Goal: Task Accomplishment & Management: Manage account settings

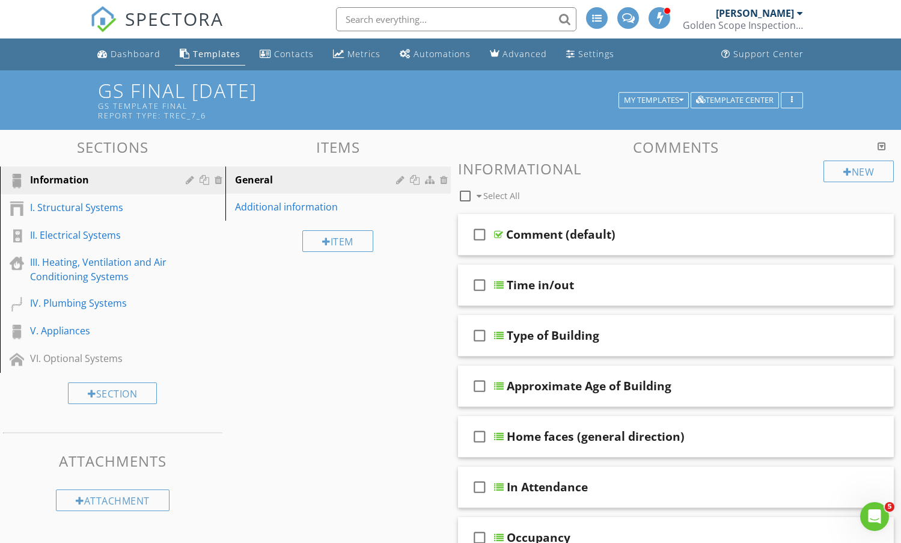
click at [772, 171] on h3 "Informational" at bounding box center [676, 169] width 437 height 16
click at [688, 226] on div "check_box_outline_blank Comment (default)" at bounding box center [676, 234] width 437 height 41
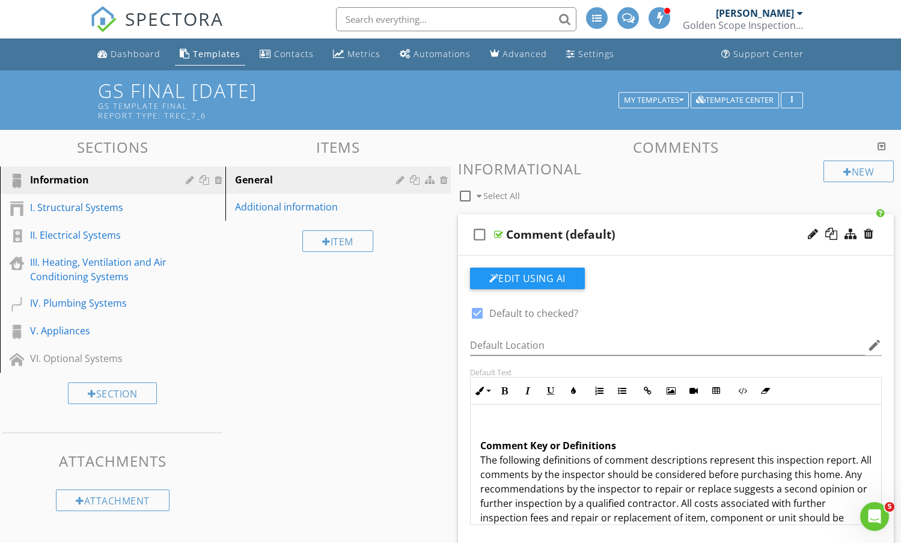
click at [686, 232] on div "Comment (default)" at bounding box center [660, 234] width 309 height 14
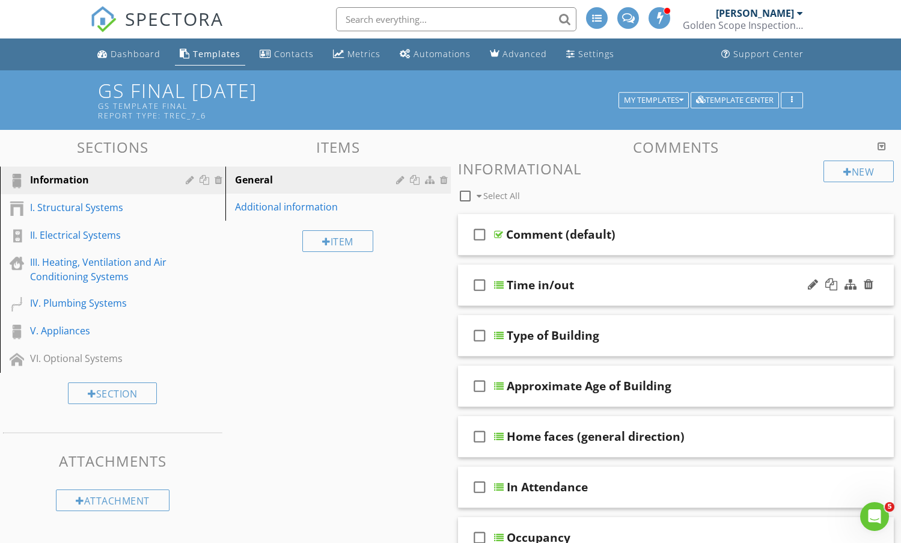
click at [643, 283] on div "Time in/out" at bounding box center [661, 285] width 309 height 14
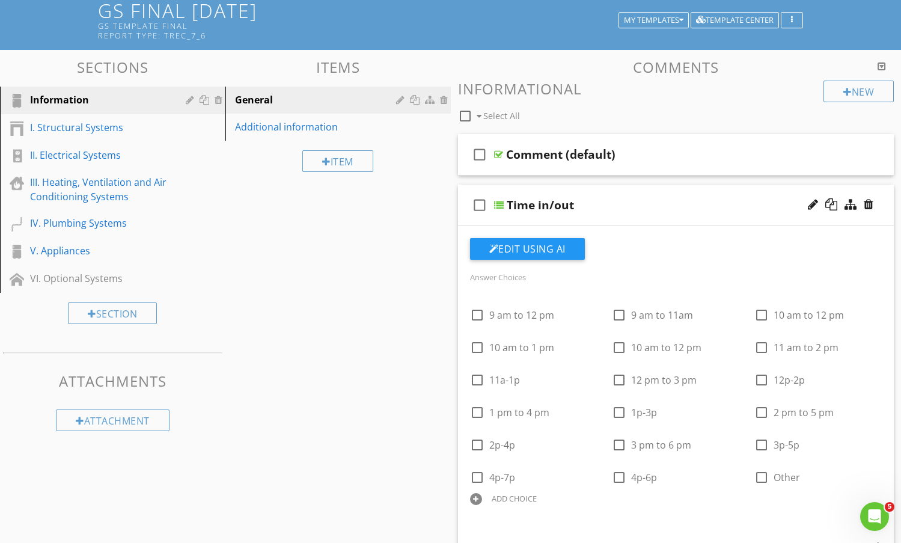
scroll to position [60, 0]
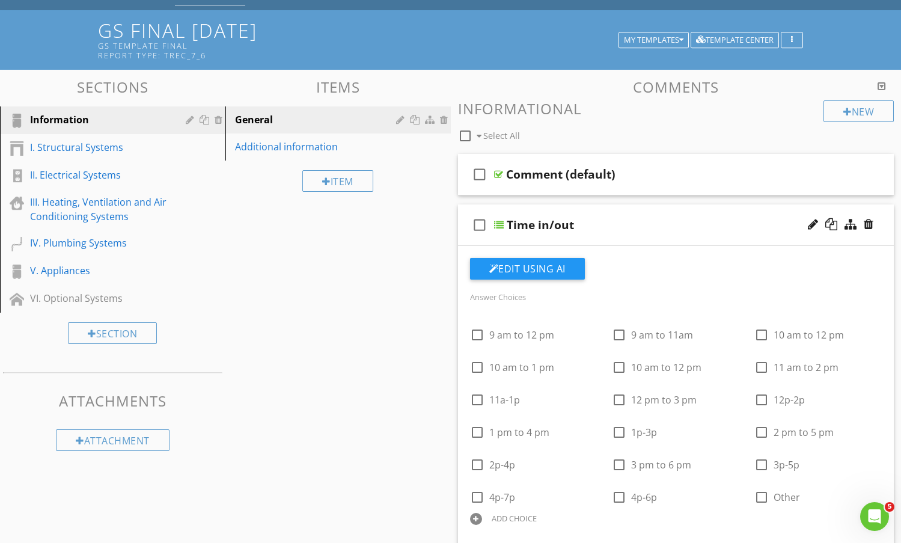
click at [677, 228] on div "Time in/out" at bounding box center [661, 225] width 309 height 14
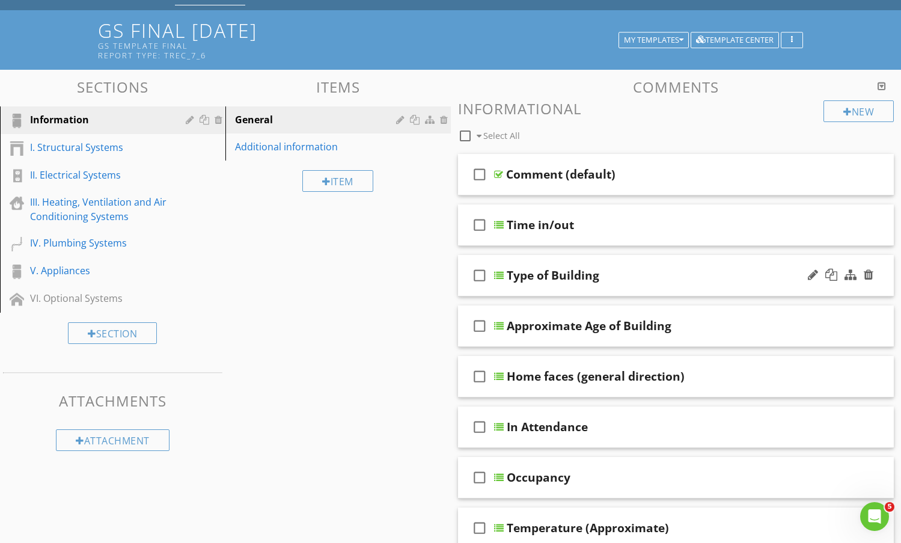
click at [680, 272] on div "Type of Building" at bounding box center [661, 275] width 309 height 14
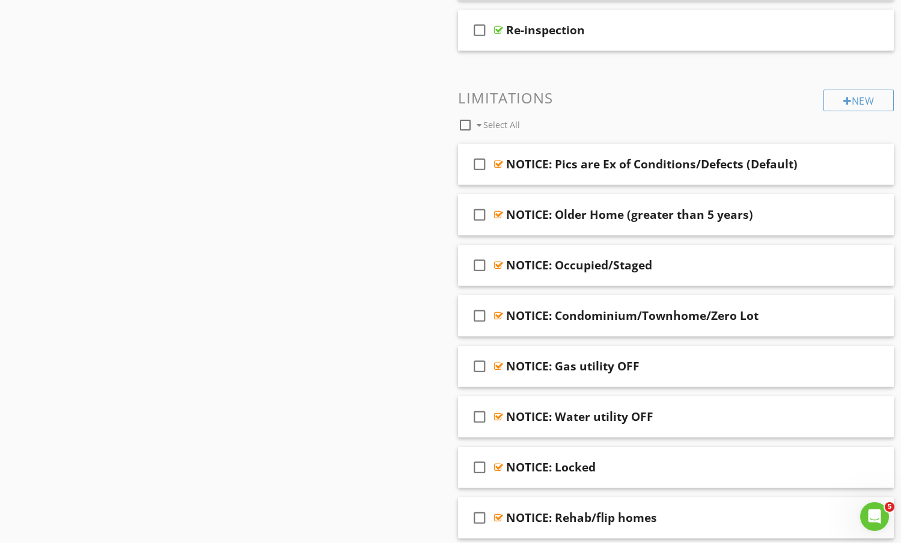
scroll to position [1101, 0]
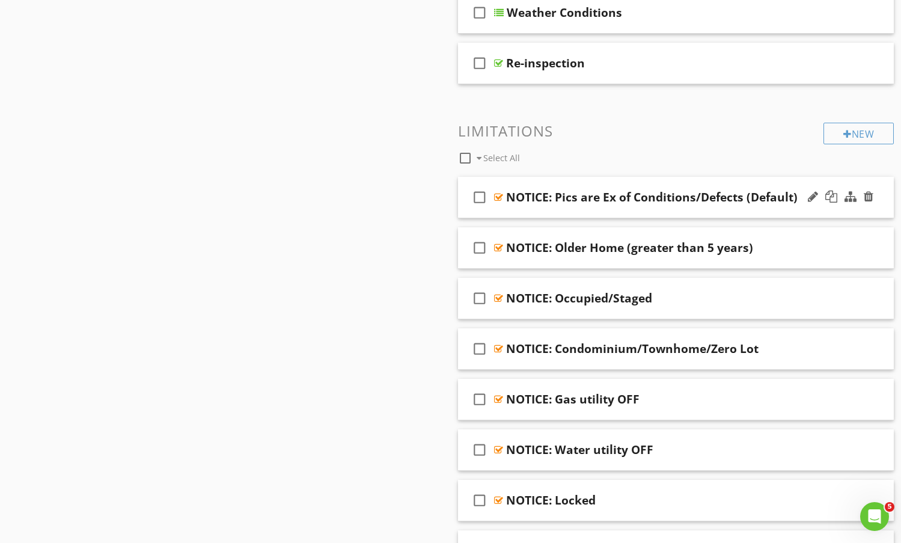
click at [548, 200] on div "NOTICE: Pics are Ex of Conditions/Defects (Default)" at bounding box center [652, 197] width 292 height 14
click at [784, 186] on div "check_box_outline_blank NOTICE: Pics are Ex of Conditions/Defects (Default)" at bounding box center [676, 197] width 437 height 41
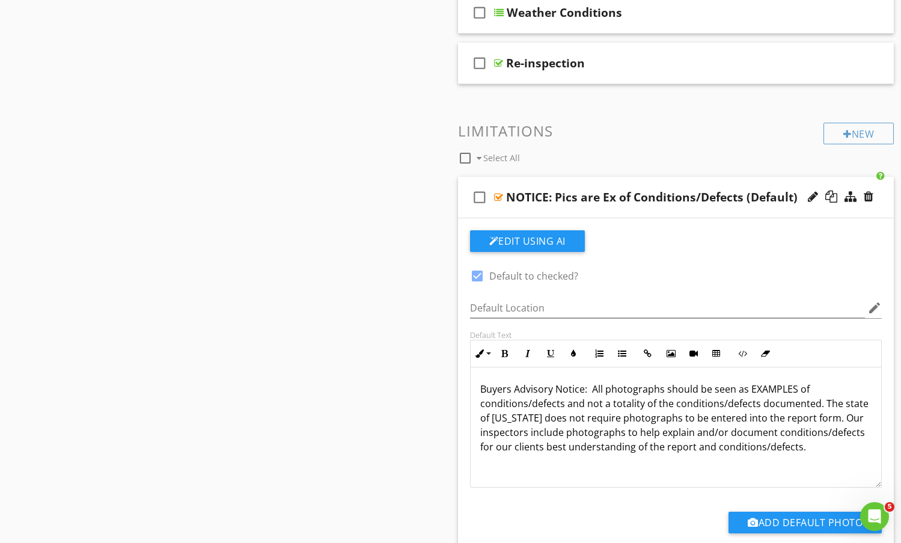
click at [591, 390] on p "Buyers Advisory Notice: All photographs should be seen as EXAMPLES of condition…" at bounding box center [677, 418] width 392 height 72
drag, startPoint x: 591, startPoint y: 390, endPoint x: 482, endPoint y: 387, distance: 109.5
click at [482, 387] on p "Buyers Advisory Notice: All photographs should be seen as EXAMPLES of condition…" at bounding box center [677, 418] width 392 height 72
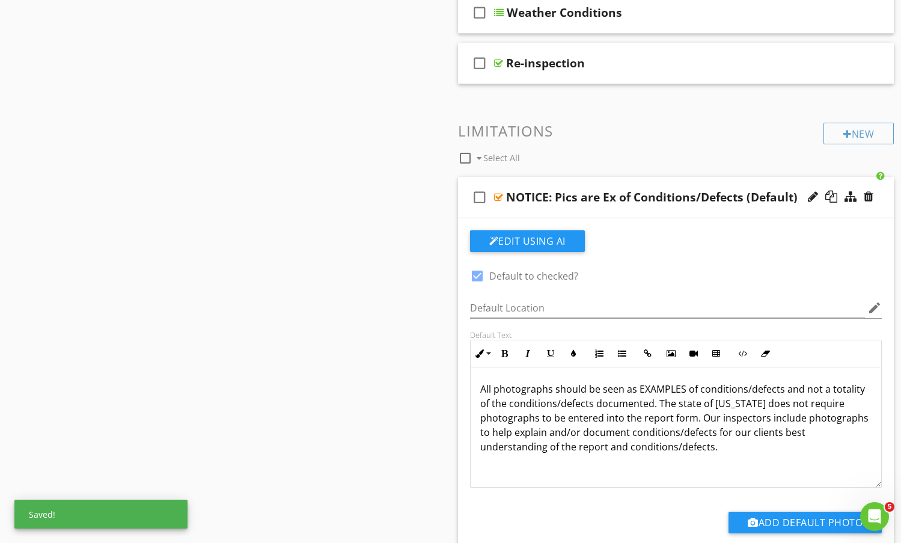
click at [708, 185] on div "check_box_outline_blank NOTICE: Pics are Ex of Conditions/Defects (Default)" at bounding box center [676, 197] width 437 height 41
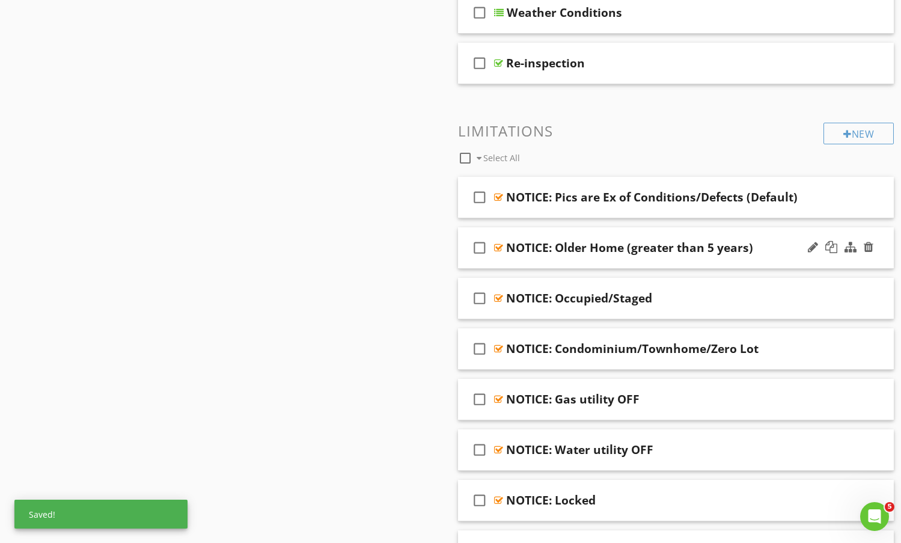
click at [788, 242] on div "NOTICE: Older Home (greater than 5 years)" at bounding box center [660, 248] width 309 height 14
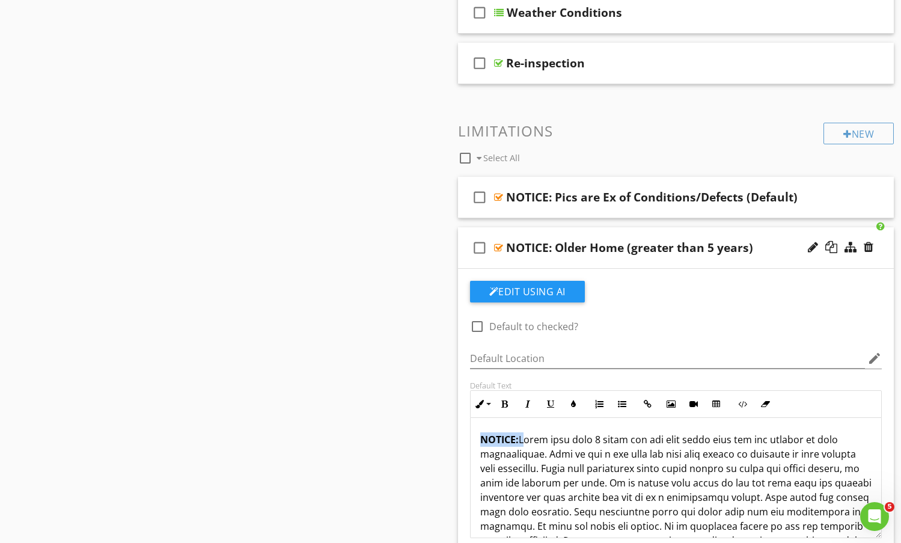
drag, startPoint x: 520, startPoint y: 441, endPoint x: 476, endPoint y: 443, distance: 43.3
click at [476, 443] on div "NOTICE:" at bounding box center [676, 548] width 411 height 260
click at [777, 241] on div "NOTICE: Older Home (greater than 5 years)" at bounding box center [660, 248] width 309 height 14
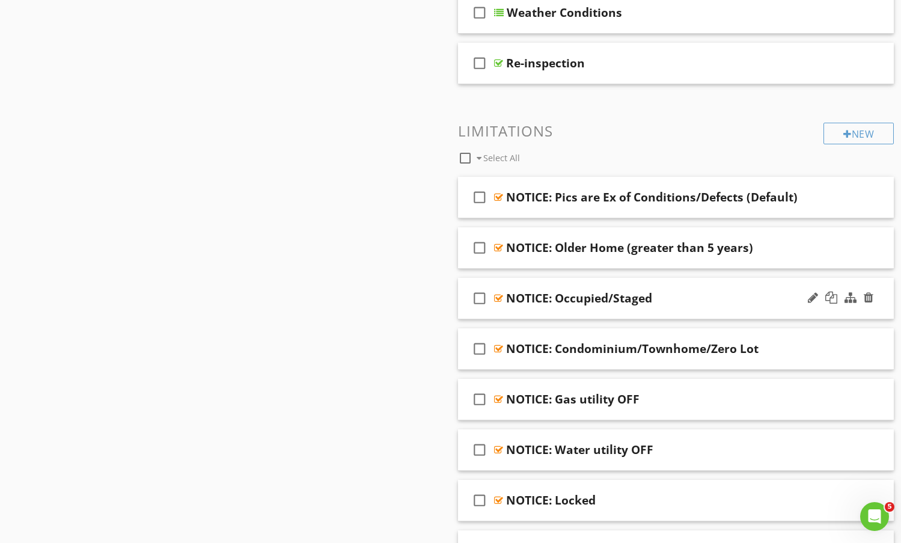
click at [756, 283] on div "check_box_outline_blank NOTICE: Occupied/Staged" at bounding box center [676, 298] width 437 height 41
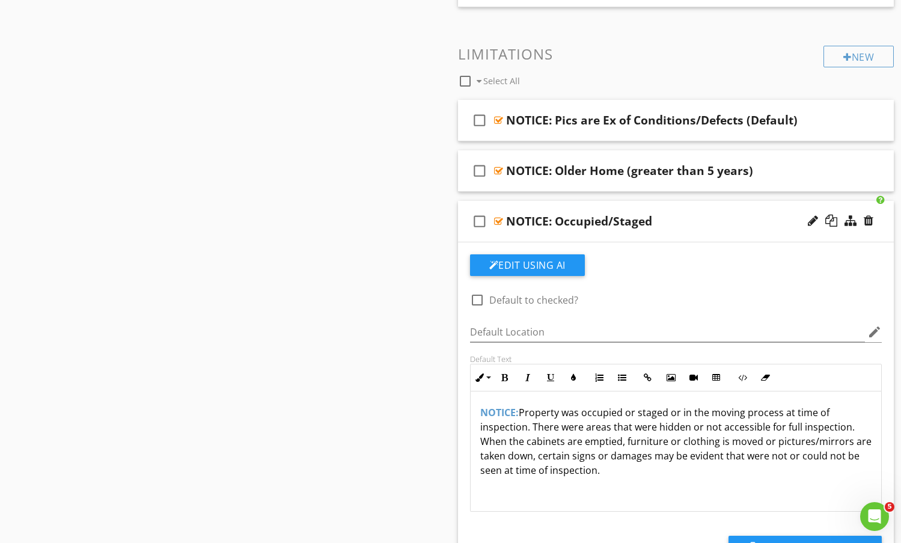
scroll to position [1221, 0]
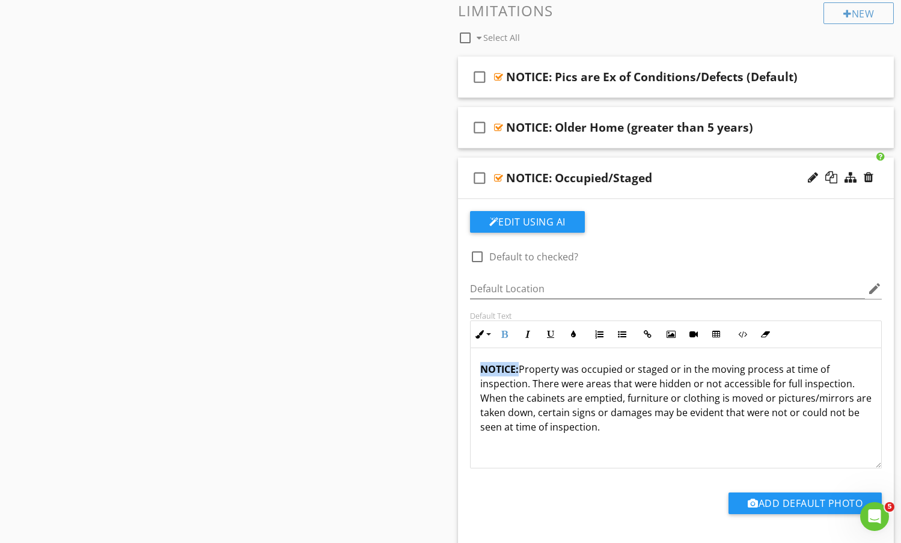
drag, startPoint x: 520, startPoint y: 369, endPoint x: 478, endPoint y: 373, distance: 41.7
click at [478, 373] on div "NOTICE: Property was occupied or staged or in the moving process at time of ins…" at bounding box center [676, 408] width 411 height 120
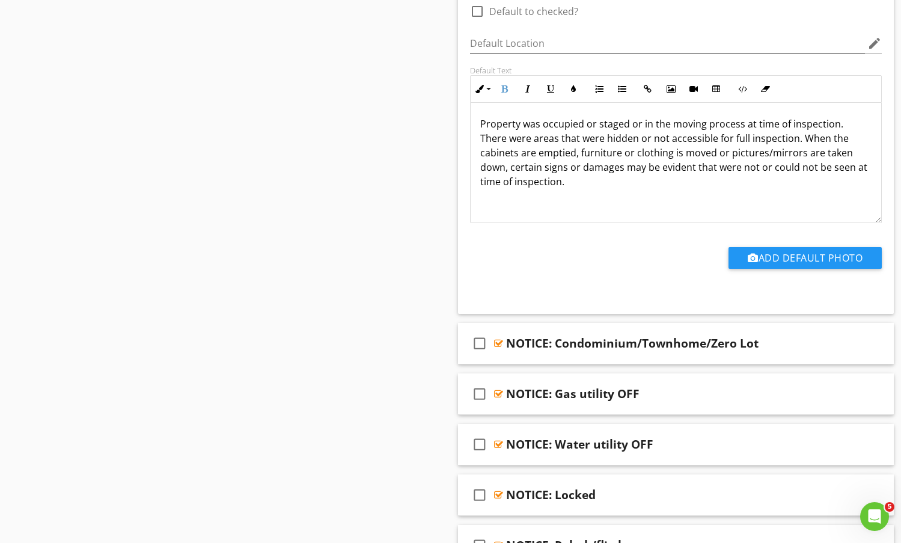
scroll to position [1522, 0]
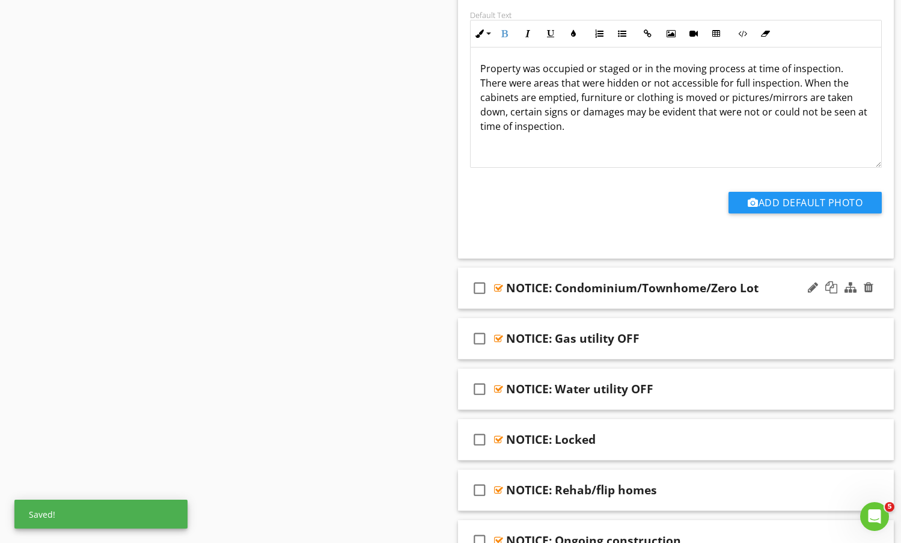
click at [784, 278] on div "check_box_outline_blank NOTICE: Condominium/Townhome/Zero Lot" at bounding box center [676, 288] width 437 height 41
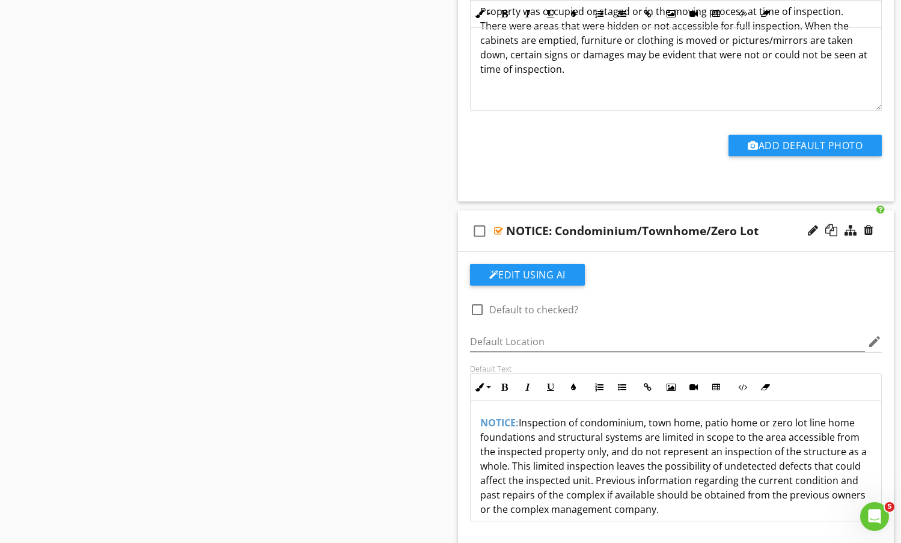
scroll to position [1642, 0]
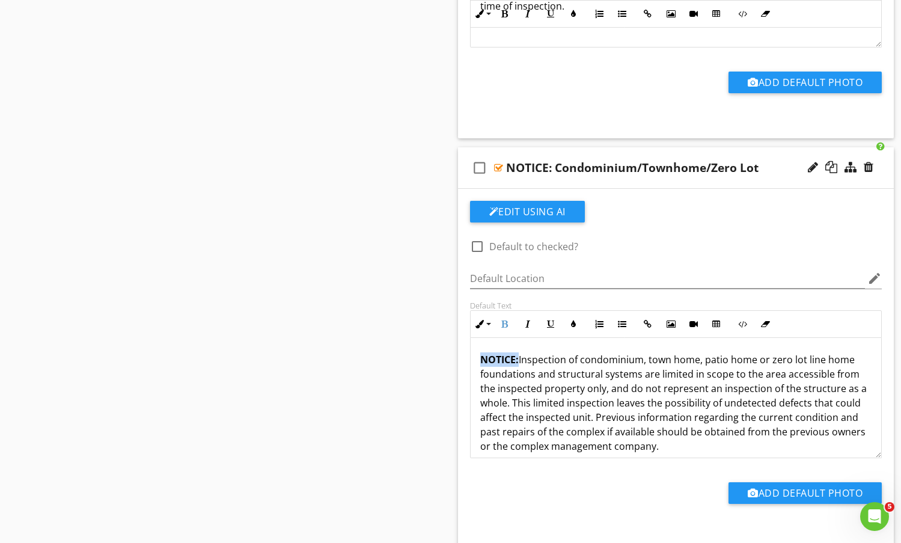
drag, startPoint x: 518, startPoint y: 358, endPoint x: 482, endPoint y: 362, distance: 36.9
click at [482, 362] on span "NOTICE:" at bounding box center [500, 359] width 38 height 13
click at [786, 161] on div "NOTICE: Condominium/Townhome/Zero Lot" at bounding box center [660, 168] width 309 height 14
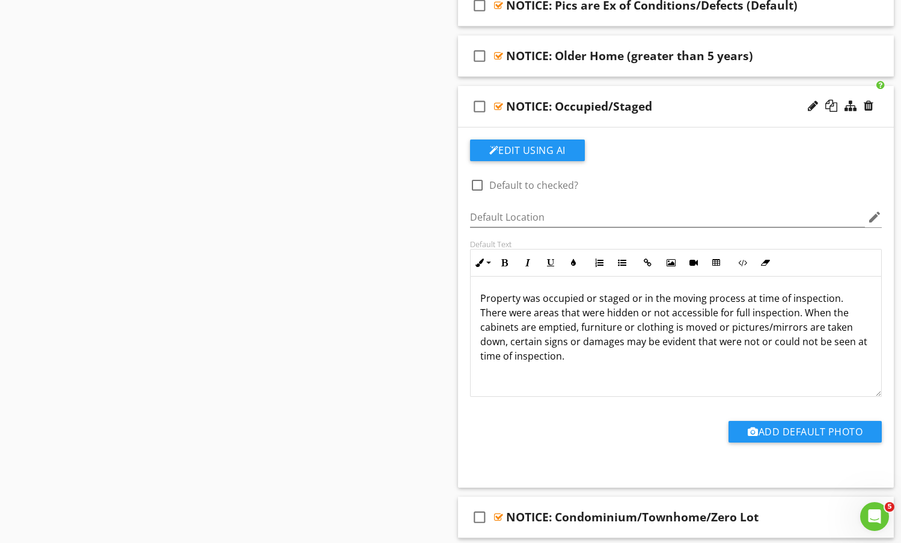
scroll to position [1280, 0]
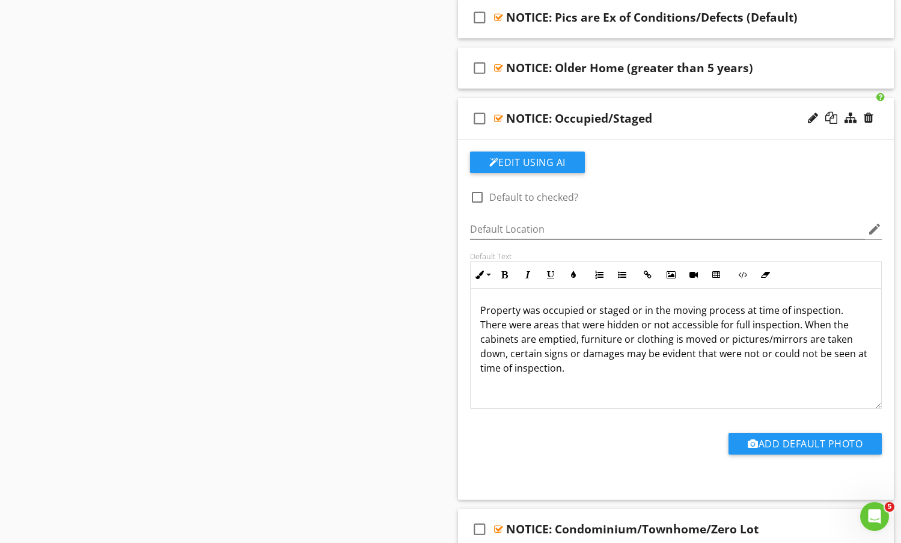
click at [723, 106] on div "check_box_outline_blank NOTICE: Occupied/Staged" at bounding box center [676, 118] width 437 height 41
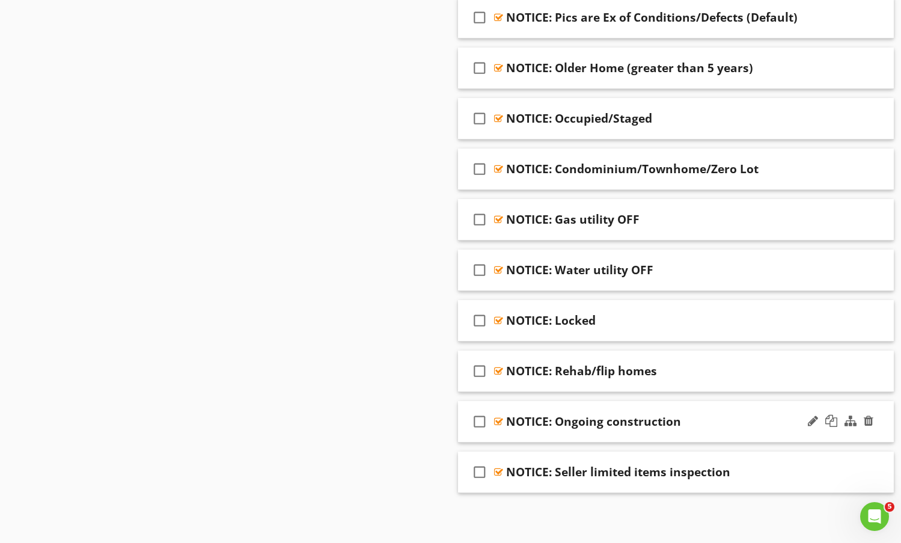
scroll to position [1281, 0]
click at [752, 473] on div "NOTICE: Seller limited items inspection" at bounding box center [660, 471] width 309 height 14
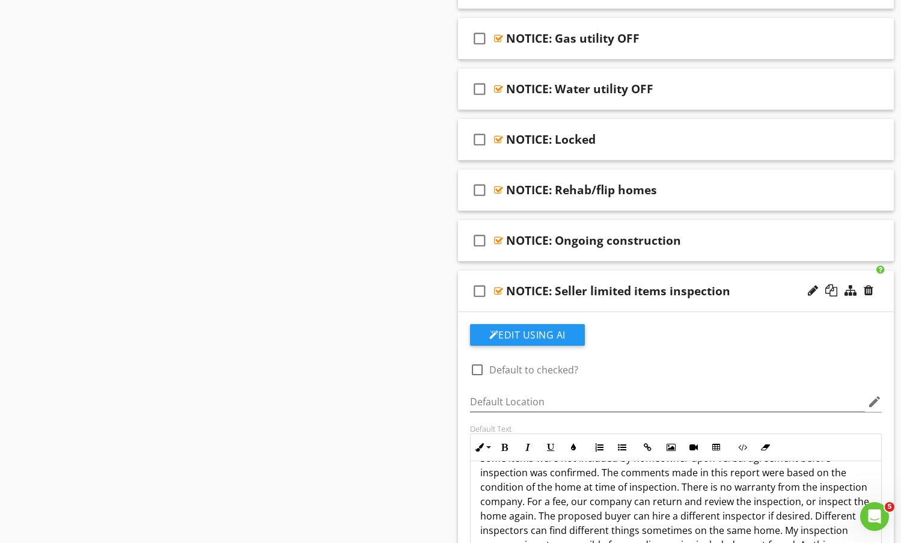
scroll to position [986, 0]
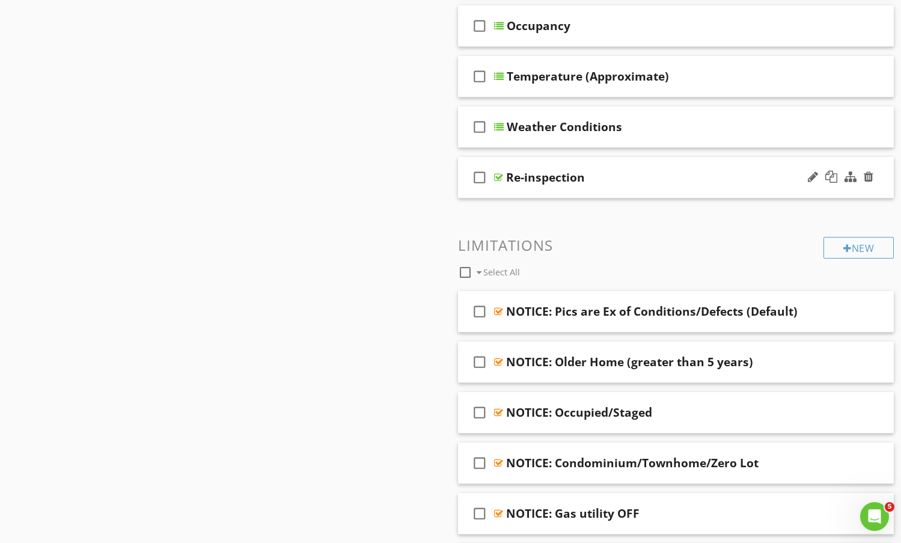
click at [644, 175] on div "Re-inspection" at bounding box center [660, 177] width 309 height 14
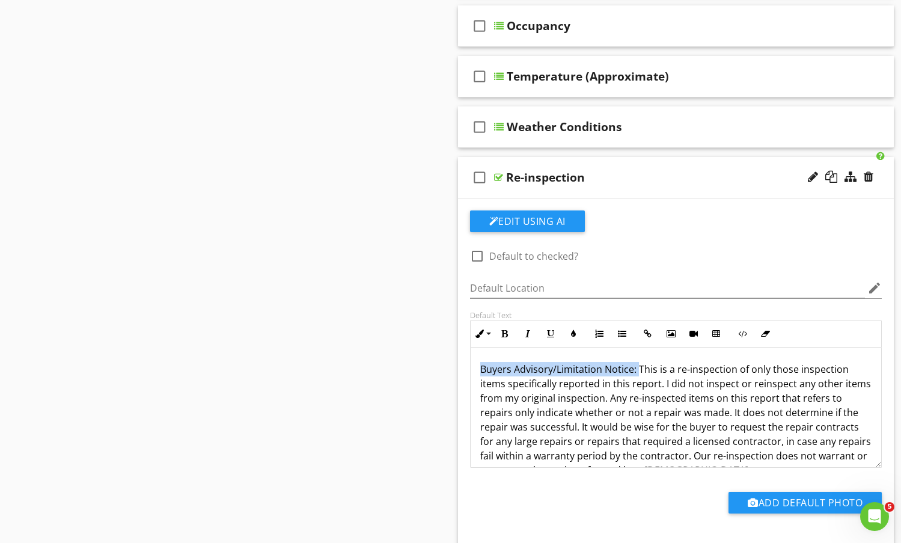
drag, startPoint x: 637, startPoint y: 369, endPoint x: 466, endPoint y: 367, distance: 171.4
click at [466, 367] on div "Default Text Inline Style XLarge Large Normal Small Light Small/Light Bold Ital…" at bounding box center [676, 389] width 427 height 158
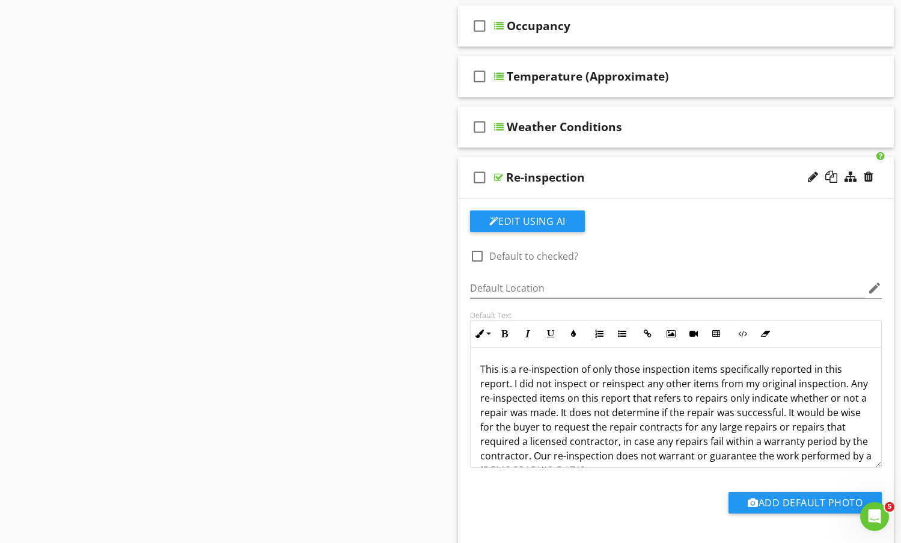
scroll to position [926, 0]
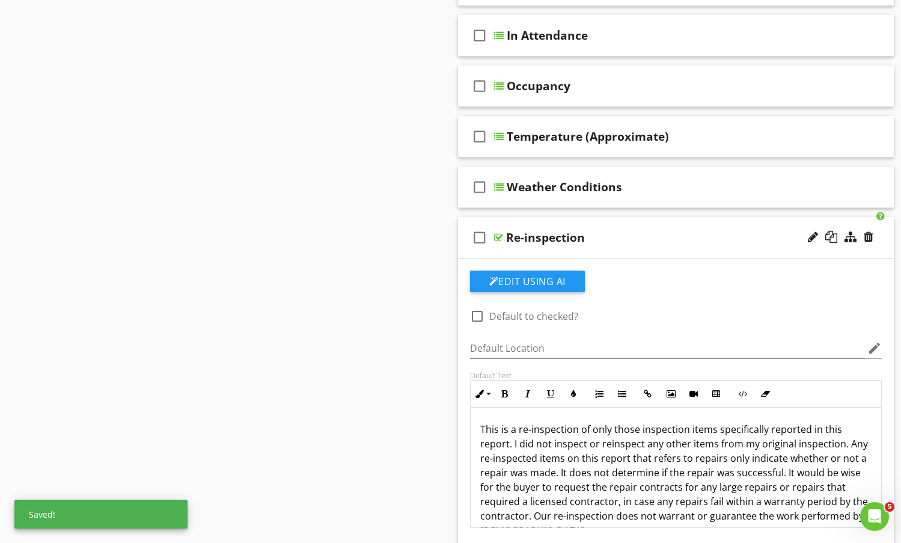
click at [661, 233] on div "Re-inspection" at bounding box center [660, 237] width 309 height 14
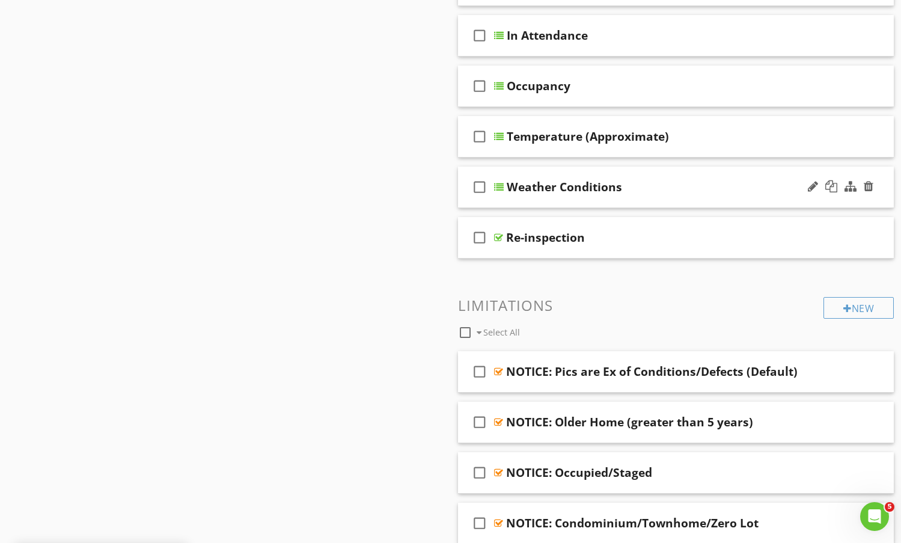
click at [741, 175] on div "check_box_outline_blank Weather Conditions" at bounding box center [676, 187] width 437 height 41
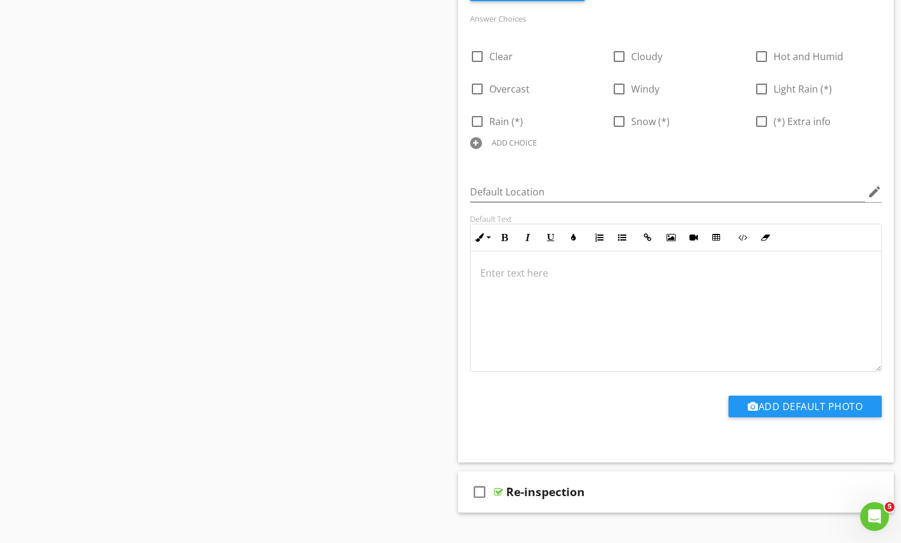
scroll to position [1, 0]
click at [300, 56] on div "Sections Information I. Structural Systems II. Electrical Systems III. Heating,…" at bounding box center [450, 231] width 901 height 2537
click at [526, 274] on p at bounding box center [677, 273] width 392 height 14
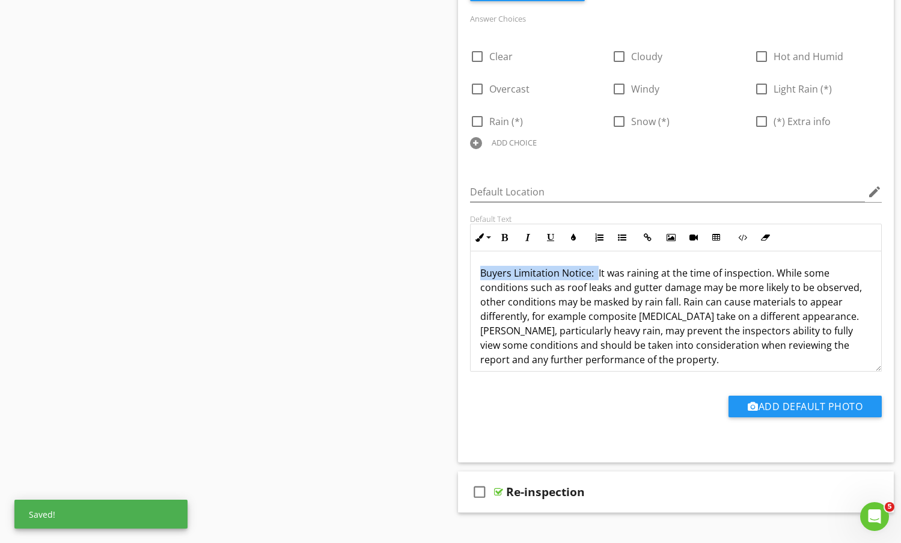
drag, startPoint x: 597, startPoint y: 266, endPoint x: 467, endPoint y: 260, distance: 130.0
click at [469, 260] on div "Default Text Inline Style XLarge Large Normal Small Light Small/Light Bold Ital…" at bounding box center [676, 293] width 427 height 158
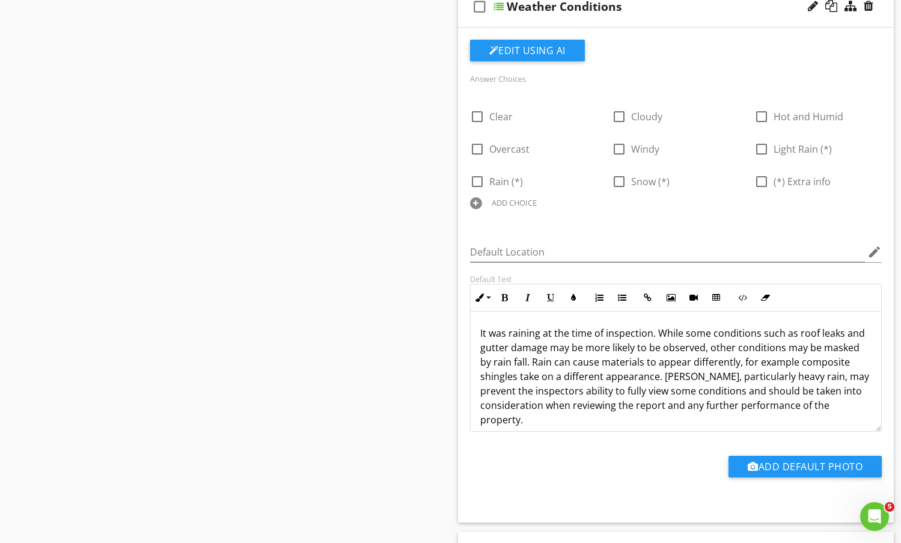
click at [540, 331] on p "It was raining at the time of inspection. While some conditions such as roof le…" at bounding box center [677, 383] width 392 height 115
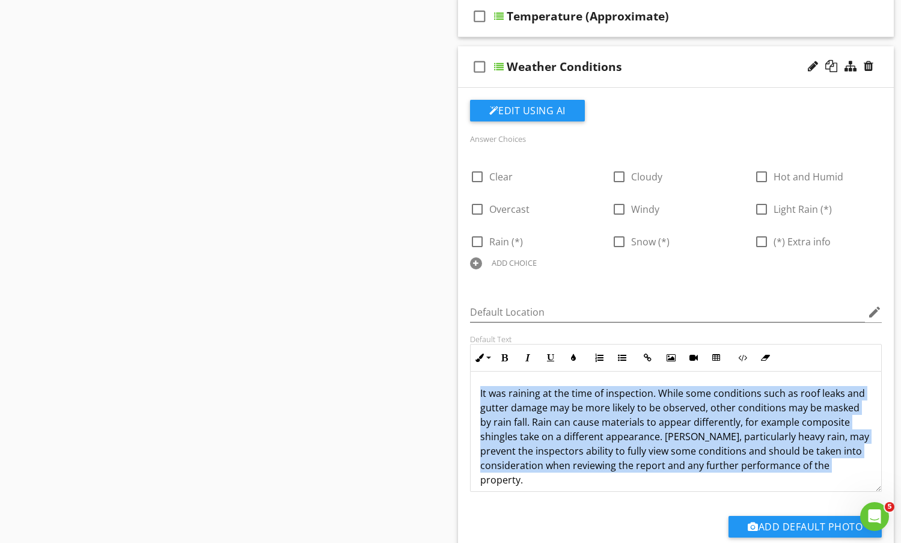
scroll to position [25, 0]
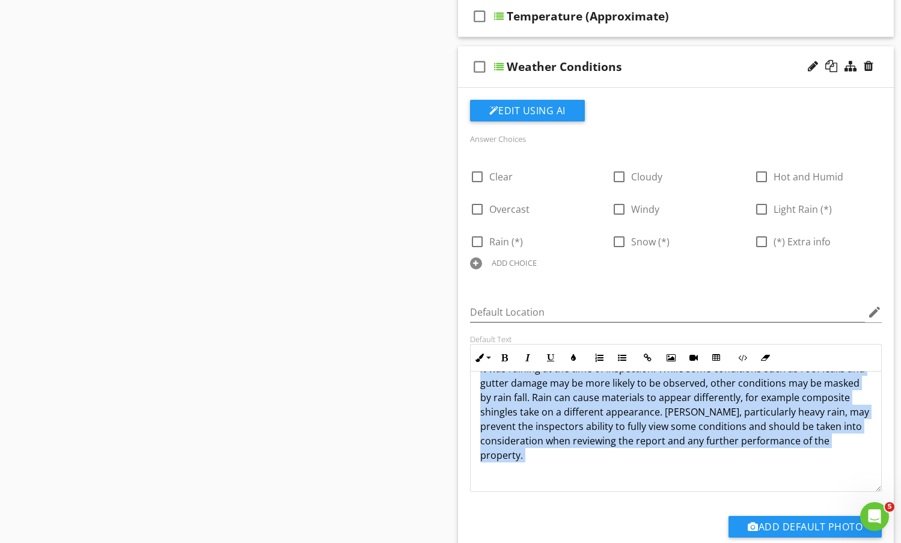
drag, startPoint x: 481, startPoint y: 394, endPoint x: 529, endPoint y: 489, distance: 106.2
click at [529, 489] on div "It was raining at the time of inspection. While some conditions such as roof le…" at bounding box center [676, 419] width 411 height 144
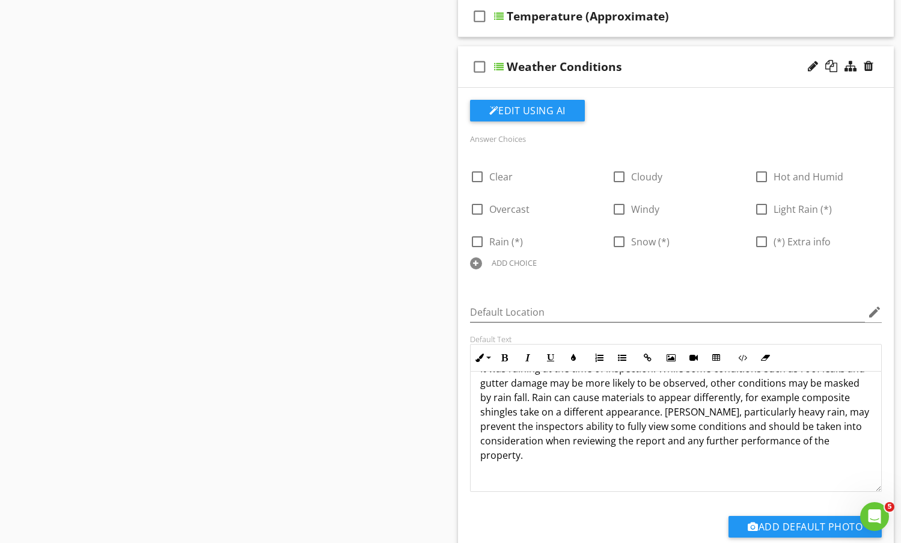
scroll to position [1070, 0]
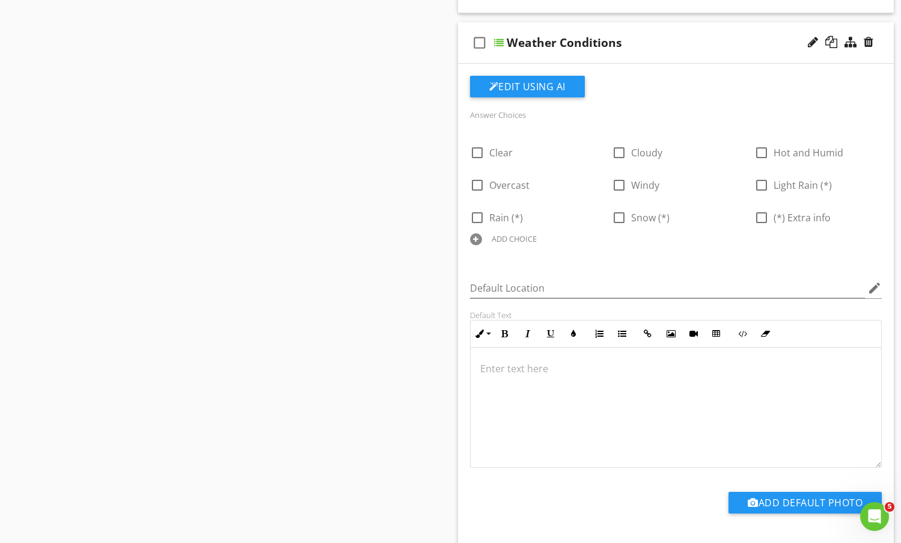
click at [343, 288] on div "Sections Information I. Structural Systems II. Electrical Systems III. Heating,…" at bounding box center [450, 327] width 901 height 2537
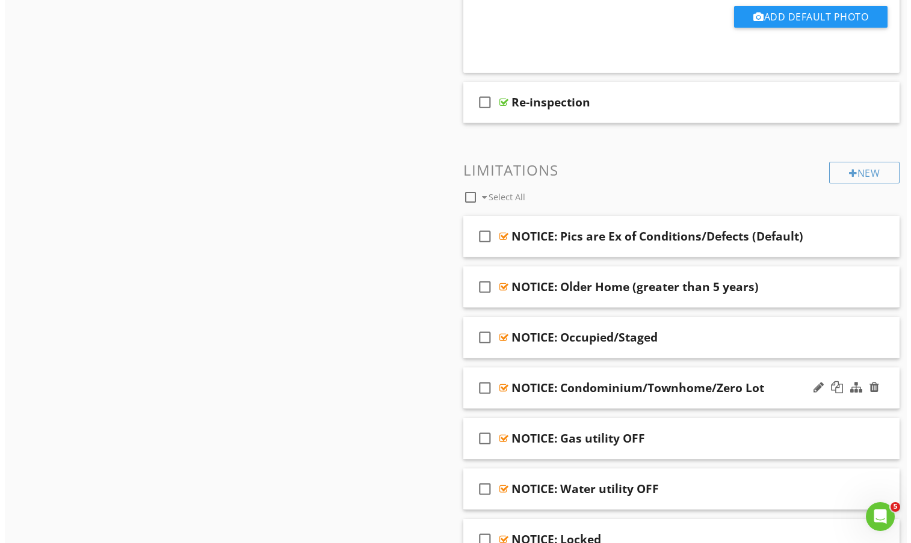
scroll to position [1552, 0]
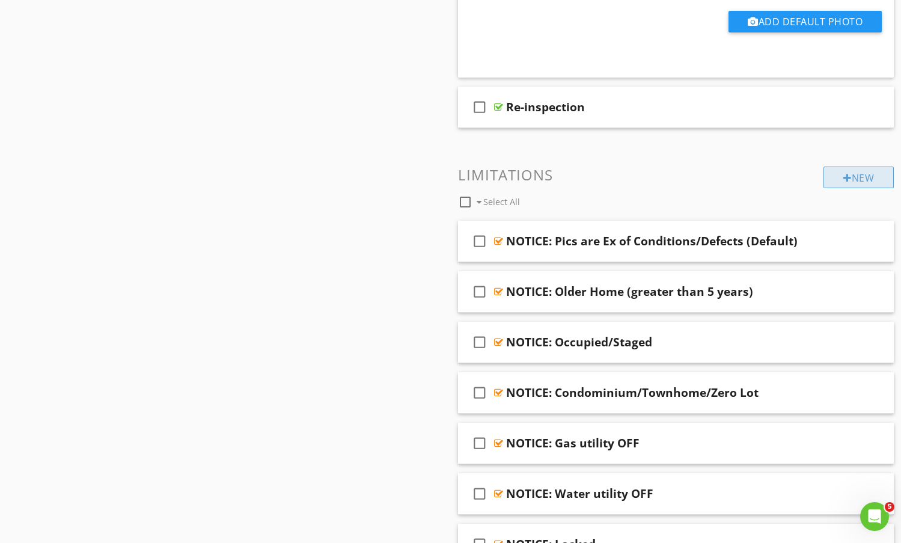
click at [844, 175] on div at bounding box center [848, 178] width 8 height 10
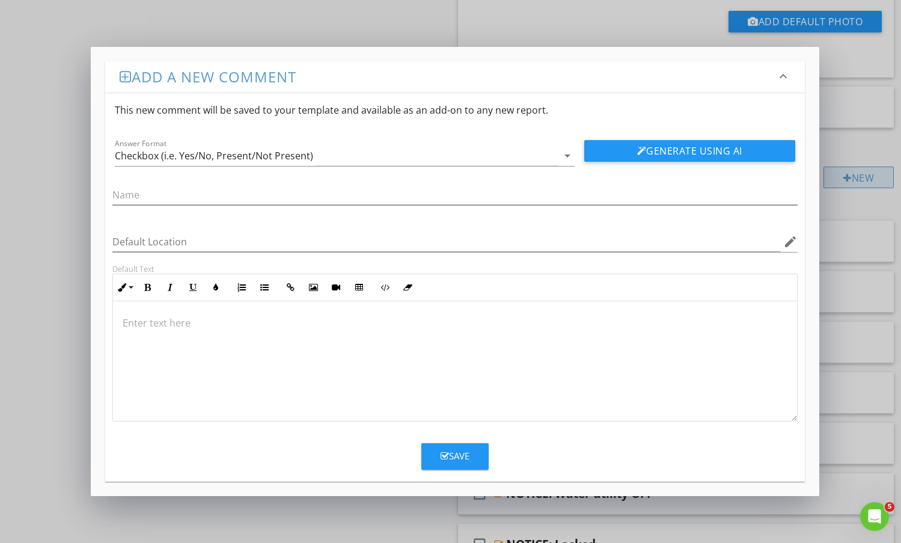
scroll to position [54, 0]
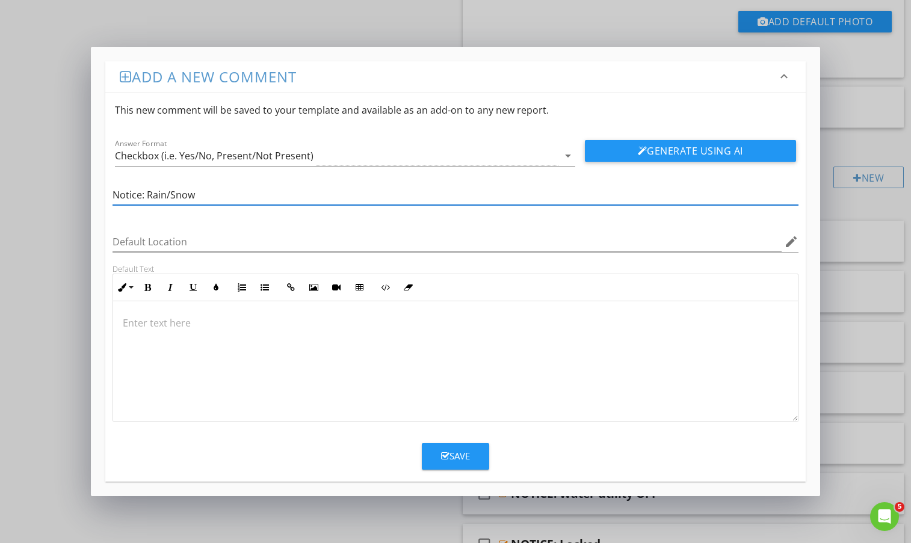
type input "Notice: Rain/Snow"
click at [148, 340] on div at bounding box center [455, 361] width 684 height 120
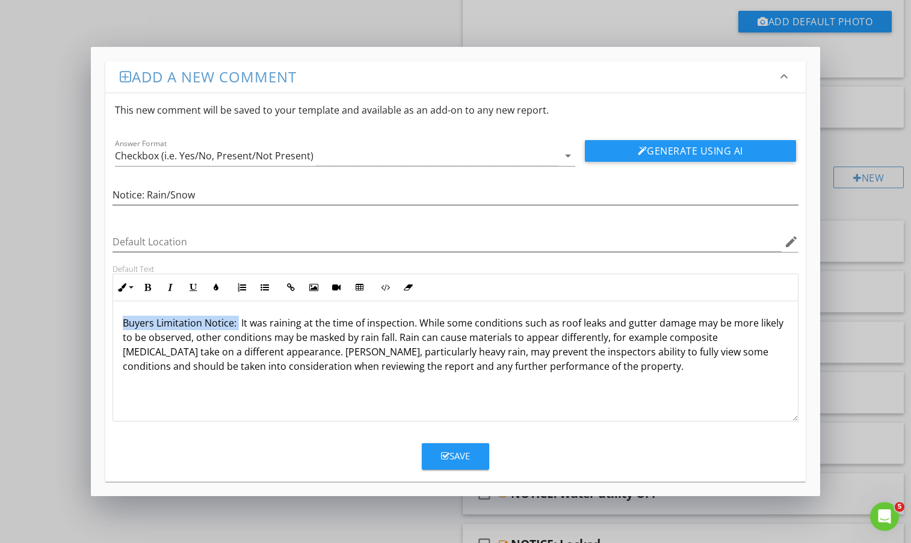
drag, startPoint x: 237, startPoint y: 321, endPoint x: 100, endPoint y: 318, distance: 136.6
click at [101, 318] on div "Add a new comment keyboard_arrow_down This new comment will be saved to your te…" at bounding box center [455, 271] width 728 height 449
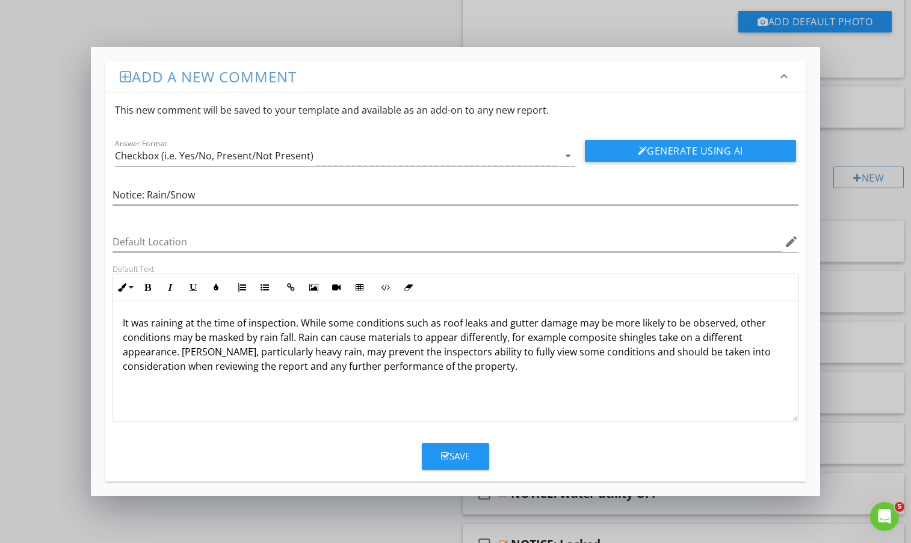
click at [183, 319] on p "It was raining at the time of inspection. While some conditions such as roof le…" at bounding box center [455, 352] width 665 height 72
click at [447, 455] on icon "button" at bounding box center [445, 456] width 8 height 9
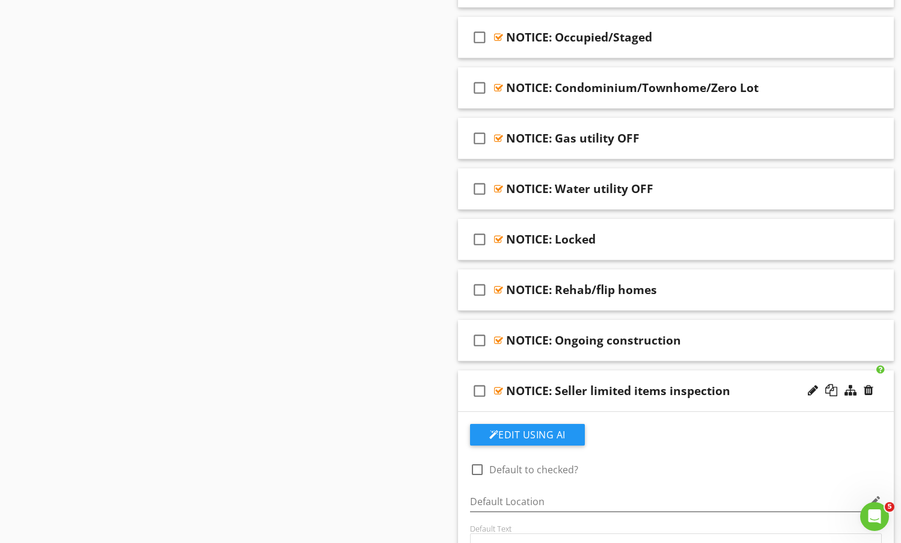
scroll to position [2033, 0]
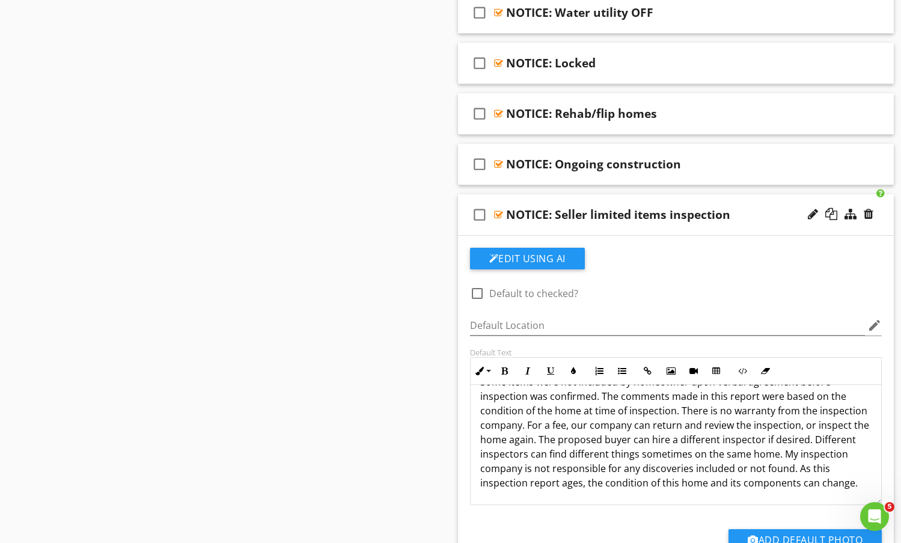
click at [750, 215] on div "NOTICE: Seller limited items inspection" at bounding box center [660, 214] width 309 height 14
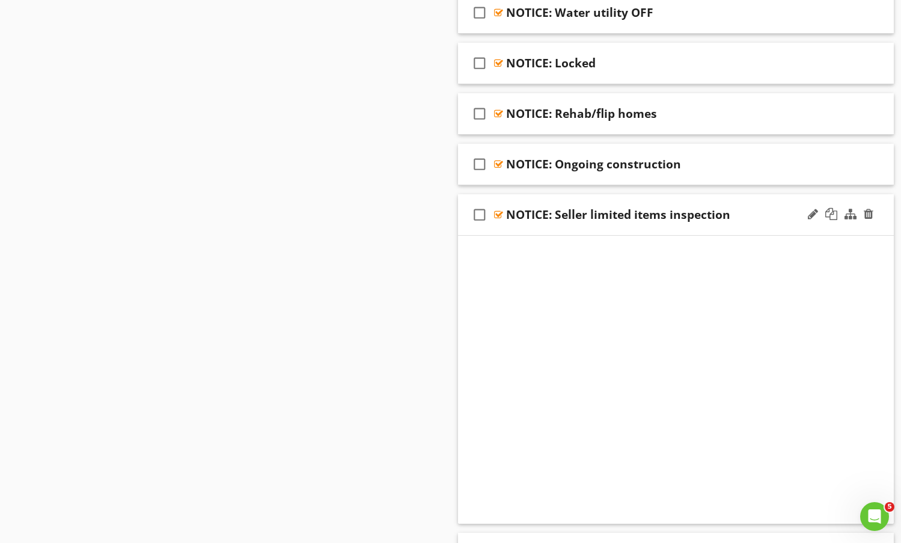
scroll to position [1826, 0]
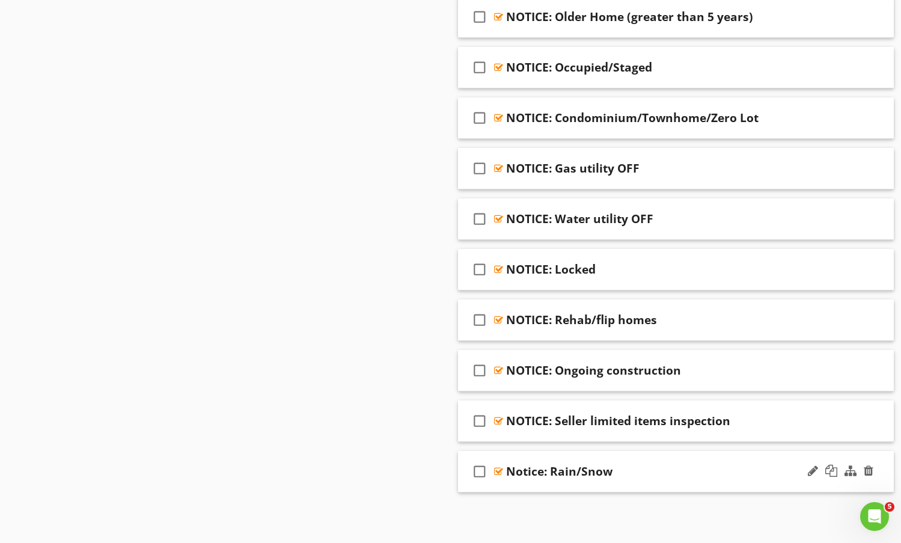
click at [521, 473] on div "Notice: Rain/Snow" at bounding box center [559, 471] width 106 height 14
click at [514, 471] on input "Notice: Rain/Snow" at bounding box center [660, 472] width 309 height 20
type input "NOTICE: Rain/Snow"
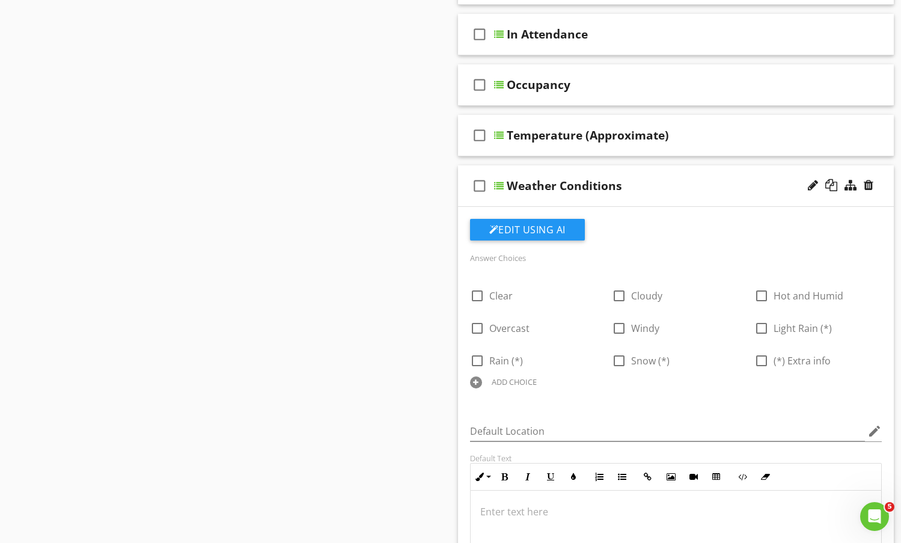
scroll to position [924, 0]
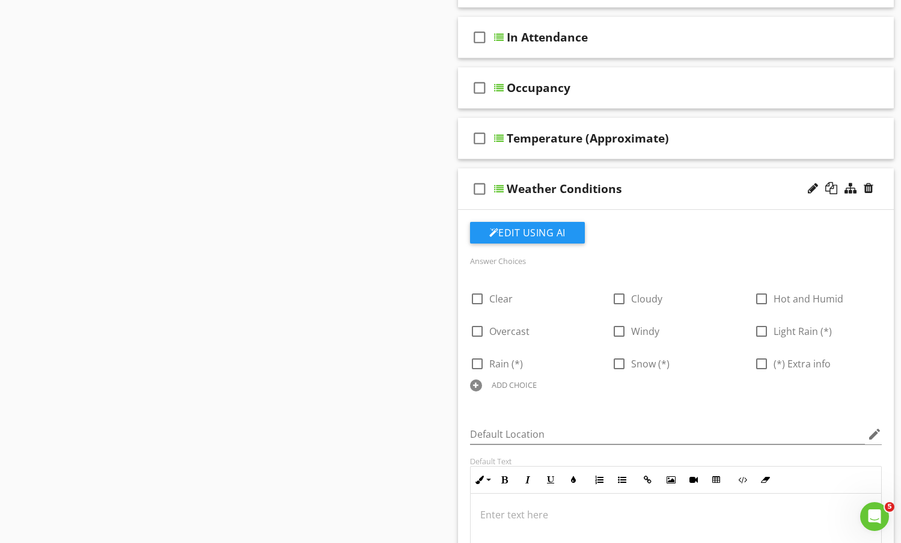
click at [675, 182] on div "Weather Conditions" at bounding box center [661, 189] width 309 height 14
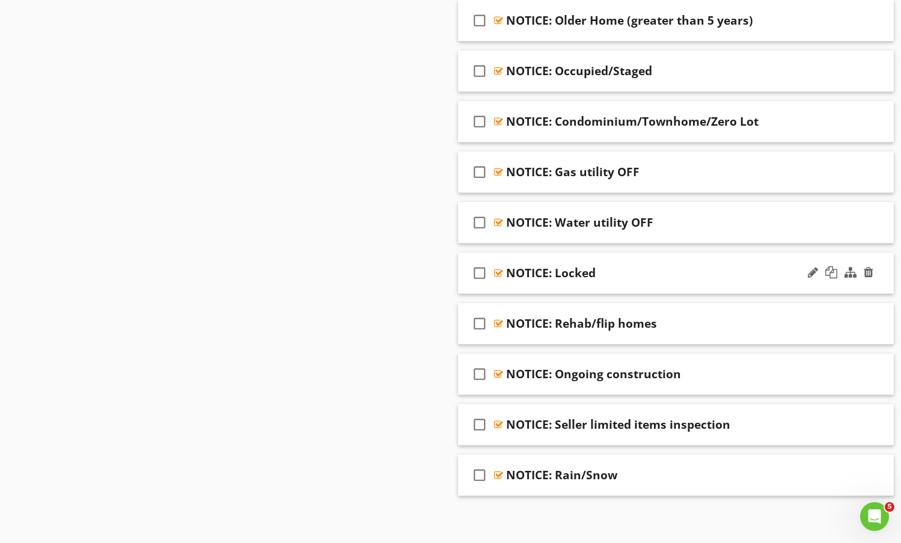
scroll to position [1331, 0]
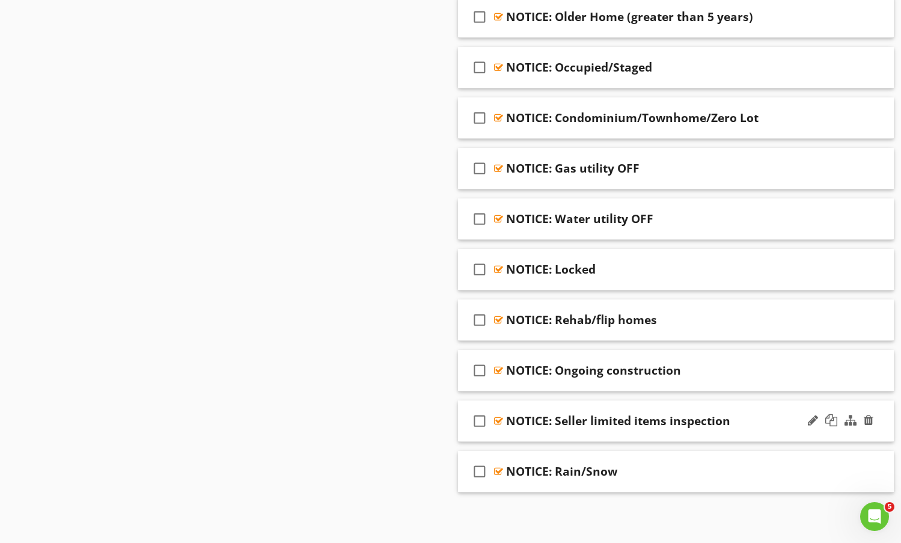
click at [754, 416] on div "NOTICE: Seller limited items inspection" at bounding box center [660, 421] width 309 height 14
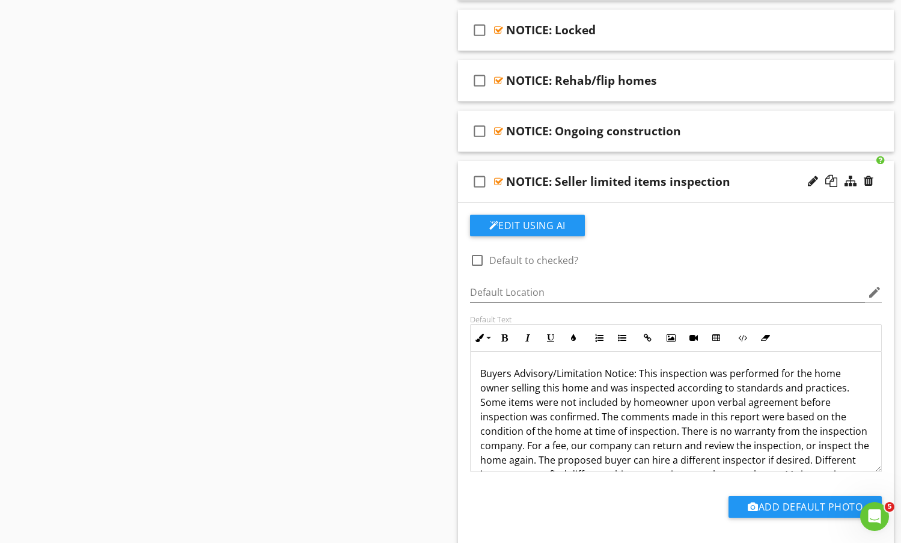
scroll to position [1572, 0]
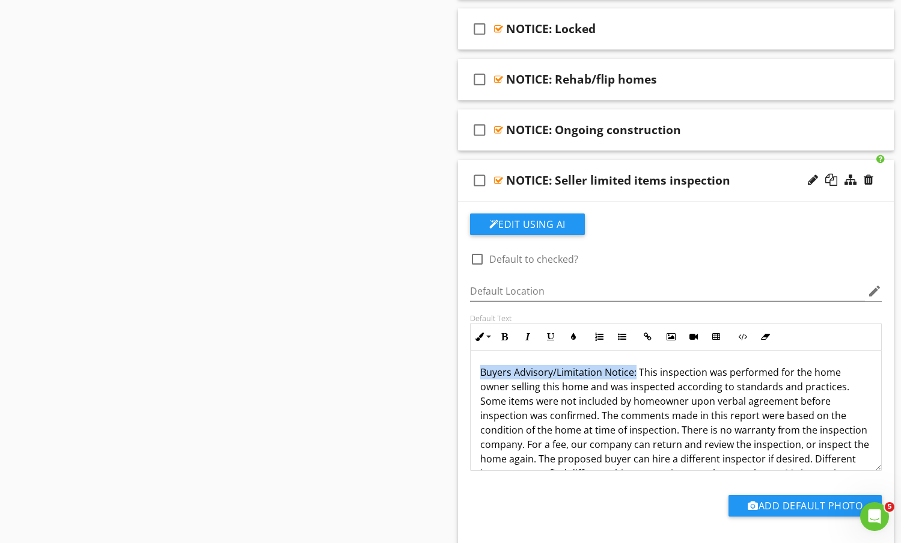
drag, startPoint x: 635, startPoint y: 373, endPoint x: 467, endPoint y: 367, distance: 167.9
click at [467, 367] on div "Default Text Inline Style XLarge Large Normal Small Light Small/Light Bold Ital…" at bounding box center [676, 392] width 427 height 158
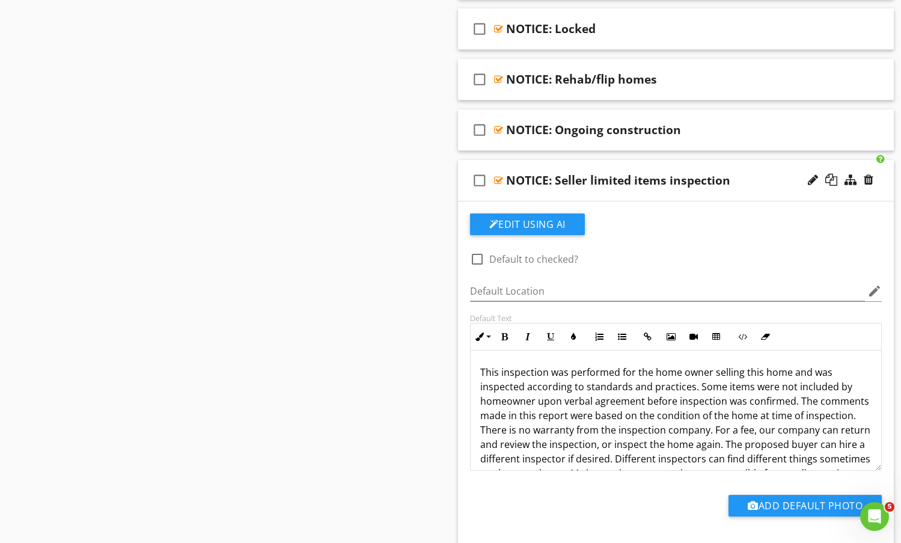
click at [752, 179] on div "NOTICE: Seller limited items inspection" at bounding box center [660, 180] width 309 height 14
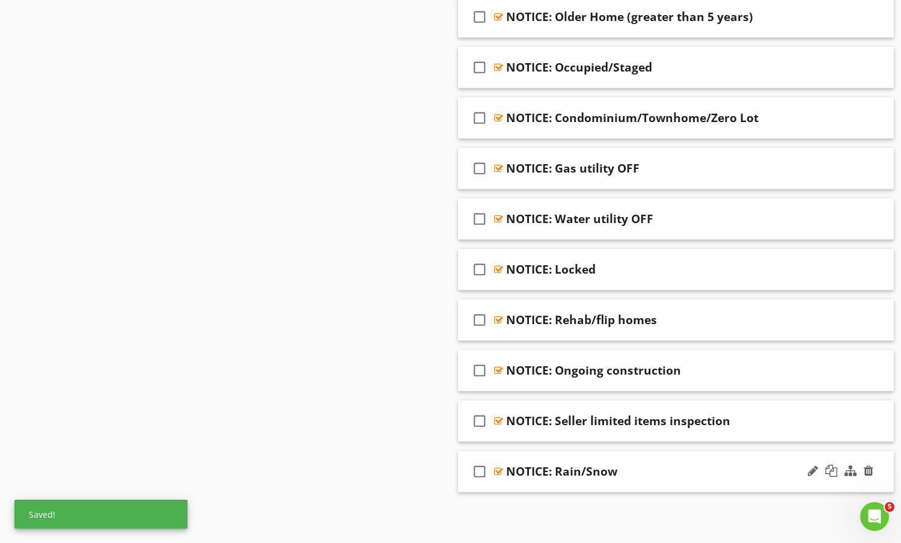
scroll to position [1331, 0]
click at [688, 458] on div "check_box_outline_blank NOTICE: Rain/Snow" at bounding box center [676, 471] width 437 height 41
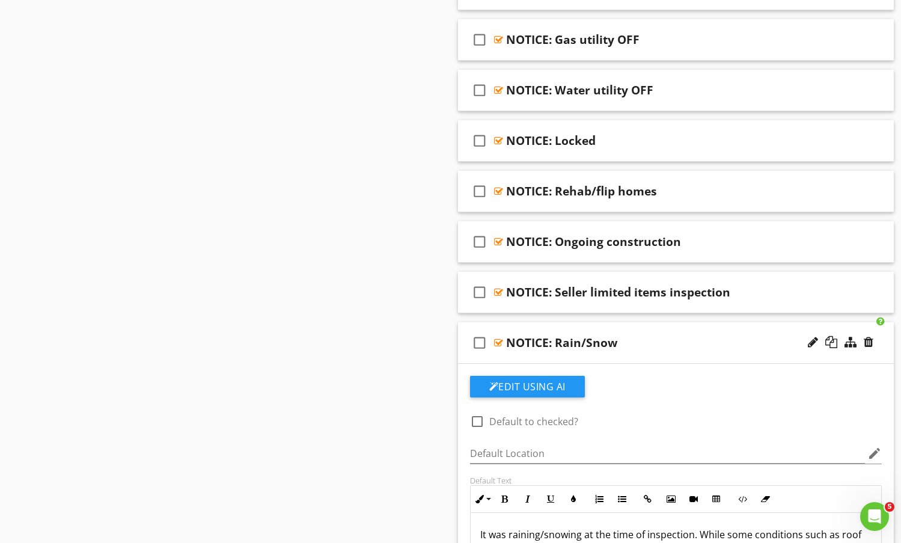
scroll to position [1452, 0]
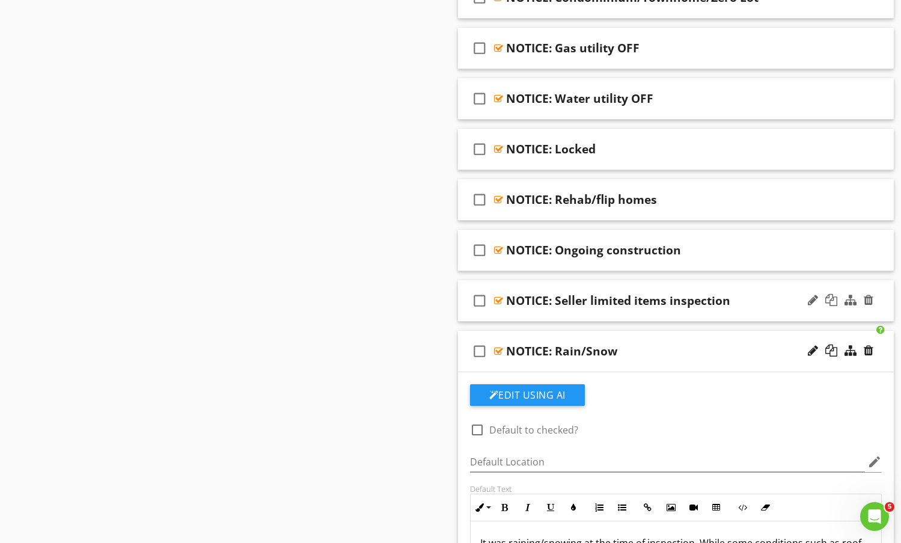
click at [749, 298] on div "NOTICE: Seller limited items inspection" at bounding box center [660, 300] width 309 height 14
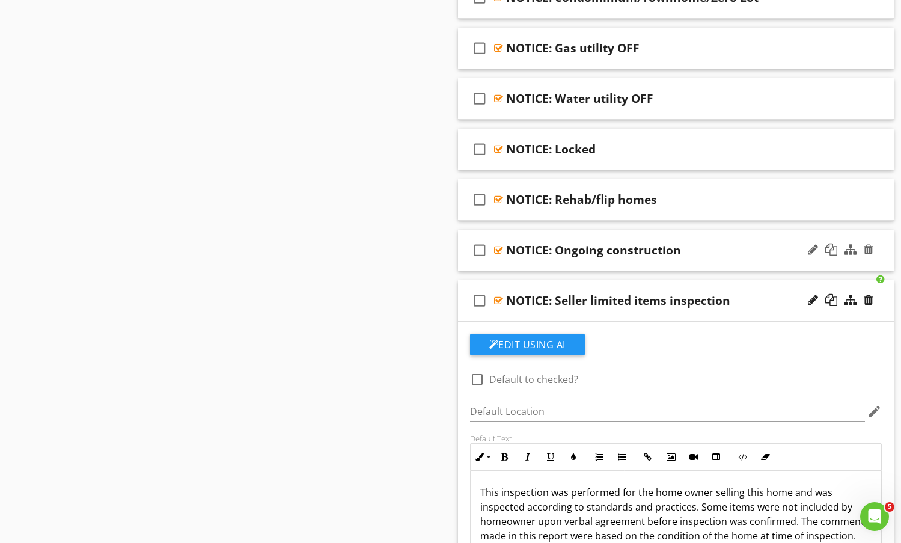
click at [730, 249] on div "NOTICE: Ongoing construction" at bounding box center [660, 250] width 309 height 14
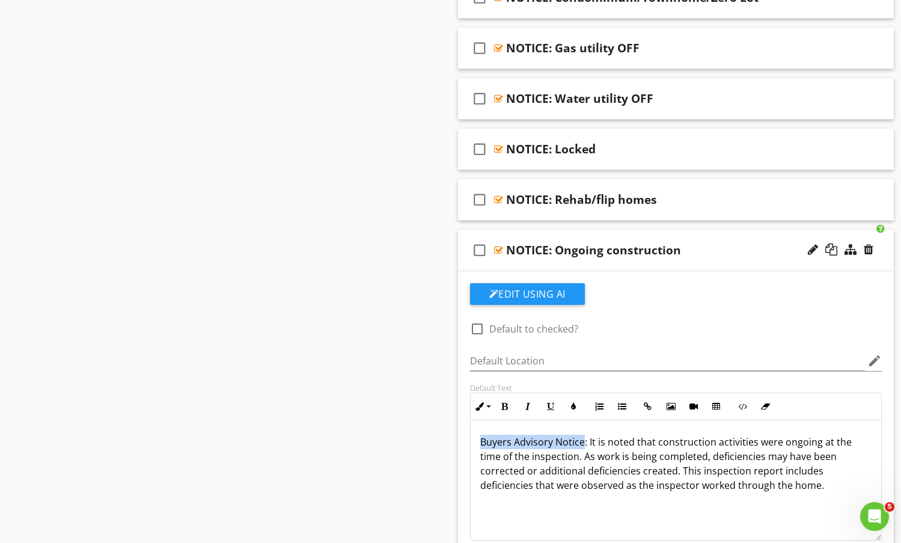
drag, startPoint x: 585, startPoint y: 443, endPoint x: 431, endPoint y: 431, distance: 153.9
click at [443, 433] on div "Sections Information I. Structural Systems II. Electrical Systems III. Heating,…" at bounding box center [450, 84] width 901 height 2813
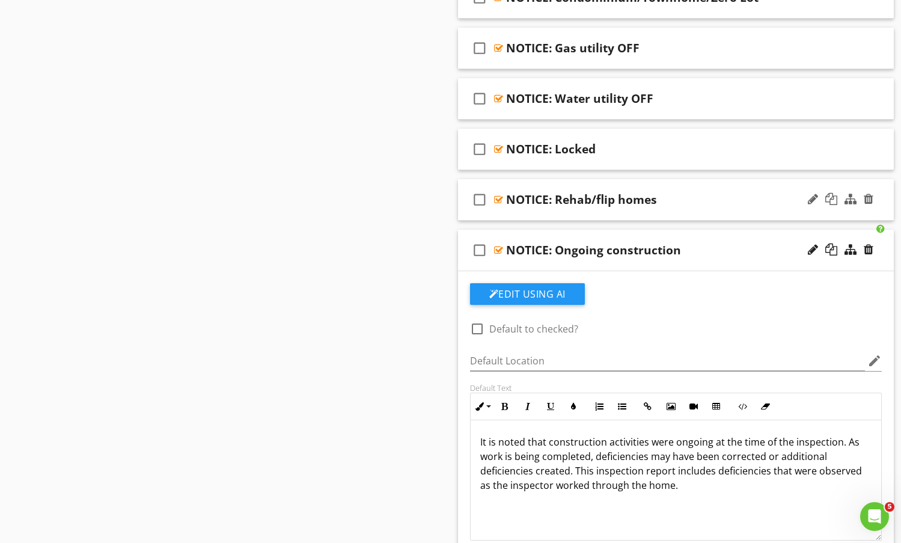
click at [751, 200] on div "NOTICE: Rehab/flip homes" at bounding box center [660, 199] width 309 height 14
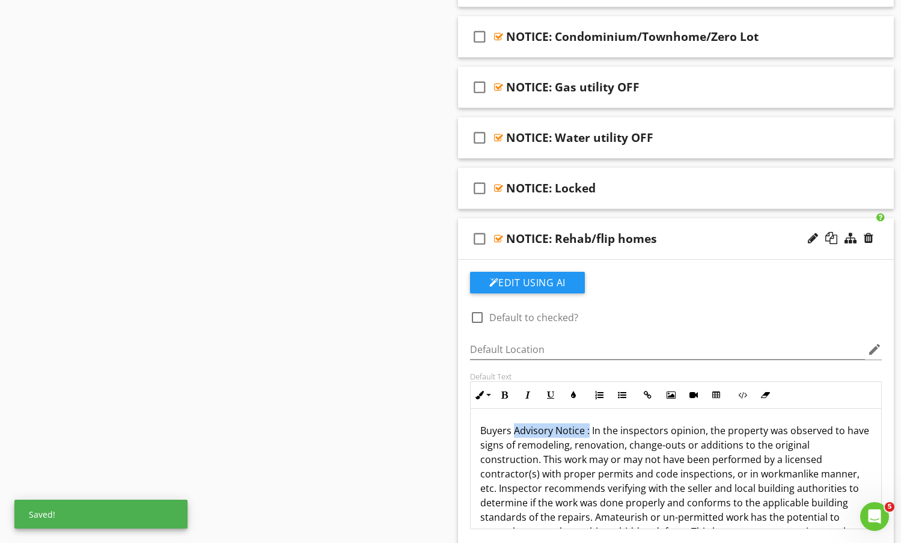
scroll to position [1392, 0]
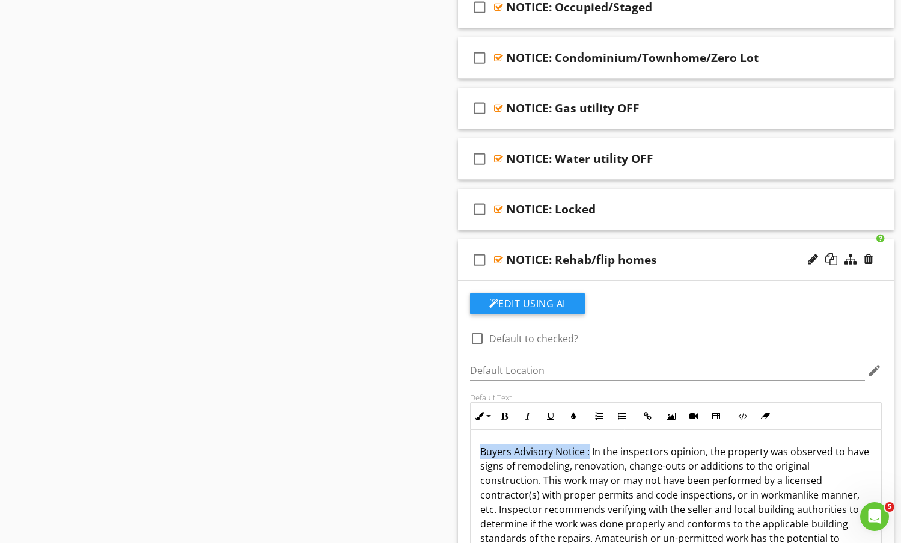
drag, startPoint x: 588, startPoint y: 392, endPoint x: 447, endPoint y: 408, distance: 142.3
click at [453, 411] on div "Comments New Informational check_box_outline_blank Select All check_box_outline…" at bounding box center [676, 329] width 451 height 3164
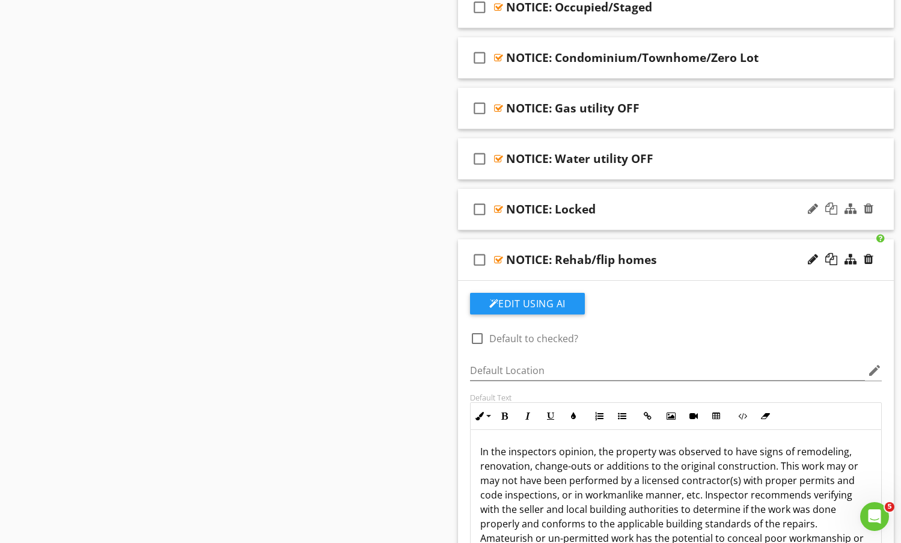
click at [736, 207] on div "NOTICE: Locked" at bounding box center [660, 209] width 309 height 14
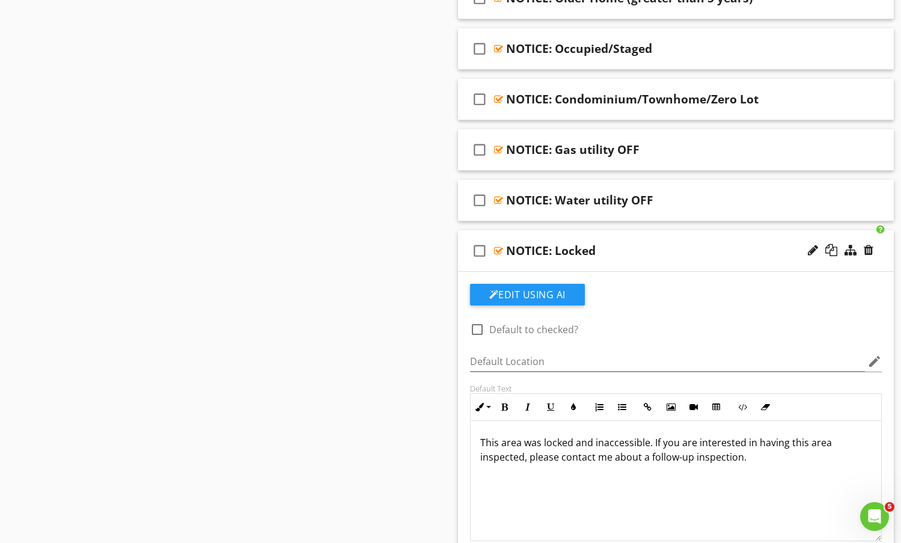
scroll to position [1331, 0]
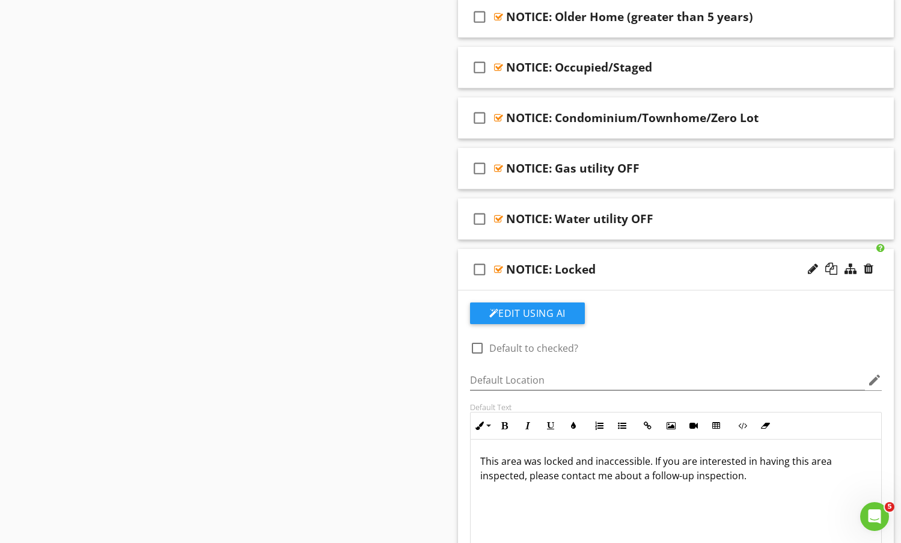
click at [682, 258] on div "check_box_outline_blank NOTICE: Locked" at bounding box center [676, 269] width 437 height 41
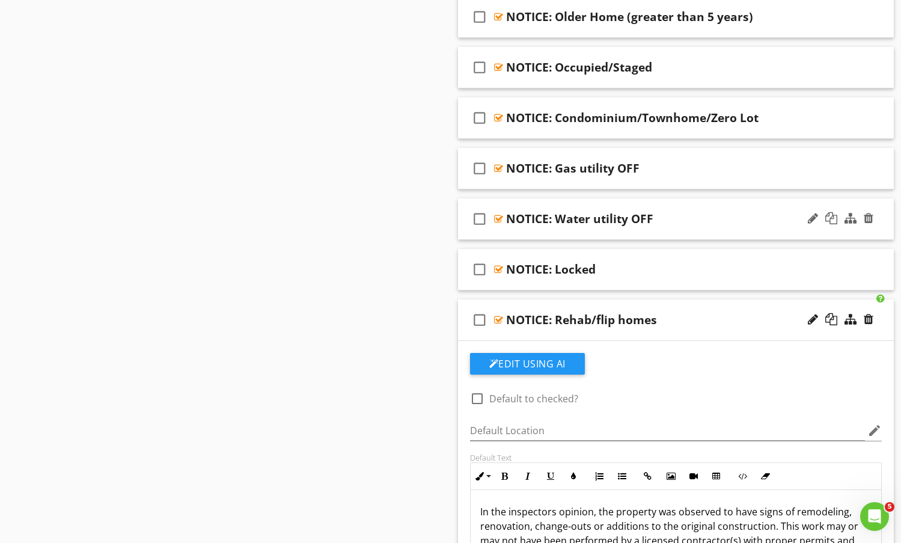
click at [708, 224] on div "NOTICE: Water utility OFF" at bounding box center [660, 219] width 309 height 14
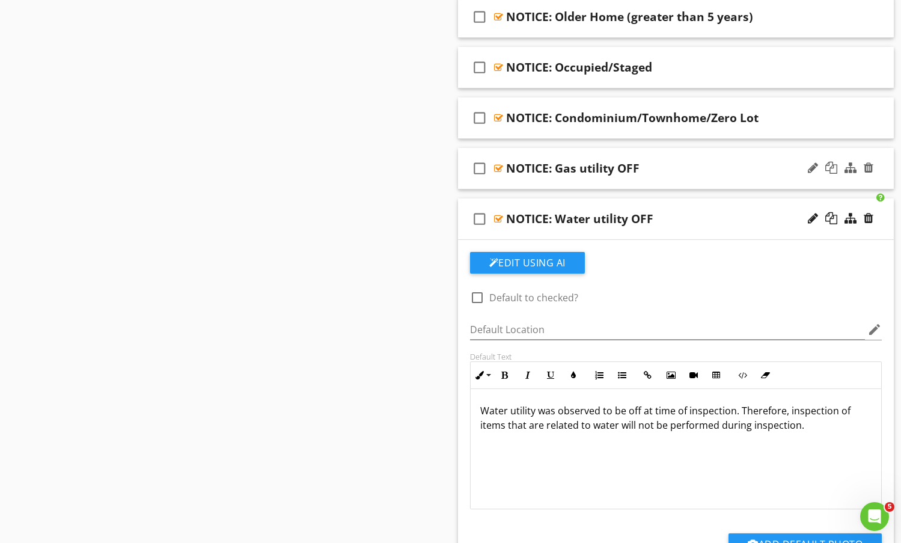
click at [704, 166] on div "NOTICE: Gas utility OFF" at bounding box center [660, 168] width 309 height 14
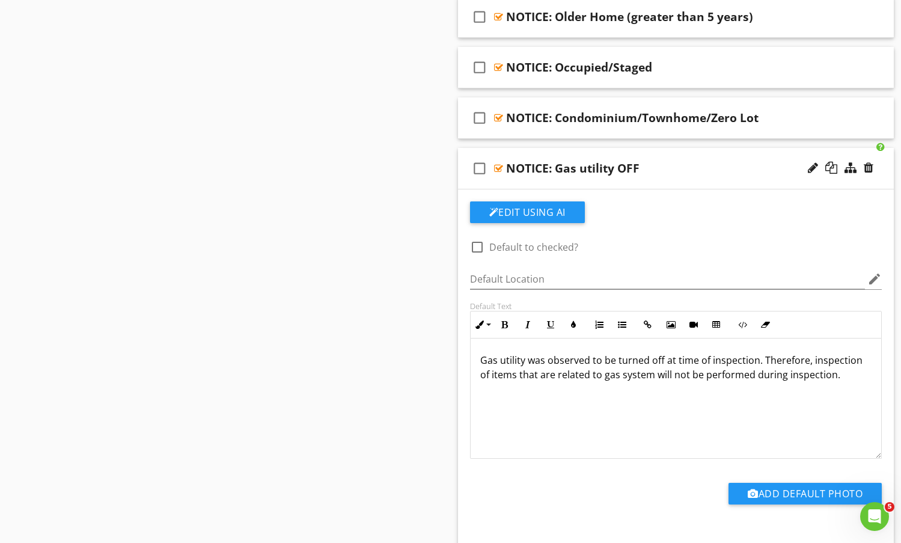
scroll to position [1031, 0]
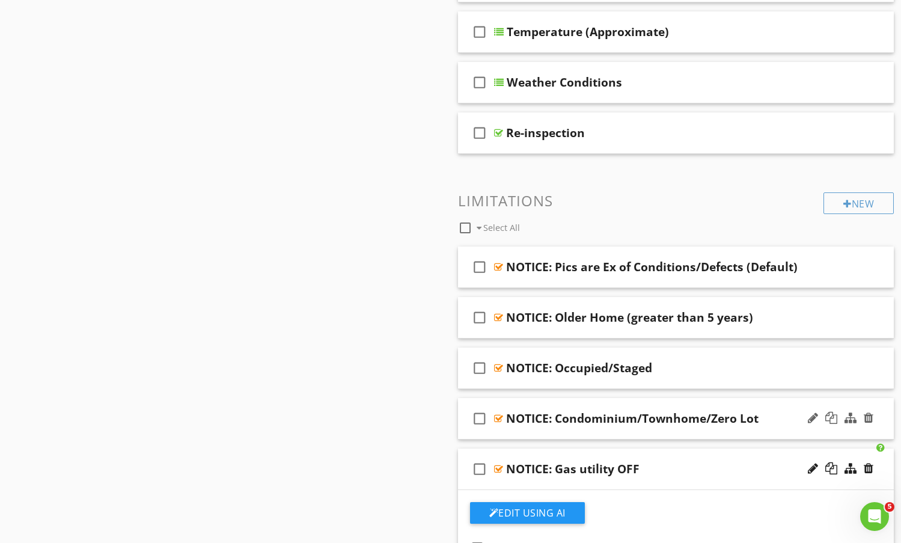
click at [784, 415] on div "NOTICE: Condominium/Townhome/Zero Lot" at bounding box center [660, 418] width 309 height 14
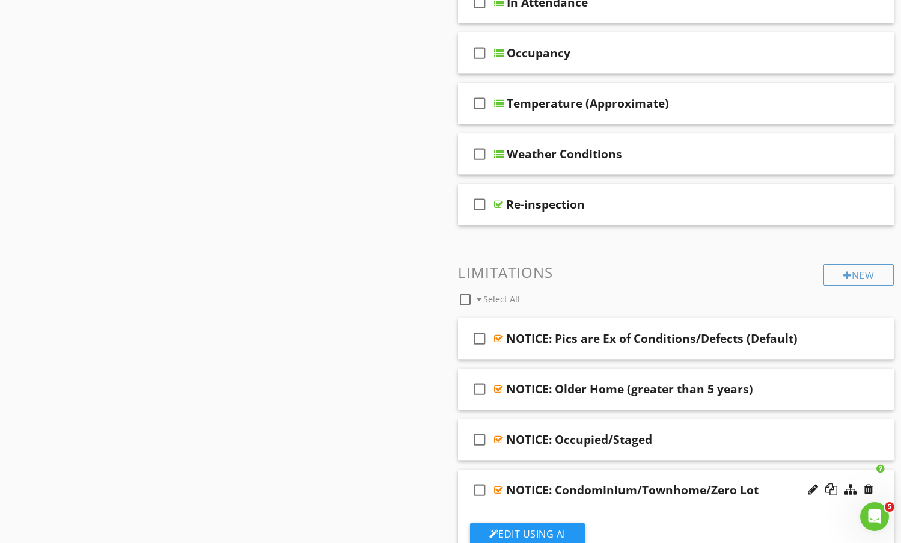
scroll to position [971, 0]
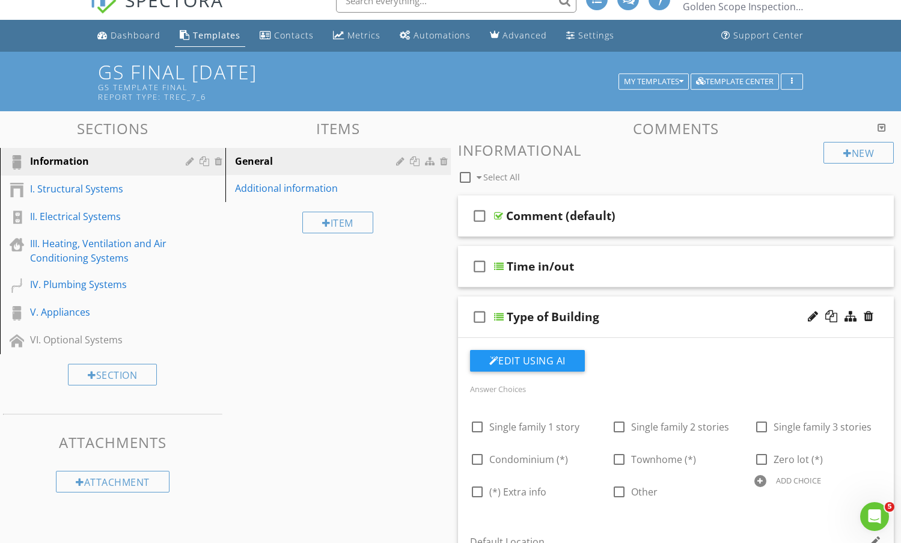
scroll to position [0, 0]
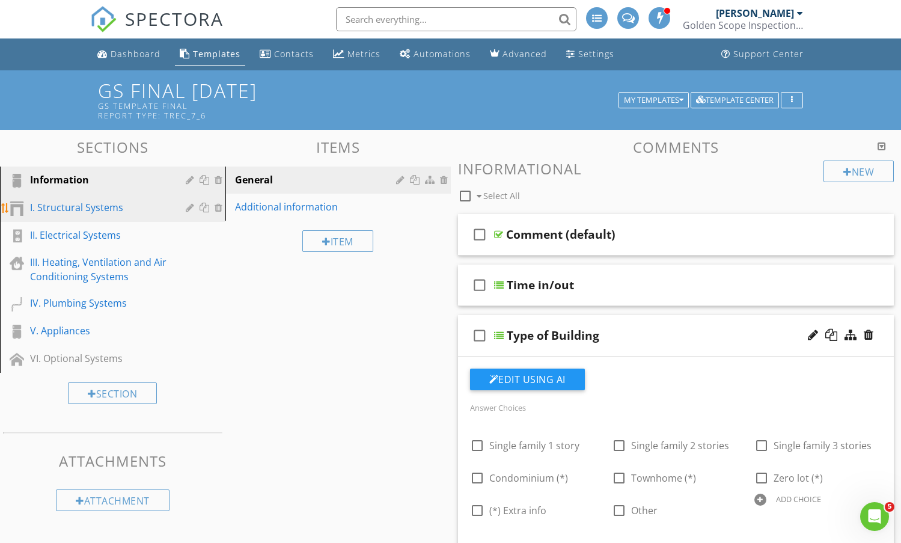
click at [90, 210] on div "I. Structural Systems" at bounding box center [99, 207] width 138 height 14
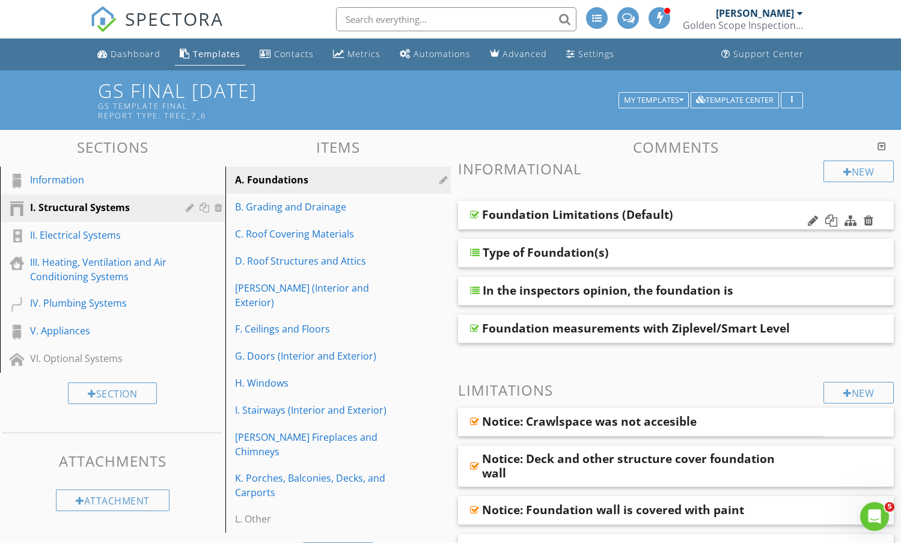
click at [726, 207] on div "Foundation Limitations (Default)" at bounding box center [636, 214] width 309 height 14
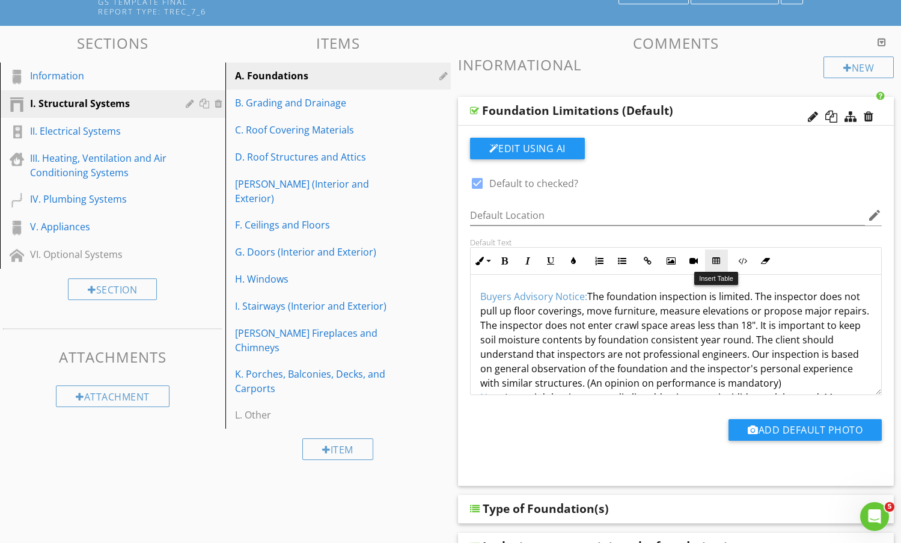
scroll to position [120, 0]
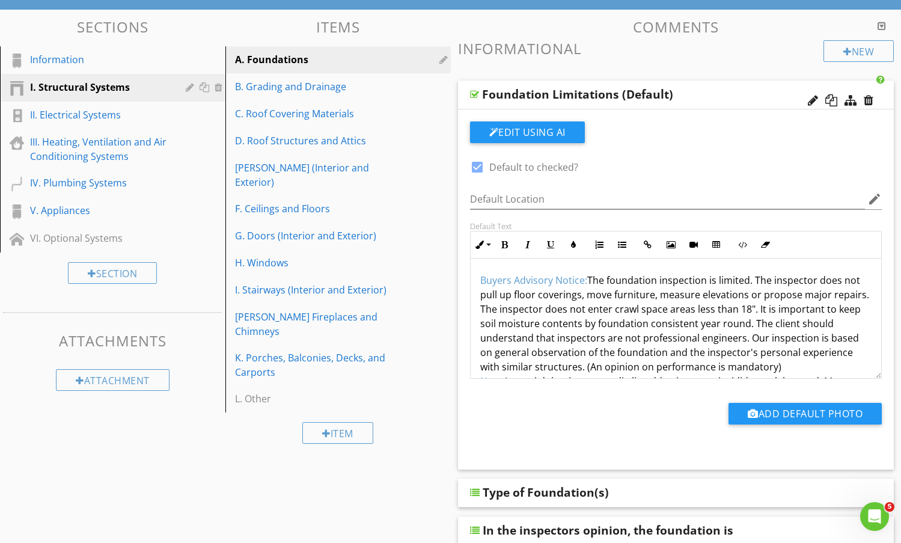
click at [550, 95] on div "Foundation Limitations (Default)" at bounding box center [577, 94] width 191 height 14
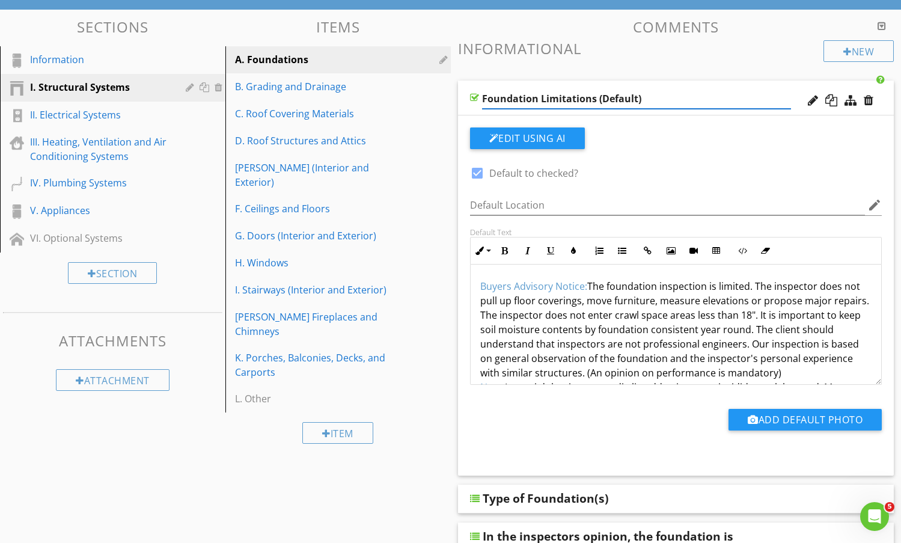
click at [536, 100] on input "Foundation Limitations (Default)" at bounding box center [636, 99] width 309 height 20
type input "Foundation Notice/Limitations (Default)"
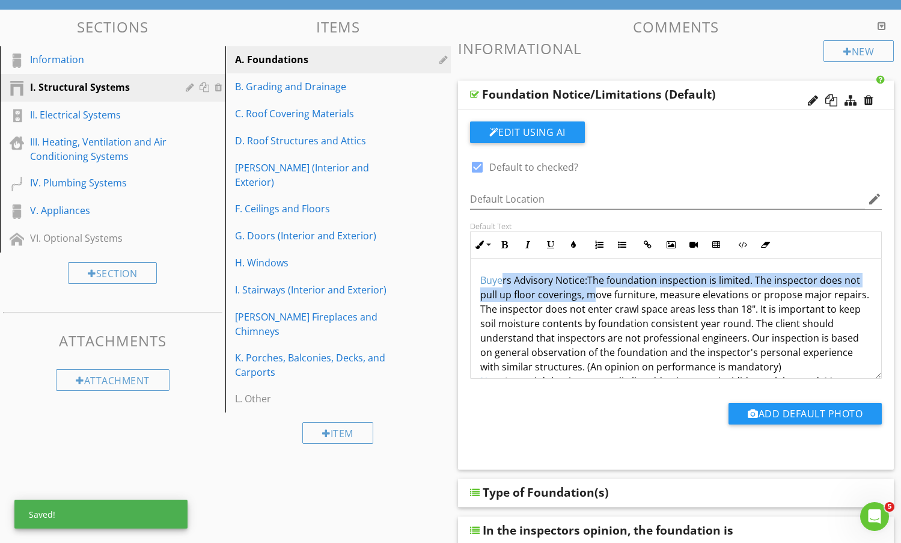
drag, startPoint x: 588, startPoint y: 289, endPoint x: 501, endPoint y: 276, distance: 88.2
click at [502, 277] on p "Buyers Advisory Notice: The foundation inspection is limited. The inspector doe…" at bounding box center [677, 547] width 392 height 548
click at [530, 287] on p "Buyers Advisory Notice: The foundation inspection is limited. The inspector doe…" at bounding box center [677, 547] width 392 height 548
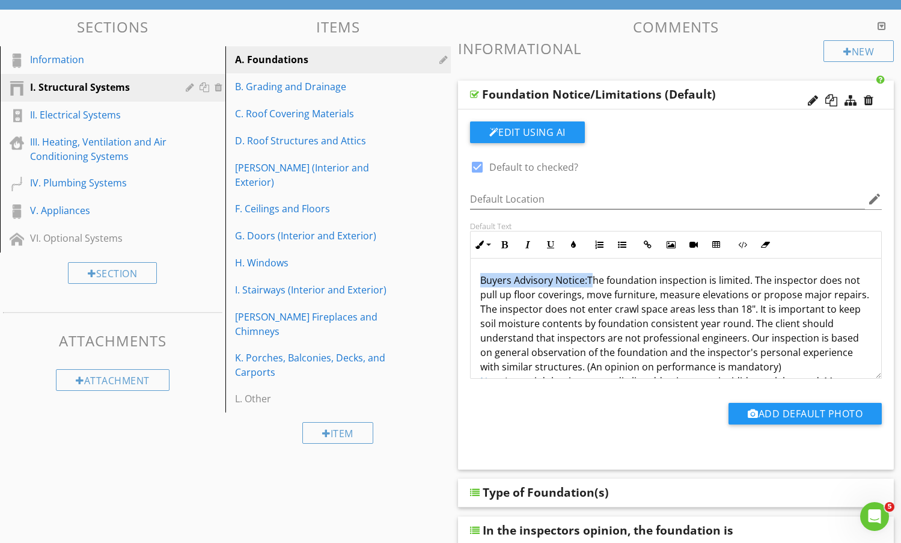
drag, startPoint x: 590, startPoint y: 280, endPoint x: 468, endPoint y: 274, distance: 122.2
click at [470, 275] on div "Buyers Advisory Notice: The foundation inspection is limited. The inspector doe…" at bounding box center [676, 319] width 413 height 120
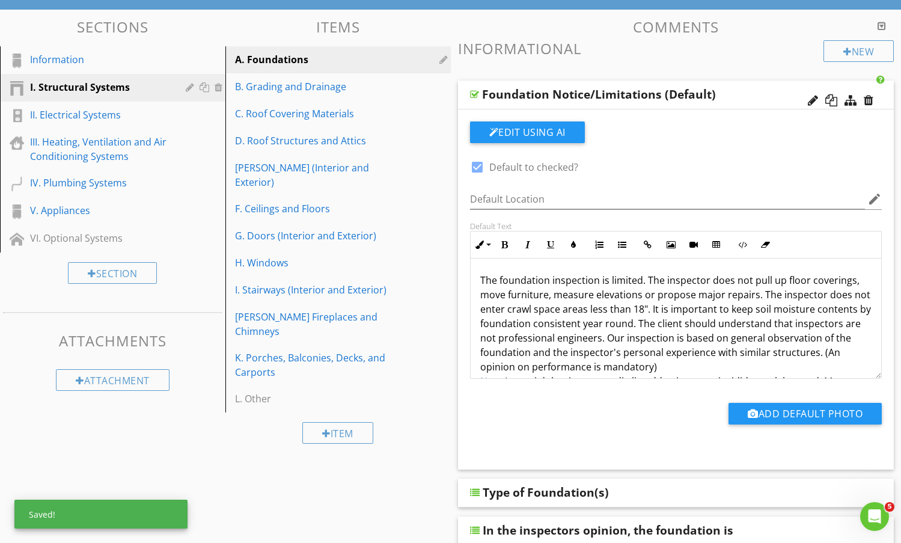
click at [742, 91] on div "Foundation Notice/Limitations (Default)" at bounding box center [636, 94] width 309 height 14
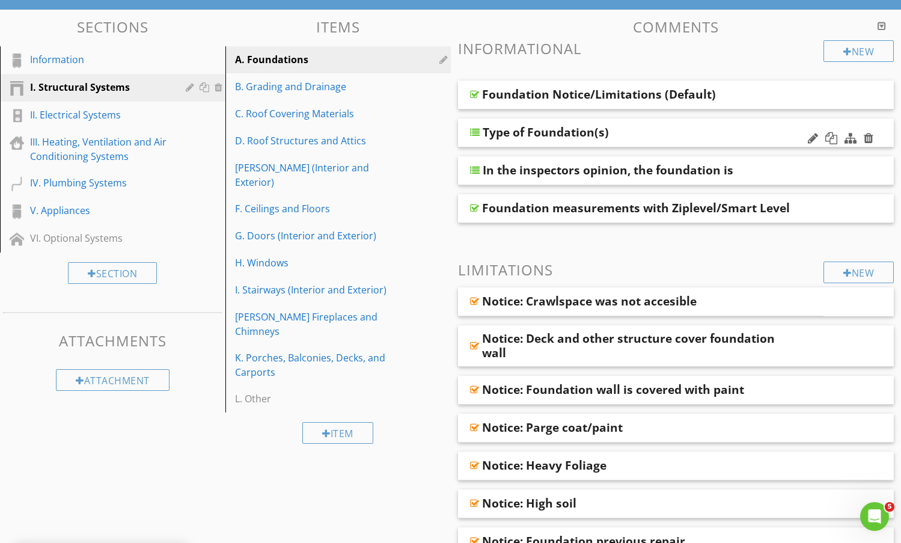
click at [656, 132] on div "Type of Foundation(s)" at bounding box center [637, 132] width 309 height 14
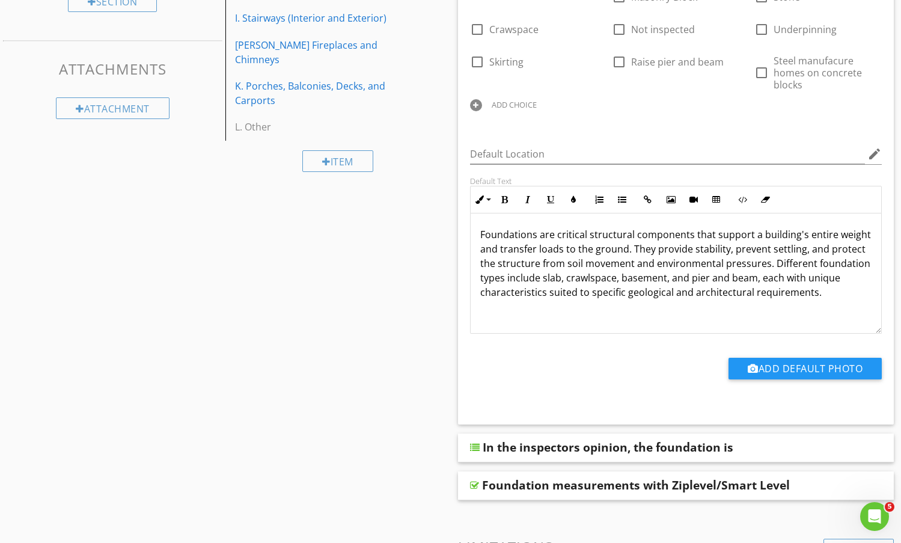
scroll to position [481, 0]
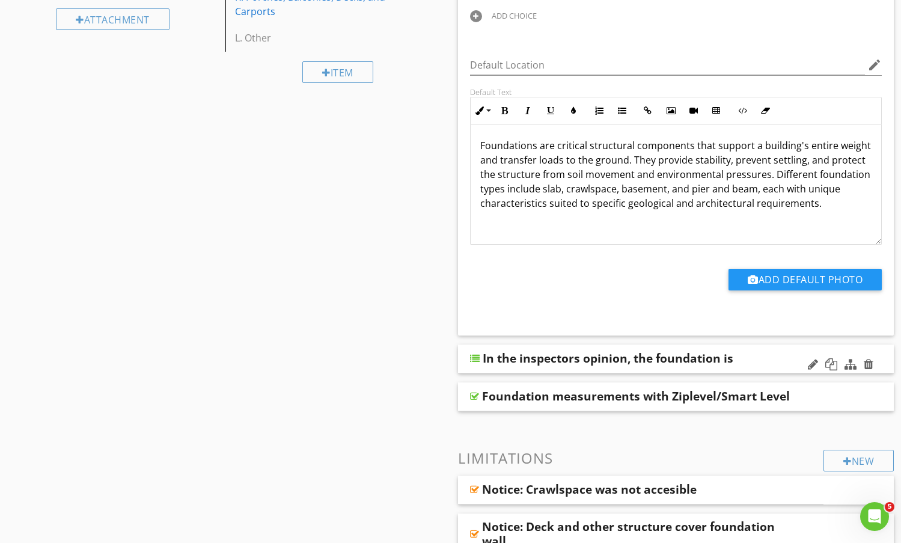
click at [770, 360] on div "In the inspectors opinion, the foundation is" at bounding box center [637, 358] width 309 height 14
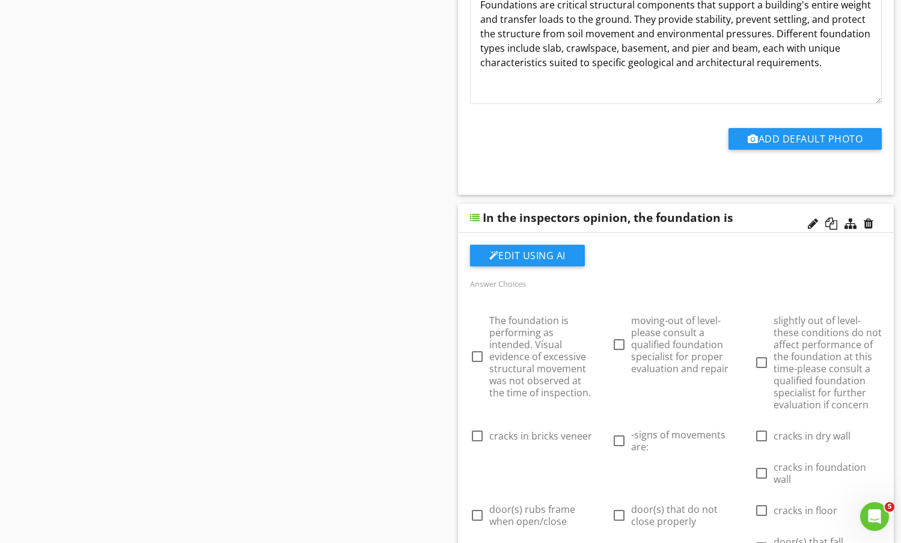
scroll to position [662, 0]
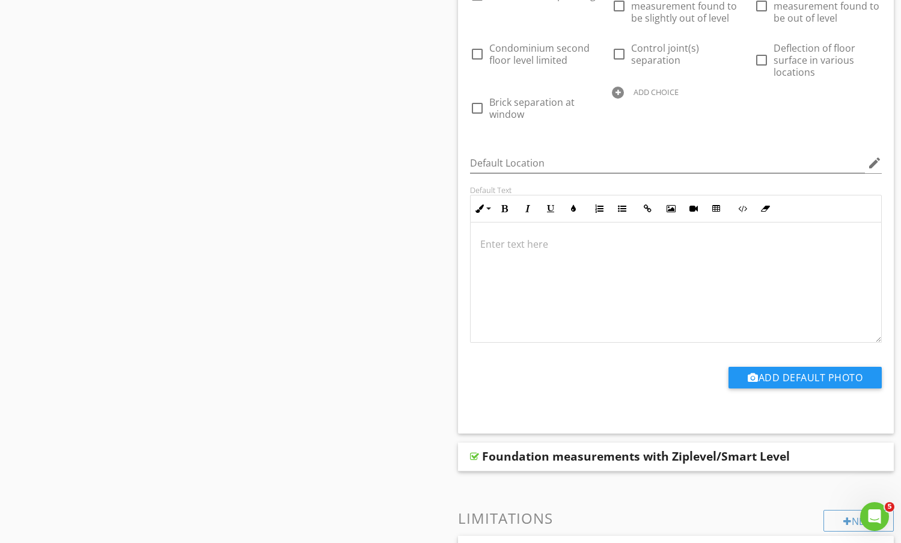
scroll to position [1383, 0]
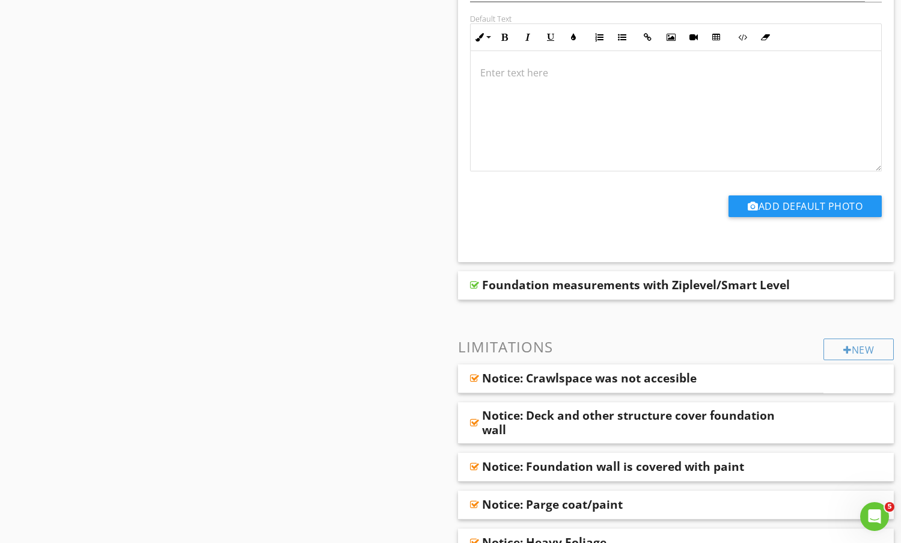
click at [814, 282] on div "Foundation measurements with Ziplevel/Smart Level" at bounding box center [676, 285] width 437 height 29
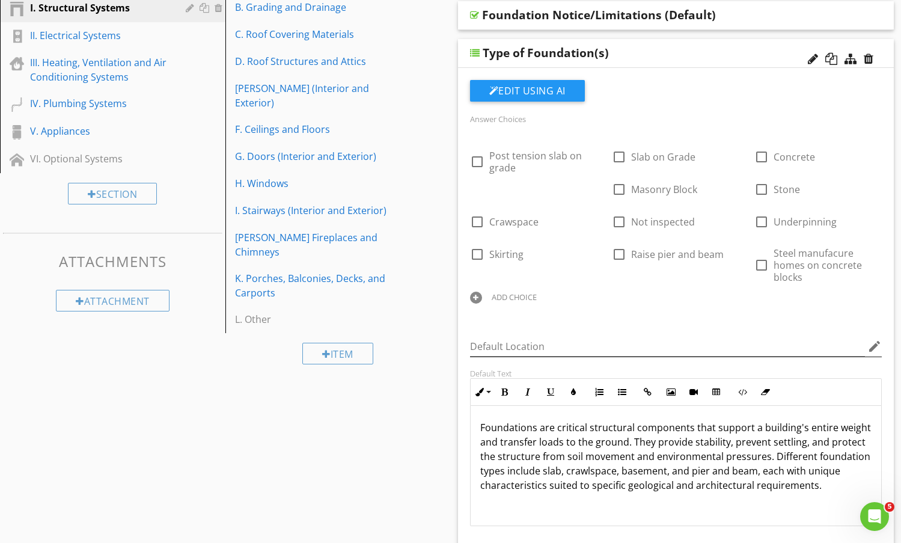
scroll to position [180, 0]
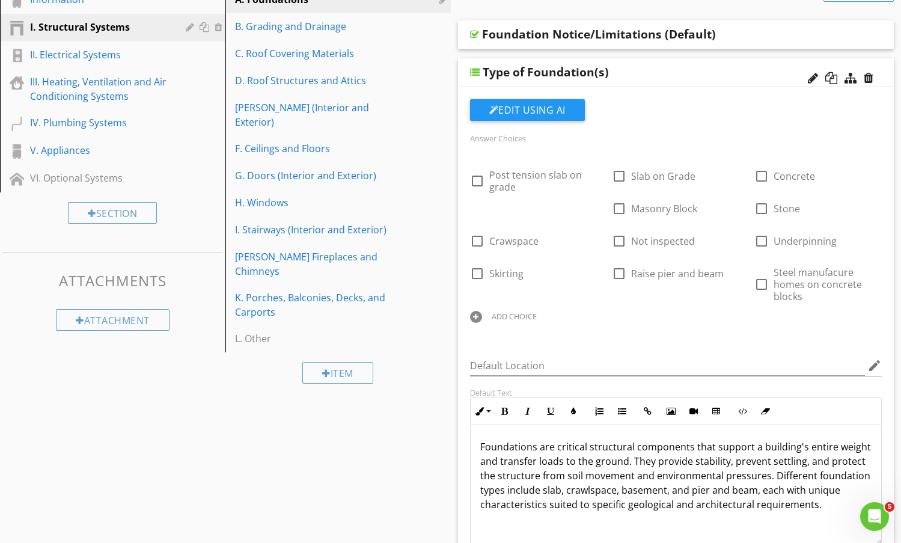
click at [481, 316] on div at bounding box center [476, 317] width 12 height 12
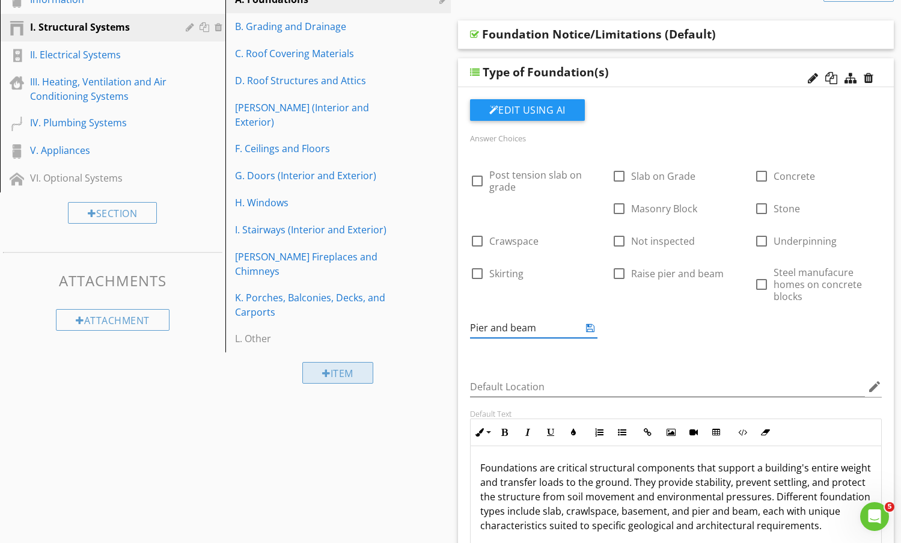
type input "Pier and beam"
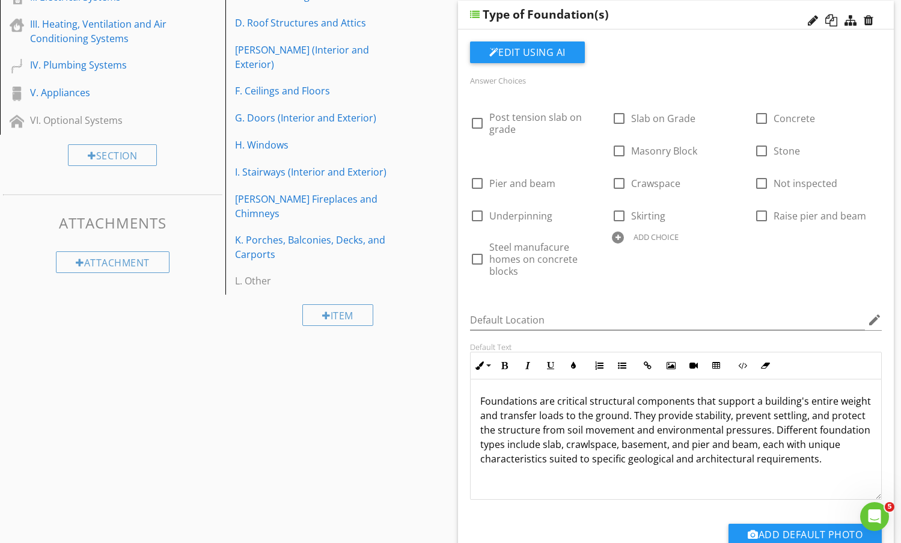
scroll to position [241, 0]
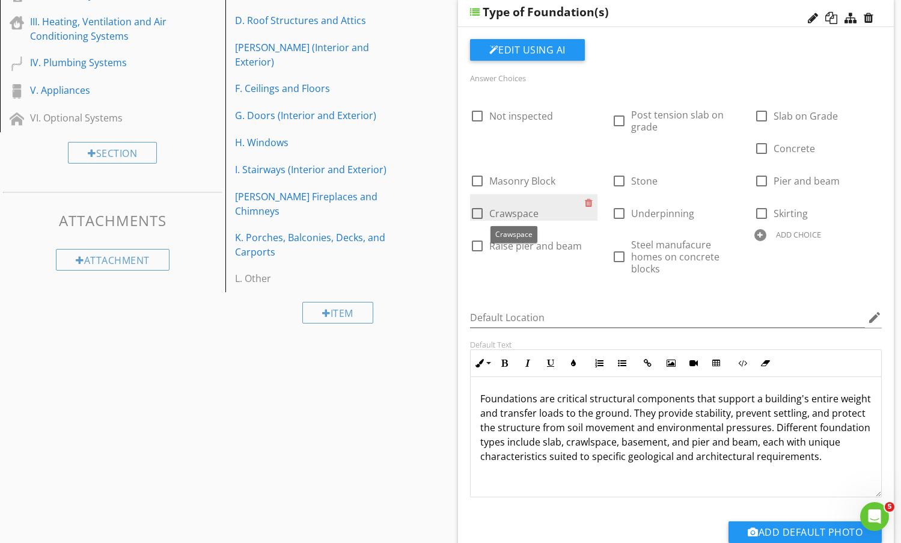
click at [515, 209] on span "Crawspace" at bounding box center [514, 213] width 49 height 13
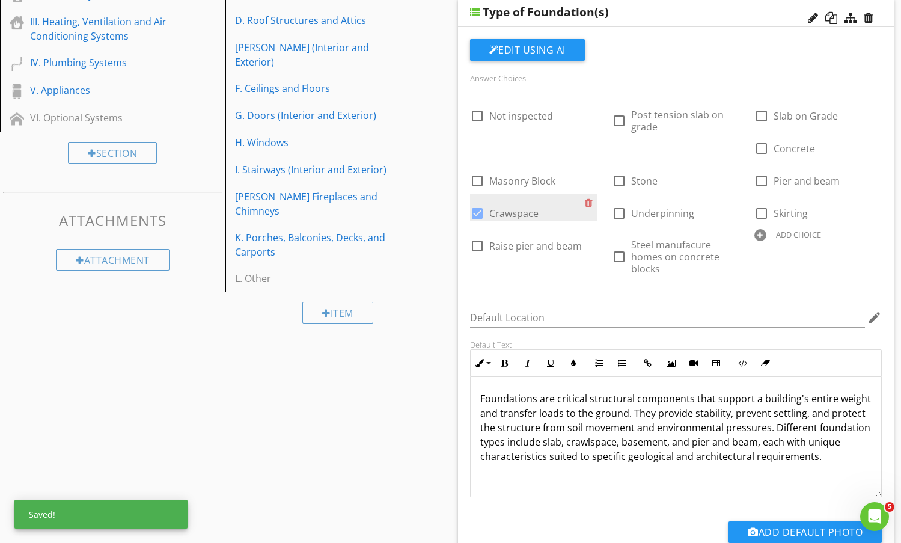
click at [480, 213] on div at bounding box center [477, 213] width 20 height 20
checkbox input "false"
click at [570, 291] on div "Answer Choices check_box_outline_blank Not inspected check_box_outline_blank Po…" at bounding box center [676, 181] width 427 height 223
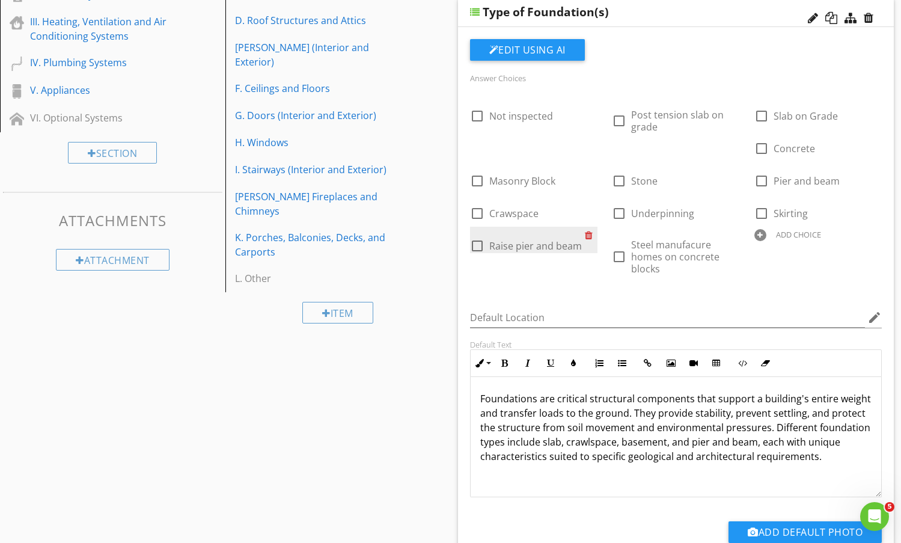
click at [586, 232] on div at bounding box center [591, 235] width 13 height 17
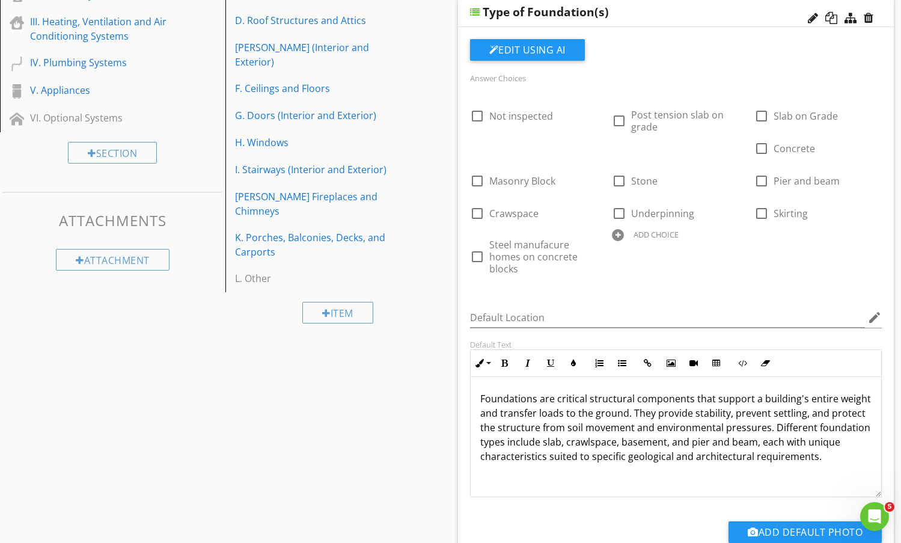
scroll to position [180, 0]
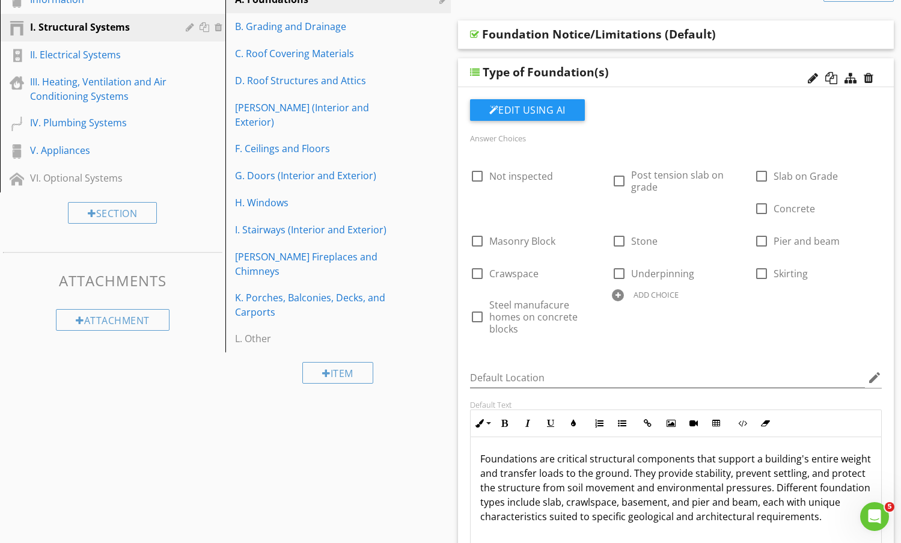
click at [685, 68] on div "Type of Foundation(s)" at bounding box center [637, 72] width 309 height 14
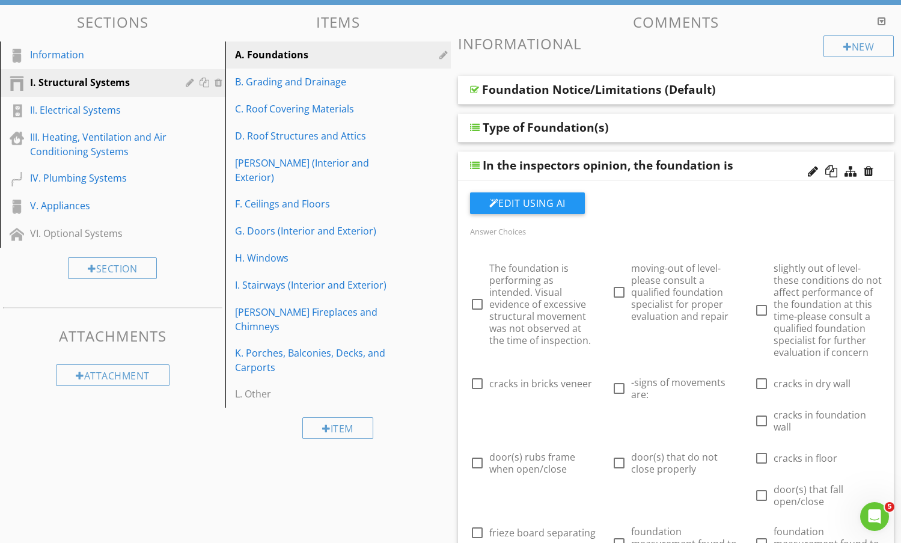
scroll to position [120, 0]
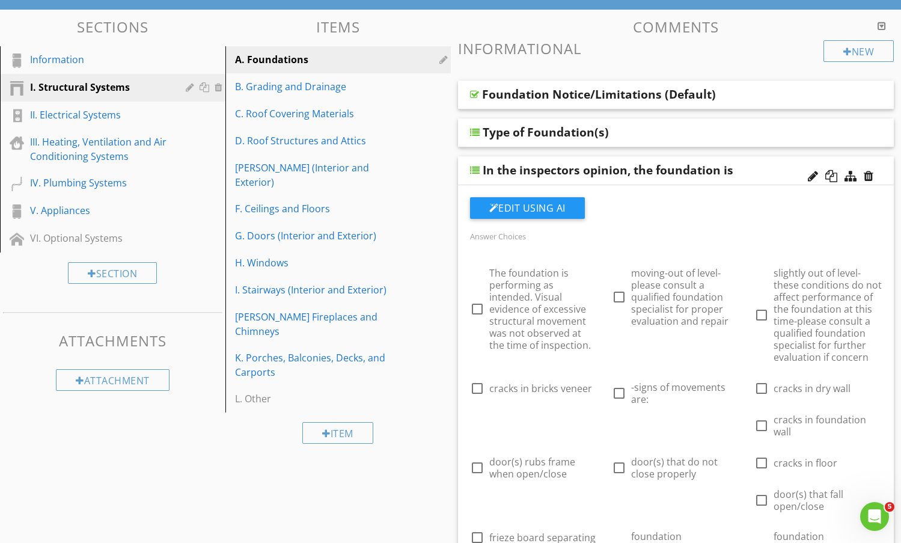
click at [752, 164] on div "In the inspectors opinion, the foundation is" at bounding box center [637, 170] width 309 height 14
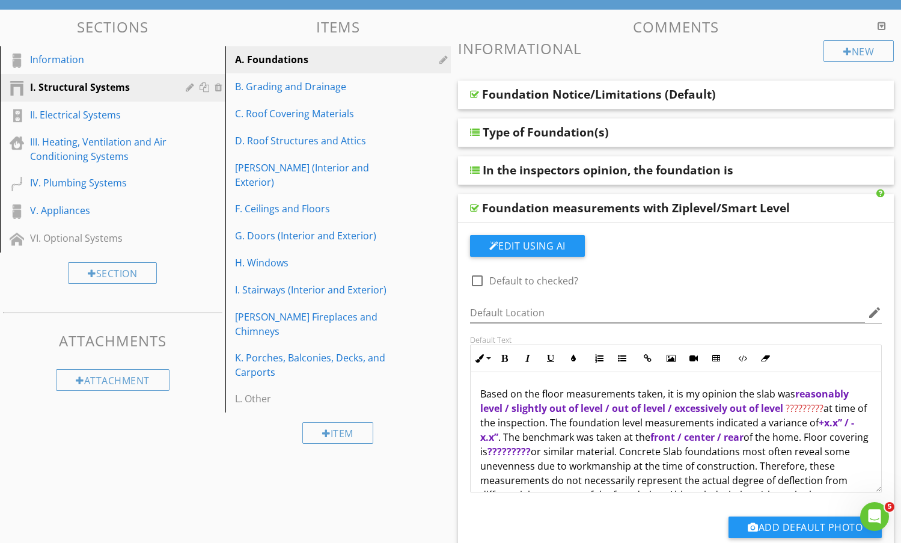
click at [814, 205] on div "Foundation measurements with Ziplevel/Smart Level" at bounding box center [676, 208] width 437 height 29
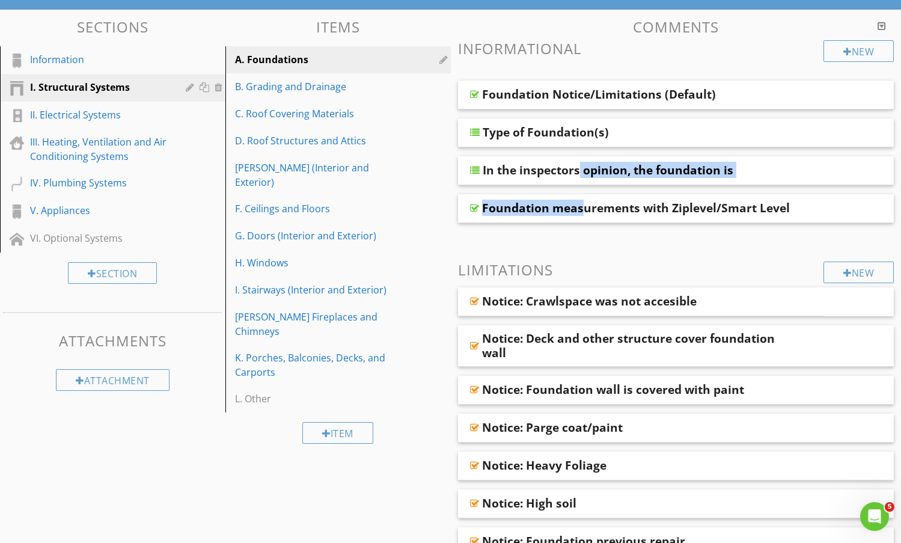
drag, startPoint x: 499, startPoint y: 208, endPoint x: 500, endPoint y: 153, distance: 55.3
click at [500, 153] on span "Foundation Notice/Limitations (Default) Type of Foundation(s) In the inspectors…" at bounding box center [676, 152] width 437 height 143
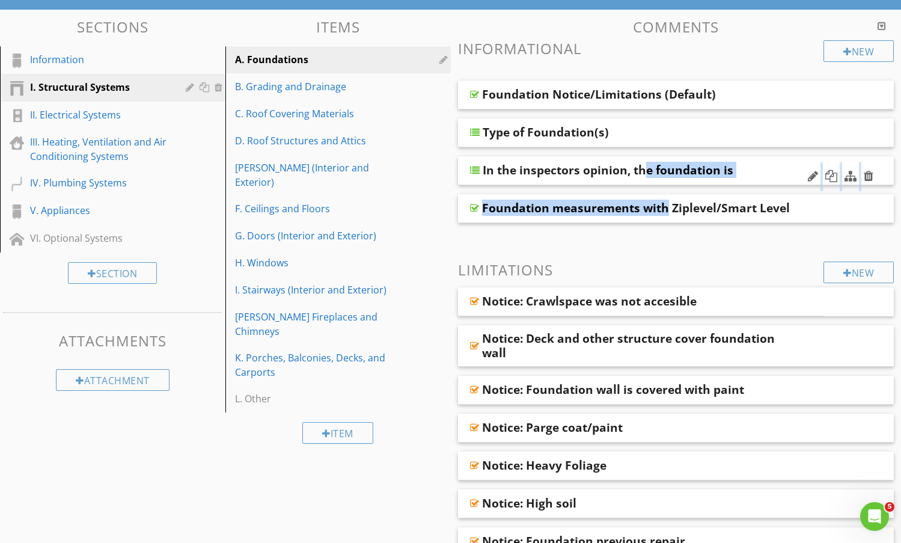
drag, startPoint x: 580, startPoint y: 196, endPoint x: 576, endPoint y: 158, distance: 38.7
click at [576, 158] on span "Foundation Notice/Limitations (Default) Type of Foundation(s) In the inspectors…" at bounding box center [676, 152] width 437 height 143
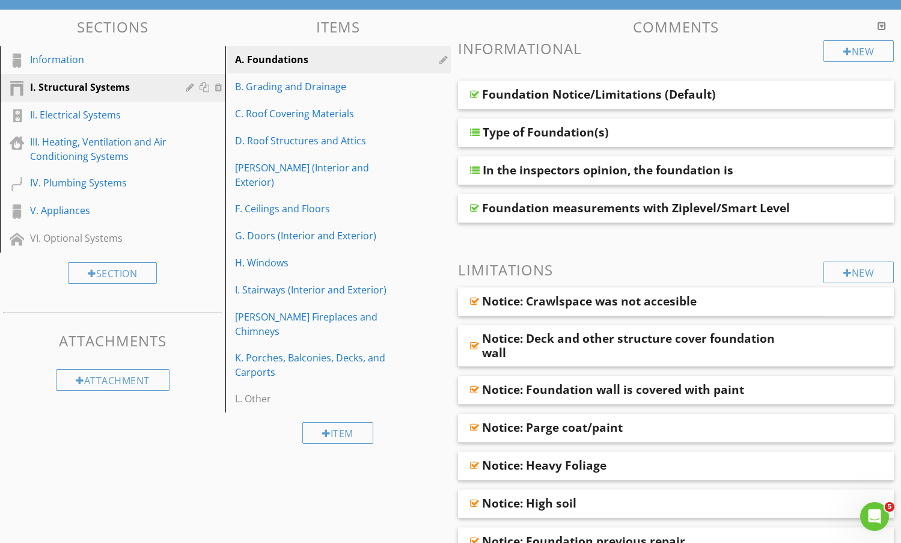
click at [772, 165] on div "In the inspectors opinion, the foundation is" at bounding box center [637, 170] width 309 height 14
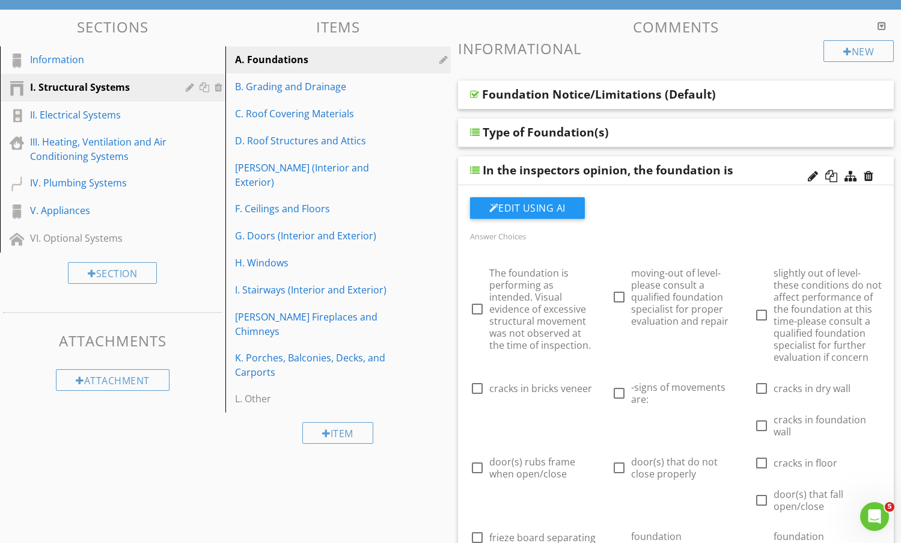
click at [767, 229] on div "Answer Choices" at bounding box center [676, 236] width 427 height 14
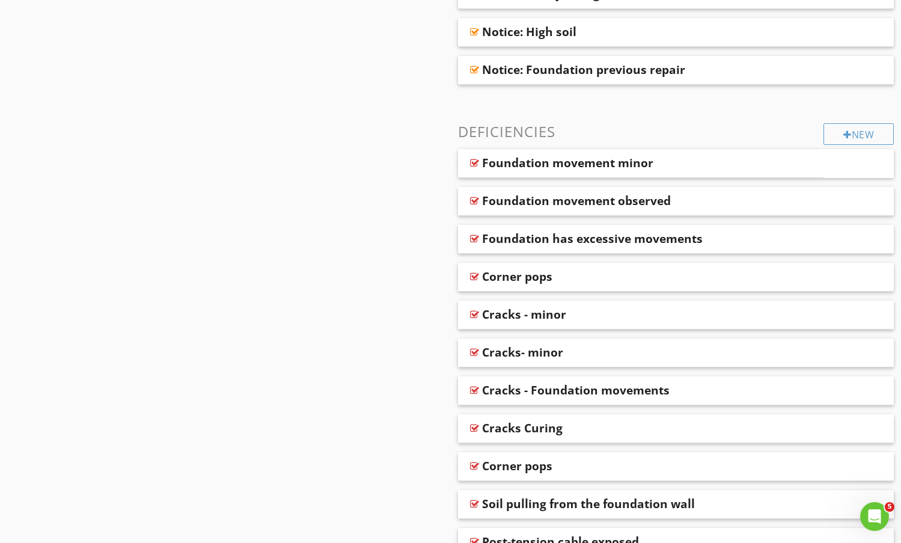
scroll to position [1383, 0]
click at [699, 161] on div "Foundation movement minor" at bounding box center [610, 162] width 256 height 14
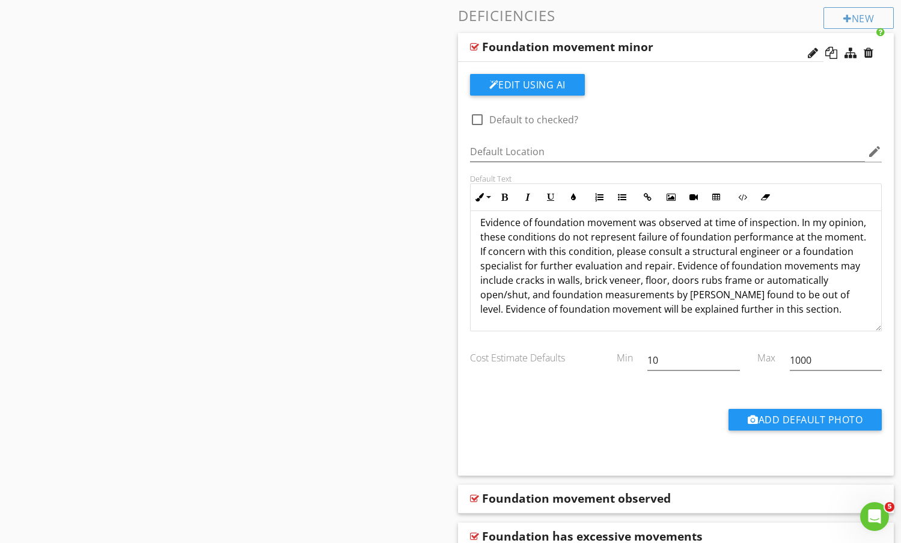
scroll to position [1503, 0]
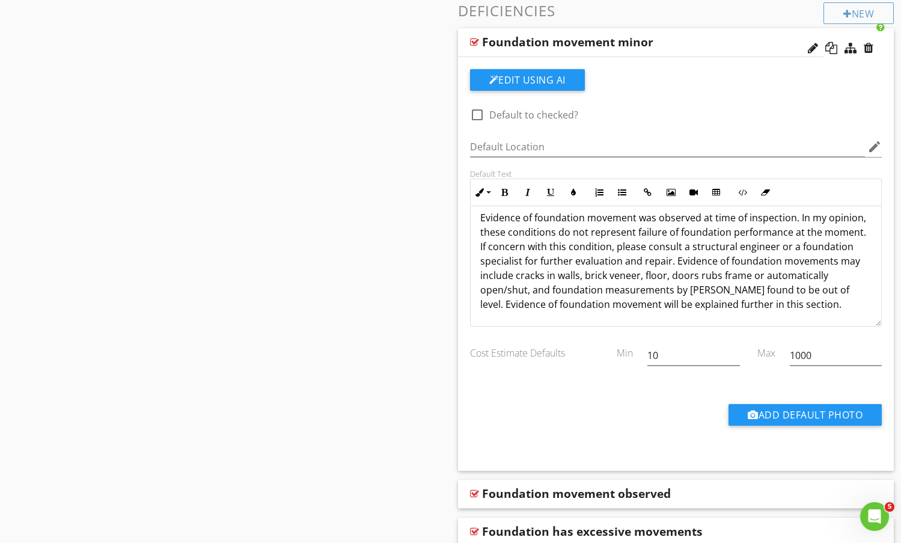
click at [532, 357] on div "Cost Estimate Defaults" at bounding box center [534, 348] width 143 height 24
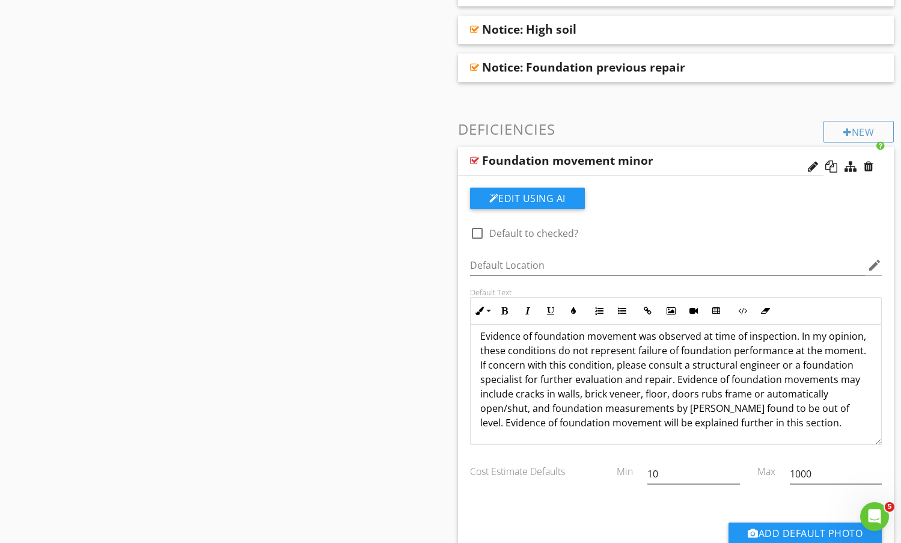
scroll to position [1383, 0]
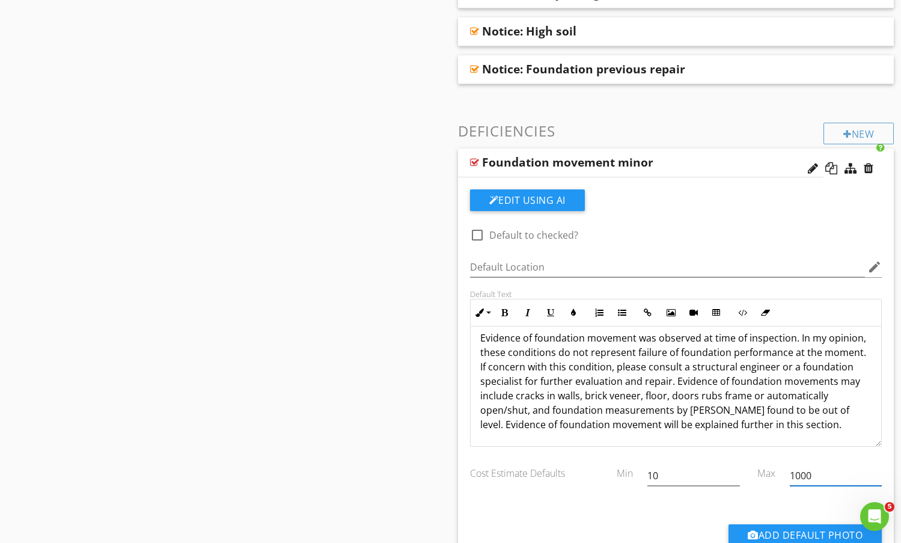
drag, startPoint x: 818, startPoint y: 467, endPoint x: 748, endPoint y: 473, distance: 70.0
click at [752, 478] on div "Cost Estimate Defaults Min 10 Max 1000" at bounding box center [676, 476] width 427 height 41
drag, startPoint x: 661, startPoint y: 473, endPoint x: 606, endPoint y: 478, distance: 55.5
click at [606, 478] on div "Cost Estimate Defaults Min 10 Max" at bounding box center [676, 476] width 427 height 41
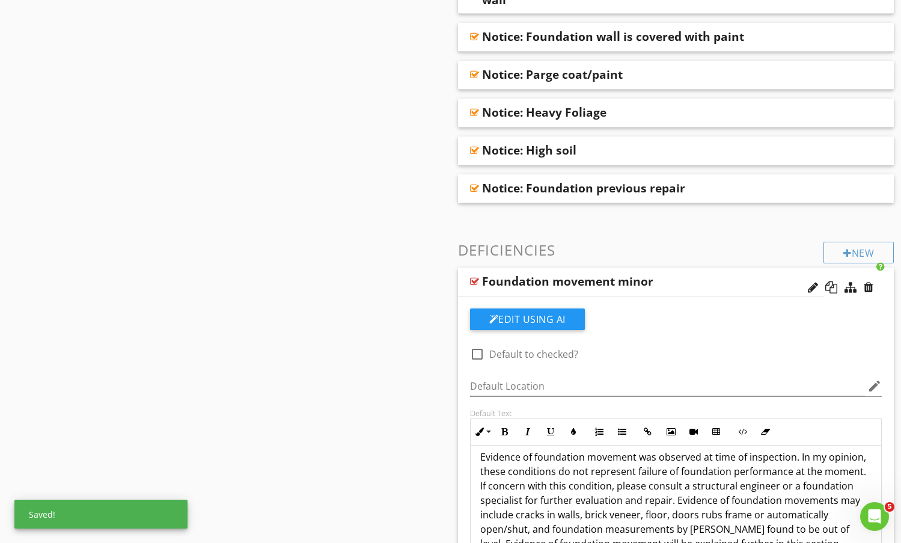
scroll to position [1263, 0]
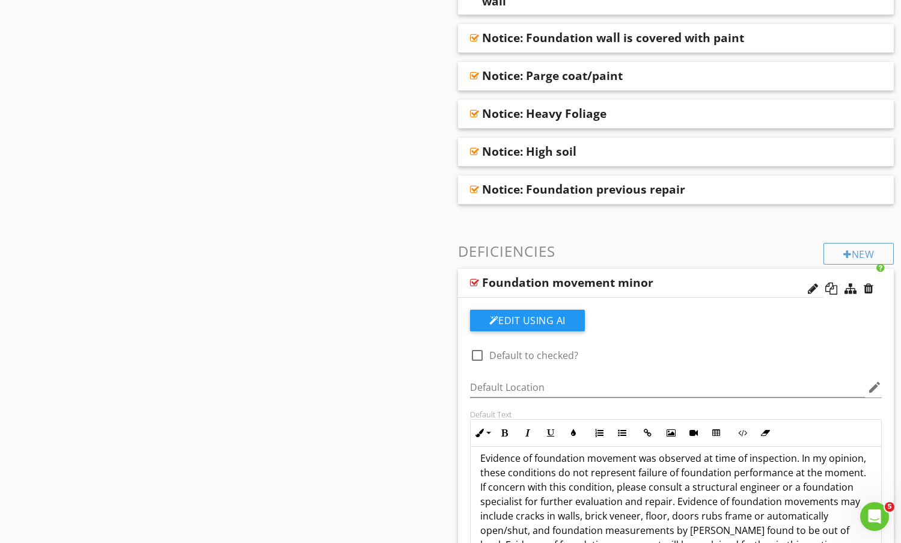
click at [582, 245] on h3 "Deficiencies" at bounding box center [676, 251] width 437 height 16
click at [691, 282] on div "Foundation movement minor" at bounding box center [610, 282] width 256 height 14
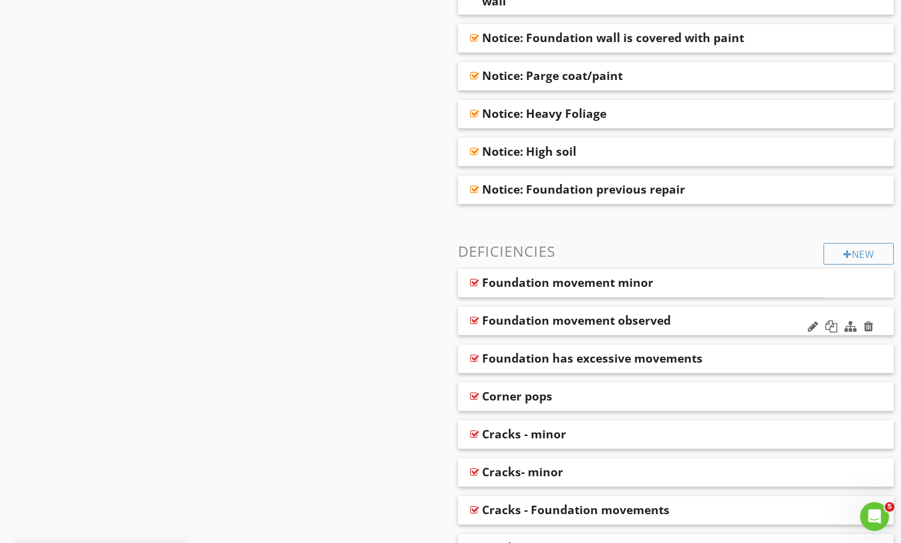
click at [694, 313] on div "Foundation movement observed" at bounding box center [676, 321] width 437 height 29
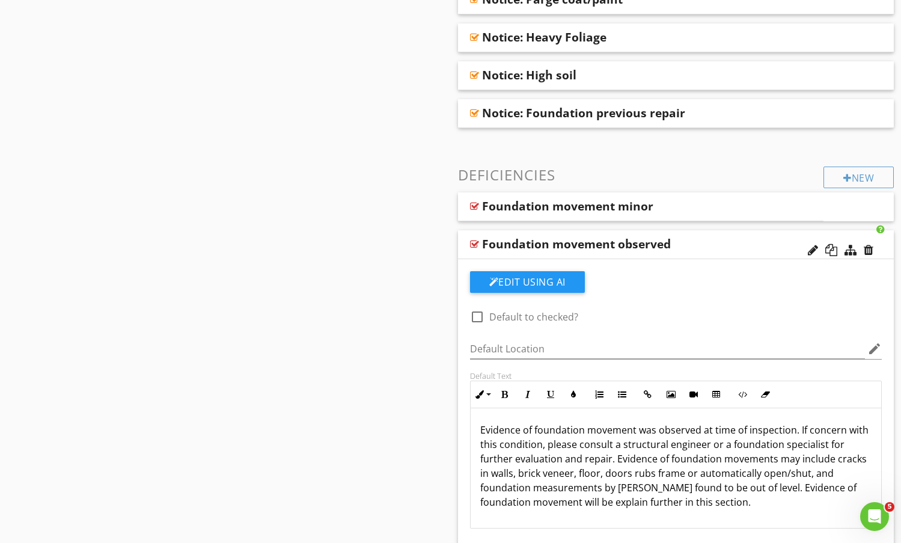
scroll to position [1503, 0]
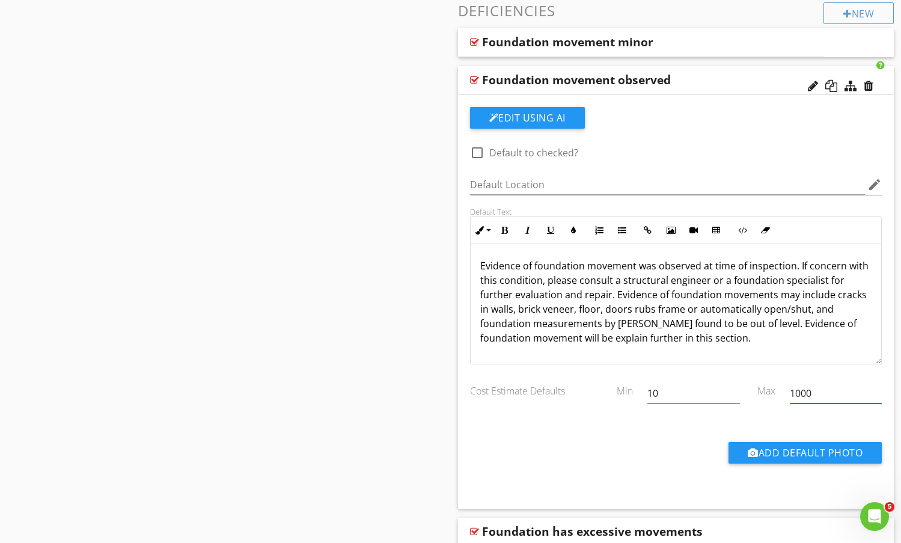
click at [827, 392] on input "1000" at bounding box center [836, 394] width 92 height 20
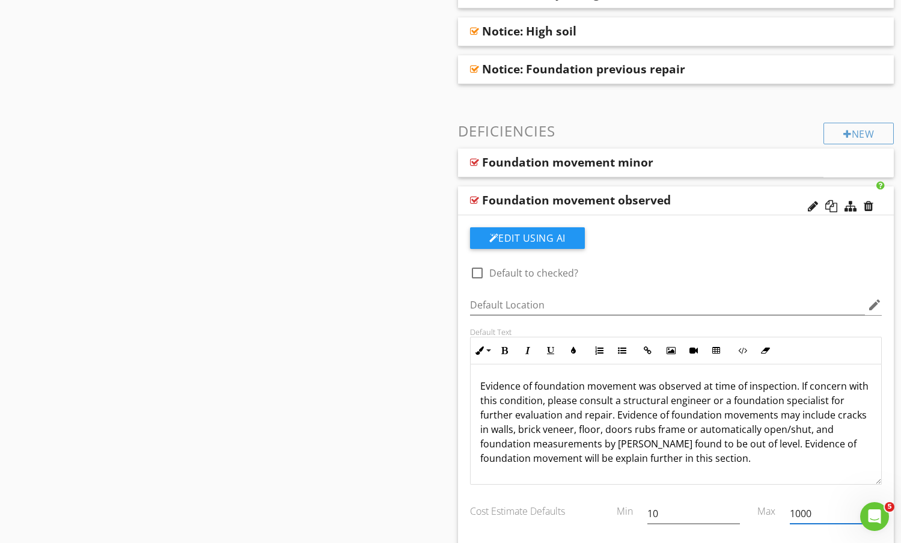
scroll to position [1, 0]
click at [710, 204] on div "Foundation movement observed" at bounding box center [636, 200] width 309 height 14
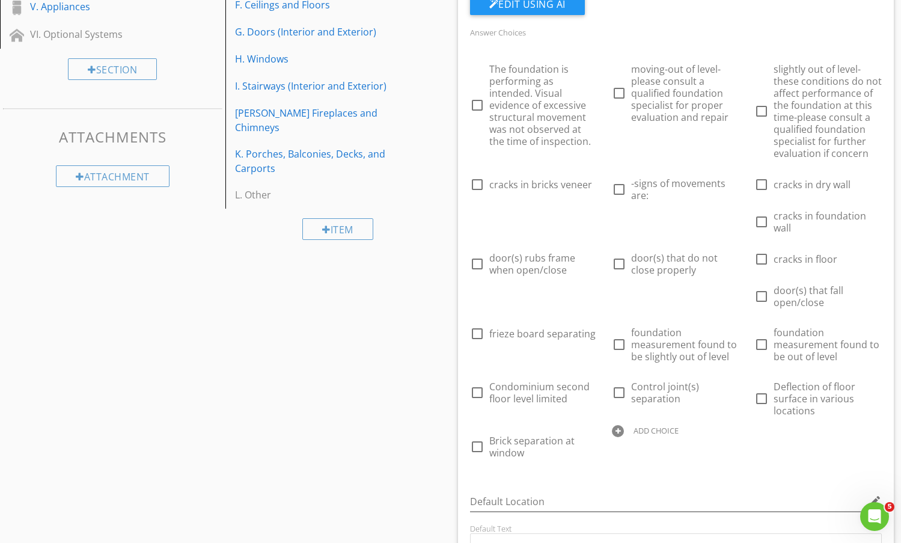
scroll to position [301, 0]
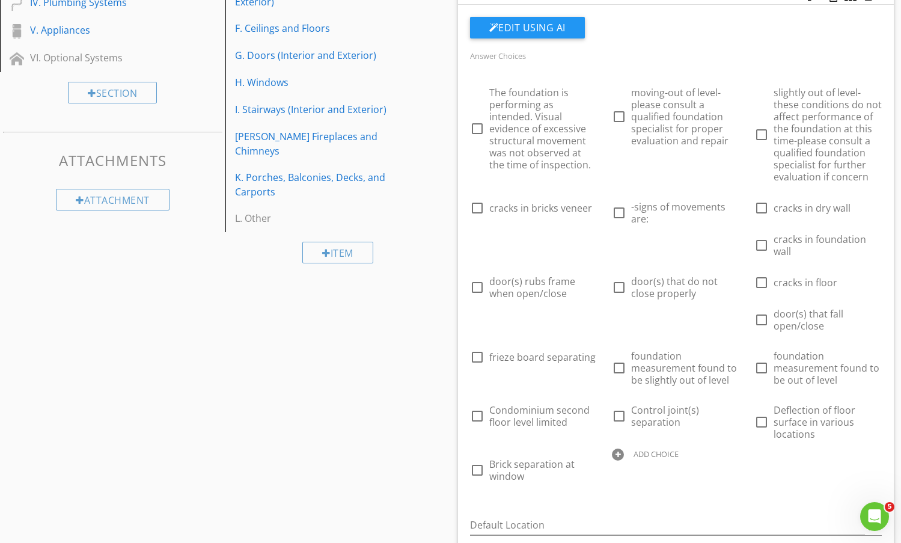
click at [622, 455] on div at bounding box center [618, 455] width 12 height 12
click at [688, 17] on div "Edit Using AI" at bounding box center [676, 32] width 413 height 31
click at [730, 456] on div at bounding box center [734, 454] width 13 height 17
click at [617, 455] on div at bounding box center [618, 455] width 12 height 12
click at [711, 494] on div "Answer Choices check_box_outline_blank The foundation is performing as intended…" at bounding box center [676, 274] width 427 height 452
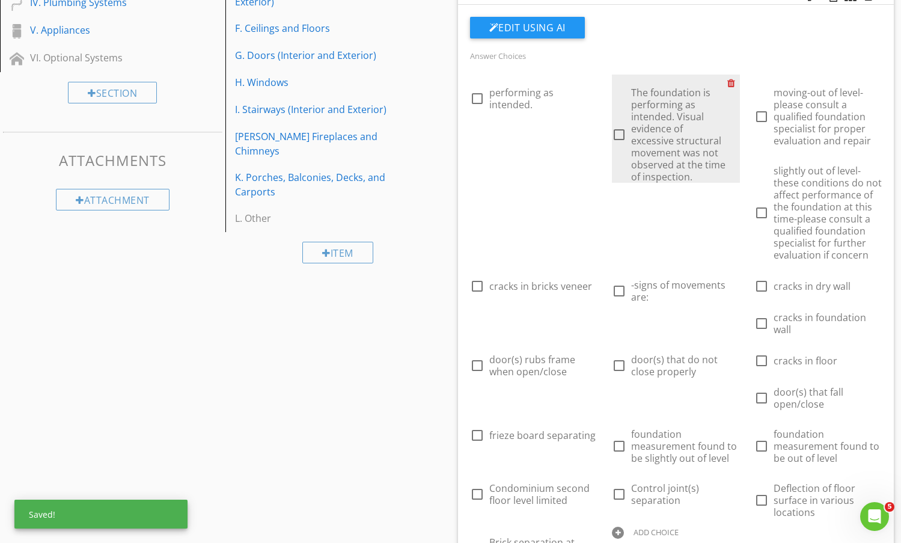
click at [729, 81] on div at bounding box center [734, 83] width 13 height 17
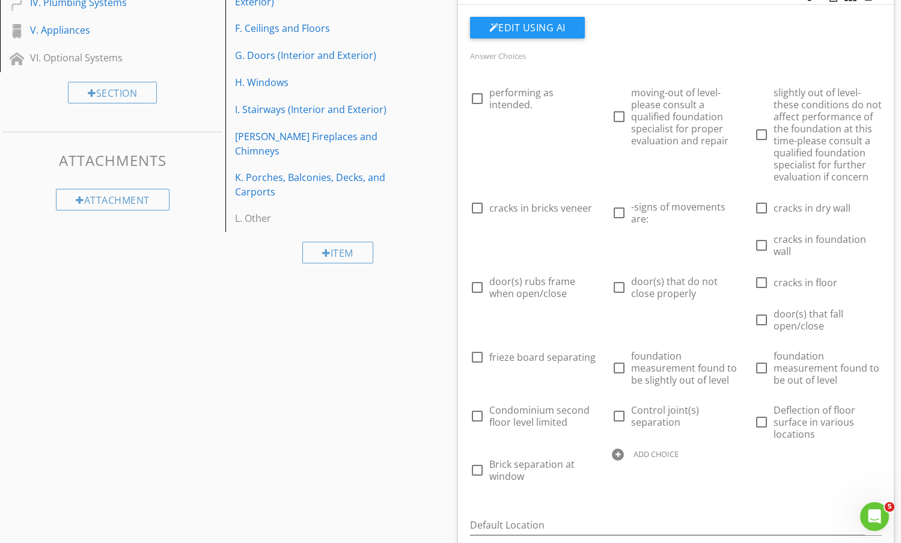
click at [683, 22] on div "Edit Using AI" at bounding box center [676, 32] width 413 height 31
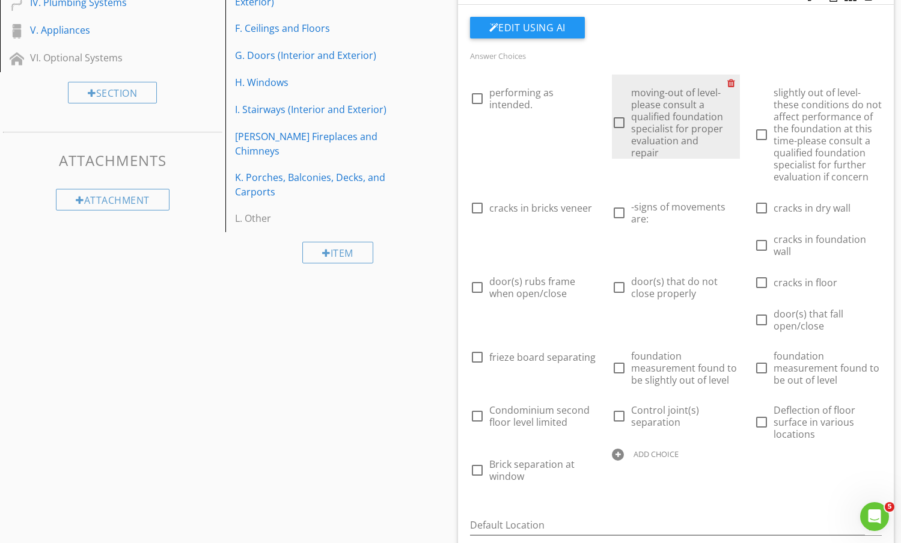
click at [733, 81] on div at bounding box center [734, 83] width 13 height 17
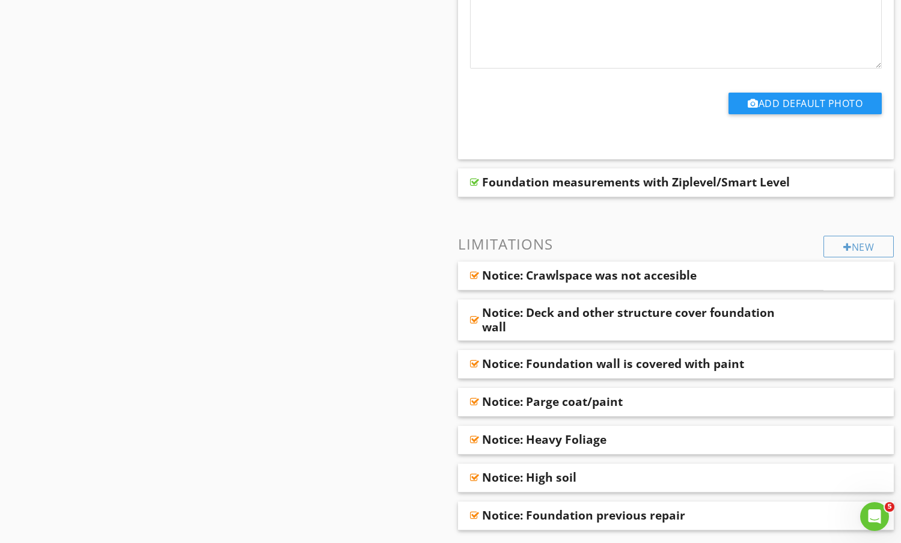
scroll to position [902, 0]
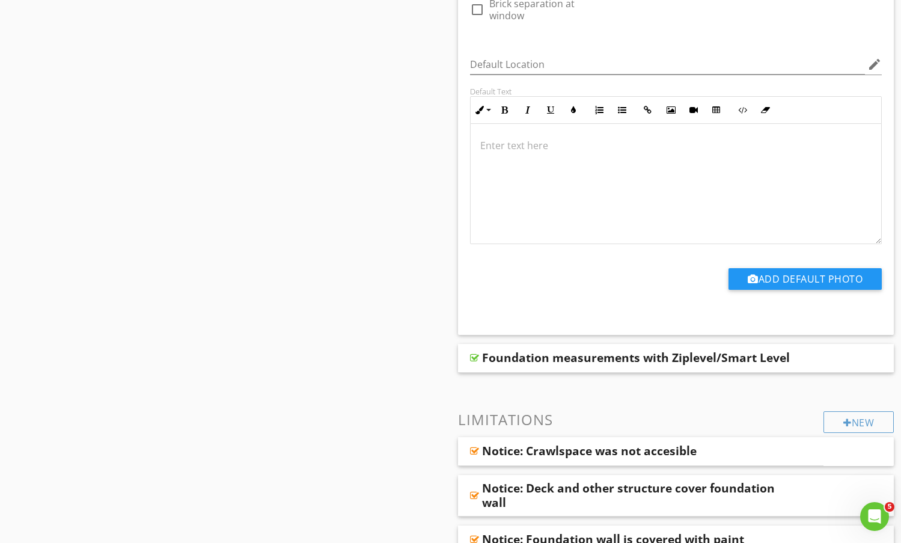
drag, startPoint x: 355, startPoint y: 307, endPoint x: 349, endPoint y: 304, distance: 7.3
click at [354, 307] on div "Sections Information I. Structural Systems II. Electrical Systems III. Heating,…" at bounding box center [450, 539] width 901 height 2263
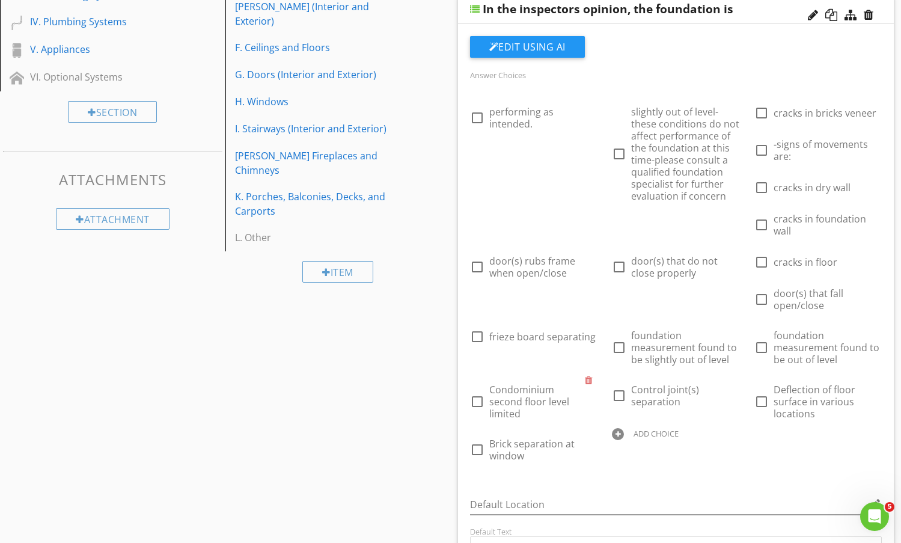
scroll to position [301, 0]
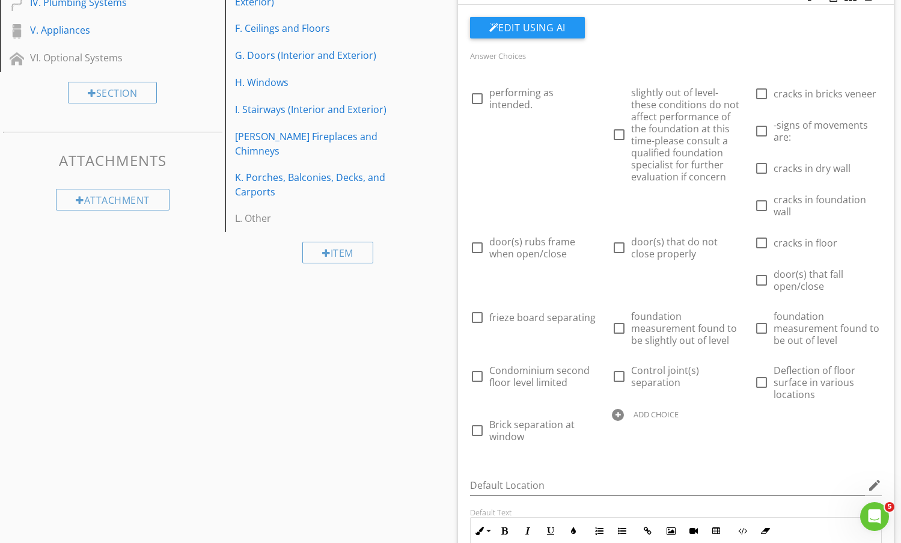
click at [624, 416] on div at bounding box center [618, 415] width 12 height 12
click at [761, 453] on div "Answer Choices check_box_outline_blank performing as intended. check_box_outlin…" at bounding box center [676, 254] width 427 height 413
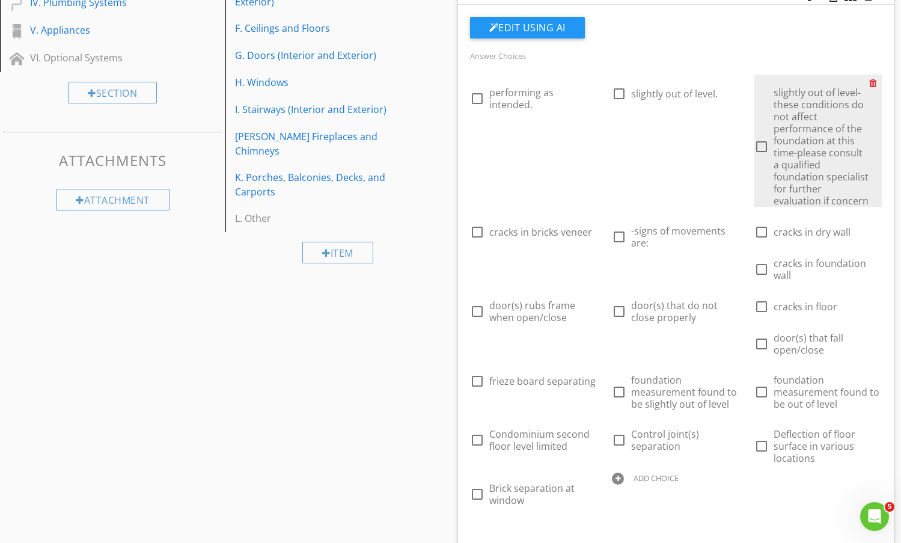
click at [873, 78] on div at bounding box center [876, 83] width 13 height 17
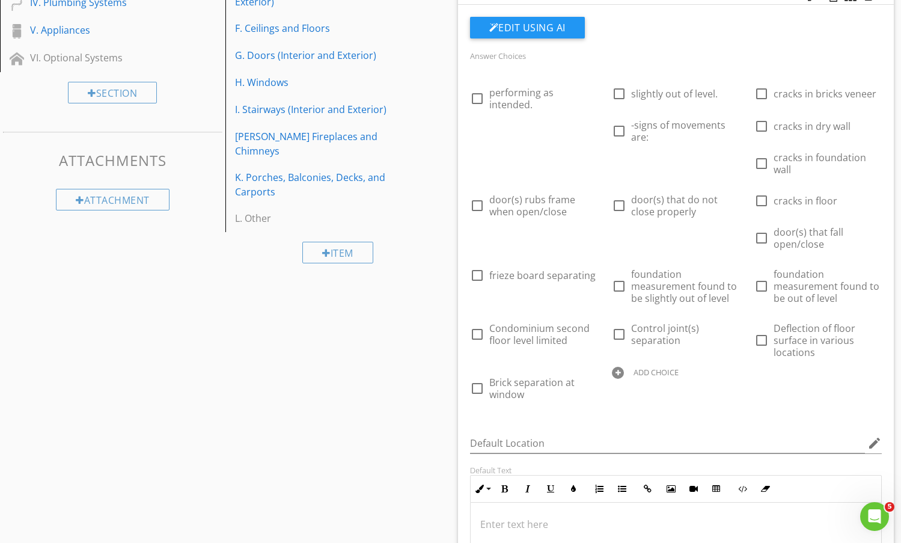
click at [618, 367] on div at bounding box center [618, 373] width 12 height 12
type input "S"
click at [733, 364] on div at bounding box center [734, 372] width 13 height 17
click at [618, 367] on div at bounding box center [618, 373] width 12 height 12
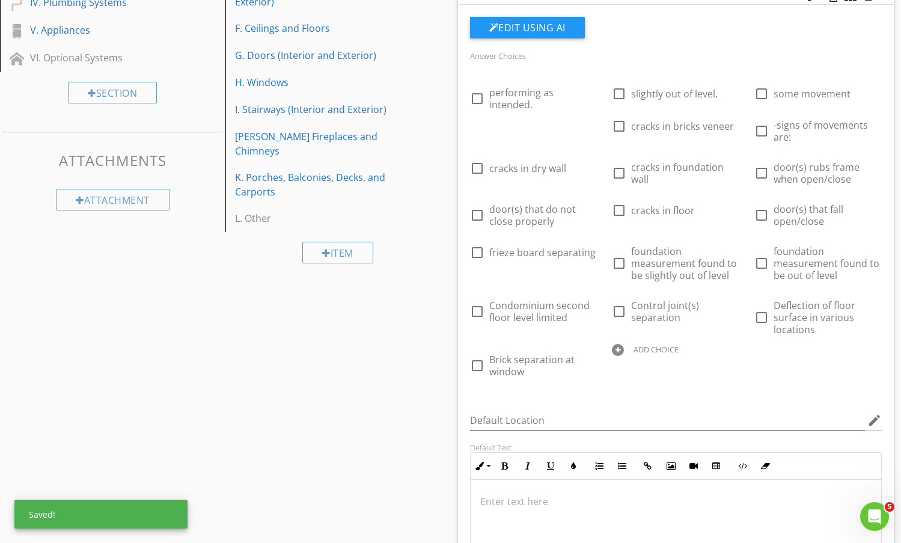
click at [617, 356] on div at bounding box center [618, 350] width 12 height 12
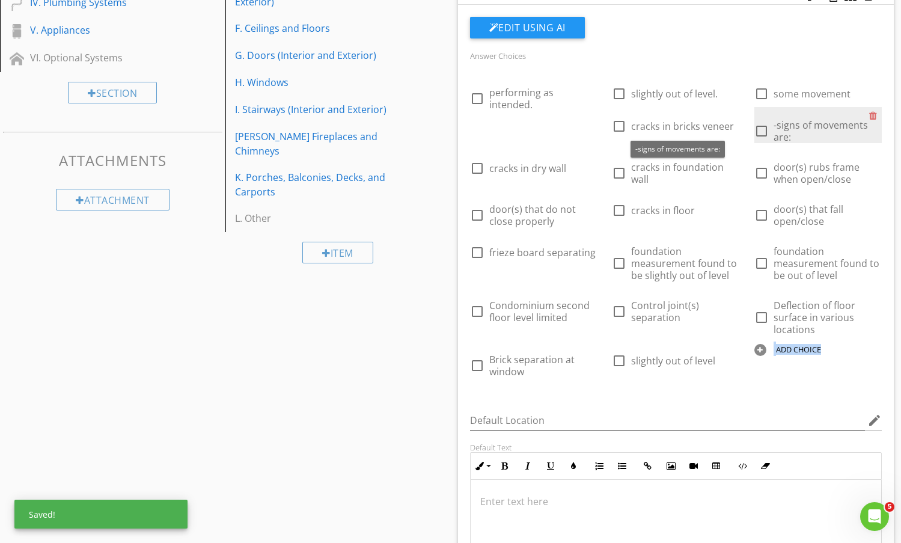
drag, startPoint x: 643, startPoint y: 392, endPoint x: 663, endPoint y: 130, distance: 262.9
click at [663, 130] on div "check_box_outline_blank performing as intended. check_box_outline_blank slightl…" at bounding box center [676, 229] width 427 height 309
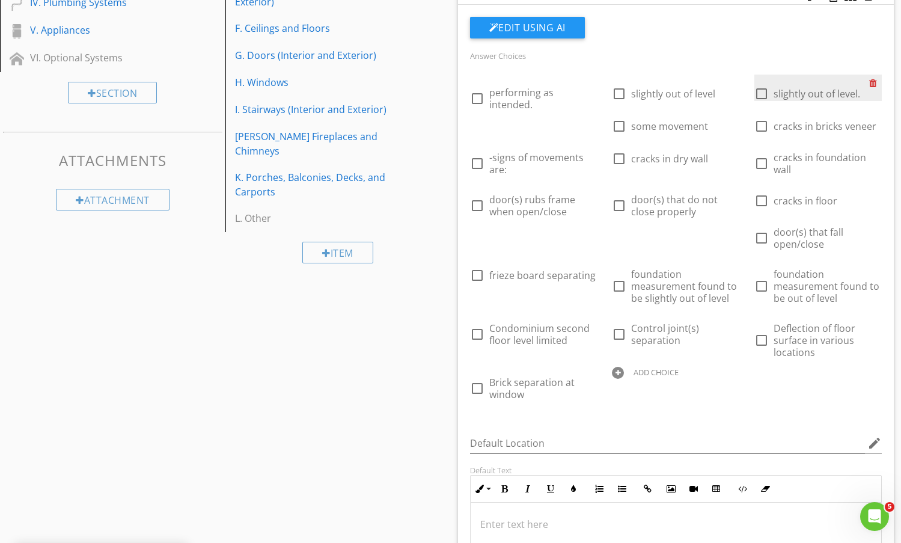
click at [878, 86] on div at bounding box center [876, 83] width 13 height 17
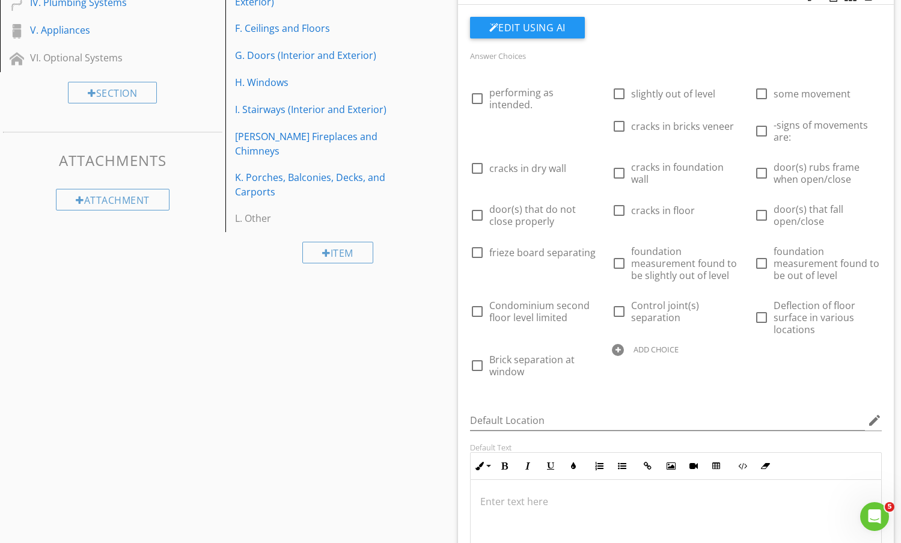
click at [619, 356] on div at bounding box center [618, 350] width 12 height 12
click at [613, 371] on input "Excessive movement" at bounding box center [667, 361] width 111 height 20
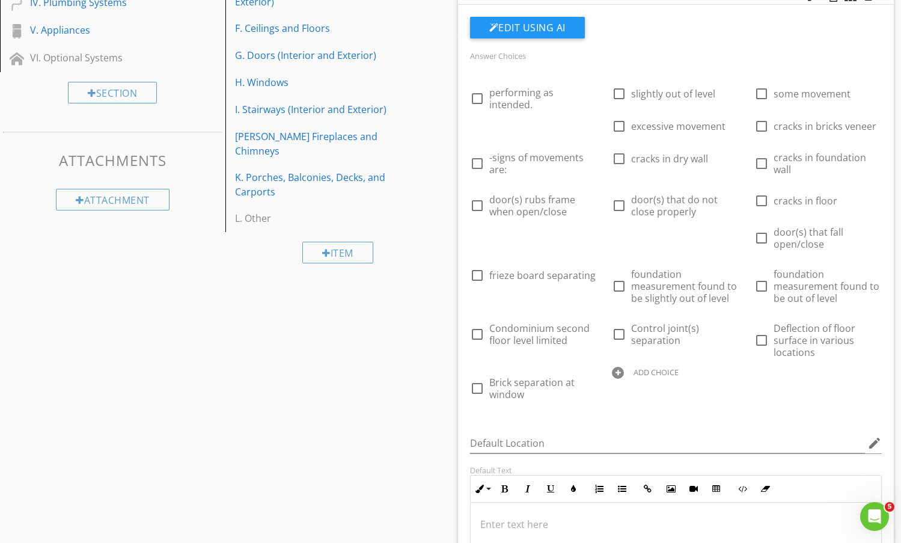
click at [739, 381] on div "check_box_outline_blank performing as intended. check_box_outline_blank slightl…" at bounding box center [676, 241] width 427 height 332
click at [619, 367] on div at bounding box center [618, 373] width 12 height 12
paste input "If concerned with this condition, consultation with a structural engineer or fo…"
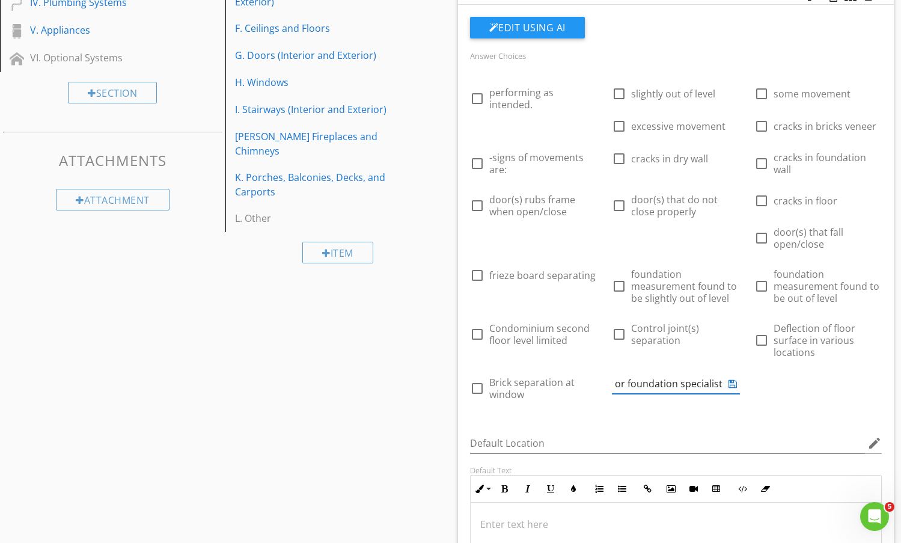
type input "If concerned with this condition, consultation with a structural engineer or fo…"
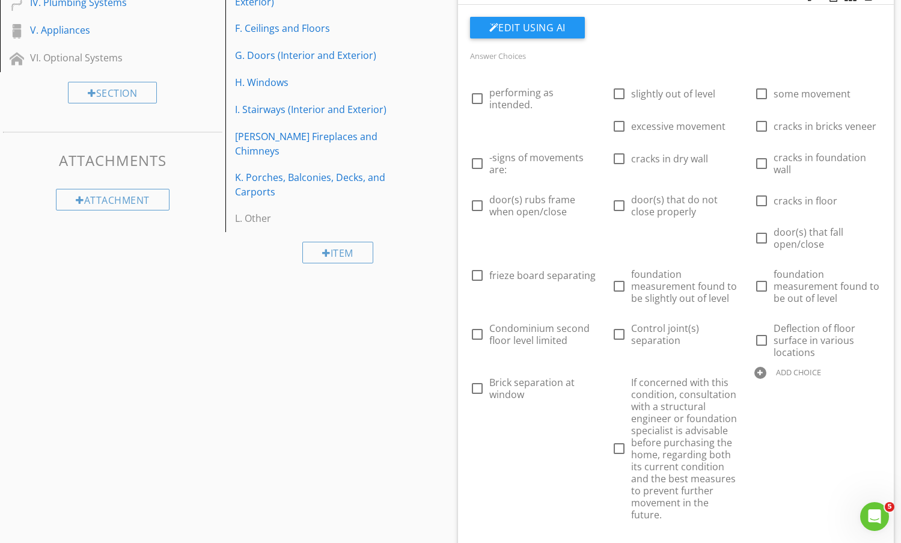
click at [800, 461] on div "check_box_outline_blank performing as intended. check_box_outline_blank slightl…" at bounding box center [676, 301] width 427 height 452
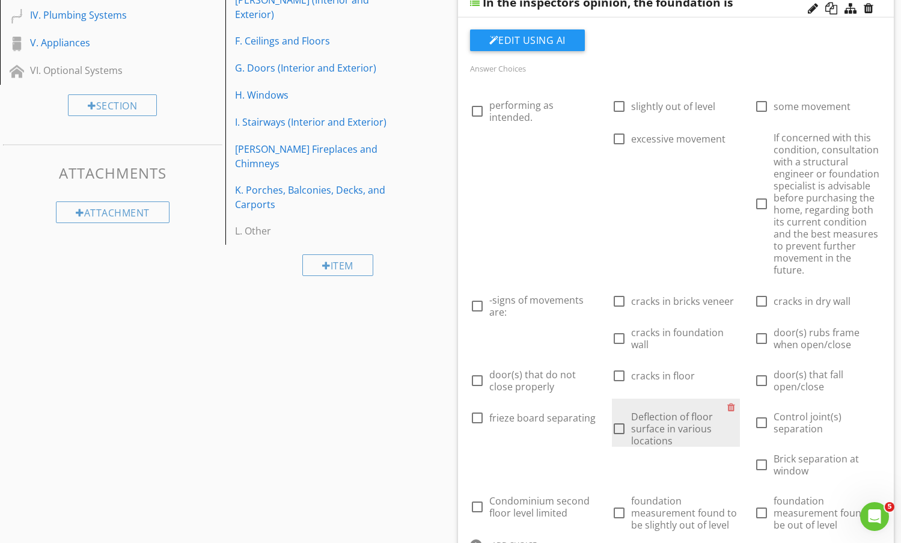
scroll to position [180, 0]
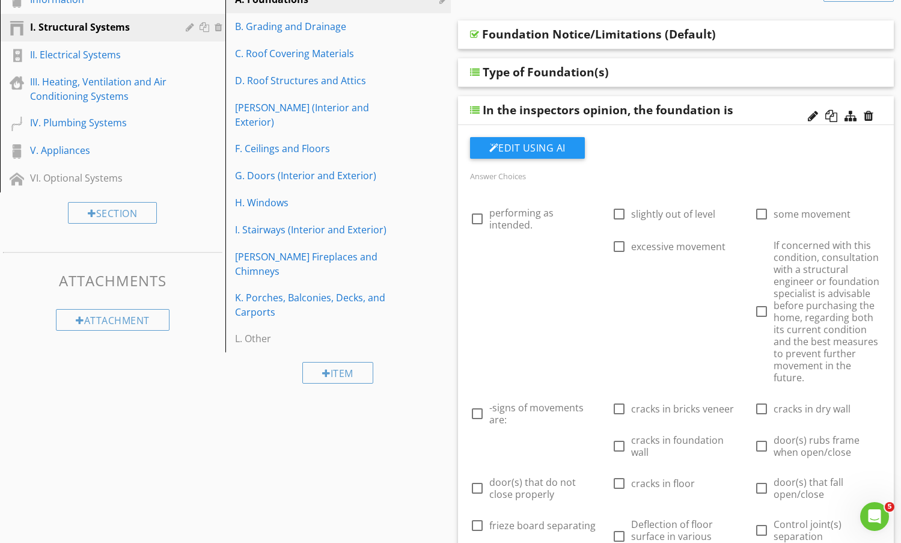
click at [760, 106] on div "In the inspectors opinion, the foundation is" at bounding box center [637, 110] width 309 height 14
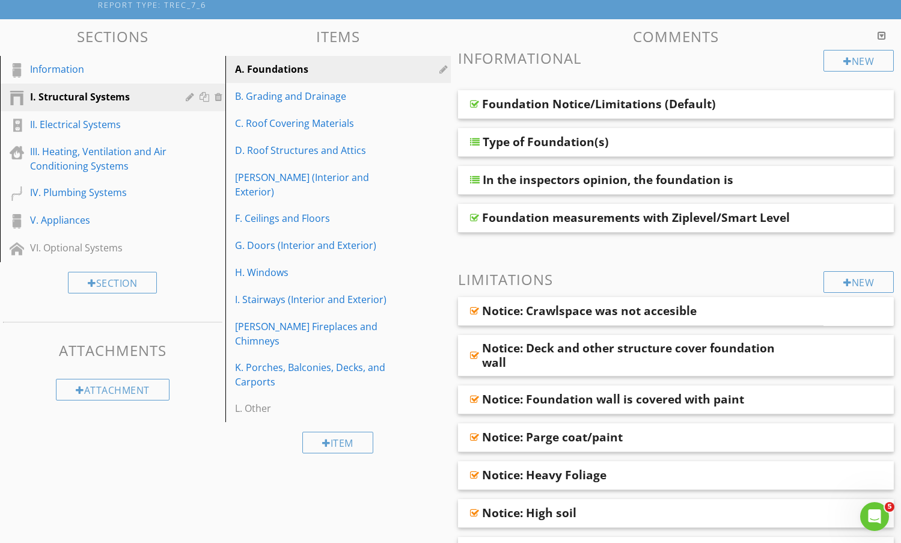
scroll to position [120, 0]
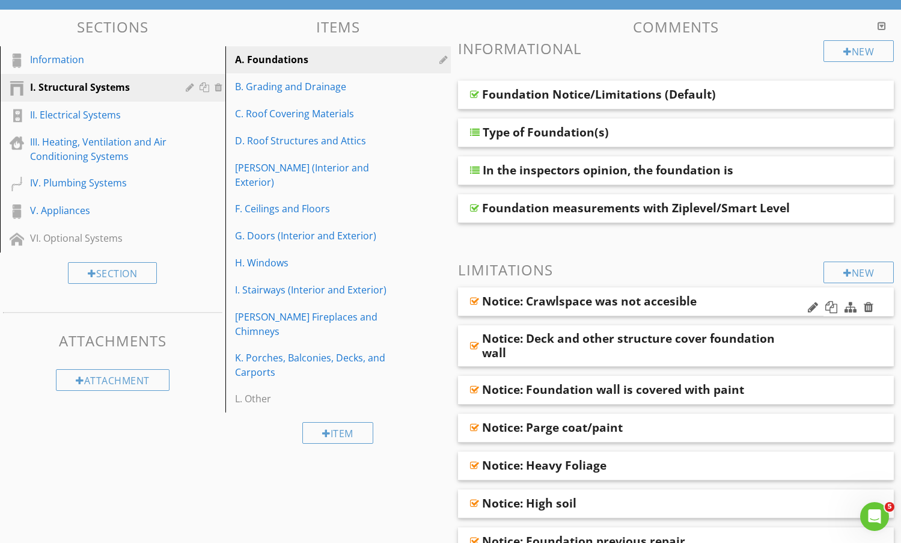
click at [728, 301] on div "Notice: Crawlspace was not accesible" at bounding box center [610, 301] width 256 height 14
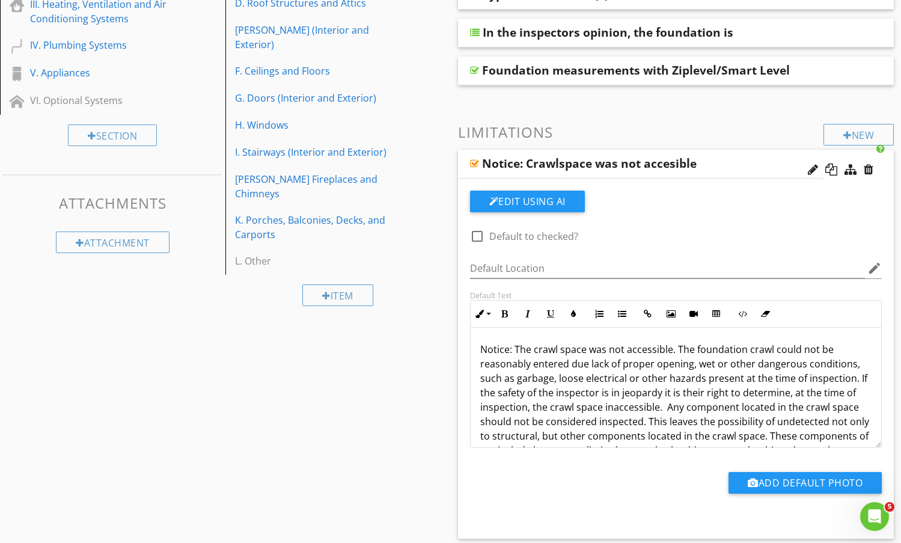
scroll to position [301, 0]
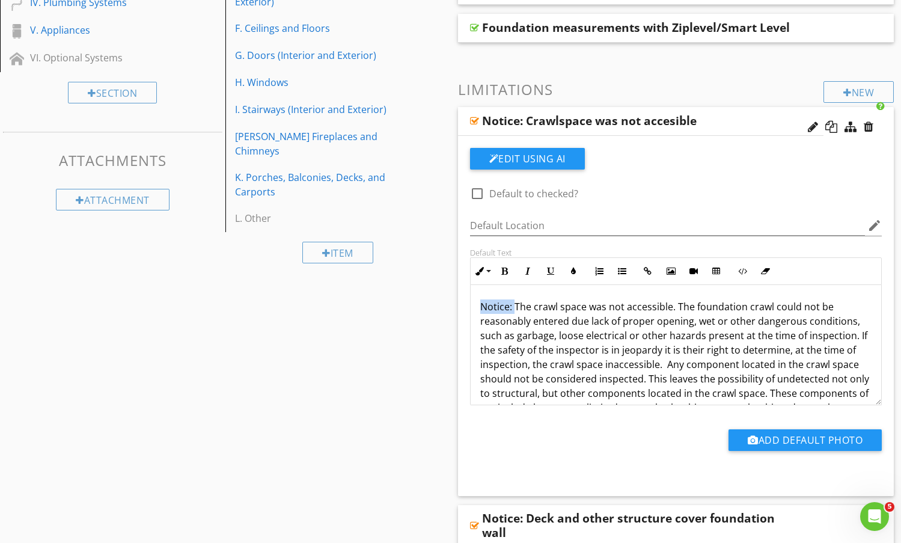
drag, startPoint x: 513, startPoint y: 309, endPoint x: 462, endPoint y: 302, distance: 51.5
click at [462, 302] on div "Edit Using AI check_box_outline_blank Default to checked? Default Location edit…" at bounding box center [676, 316] width 437 height 360
click at [720, 120] on div "Notice: Crawlspace was not accesible" at bounding box center [610, 121] width 256 height 14
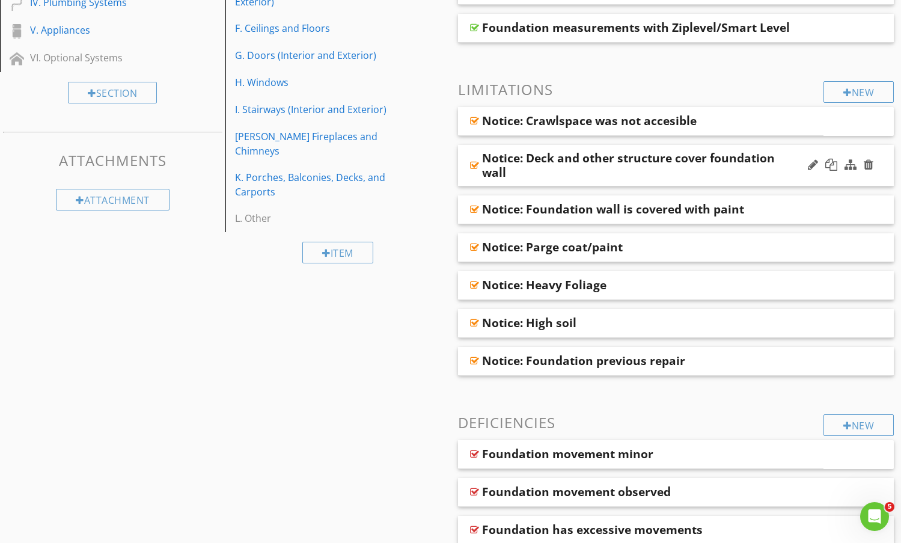
click at [770, 173] on div "Notice: Deck and other structure cover foundation wall" at bounding box center [636, 165] width 309 height 29
click at [773, 149] on div "Notice: Deck and other structure cover foundation wall" at bounding box center [676, 165] width 437 height 41
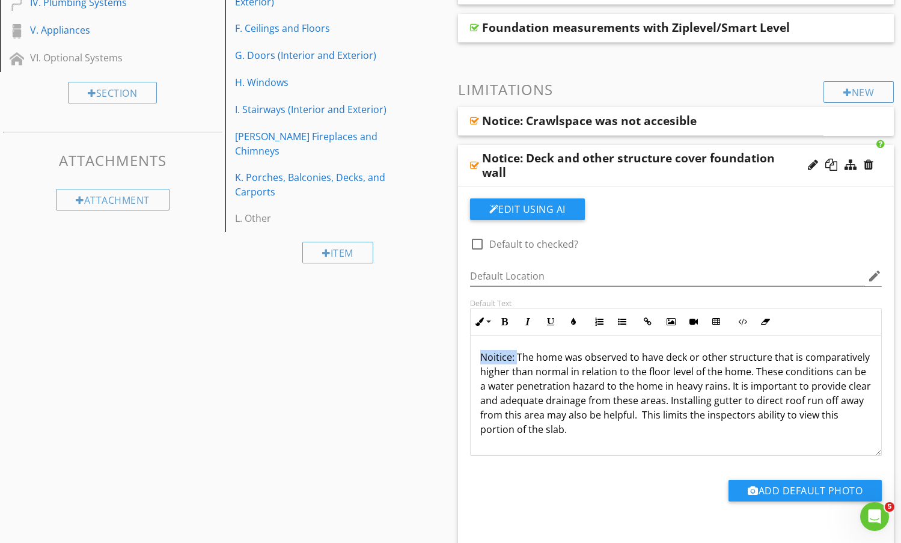
drag, startPoint x: 517, startPoint y: 357, endPoint x: 460, endPoint y: 357, distance: 57.1
click at [460, 357] on div "Edit Using AI check_box_outline_blank Default to checked? Default Location edit…" at bounding box center [676, 366] width 437 height 360
click at [785, 152] on div "Notice: Deck and other structure cover foundation wall" at bounding box center [636, 165] width 309 height 29
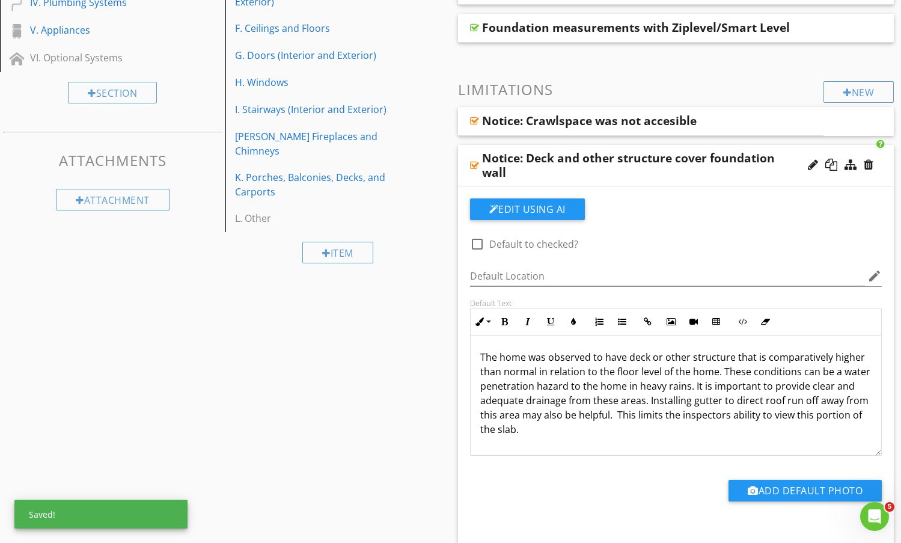
click at [778, 148] on div "Notice: Deck and other structure cover foundation wall" at bounding box center [676, 165] width 437 height 41
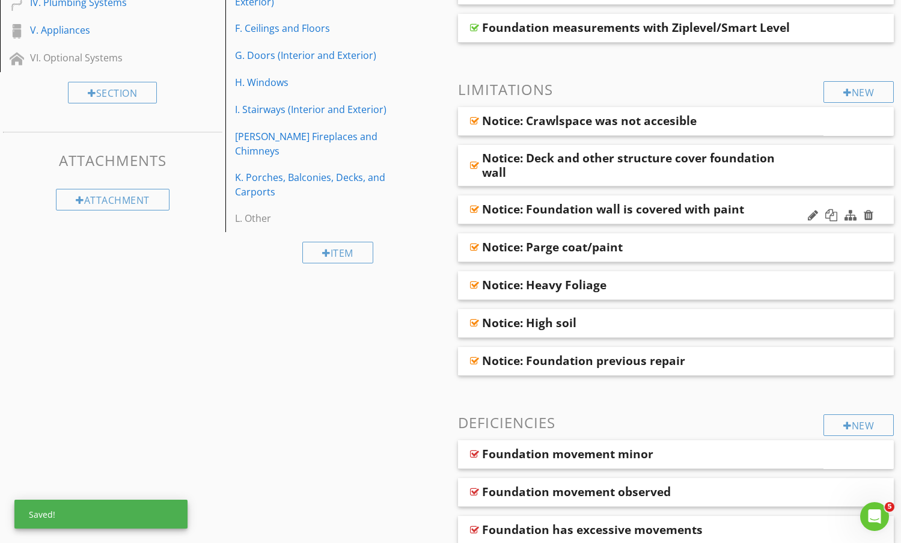
click at [773, 207] on div "Notice: Foundation wall is covered with paint" at bounding box center [636, 209] width 309 height 14
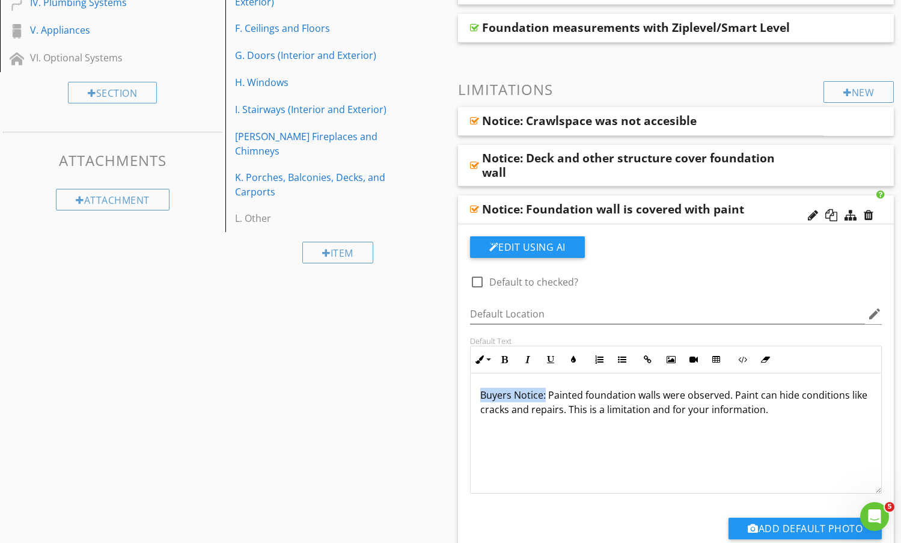
drag, startPoint x: 544, startPoint y: 398, endPoint x: 463, endPoint y: 402, distance: 81.3
click at [463, 402] on div "Default Text Inline Style XLarge Large Normal Small Light Small/Light Bold Ital…" at bounding box center [676, 415] width 427 height 158
click at [776, 201] on div "Notice: Foundation wall is covered with paint" at bounding box center [676, 209] width 437 height 29
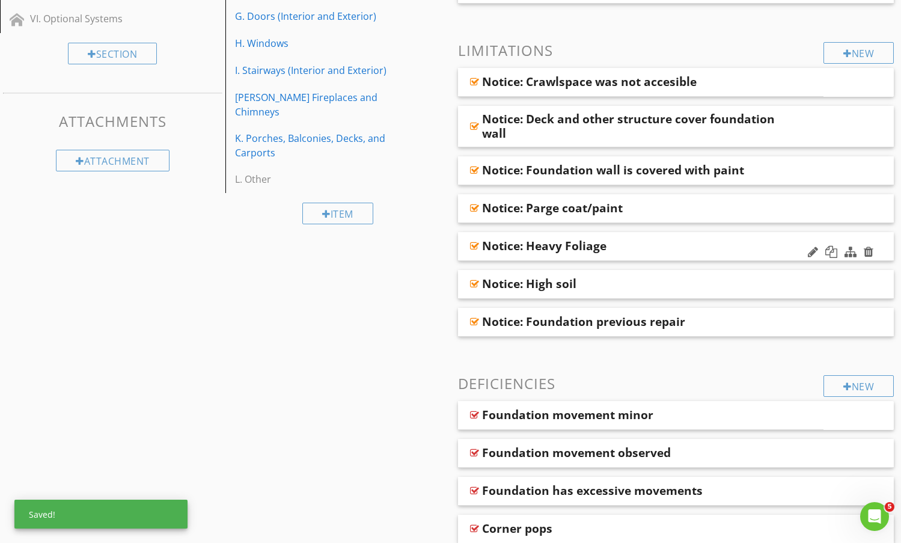
scroll to position [361, 0]
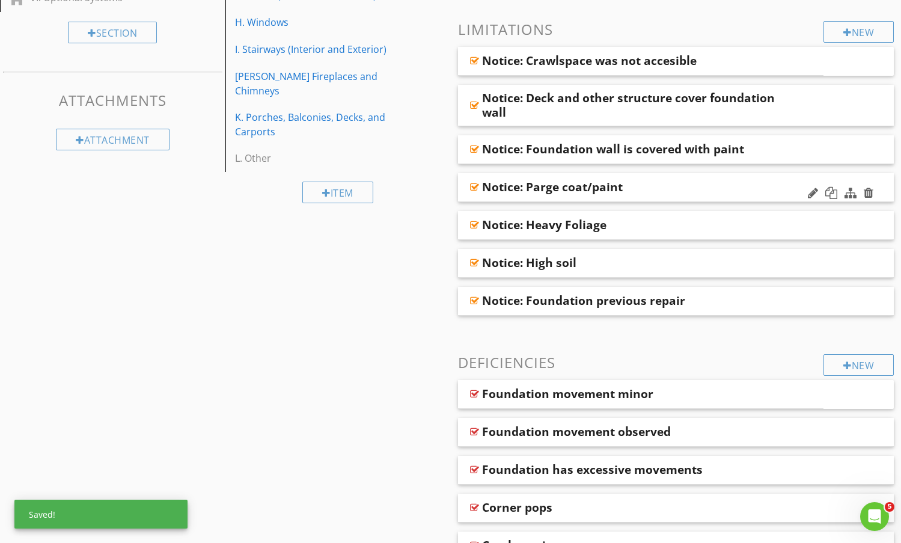
click at [751, 183] on div "Notice: Parge coat/paint" at bounding box center [636, 187] width 309 height 14
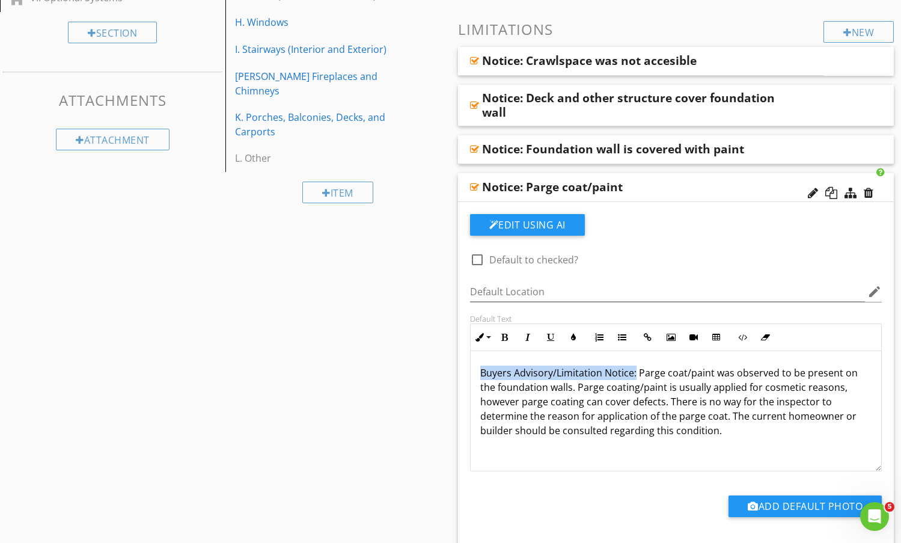
drag, startPoint x: 635, startPoint y: 373, endPoint x: 455, endPoint y: 375, distance: 180.4
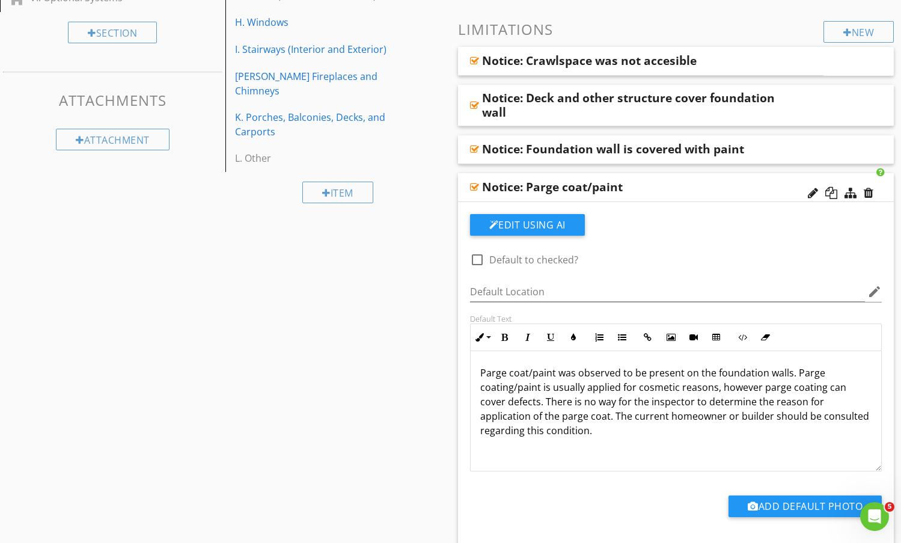
click at [748, 191] on div "Notice: Parge coat/paint" at bounding box center [636, 187] width 309 height 14
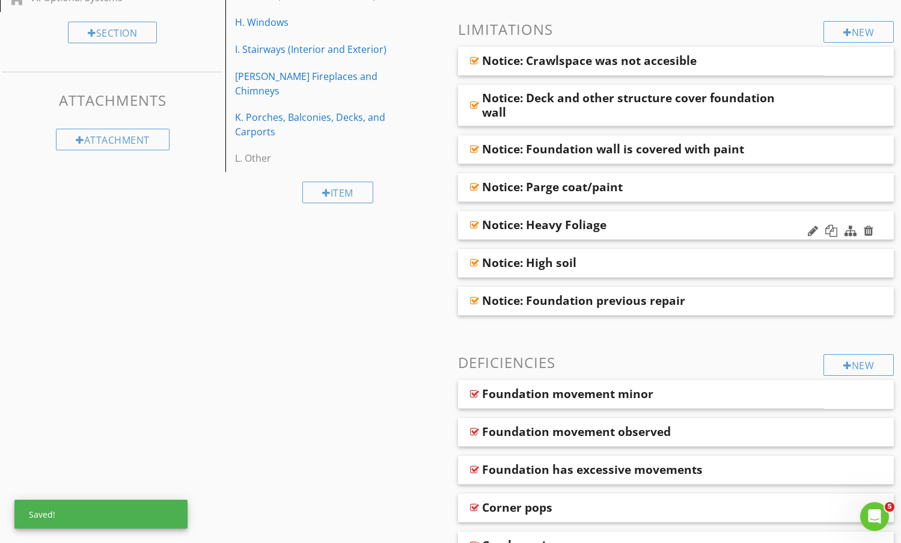
click at [736, 229] on div "Notice: Heavy Foliage" at bounding box center [636, 225] width 309 height 14
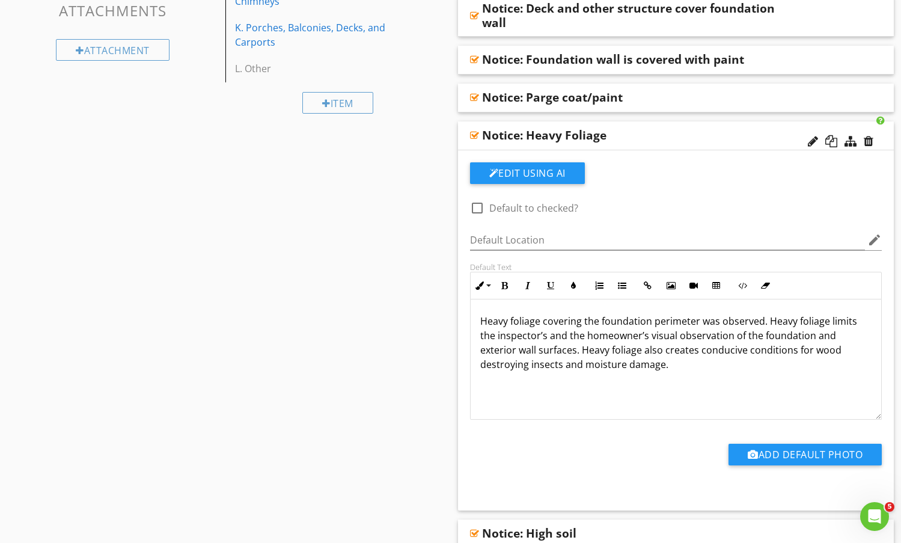
scroll to position [481, 0]
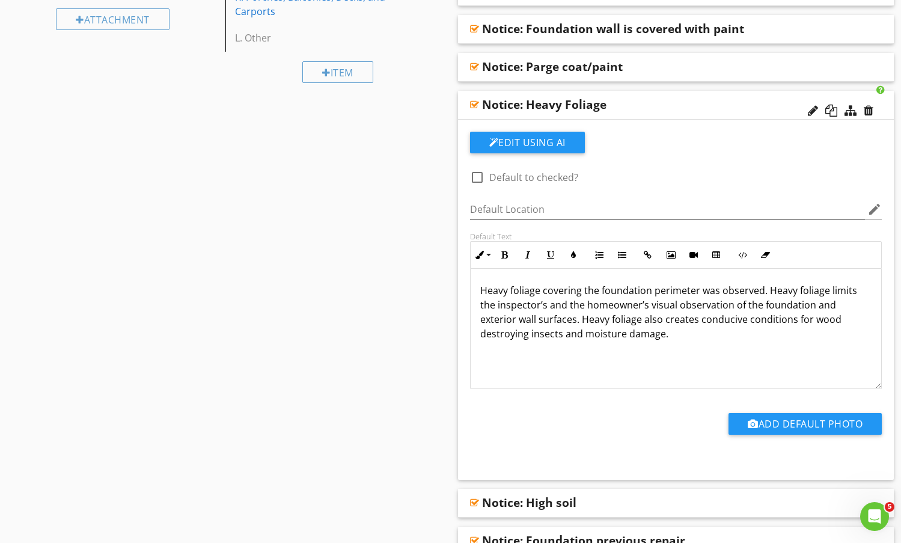
click at [706, 99] on div "Notice: Heavy Foliage" at bounding box center [636, 104] width 309 height 14
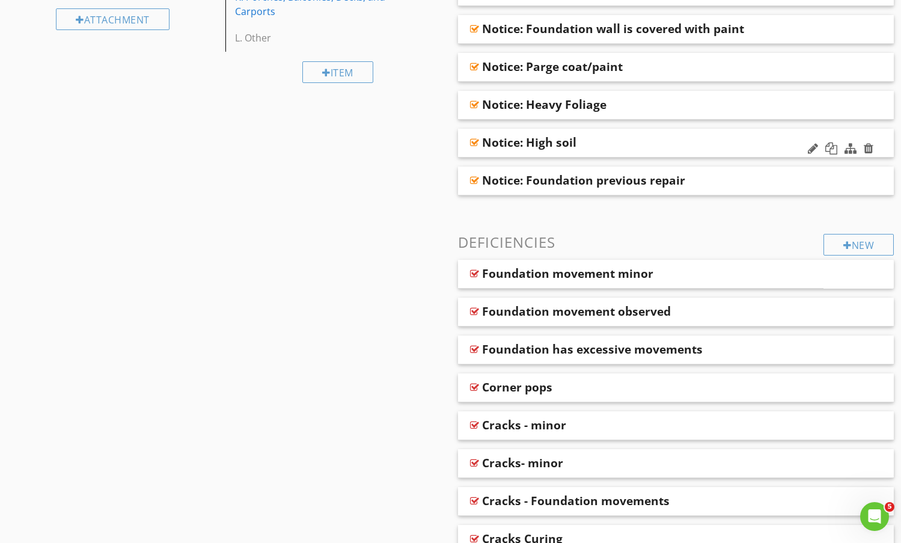
click at [705, 139] on div "Notice: High soil" at bounding box center [636, 142] width 309 height 14
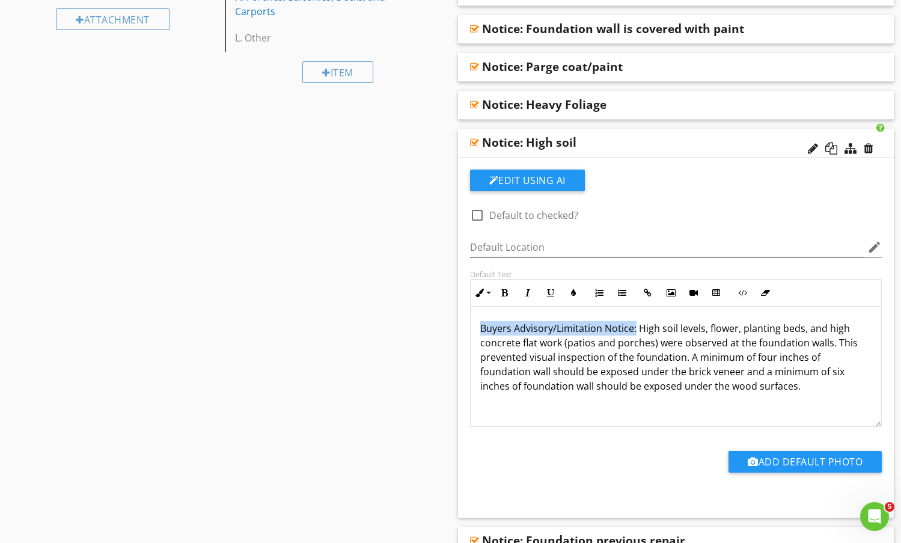
drag, startPoint x: 636, startPoint y: 330, endPoint x: 438, endPoint y: 331, distance: 197.3
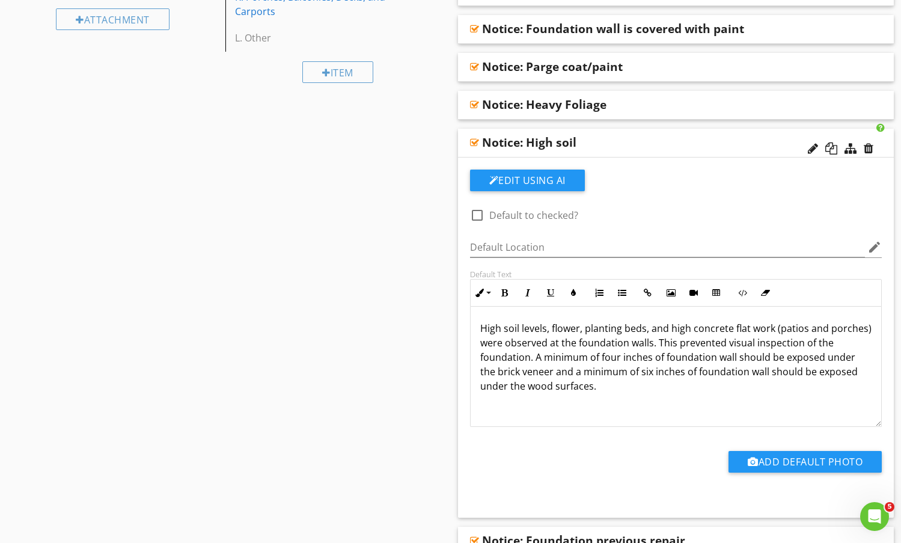
click at [722, 143] on div "Notice: High soil" at bounding box center [636, 142] width 309 height 14
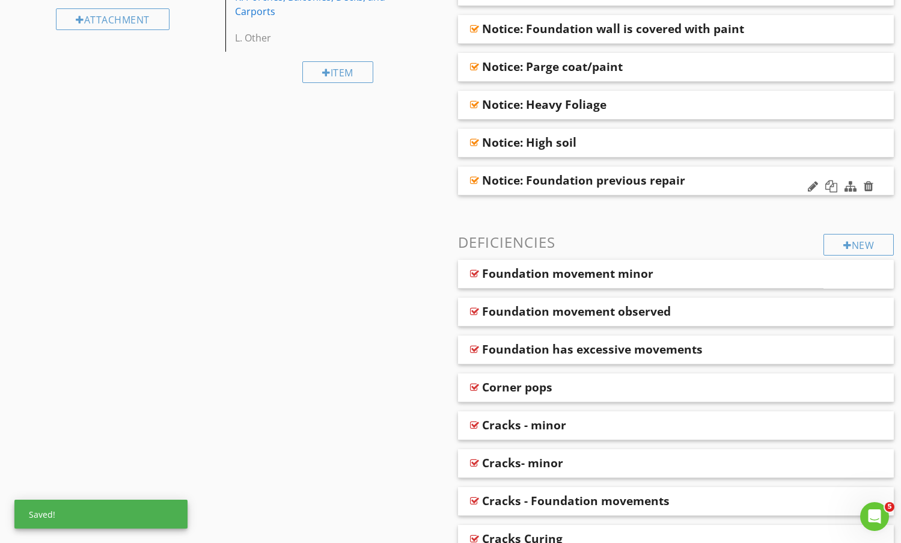
click at [717, 180] on div "Notice: Foundation previous repair" at bounding box center [636, 180] width 309 height 14
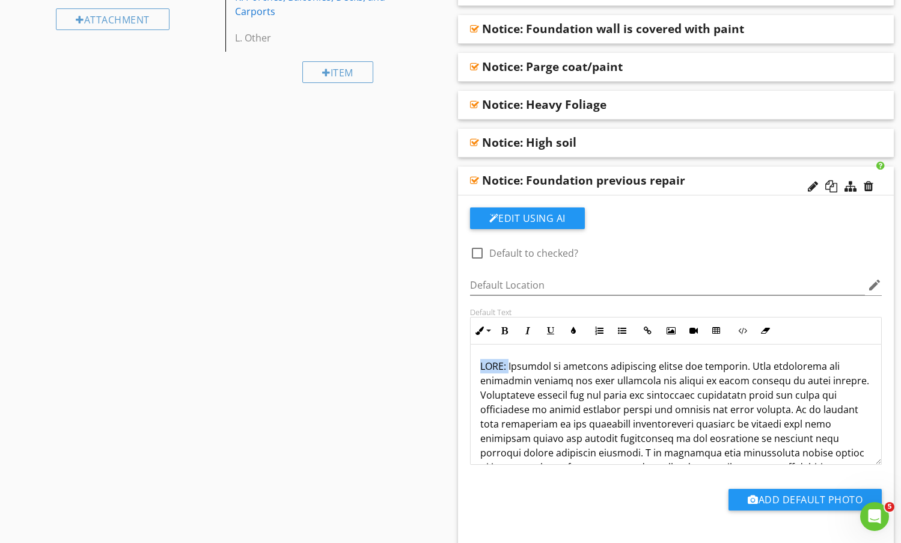
drag, startPoint x: 511, startPoint y: 366, endPoint x: 446, endPoint y: 361, distance: 65.1
click at [734, 176] on div "Notice: Foundation previous repair" at bounding box center [636, 180] width 309 height 14
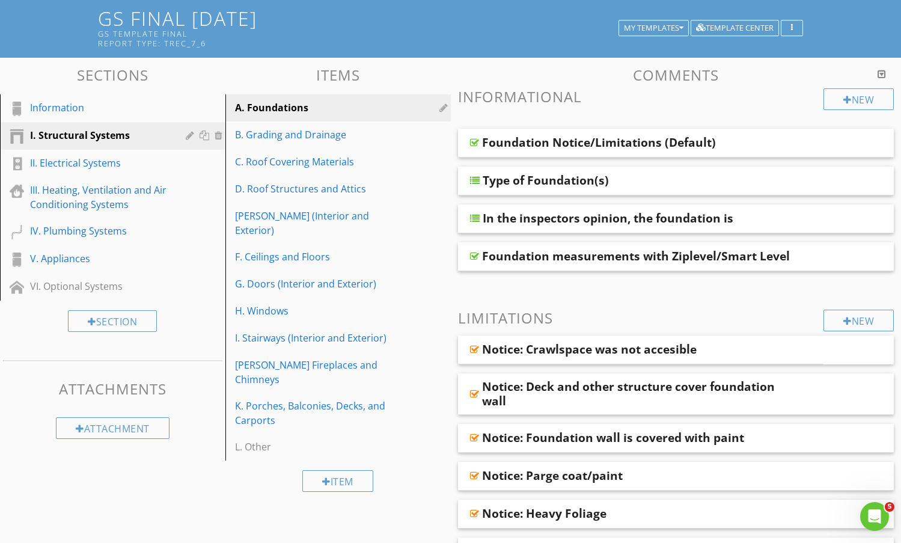
scroll to position [60, 0]
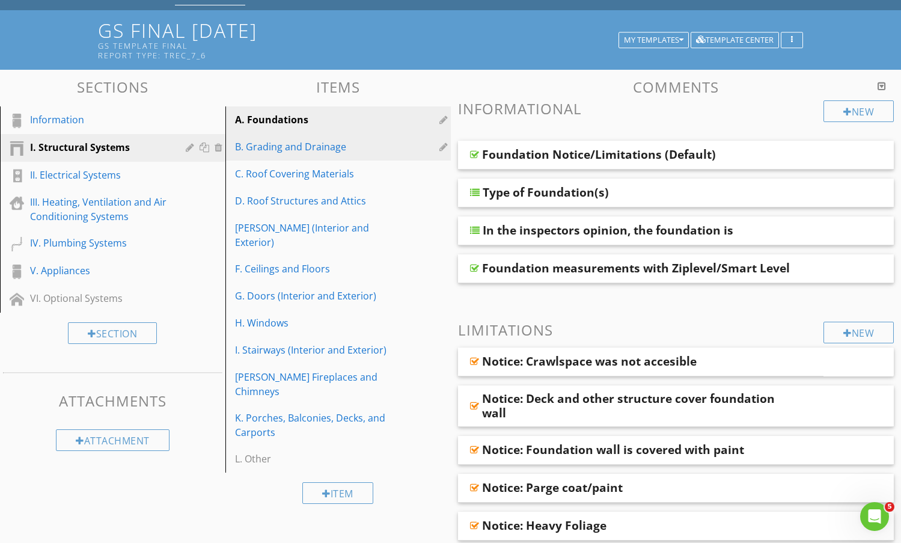
click at [313, 144] on div "B. Grading and Drainage" at bounding box center [317, 147] width 165 height 14
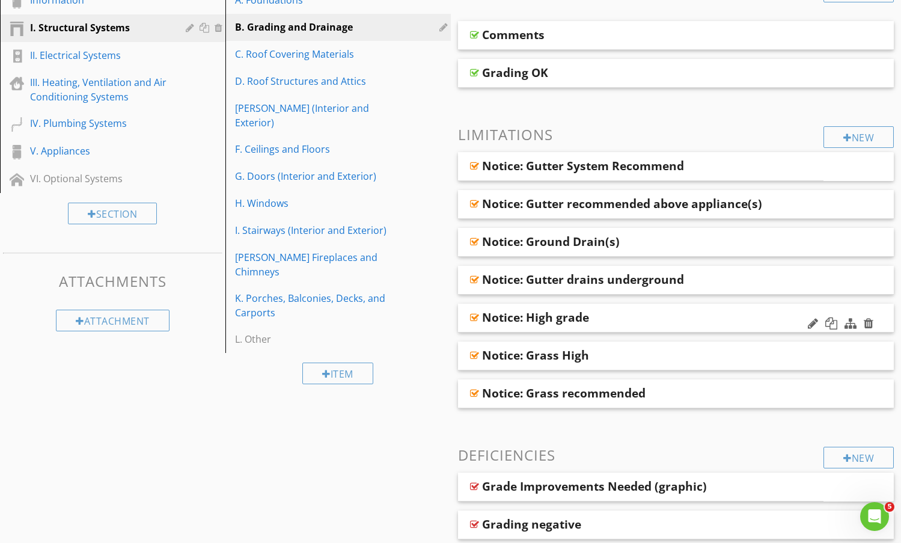
scroll to position [180, 0]
click at [733, 165] on div "Notice: Gutter System Recommend" at bounding box center [610, 165] width 256 height 14
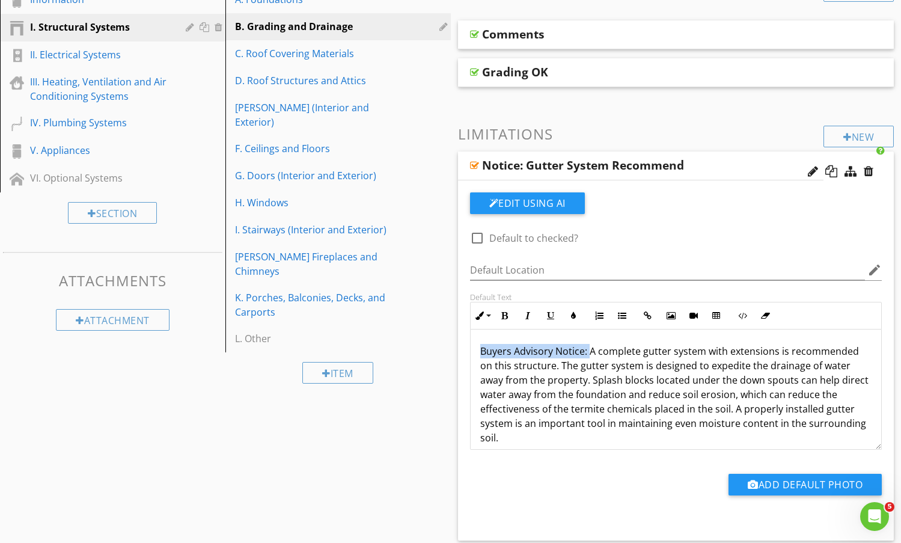
drag, startPoint x: 591, startPoint y: 351, endPoint x: 460, endPoint y: 351, distance: 130.5
click at [460, 351] on div "Edit Using AI check_box_outline_blank Default to checked? Default Location edit…" at bounding box center [676, 360] width 437 height 360
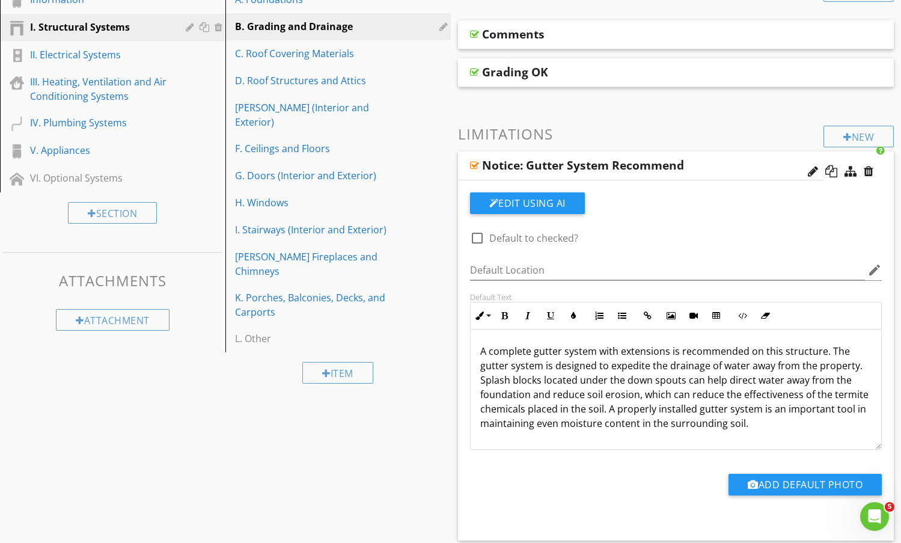
click at [739, 165] on div "Notice: Gutter System Recommend" at bounding box center [641, 166] width 366 height 29
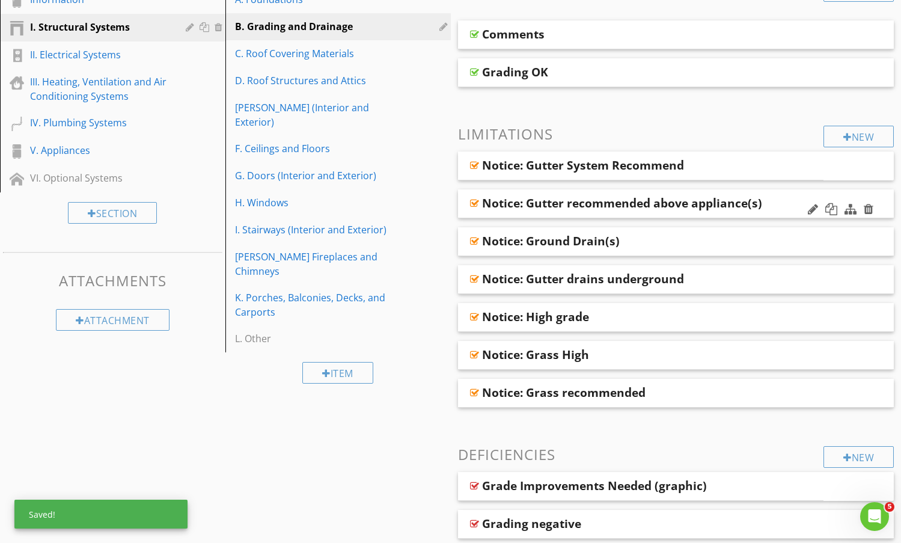
click at [781, 196] on div "Notice: Gutter recommended above appliance(s)" at bounding box center [636, 203] width 309 height 14
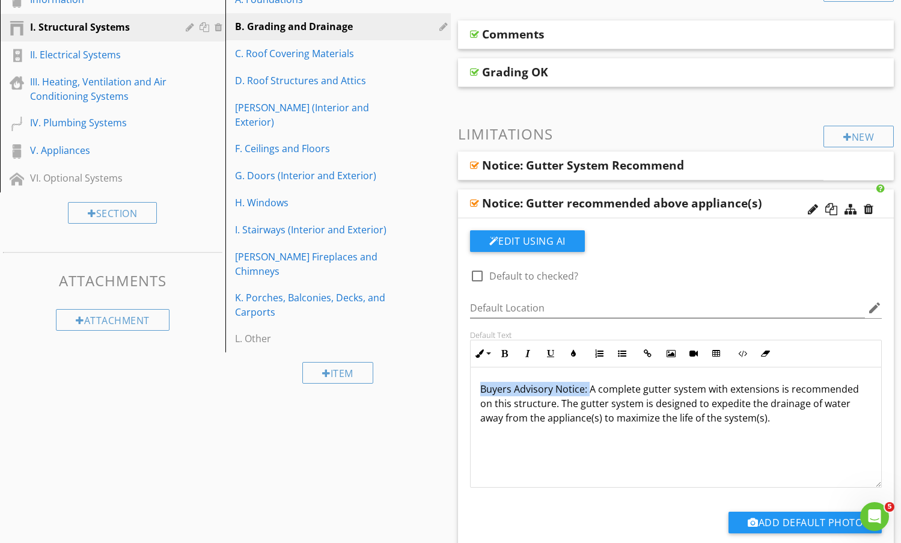
drag, startPoint x: 588, startPoint y: 390, endPoint x: 456, endPoint y: 390, distance: 131.7
click at [464, 391] on div "Default Text Inline Style XLarge Large Normal Small Light Small/Light Bold Ital…" at bounding box center [676, 409] width 427 height 158
click at [786, 201] on div "Notice: Gutter recommended above appliance(s)" at bounding box center [636, 203] width 309 height 14
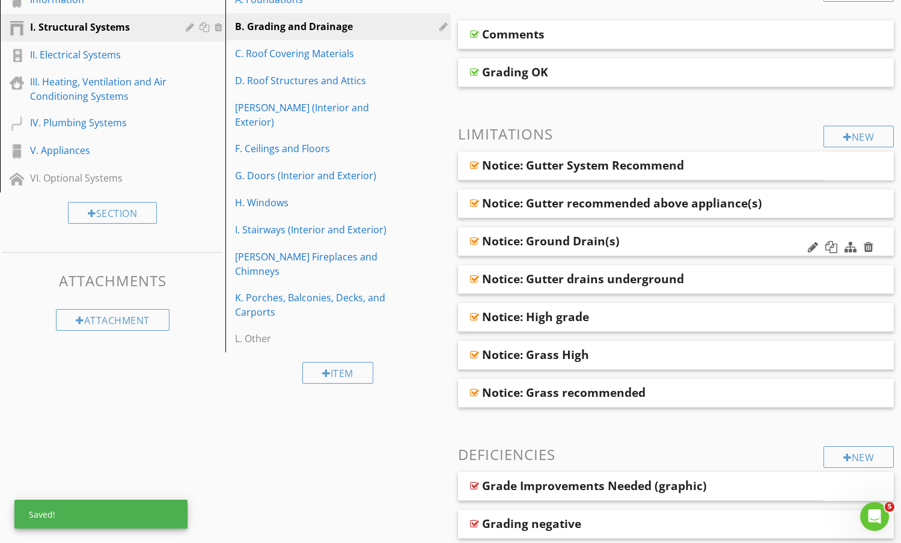
click at [672, 242] on div "Notice: Ground Drain(s)" at bounding box center [636, 241] width 309 height 14
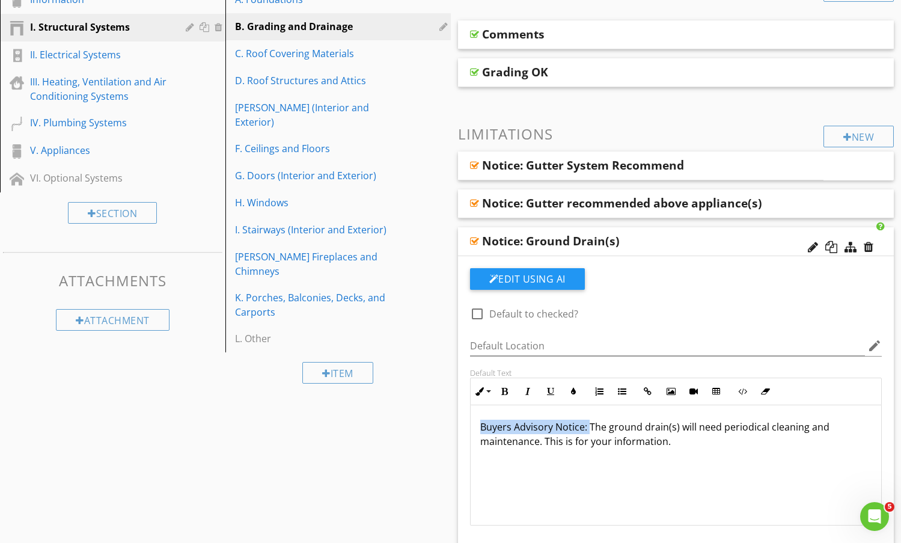
drag, startPoint x: 588, startPoint y: 429, endPoint x: 470, endPoint y: 426, distance: 118.5
click at [471, 426] on div "Buyers Advisory Notice: The ground drain(s) will need periodical cleaning and m…" at bounding box center [676, 465] width 411 height 120
click at [653, 241] on div "Notice: Ground Drain(s)" at bounding box center [636, 241] width 309 height 14
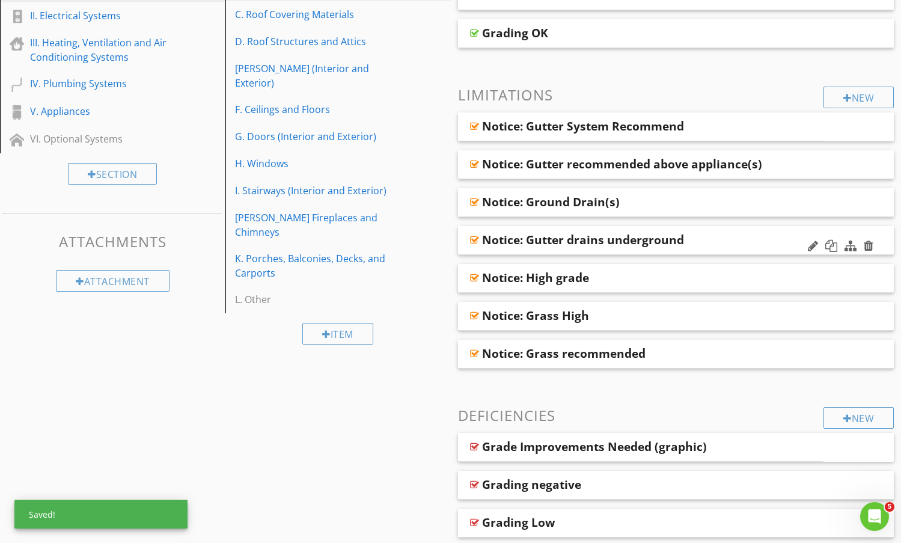
scroll to position [301, 0]
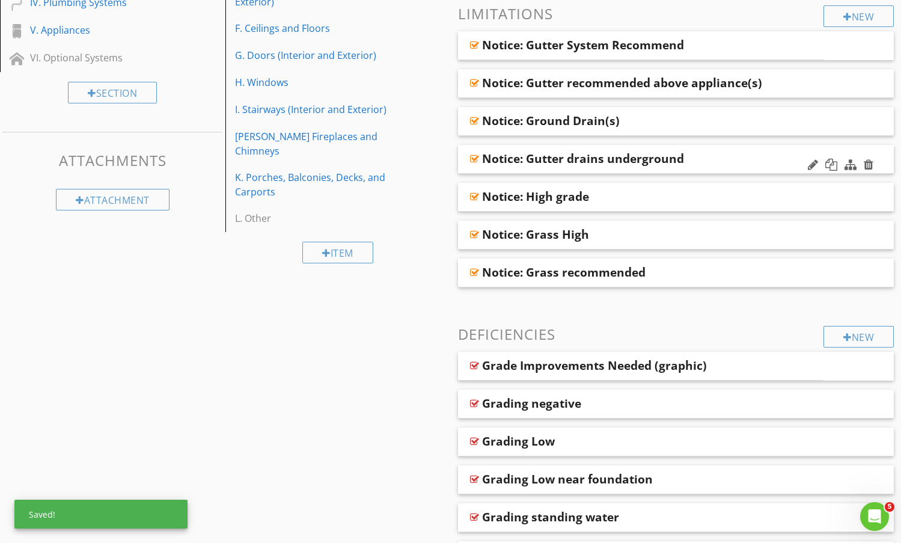
click at [723, 159] on div "Notice: Gutter drains underground" at bounding box center [636, 159] width 309 height 14
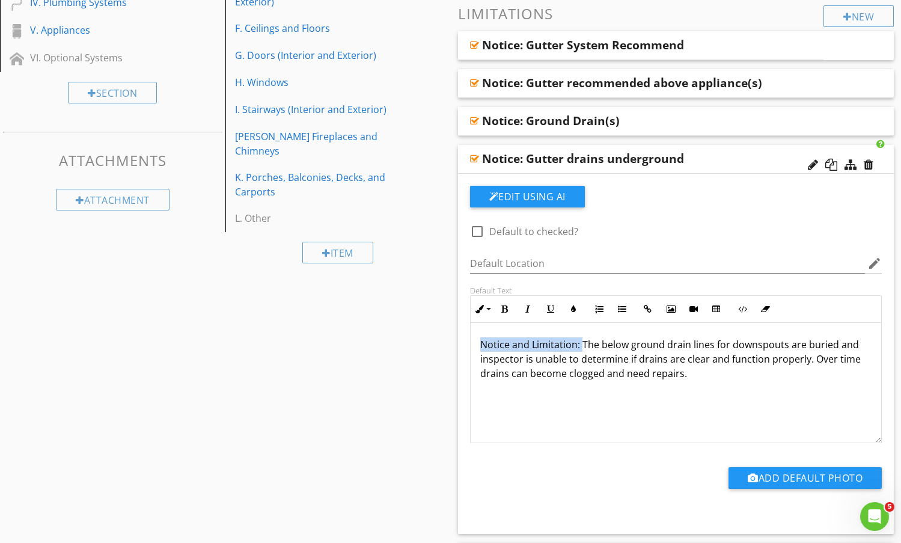
drag, startPoint x: 582, startPoint y: 346, endPoint x: 446, endPoint y: 346, distance: 136.5
click at [722, 165] on div "Notice: Gutter drains underground" at bounding box center [636, 159] width 309 height 14
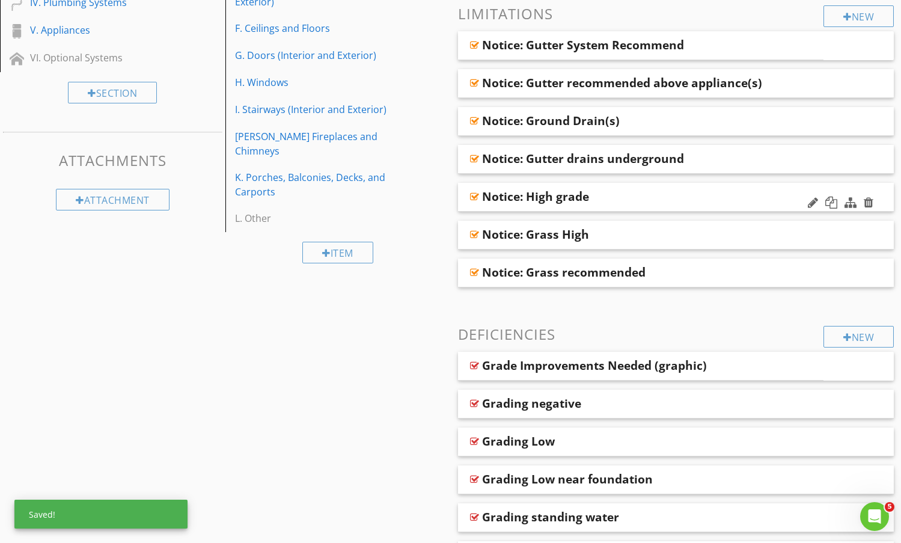
click at [697, 198] on div "Notice: High grade" at bounding box center [636, 196] width 309 height 14
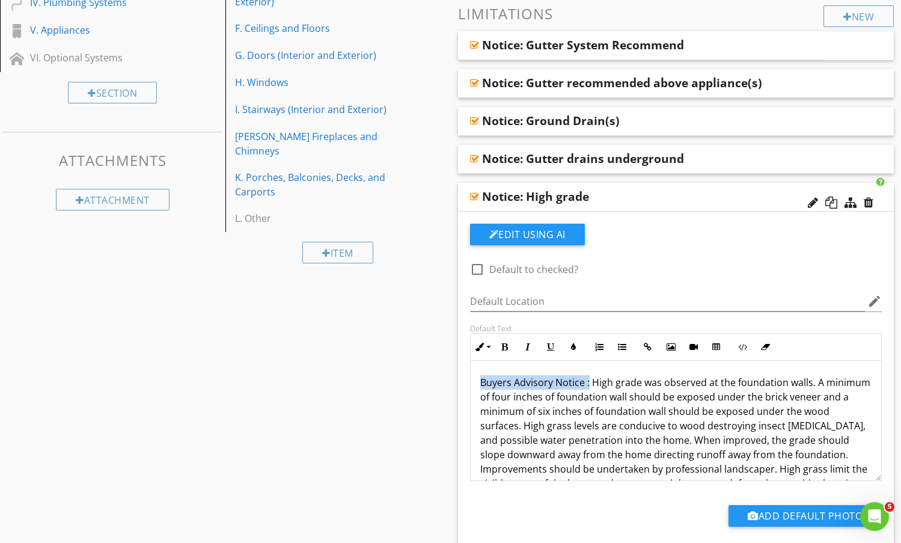
drag, startPoint x: 589, startPoint y: 382, endPoint x: 445, endPoint y: 382, distance: 144.3
click at [716, 201] on div "Notice: High grade" at bounding box center [636, 196] width 309 height 14
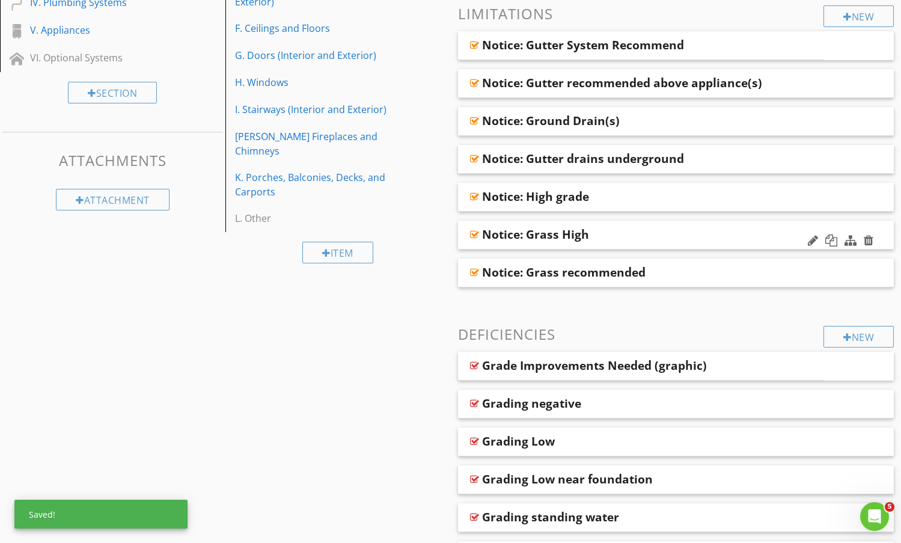
click at [692, 233] on div "Notice: Grass High" at bounding box center [636, 234] width 309 height 14
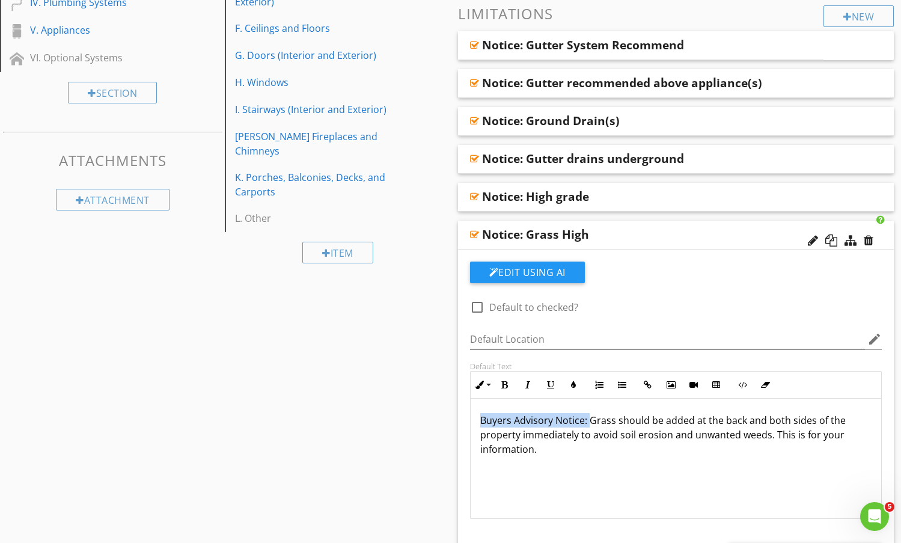
drag, startPoint x: 588, startPoint y: 420, endPoint x: 442, endPoint y: 405, distance: 146.9
click at [656, 227] on div "Notice: Grass High" at bounding box center [676, 235] width 437 height 29
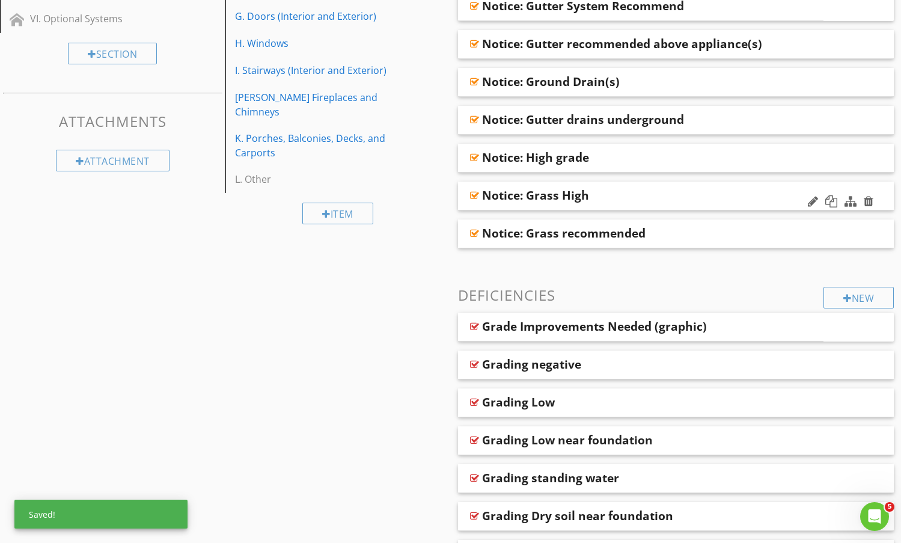
scroll to position [361, 0]
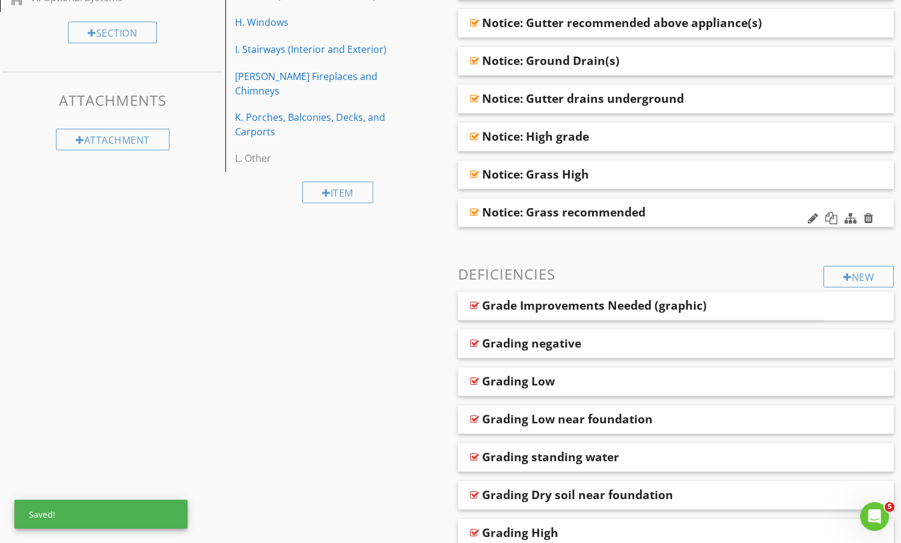
click at [668, 209] on div "Notice: Grass recommended" at bounding box center [636, 212] width 309 height 14
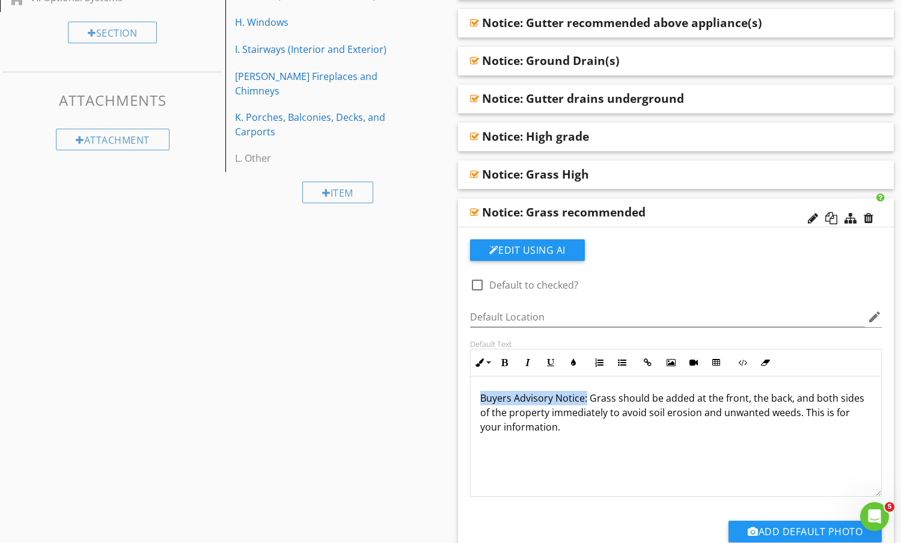
drag, startPoint x: 587, startPoint y: 403, endPoint x: 448, endPoint y: 398, distance: 139.0
click at [752, 220] on div "Notice: Grass recommended" at bounding box center [676, 212] width 437 height 29
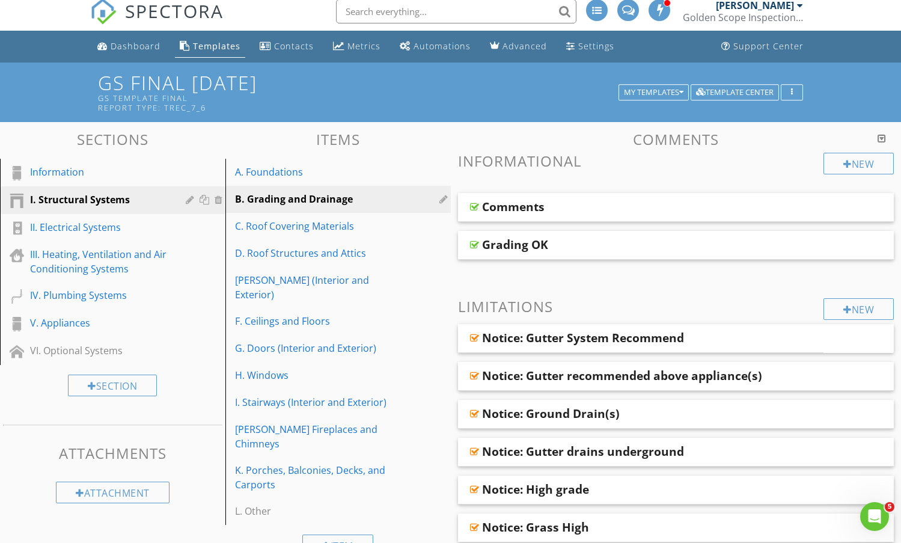
scroll to position [0, 0]
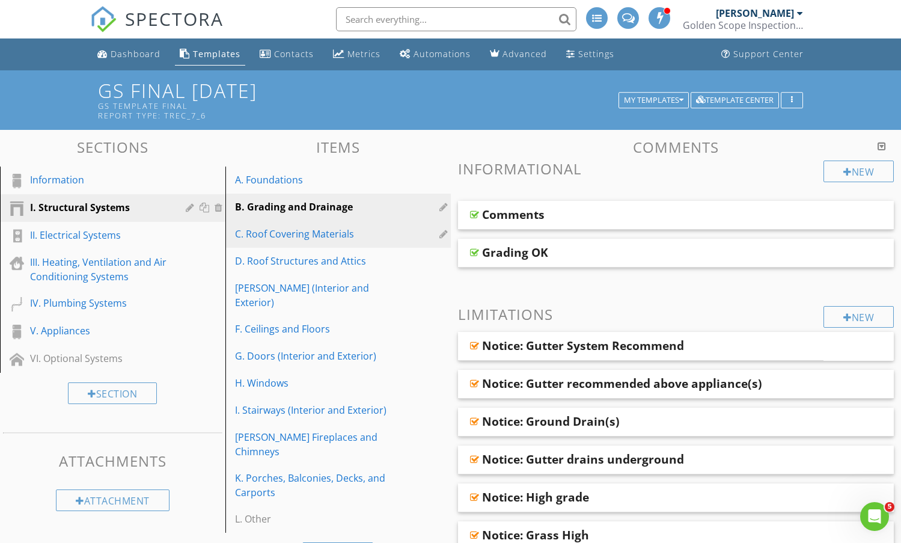
click at [332, 235] on div "C. Roof Covering Materials" at bounding box center [317, 234] width 165 height 14
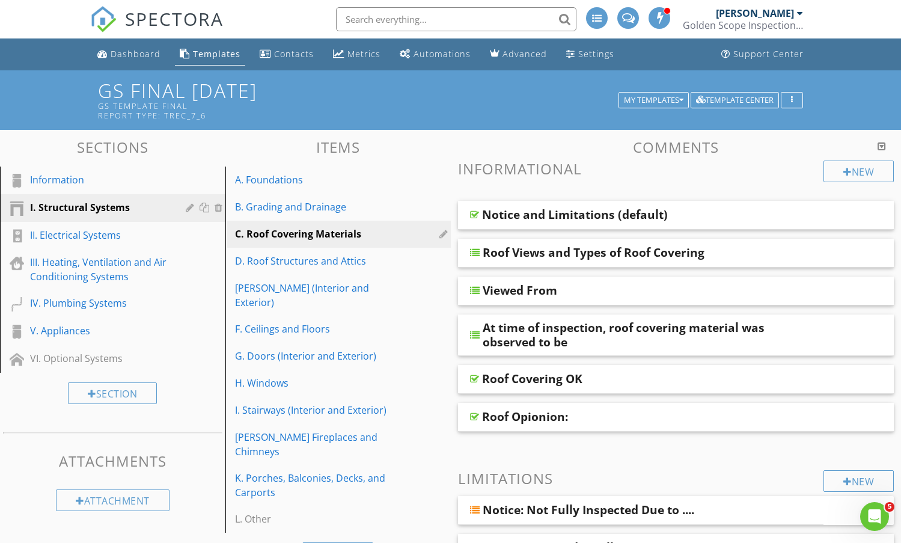
click at [710, 212] on div "Notice and Limitations (default)" at bounding box center [636, 214] width 309 height 14
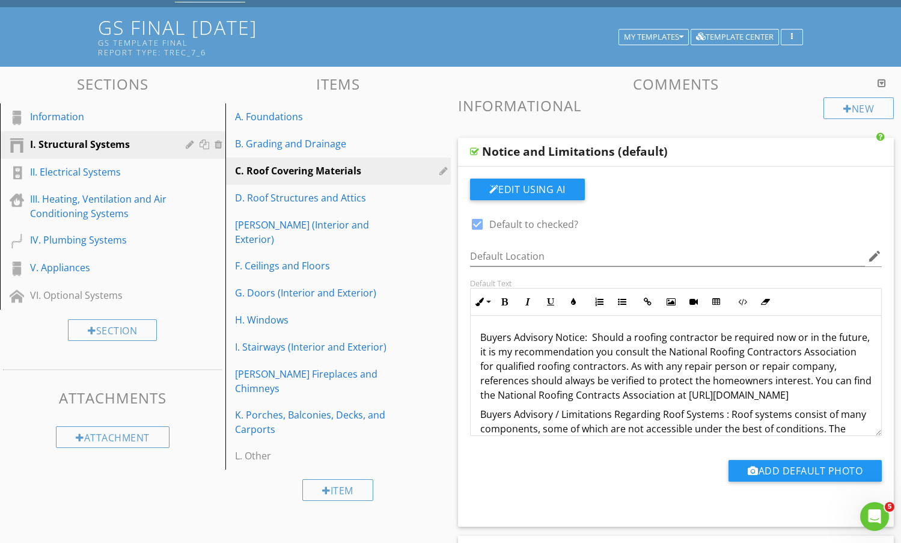
scroll to position [60, 0]
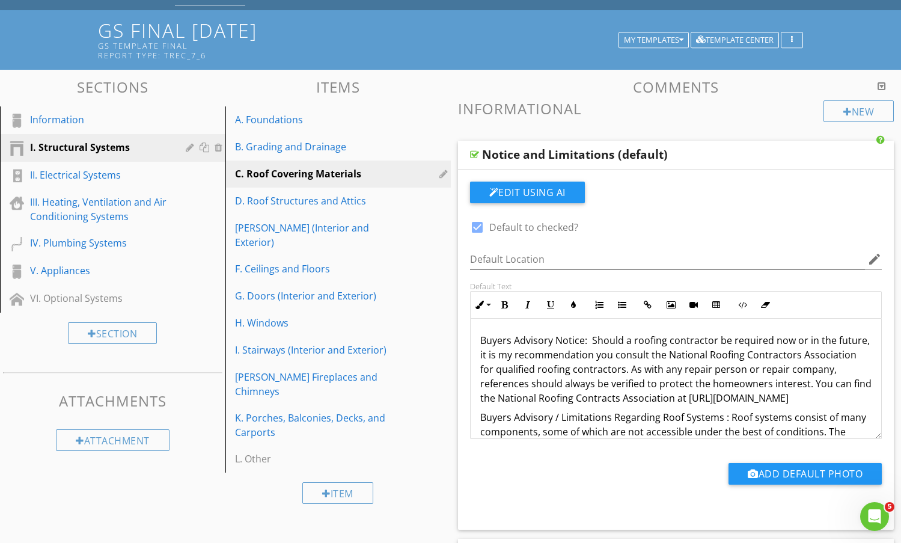
click at [716, 156] on div "Notice and Limitations (default)" at bounding box center [636, 154] width 309 height 14
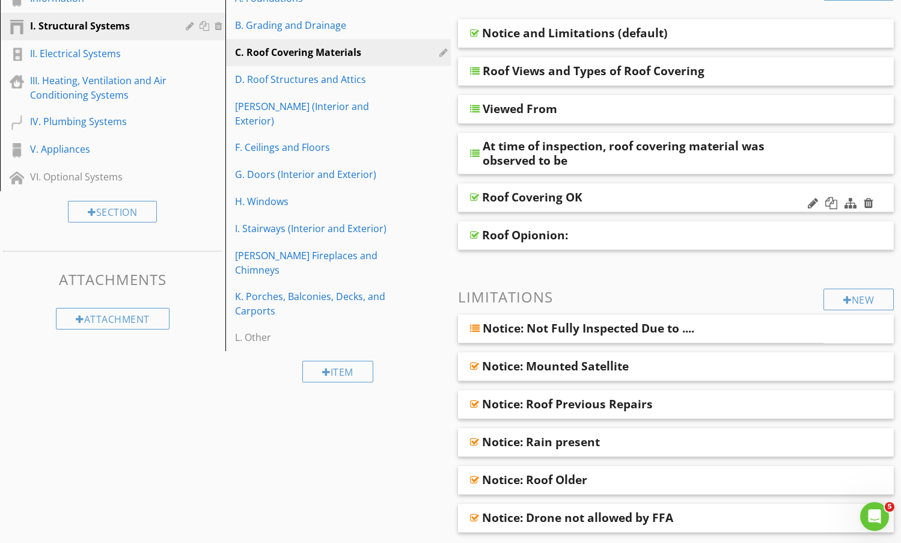
scroll to position [241, 0]
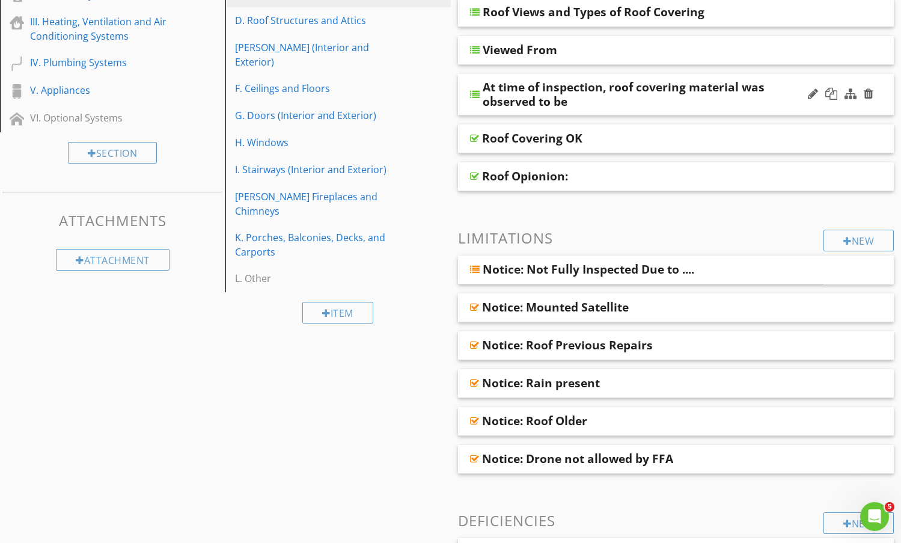
click at [771, 96] on div "At time of inspection, roof covering material was observed to be" at bounding box center [637, 94] width 309 height 29
click at [770, 80] on div "At time of inspection, roof covering material was observed to be" at bounding box center [637, 94] width 309 height 29
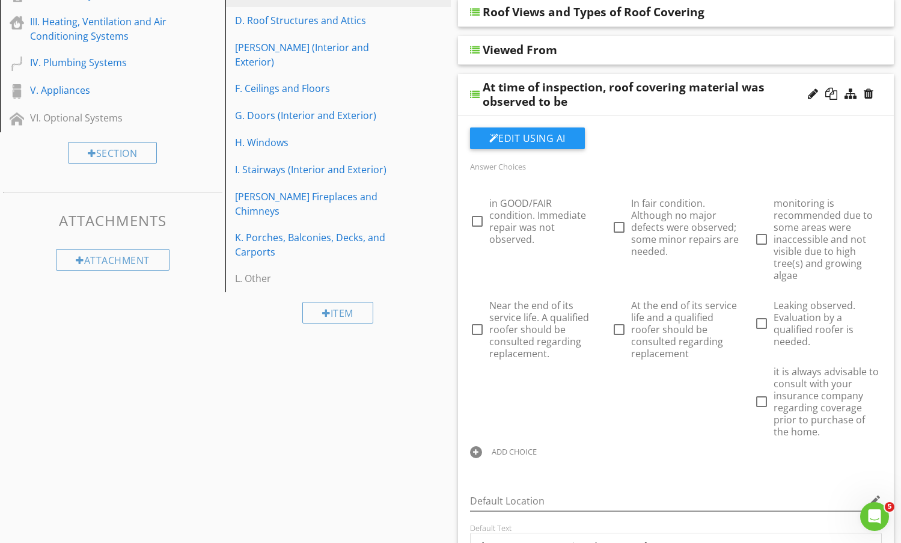
click at [749, 144] on div "Edit Using AI" at bounding box center [676, 142] width 413 height 31
click at [777, 90] on div "At time of inspection, roof covering material was observed to be" at bounding box center [637, 94] width 309 height 29
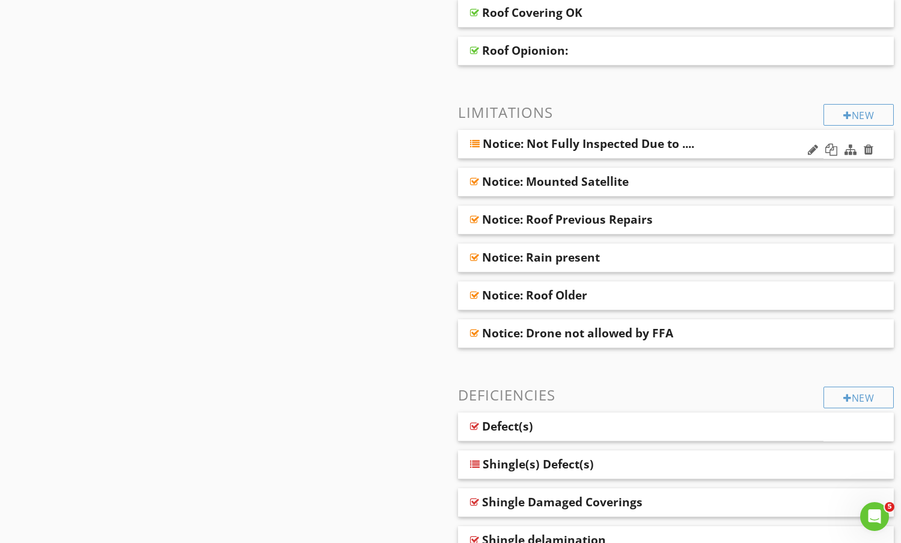
scroll to position [1029, 0]
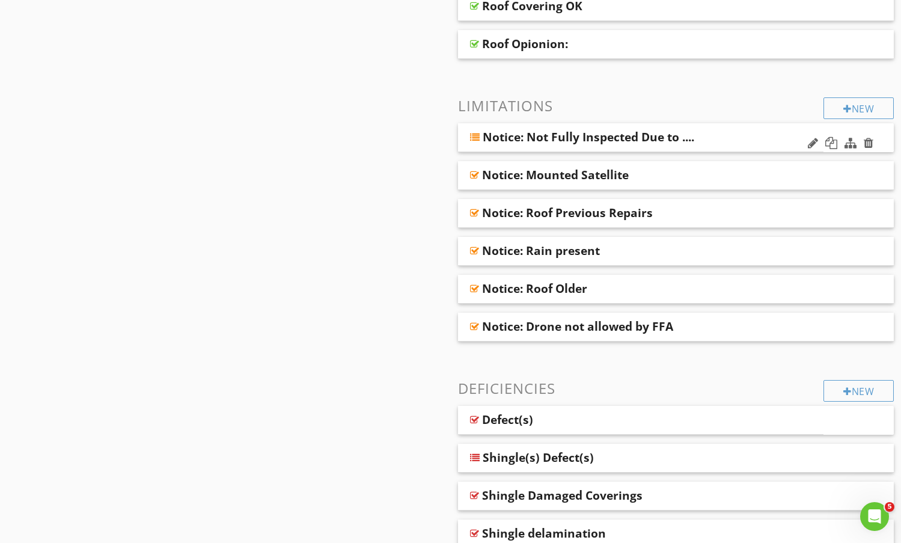
click at [733, 134] on div "Notice: Not Fully Inspected Due to ...." at bounding box center [611, 137] width 256 height 14
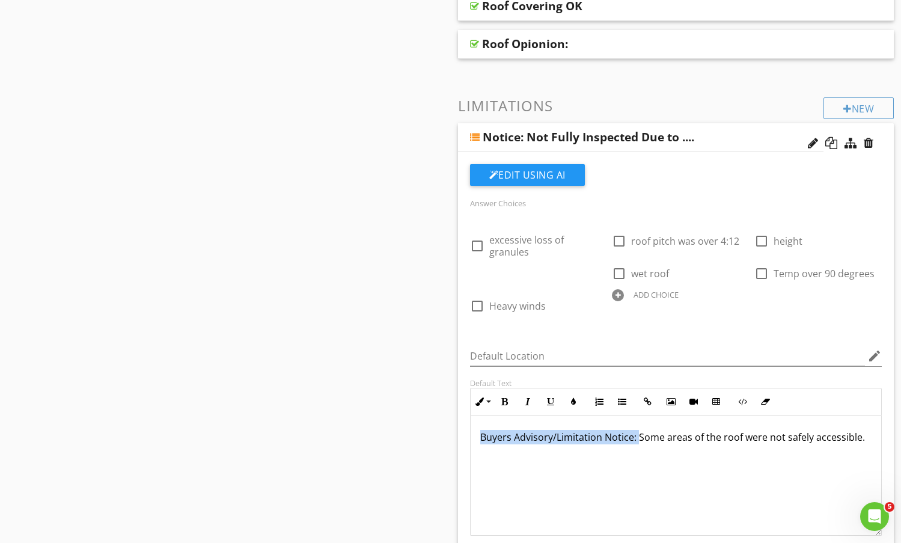
drag, startPoint x: 636, startPoint y: 440, endPoint x: 456, endPoint y: 437, distance: 179.8
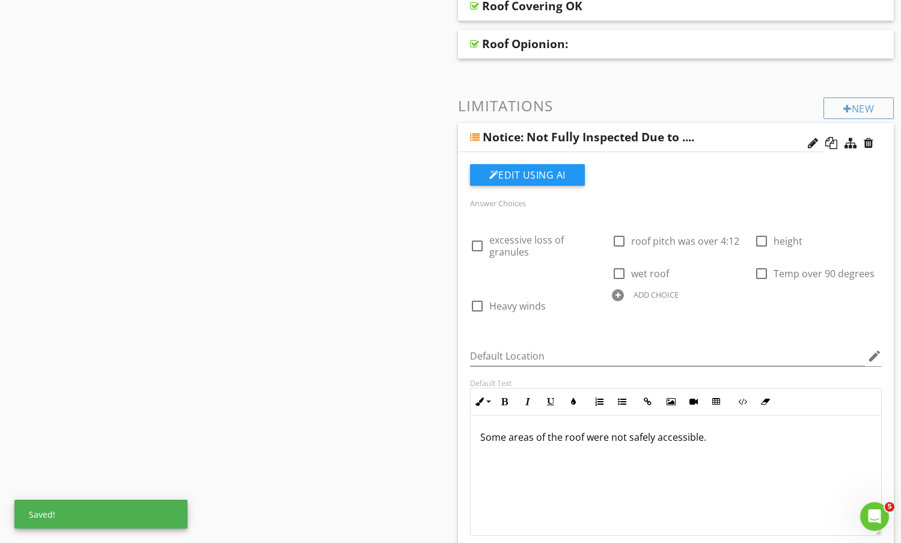
click at [754, 136] on div "Notice: Not Fully Inspected Due to ...." at bounding box center [641, 137] width 366 height 29
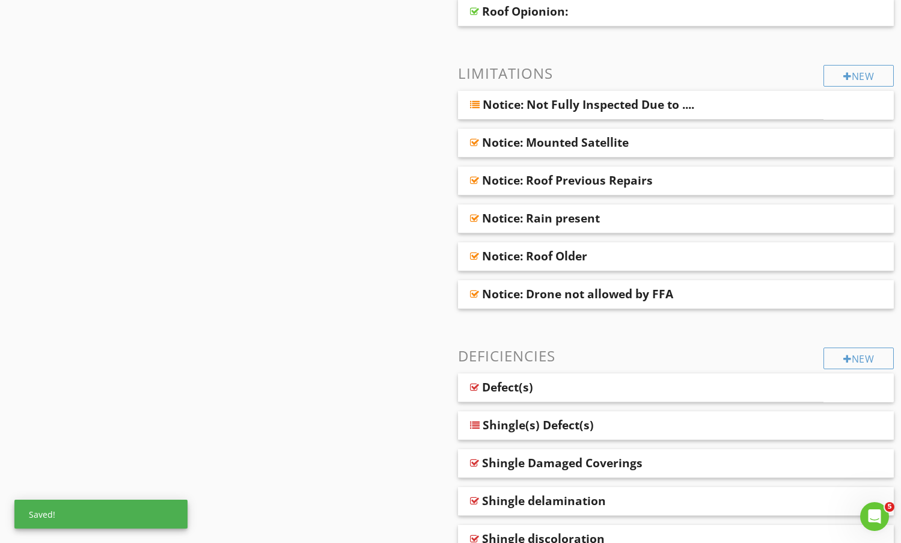
scroll to position [1149, 0]
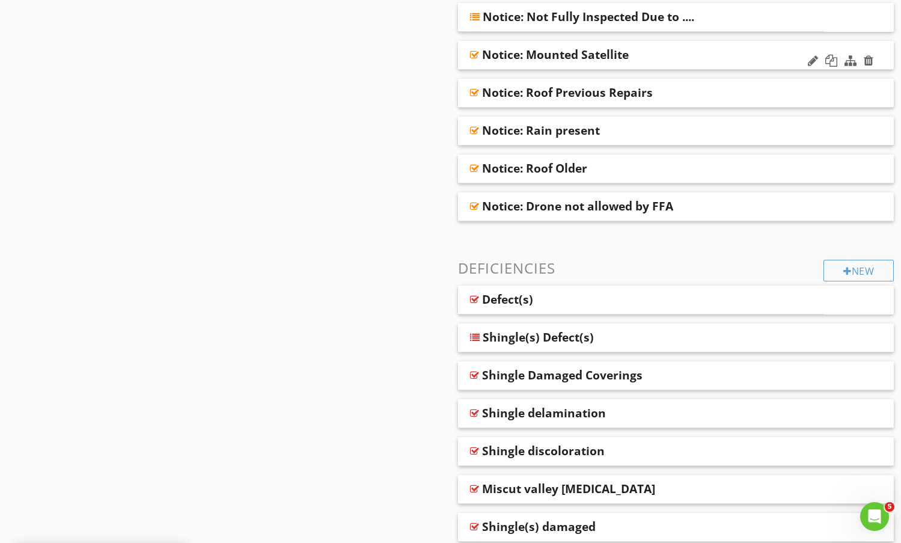
click at [723, 51] on div "Notice: Mounted Satellite" at bounding box center [636, 55] width 309 height 14
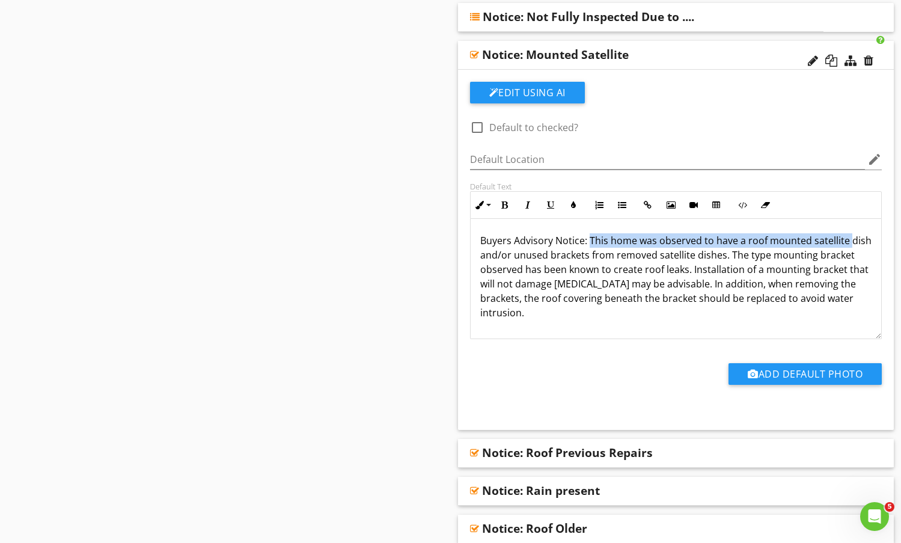
drag, startPoint x: 588, startPoint y: 241, endPoint x: 453, endPoint y: 250, distance: 134.4
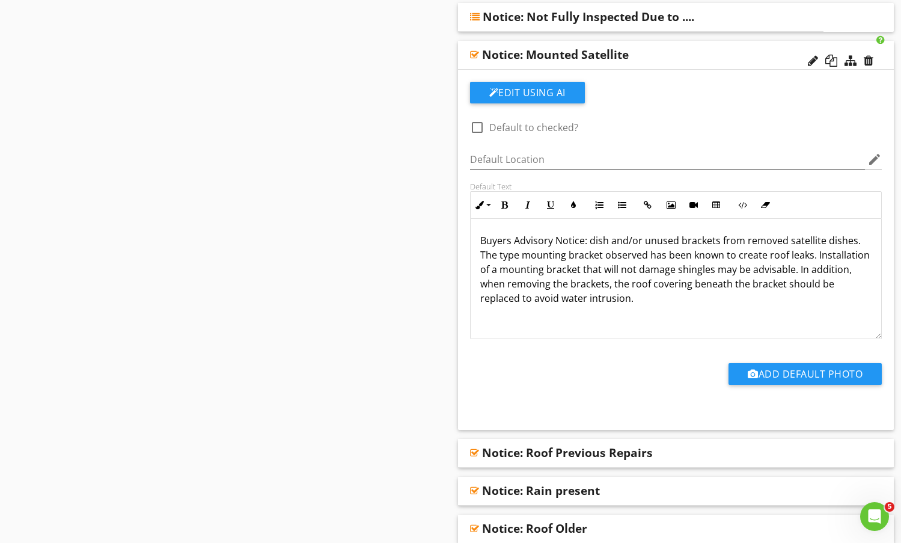
click at [750, 123] on div "check_box_outline_blank Default to checked? Default Location edit Default Text …" at bounding box center [676, 244] width 427 height 324
drag, startPoint x: 587, startPoint y: 239, endPoint x: 468, endPoint y: 242, distance: 119.1
click at [468, 242] on div "Default Text Inline Style XLarge Large Normal Small Light Small/Light Bold Ital…" at bounding box center [676, 261] width 427 height 158
click at [482, 244] on p "his home was observed to have a roof mounted satellitedish and/or unused bracke…" at bounding box center [677, 276] width 392 height 87
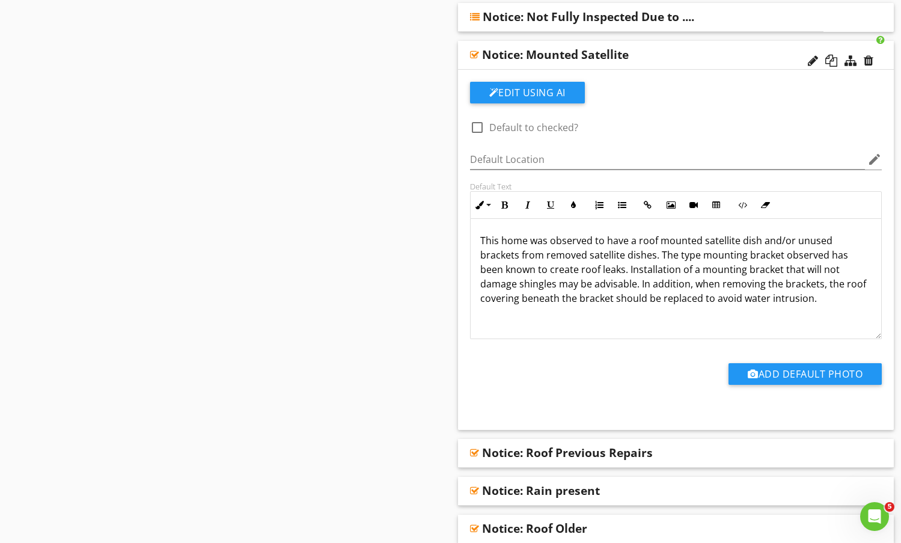
click at [689, 53] on div "Notice: Mounted Satellite" at bounding box center [636, 55] width 309 height 14
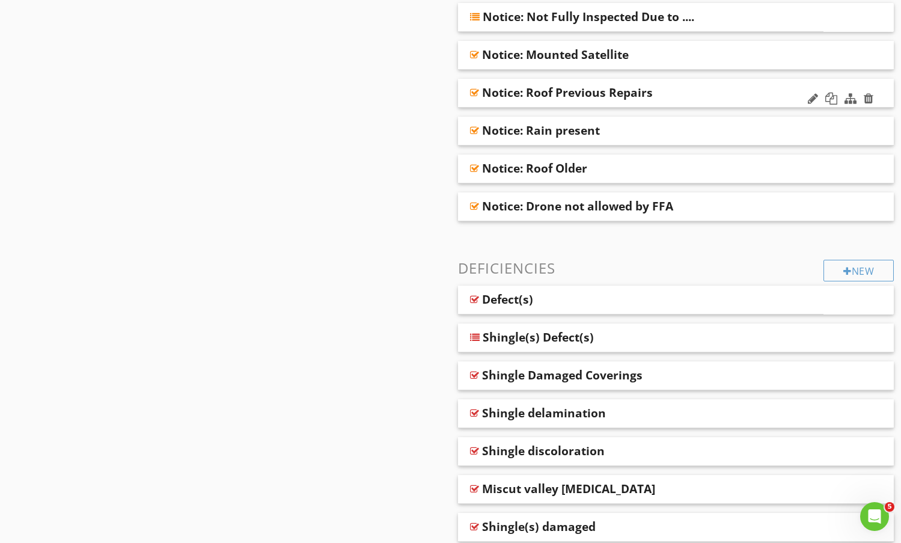
click at [686, 89] on div "Notice: Roof Previous Repairs" at bounding box center [636, 92] width 309 height 14
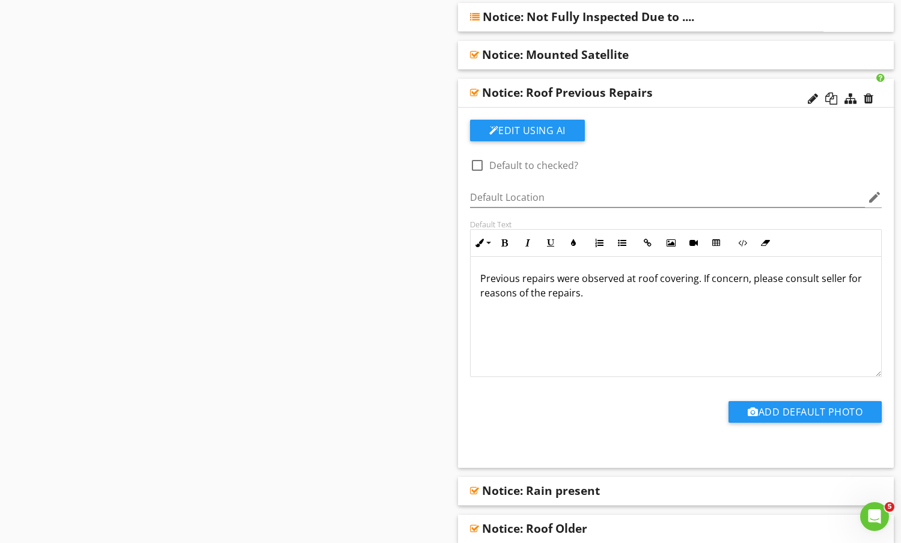
click at [684, 85] on div "Notice: Roof Previous Repairs" at bounding box center [636, 92] width 309 height 14
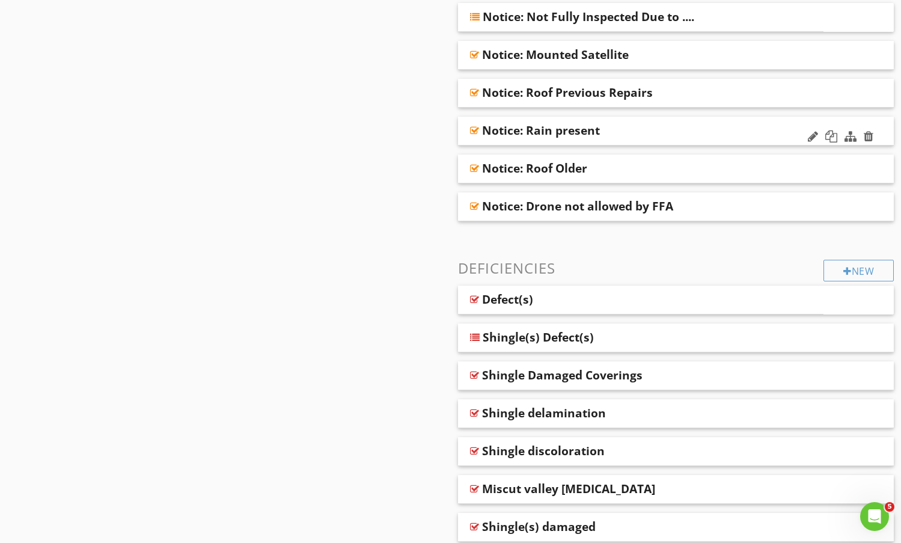
click at [675, 133] on div "Notice: Rain present" at bounding box center [636, 130] width 309 height 14
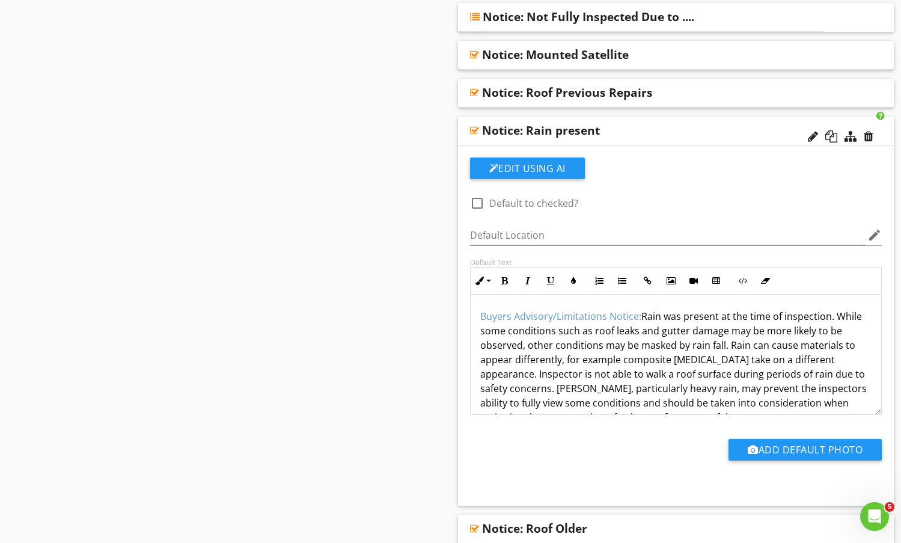
drag, startPoint x: 642, startPoint y: 318, endPoint x: 438, endPoint y: 322, distance: 203.9
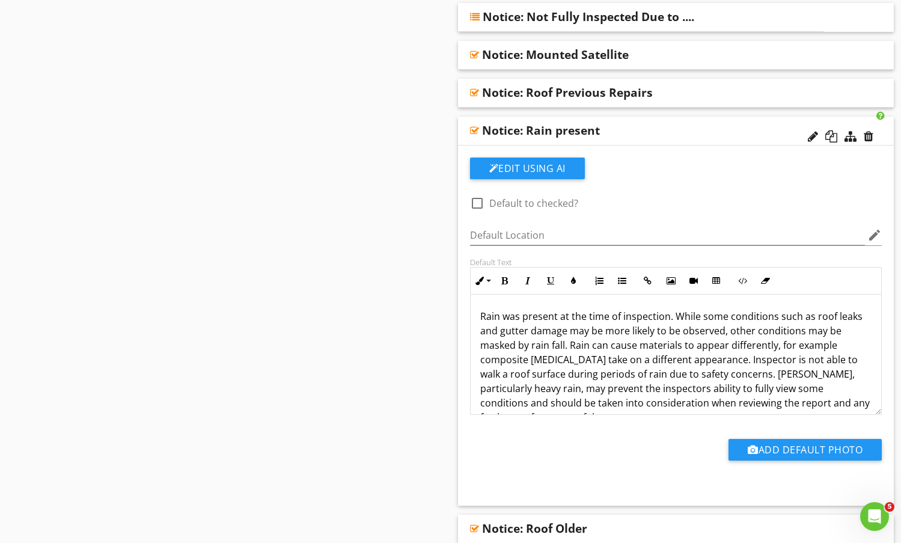
click at [707, 126] on div "Notice: Rain present" at bounding box center [636, 130] width 309 height 14
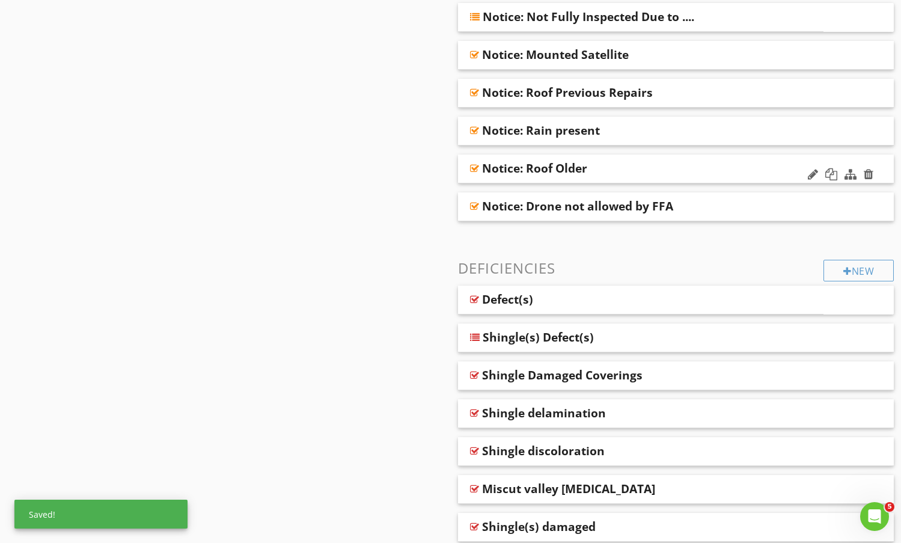
click at [690, 180] on div "Notice: Roof Older" at bounding box center [676, 169] width 437 height 29
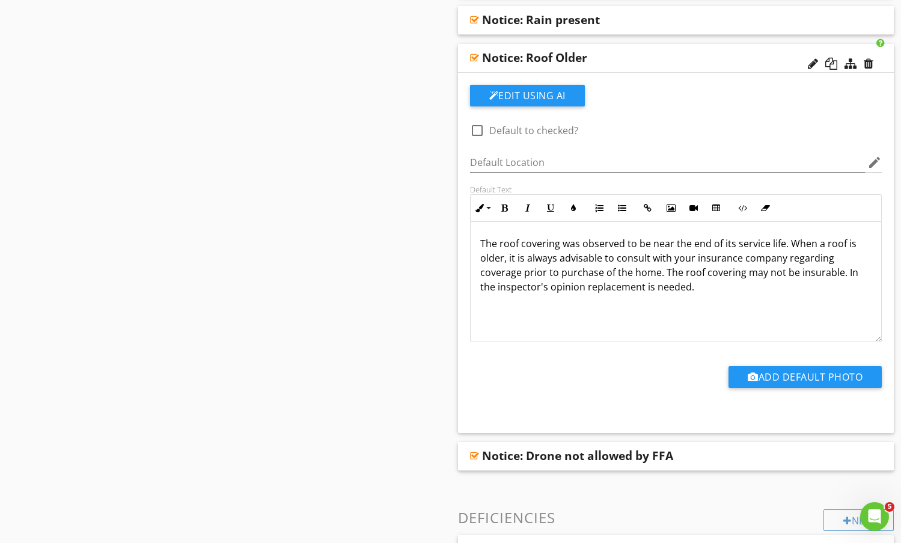
scroll to position [1270, 0]
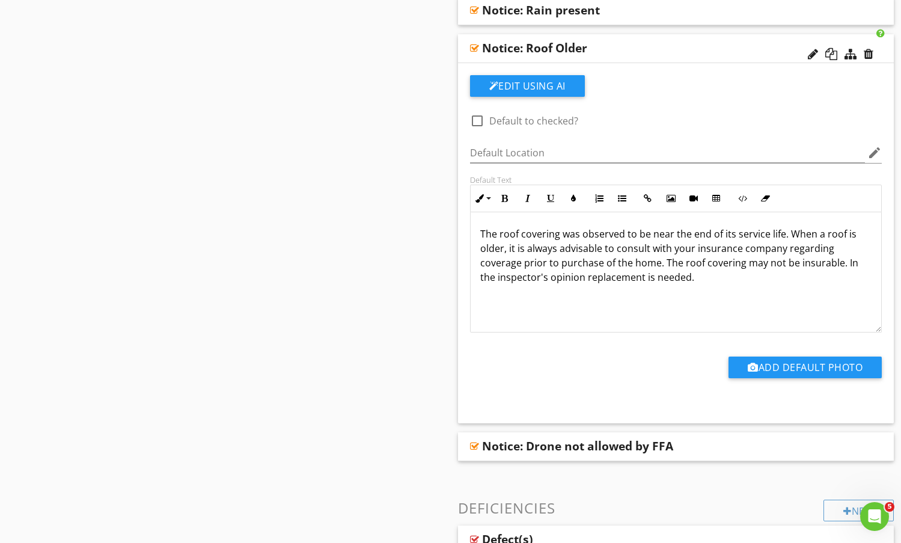
click at [678, 45] on div "Notice: Roof Older" at bounding box center [636, 48] width 309 height 14
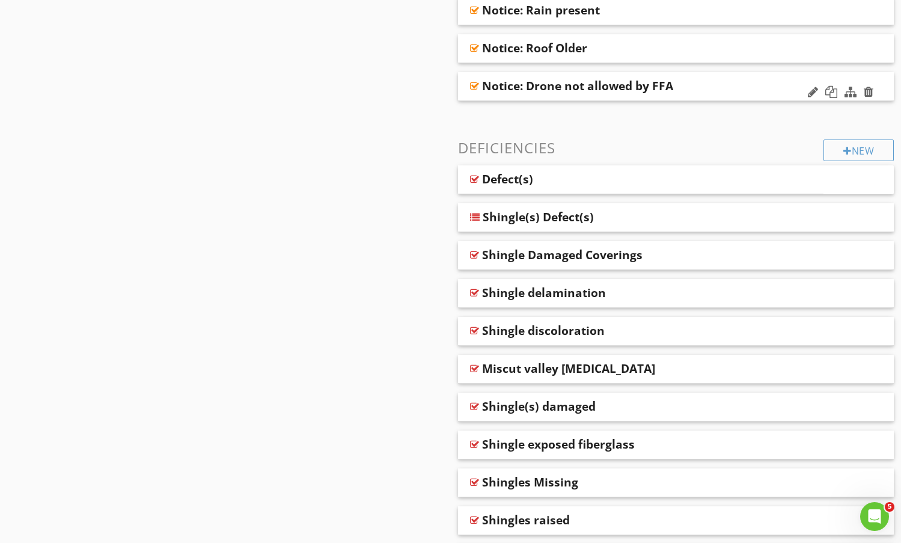
click at [721, 90] on div "Notice: Drone not allowed by FFA" at bounding box center [636, 86] width 309 height 14
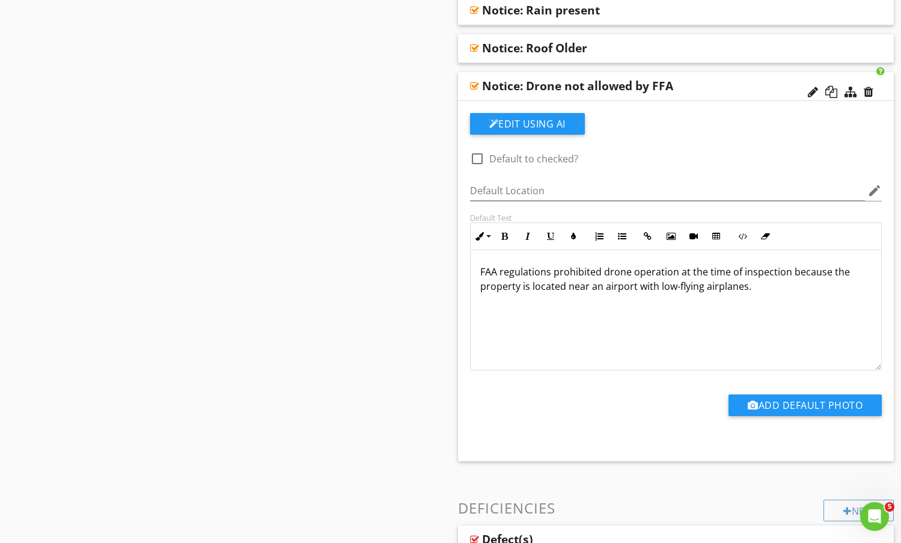
click at [712, 84] on div "Notice: Drone not allowed by FFA" at bounding box center [636, 86] width 309 height 14
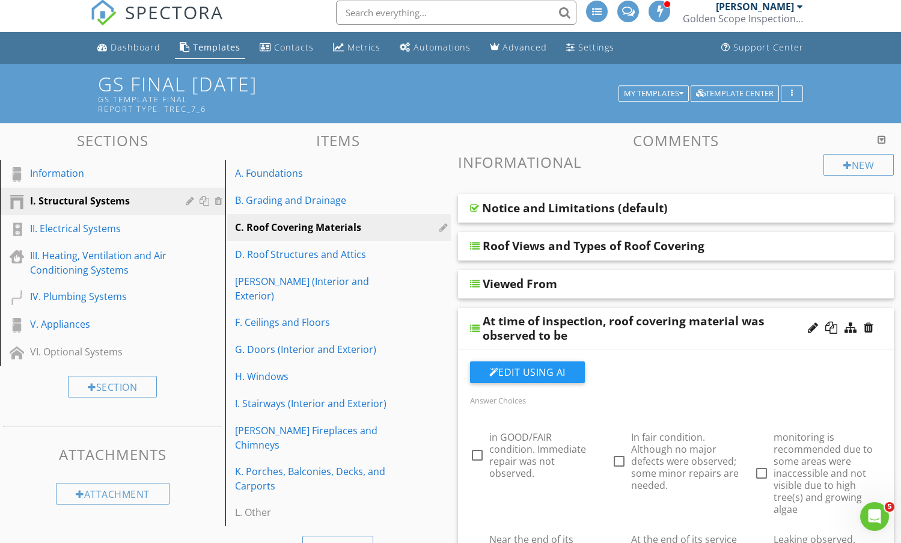
scroll to position [0, 0]
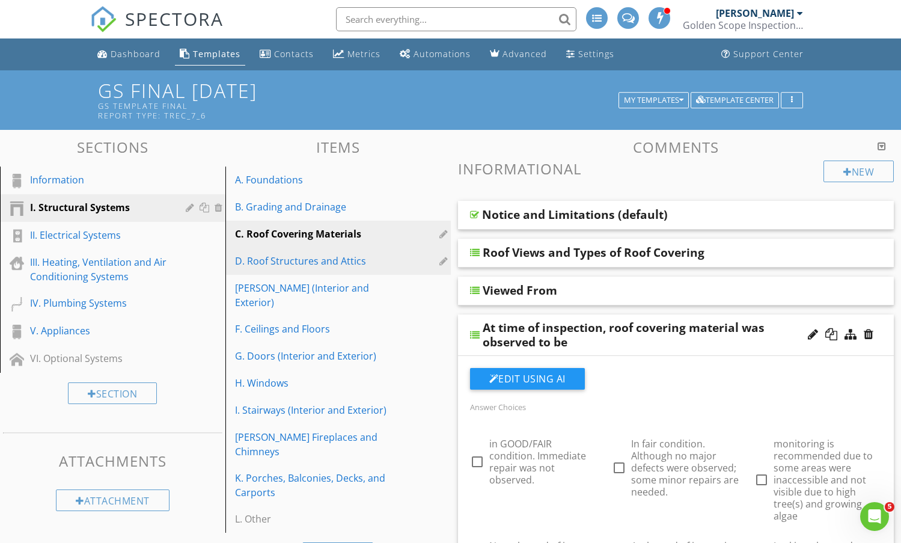
click at [286, 262] on div "D. Roof Structures and Attics" at bounding box center [317, 261] width 165 height 14
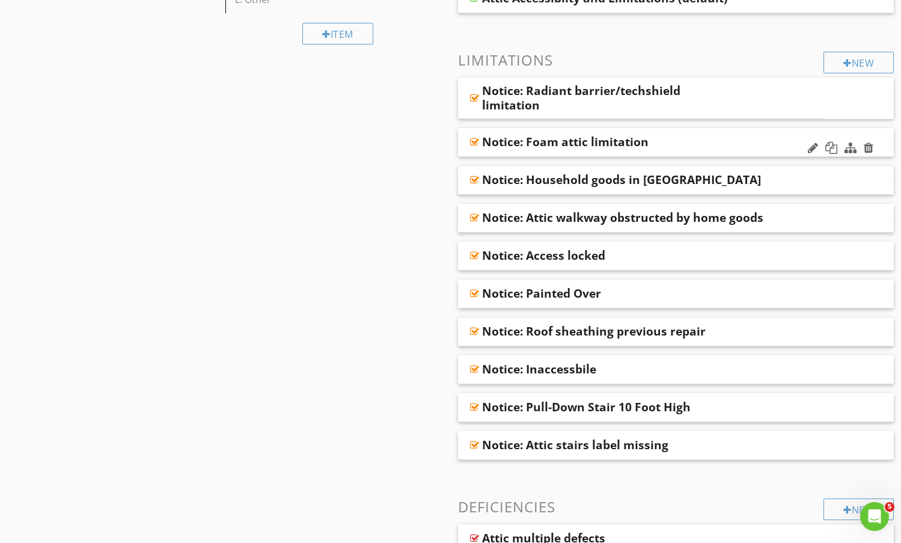
scroll to position [541, 0]
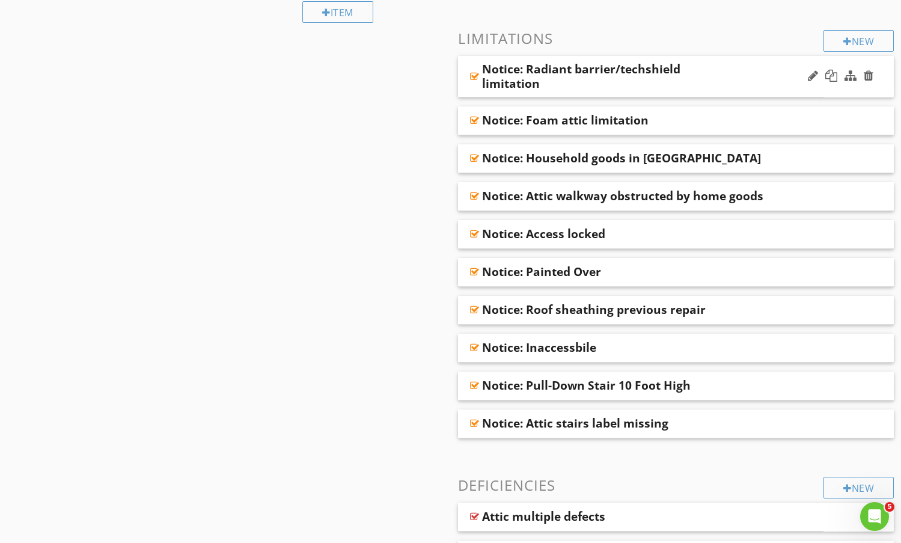
click at [734, 66] on div "Notice: Radiant barrier/techshield limitation" at bounding box center [610, 76] width 256 height 29
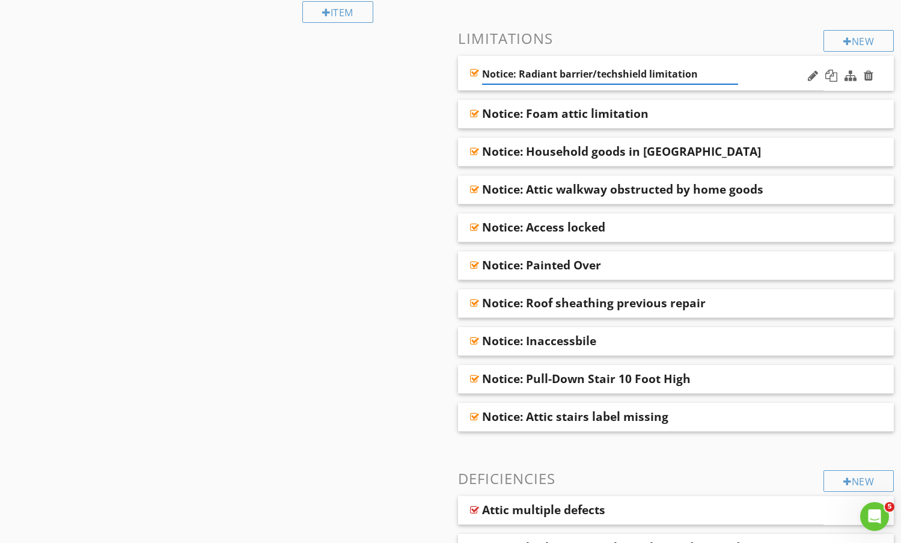
click at [749, 63] on div "Notice: Radiant barrier/techshield limitation" at bounding box center [641, 73] width 366 height 35
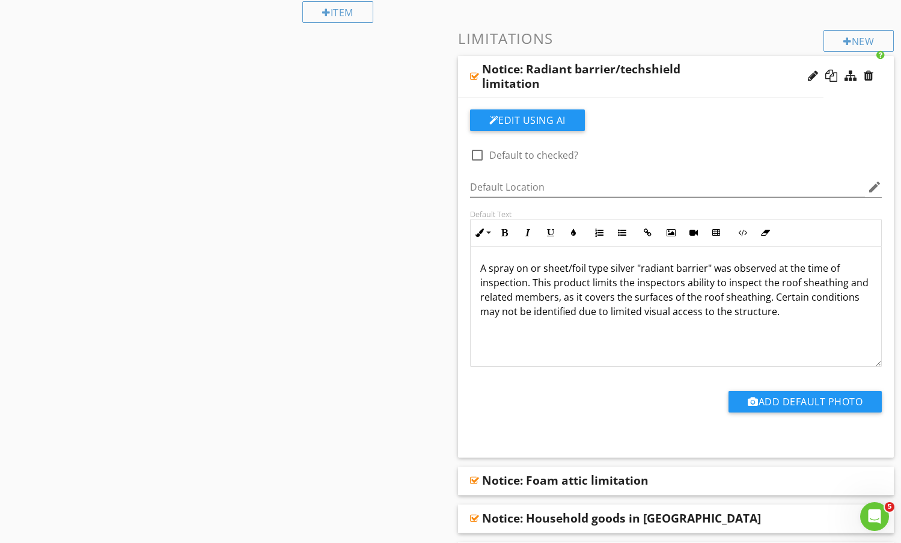
click at [717, 59] on div "Notice: Radiant barrier/techshield limitation" at bounding box center [641, 76] width 366 height 41
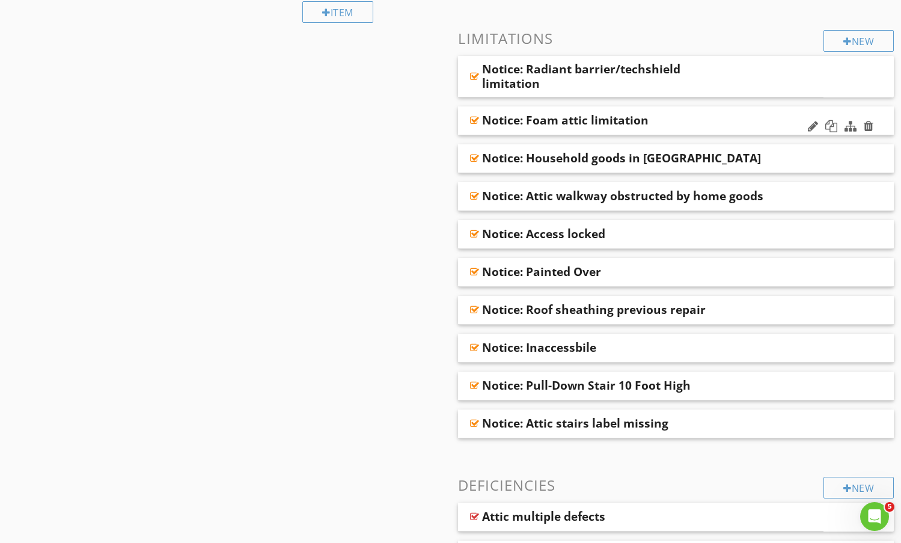
click at [721, 121] on div "Notice: Foam attic limitation" at bounding box center [636, 120] width 309 height 14
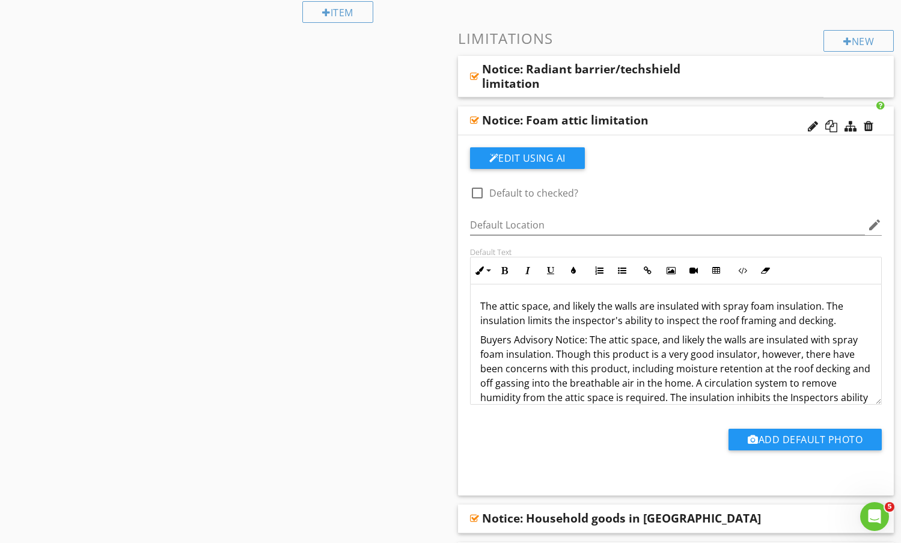
click at [717, 117] on div "Notice: Foam attic limitation" at bounding box center [636, 120] width 309 height 14
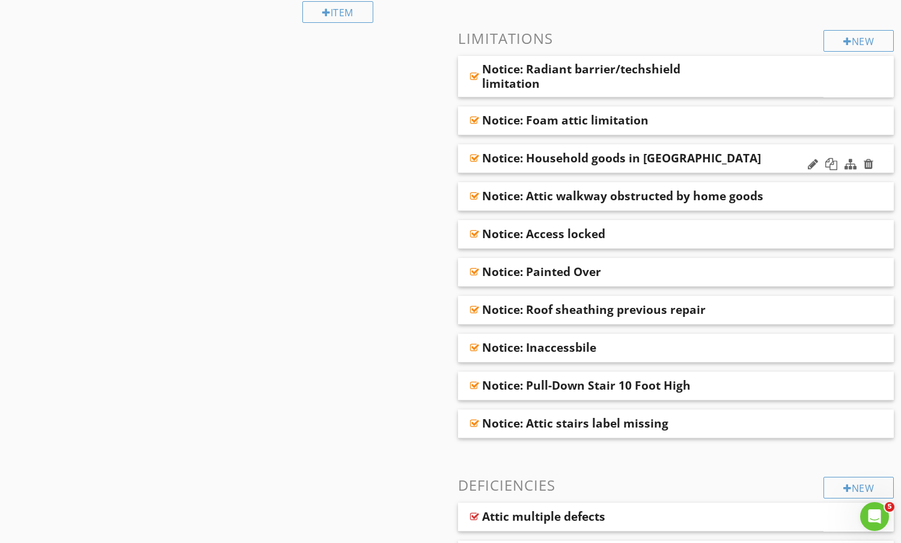
click at [691, 161] on div "Notice: Household goods in attic" at bounding box center [636, 158] width 309 height 14
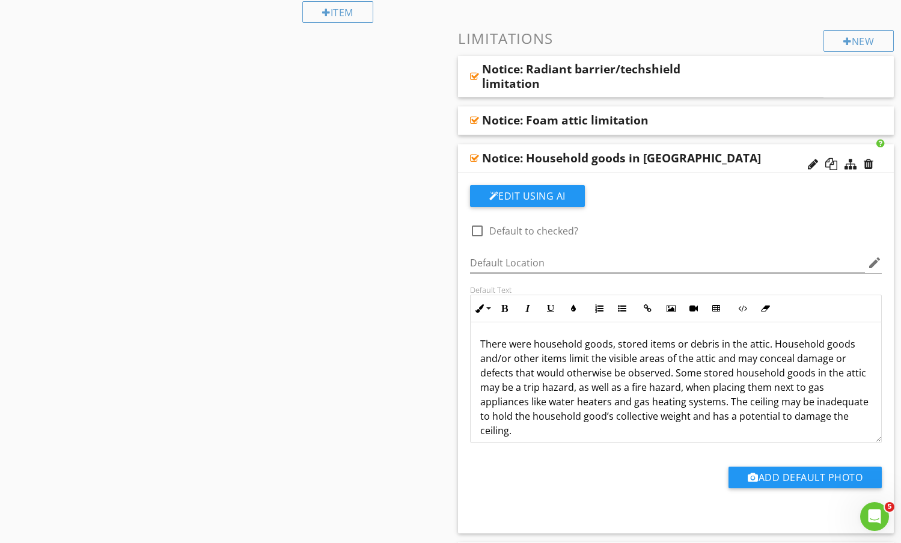
click at [694, 159] on div "Notice: Household goods in attic" at bounding box center [636, 158] width 309 height 14
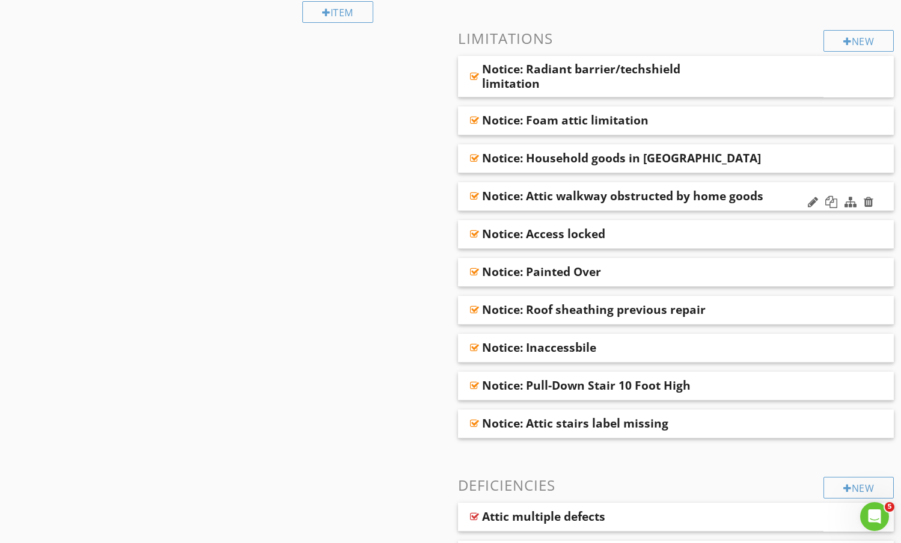
click at [772, 197] on div "Notice: Attic walkway obstructed by home goods" at bounding box center [636, 196] width 309 height 14
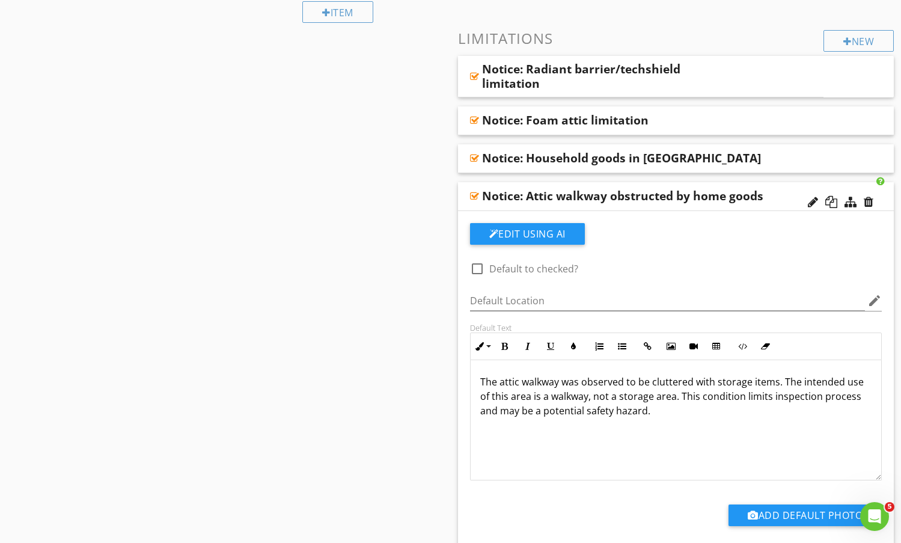
click at [769, 197] on div "Notice: Attic walkway obstructed by home goods" at bounding box center [636, 196] width 309 height 14
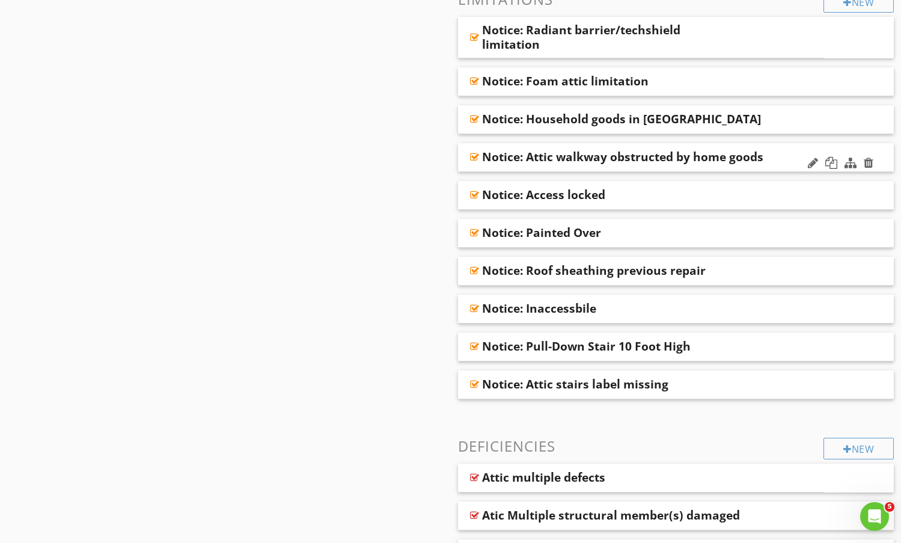
scroll to position [662, 0]
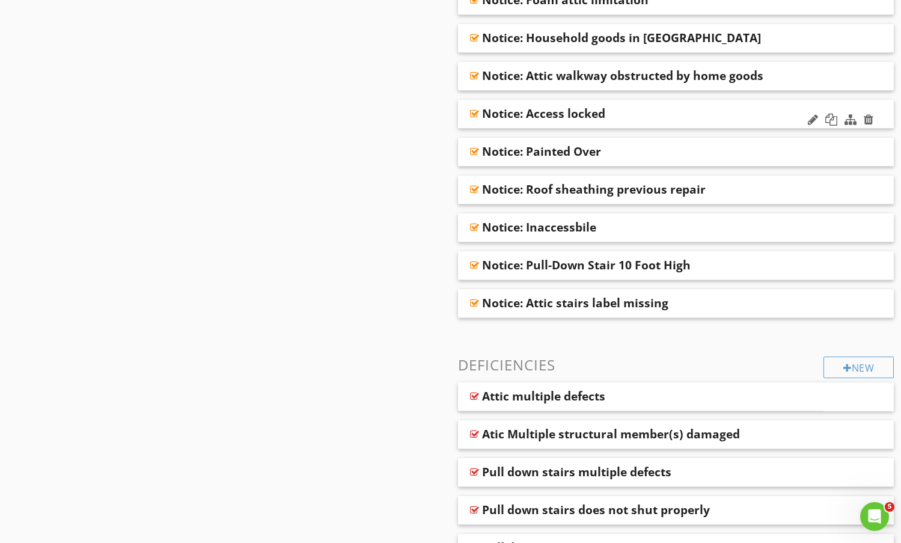
click at [666, 113] on div "Notice: Access locked" at bounding box center [636, 113] width 309 height 14
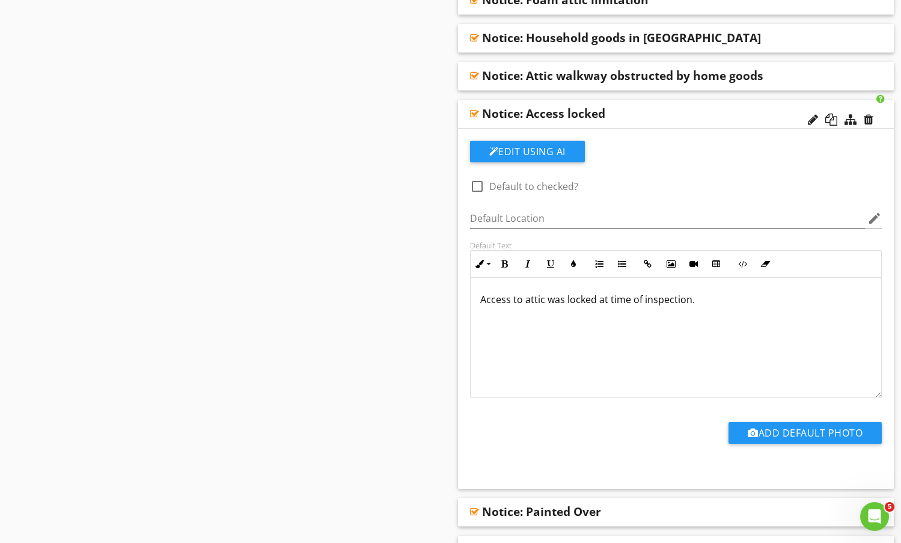
click at [666, 113] on div "Notice: Access locked" at bounding box center [636, 113] width 309 height 14
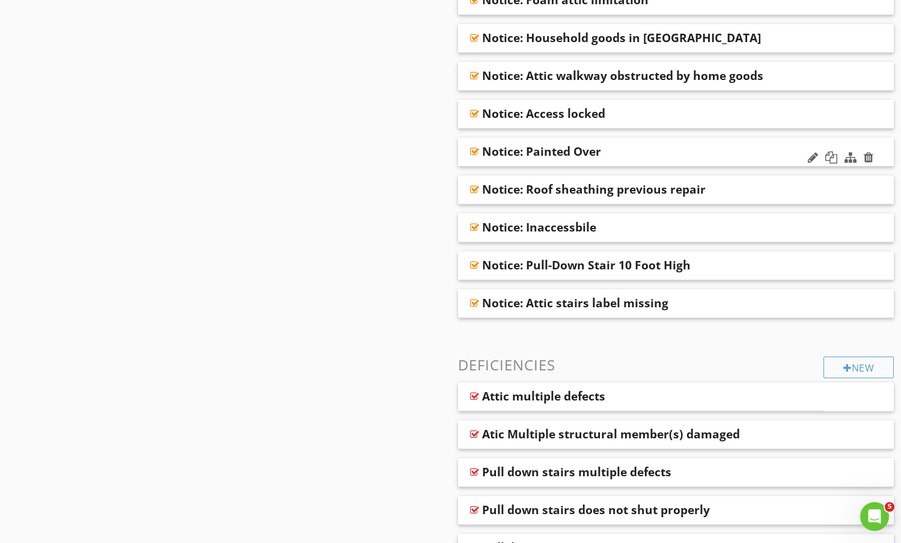
click at [661, 150] on div "Notice: Painted Over" at bounding box center [636, 151] width 309 height 14
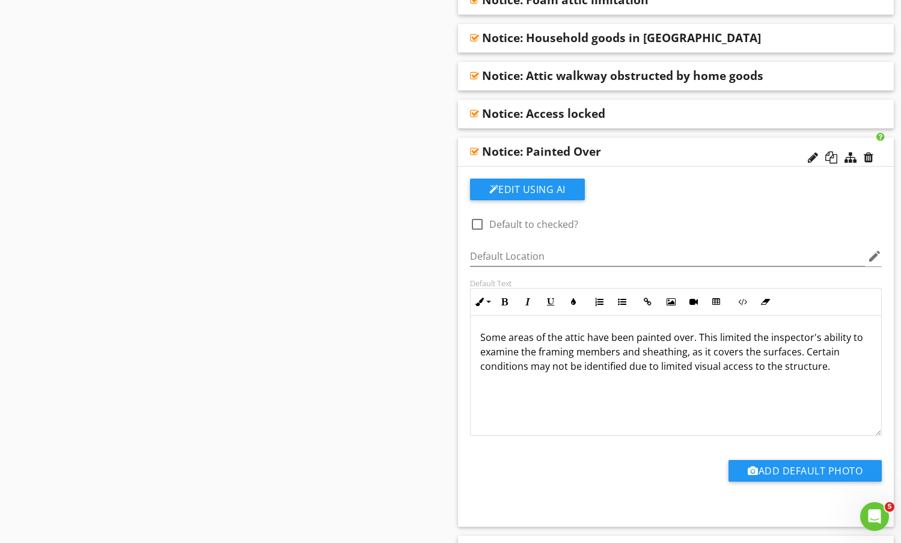
click at [661, 150] on div "Notice: Painted Over" at bounding box center [636, 151] width 309 height 14
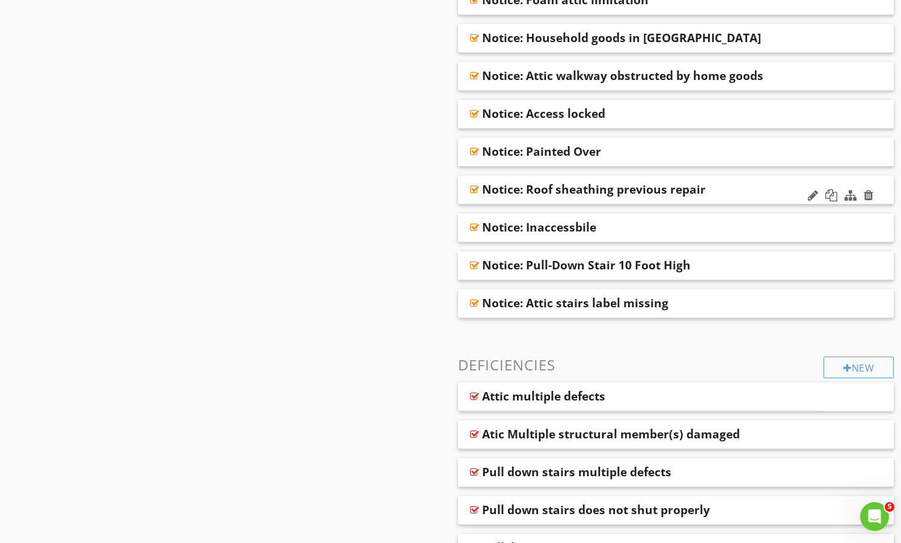
click at [751, 192] on div "Notice: Roof sheathing previous repair" at bounding box center [636, 189] width 309 height 14
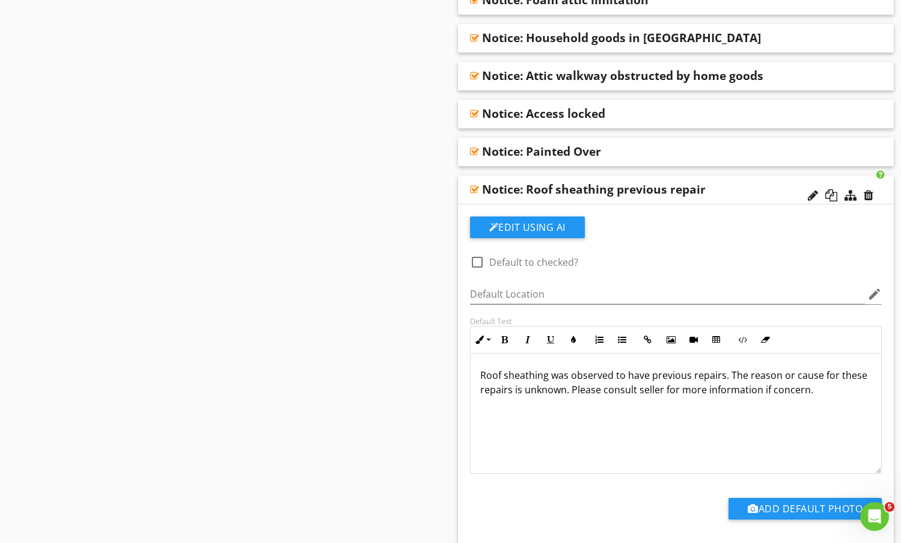
click at [751, 195] on div "Notice: Roof sheathing previous repair" at bounding box center [636, 189] width 309 height 14
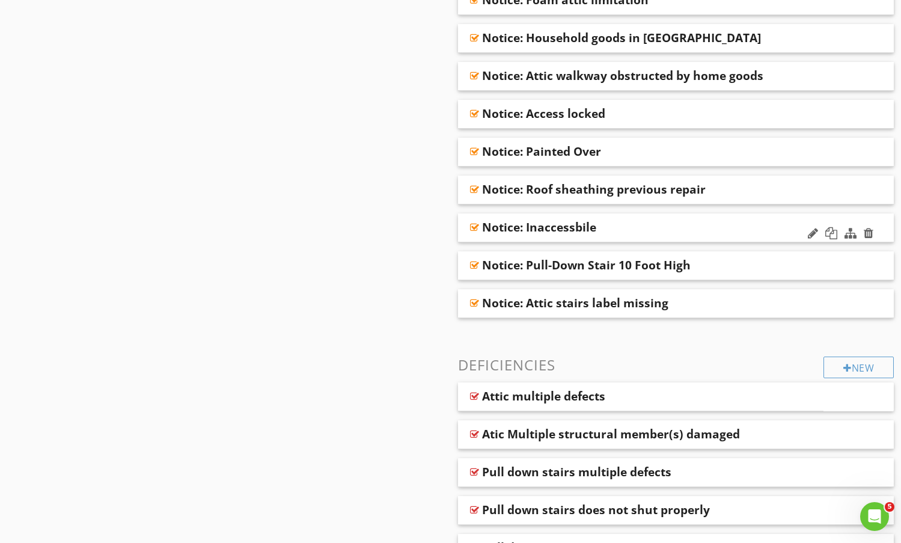
click at [722, 227] on div "Notice: Inaccessbile" at bounding box center [636, 227] width 309 height 14
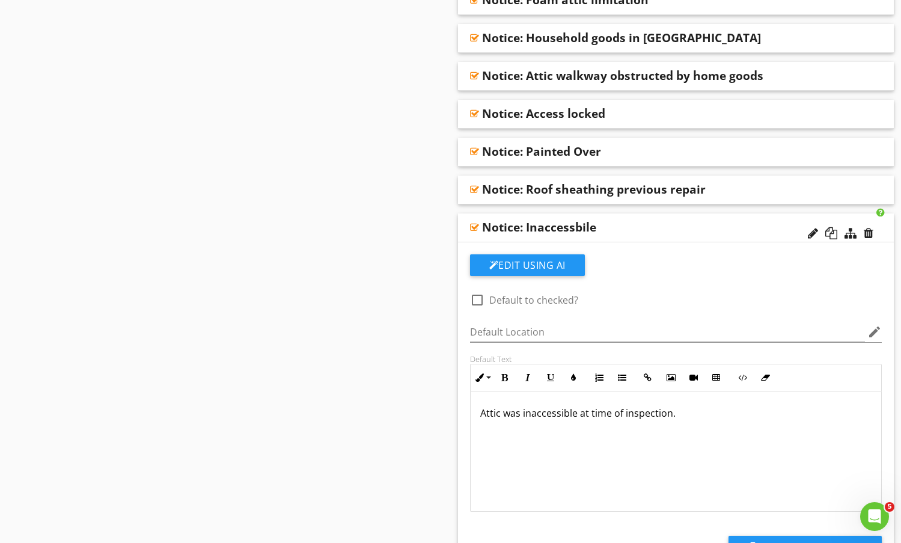
click at [633, 226] on div "Notice: Inaccessbile" at bounding box center [636, 227] width 309 height 14
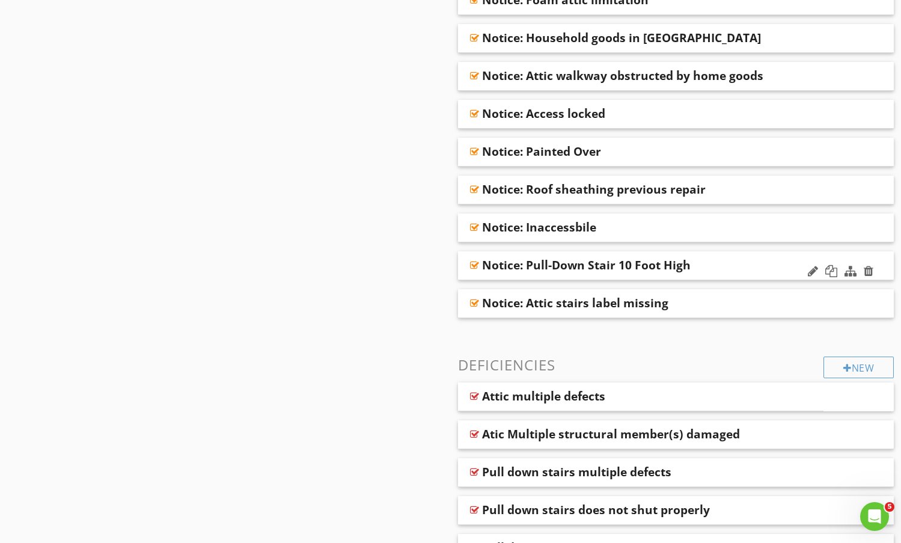
click at [726, 265] on div "Notice: Pull-Down Stair 10 Foot High" at bounding box center [636, 265] width 309 height 14
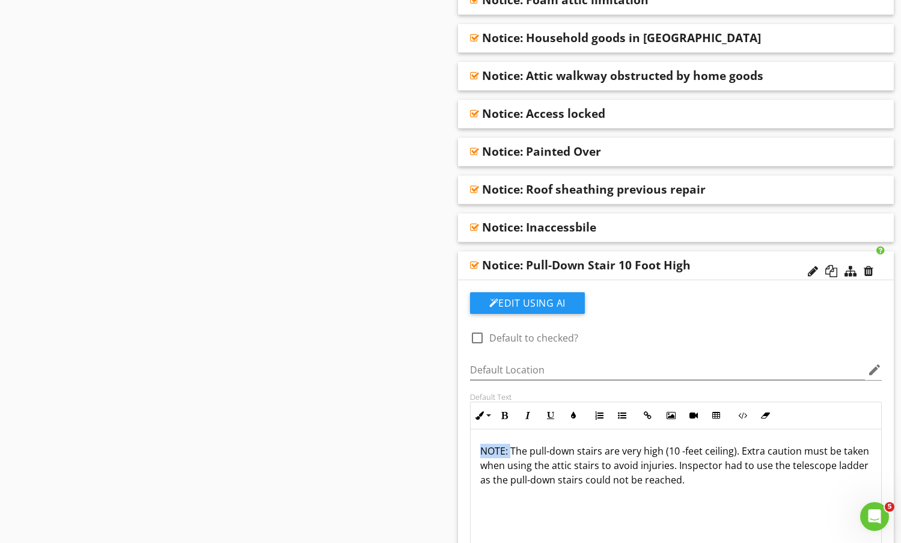
drag, startPoint x: 511, startPoint y: 449, endPoint x: 409, endPoint y: 444, distance: 101.8
click at [741, 258] on div "Notice: Pull-Down Stair 10 Foot High" at bounding box center [636, 265] width 309 height 14
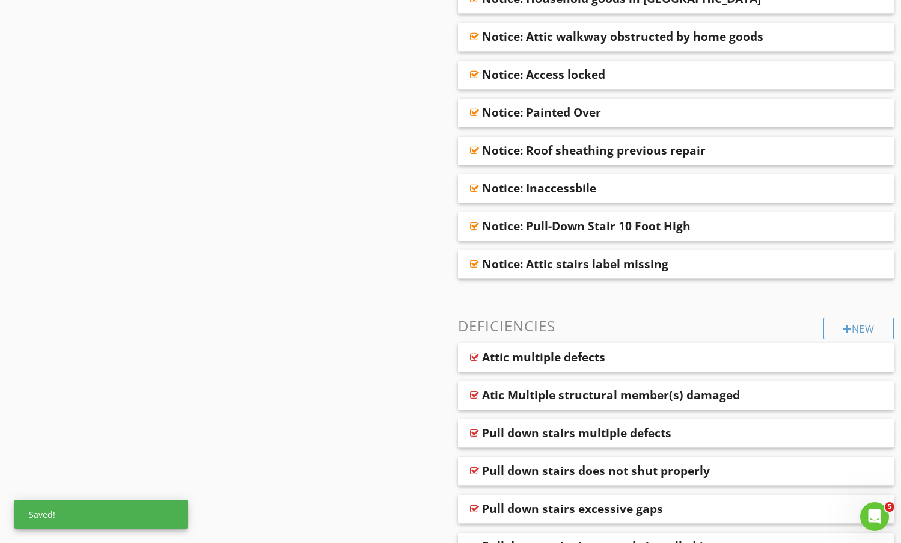
scroll to position [722, 0]
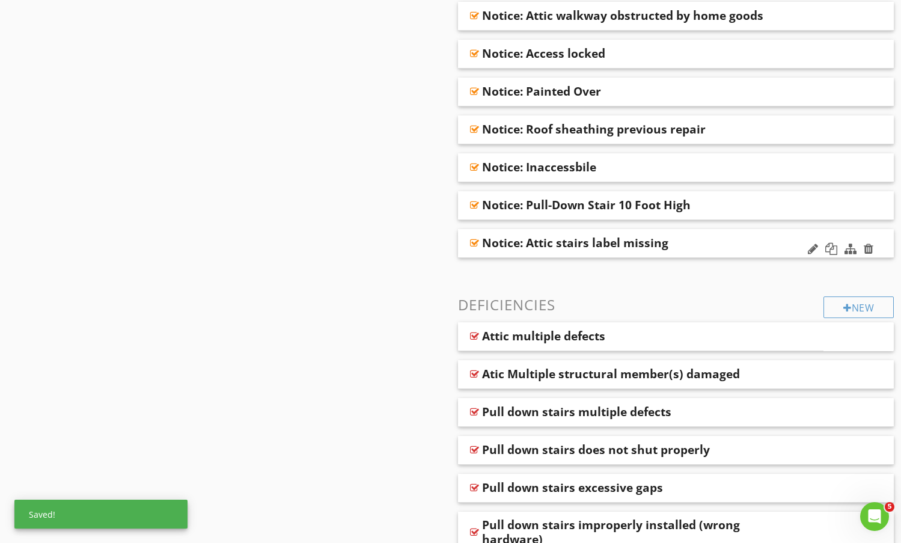
click at [729, 243] on div "Notice: Attic stairs label missing" at bounding box center [636, 243] width 309 height 14
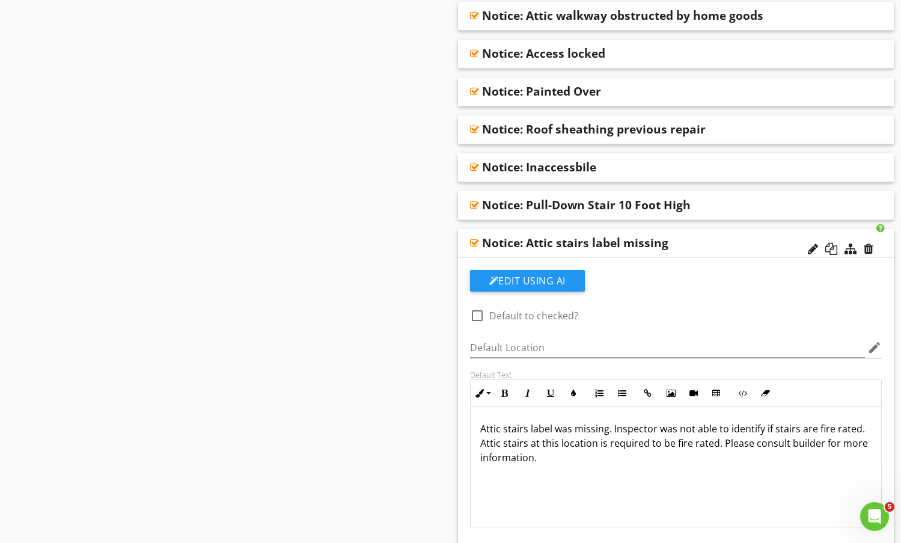
click at [723, 245] on div "Notice: Attic stairs label missing" at bounding box center [636, 243] width 309 height 14
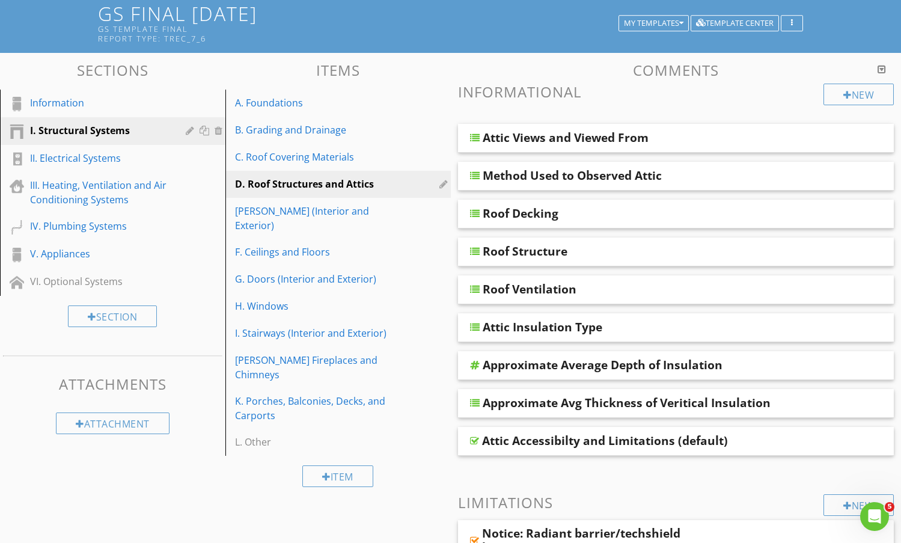
scroll to position [0, 0]
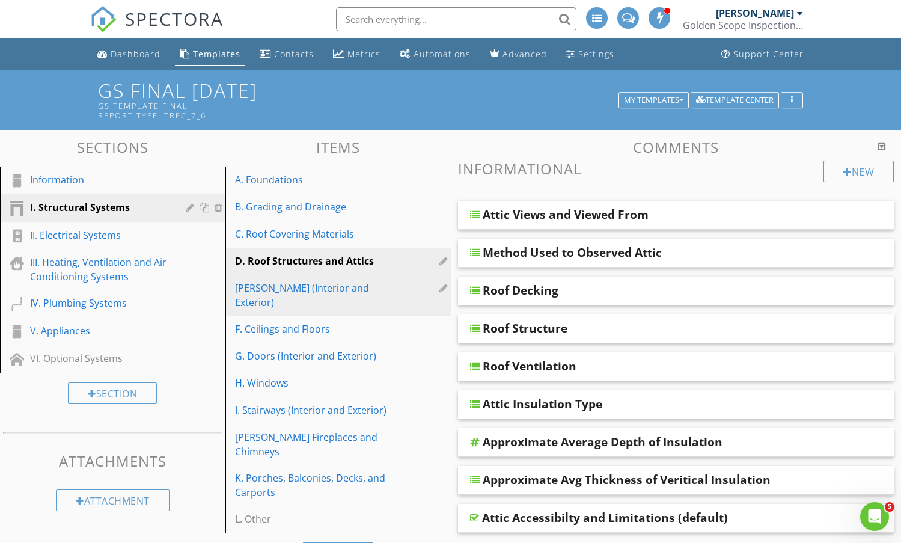
click at [296, 286] on div "E. Walls (Interior and Exterior)" at bounding box center [317, 295] width 165 height 29
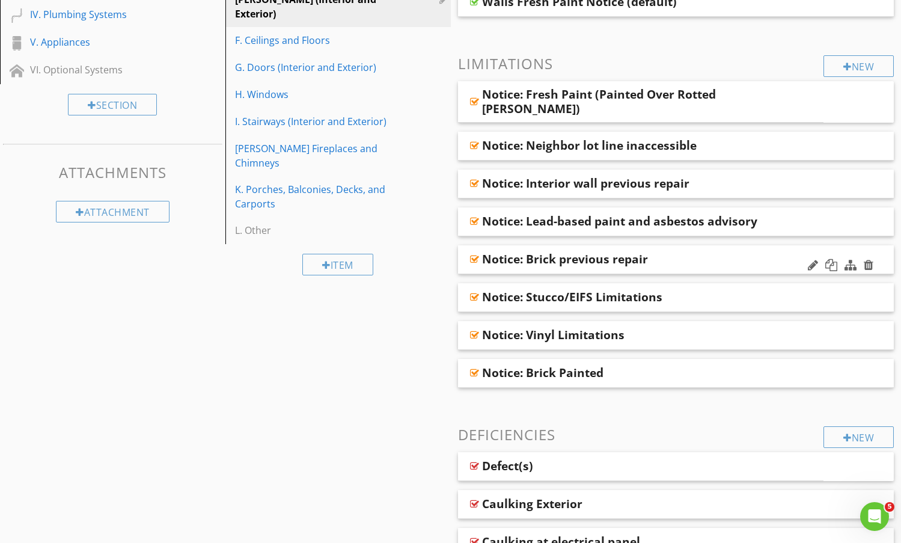
scroll to position [301, 0]
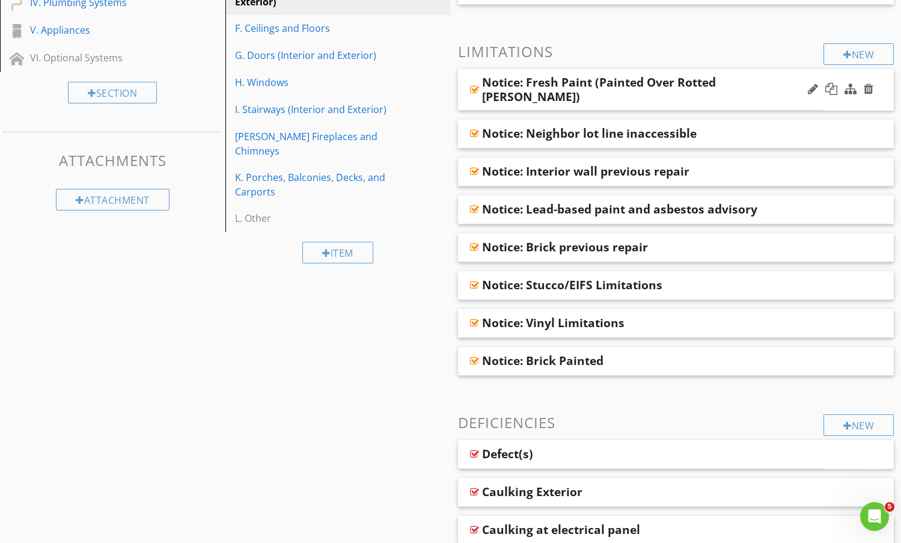
click at [743, 94] on div "Notice: Fresh Paint (Painted Over Rotted woods)" at bounding box center [641, 89] width 366 height 41
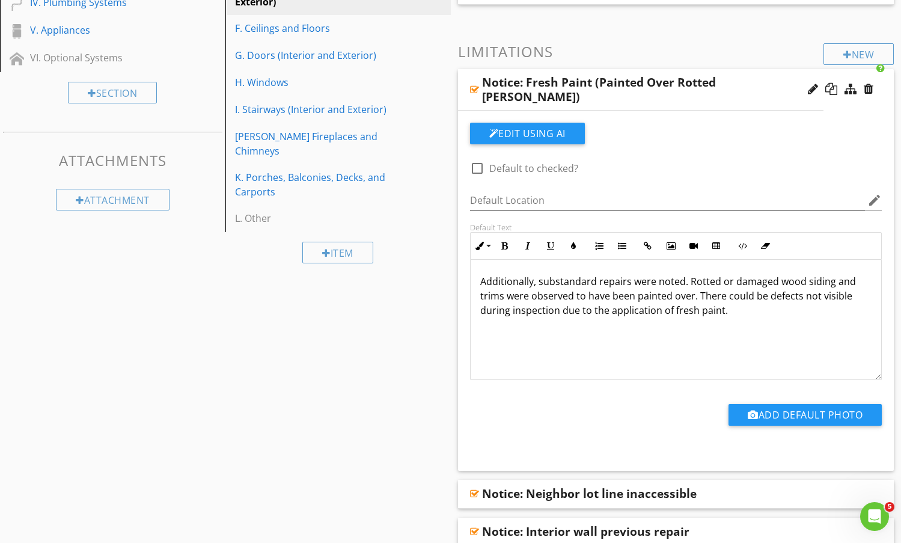
click at [739, 78] on div "Notice: Fresh Paint (Painted Over Rotted woods)" at bounding box center [641, 89] width 366 height 41
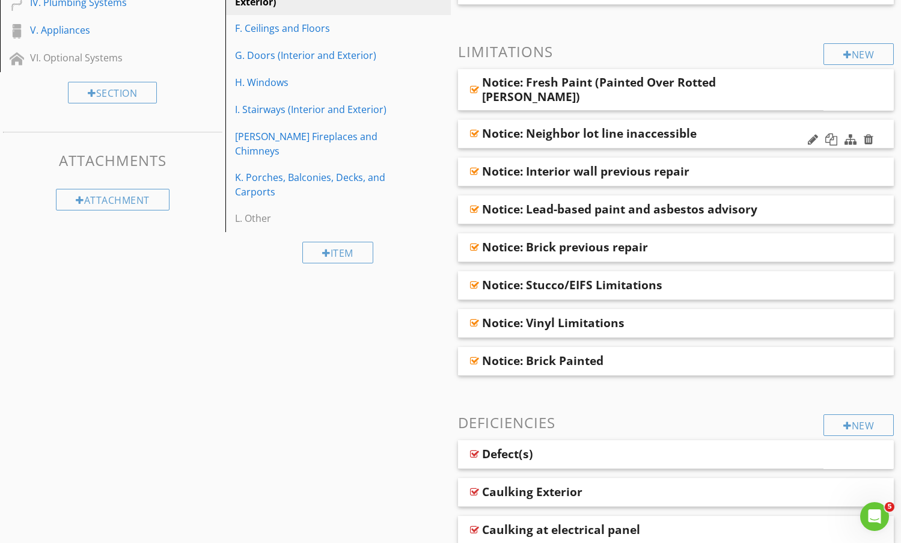
click at [739, 134] on div "Notice: Neighbor lot line inaccessible" at bounding box center [636, 133] width 309 height 14
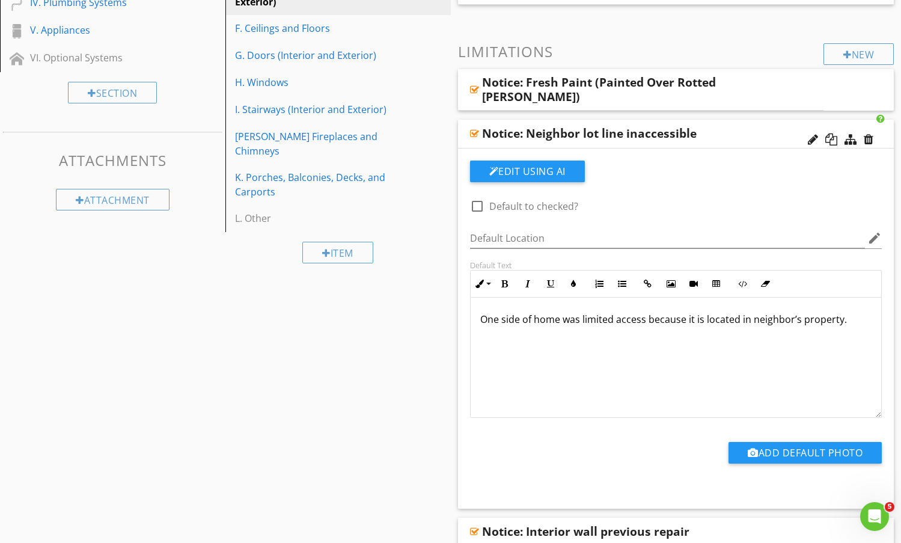
click at [722, 128] on div "Notice: Neighbor lot line inaccessible" at bounding box center [636, 133] width 309 height 14
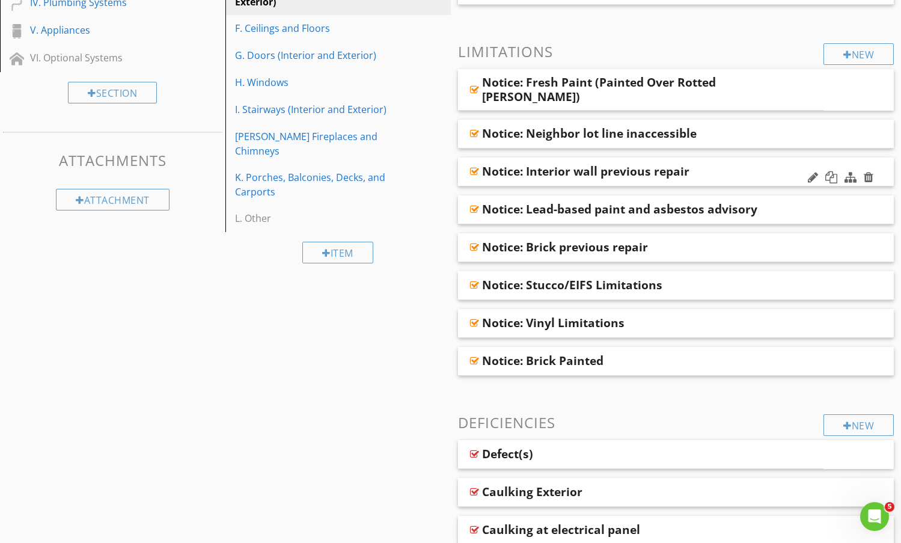
click at [715, 173] on div "Notice: Interior wall previous repair" at bounding box center [636, 171] width 309 height 14
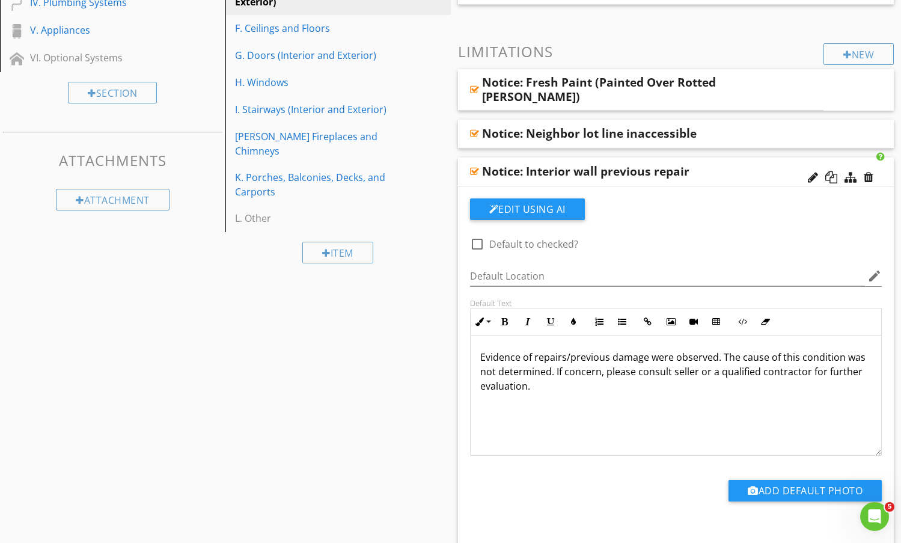
click at [719, 165] on div "Notice: Interior wall previous repair" at bounding box center [636, 171] width 309 height 14
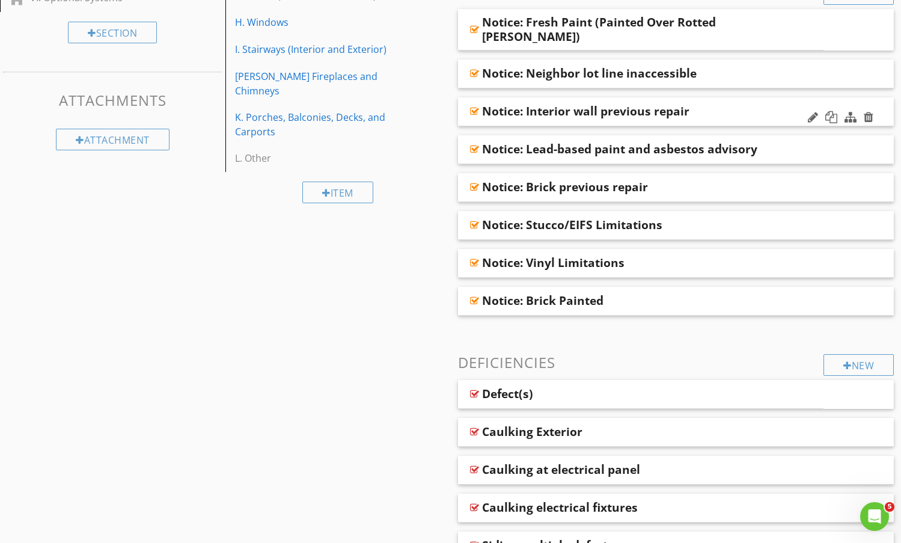
scroll to position [421, 0]
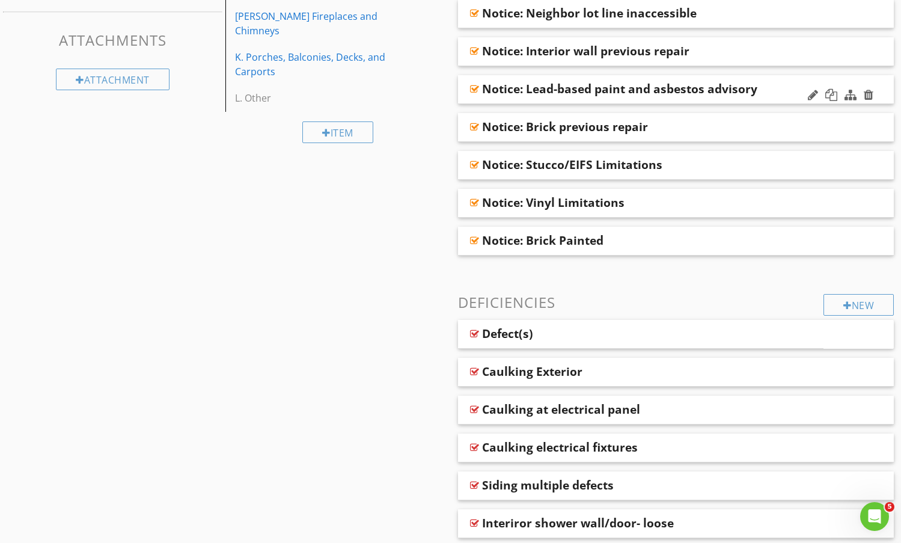
click at [759, 91] on div "Notice: Lead-based paint and asbestos advisory" at bounding box center [636, 89] width 309 height 14
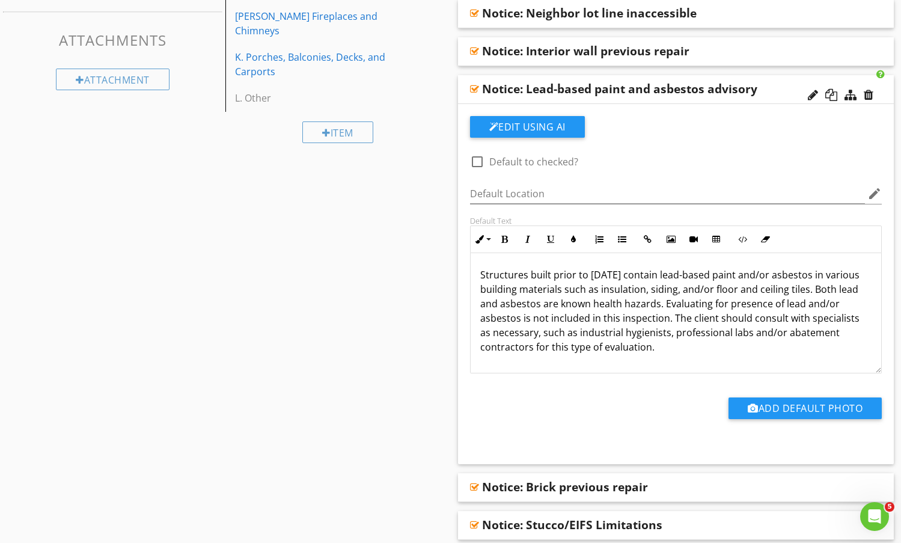
click at [759, 91] on div "Notice: Lead-based paint and asbestos advisory" at bounding box center [636, 89] width 309 height 14
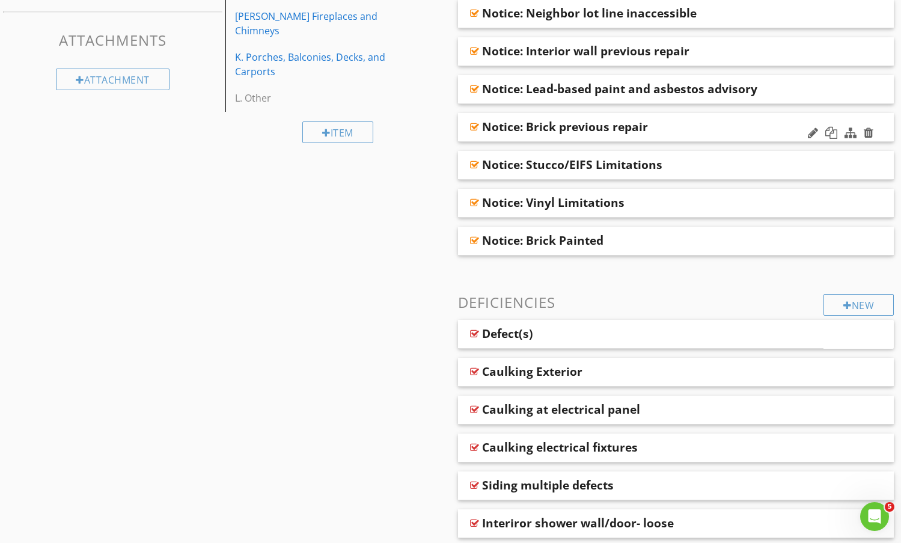
click at [714, 127] on div "Notice: Brick previous repair" at bounding box center [636, 127] width 309 height 14
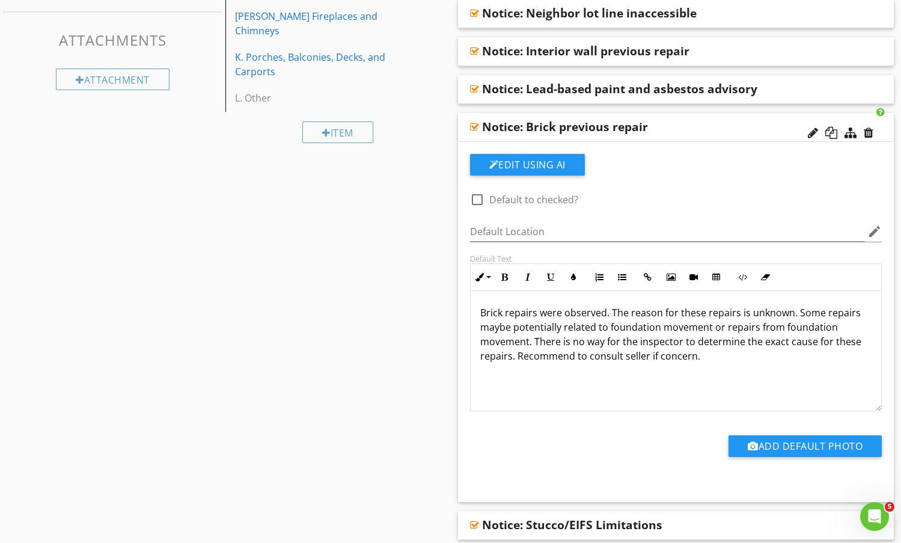
click at [714, 129] on div "Notice: Brick previous repair" at bounding box center [636, 127] width 309 height 14
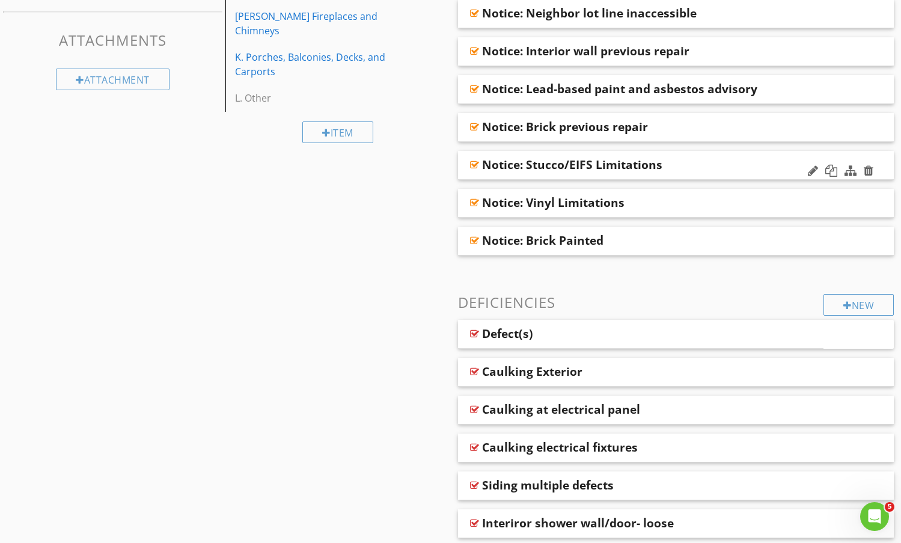
click at [707, 165] on div "Notice: Stucco/EIFS Limitations" at bounding box center [636, 165] width 309 height 14
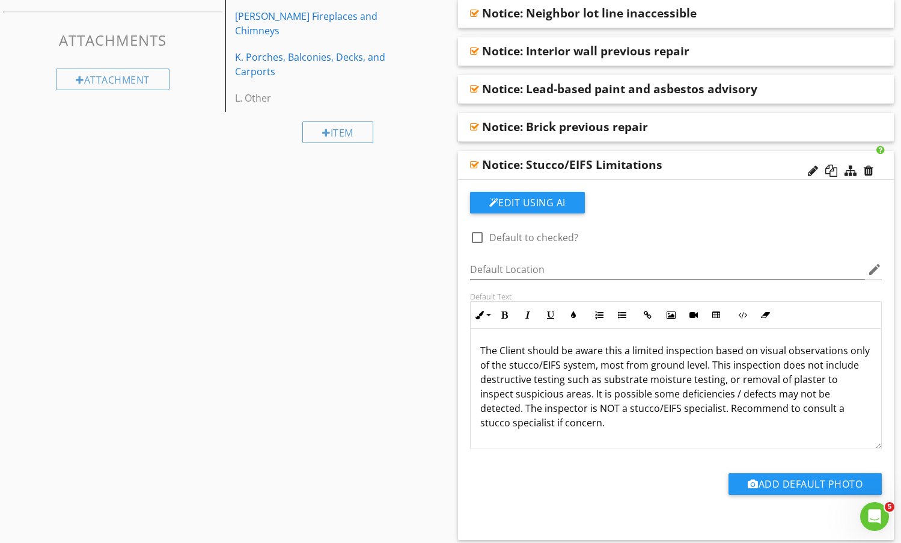
click at [707, 165] on div "Notice: Stucco/EIFS Limitations" at bounding box center [636, 165] width 309 height 14
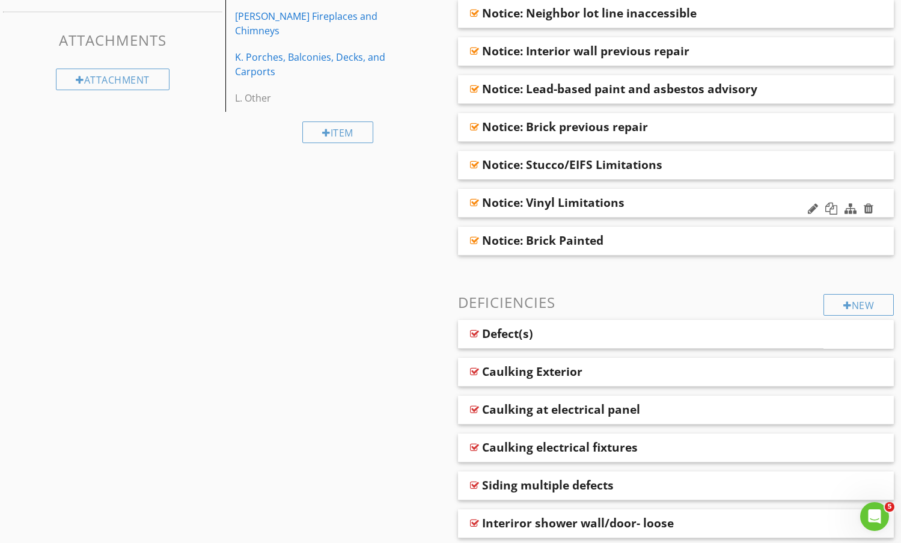
click at [710, 204] on div "Notice: Vinyl Limitations" at bounding box center [636, 202] width 309 height 14
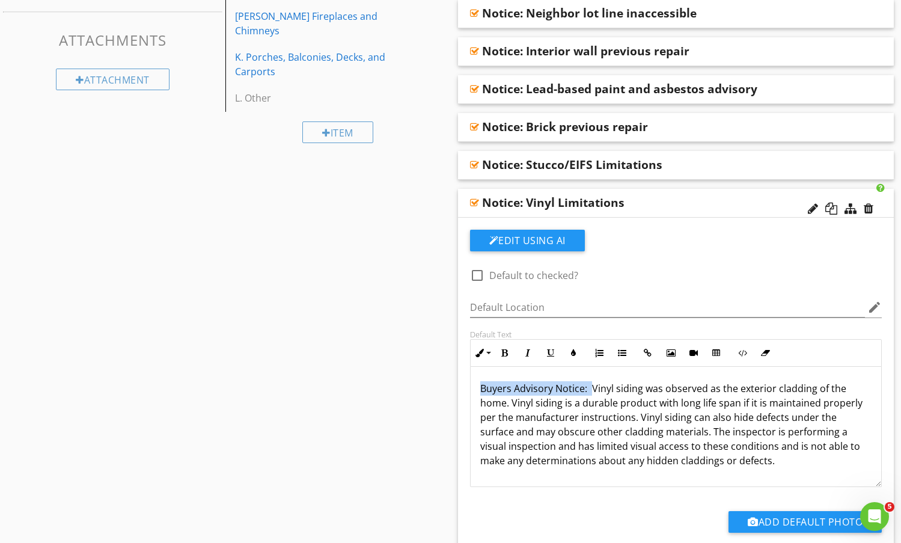
drag, startPoint x: 592, startPoint y: 390, endPoint x: 477, endPoint y: 387, distance: 114.9
click at [477, 387] on div "Buyers Advisory Notice: Vinyl siding was observed as the exterior cladding of t…" at bounding box center [676, 432] width 411 height 130
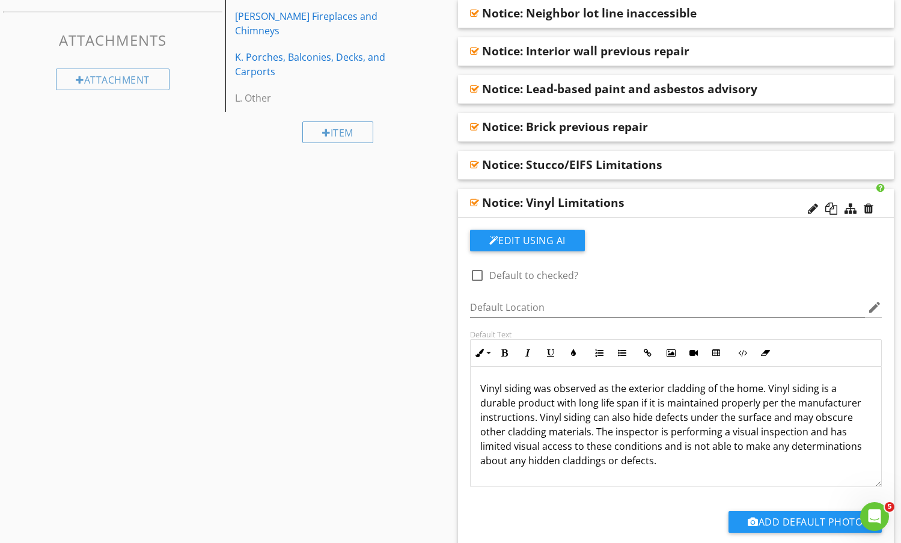
click at [650, 202] on div "Notice: Vinyl Limitations" at bounding box center [636, 202] width 309 height 14
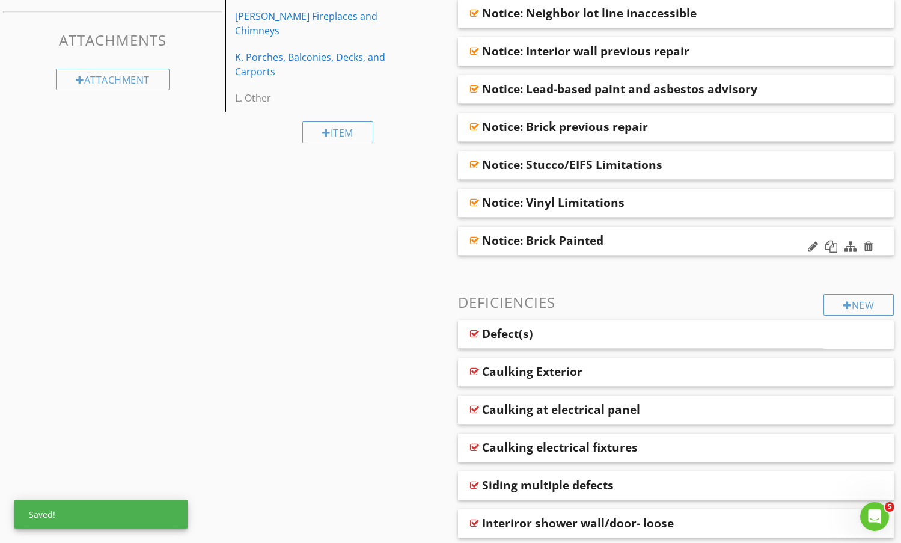
click at [641, 233] on div "Notice: Brick Painted" at bounding box center [676, 241] width 437 height 29
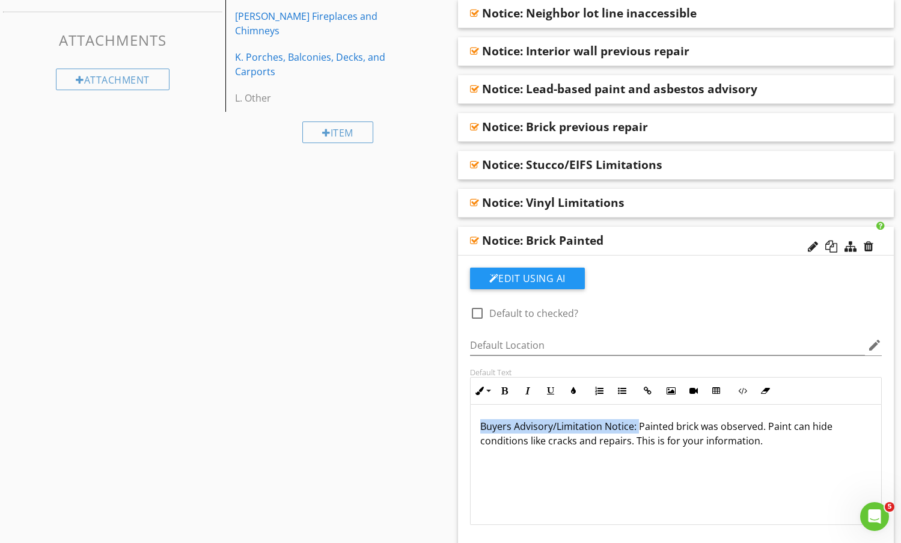
drag, startPoint x: 637, startPoint y: 426, endPoint x: 467, endPoint y: 427, distance: 170.2
click at [467, 427] on div "Default Text Inline Style XLarge Large Normal Small Light Small/Light Bold Ital…" at bounding box center [676, 446] width 427 height 158
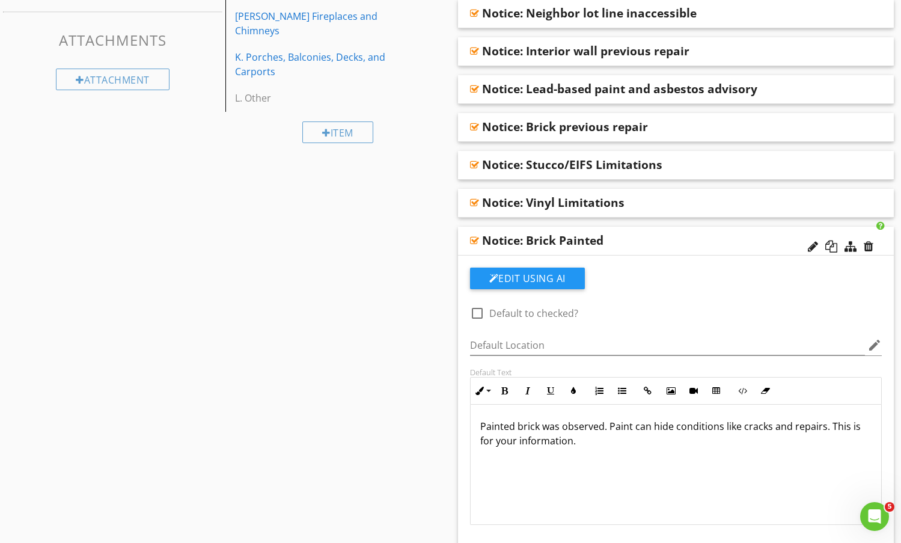
click at [636, 235] on div "Notice: Brick Painted" at bounding box center [636, 240] width 309 height 14
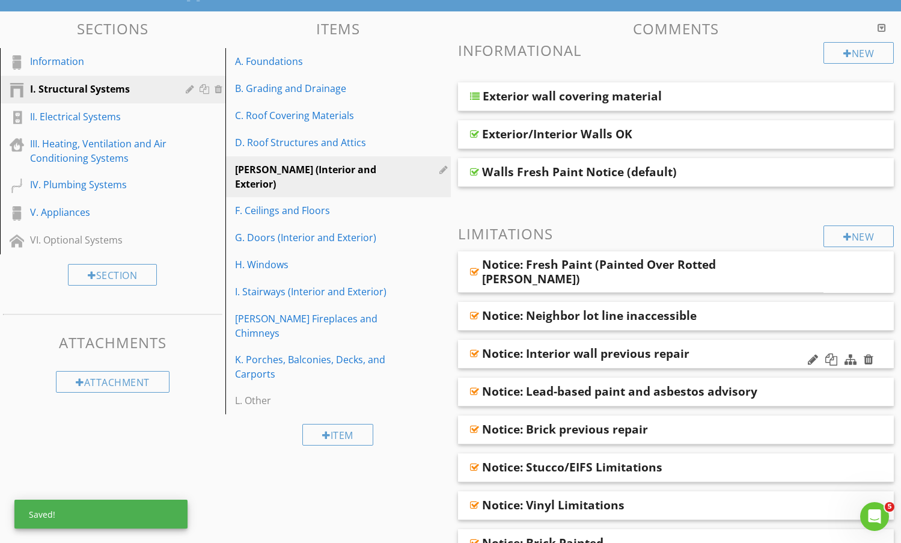
scroll to position [0, 0]
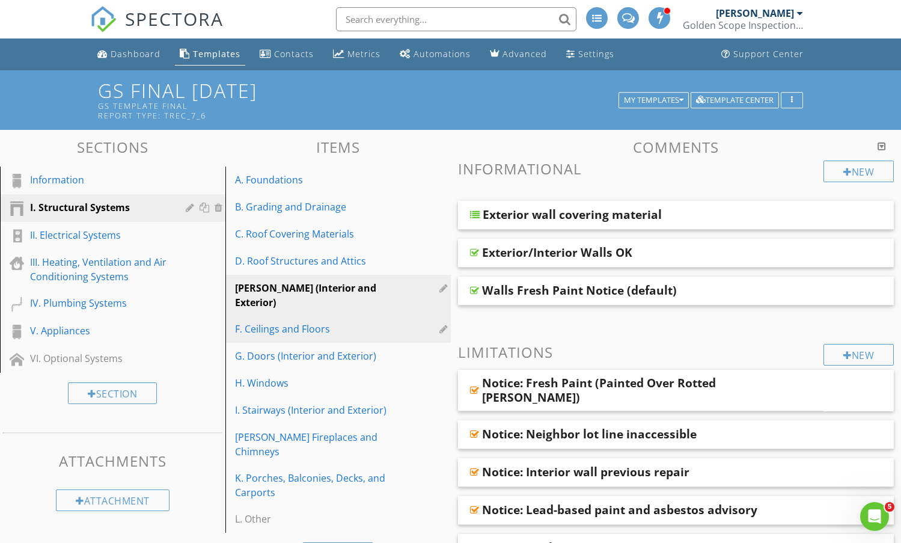
click at [299, 322] on div "F. Ceilings and Floors" at bounding box center [317, 329] width 165 height 14
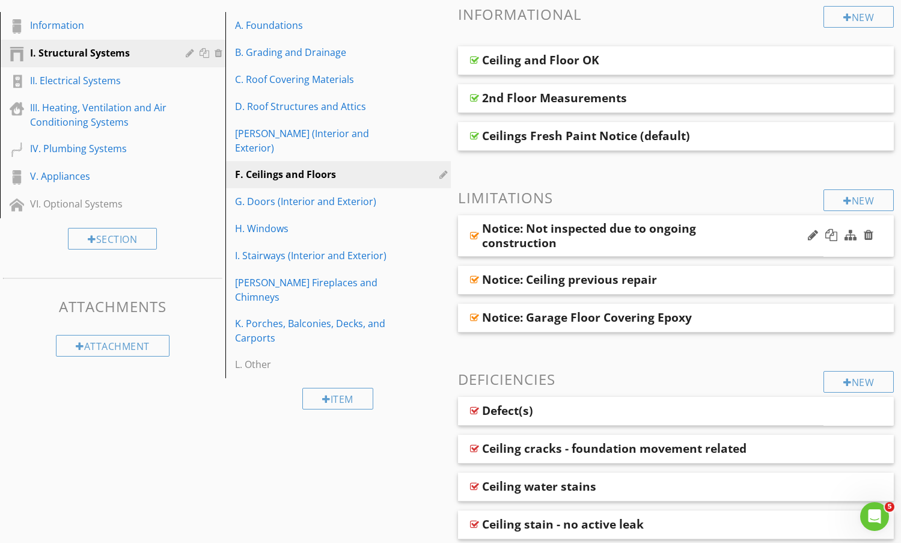
scroll to position [180, 0]
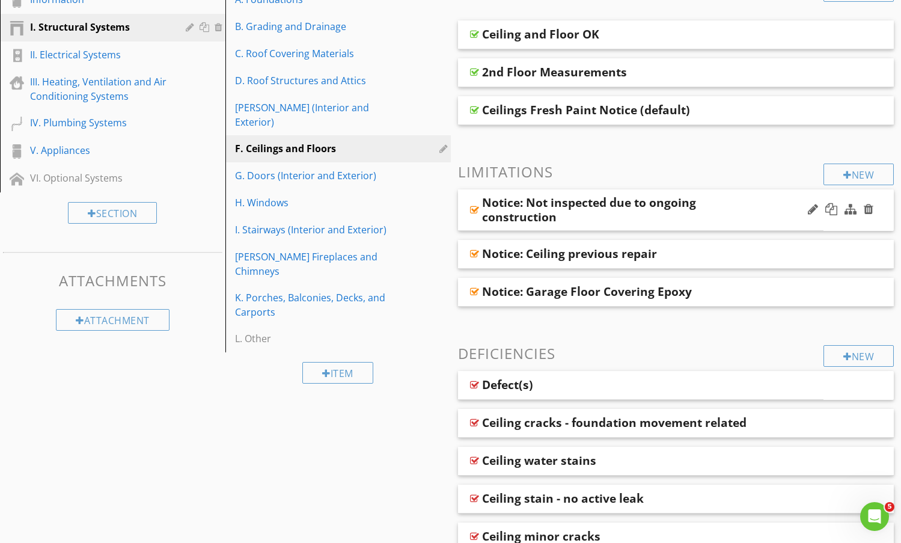
click at [713, 209] on div "Notice: Not inspected due to ongoing construction" at bounding box center [610, 209] width 256 height 29
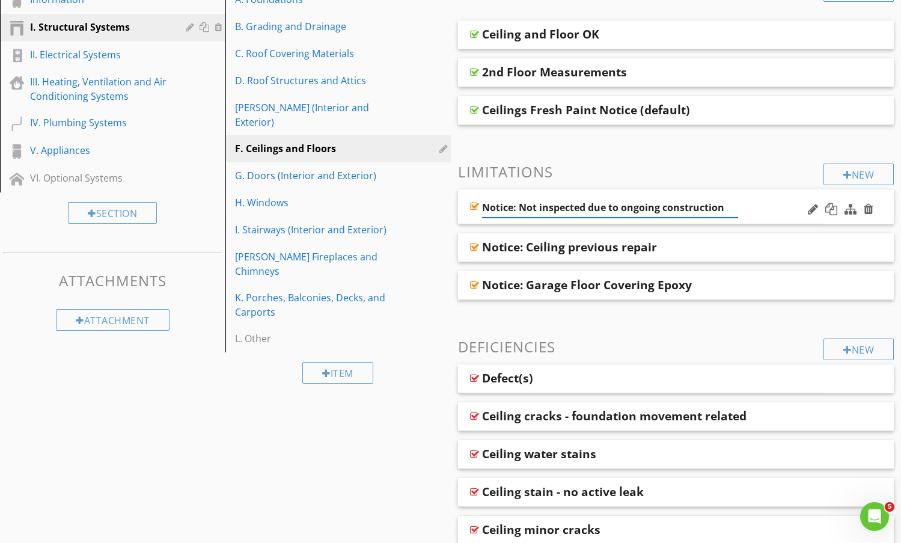
click at [766, 201] on div "Notice: Not inspected due to ongoing construction" at bounding box center [641, 206] width 366 height 35
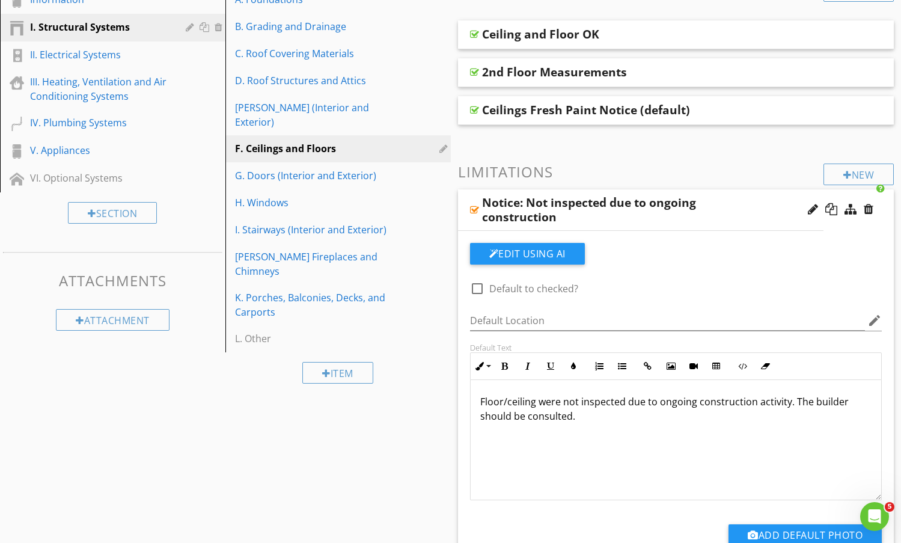
click at [723, 203] on div "Notice: Not inspected due to ongoing construction" at bounding box center [610, 209] width 256 height 29
click at [769, 200] on div "Notice: Not inspected due to ongoing construction" at bounding box center [641, 209] width 366 height 41
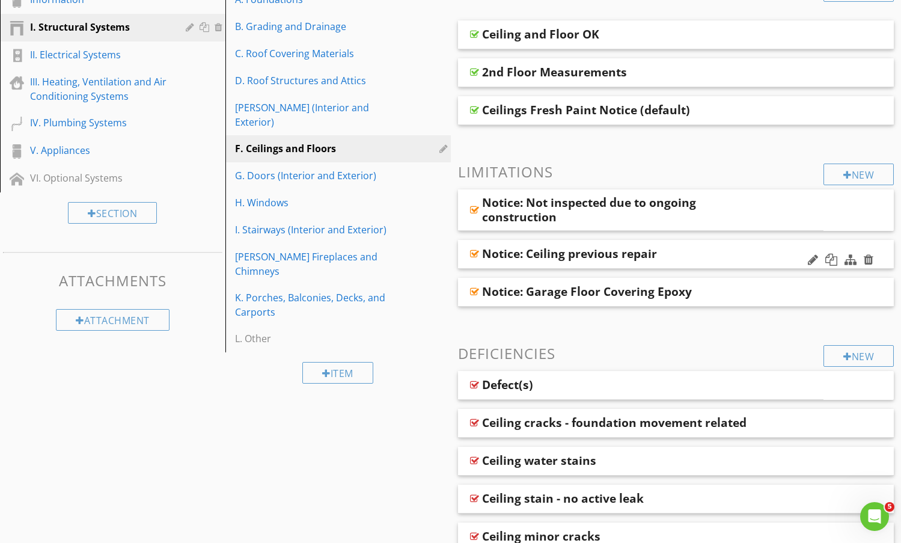
click at [739, 253] on div "Notice: Ceiling previous repair" at bounding box center [636, 254] width 309 height 14
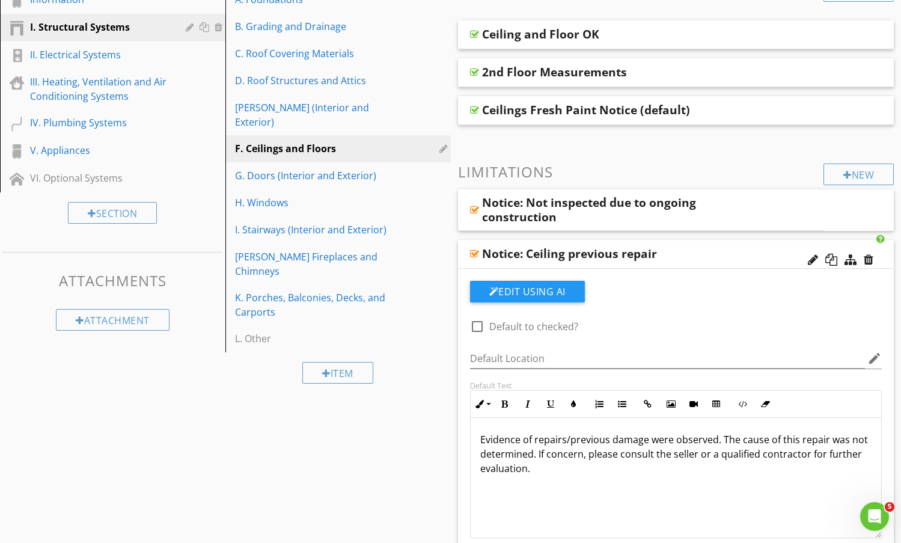
click at [734, 250] on div "Notice: Ceiling previous repair" at bounding box center [636, 254] width 309 height 14
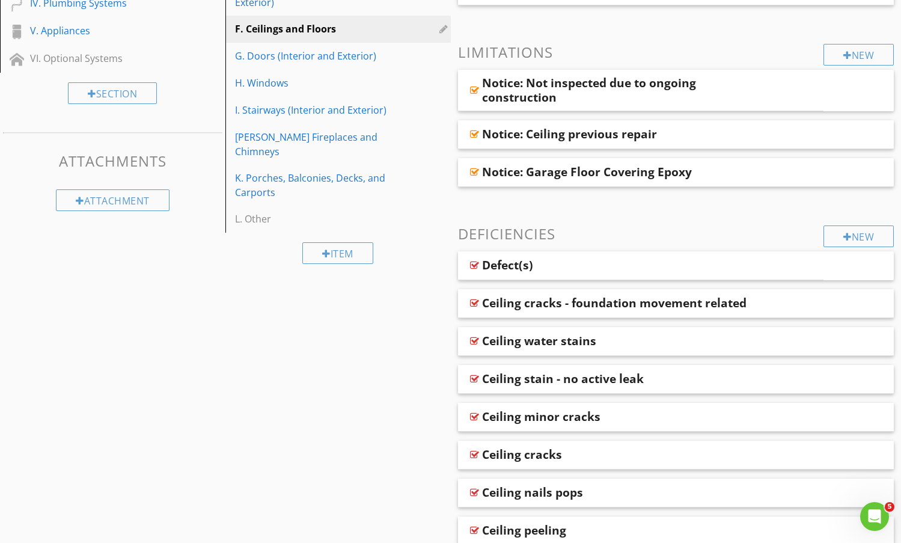
scroll to position [301, 0]
click at [744, 162] on div "Notice: Garage Floor Covering Epoxy" at bounding box center [676, 172] width 437 height 29
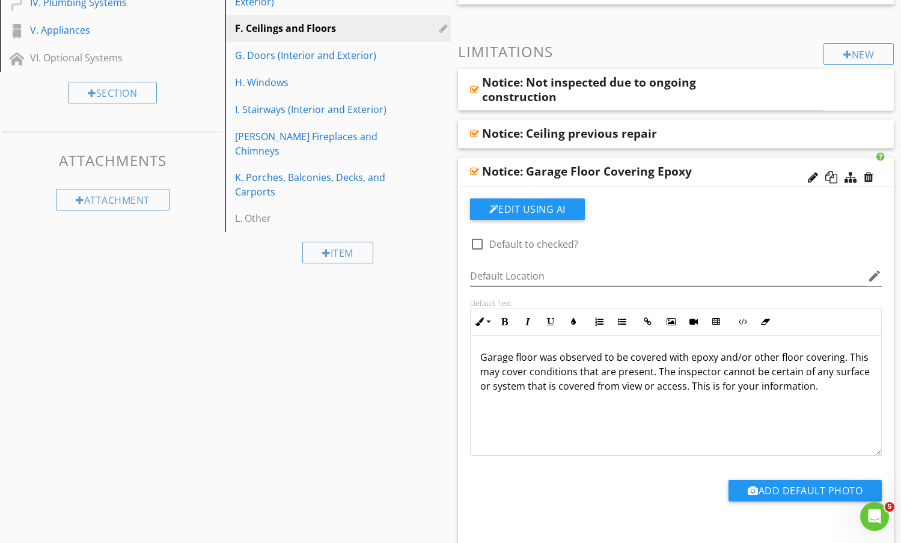
click at [744, 162] on div "Notice: Garage Floor Covering Epoxy" at bounding box center [676, 172] width 437 height 29
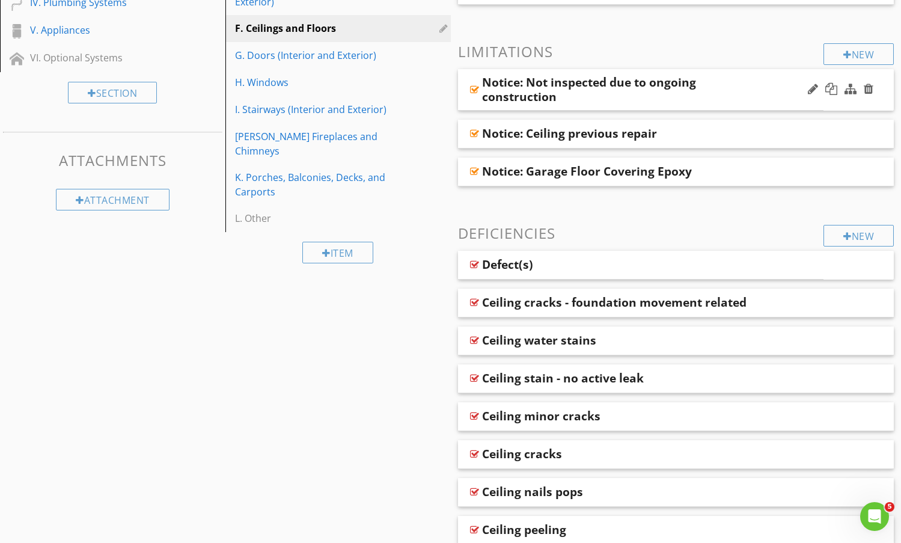
click at [749, 72] on div "Notice: Not inspected due to ongoing construction" at bounding box center [641, 89] width 366 height 41
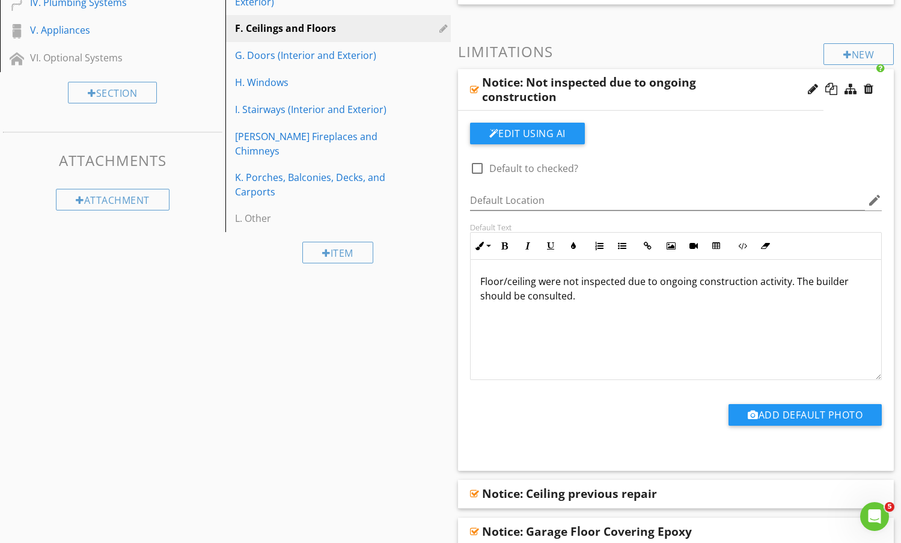
click at [752, 78] on div "Notice: Not inspected due to ongoing construction" at bounding box center [641, 89] width 366 height 41
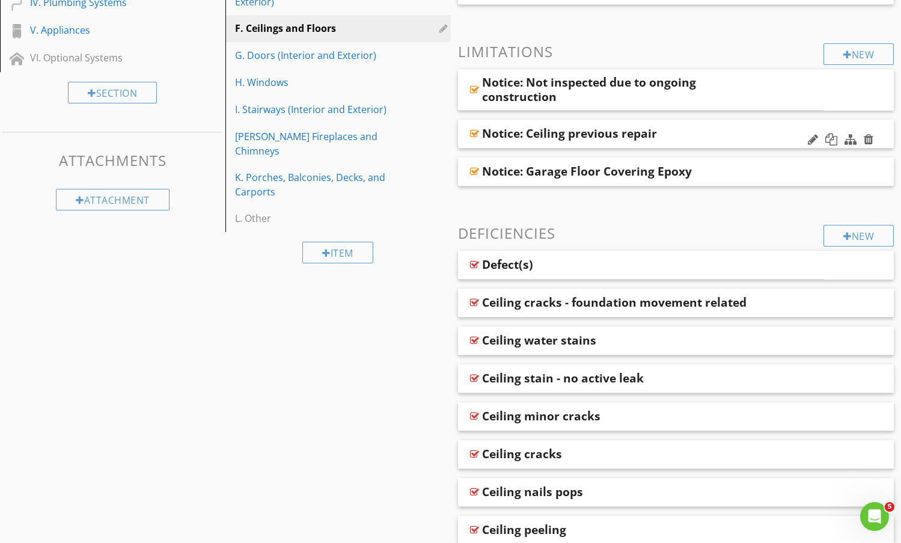
click at [748, 134] on div "Notice: Ceiling previous repair" at bounding box center [636, 133] width 309 height 14
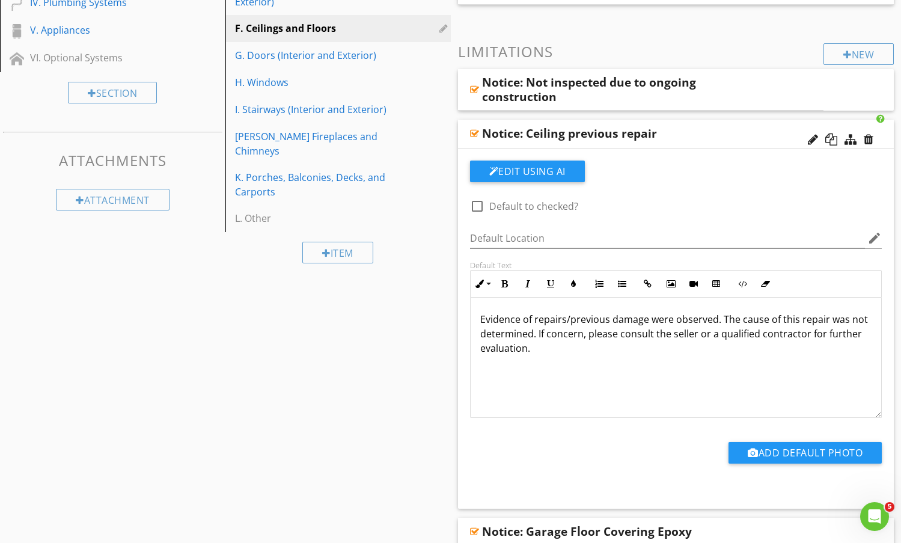
click at [748, 134] on div "Notice: Ceiling previous repair" at bounding box center [636, 133] width 309 height 14
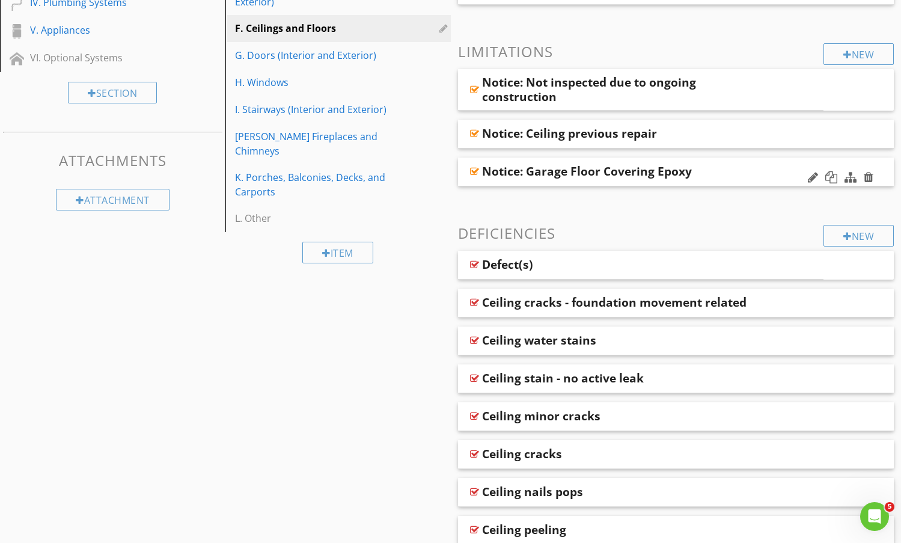
click at [756, 170] on div "Notice: Garage Floor Covering Epoxy" at bounding box center [636, 171] width 309 height 14
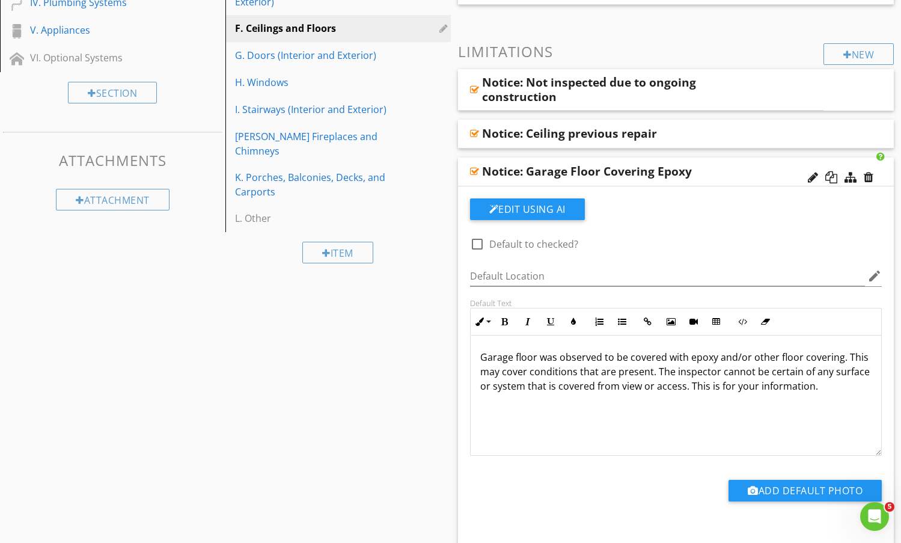
click at [756, 170] on div "Notice: Garage Floor Covering Epoxy" at bounding box center [636, 171] width 309 height 14
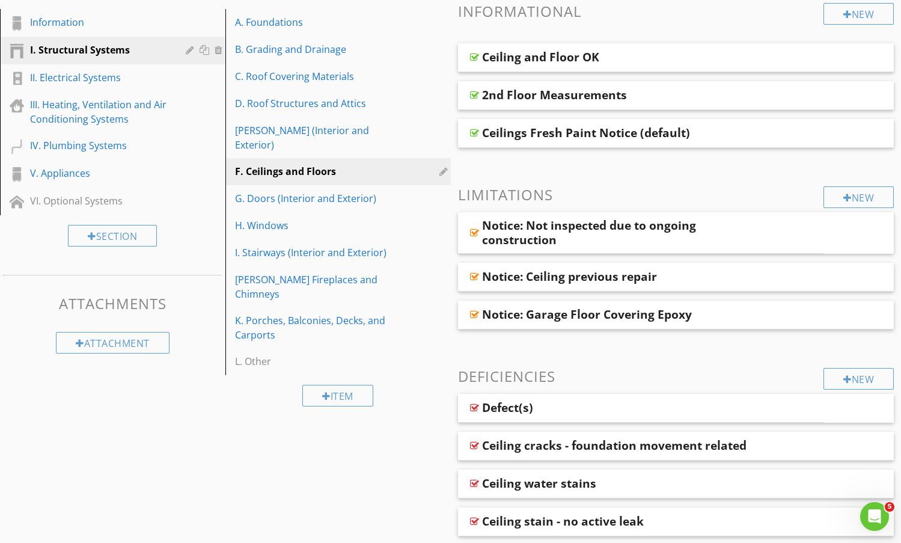
scroll to position [0, 0]
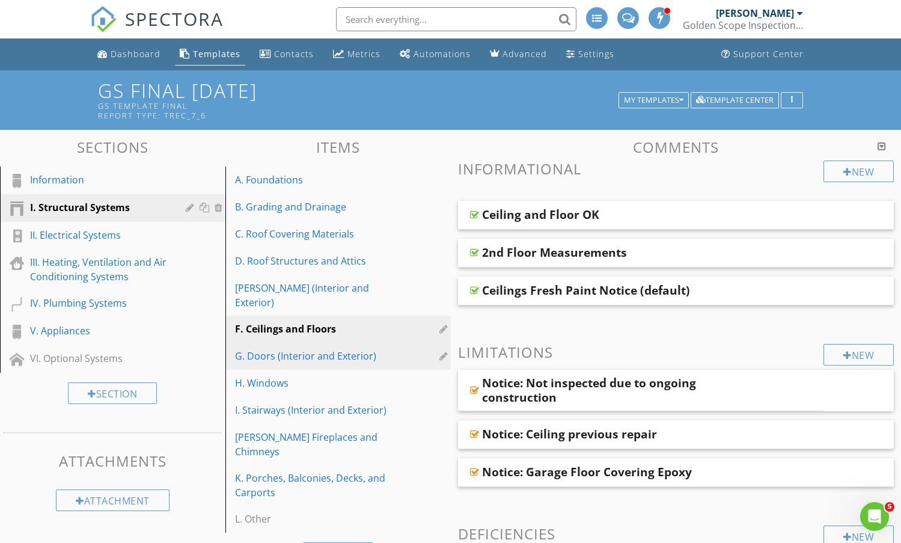
click at [265, 349] on div "G. Doors (Interior and Exterior)" at bounding box center [317, 356] width 165 height 14
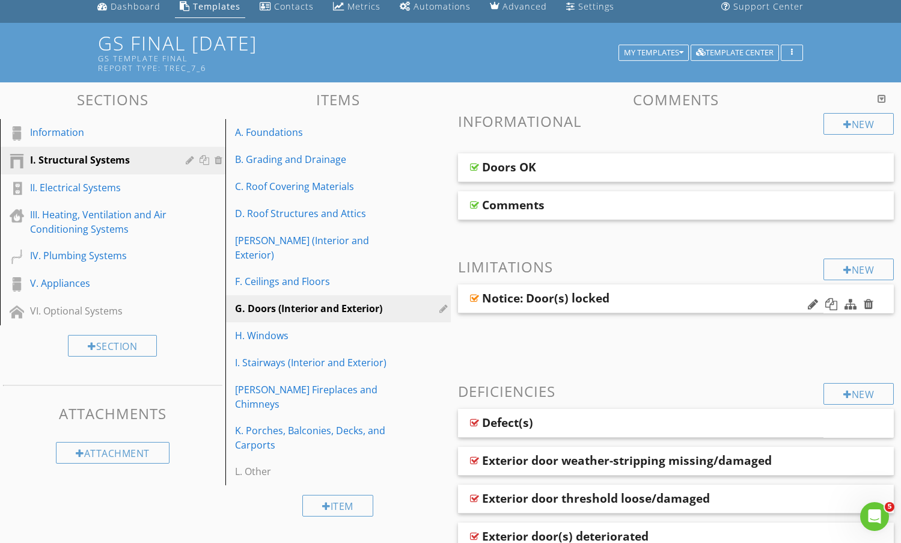
scroll to position [120, 0]
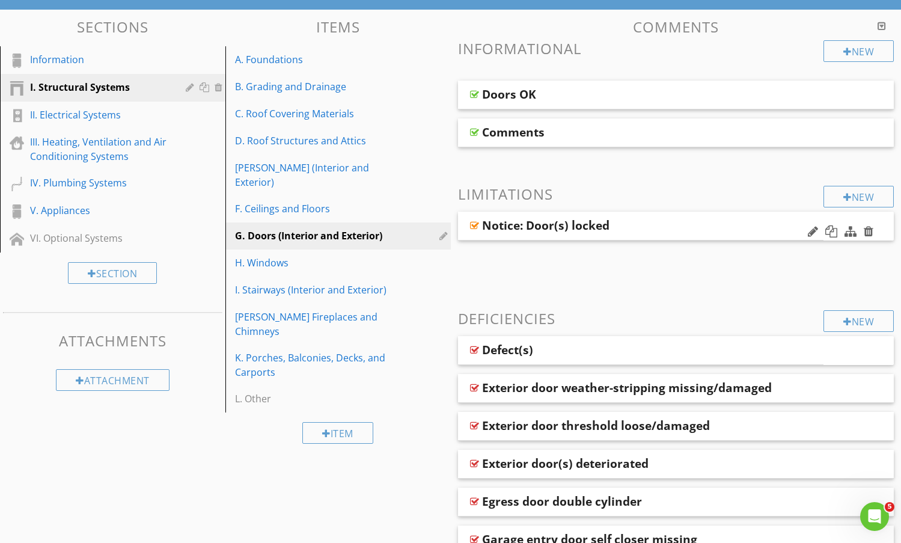
click at [681, 230] on div "Notice: Door(s) locked" at bounding box center [610, 225] width 256 height 14
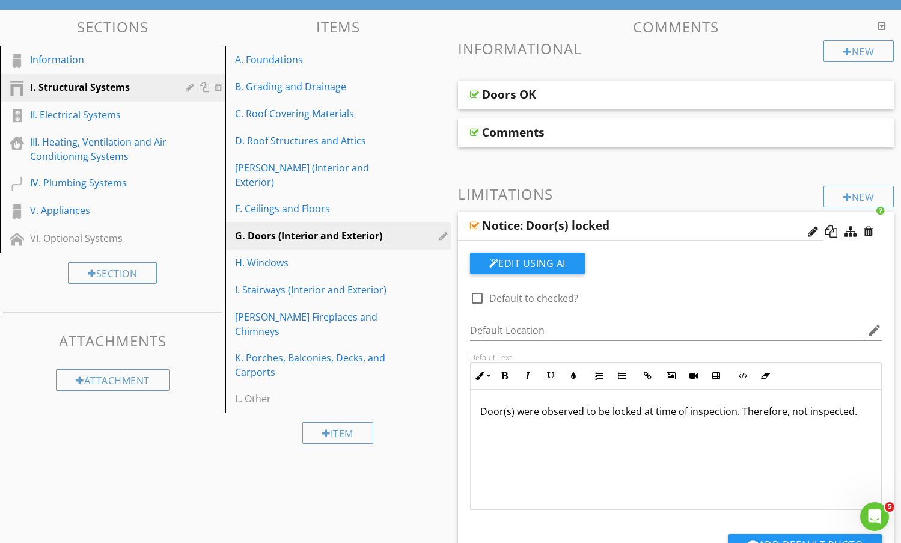
click at [681, 230] on div "Notice: Door(s) locked" at bounding box center [610, 225] width 256 height 14
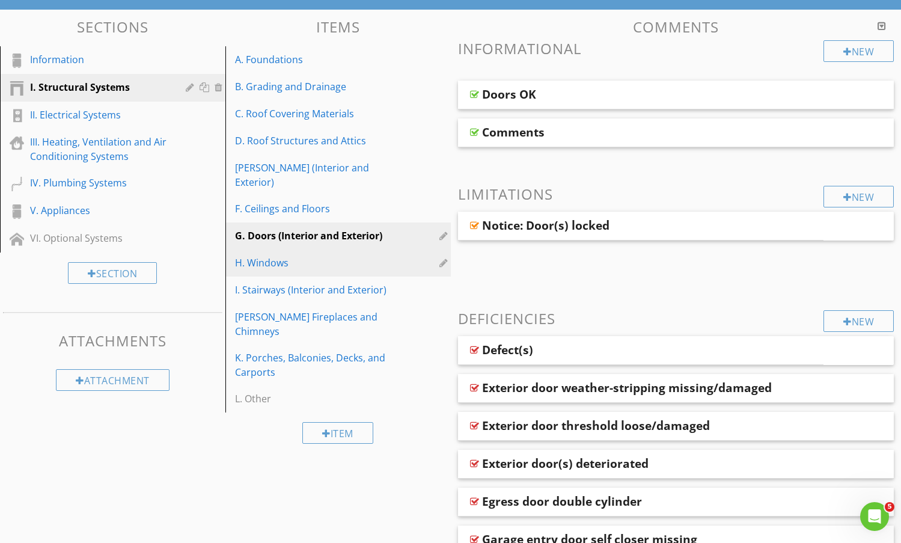
click at [329, 256] on div "H. Windows" at bounding box center [317, 263] width 165 height 14
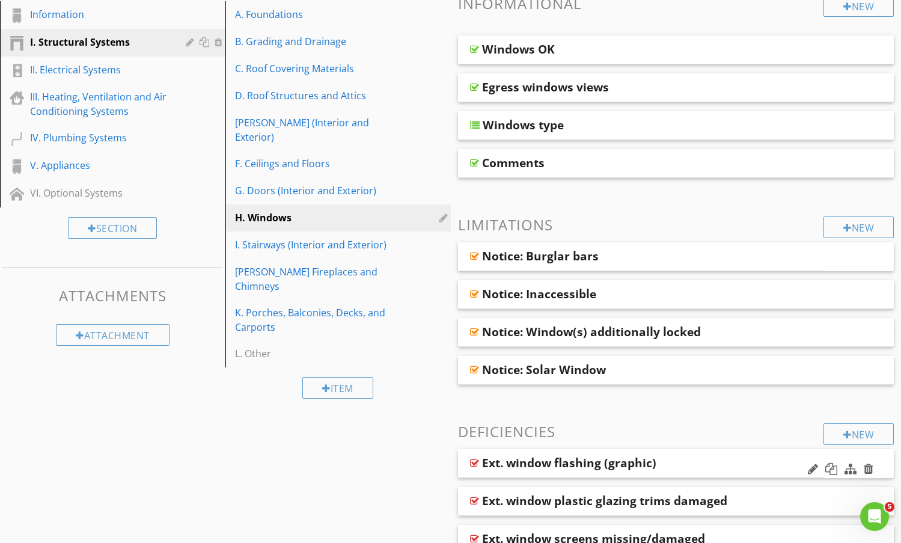
scroll to position [361, 0]
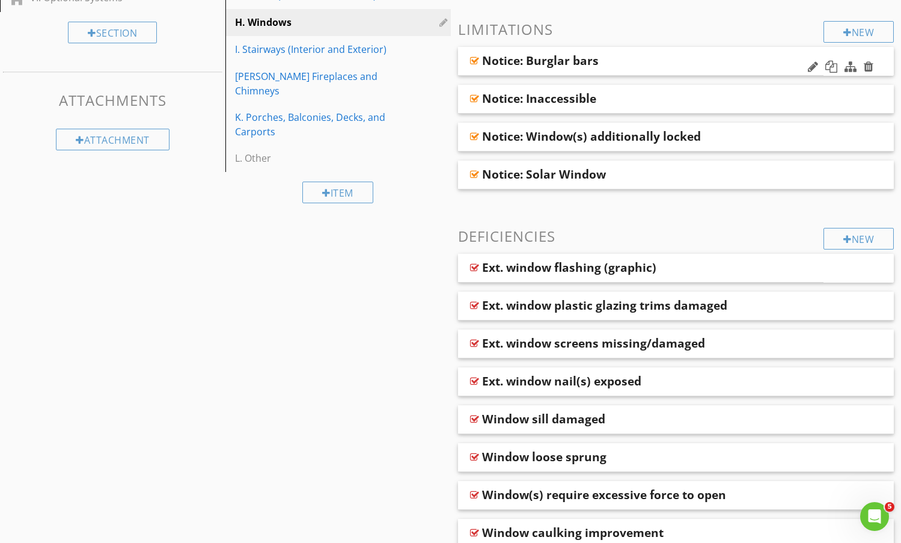
click at [705, 55] on div "Notice: Burglar bars" at bounding box center [610, 61] width 256 height 14
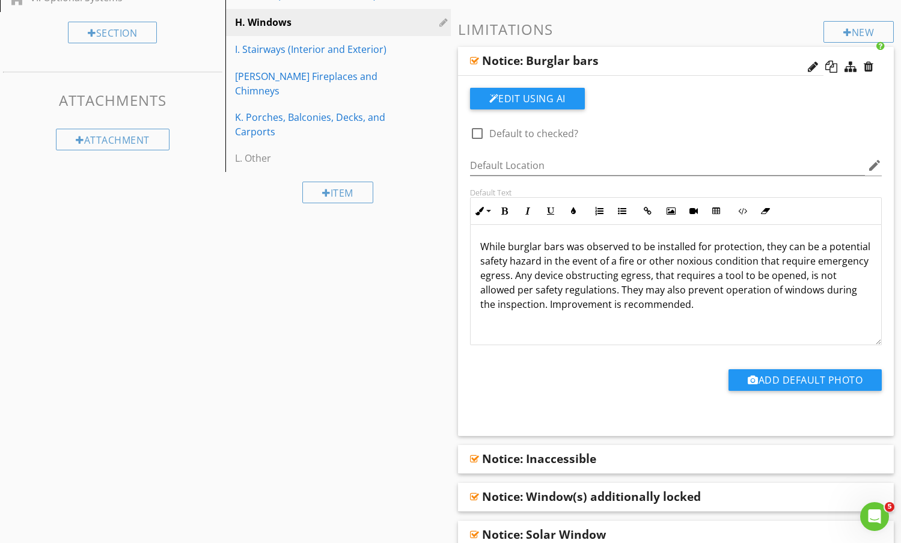
click at [717, 54] on div "Notice: Burglar bars" at bounding box center [610, 61] width 256 height 14
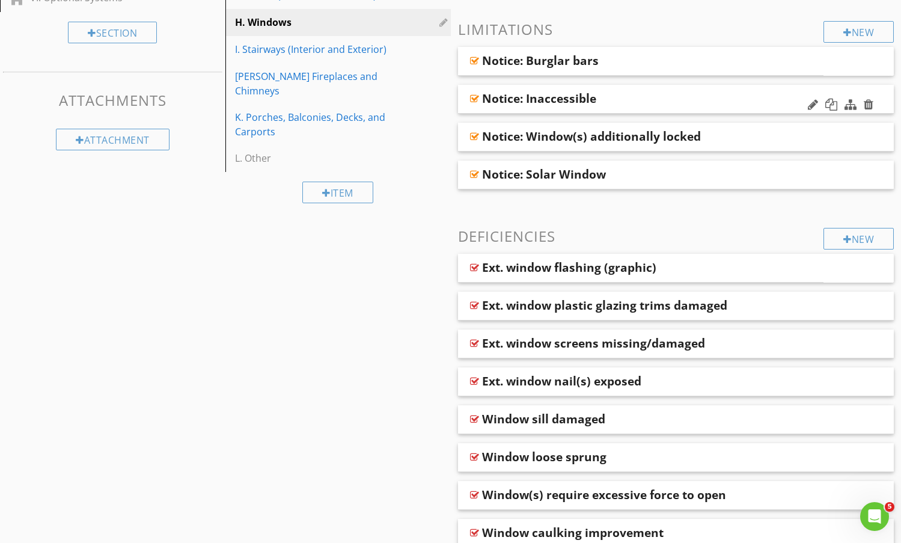
click at [742, 94] on div "Notice: Inaccessible" at bounding box center [636, 98] width 309 height 14
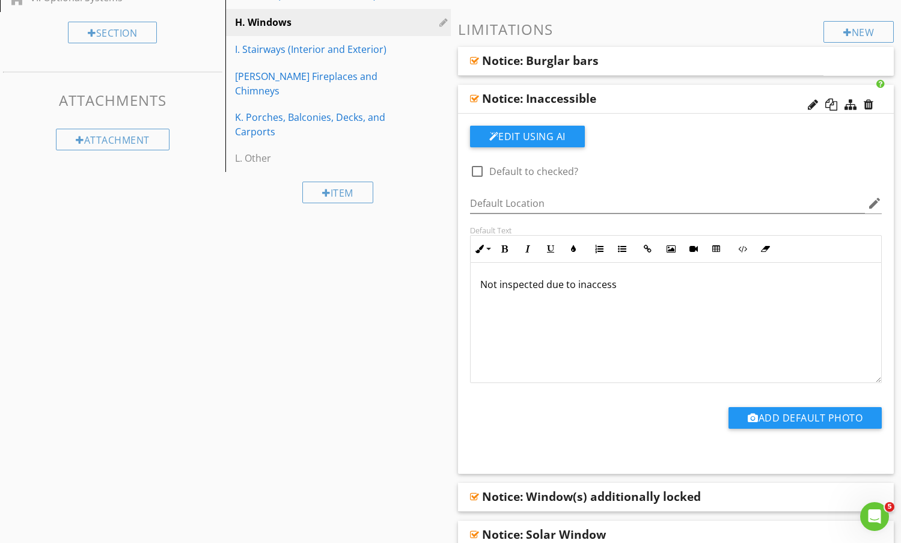
click at [745, 93] on div "Notice: Inaccessible" at bounding box center [636, 98] width 309 height 14
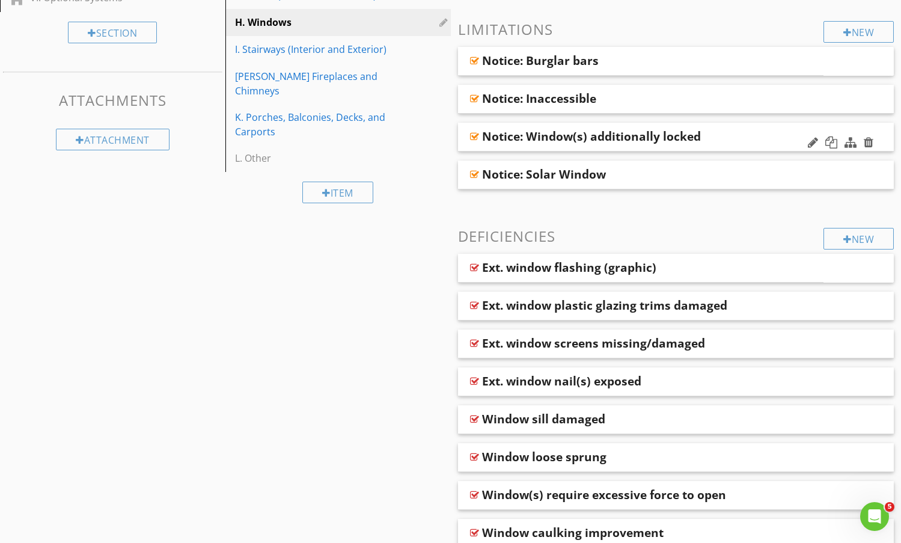
click at [748, 132] on div "Notice: Window(s) additionally locked" at bounding box center [636, 136] width 309 height 14
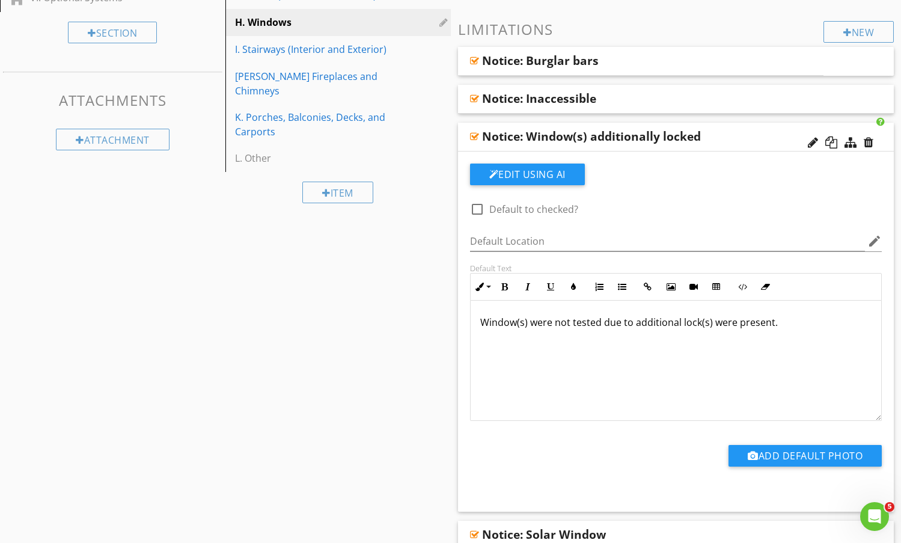
click at [748, 132] on div "Notice: Window(s) additionally locked" at bounding box center [636, 136] width 309 height 14
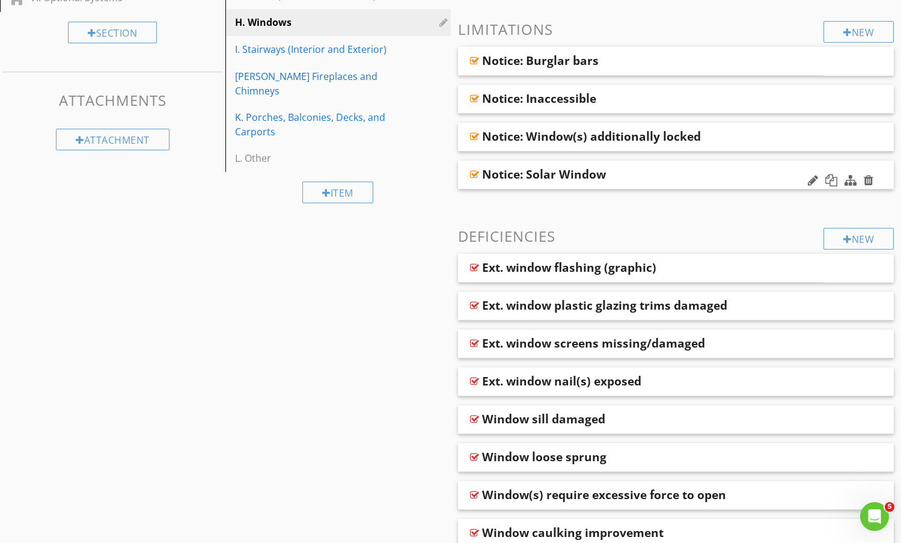
click at [743, 172] on div "Notice: Solar Window" at bounding box center [636, 174] width 309 height 14
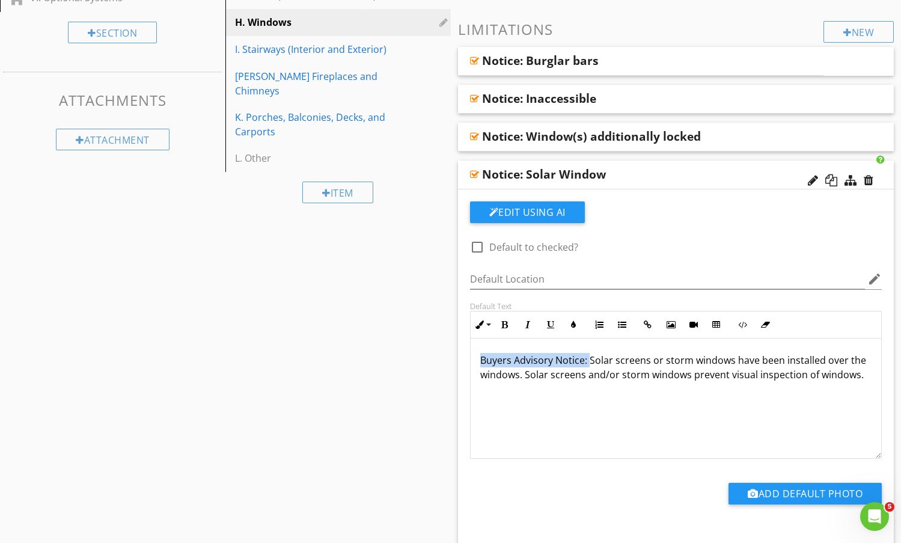
drag, startPoint x: 590, startPoint y: 358, endPoint x: 463, endPoint y: 355, distance: 126.9
click at [465, 358] on div "Default Text Inline Style XLarge Large Normal Small Light Small/Light Bold Ital…" at bounding box center [676, 380] width 427 height 158
click at [659, 170] on div "Notice: Solar Window" at bounding box center [636, 174] width 309 height 14
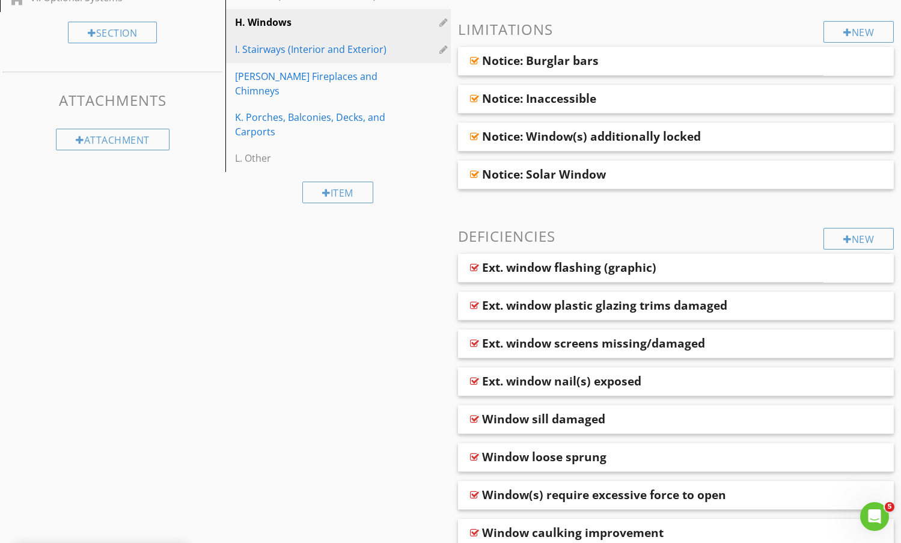
click at [305, 42] on div "I. Stairways (Interior and Exterior)" at bounding box center [317, 49] width 165 height 14
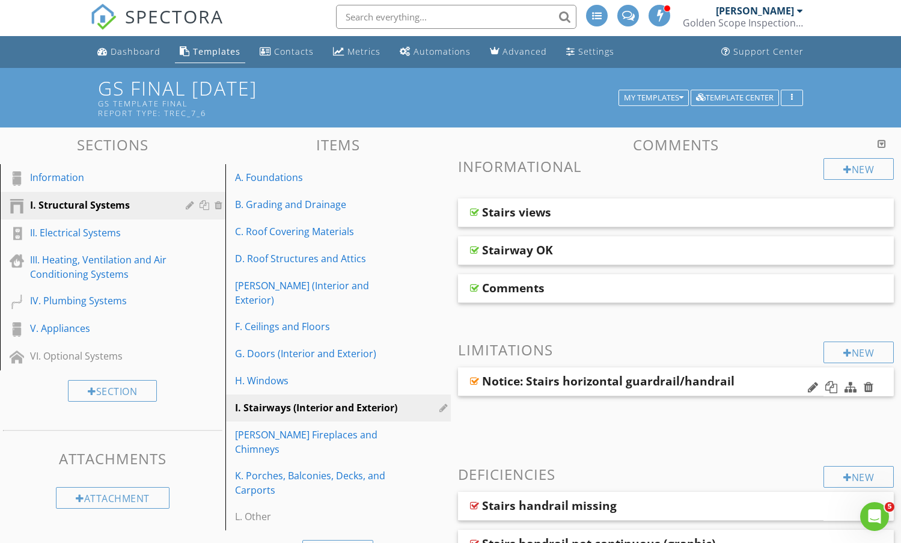
scroll to position [0, 0]
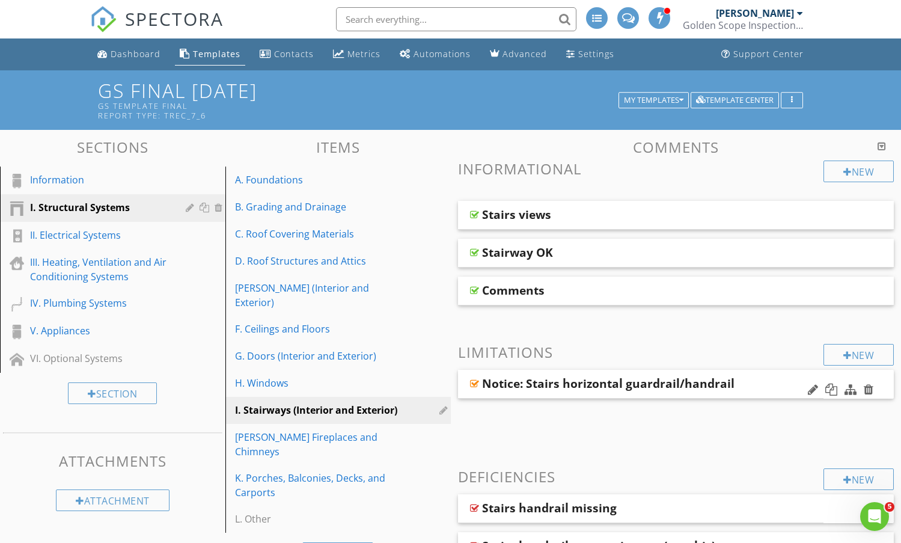
click at [747, 380] on div "Notice: Stairs horizontal guardrail/handrail" at bounding box center [641, 384] width 366 height 29
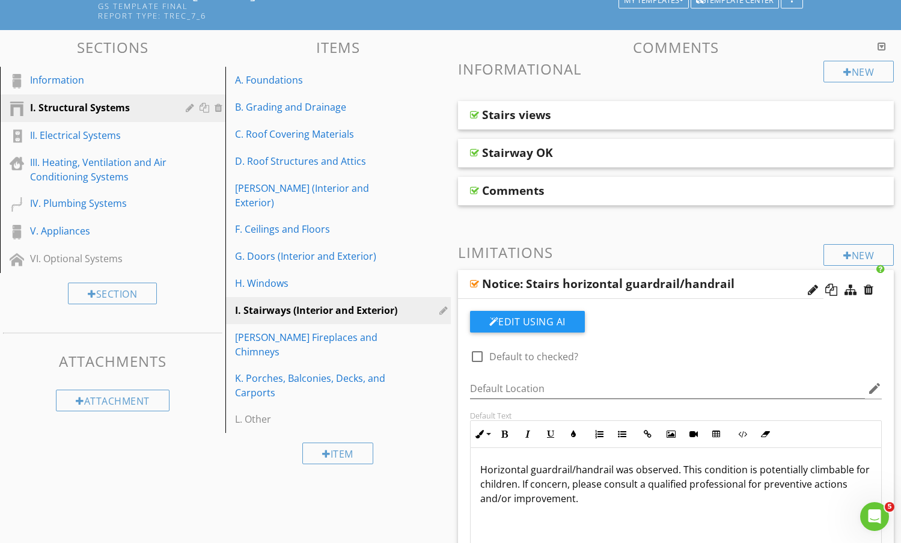
scroll to position [180, 0]
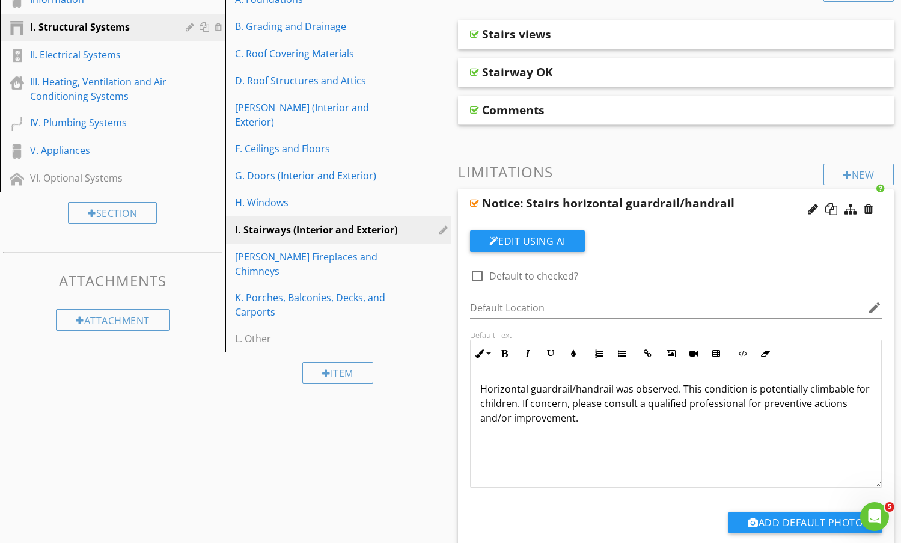
click at [757, 195] on div "Notice: Stairs horizontal guardrail/handrail" at bounding box center [641, 203] width 366 height 29
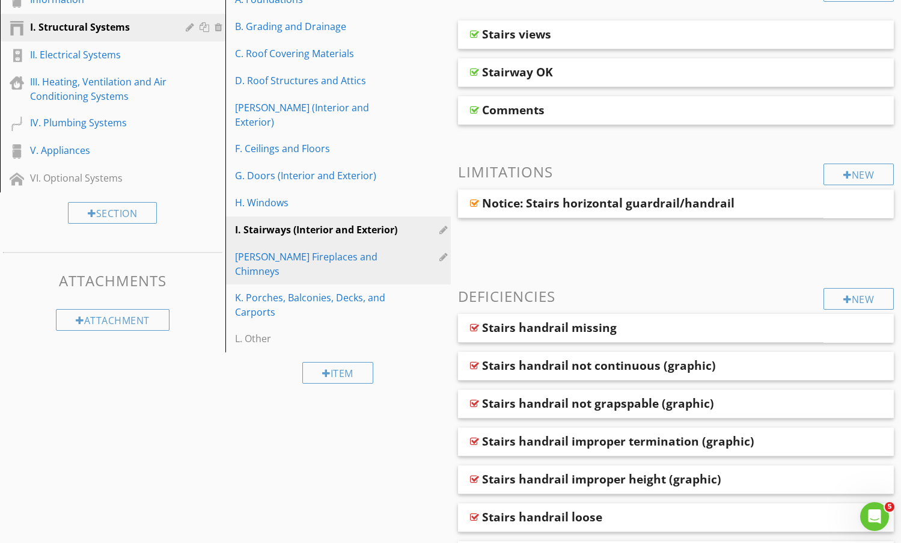
click at [331, 250] on div "J. Fireplaces and Chimneys" at bounding box center [317, 264] width 165 height 29
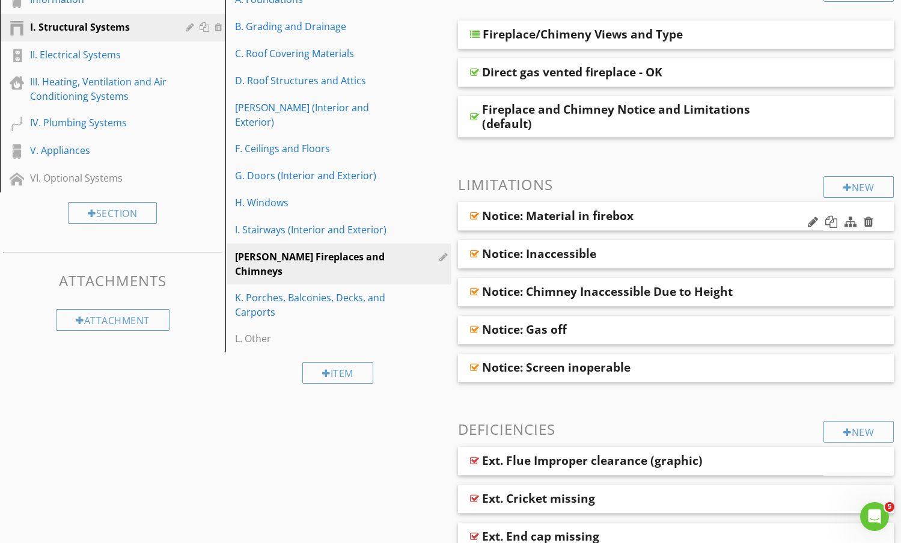
click at [688, 215] on div "Notice: Material in firebox" at bounding box center [610, 216] width 256 height 14
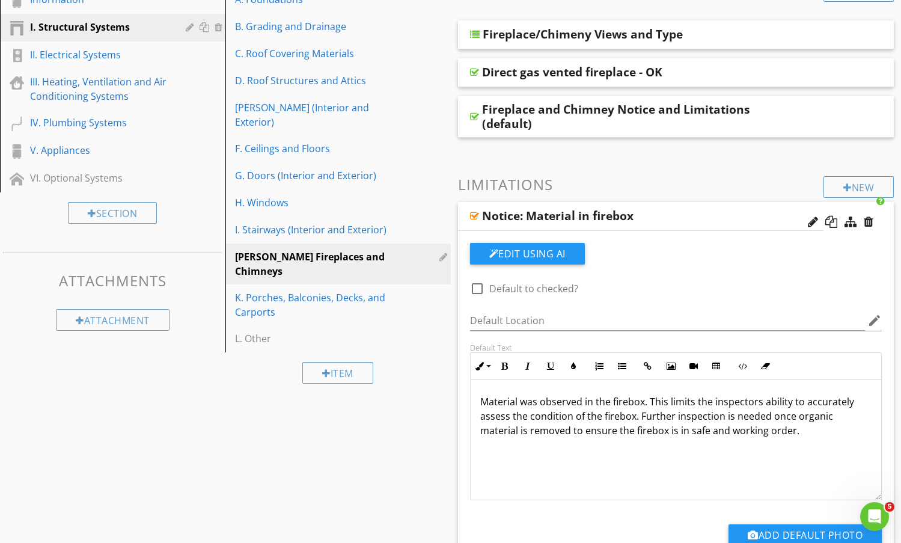
click at [658, 212] on div "Notice: Material in firebox" at bounding box center [610, 216] width 256 height 14
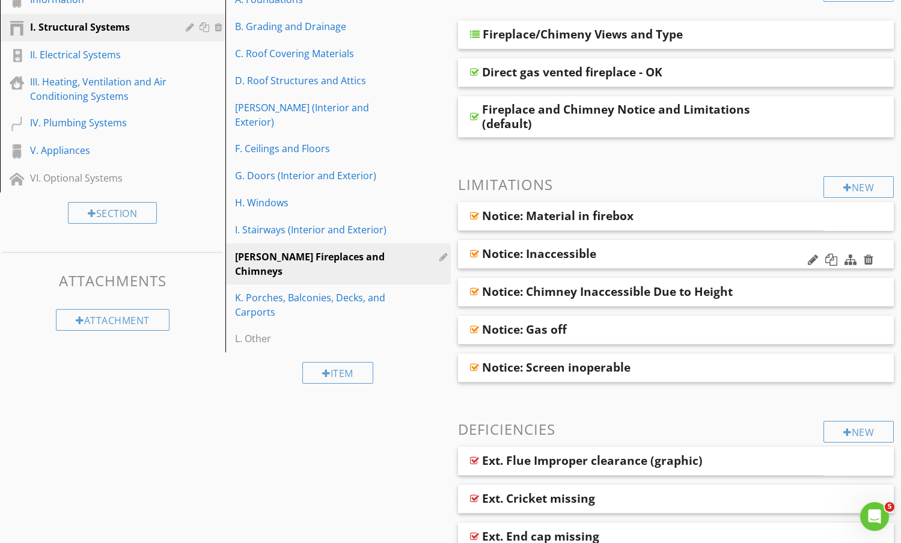
click at [648, 245] on div "Notice: Inaccessible" at bounding box center [676, 254] width 437 height 29
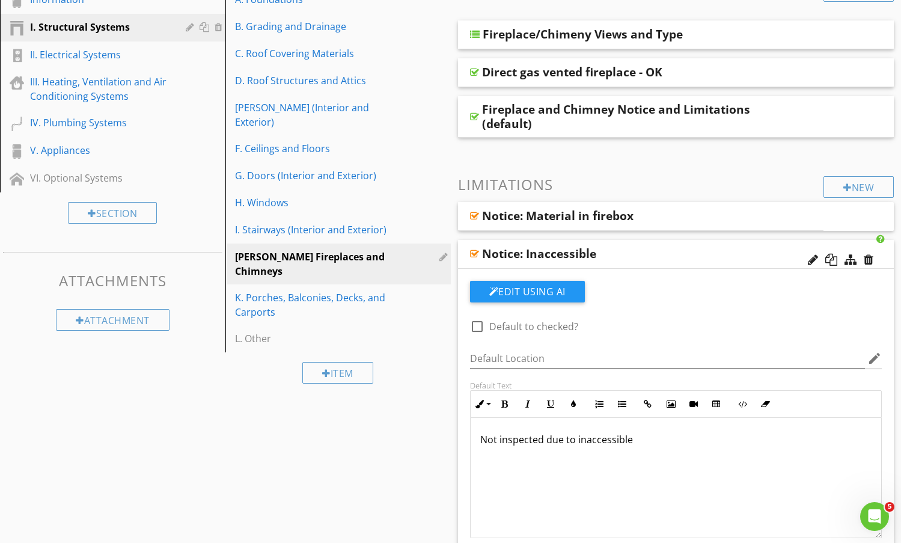
click at [648, 245] on div "Notice: Inaccessible" at bounding box center [676, 254] width 437 height 29
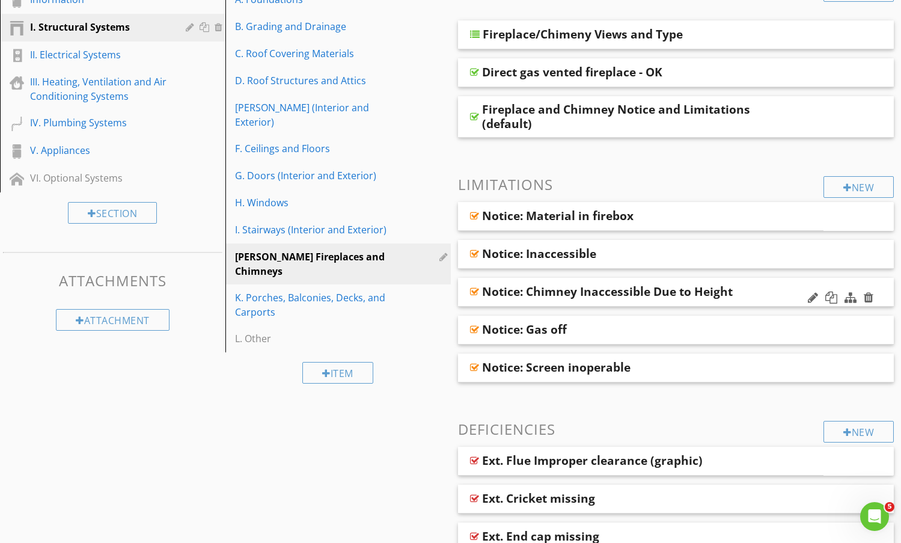
click at [773, 292] on div "Notice: Chimney Inaccessible Due to Height" at bounding box center [636, 291] width 309 height 14
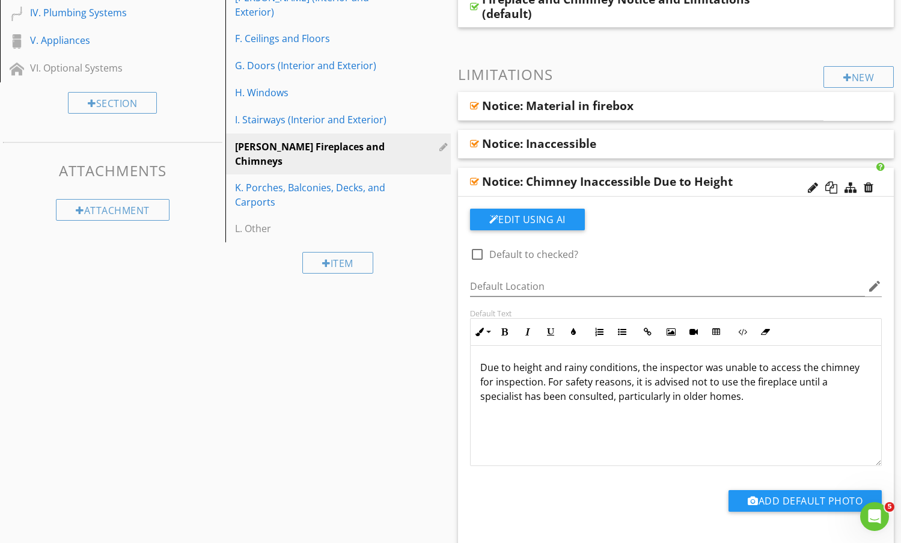
scroll to position [301, 0]
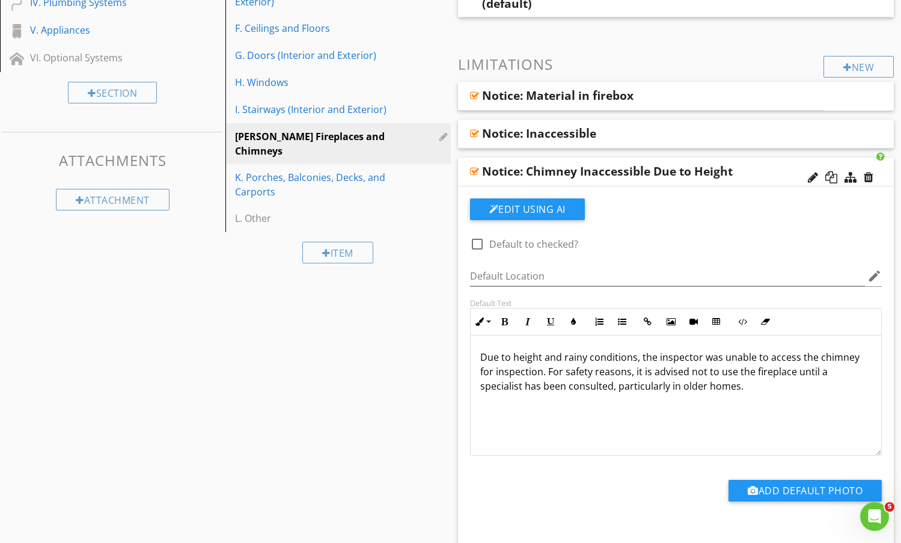
click at [758, 171] on div "Notice: Chimney Inaccessible Due to Height" at bounding box center [636, 171] width 309 height 14
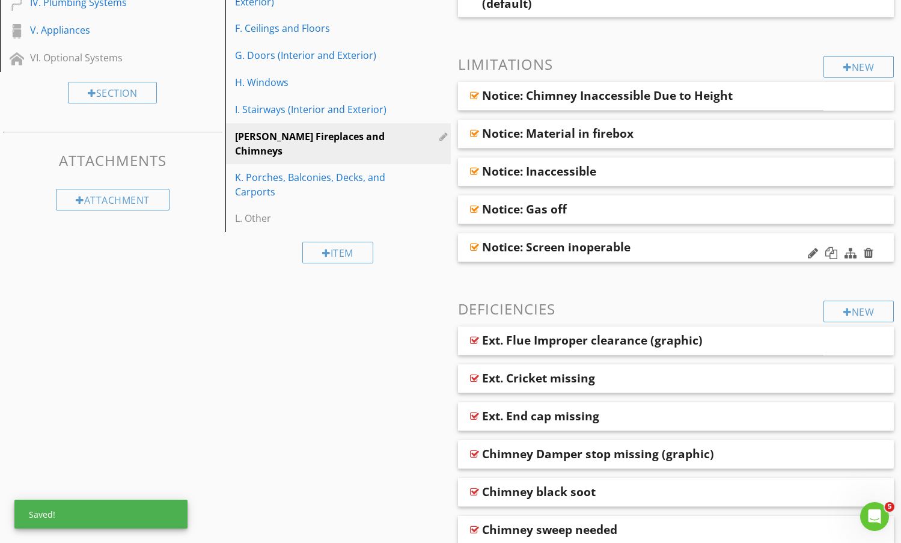
click at [748, 251] on div "Notice: Screen inoperable" at bounding box center [636, 247] width 309 height 14
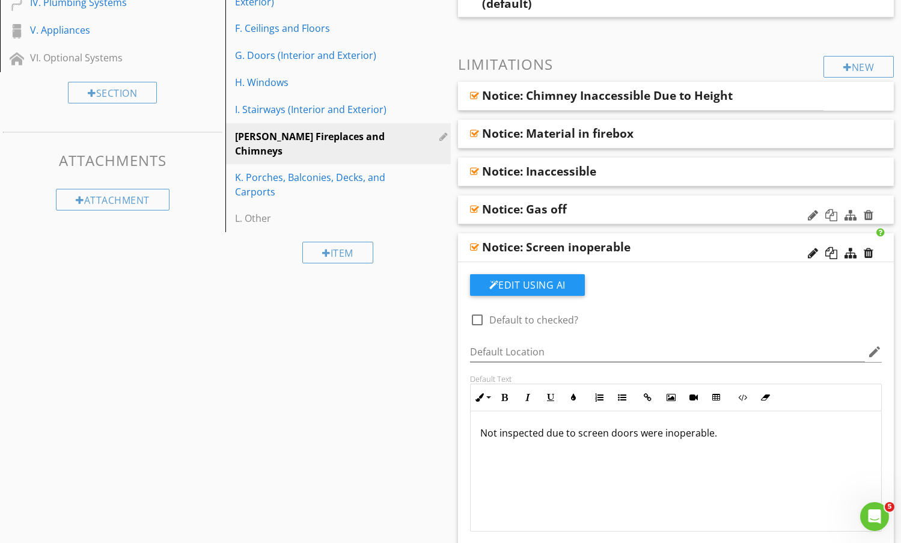
click at [742, 202] on div "Notice: Gas off" at bounding box center [636, 209] width 309 height 14
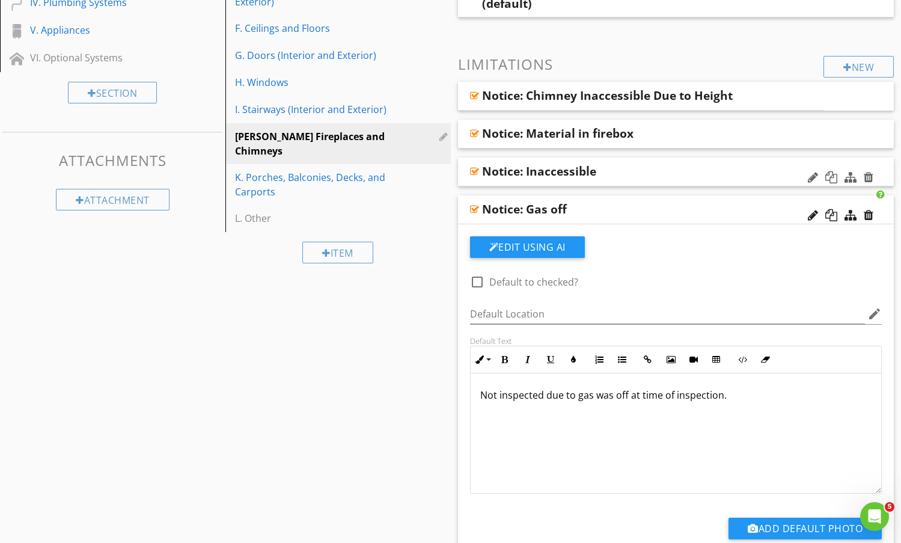
click at [731, 167] on div "Notice: Inaccessible" at bounding box center [636, 171] width 309 height 14
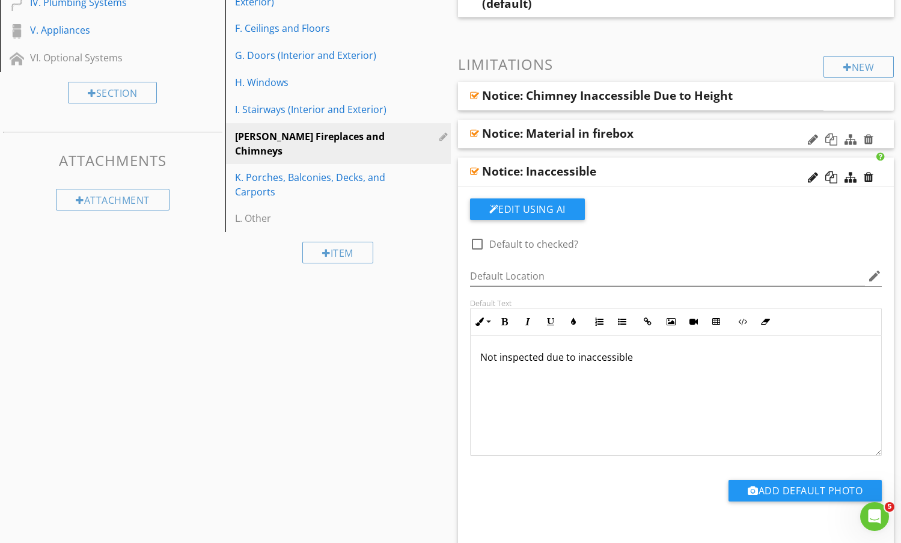
click at [714, 127] on div "Notice: Material in firebox" at bounding box center [636, 133] width 309 height 14
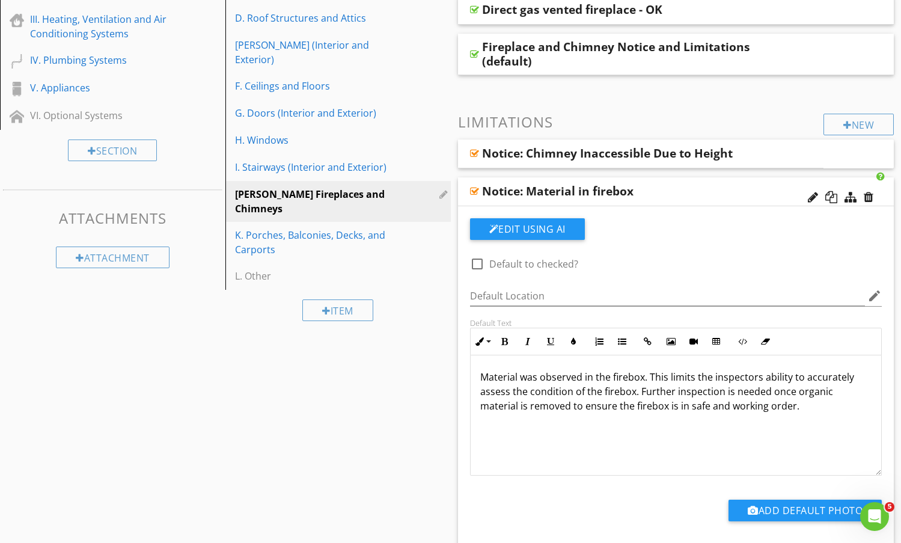
scroll to position [180, 0]
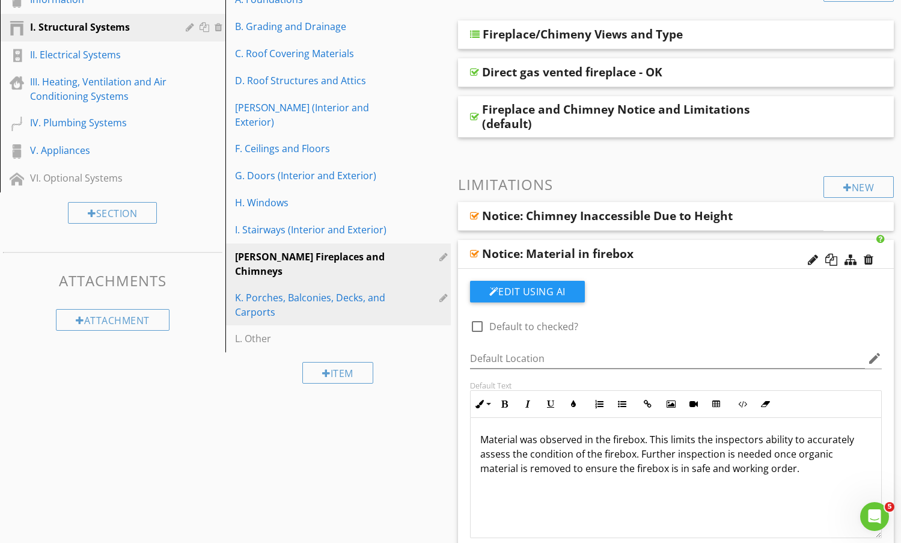
click at [277, 290] on div "K. Porches, Balconies, Decks, and Carports" at bounding box center [317, 304] width 165 height 29
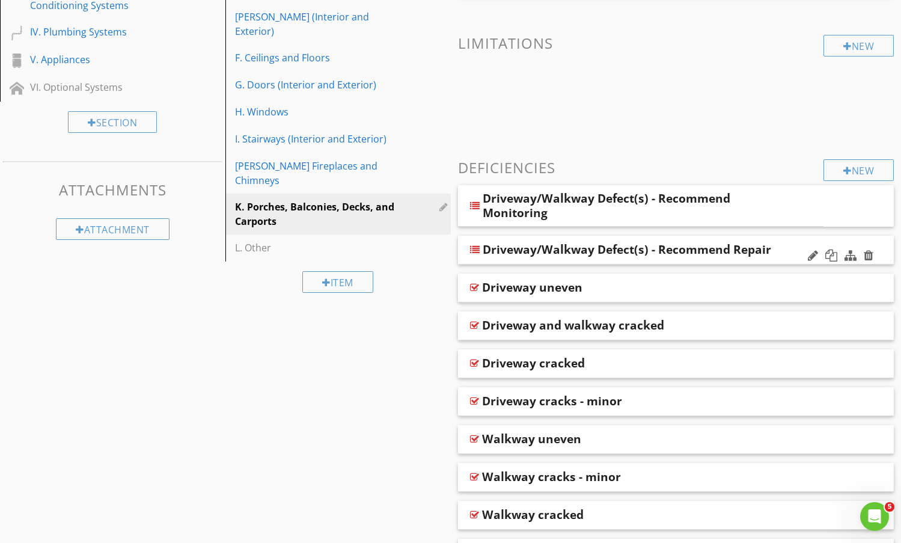
scroll to position [120, 0]
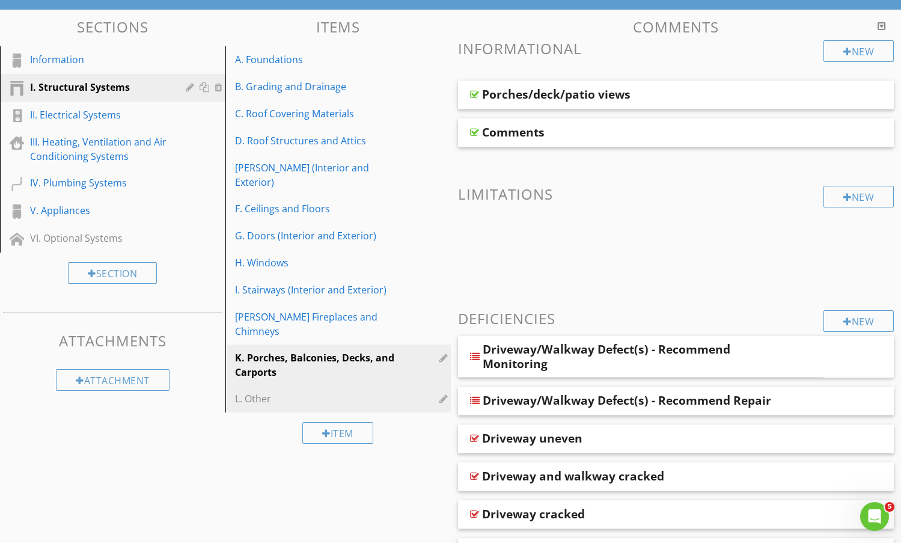
click at [261, 392] on div "L. Other" at bounding box center [317, 399] width 165 height 14
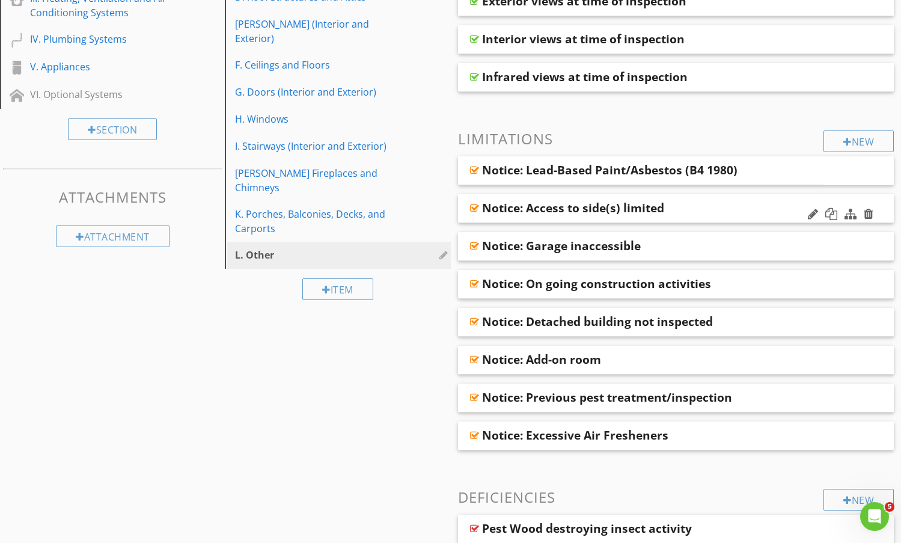
scroll to position [301, 0]
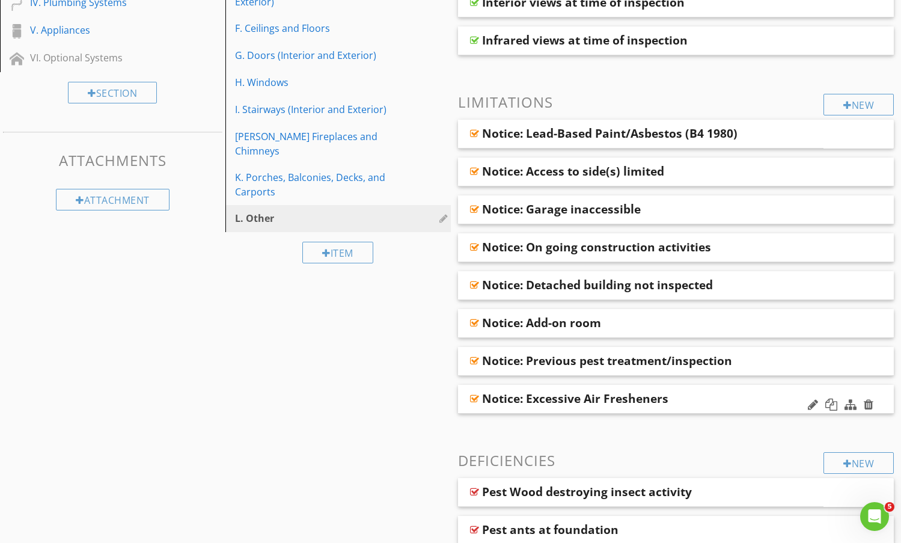
click at [714, 396] on div "Notice: Excessive Air Fresheners" at bounding box center [636, 399] width 309 height 14
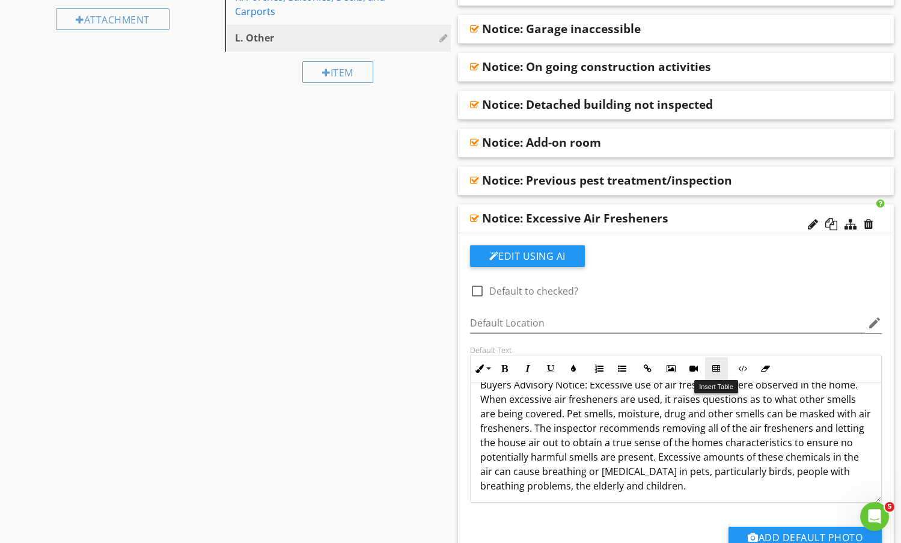
scroll to position [0, 0]
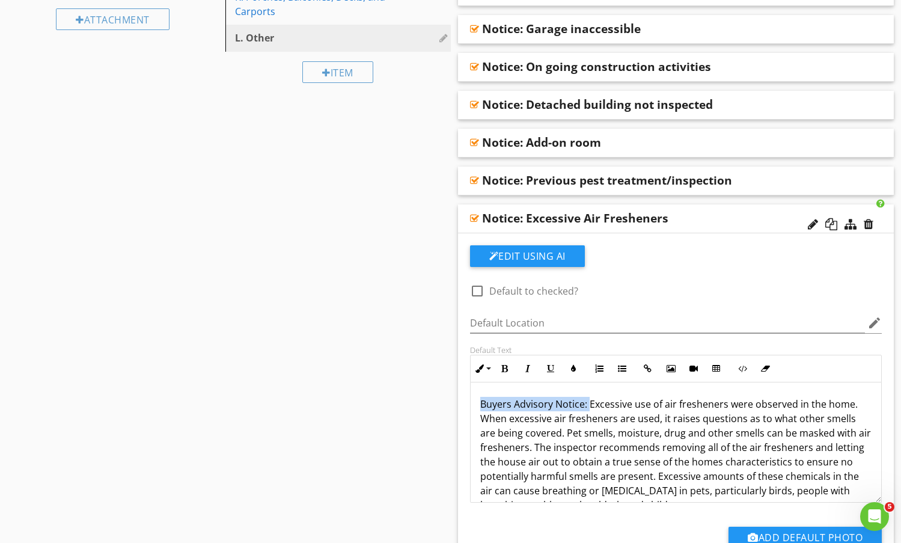
drag, startPoint x: 588, startPoint y: 406, endPoint x: 473, endPoint y: 401, distance: 115.0
click at [473, 401] on div "Buyers Advisory Notice: Excessive use of air fresheners were observed in the ho…" at bounding box center [676, 461] width 411 height 159
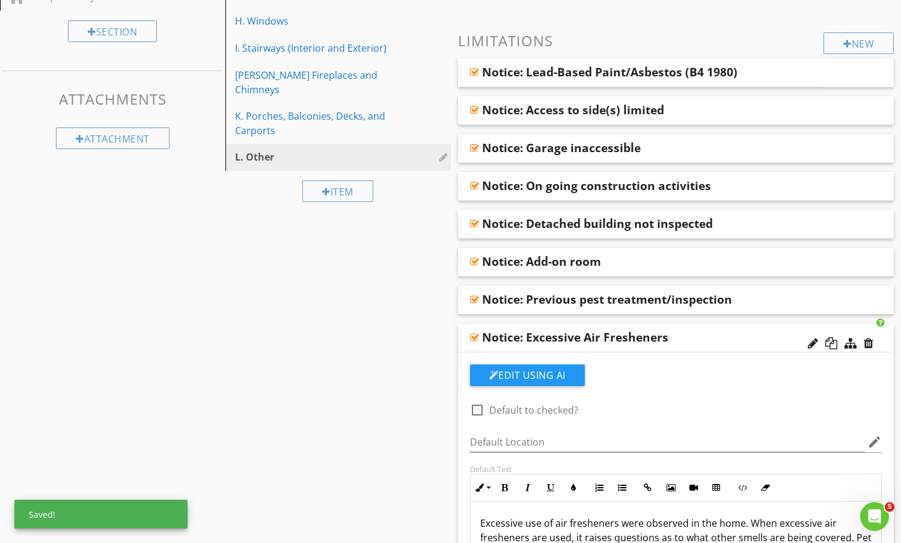
scroll to position [361, 0]
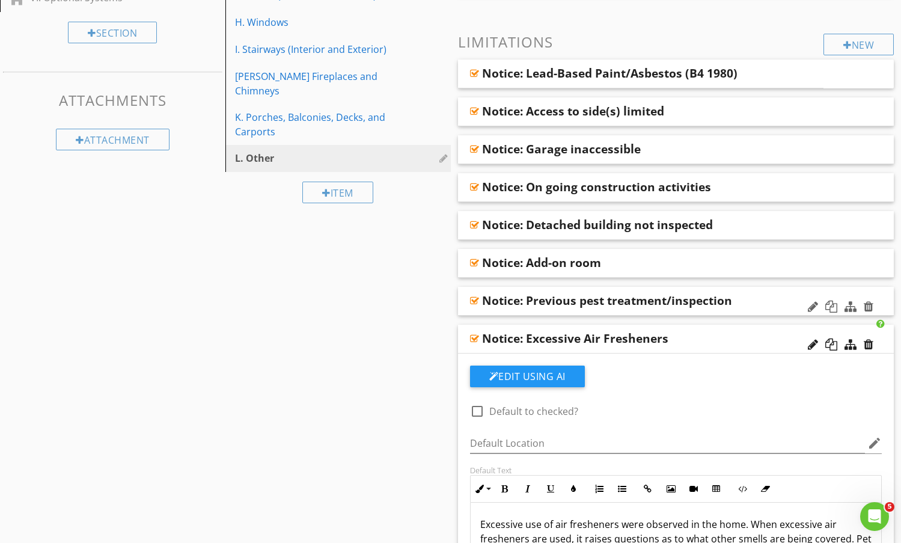
click at [752, 291] on div "Notice: Previous pest treatment/inspection" at bounding box center [676, 301] width 437 height 29
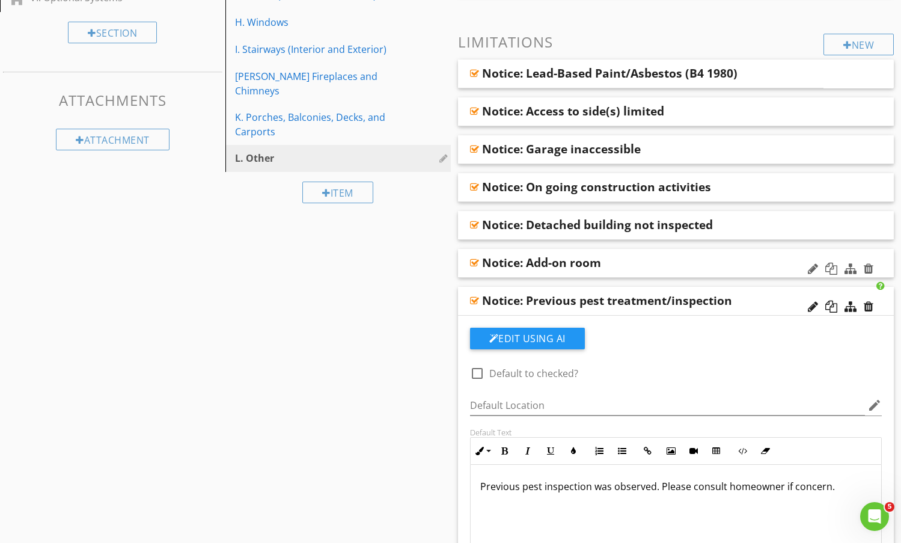
click at [726, 262] on div "Notice: Add-on room" at bounding box center [636, 263] width 309 height 14
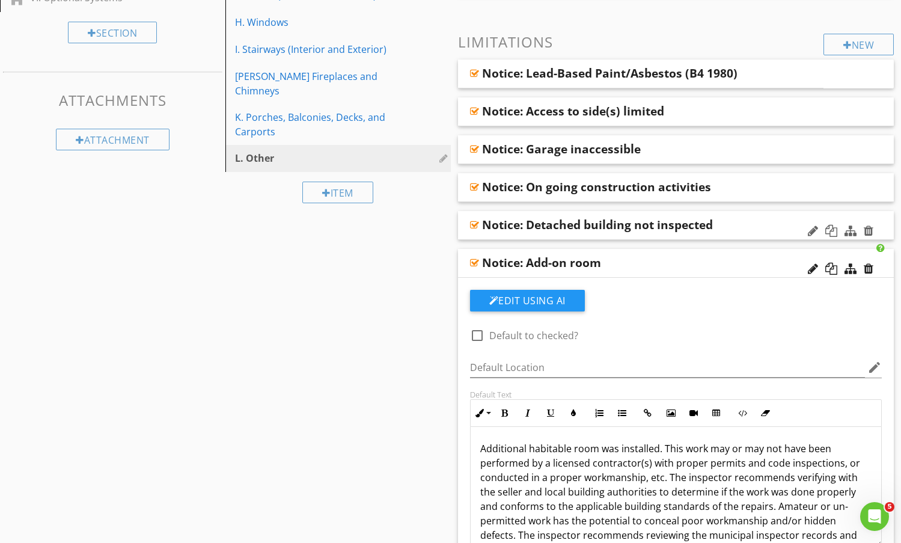
click at [746, 226] on div "Notice: Detached building not inspected" at bounding box center [636, 225] width 309 height 14
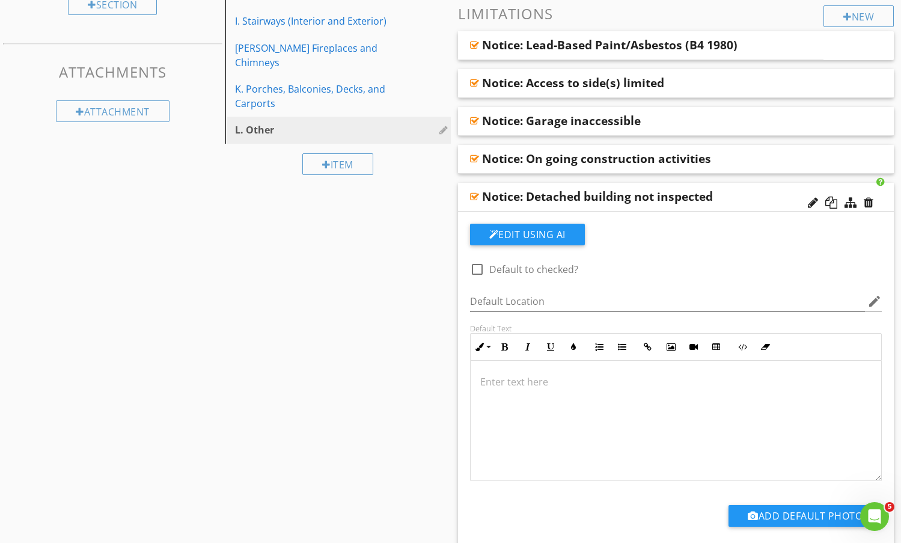
scroll to position [301, 0]
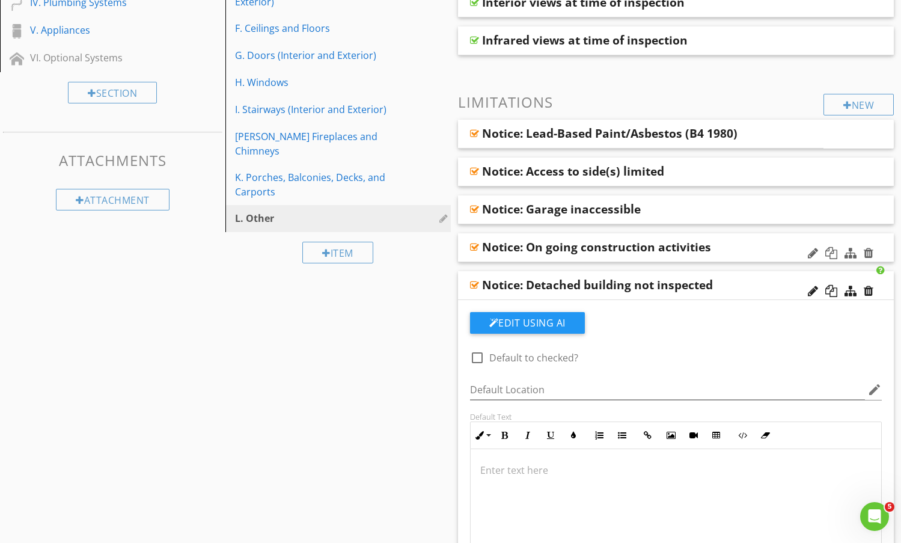
click at [737, 239] on div "Notice: On going construction activities" at bounding box center [676, 247] width 437 height 29
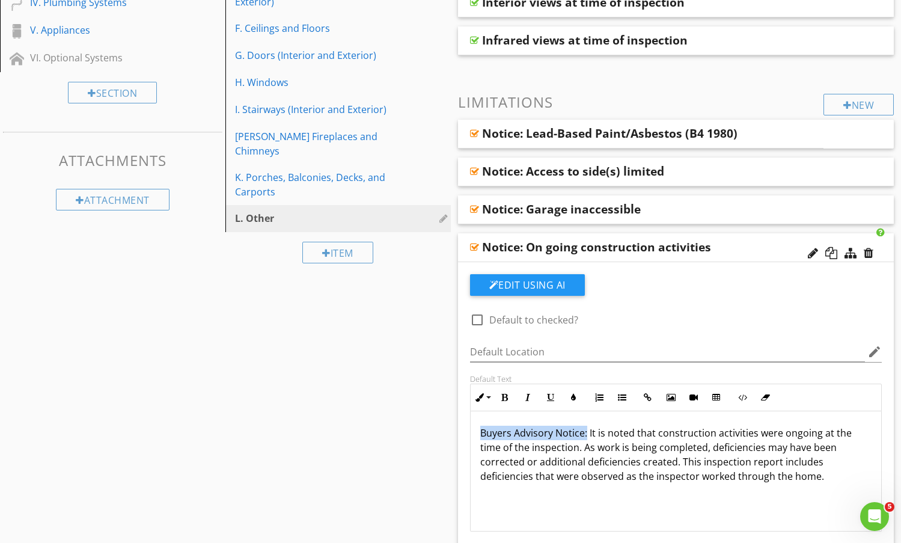
drag, startPoint x: 587, startPoint y: 433, endPoint x: 456, endPoint y: 438, distance: 131.2
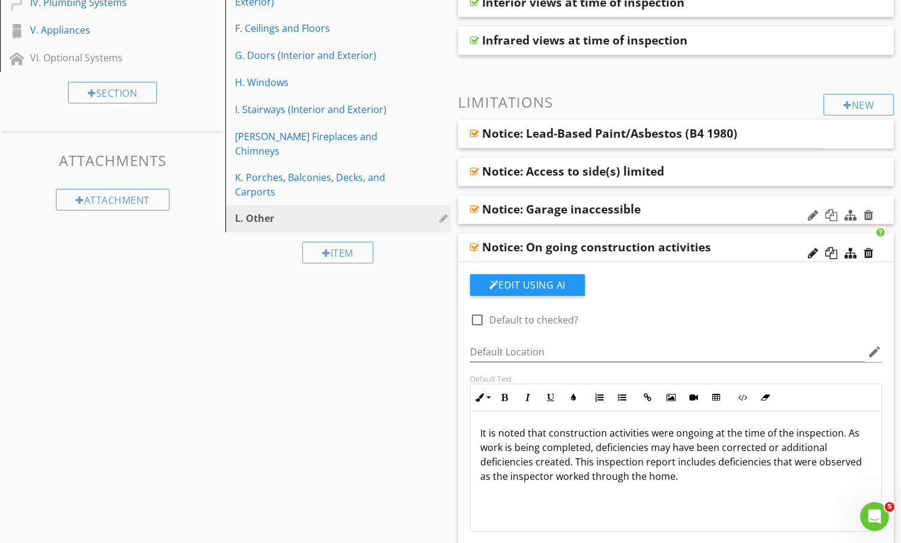
click at [718, 214] on div "Notice: Garage inaccessible" at bounding box center [636, 209] width 309 height 14
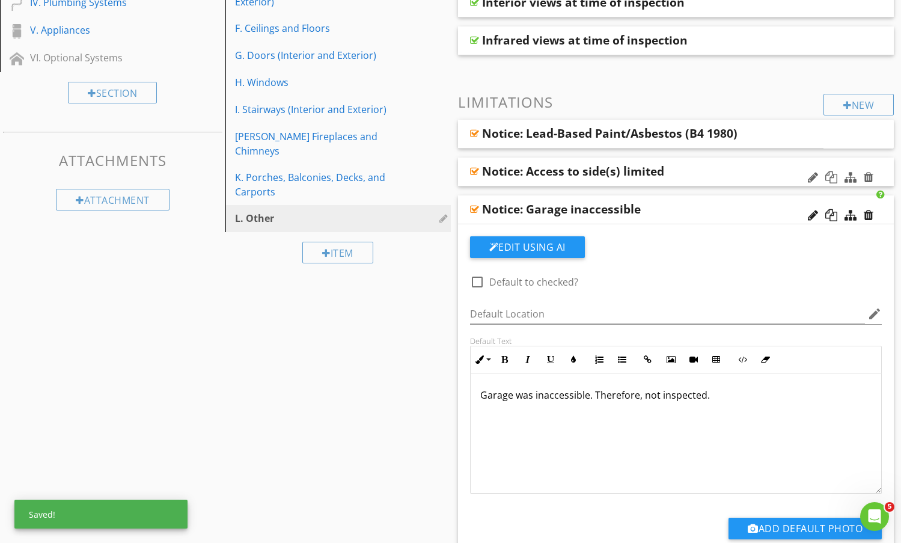
click at [707, 173] on div "Notice: Access to side(s) limited" at bounding box center [636, 171] width 309 height 14
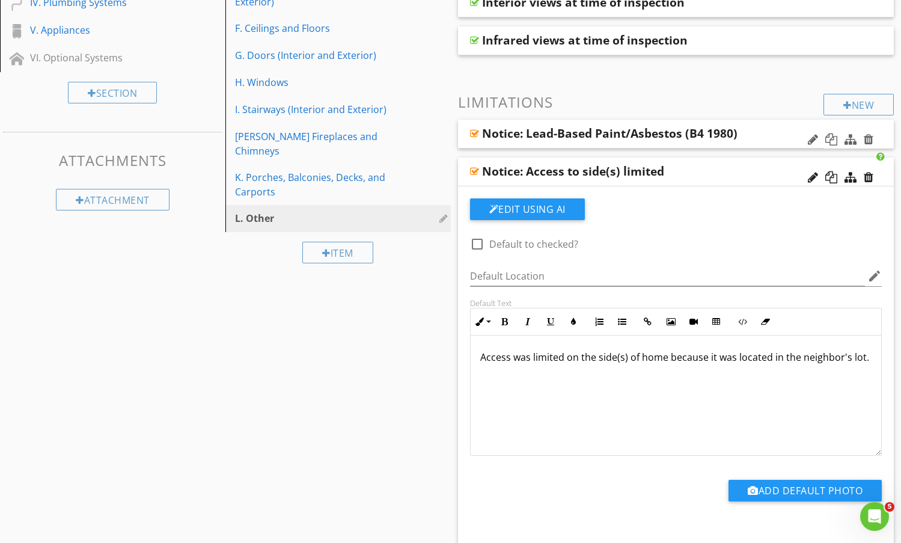
click at [755, 136] on div "Notice: Lead-Based Paint/Asbestos (B4 1980)" at bounding box center [641, 134] width 366 height 29
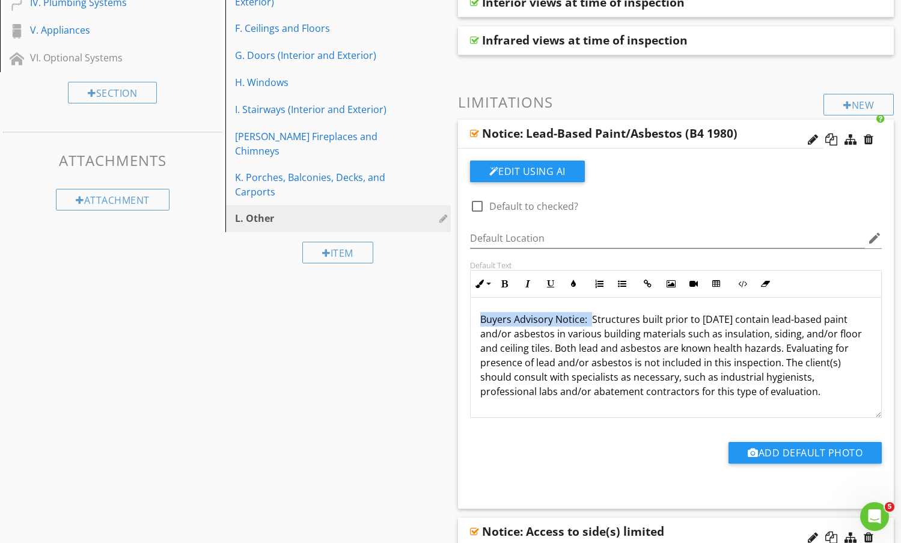
drag, startPoint x: 592, startPoint y: 320, endPoint x: 456, endPoint y: 320, distance: 135.9
click at [467, 322] on div "Default Text Inline Style XLarge Large Normal Small Light Small/Light Bold Ital…" at bounding box center [676, 339] width 427 height 158
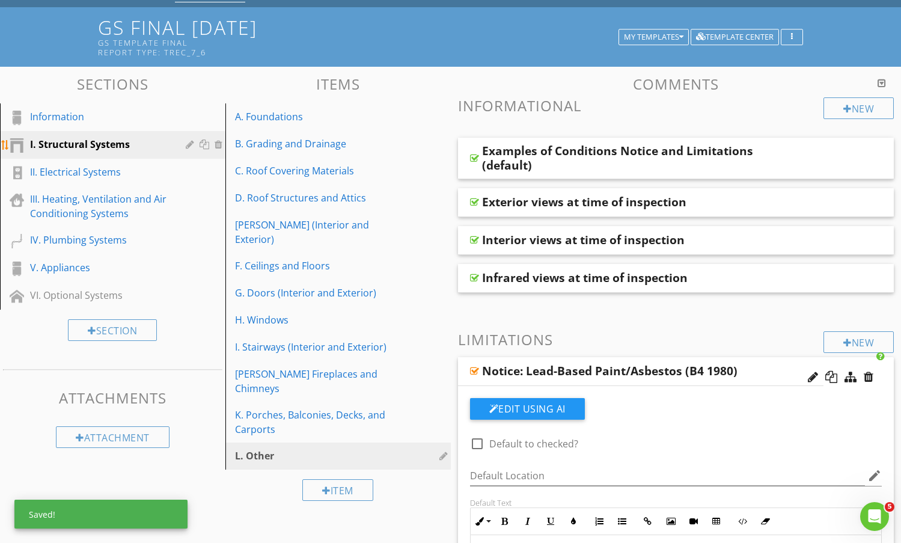
scroll to position [60, 0]
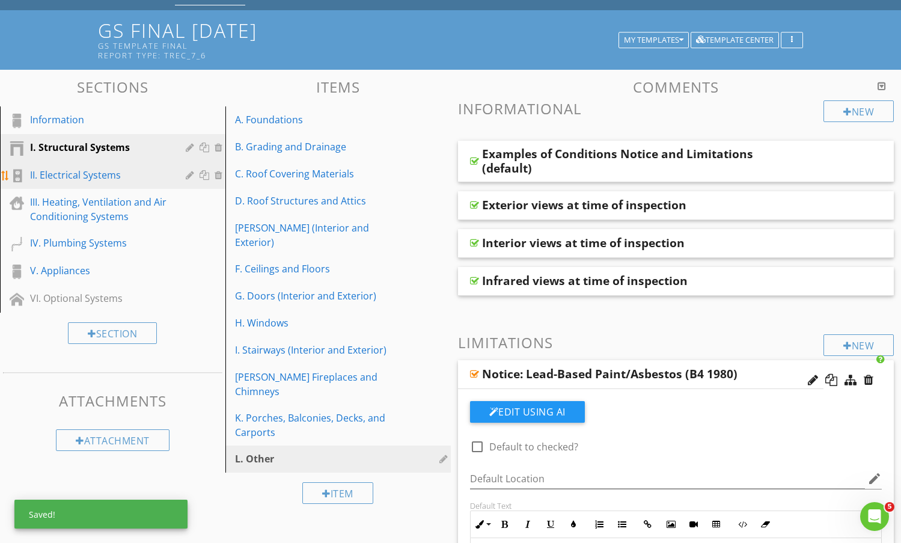
click at [82, 177] on div "II. Electrical Systems" at bounding box center [99, 175] width 138 height 14
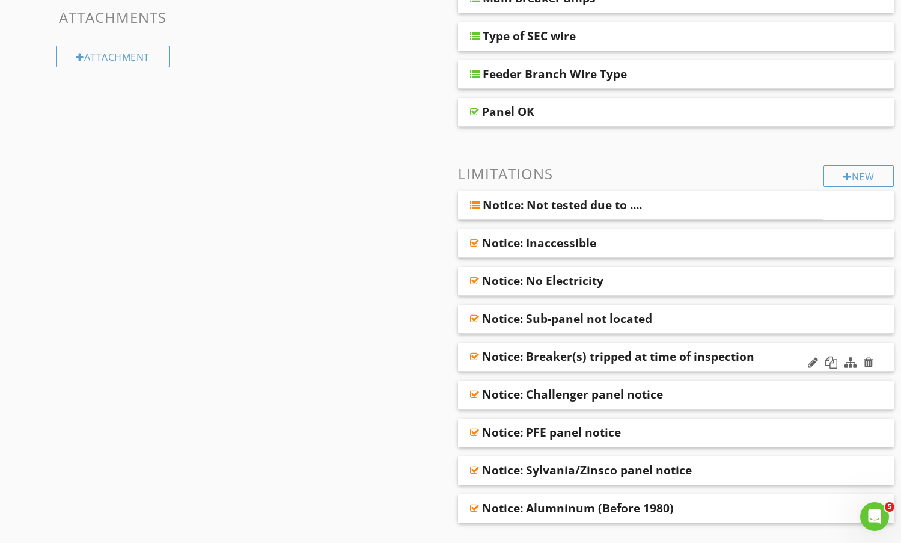
scroll to position [481, 0]
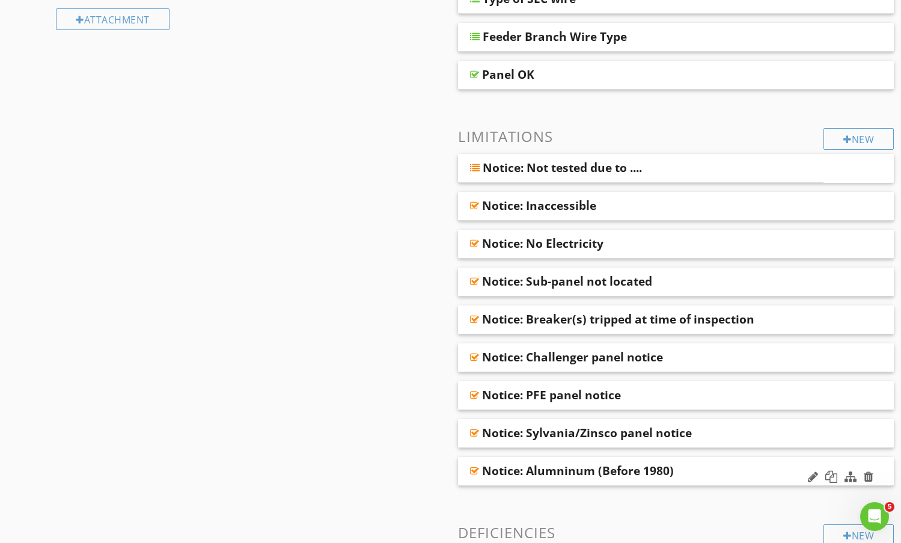
click at [709, 469] on div "Notice: Alumninum (Before 1980)" at bounding box center [636, 471] width 309 height 14
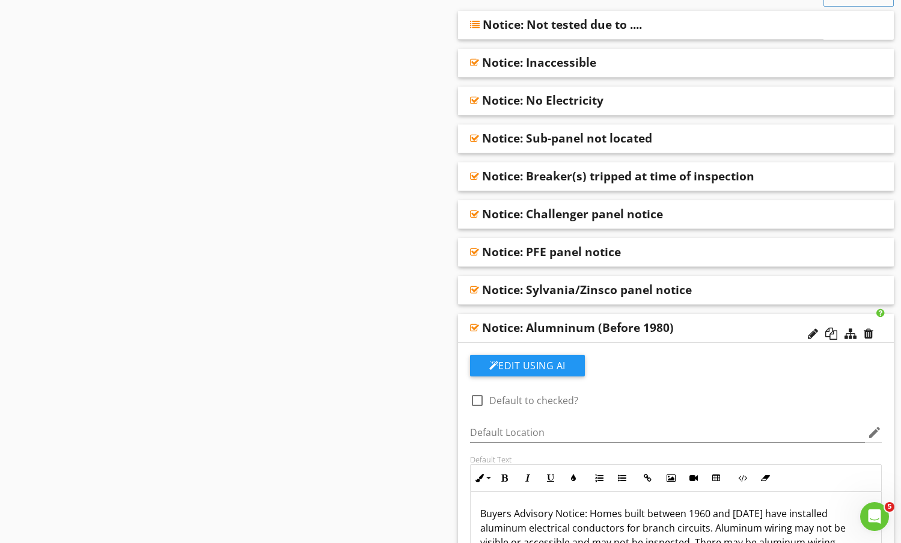
scroll to position [662, 0]
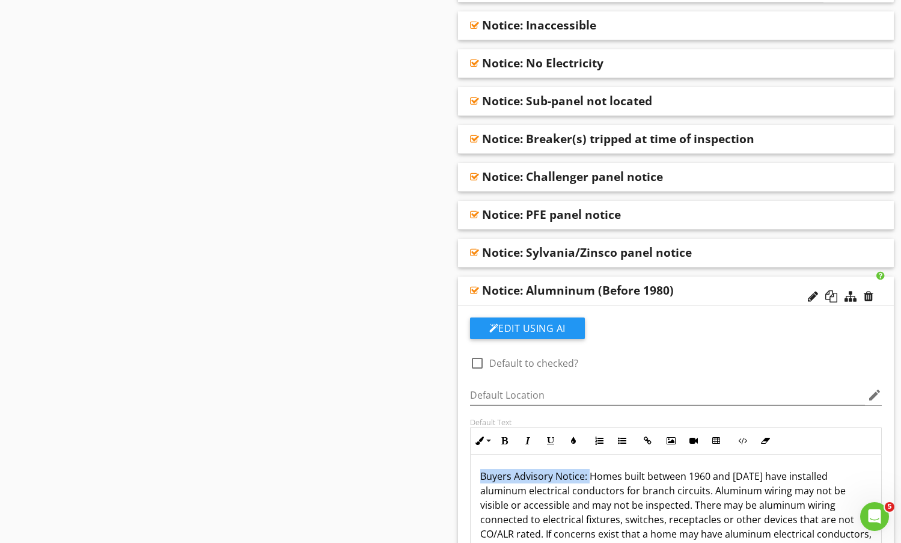
drag, startPoint x: 589, startPoint y: 478, endPoint x: 437, endPoint y: 469, distance: 152.4
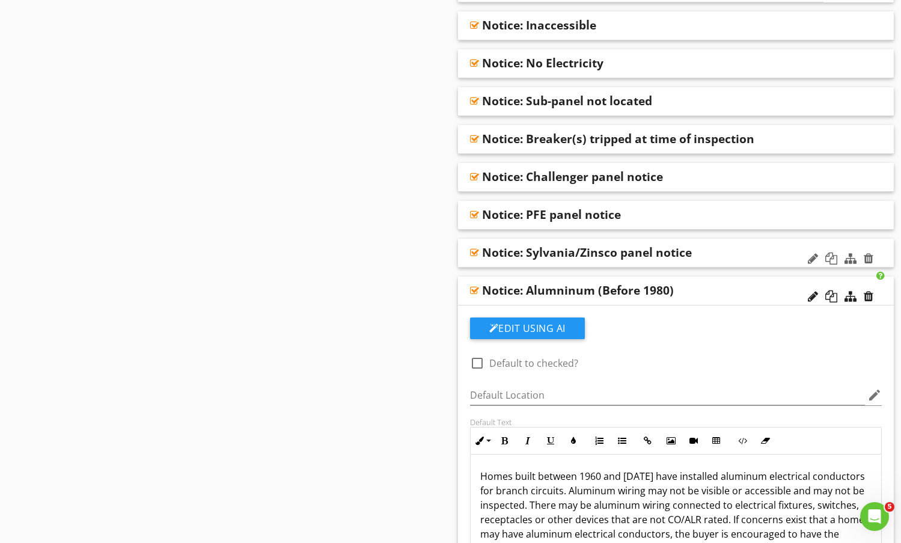
click at [746, 251] on div "Notice: Sylvania/Zinsco panel notice" at bounding box center [636, 252] width 309 height 14
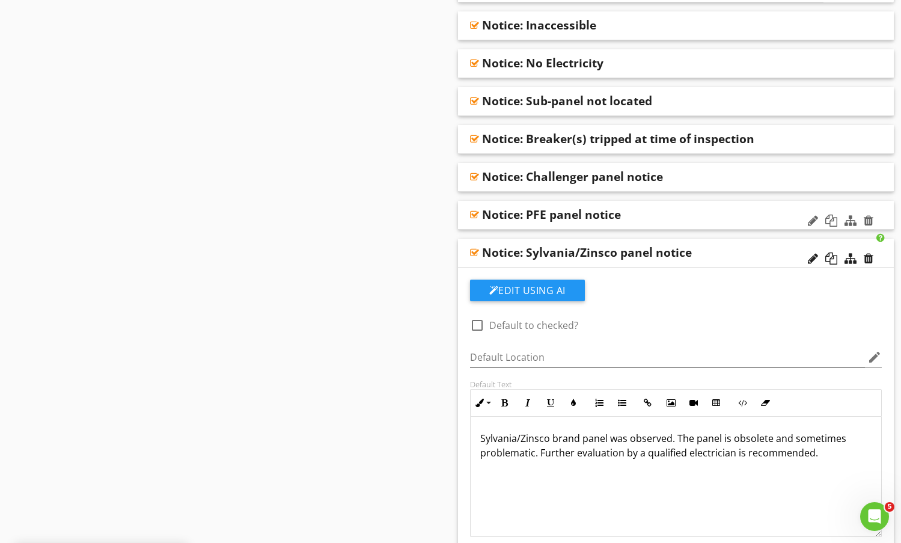
click at [702, 210] on div "Notice: PFE panel notice" at bounding box center [636, 214] width 309 height 14
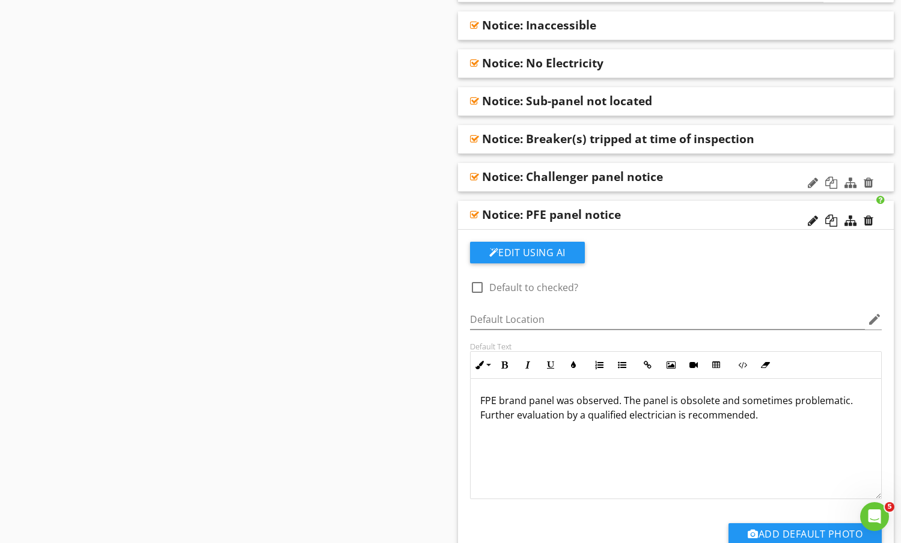
click at [705, 178] on div "Notice: Challenger panel notice" at bounding box center [636, 177] width 309 height 14
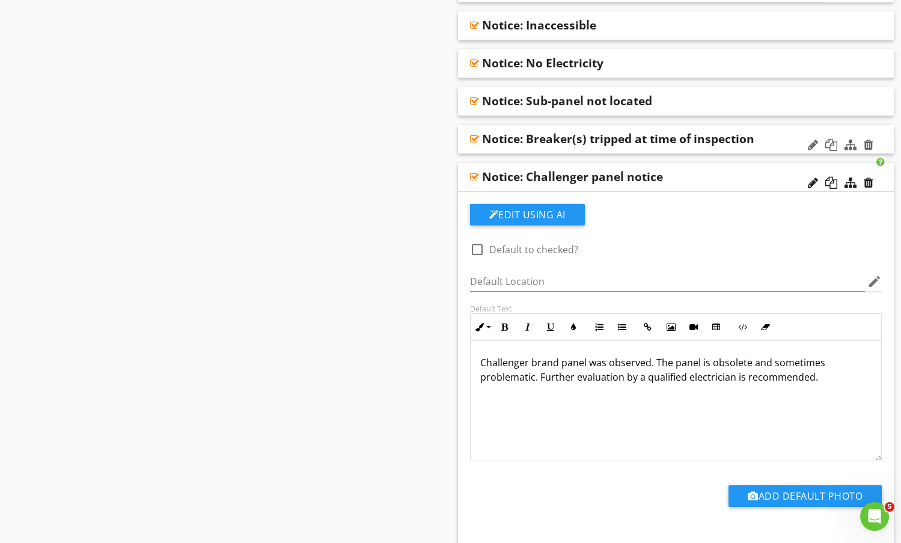
click at [779, 141] on div "Notice: Breaker(s) tripped at time of inspection" at bounding box center [636, 139] width 309 height 14
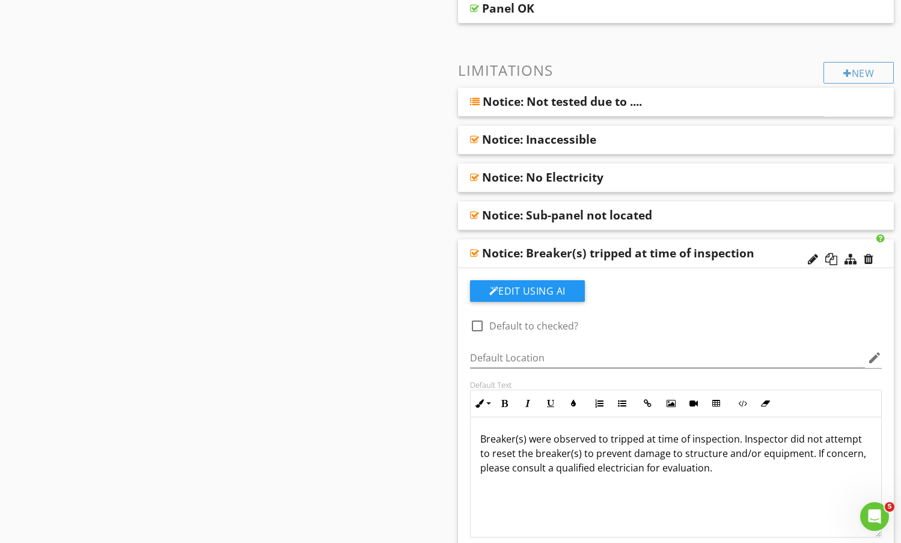
scroll to position [481, 0]
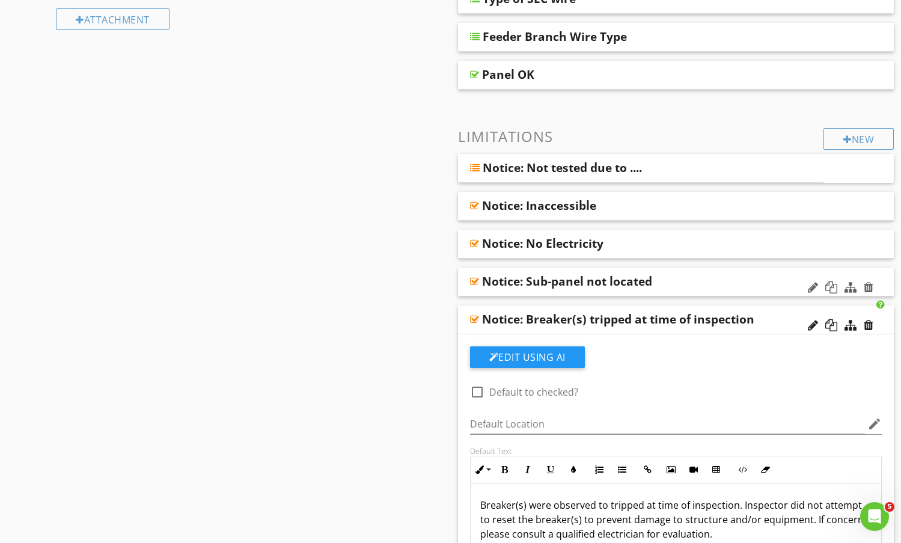
click at [692, 272] on div "Notice: Sub-panel not located" at bounding box center [676, 282] width 437 height 29
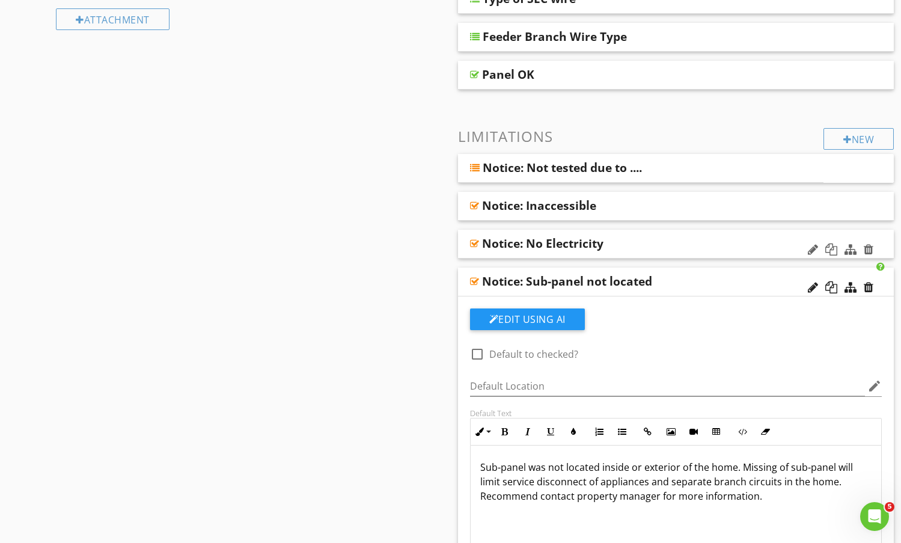
click at [684, 245] on div "Notice: No Electricity" at bounding box center [636, 243] width 309 height 14
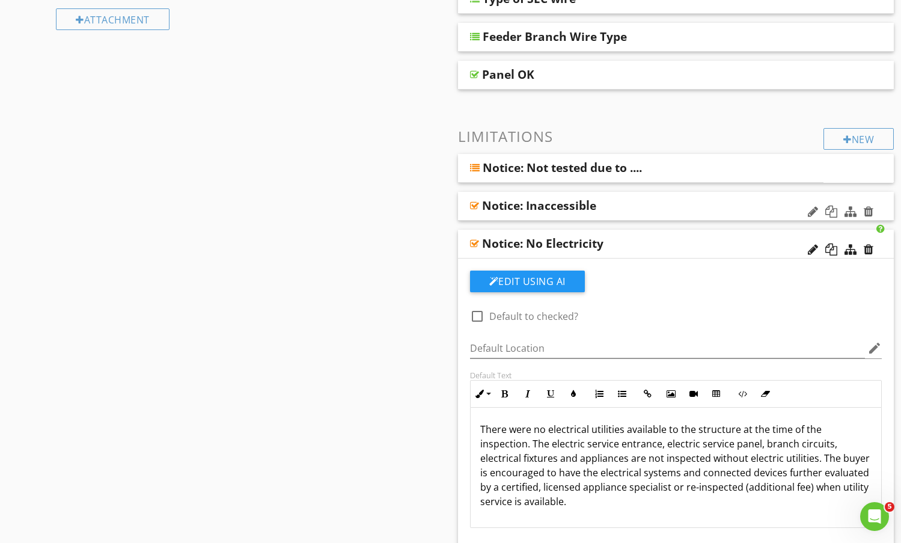
click at [687, 207] on div "Notice: Inaccessible" at bounding box center [636, 205] width 309 height 14
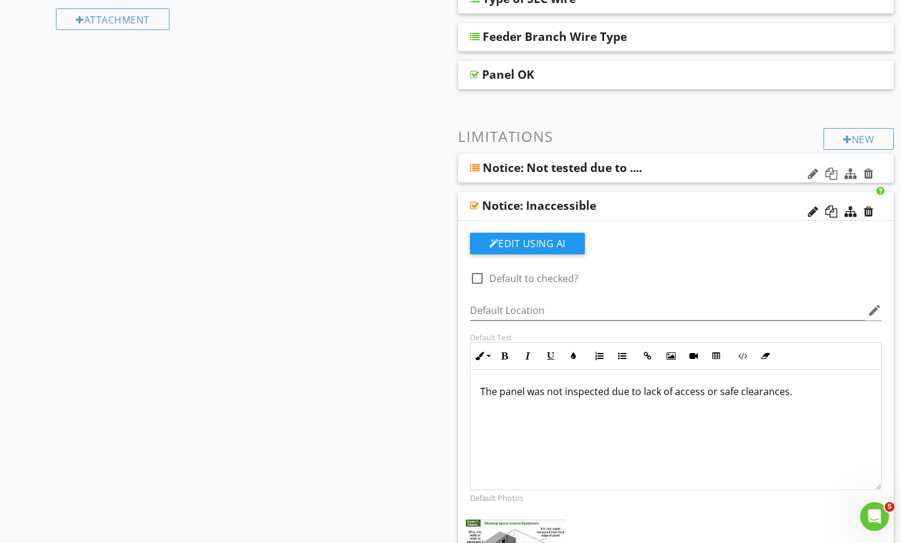
click at [694, 172] on div "Notice: Not tested due to ...." at bounding box center [611, 168] width 256 height 14
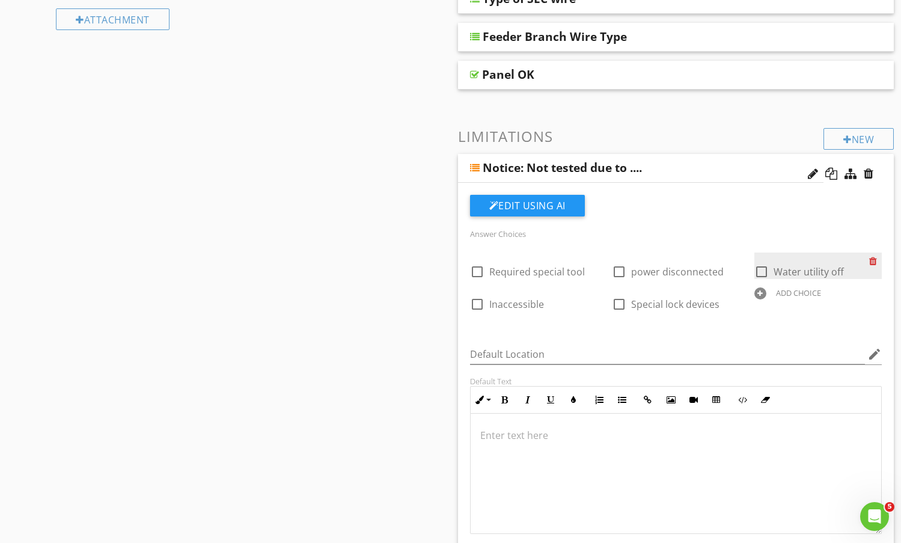
click at [872, 259] on div at bounding box center [876, 261] width 13 height 17
click at [742, 168] on div "Notice: Not tested due to ...." at bounding box center [641, 168] width 366 height 29
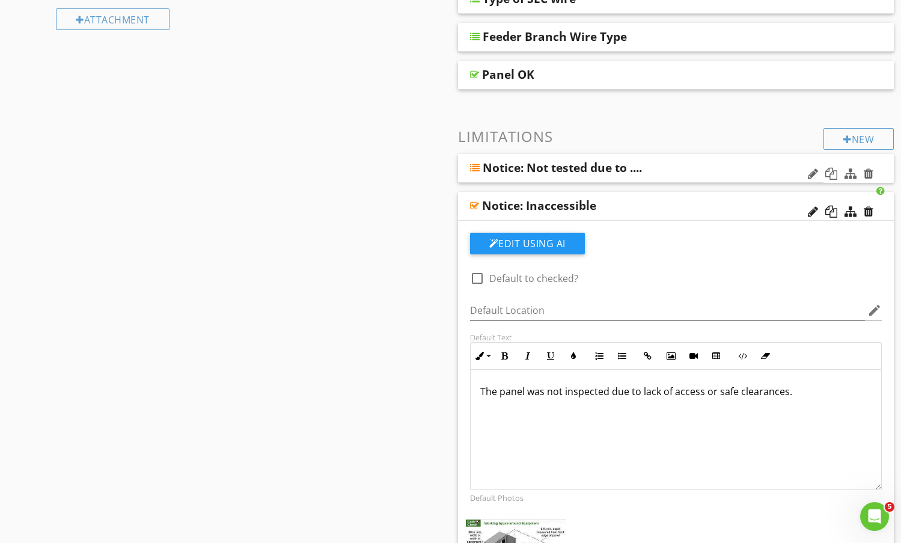
click at [728, 158] on div "Notice: Not tested due to ...." at bounding box center [641, 168] width 366 height 29
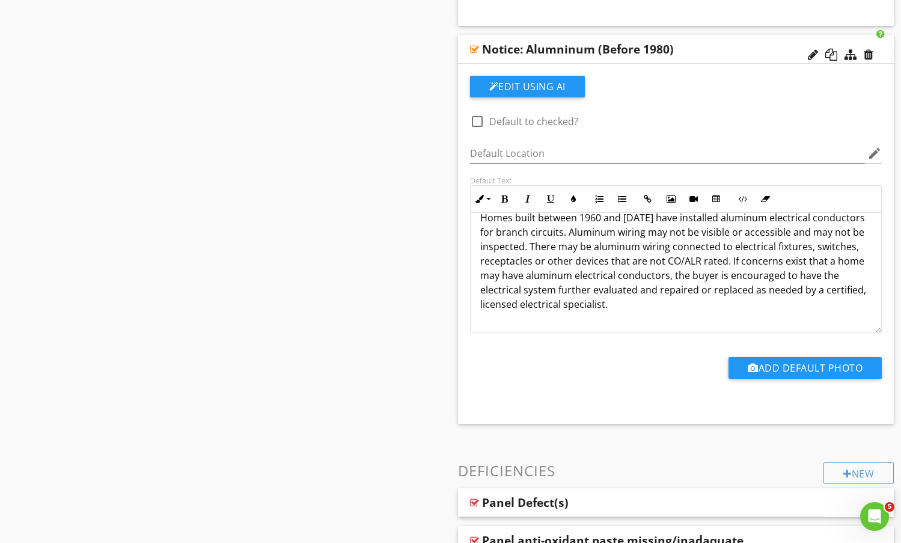
scroll to position [25, 0]
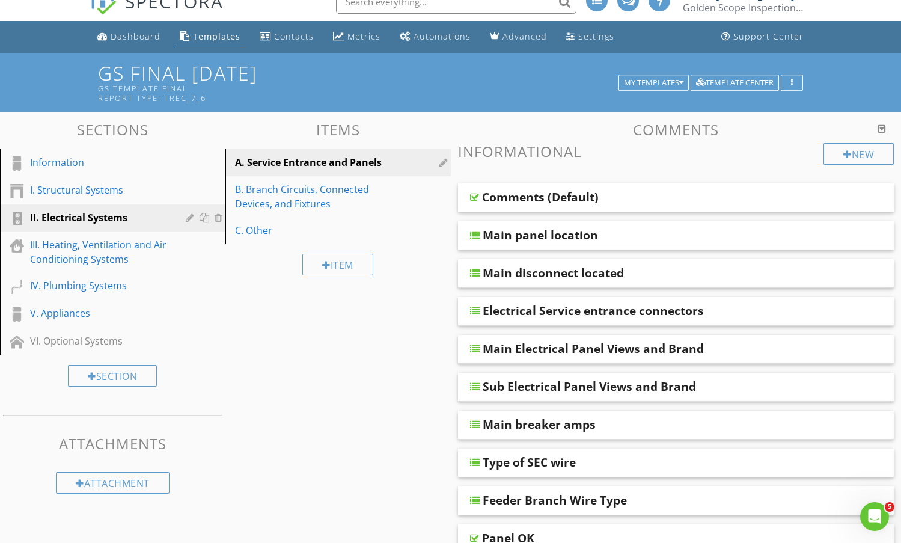
scroll to position [0, 0]
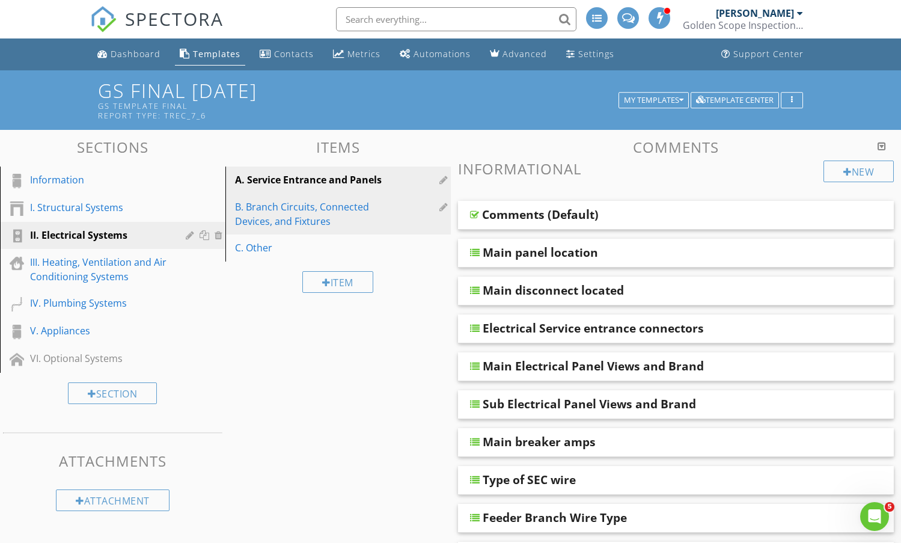
click at [267, 211] on div "B. Branch Circuits, Connected Devices, and Fixtures" at bounding box center [317, 214] width 165 height 29
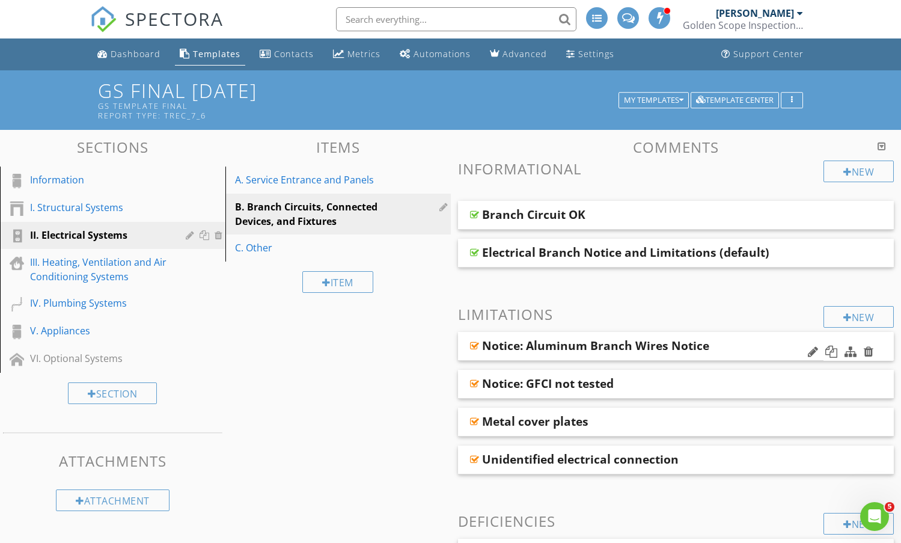
click at [739, 340] on div "Notice: Aluminum Branch Wires Notice" at bounding box center [641, 346] width 366 height 29
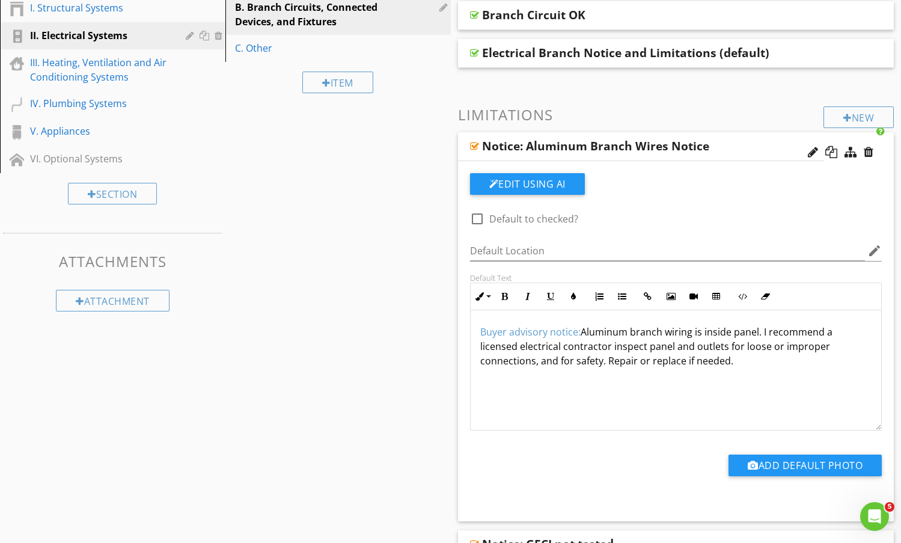
scroll to position [241, 0]
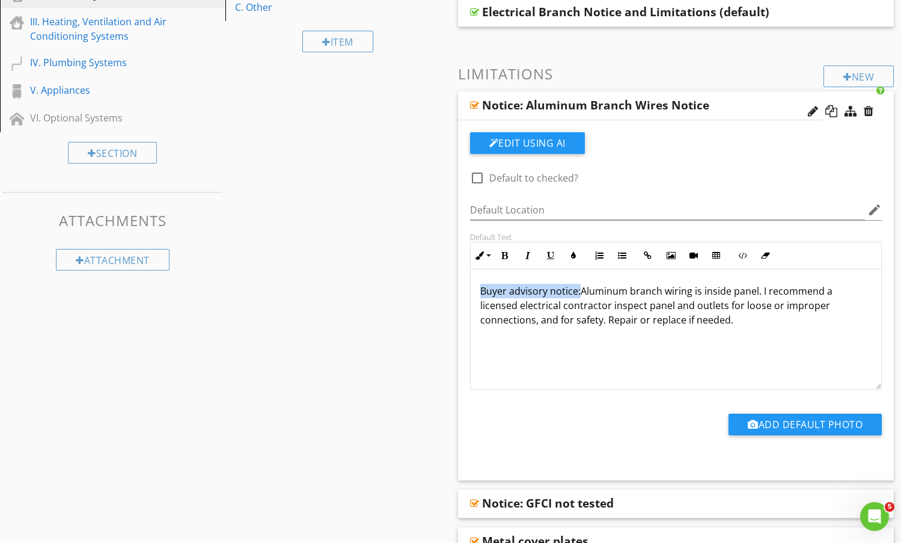
drag, startPoint x: 579, startPoint y: 292, endPoint x: 455, endPoint y: 292, distance: 123.3
type textarea "<p>Aluminum branch wiring is inside panel. I recommend a licensed electrical co…"
click at [754, 102] on div "Notice: Aluminum Branch Wires Notice" at bounding box center [641, 105] width 366 height 29
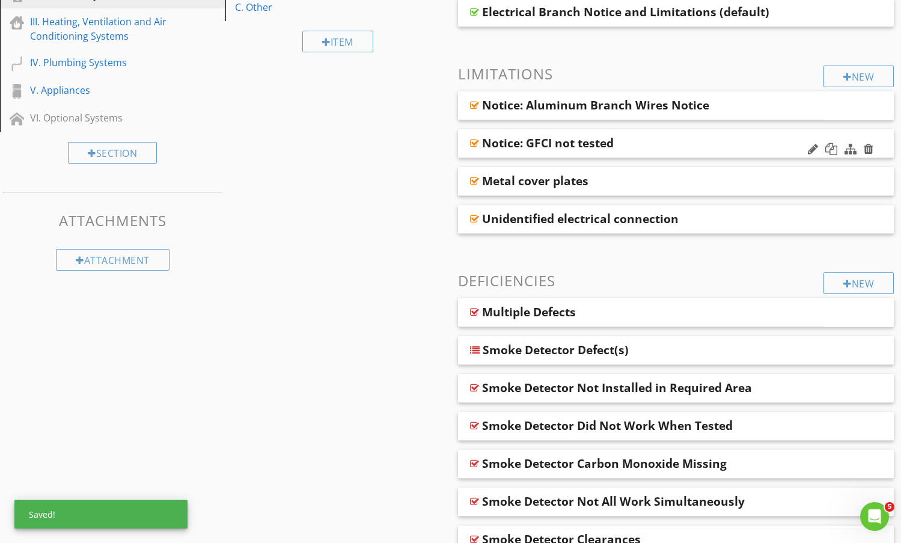
click at [734, 146] on div "Notice: GFCI not tested" at bounding box center [636, 143] width 309 height 14
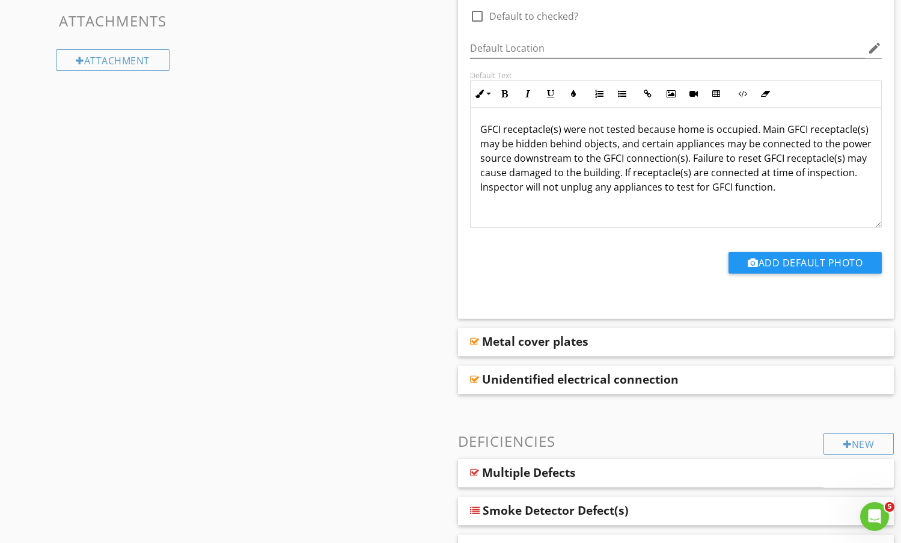
scroll to position [421, 0]
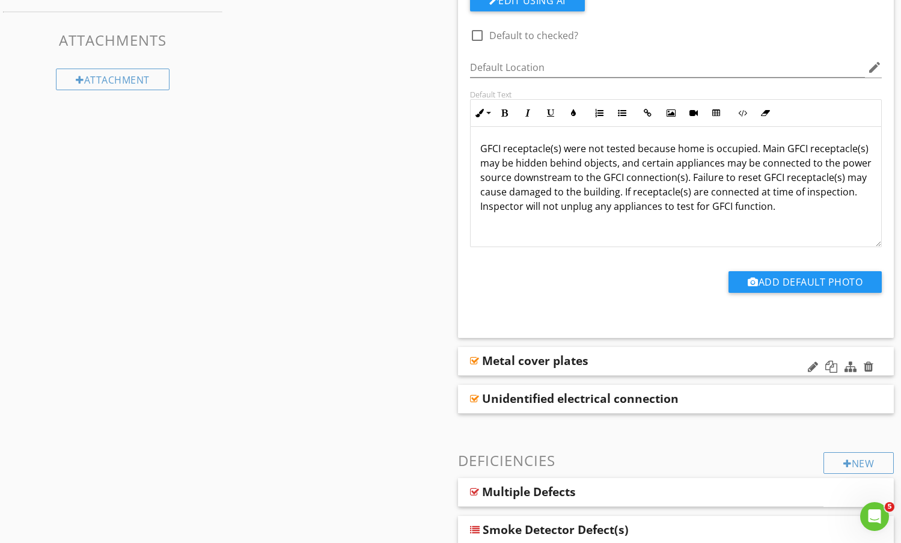
click at [742, 363] on div "Metal cover plates" at bounding box center [636, 361] width 309 height 14
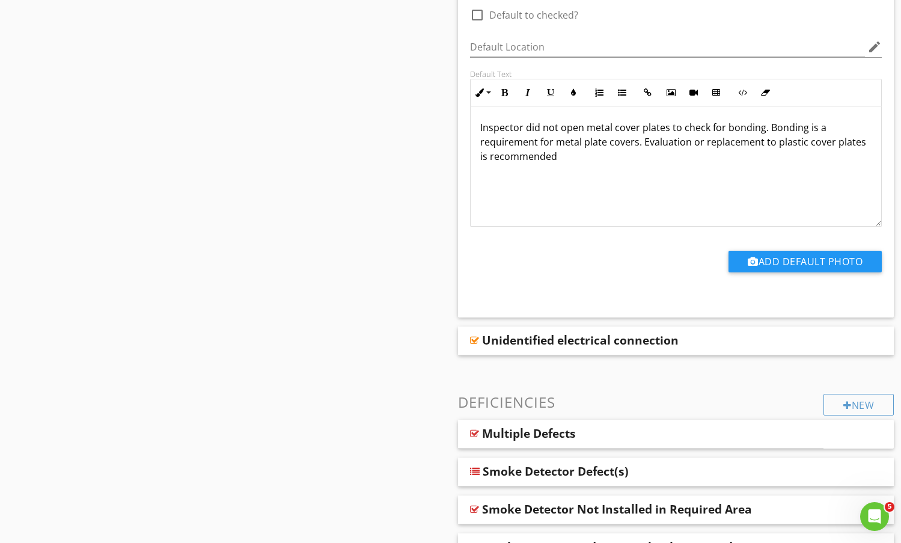
scroll to position [842, 0]
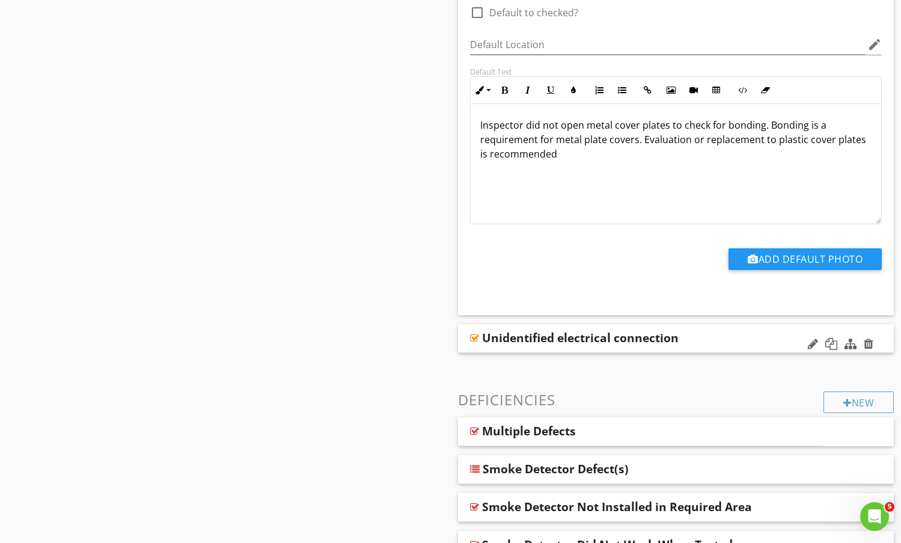
click at [724, 336] on div "Unidentified electrical connection" at bounding box center [636, 338] width 309 height 14
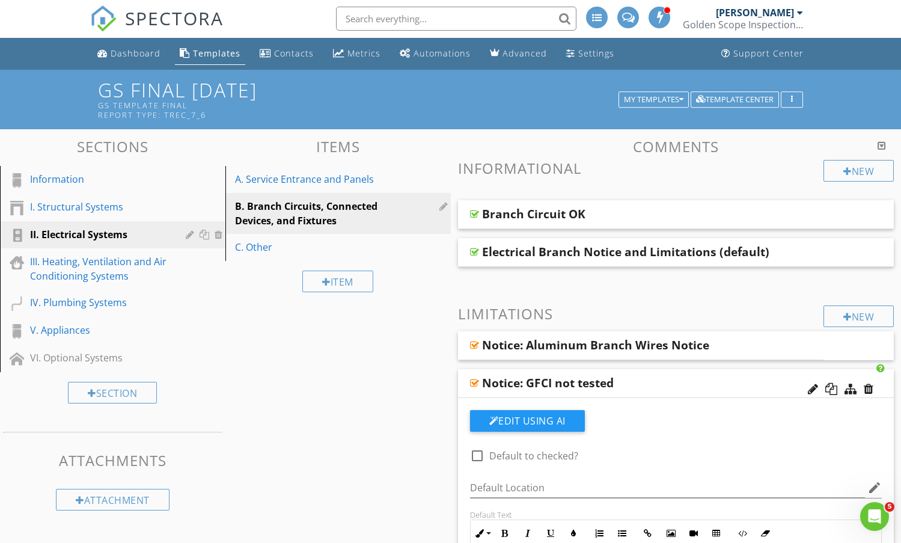
scroll to position [0, 0]
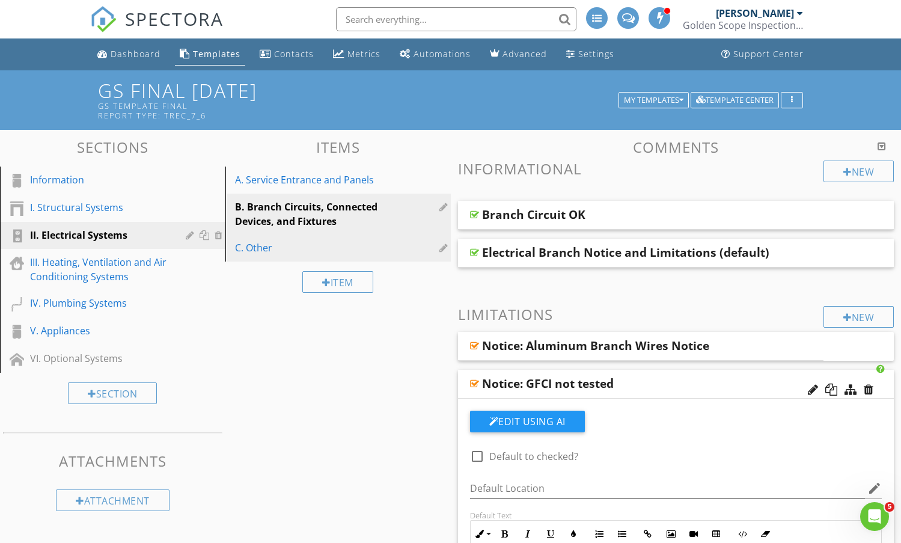
click at [260, 245] on div "C. Other" at bounding box center [317, 248] width 165 height 14
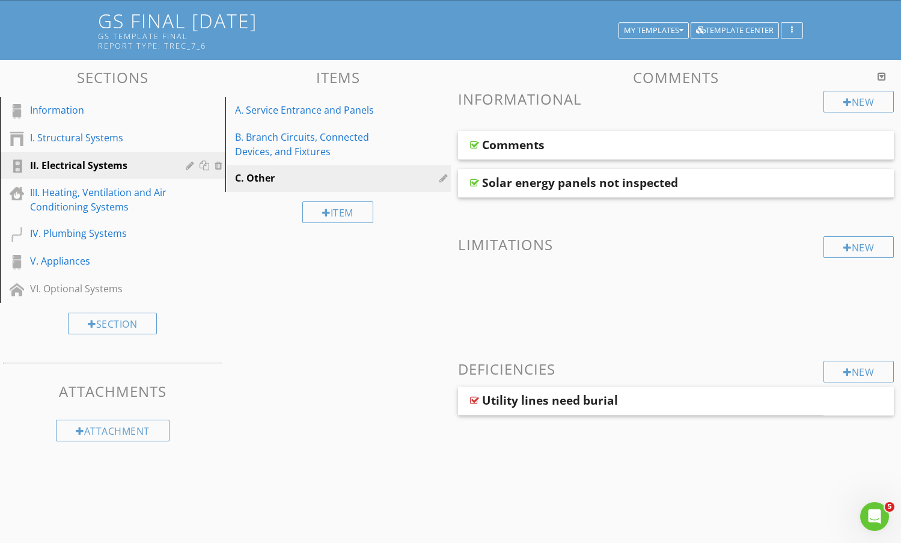
scroll to position [70, 0]
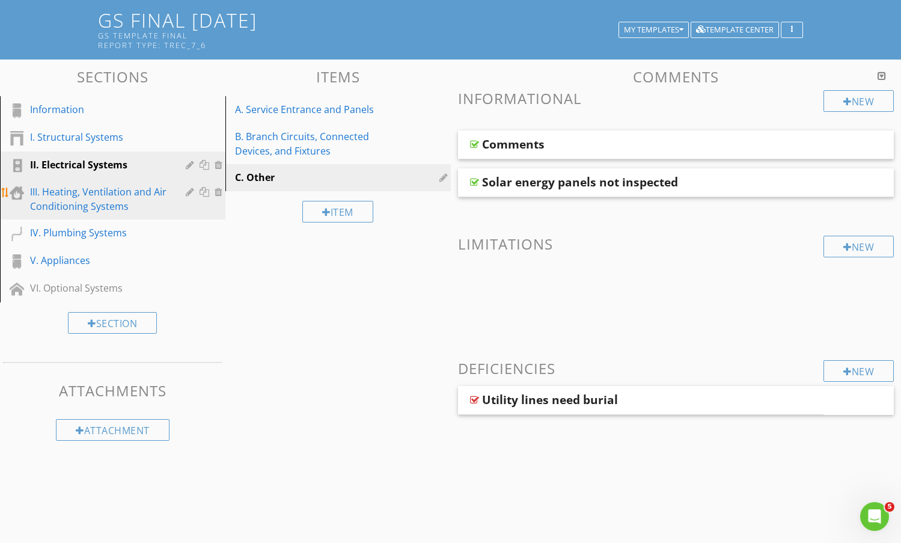
click at [123, 189] on div "III. Heating, Ventilation and Air Conditioning Systems" at bounding box center [99, 199] width 138 height 29
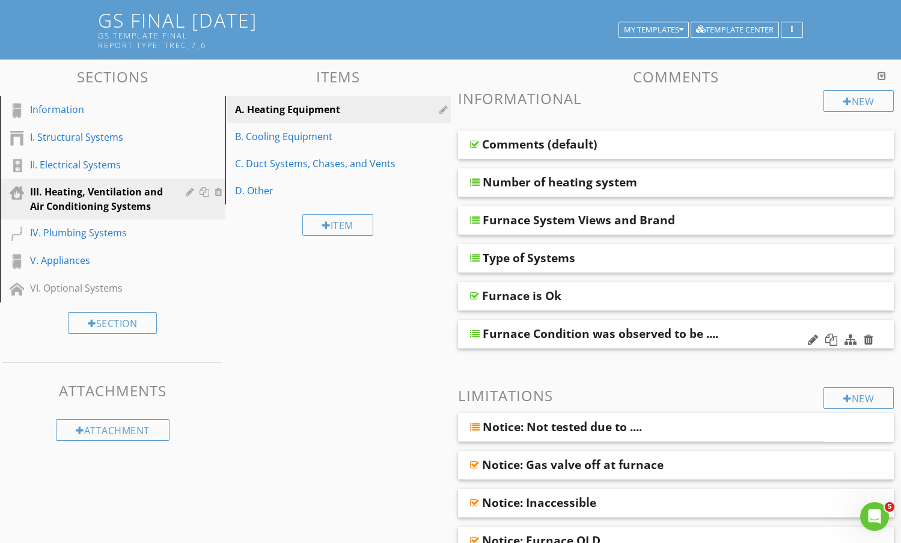
scroll to position [311, 0]
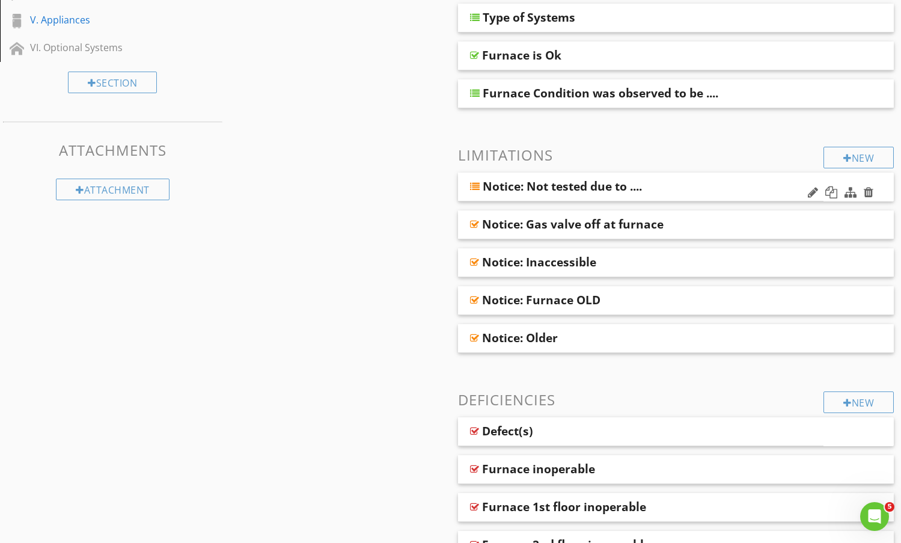
click at [714, 187] on div "Notice: Not tested due to ...." at bounding box center [611, 186] width 256 height 14
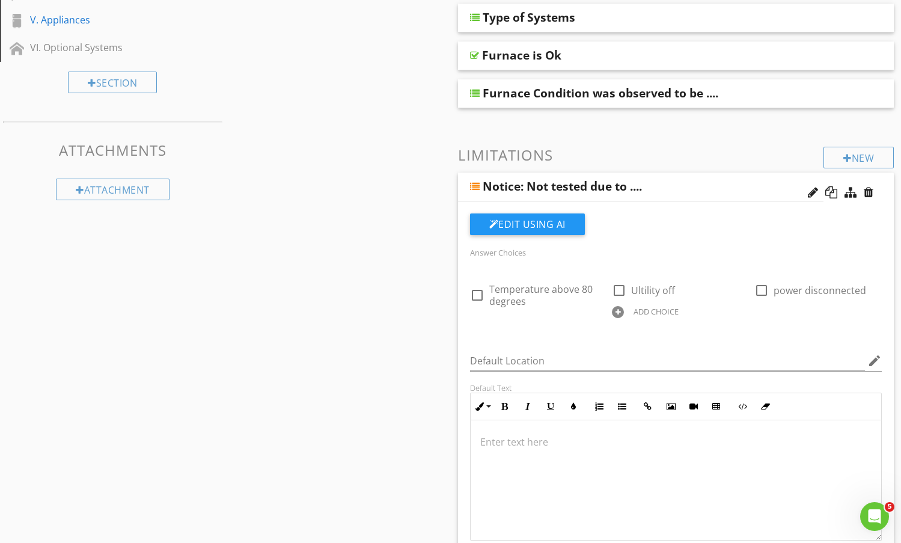
click at [714, 187] on div "Notice: Not tested due to ...." at bounding box center [611, 186] width 256 height 14
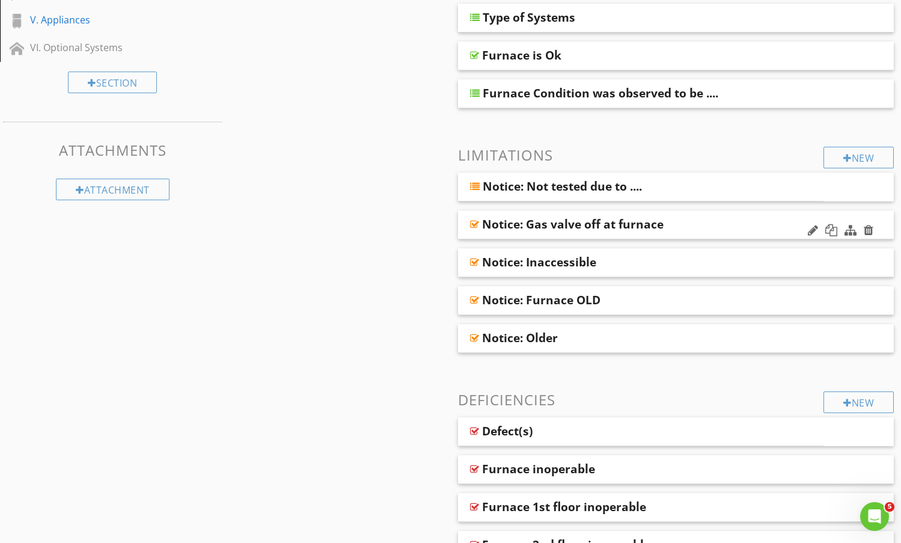
click at [730, 220] on div "Notice: Gas valve off at furnace" at bounding box center [636, 224] width 309 height 14
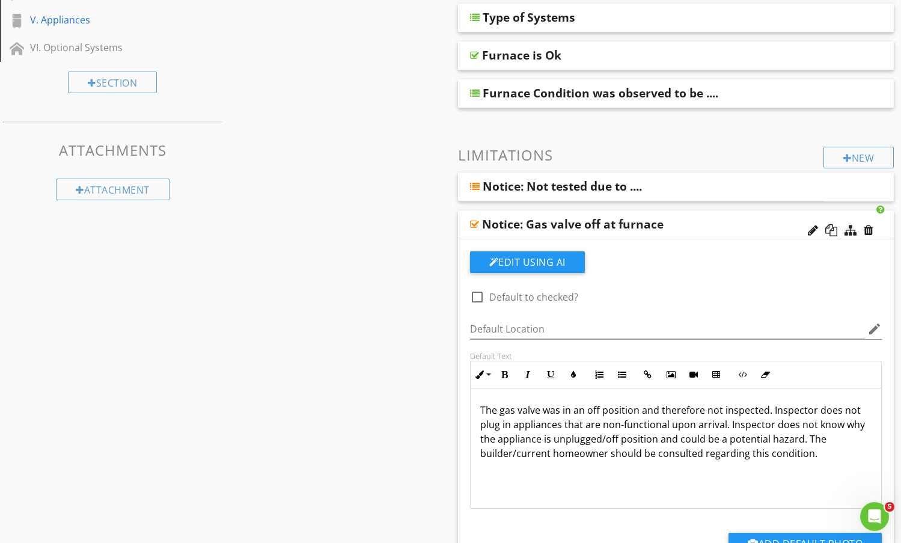
click at [730, 220] on div "Notice: Gas valve off at furnace" at bounding box center [636, 224] width 309 height 14
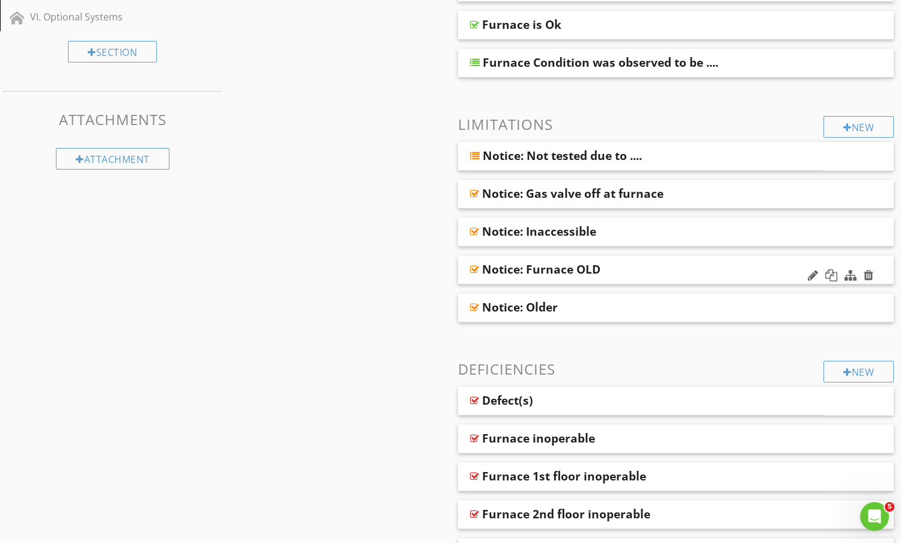
scroll to position [371, 0]
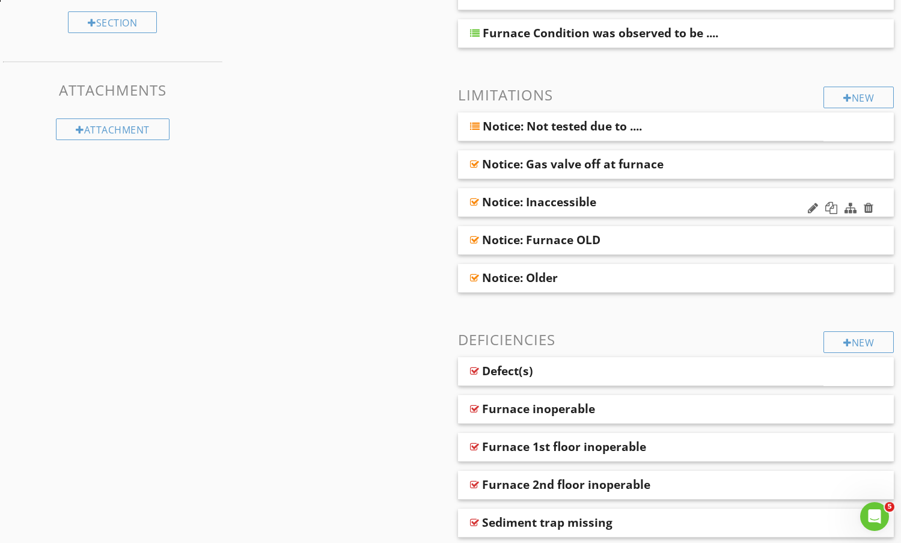
click at [717, 201] on div "Notice: Inaccessible" at bounding box center [636, 202] width 309 height 14
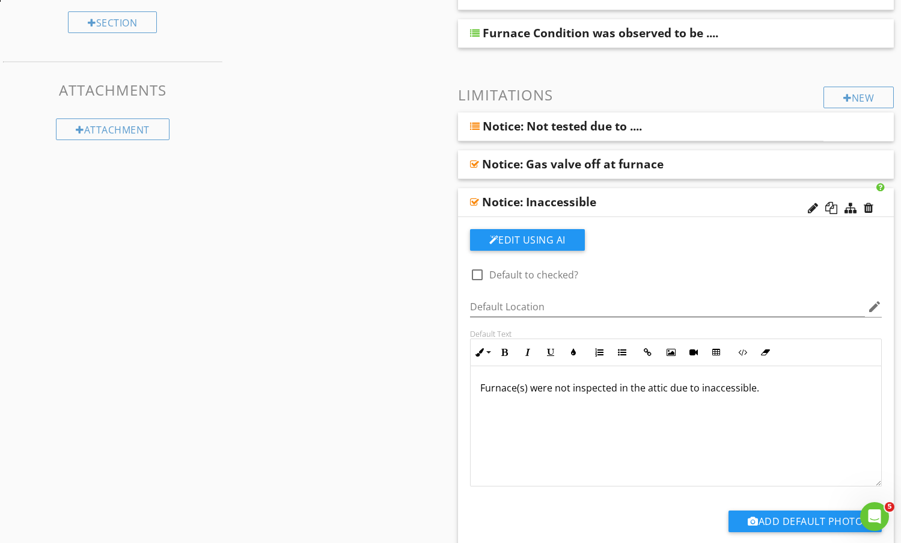
click at [717, 201] on div "Notice: Inaccessible" at bounding box center [636, 202] width 309 height 14
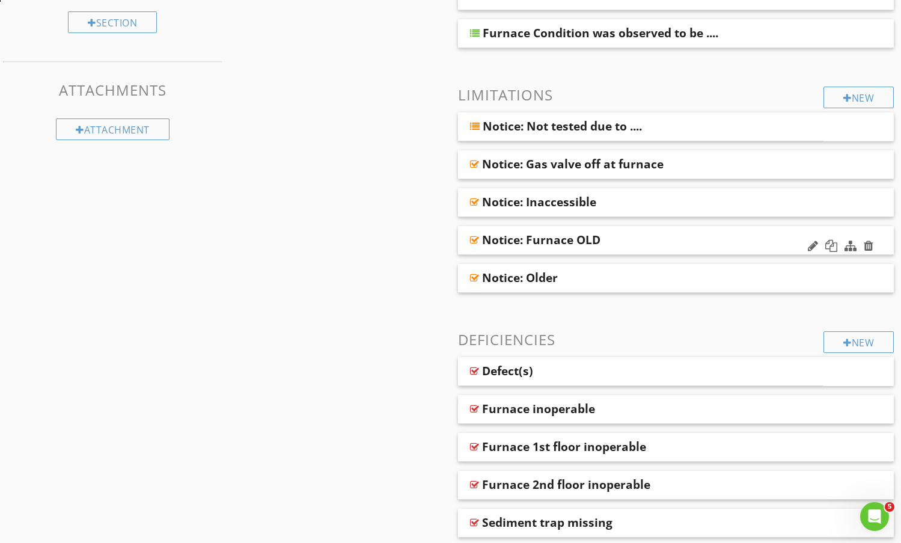
click at [719, 235] on div "Notice: Furnace OLD" at bounding box center [636, 240] width 309 height 14
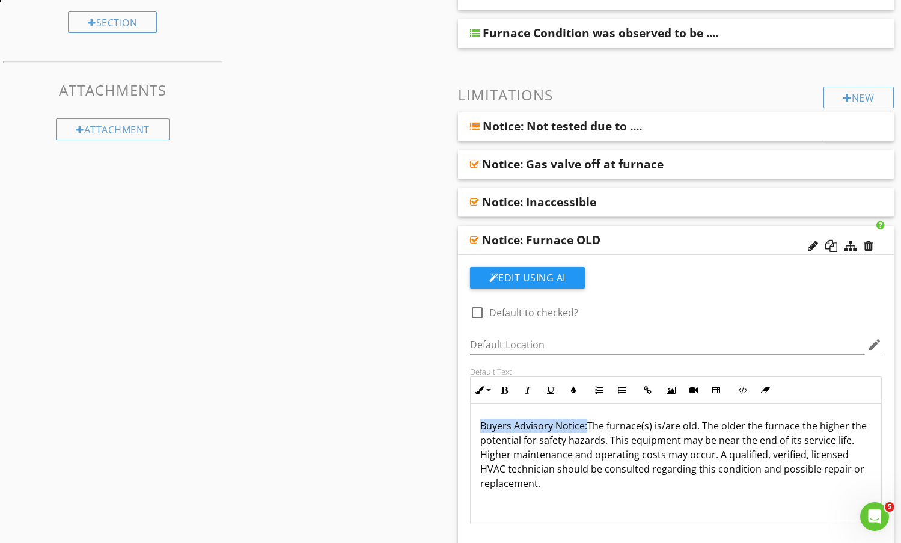
drag, startPoint x: 586, startPoint y: 427, endPoint x: 432, endPoint y: 413, distance: 155.2
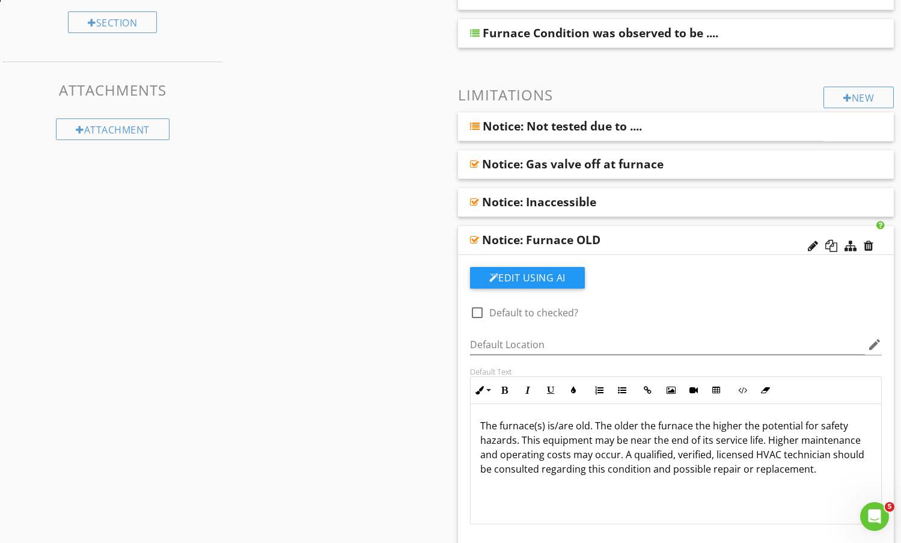
click at [704, 233] on div "Notice: Furnace OLD" at bounding box center [636, 240] width 309 height 14
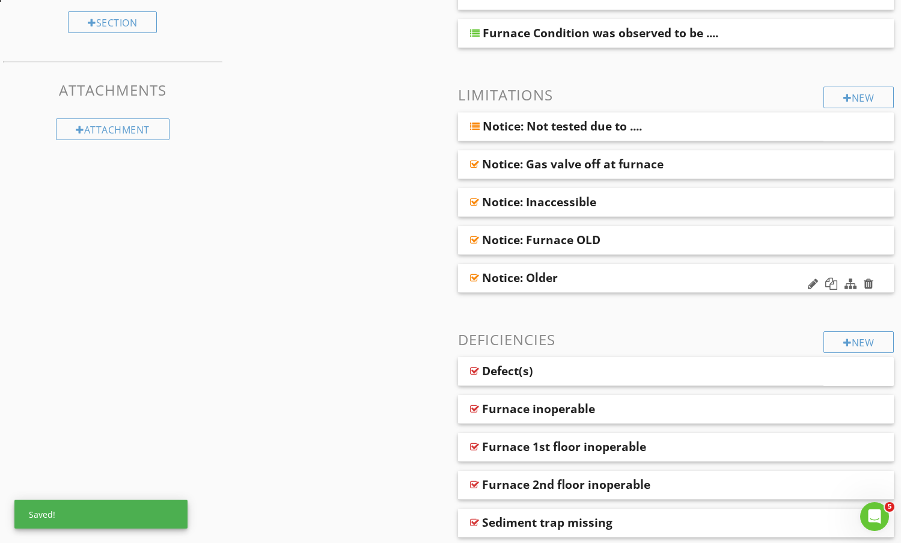
click at [697, 280] on div "Notice: Older" at bounding box center [636, 278] width 309 height 14
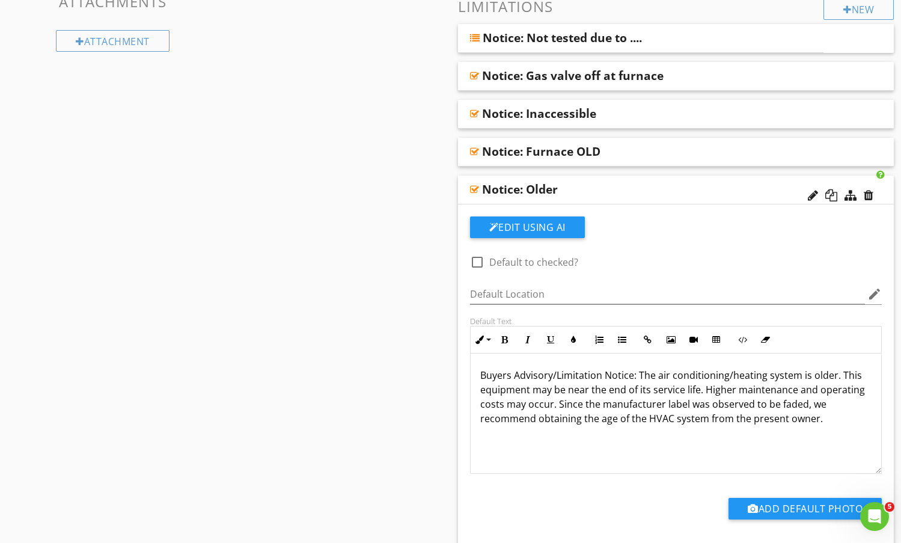
scroll to position [491, 0]
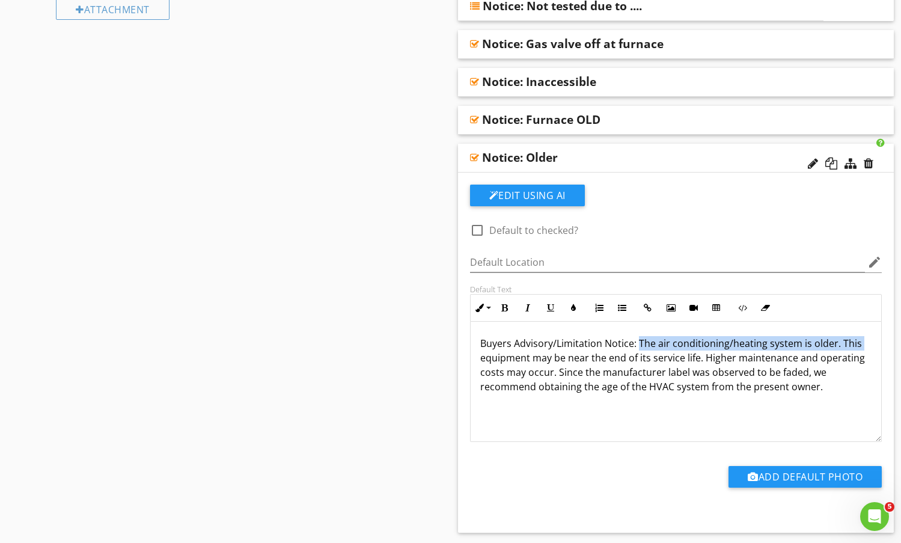
drag, startPoint x: 637, startPoint y: 346, endPoint x: 430, endPoint y: 353, distance: 207.0
click at [609, 341] on p "Buyers Advisory/Limitation Notice: The air conditioning/heating system is older…" at bounding box center [677, 365] width 392 height 58
drag, startPoint x: 636, startPoint y: 342, endPoint x: 444, endPoint y: 347, distance: 191.9
click at [458, 349] on div "Edit Using AI check_box_outline_blank Default to checked? Default Location edit…" at bounding box center [676, 353] width 437 height 360
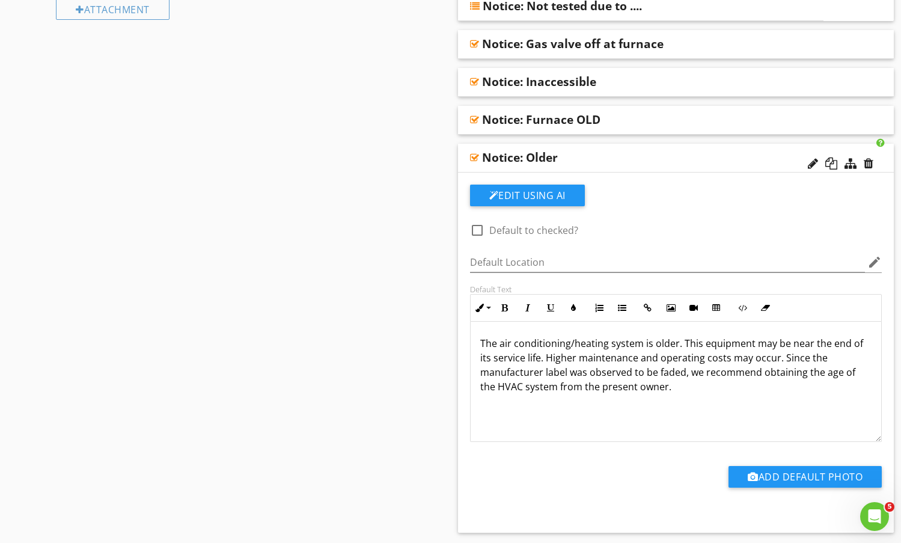
click at [717, 153] on div "Notice: Older" at bounding box center [636, 157] width 309 height 14
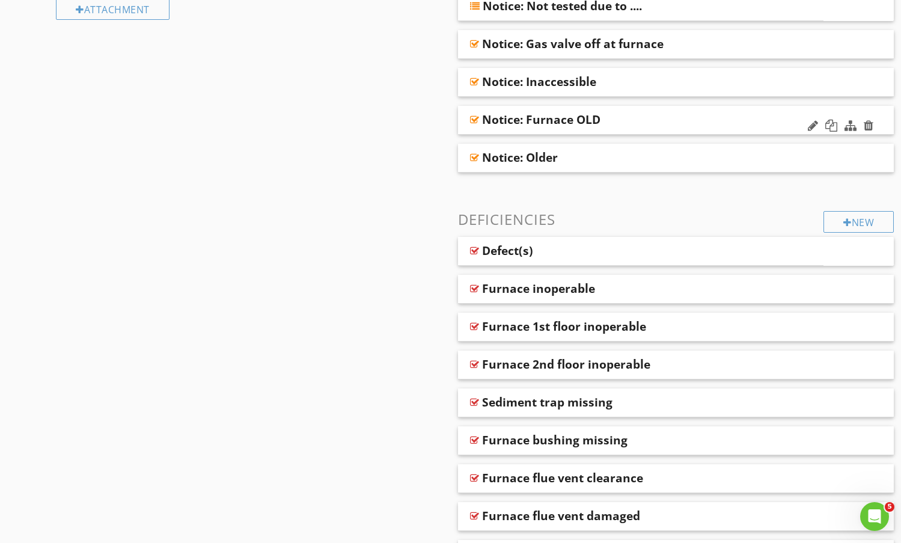
click at [711, 124] on div "Notice: Furnace OLD" at bounding box center [636, 119] width 309 height 14
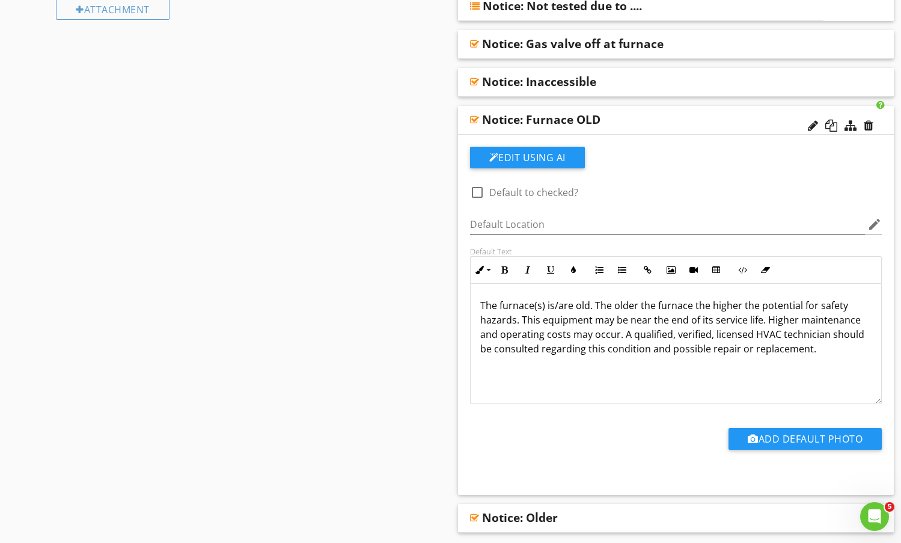
click at [711, 124] on div "Notice: Furnace OLD" at bounding box center [636, 119] width 309 height 14
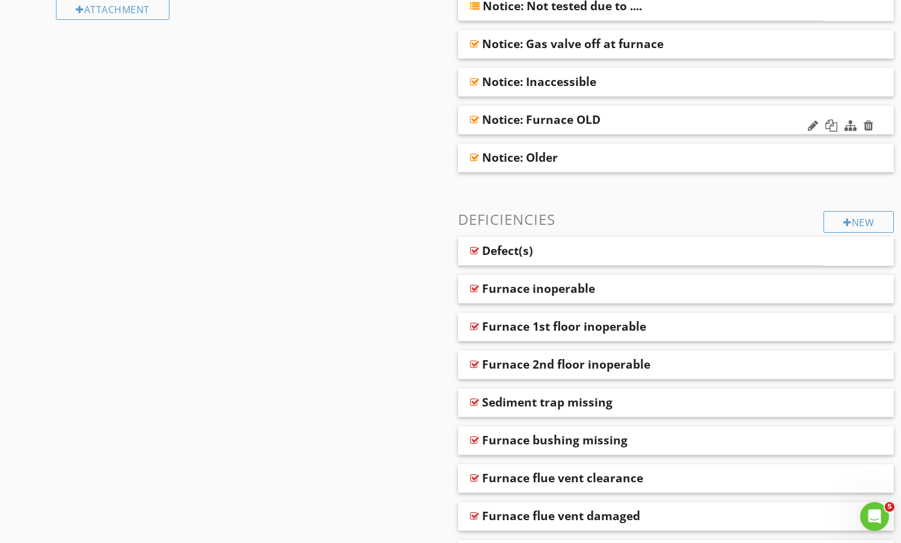
click at [711, 124] on div "Notice: Furnace OLD" at bounding box center [636, 119] width 309 height 14
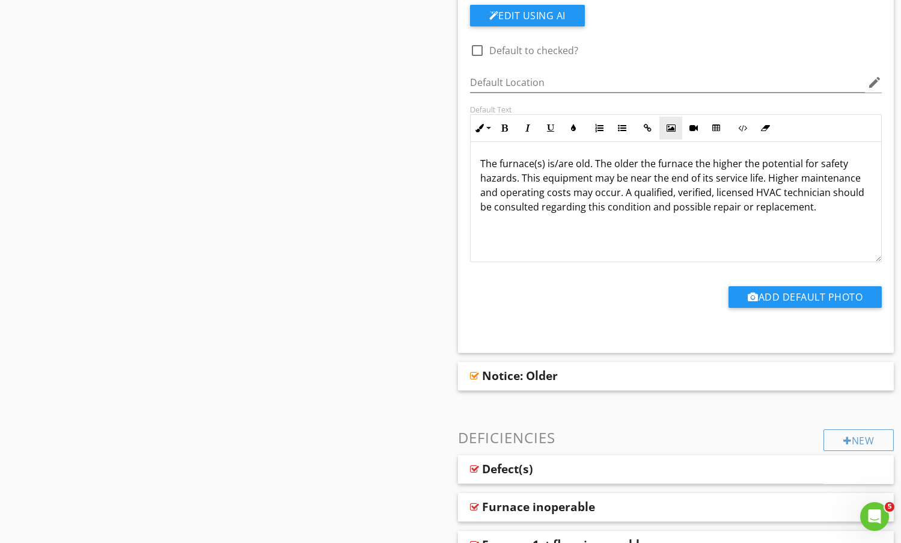
scroll to position [672, 0]
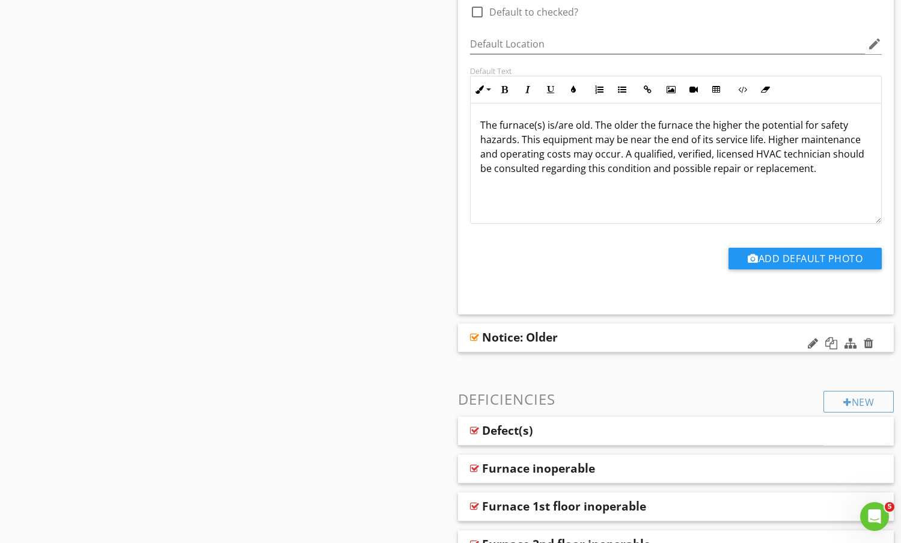
click at [661, 337] on div "Notice: Older" at bounding box center [636, 337] width 309 height 14
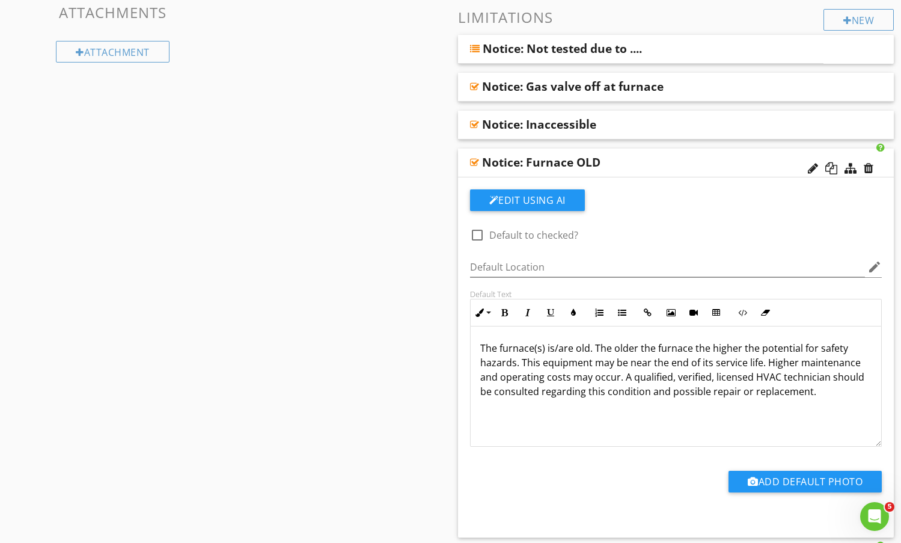
scroll to position [431, 0]
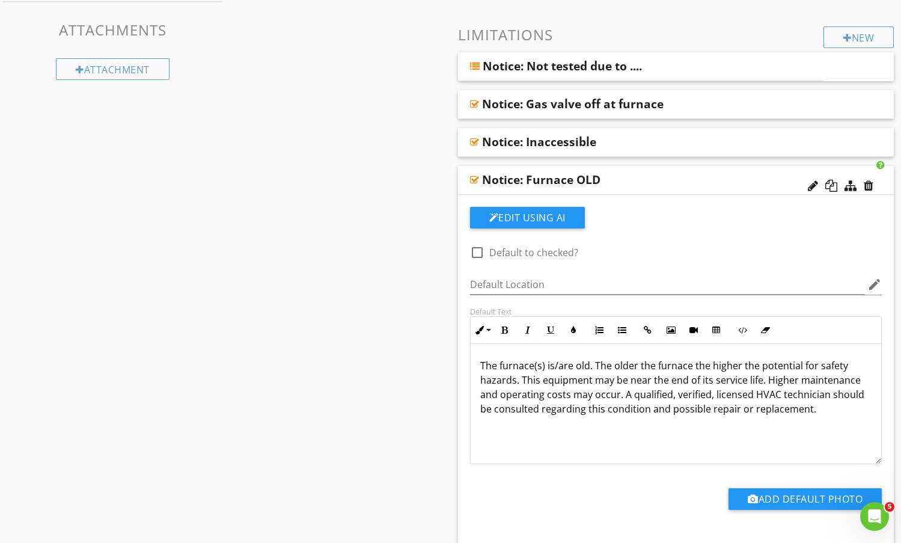
click at [665, 182] on div "Notice: Furnace OLD" at bounding box center [636, 180] width 309 height 14
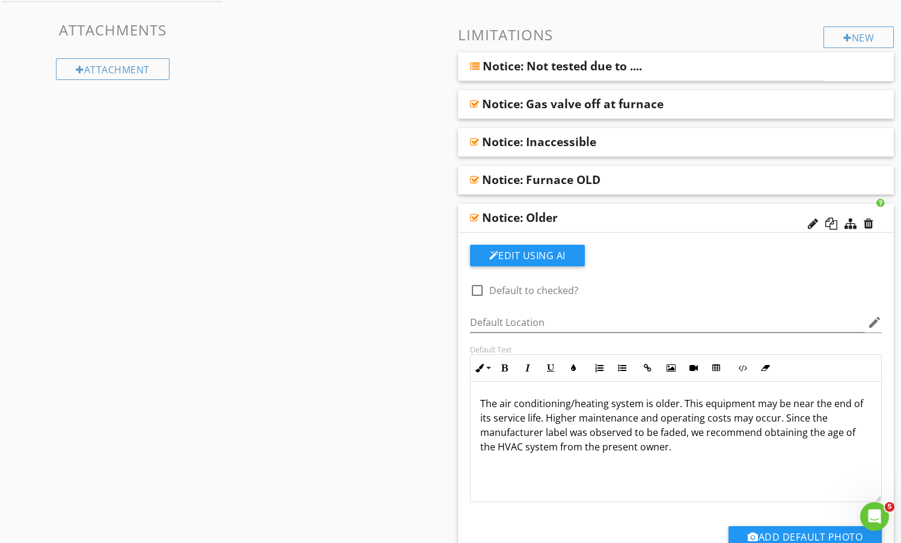
click at [675, 217] on div "Notice: Older" at bounding box center [636, 217] width 309 height 14
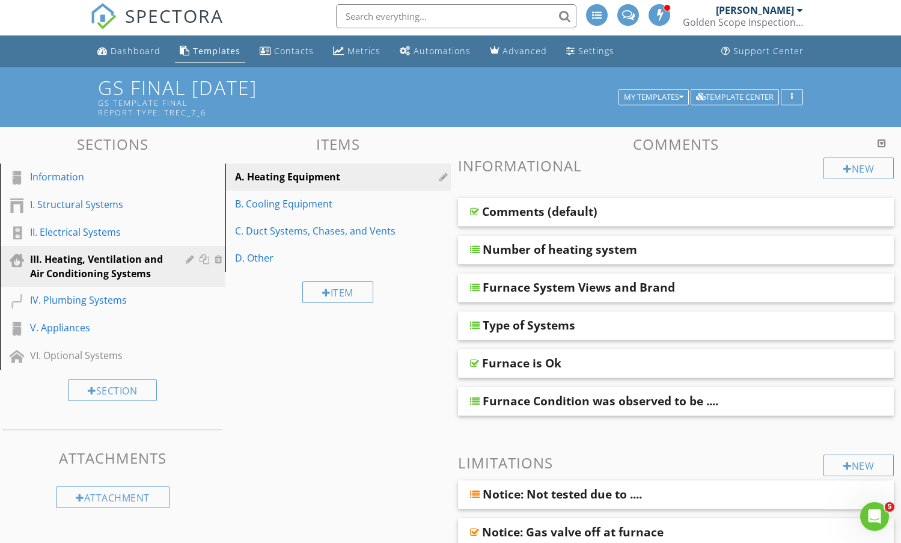
scroll to position [0, 0]
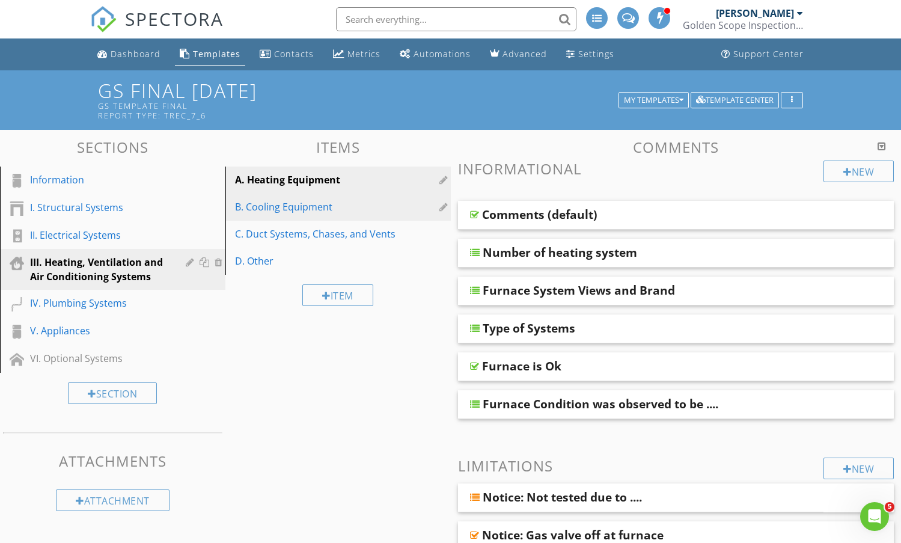
click at [322, 207] on div "B. Cooling Equipment" at bounding box center [317, 207] width 165 height 14
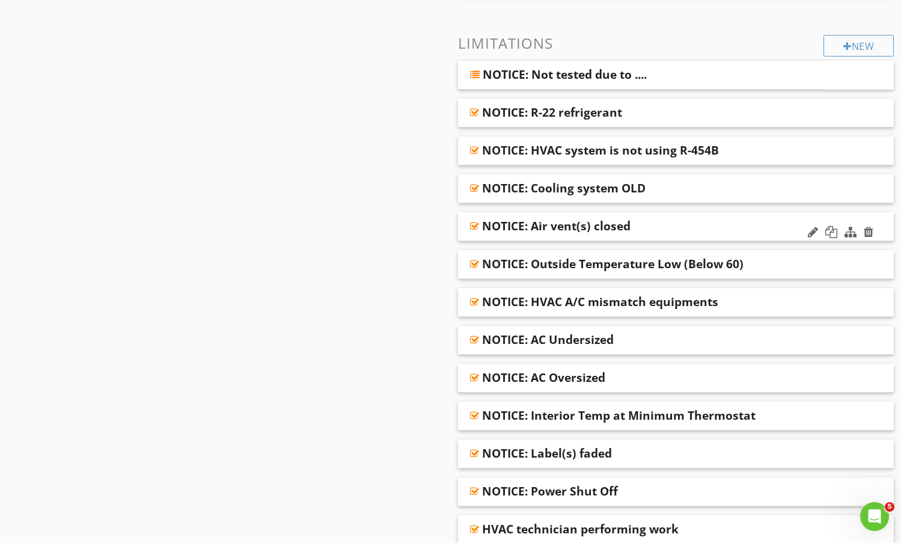
scroll to position [601, 0]
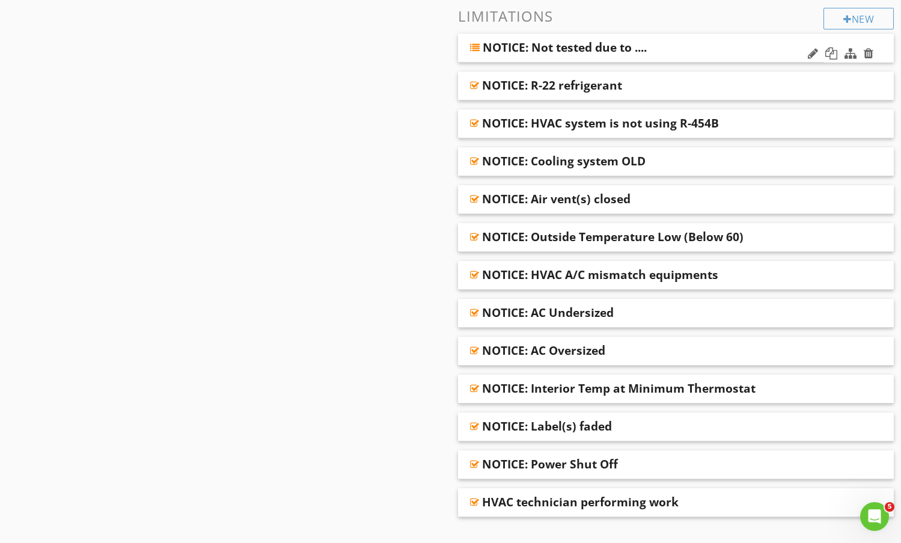
click at [683, 45] on div "NOTICE: Not tested due to ...." at bounding box center [611, 47] width 256 height 14
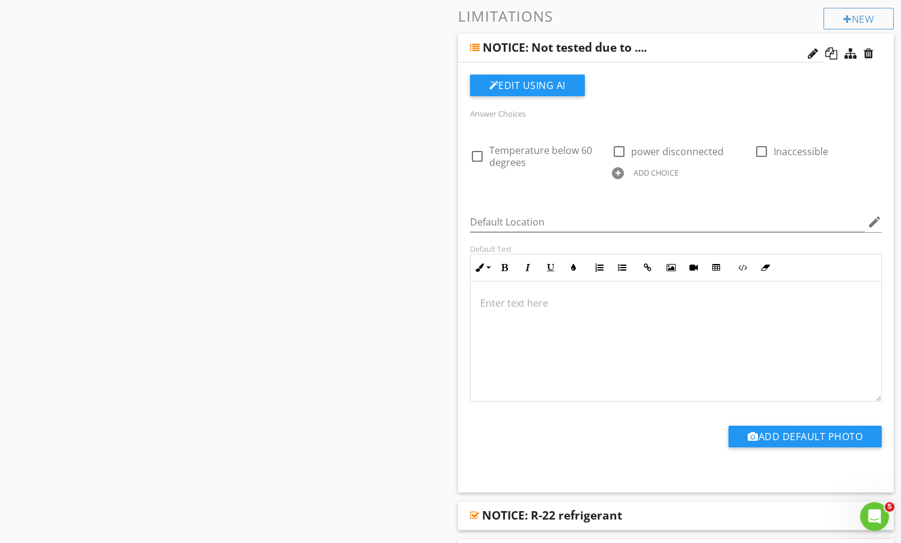
click at [683, 46] on div "NOTICE: Not tested due to ...." at bounding box center [611, 47] width 256 height 14
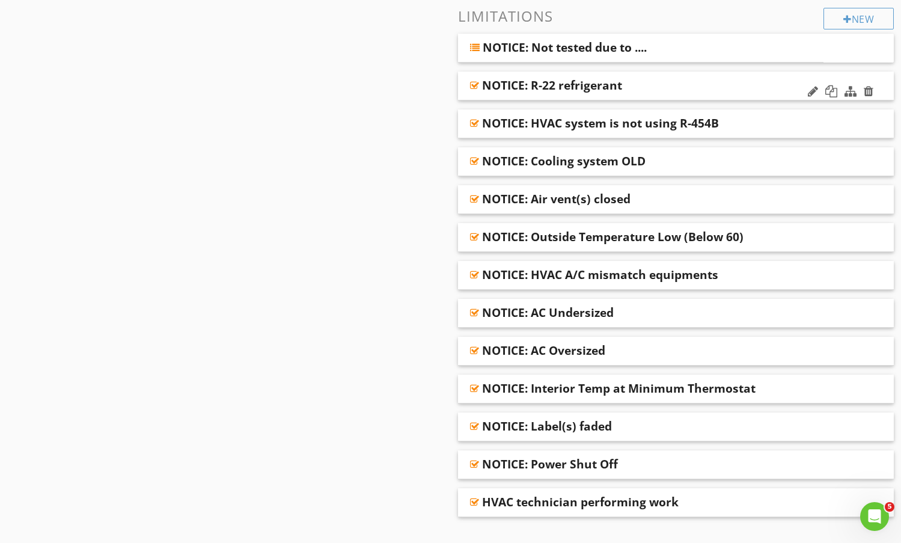
click at [683, 78] on div "NOTICE: R-22 refrigerant" at bounding box center [636, 85] width 309 height 14
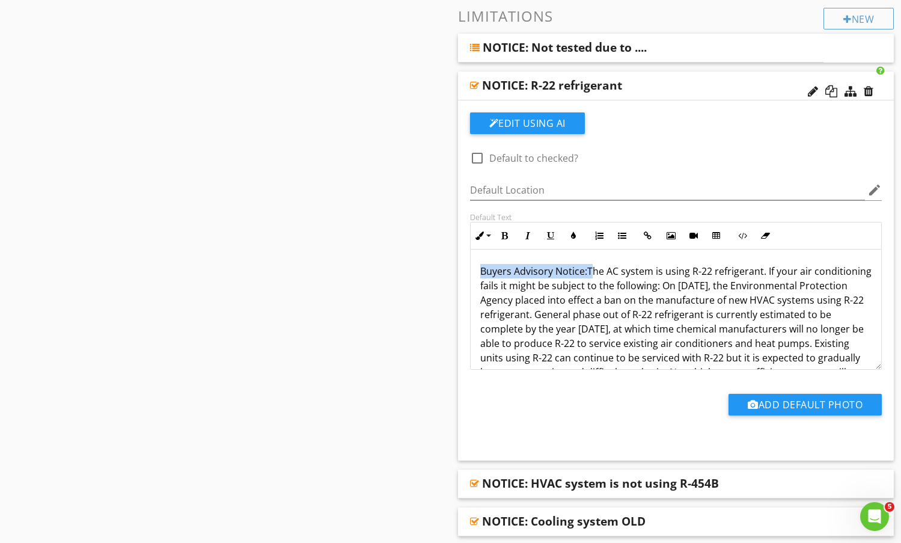
drag, startPoint x: 588, startPoint y: 271, endPoint x: 461, endPoint y: 267, distance: 126.4
click at [461, 267] on div "Edit Using AI check_box_outline_blank Default to checked? Default Location edit…" at bounding box center [676, 280] width 437 height 360
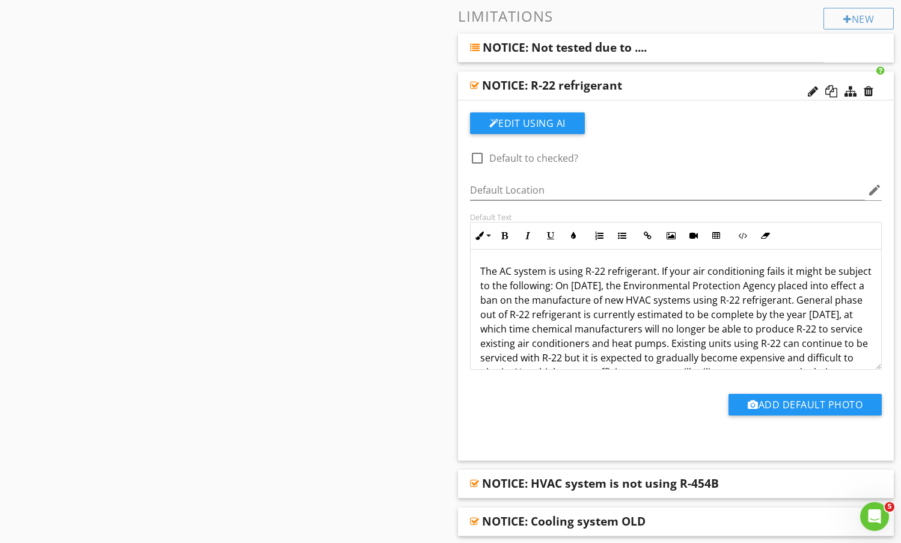
click at [682, 78] on div "NOTICE: R-22 refrigerant" at bounding box center [636, 85] width 309 height 14
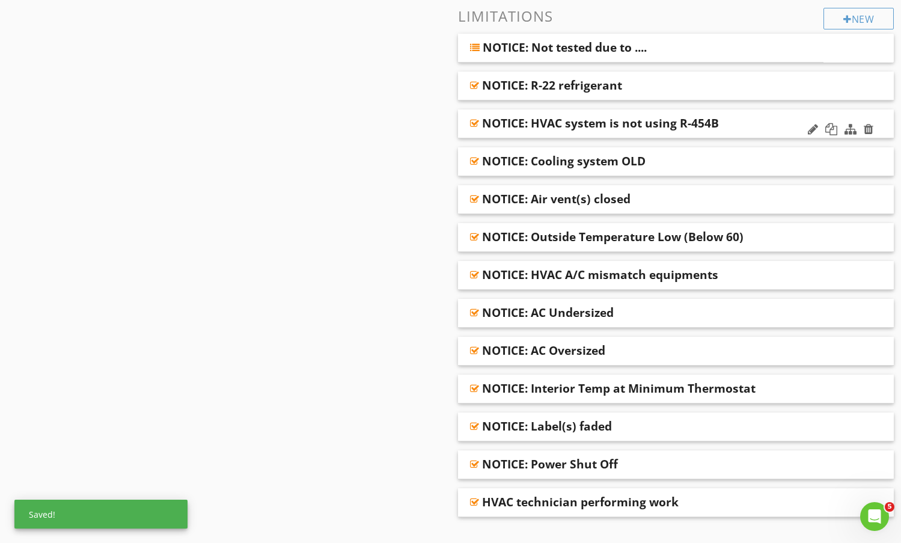
click at [767, 127] on div "NOTICE: HVAC system is not using R-454B" at bounding box center [636, 123] width 309 height 14
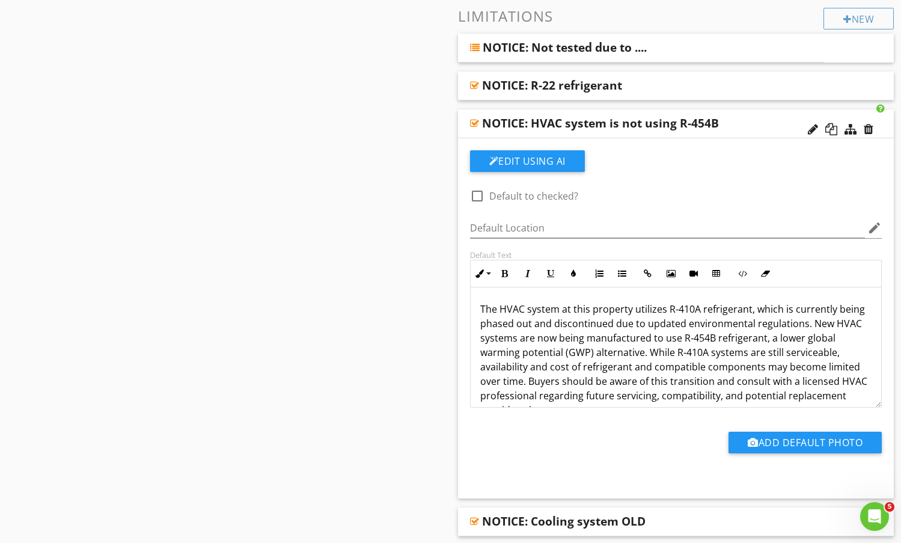
click at [743, 123] on div "NOTICE: HVAC system is not using R-454B" at bounding box center [636, 123] width 309 height 14
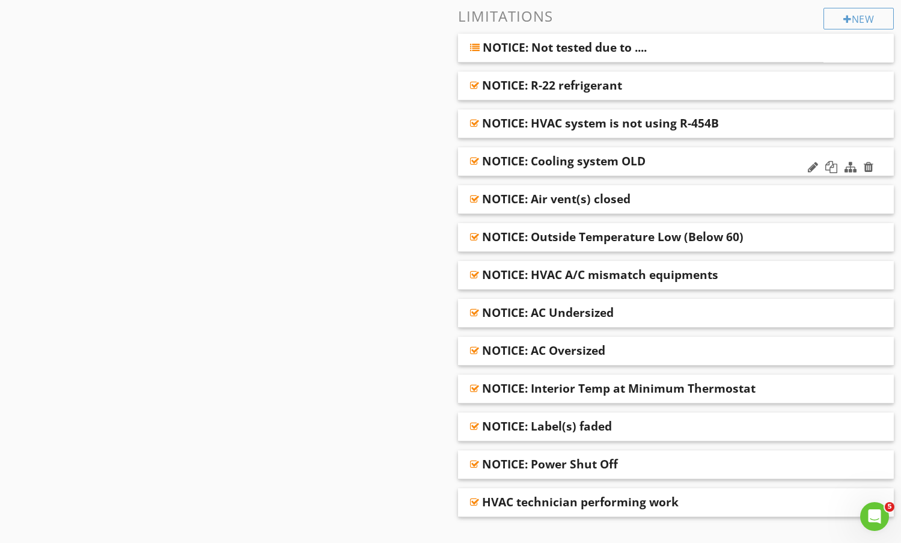
click at [722, 165] on div "NOTICE: Cooling system OLD" at bounding box center [636, 161] width 309 height 14
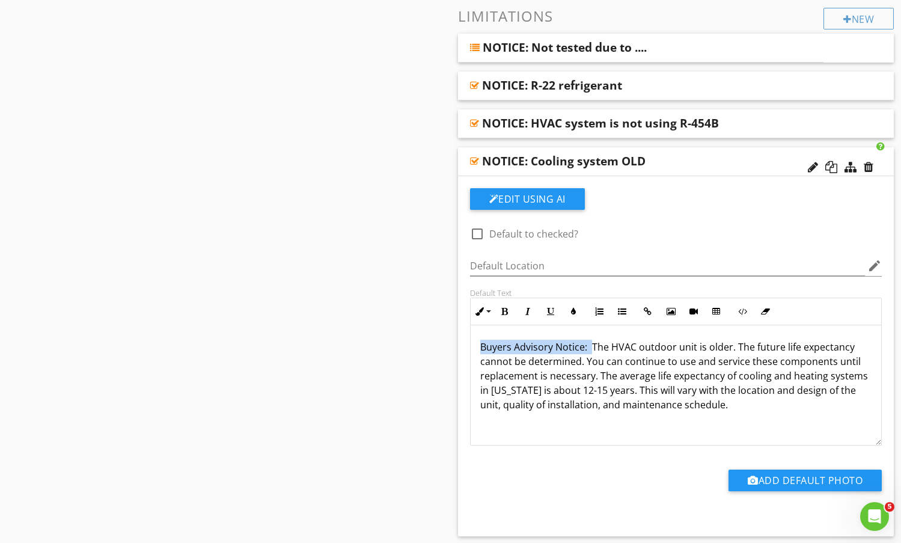
drag, startPoint x: 590, startPoint y: 347, endPoint x: 468, endPoint y: 343, distance: 121.5
click at [468, 343] on div "Default Text Inline Style XLarge Large Normal Small Light Small/Light Bold Ital…" at bounding box center [676, 367] width 427 height 158
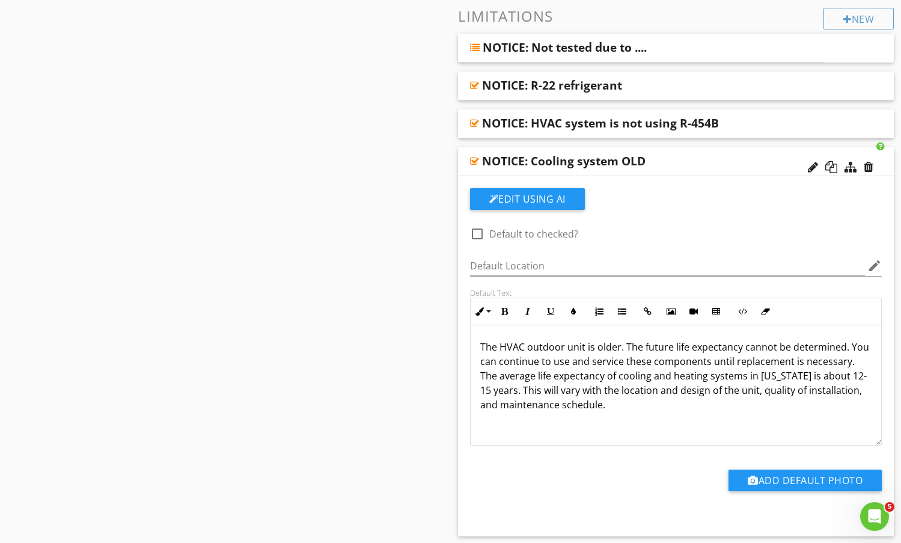
click at [717, 161] on div "NOTICE: Cooling system OLD" at bounding box center [636, 161] width 309 height 14
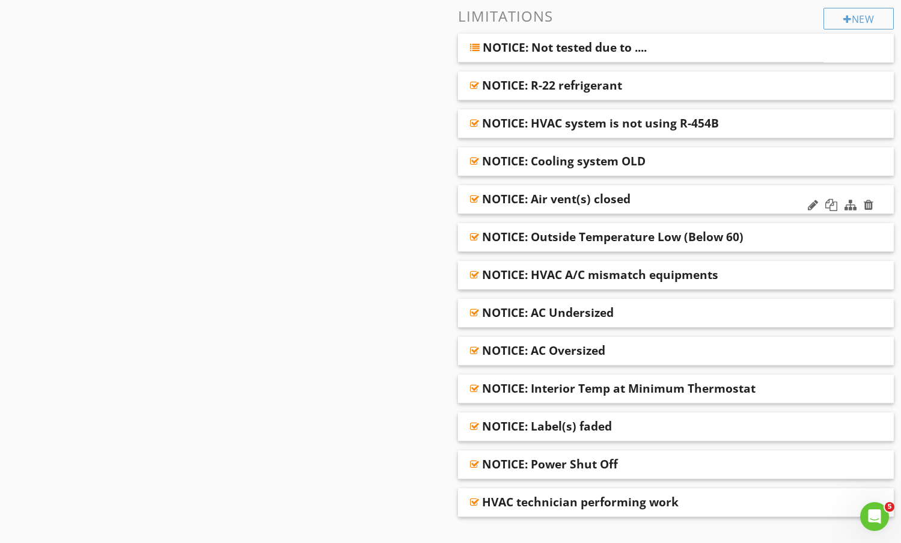
click at [710, 195] on div "NOTICE: Air vent(s) closed" at bounding box center [636, 199] width 309 height 14
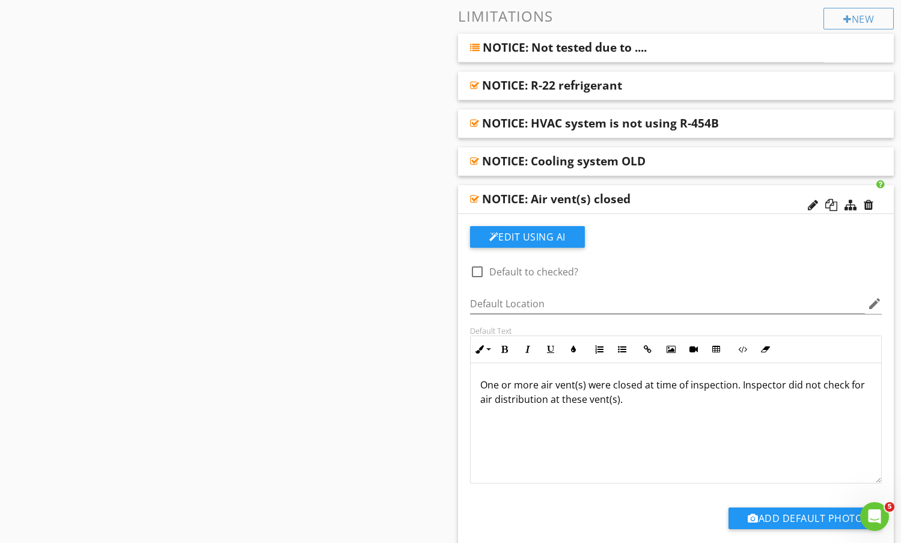
click at [700, 193] on div "NOTICE: Air vent(s) closed" at bounding box center [636, 199] width 309 height 14
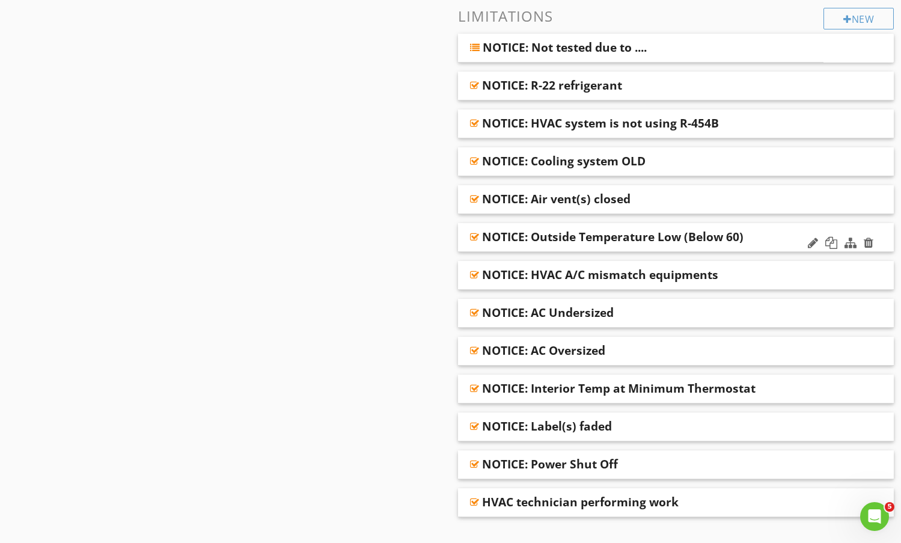
click at [774, 241] on div "NOTICE: Outside Temperature Low (Below 60)" at bounding box center [636, 237] width 309 height 14
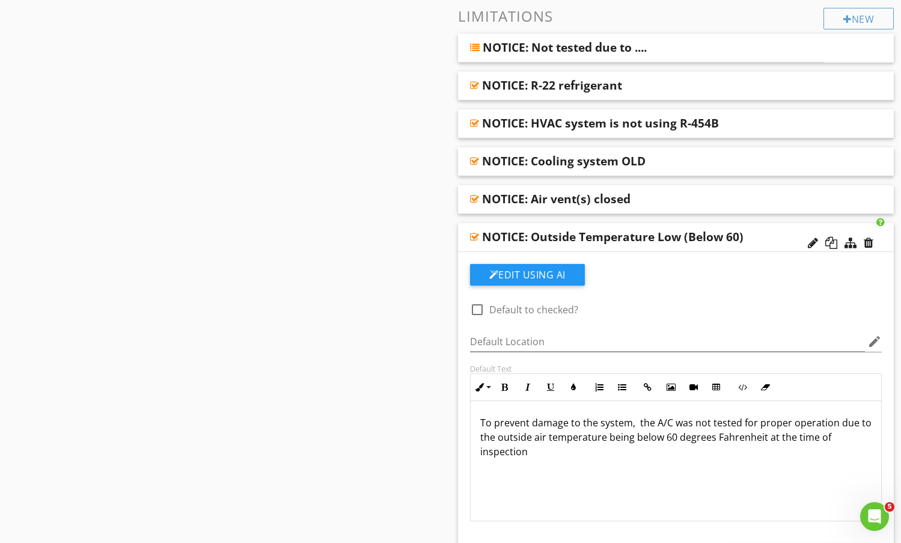
click at [772, 244] on div "NOTICE: Outside Temperature Low (Below 60)" at bounding box center [636, 237] width 309 height 14
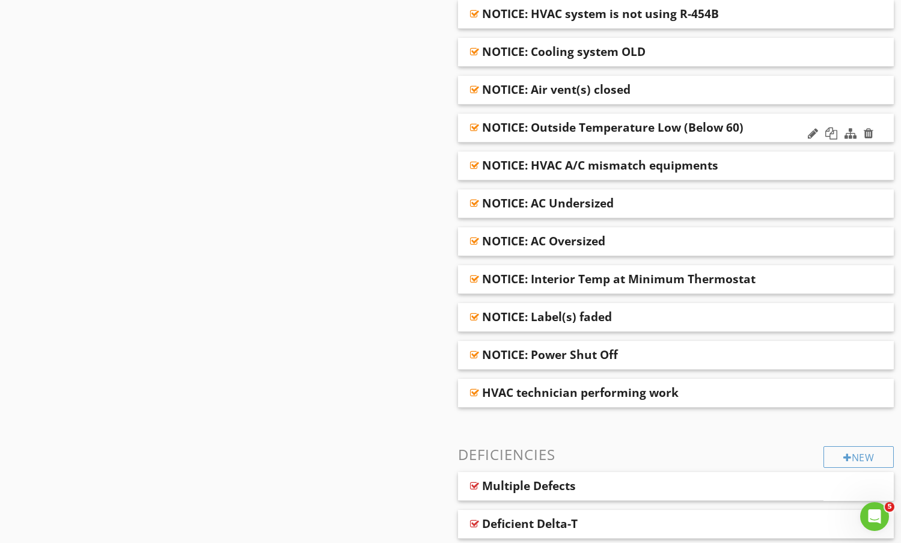
scroll to position [722, 0]
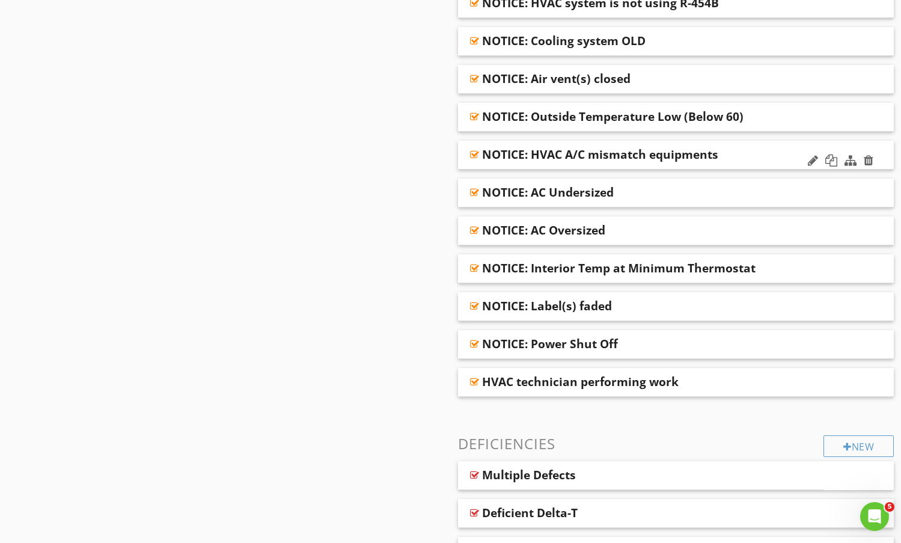
click at [763, 159] on div "NOTICE: HVAC A/C mismatch equipments" at bounding box center [636, 154] width 309 height 14
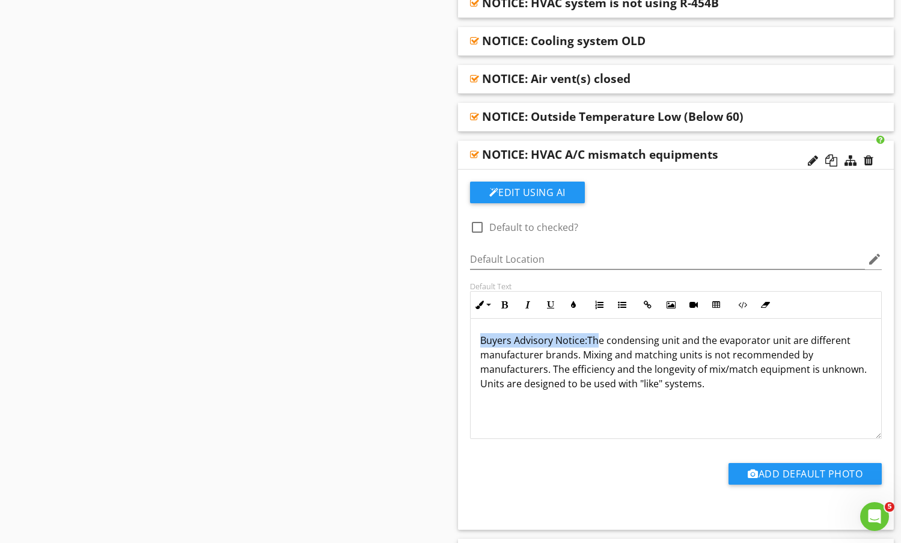
drag, startPoint x: 591, startPoint y: 340, endPoint x: 442, endPoint y: 341, distance: 149.1
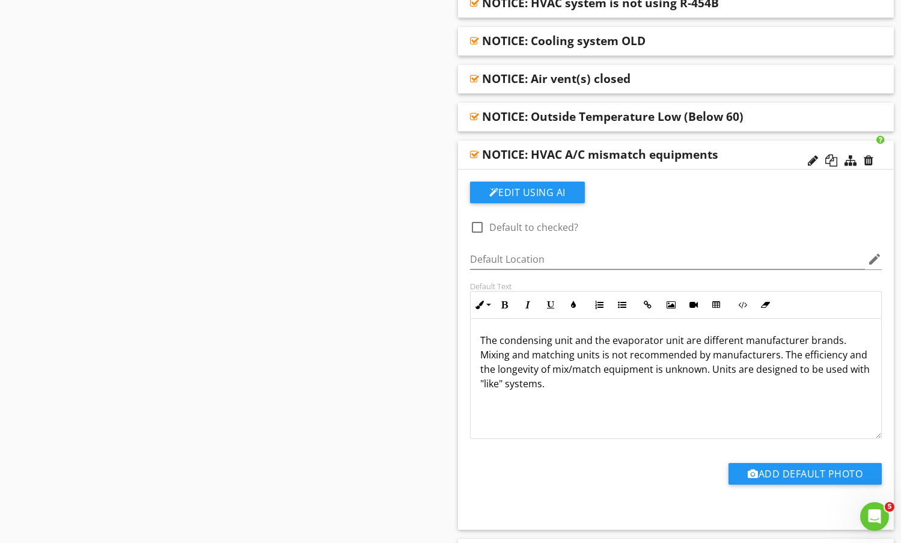
click at [723, 155] on div "NOTICE: HVAC A/C mismatch equipments" at bounding box center [636, 154] width 309 height 14
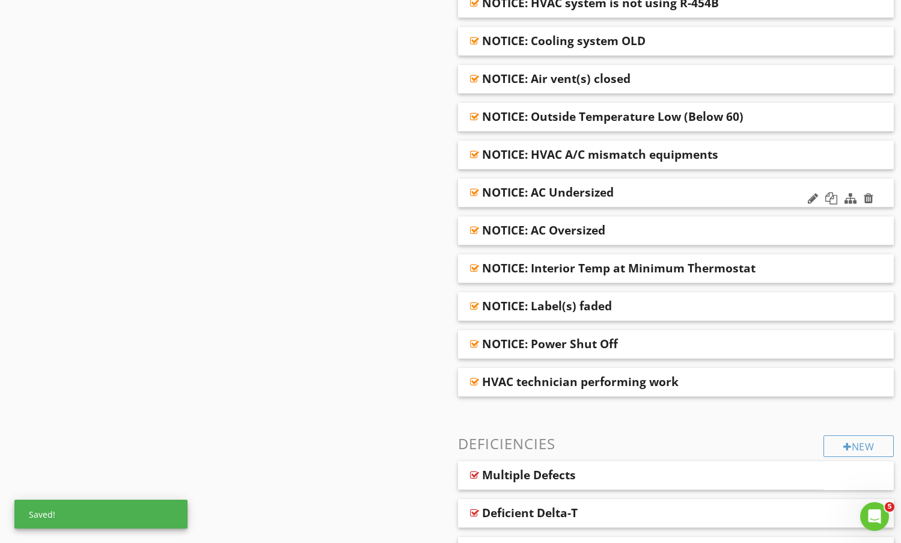
click at [701, 190] on div "NOTICE: AC Undersized" at bounding box center [636, 192] width 309 height 14
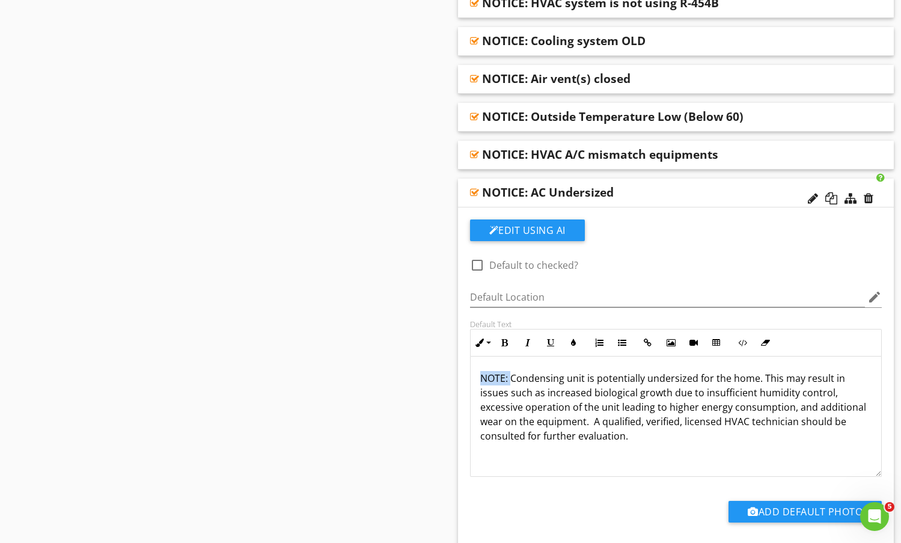
drag, startPoint x: 511, startPoint y: 375, endPoint x: 446, endPoint y: 378, distance: 65.0
click at [685, 195] on div "NOTICE: AC Undersized" at bounding box center [636, 192] width 309 height 14
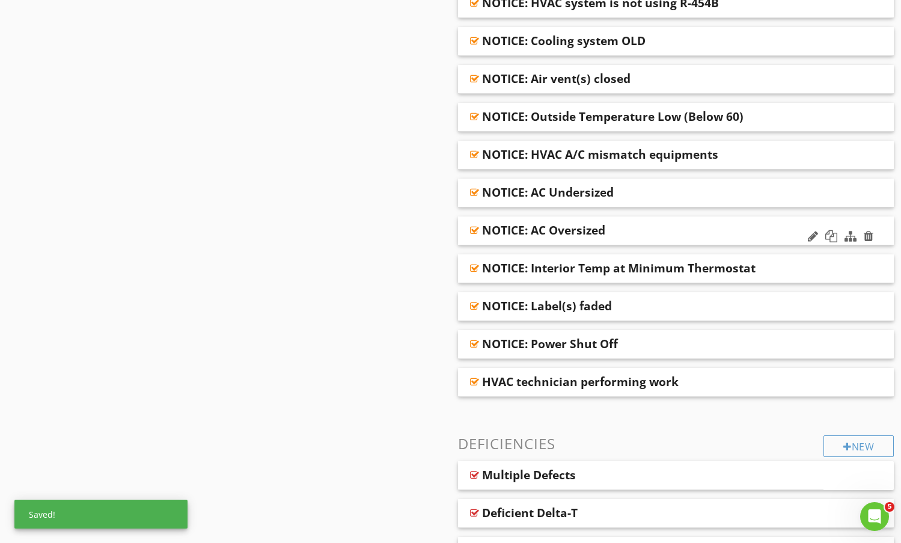
click at [680, 235] on div "NOTICE: AC Oversized" at bounding box center [636, 230] width 309 height 14
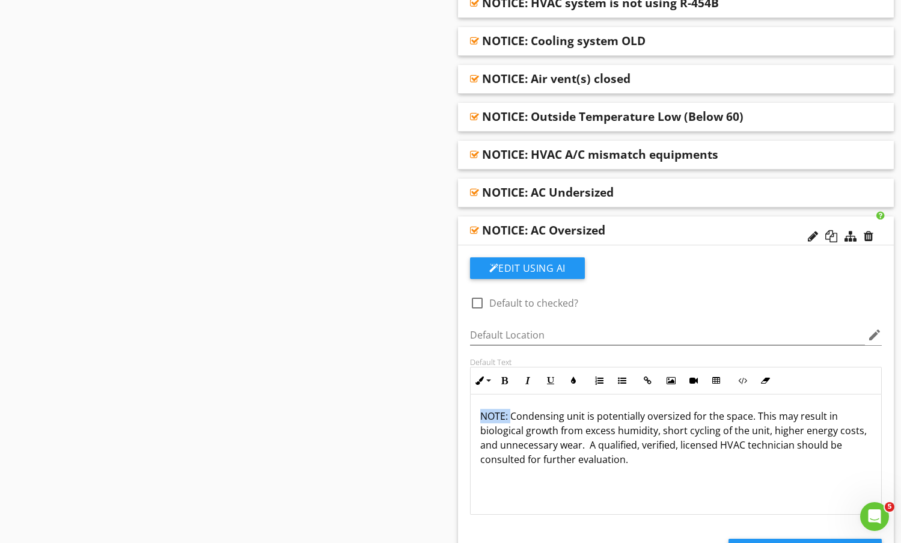
drag, startPoint x: 514, startPoint y: 417, endPoint x: 437, endPoint y: 418, distance: 77.0
click at [666, 231] on div "NOTICE: AC Oversized" at bounding box center [636, 230] width 309 height 14
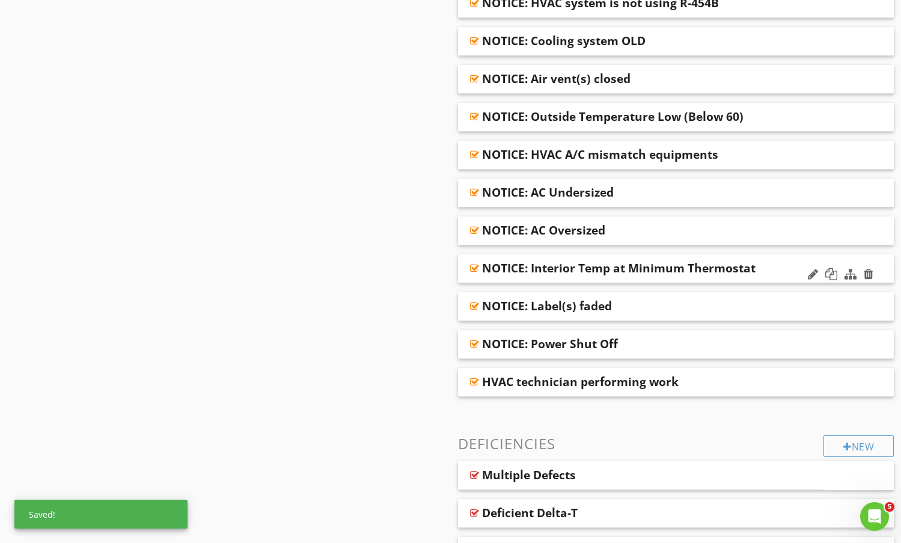
click at [784, 268] on div "NOTICE: Interior Temp at Minimum Thermostat" at bounding box center [636, 268] width 309 height 14
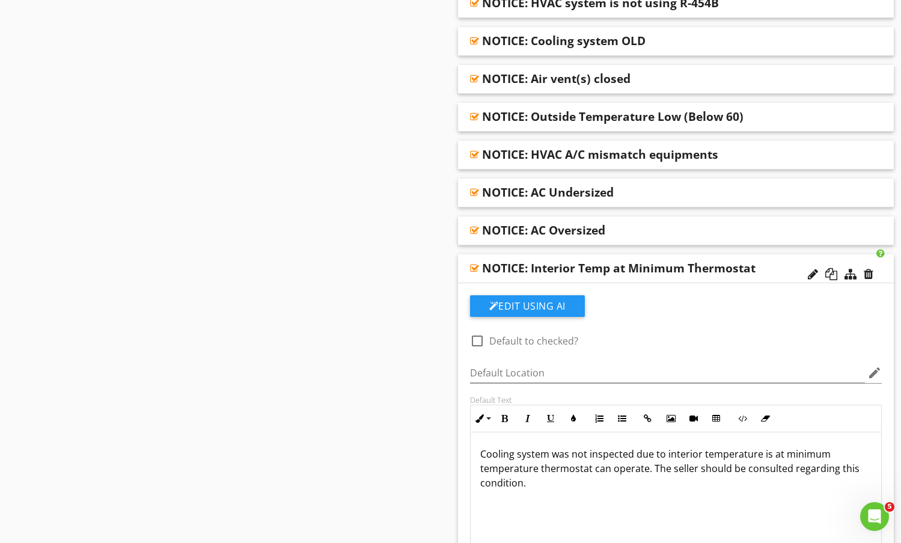
click at [775, 266] on div "NOTICE: Interior Temp at Minimum Thermostat" at bounding box center [636, 268] width 309 height 14
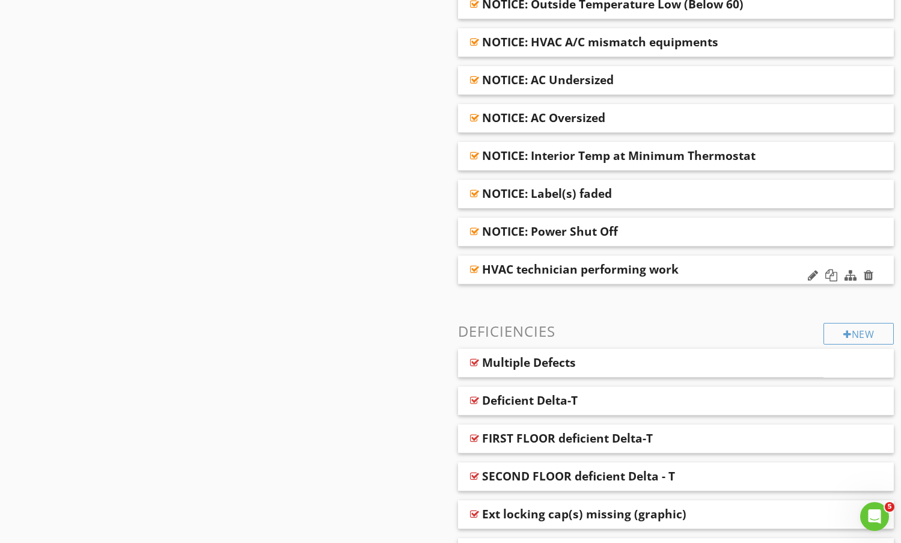
scroll to position [842, 0]
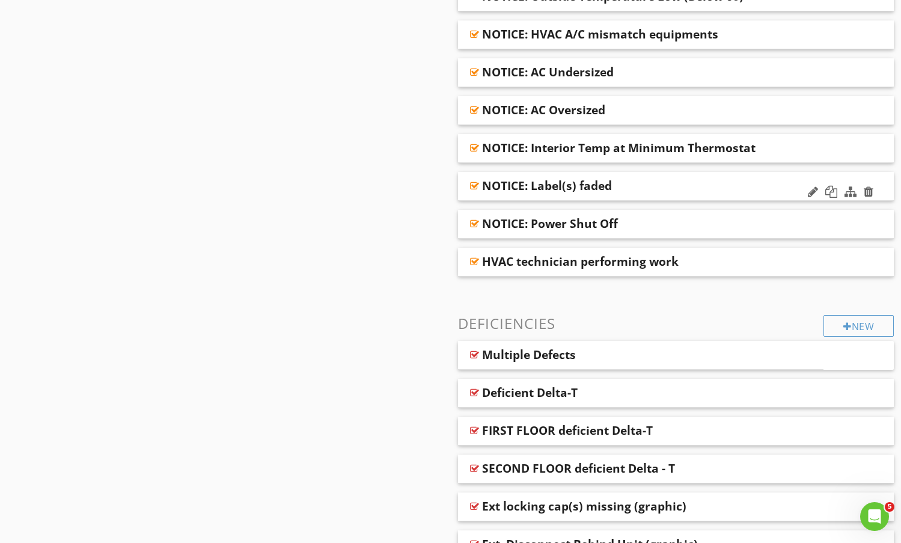
click at [748, 186] on div "NOTICE: Label(s) faded" at bounding box center [636, 186] width 309 height 14
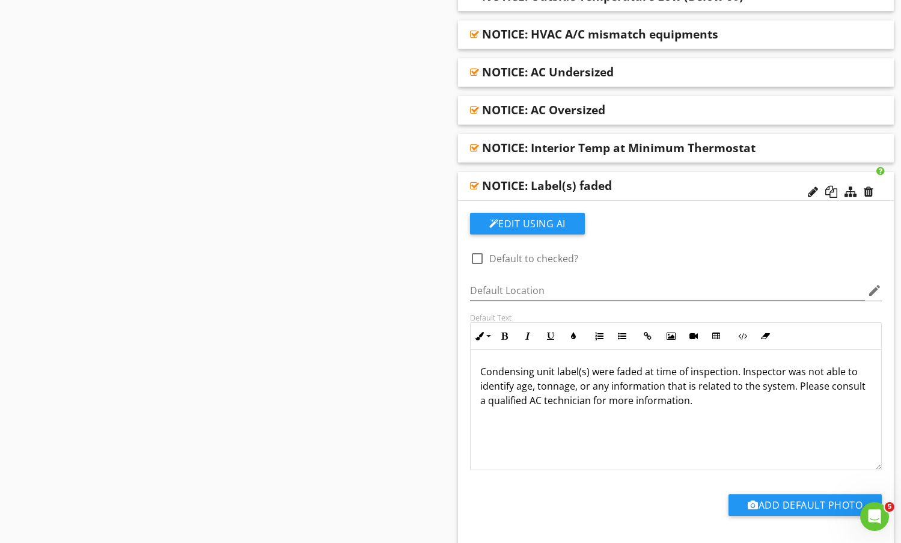
click at [704, 188] on div "NOTICE: Label(s) faded" at bounding box center [636, 186] width 309 height 14
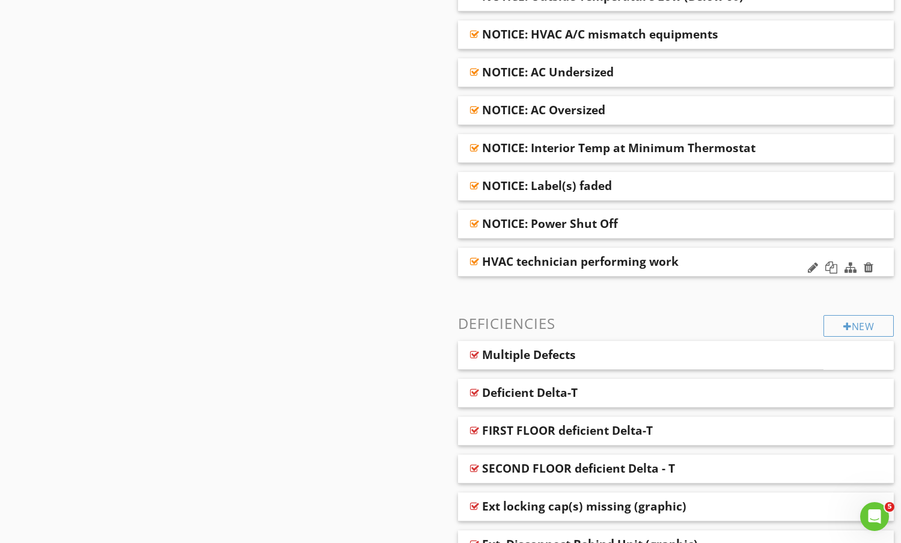
click at [713, 260] on div "HVAC technician performing work" at bounding box center [636, 261] width 309 height 14
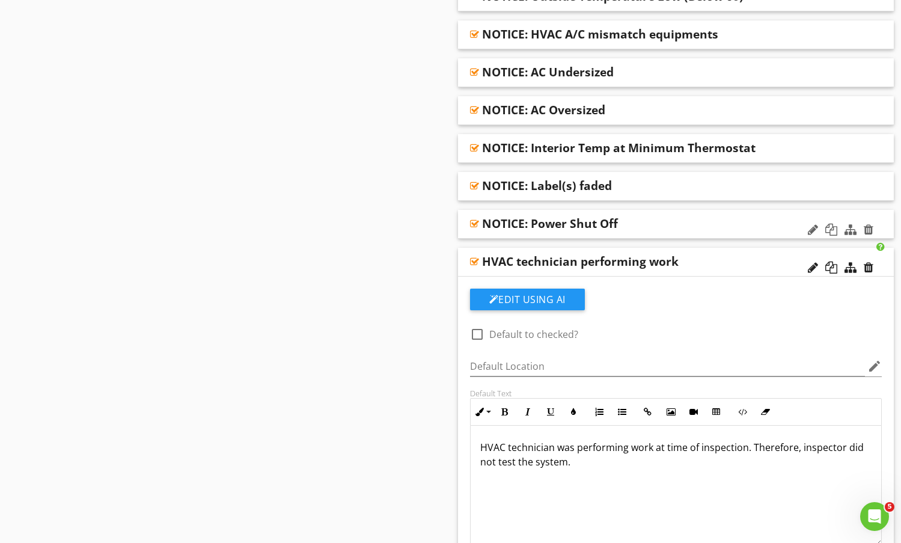
click at [700, 217] on div "NOTICE: Power Shut Off" at bounding box center [636, 224] width 309 height 14
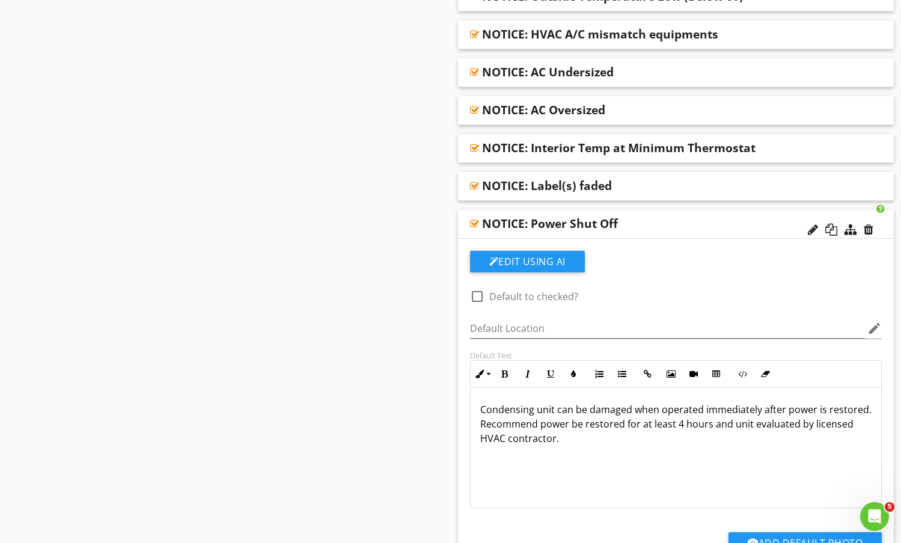
click at [700, 217] on div "NOTICE: Power Shut Off" at bounding box center [636, 224] width 309 height 14
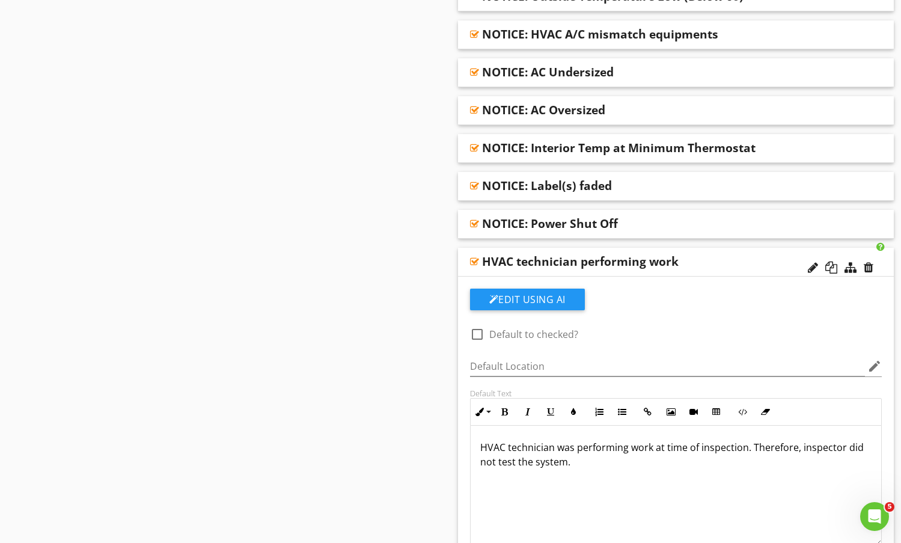
click at [750, 265] on div "HVAC technician performing work" at bounding box center [636, 261] width 309 height 14
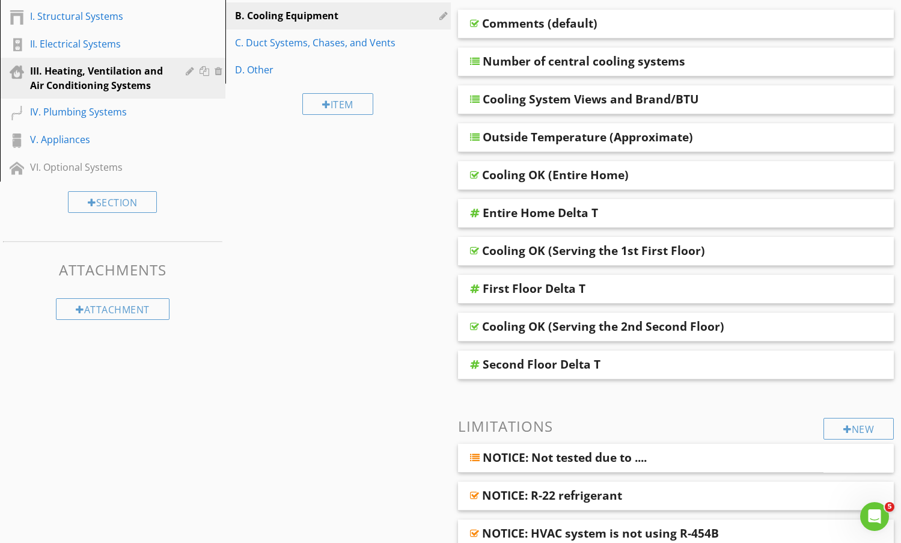
scroll to position [180, 0]
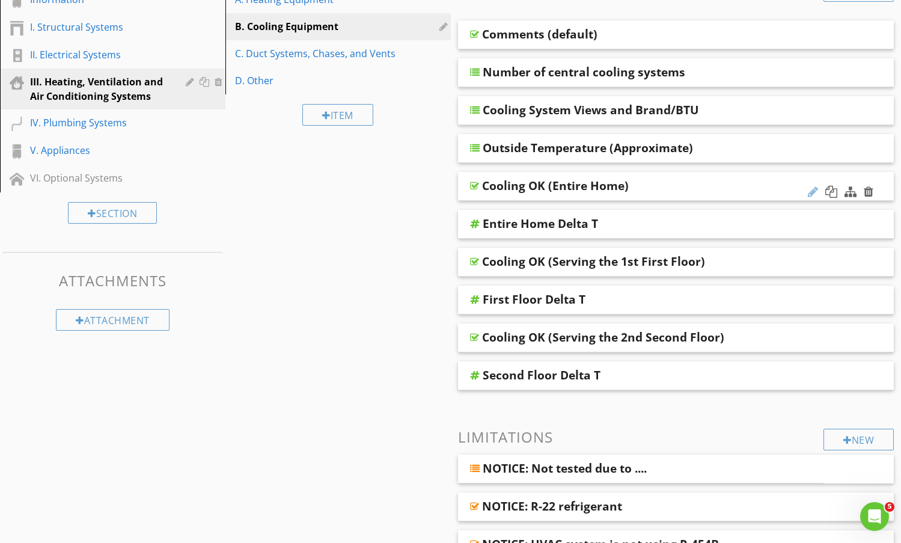
click at [813, 192] on div at bounding box center [813, 192] width 10 height 12
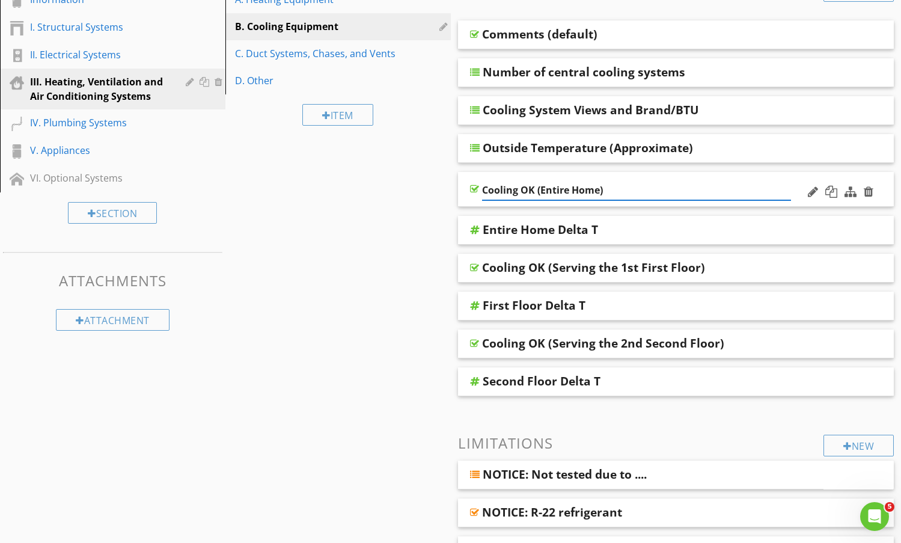
click at [737, 186] on input "Cooling OK (Entire Home)" at bounding box center [636, 190] width 309 height 20
click at [734, 180] on input "Cooling OK (Entire Home)" at bounding box center [636, 190] width 309 height 20
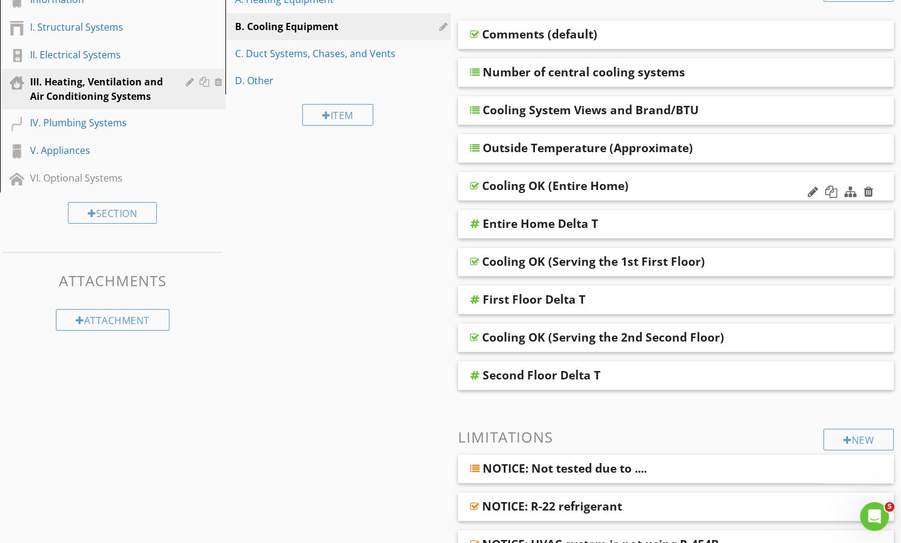
click at [733, 178] on div "Cooling OK (Entire Home)" at bounding box center [676, 186] width 437 height 29
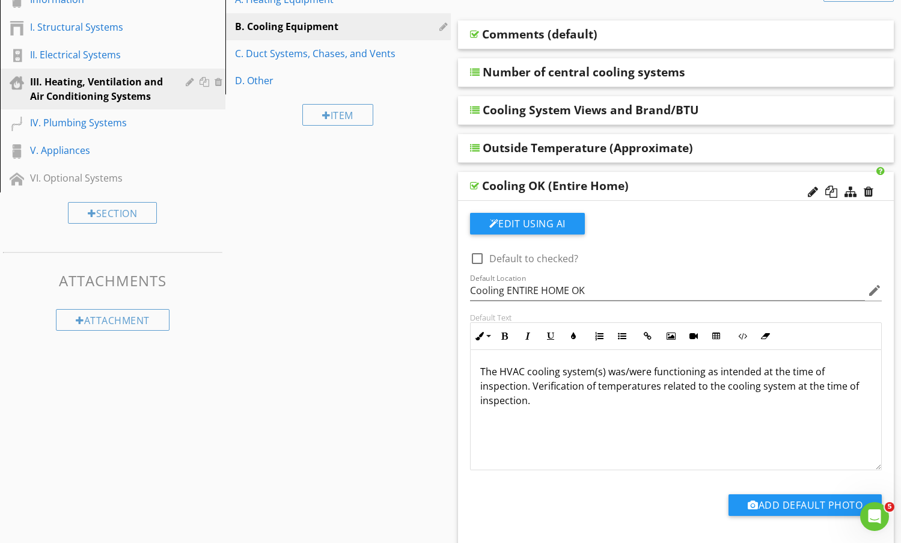
click at [701, 180] on div "Cooling OK (Entire Home)" at bounding box center [636, 186] width 309 height 14
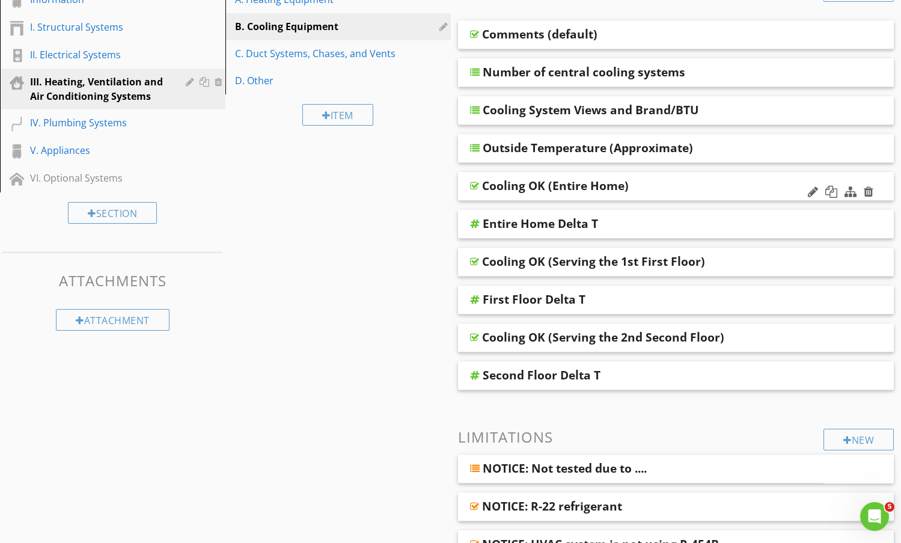
drag, startPoint x: 808, startPoint y: 194, endPoint x: 797, endPoint y: 192, distance: 11.0
click at [808, 194] on div at bounding box center [813, 192] width 10 height 12
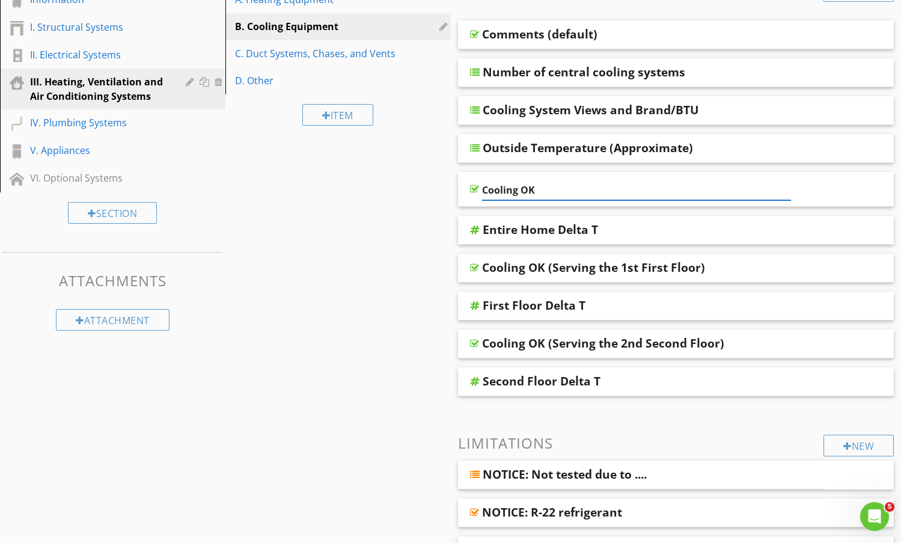
type input "Cooling OK"
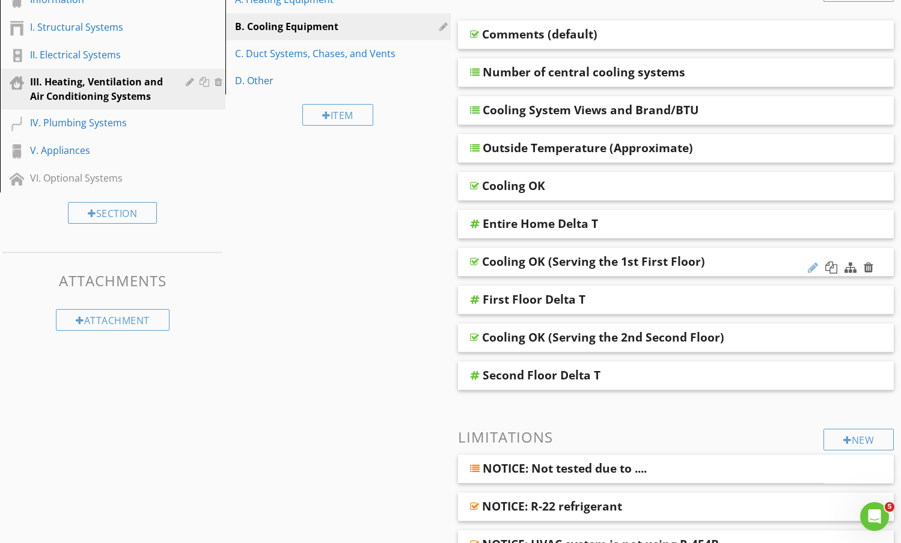
click at [810, 263] on div at bounding box center [813, 268] width 10 height 12
click at [813, 268] on div at bounding box center [813, 268] width 10 height 12
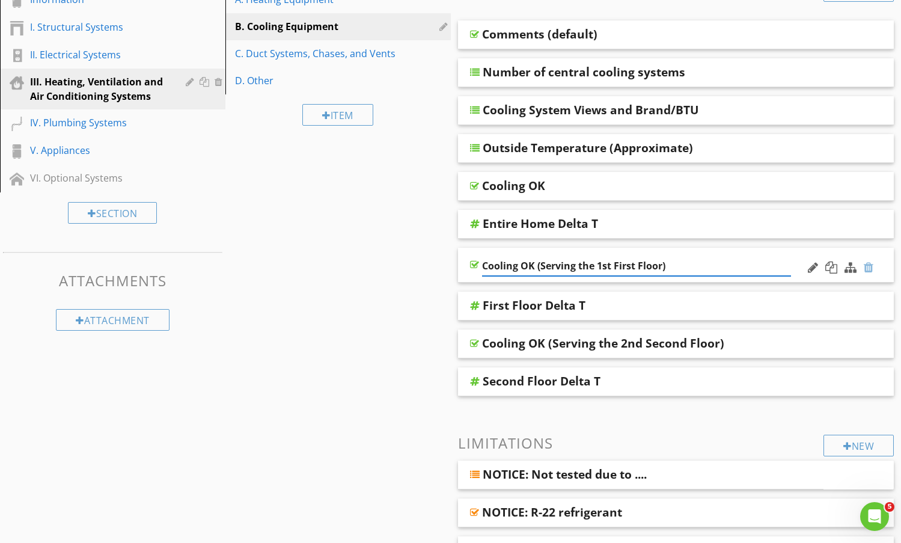
click at [866, 269] on div at bounding box center [869, 268] width 10 height 12
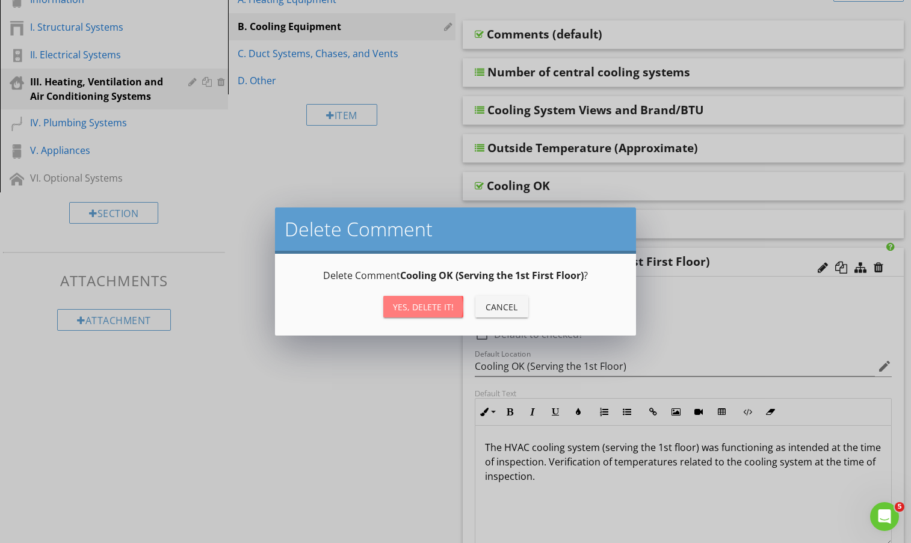
click at [420, 306] on div "Yes, Delete it!" at bounding box center [423, 307] width 61 height 13
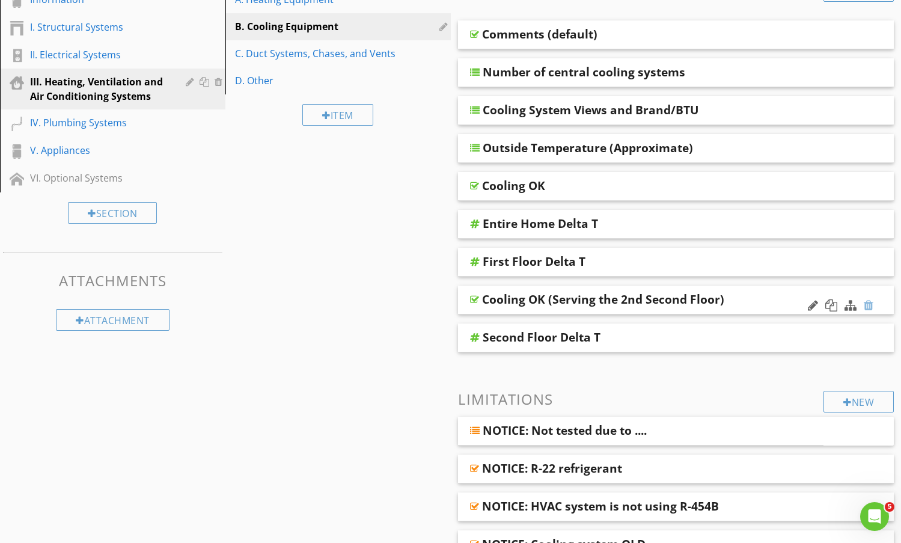
click at [872, 305] on div at bounding box center [869, 305] width 10 height 12
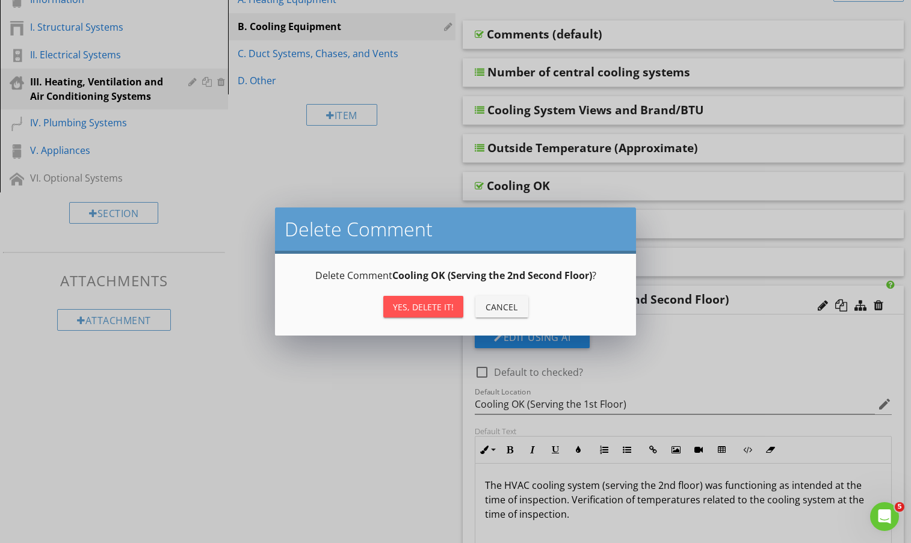
click at [434, 306] on div "Yes, Delete it!" at bounding box center [423, 307] width 61 height 13
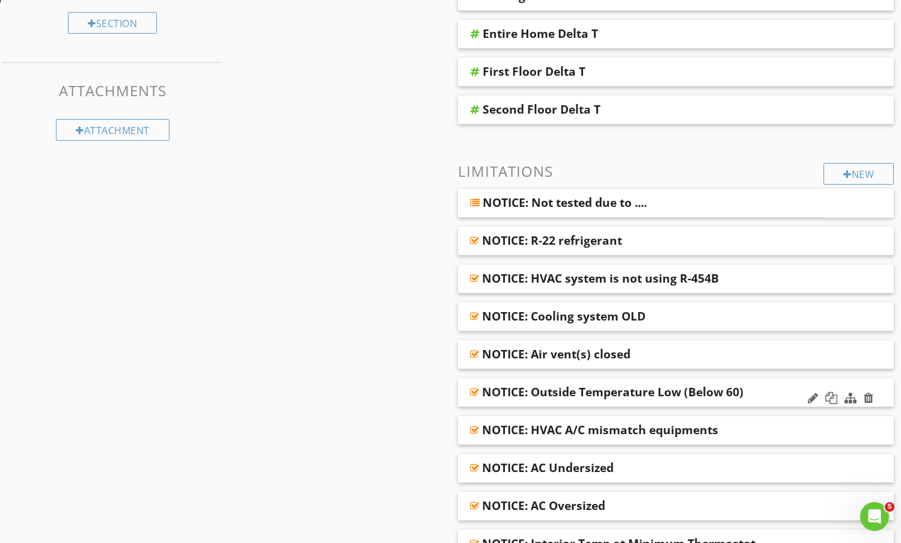
scroll to position [421, 0]
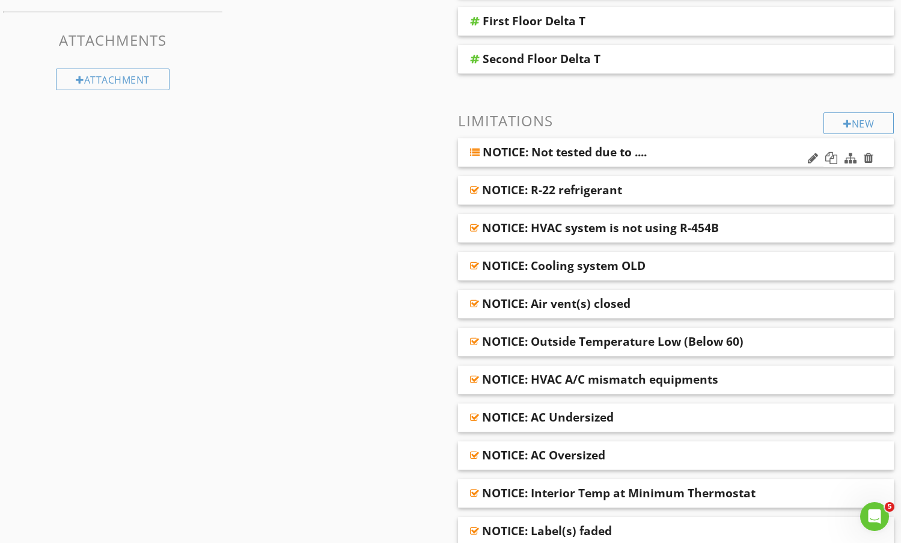
click at [725, 147] on div "NOTICE: Not tested due to ...." at bounding box center [611, 152] width 256 height 14
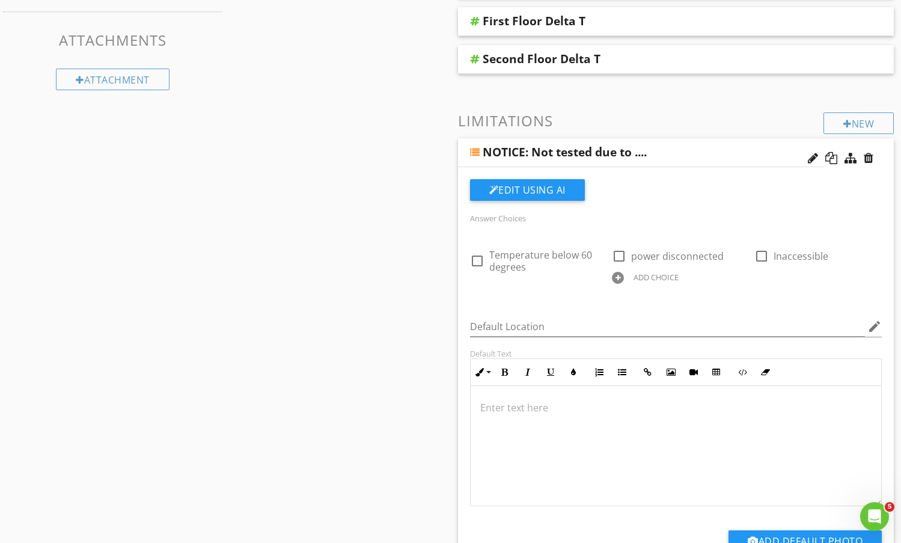
click at [725, 147] on div "NOTICE: Not tested due to ...." at bounding box center [611, 152] width 256 height 14
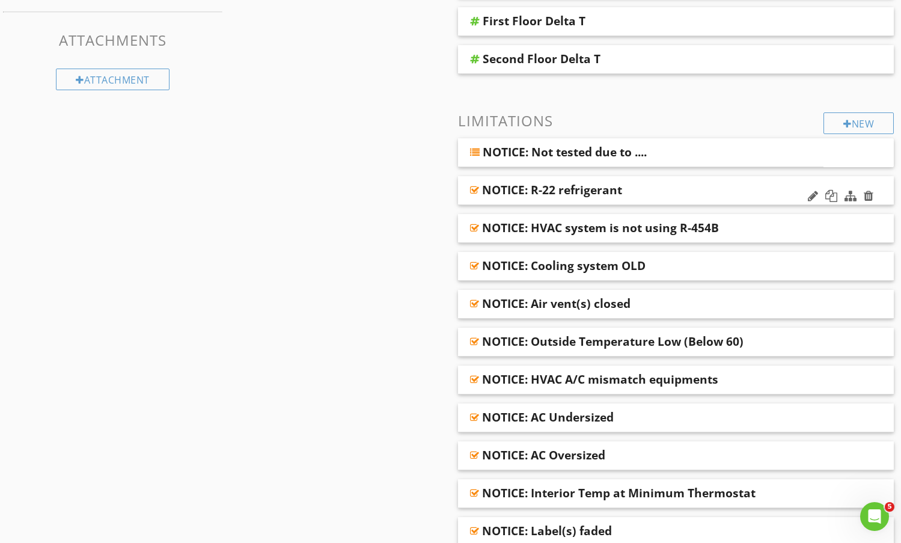
click at [740, 187] on div "NOTICE: R-22 refrigerant" at bounding box center [636, 190] width 309 height 14
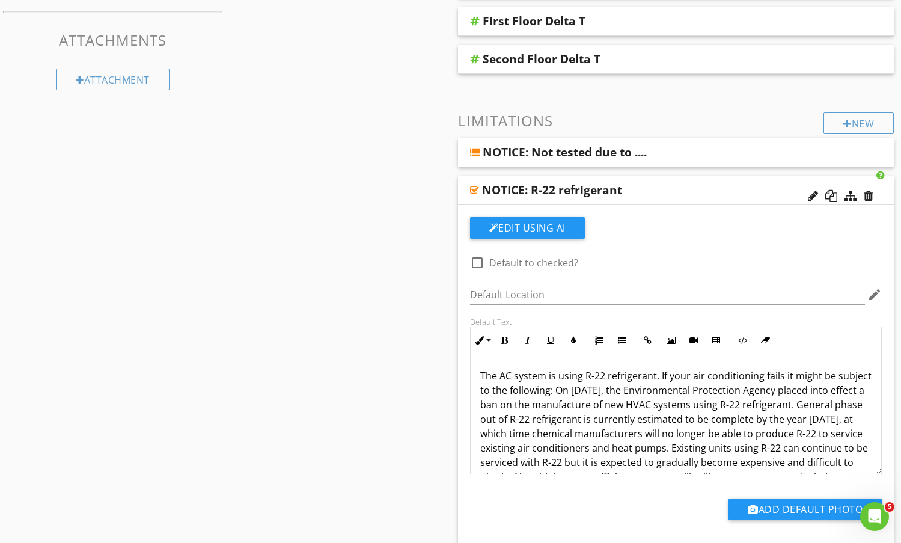
click at [740, 187] on div "NOTICE: R-22 refrigerant" at bounding box center [636, 190] width 309 height 14
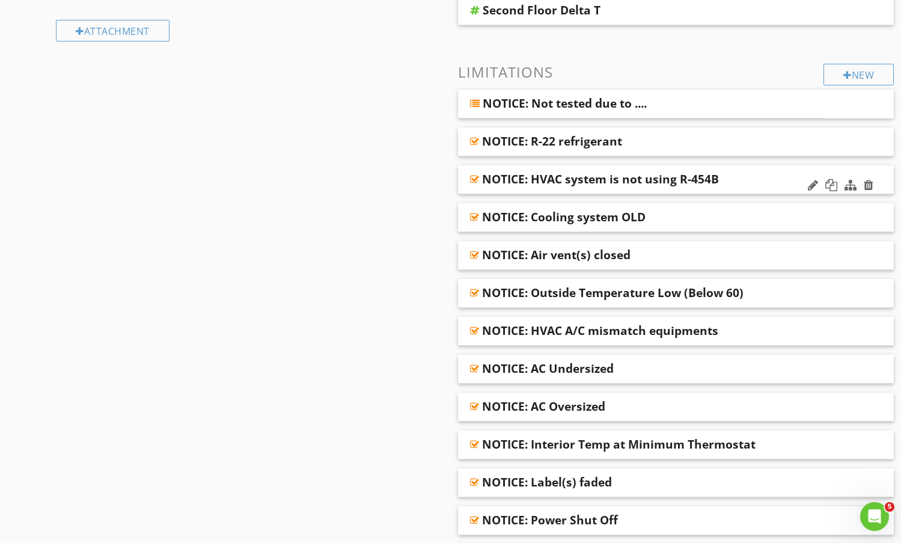
scroll to position [601, 0]
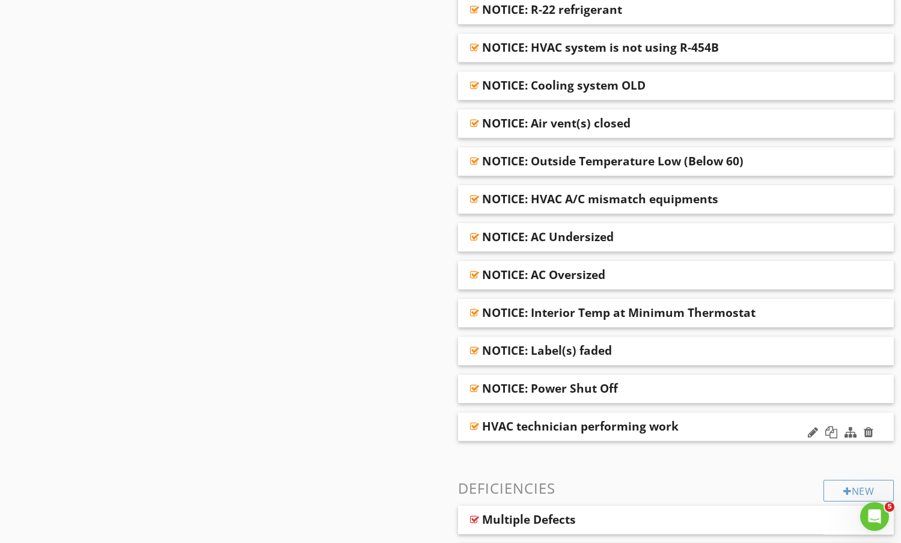
click at [718, 428] on div "HVAC technician performing work" at bounding box center [636, 426] width 309 height 14
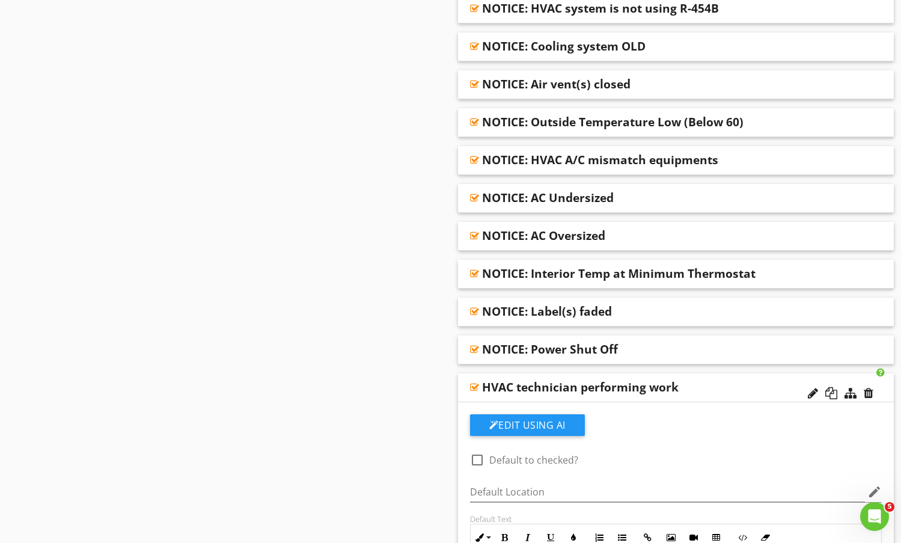
scroll to position [662, 0]
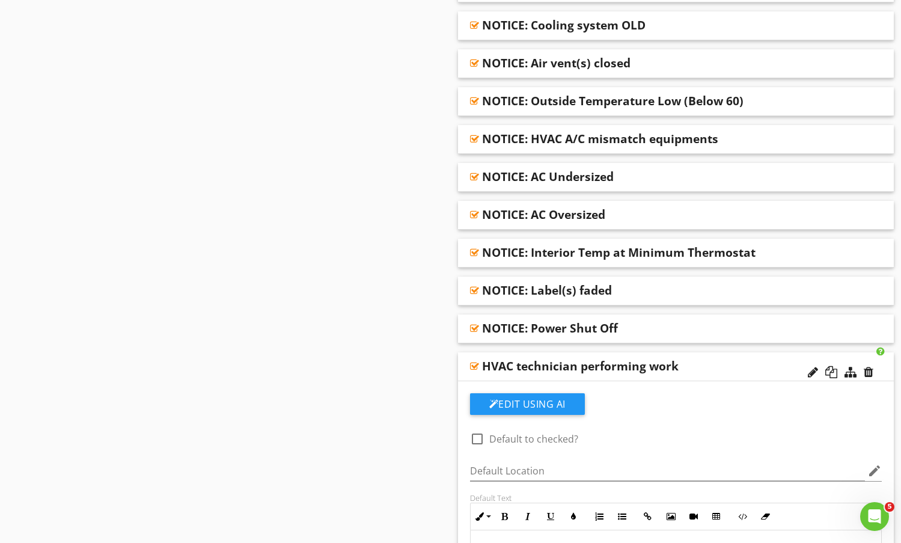
click at [720, 376] on div "HVAC technician performing work" at bounding box center [676, 366] width 437 height 29
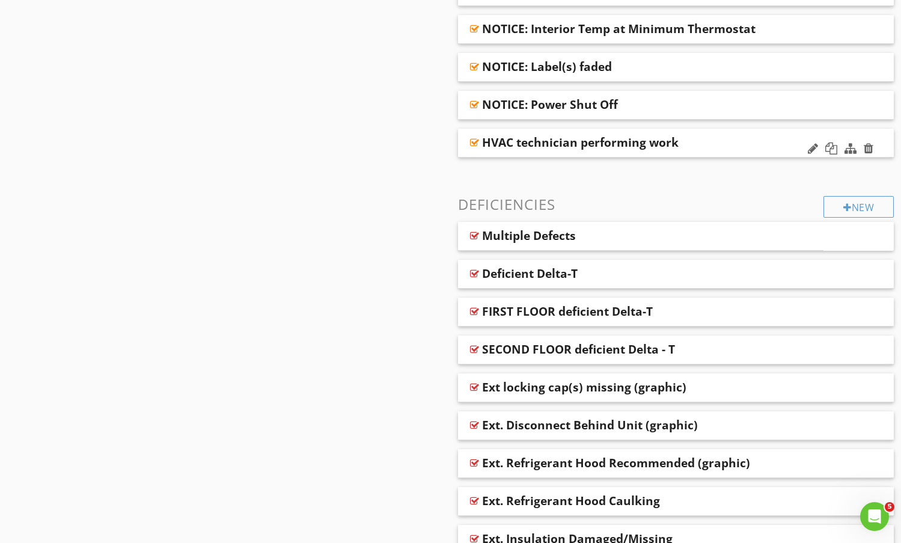
scroll to position [902, 0]
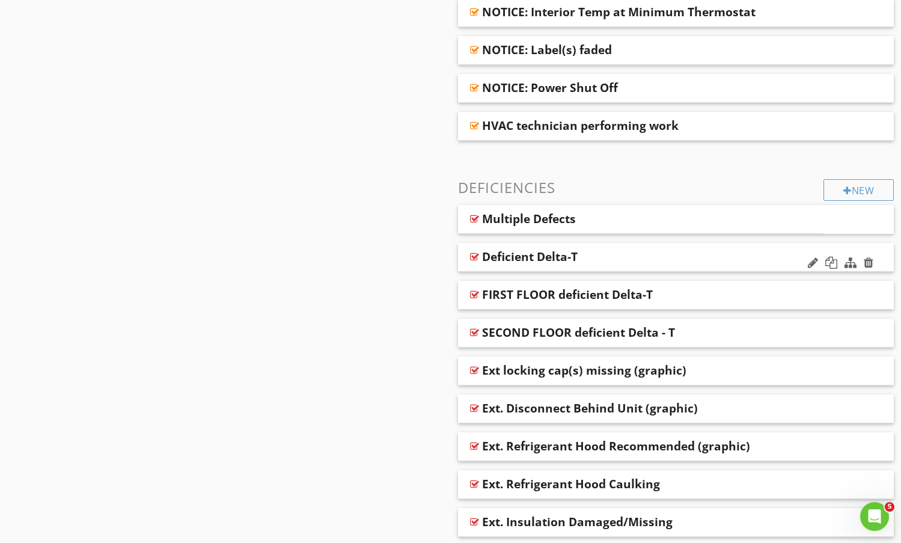
click at [647, 256] on div "Deficient Delta-T" at bounding box center [636, 257] width 309 height 14
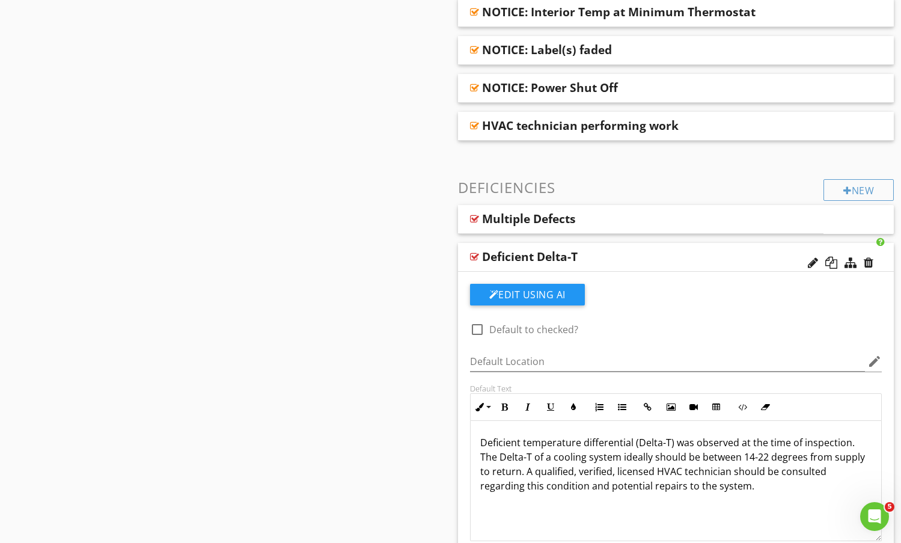
click at [647, 255] on div "Deficient Delta-T" at bounding box center [636, 257] width 309 height 14
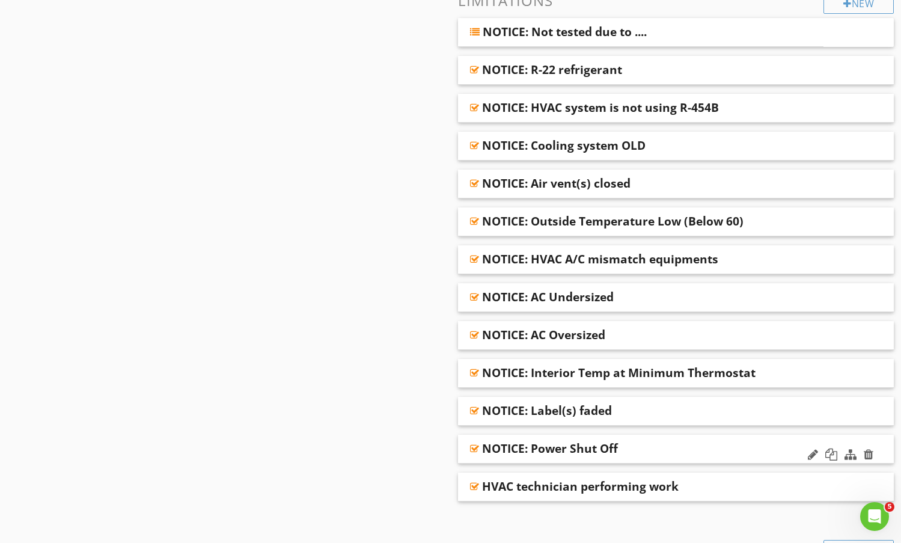
scroll to position [601, 0]
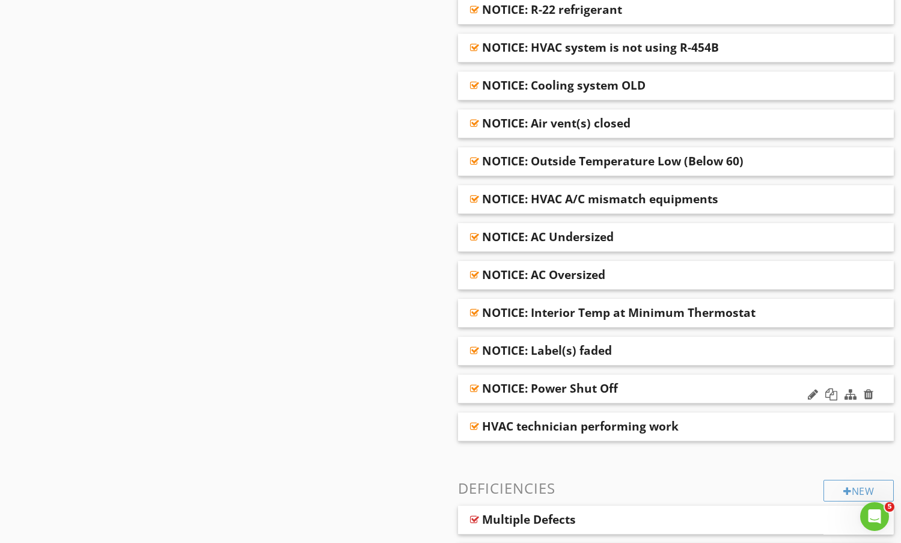
click at [565, 390] on div "NOTICE: Power Shut Off" at bounding box center [550, 388] width 136 height 14
click at [693, 379] on div "NOTICE: Power Shut Off" at bounding box center [676, 389] width 437 height 29
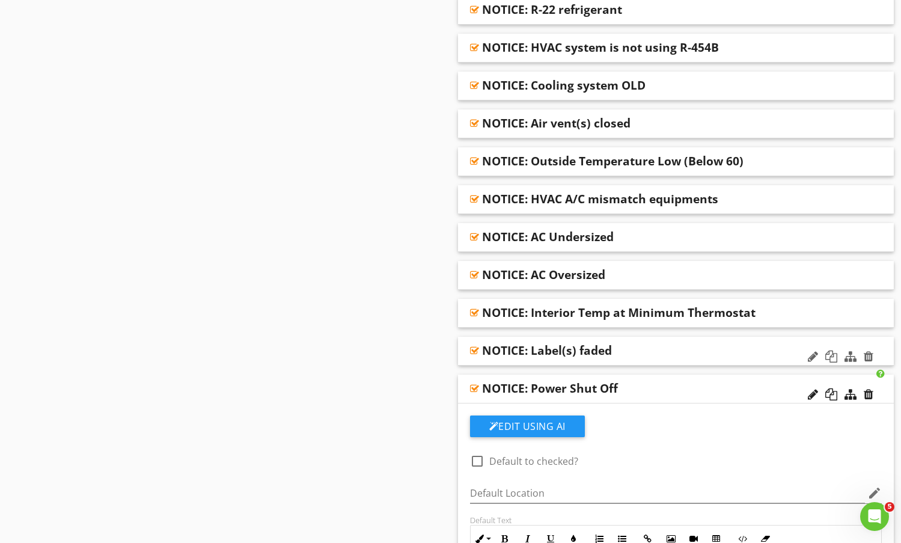
click at [702, 343] on div "NOTICE: Label(s) faded" at bounding box center [676, 351] width 437 height 29
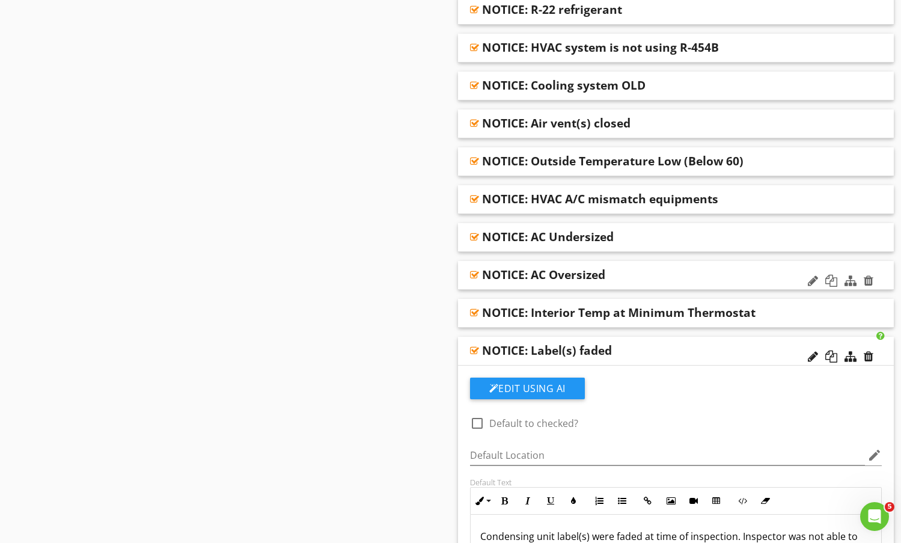
click at [754, 278] on div "NOTICE: AC Oversized" at bounding box center [636, 275] width 309 height 14
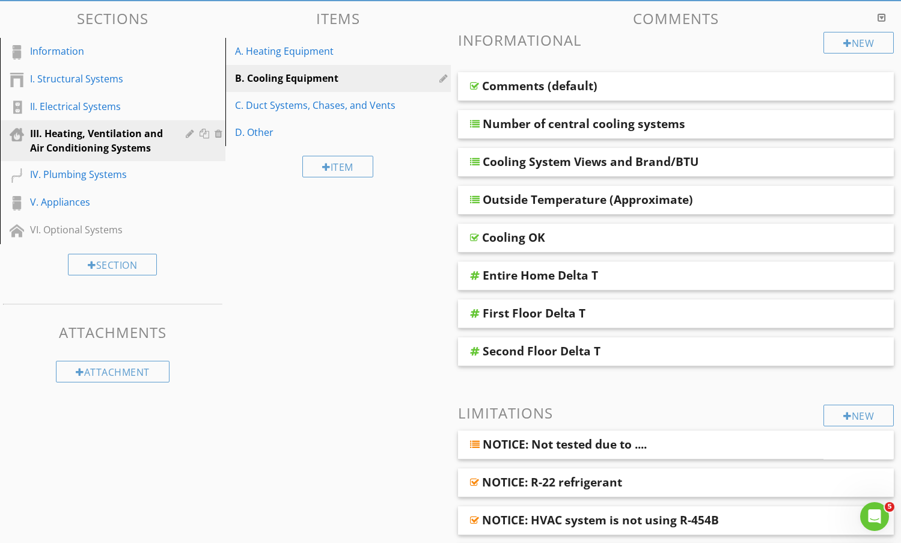
scroll to position [120, 0]
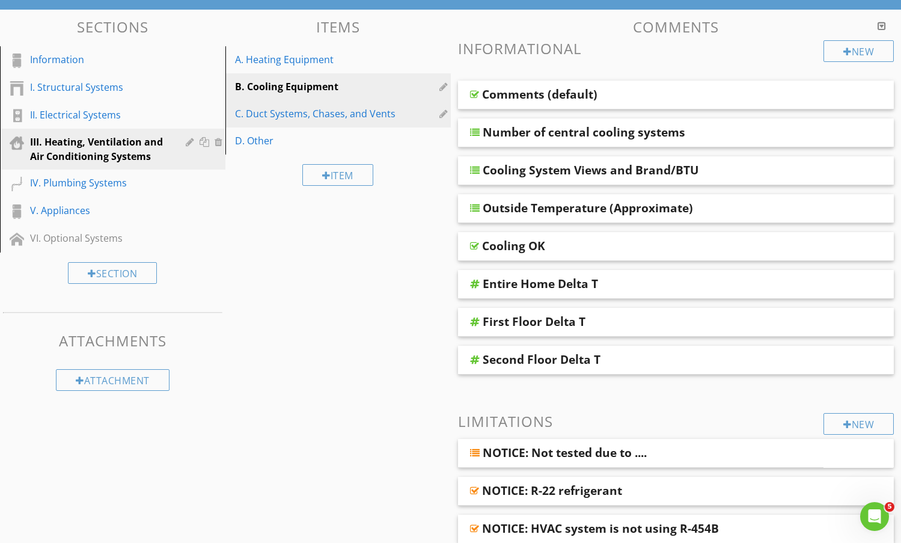
click at [298, 119] on div "C. Duct Systems, Chases, and Vents" at bounding box center [317, 113] width 165 height 14
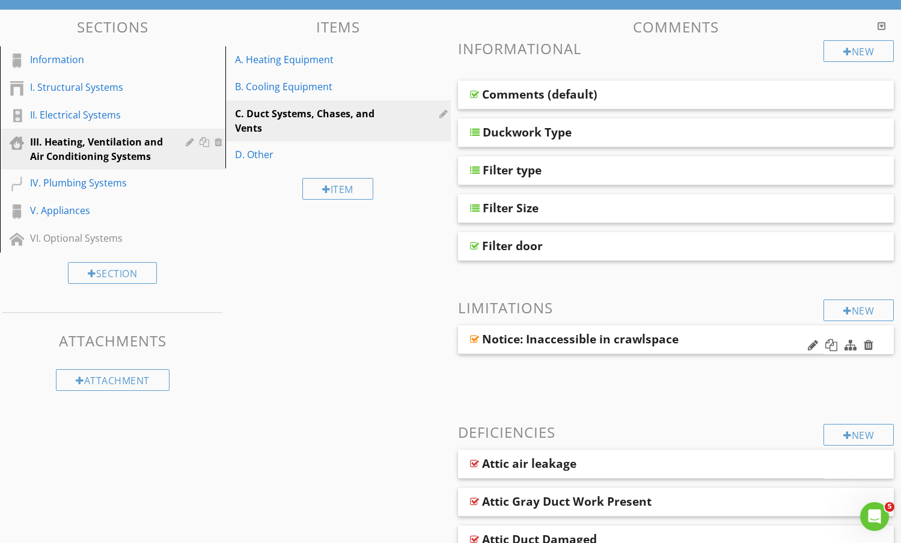
click at [721, 330] on div "Notice: Inaccessible in crawlspace" at bounding box center [641, 339] width 366 height 29
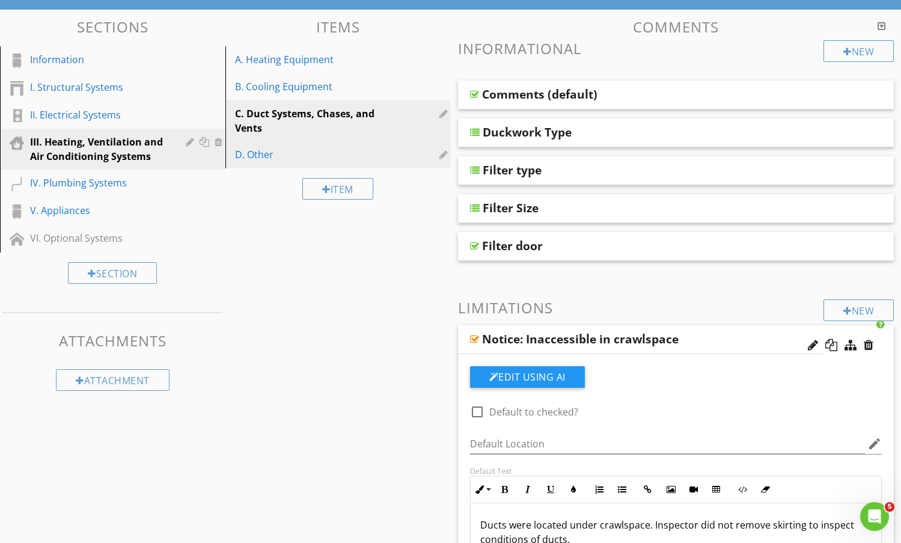
click at [258, 158] on div "D. Other" at bounding box center [317, 154] width 165 height 14
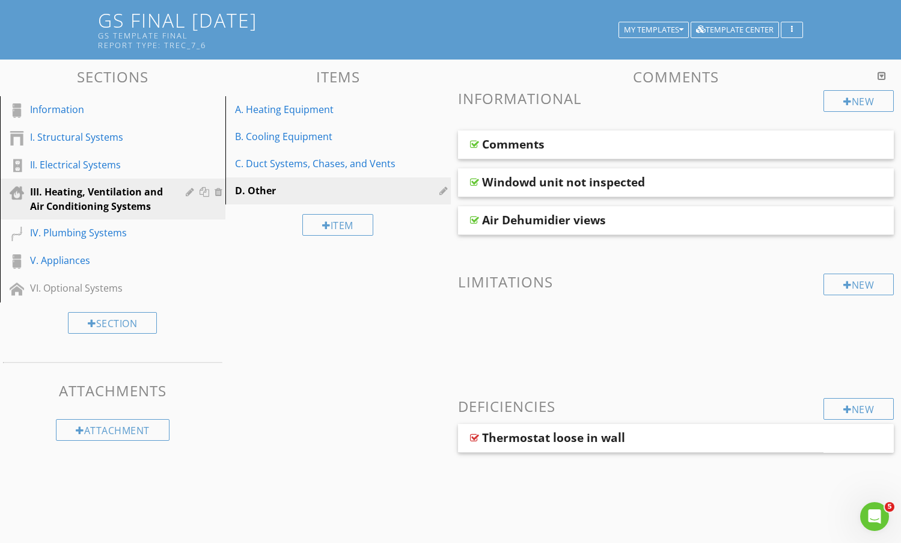
scroll to position [70, 0]
click at [69, 229] on div "IV. Plumbing Systems" at bounding box center [99, 233] width 138 height 14
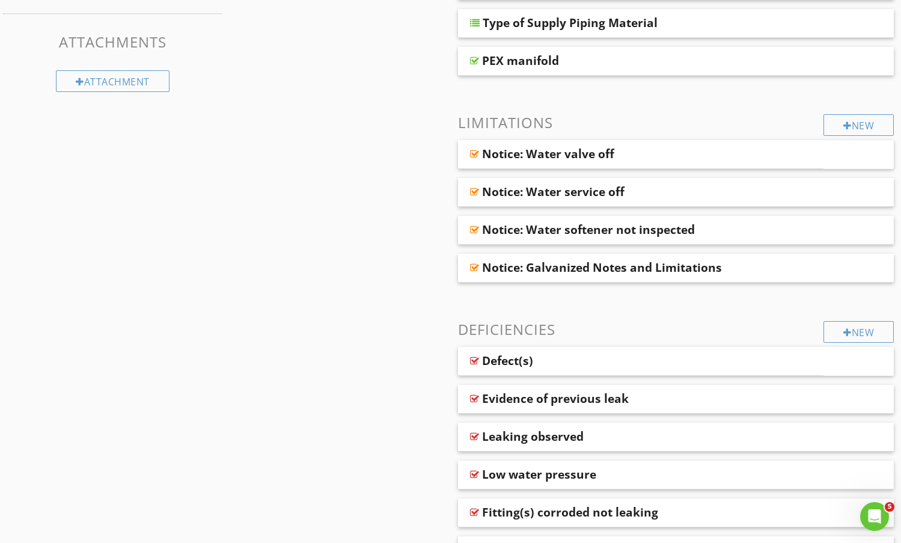
scroll to position [421, 0]
click at [699, 153] on div "Notice: Water valve off" at bounding box center [610, 152] width 256 height 14
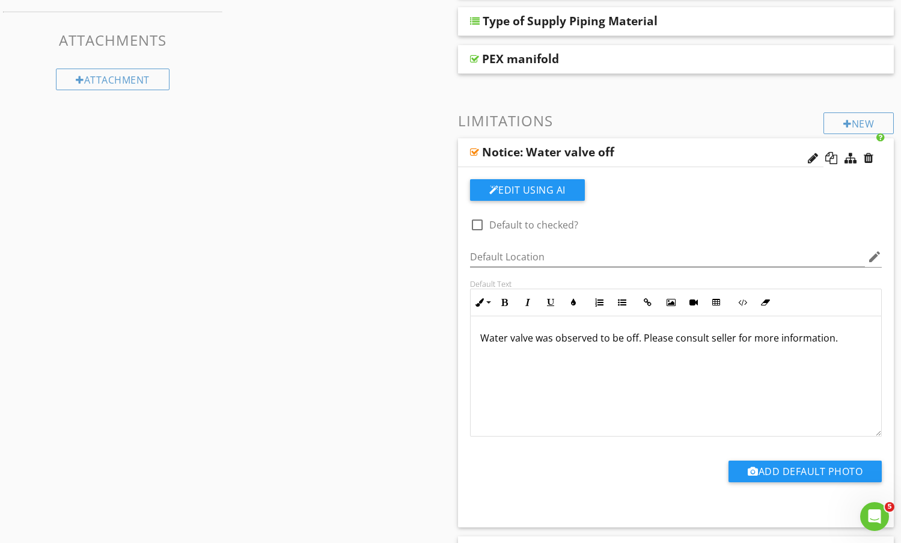
click at [729, 153] on div "Notice: Water valve off" at bounding box center [610, 152] width 256 height 14
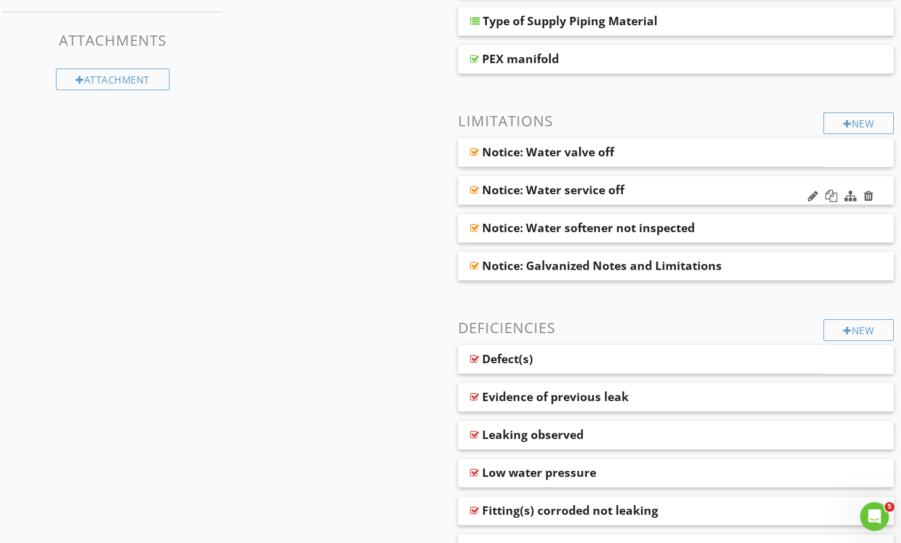
click at [730, 192] on div "Notice: Water service off" at bounding box center [636, 190] width 309 height 14
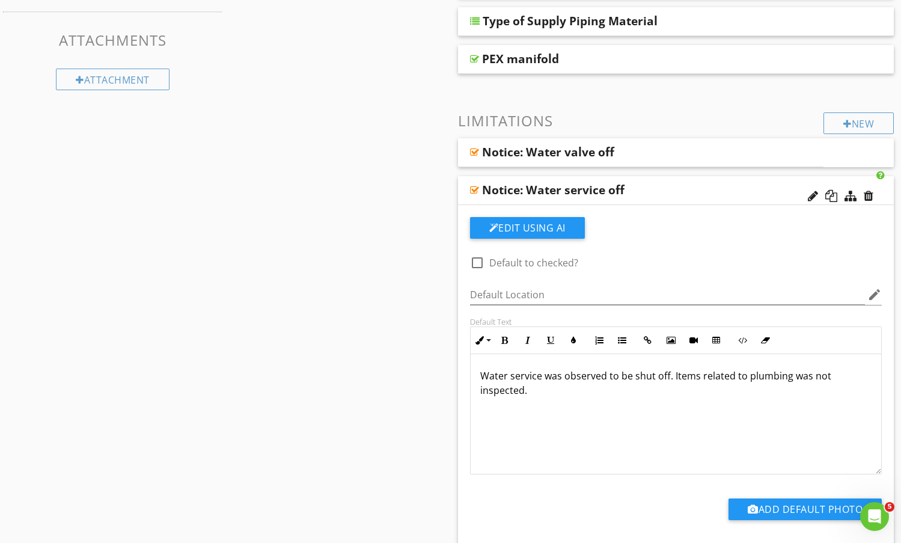
click at [725, 188] on div "Notice: Water service off" at bounding box center [636, 190] width 309 height 14
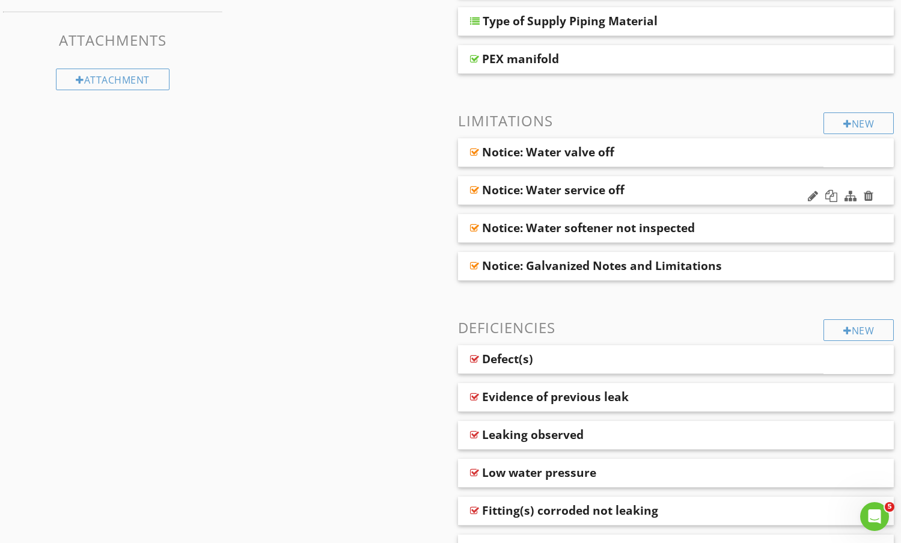
scroll to position [481, 0]
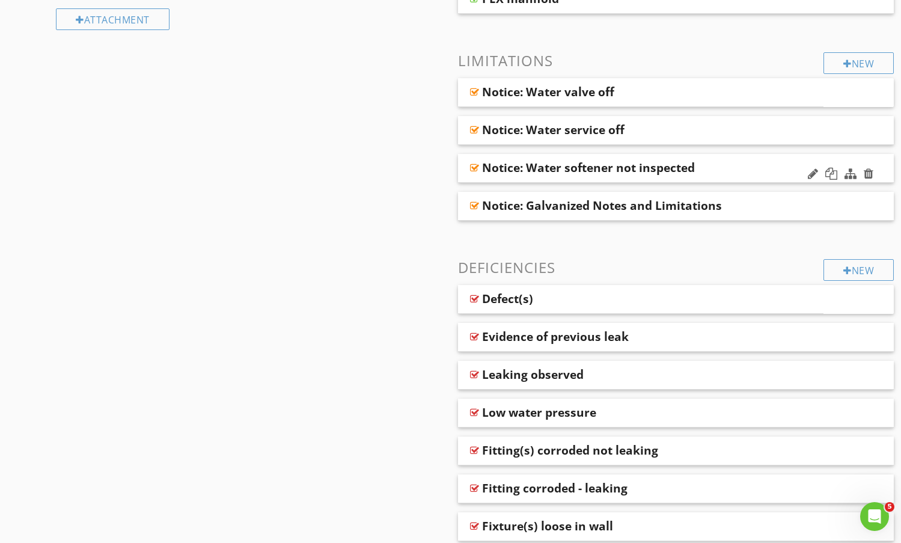
click at [729, 173] on div "Notice: Water softener not inspected" at bounding box center [636, 168] width 309 height 14
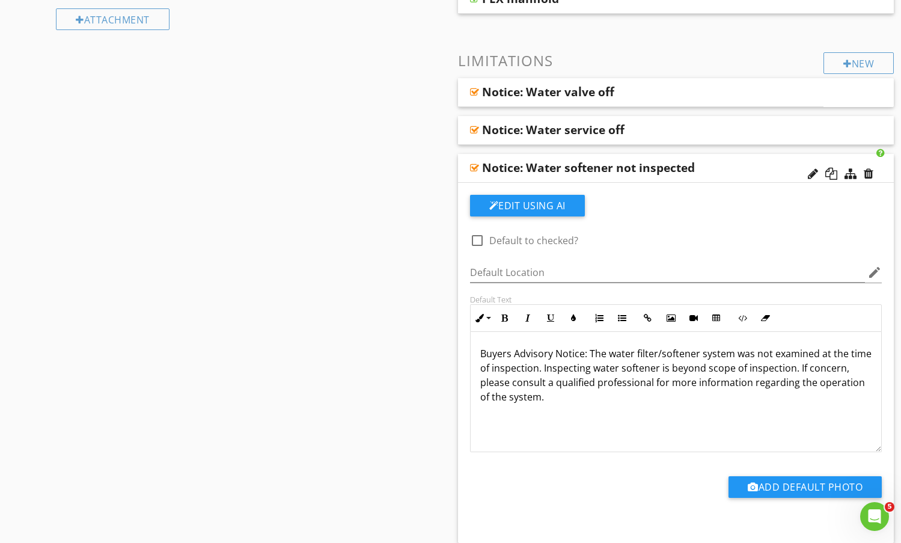
click at [729, 173] on div "Notice: Water softener not inspected" at bounding box center [636, 168] width 309 height 14
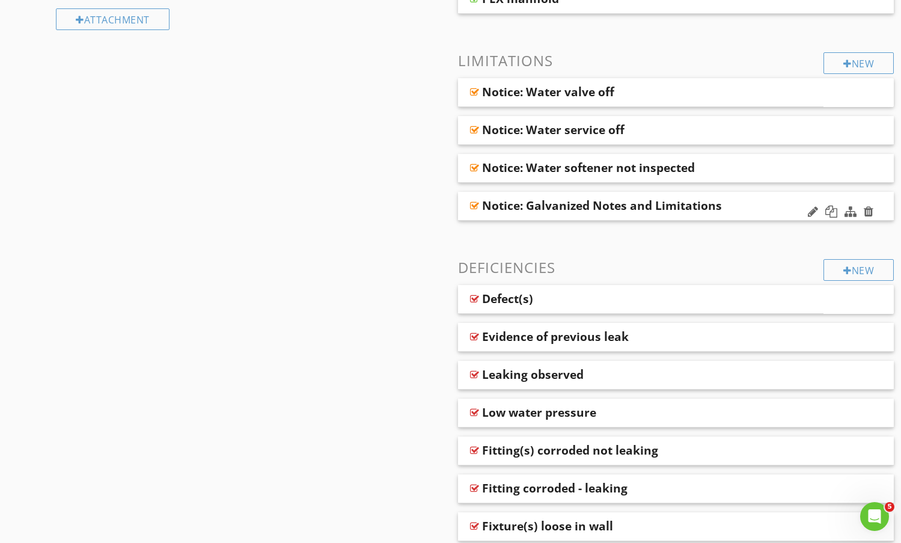
click at [768, 201] on div "Notice: Galvanized Notes and Limitations" at bounding box center [636, 205] width 309 height 14
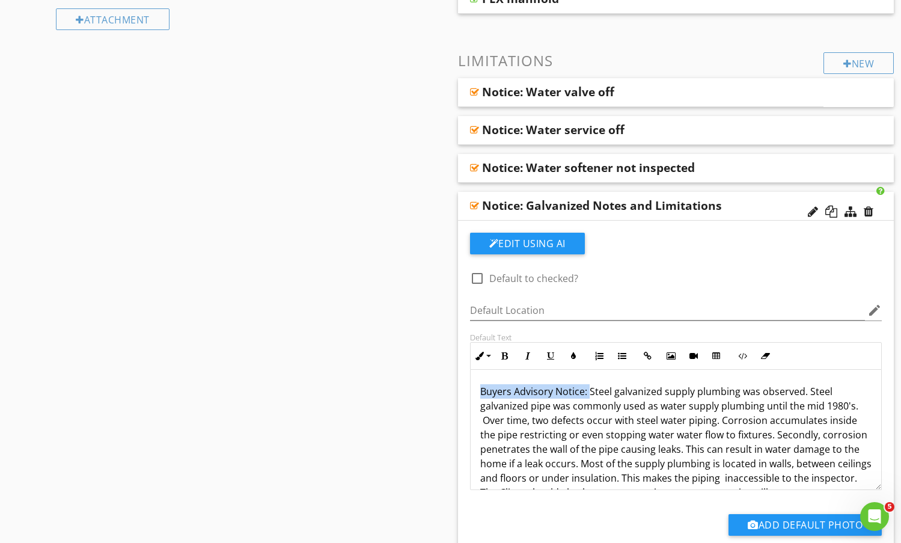
drag, startPoint x: 589, startPoint y: 393, endPoint x: 390, endPoint y: 395, distance: 198.5
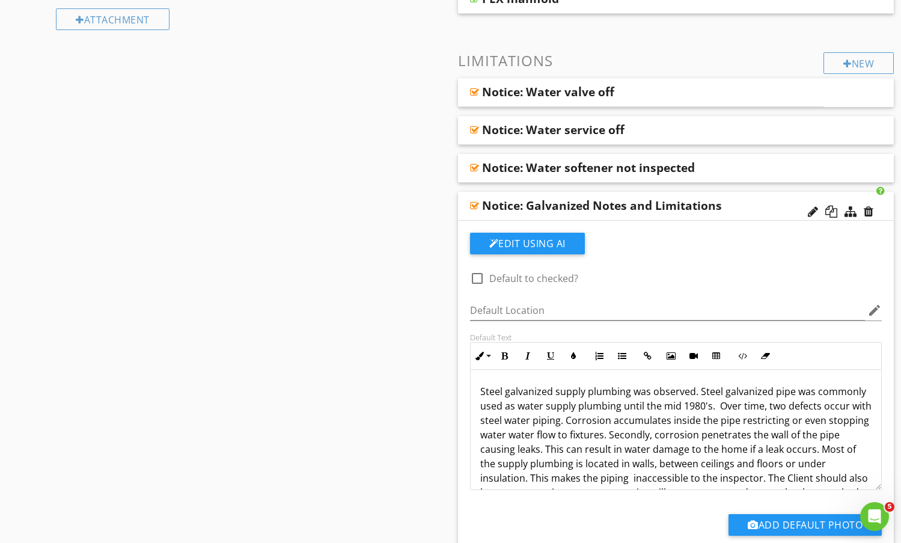
type textarea "<p>Steel galvanized supply plumbing was observed. Steel galvanized pipe was com…"
click at [757, 195] on div "Notice: Galvanized Notes and Limitations" at bounding box center [676, 206] width 437 height 29
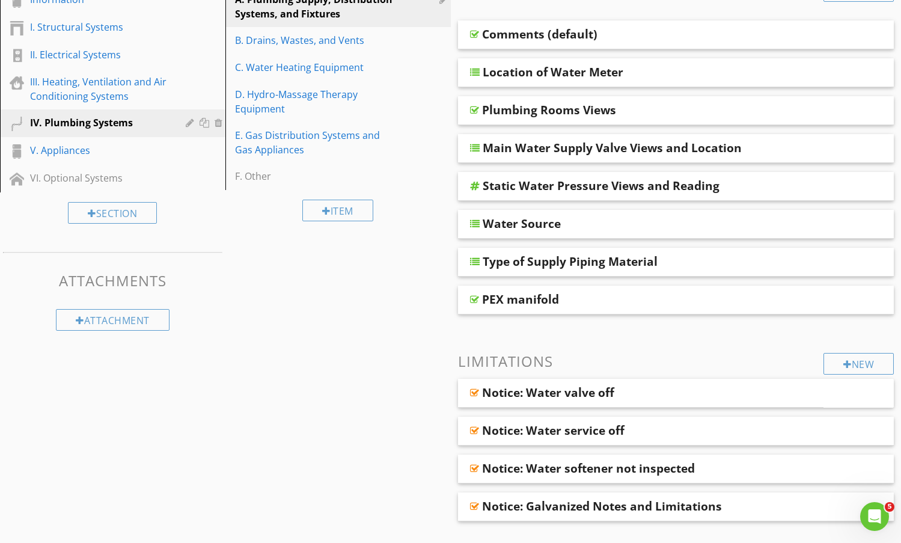
scroll to position [120, 0]
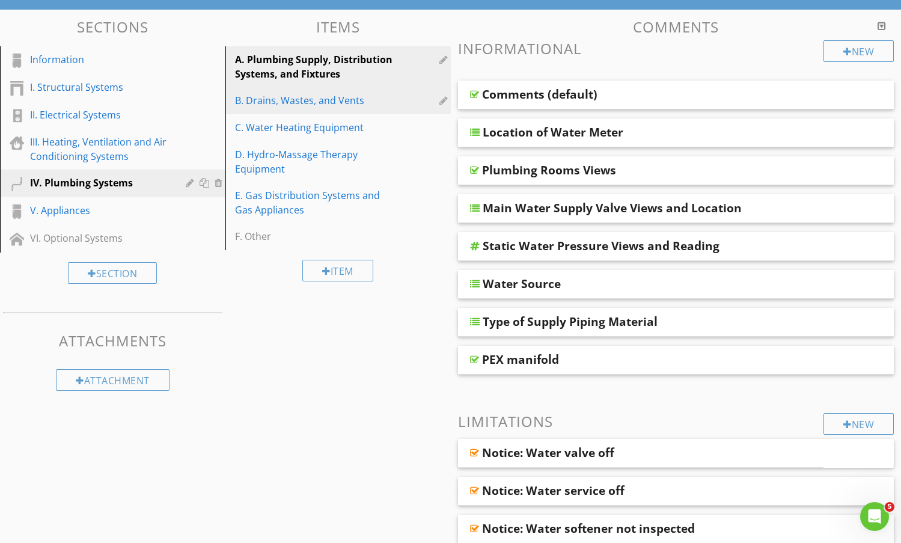
click at [311, 107] on div "B. Drains, Wastes, and Vents" at bounding box center [317, 100] width 165 height 14
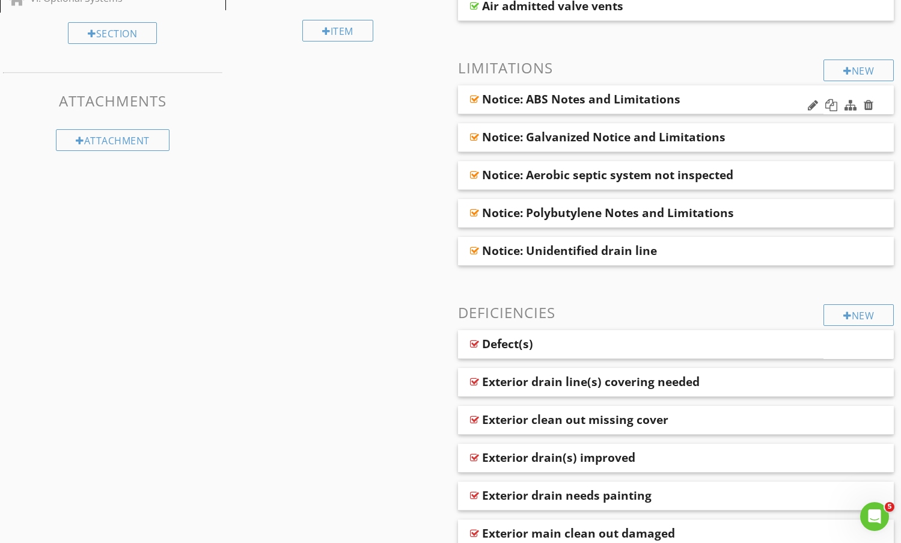
scroll to position [361, 0]
click at [728, 102] on div "Notice: ABS Notes and Limitations" at bounding box center [610, 98] width 256 height 14
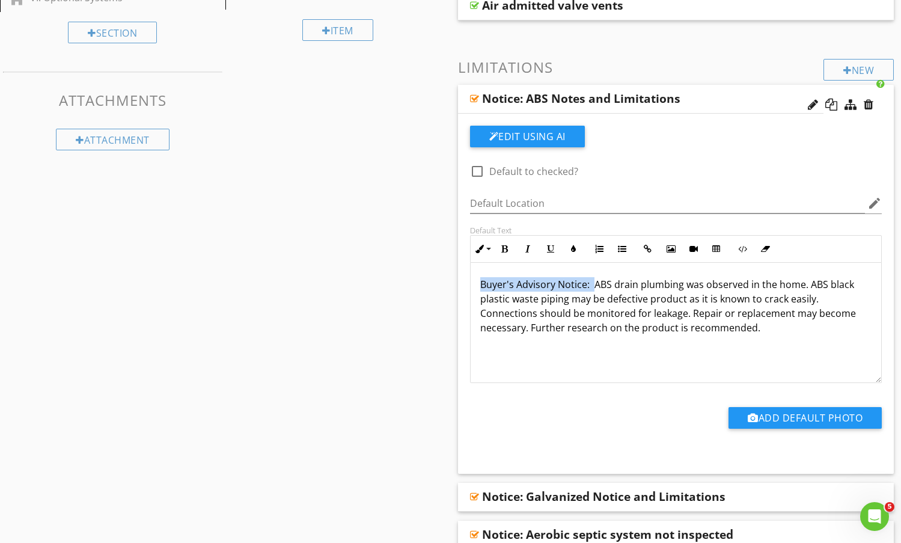
drag, startPoint x: 592, startPoint y: 283, endPoint x: 457, endPoint y: 282, distance: 135.3
click at [470, 284] on div "Buyer's Advisory Notice: ABS drain plumbing was observed in the home. ABS black…" at bounding box center [676, 323] width 413 height 120
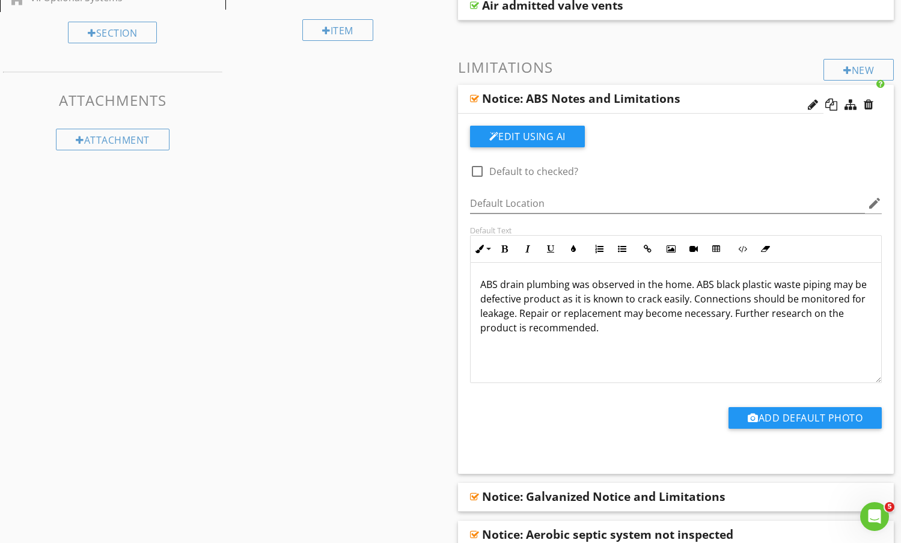
type textarea "<p>ABS drain plumbing was observed in the home. ABS black plastic waste piping …"
click at [708, 102] on div "Notice: ABS Notes and Limitations" at bounding box center [610, 98] width 256 height 14
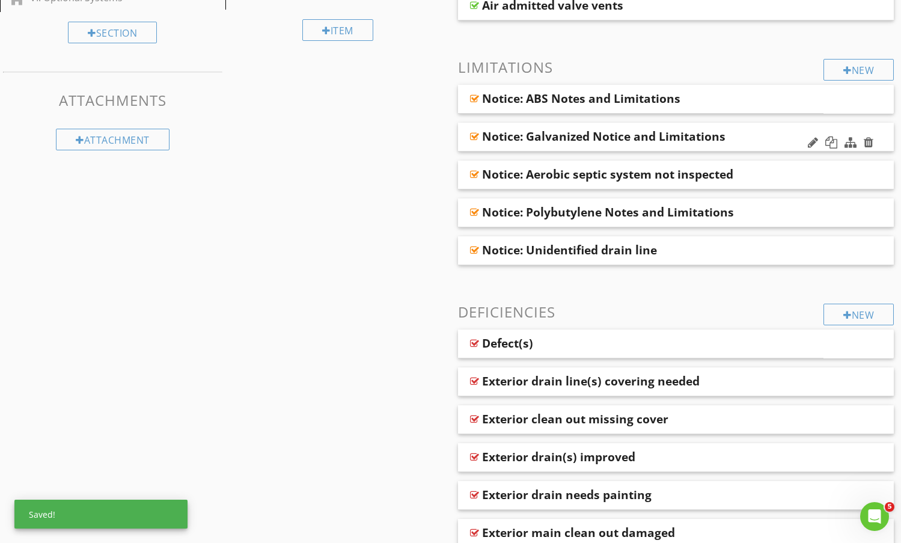
click at [758, 139] on div "Notice: Galvanized Notice and Limitations" at bounding box center [636, 136] width 309 height 14
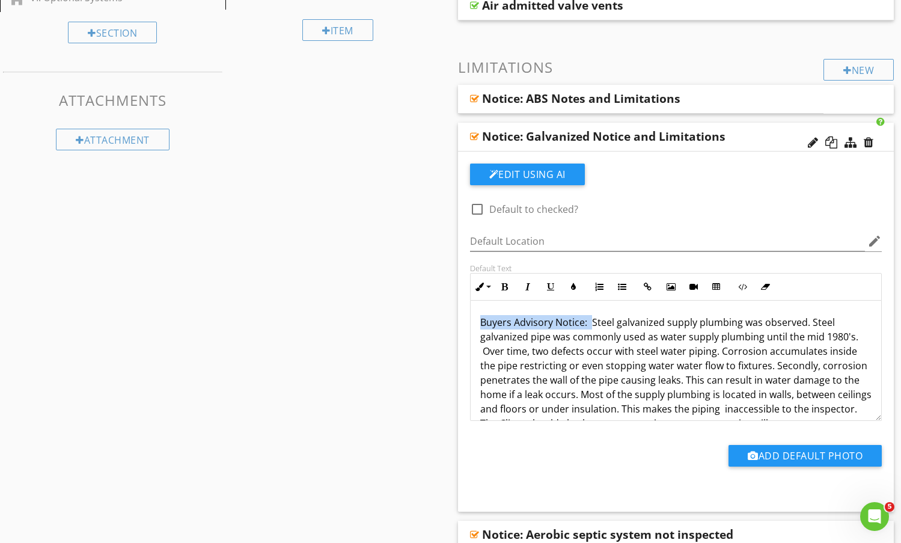
drag, startPoint x: 591, startPoint y: 327, endPoint x: 464, endPoint y: 321, distance: 127.0
click at [464, 321] on div "Default Text Inline Style XLarge Large Normal Small Light Small/Light Bold Ital…" at bounding box center [676, 342] width 427 height 158
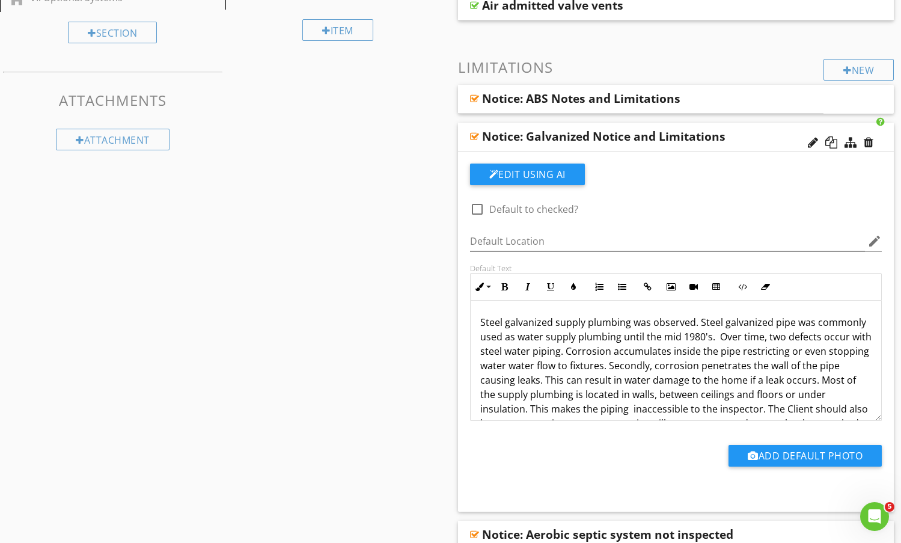
click at [766, 141] on div "Notice: Galvanized Notice and Limitations" at bounding box center [636, 136] width 309 height 14
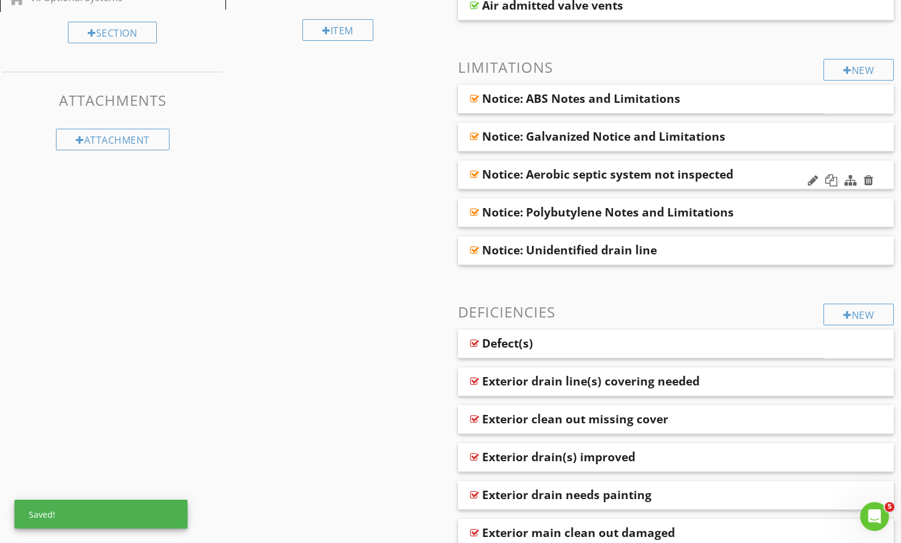
click at [766, 179] on div "Notice: Aerobic septic system not inspected" at bounding box center [636, 174] width 309 height 14
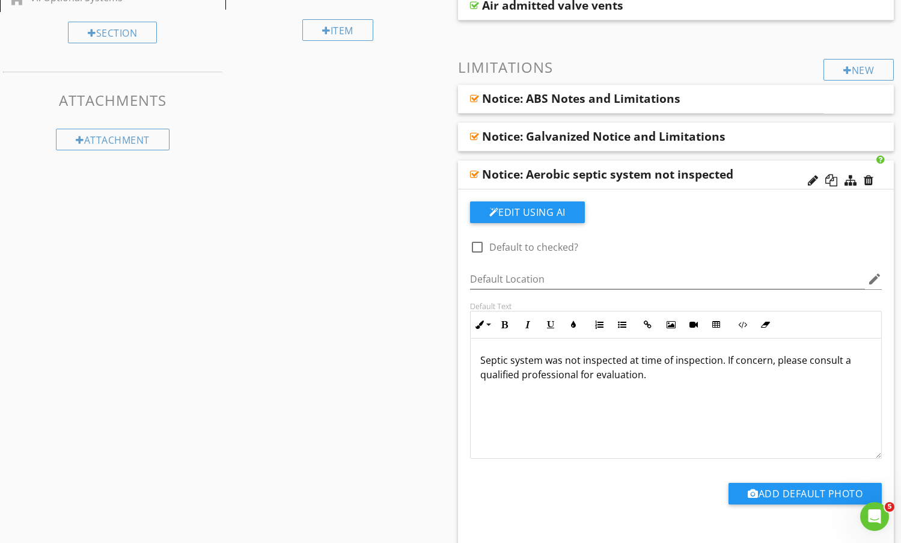
click at [757, 167] on div "Notice: Aerobic septic system not inspected" at bounding box center [636, 174] width 309 height 14
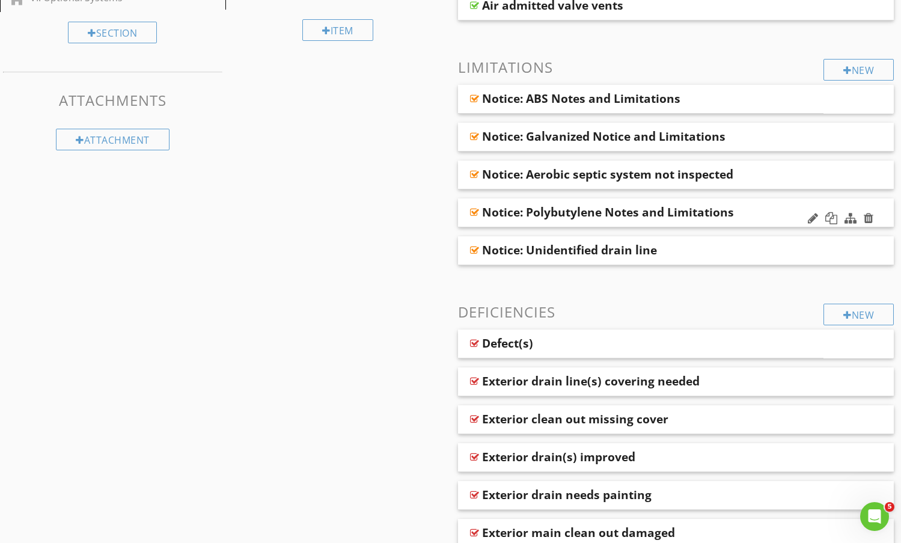
click at [745, 212] on div "Notice: Polybutylene Notes and Limitations" at bounding box center [636, 212] width 309 height 14
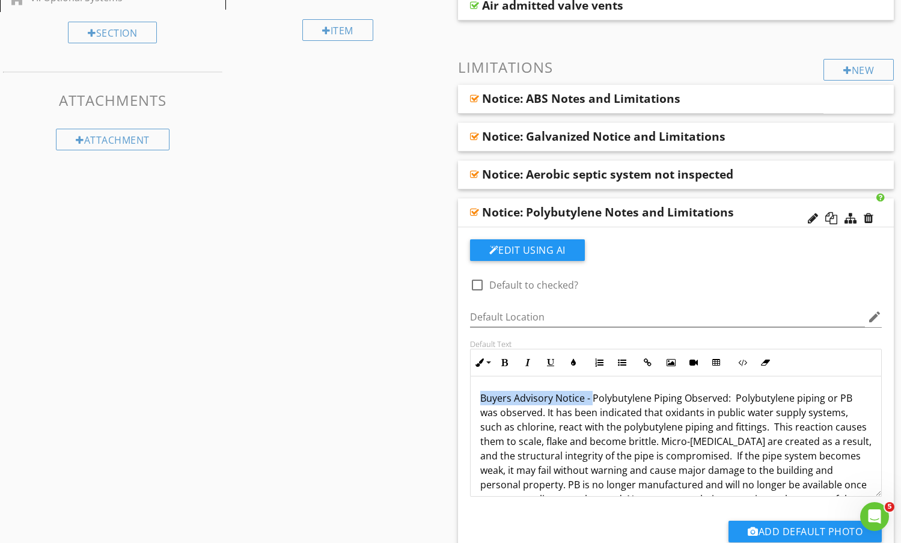
drag, startPoint x: 591, startPoint y: 398, endPoint x: 446, endPoint y: 390, distance: 145.2
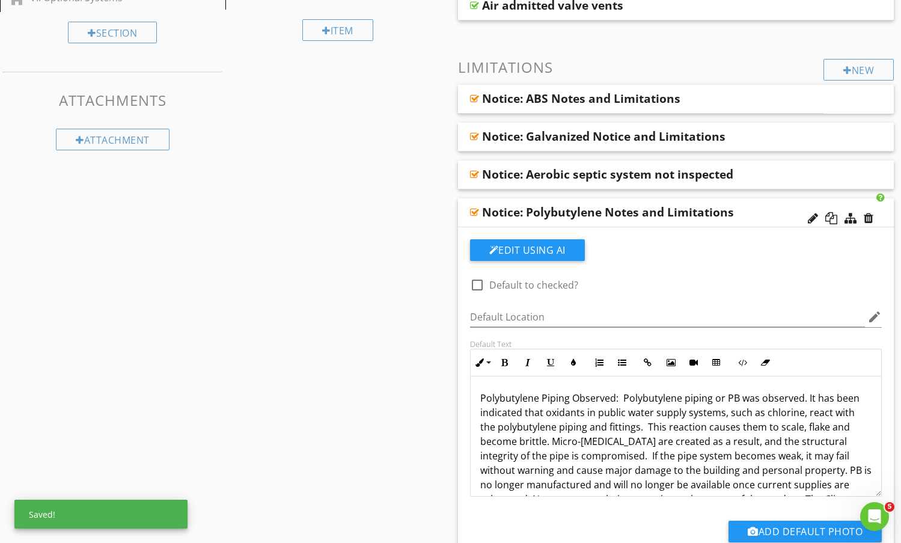
click at [759, 209] on div "Notice: Polybutylene Notes and Limitations" at bounding box center [636, 212] width 309 height 14
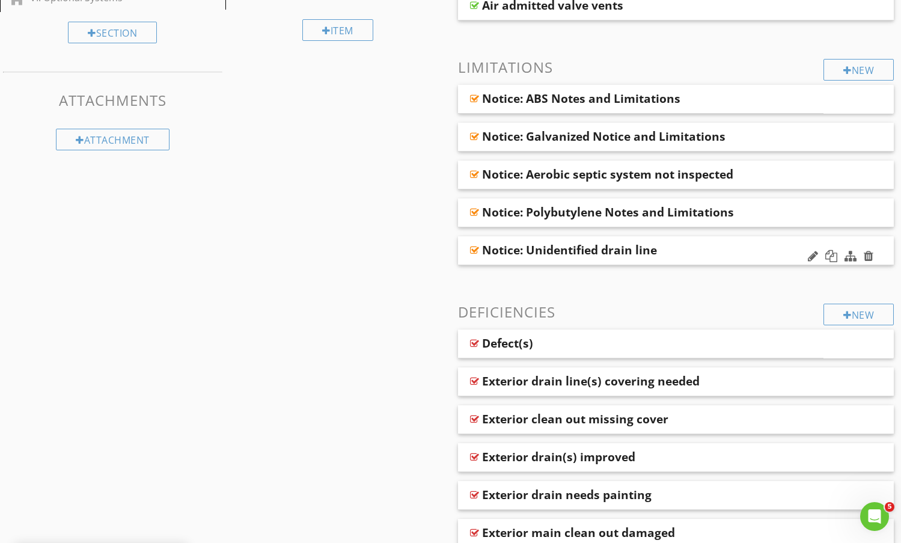
click at [740, 243] on div "Notice: Unidentified drain line" at bounding box center [636, 250] width 309 height 14
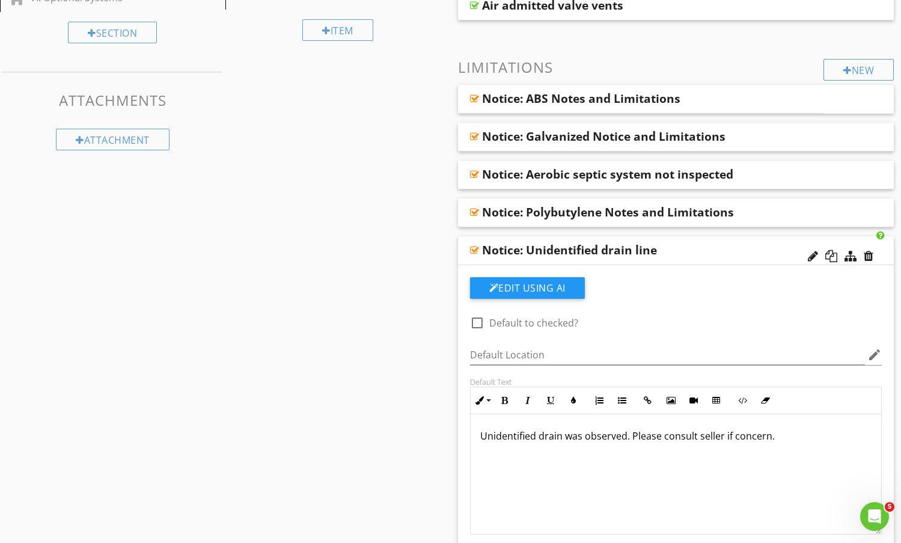
click at [724, 250] on div "Notice: Unidentified drain line" at bounding box center [636, 250] width 309 height 14
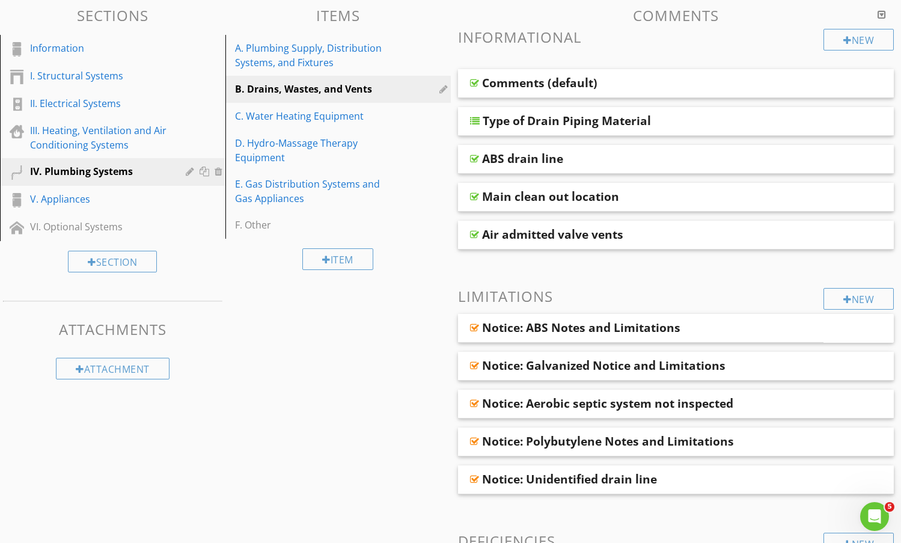
scroll to position [120, 0]
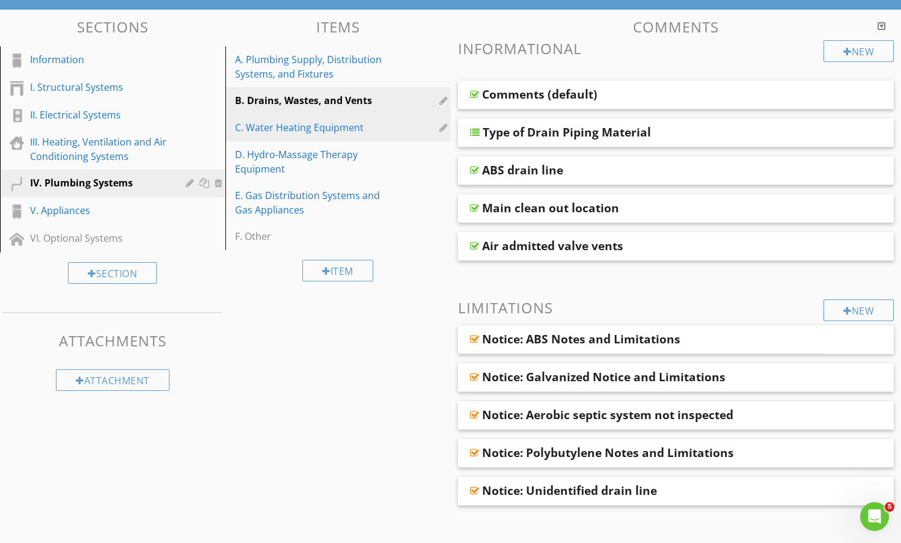
click at [340, 131] on div "C. Water Heating Equipment" at bounding box center [317, 127] width 165 height 14
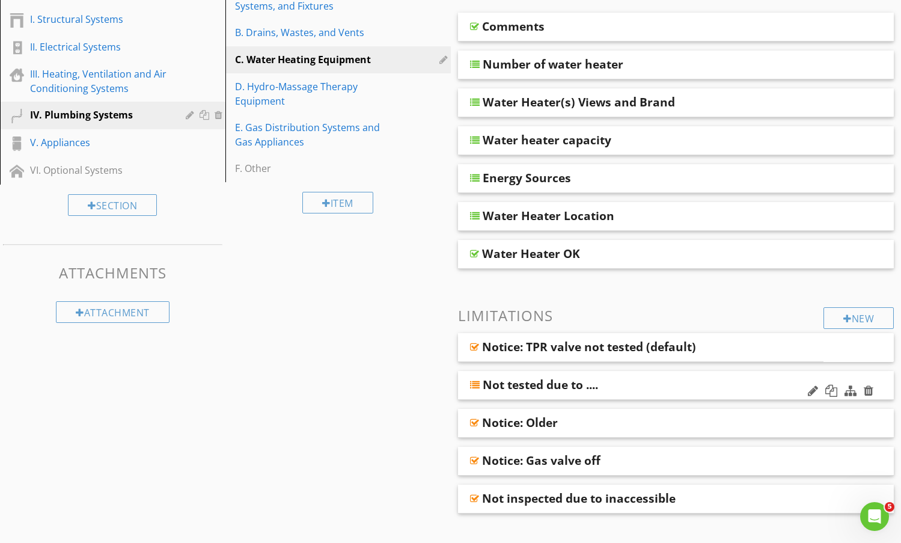
scroll to position [361, 0]
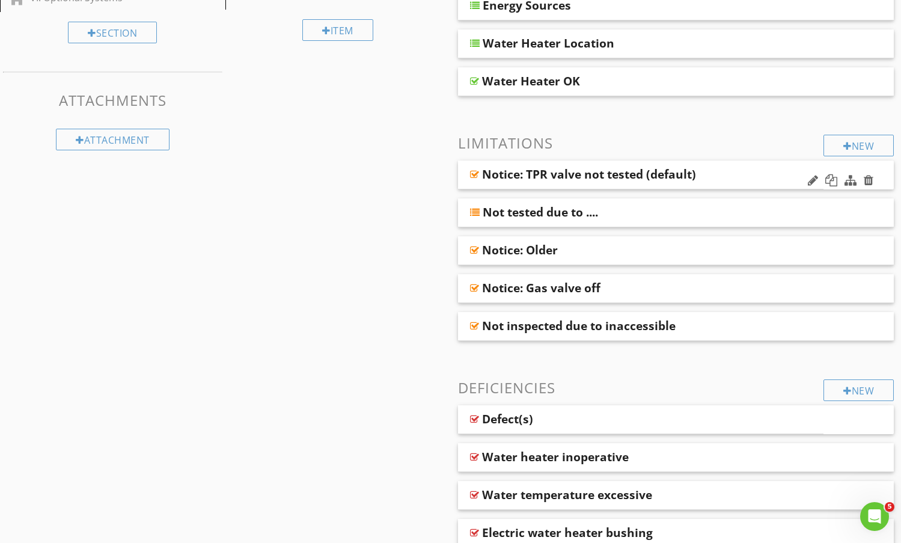
click at [734, 175] on div "Notice: TPR valve not tested (default)" at bounding box center [610, 174] width 256 height 14
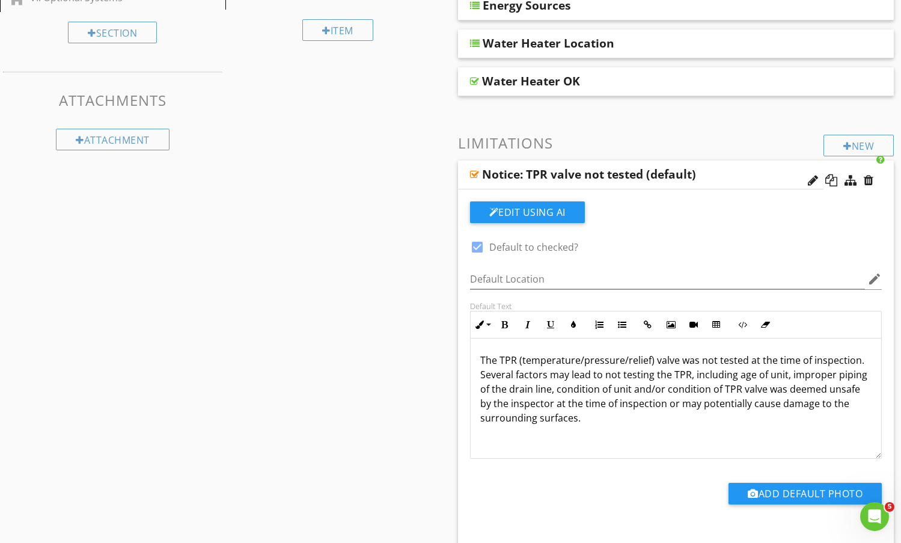
click at [734, 175] on div "Notice: TPR valve not tested (default)" at bounding box center [610, 174] width 256 height 14
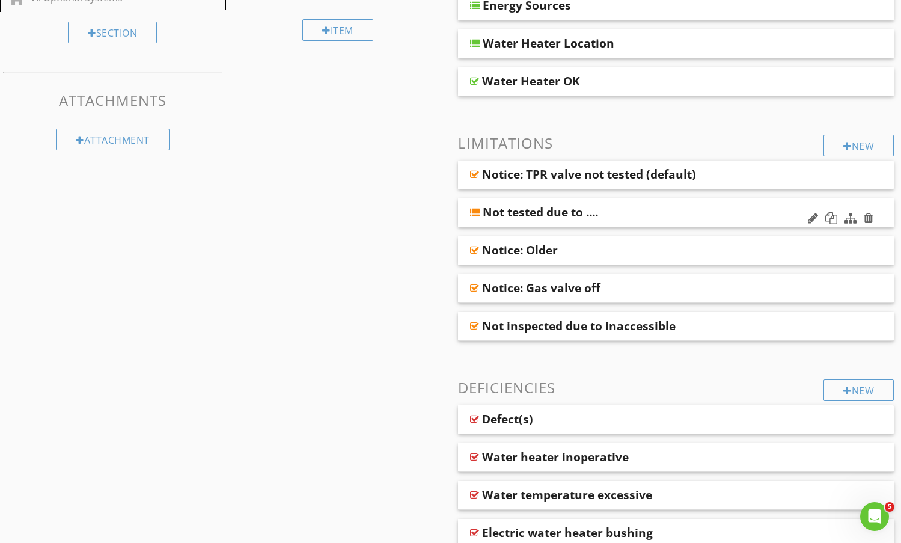
click at [720, 206] on div "Not tested due to ...." at bounding box center [637, 212] width 309 height 14
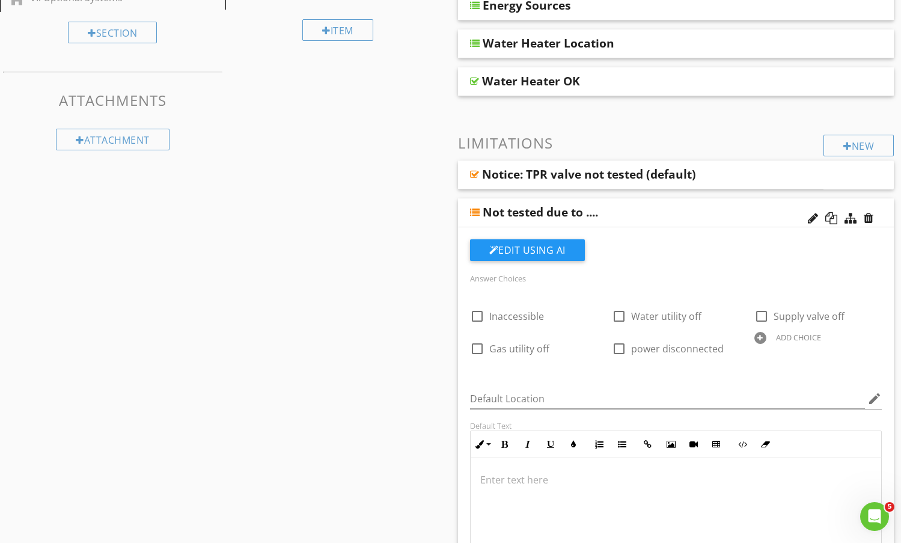
click at [719, 202] on div "Not tested due to ...." at bounding box center [676, 212] width 437 height 29
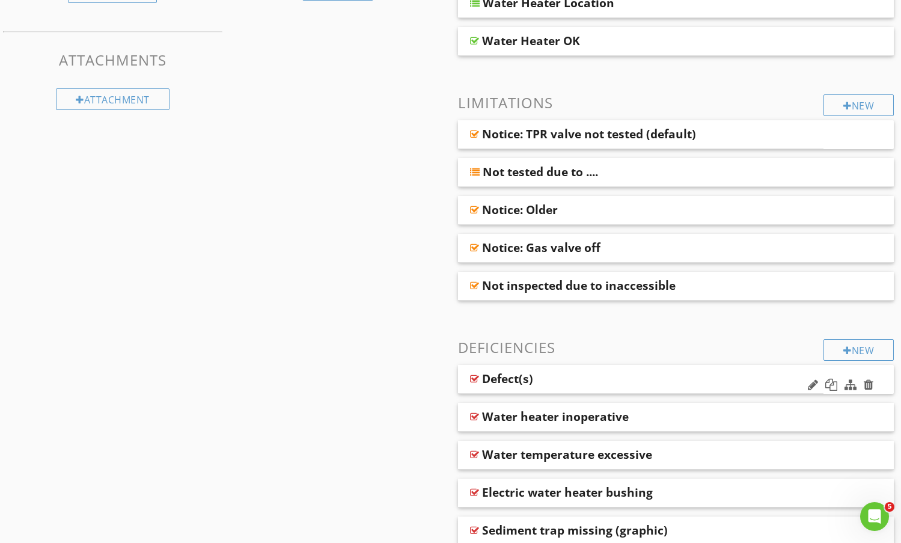
scroll to position [421, 0]
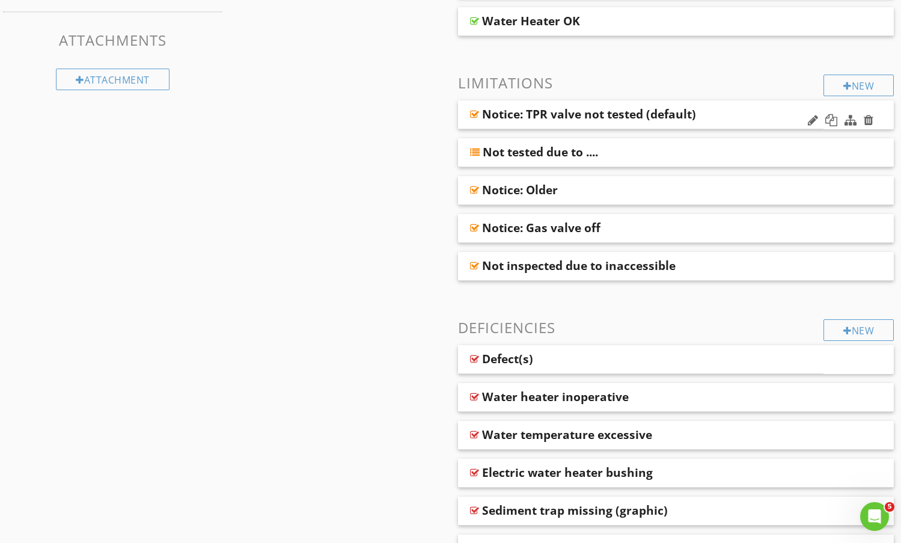
click at [743, 122] on div "Notice: TPR valve not tested (default)" at bounding box center [641, 114] width 366 height 29
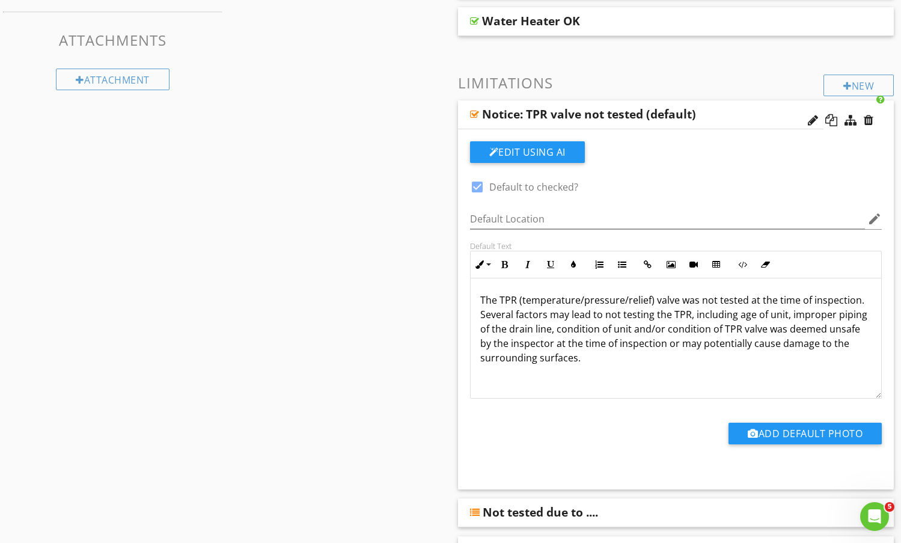
click at [743, 121] on div "Notice: TPR valve not tested (default)" at bounding box center [641, 114] width 366 height 29
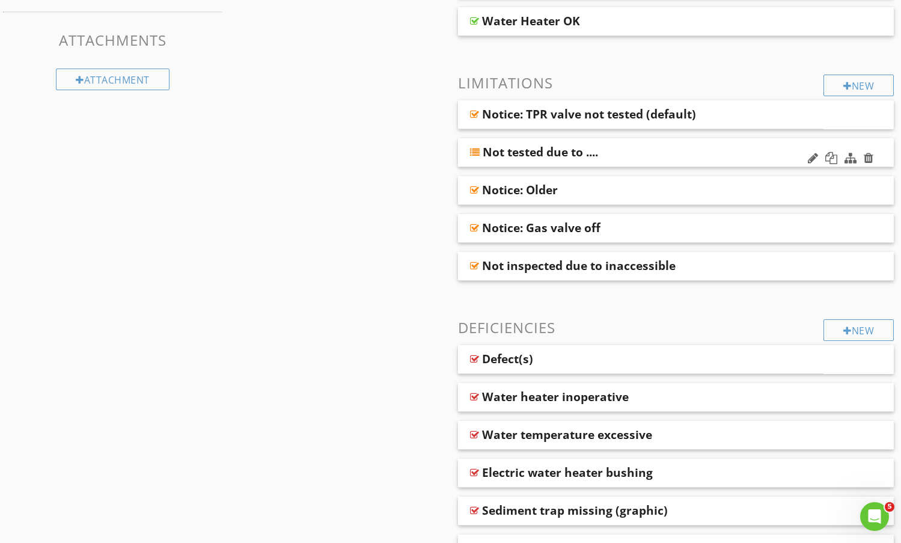
click at [729, 155] on div "Not tested due to ...." at bounding box center [637, 152] width 309 height 14
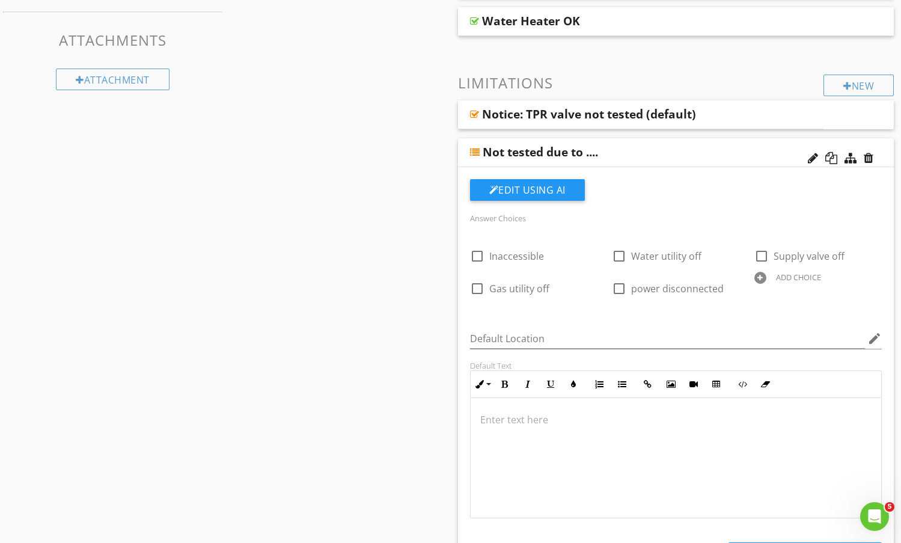
click at [729, 153] on div "Not tested due to ...." at bounding box center [637, 152] width 309 height 14
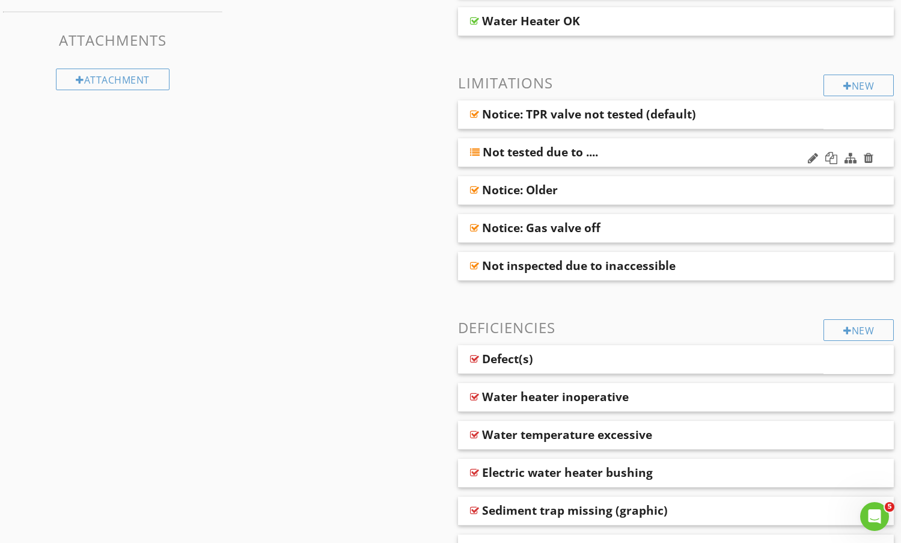
click at [729, 153] on div "Not tested due to ...." at bounding box center [637, 152] width 309 height 14
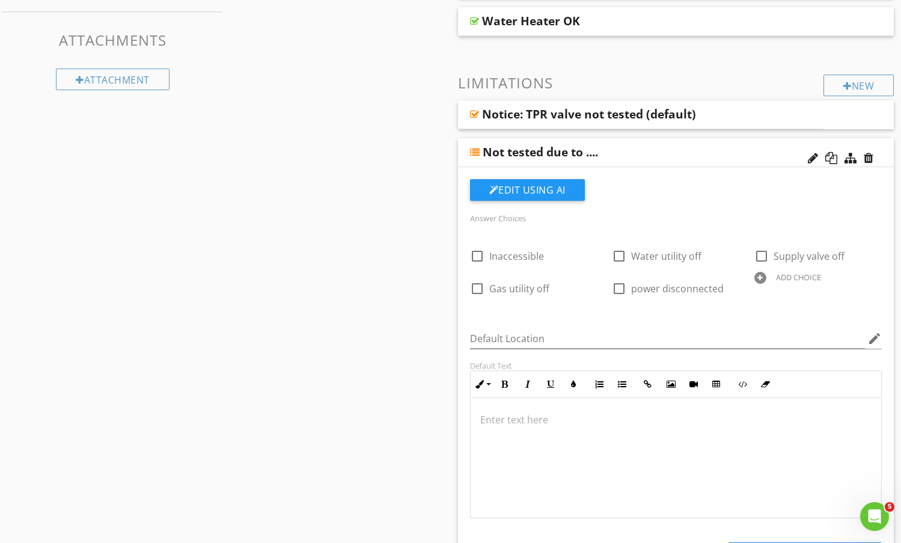
click at [729, 153] on div "Not tested due to ...." at bounding box center [637, 152] width 309 height 14
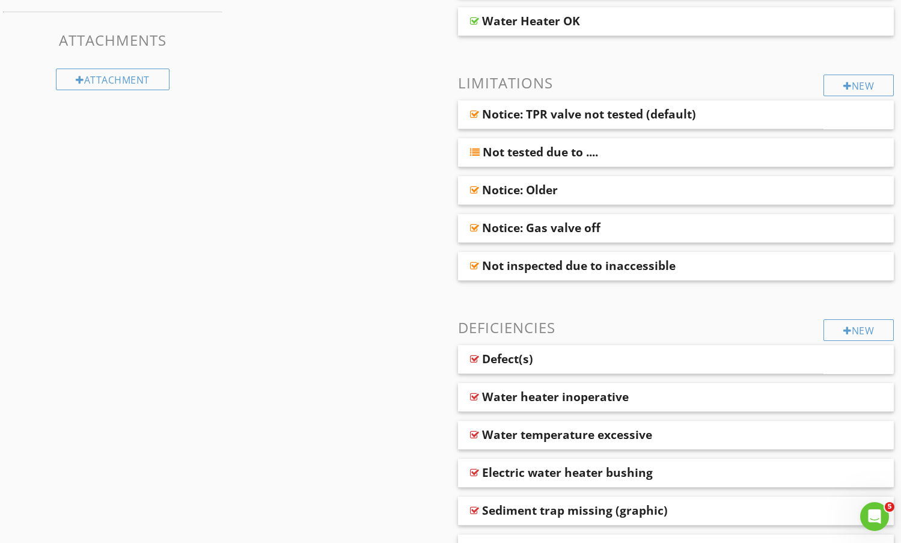
click at [713, 175] on span "Notice: TPR valve not tested (default) Not tested due to .... Notice: Older Not…" at bounding box center [676, 190] width 437 height 180
click at [714, 186] on div "Notice: Older" at bounding box center [636, 190] width 309 height 14
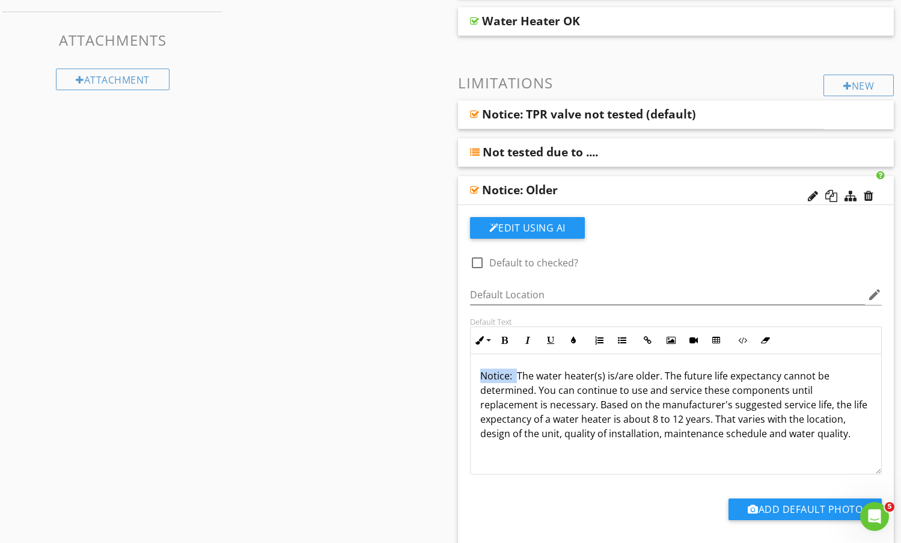
drag, startPoint x: 517, startPoint y: 379, endPoint x: 430, endPoint y: 369, distance: 87.9
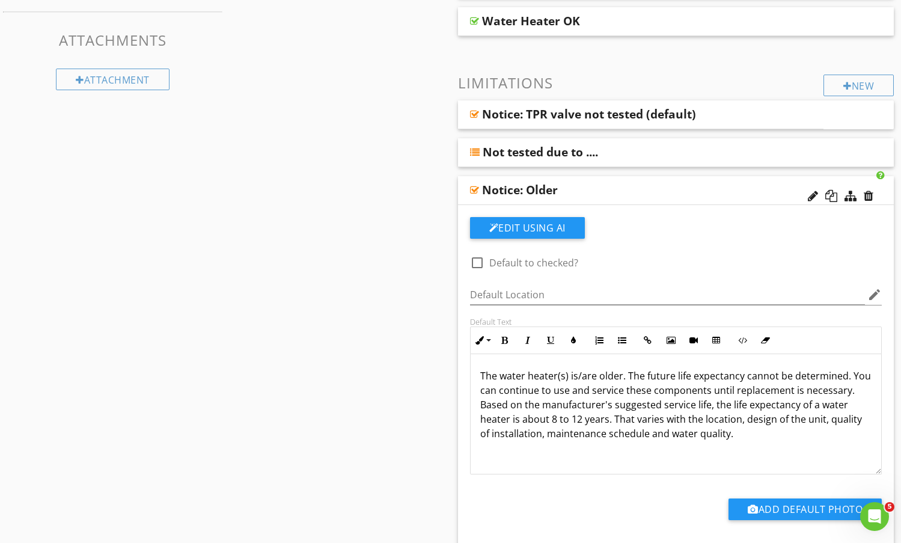
click at [636, 185] on div "Notice: Older" at bounding box center [636, 190] width 309 height 14
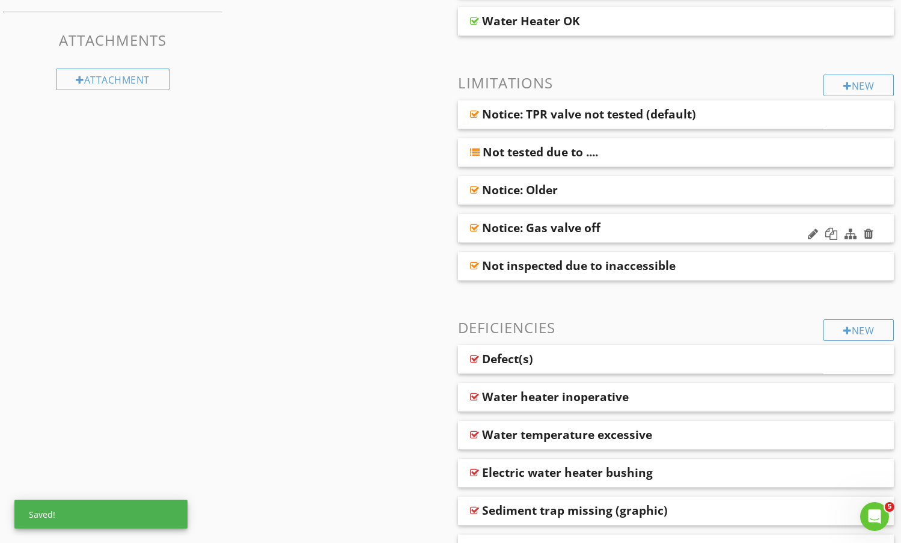
click at [650, 226] on div "Notice: Gas valve off" at bounding box center [636, 228] width 309 height 14
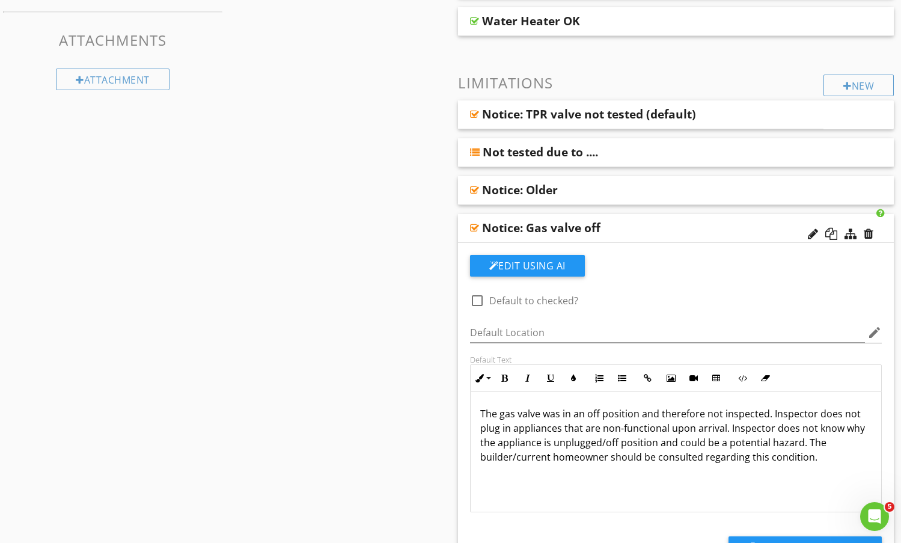
click at [650, 226] on div "Notice: Gas valve off" at bounding box center [636, 228] width 309 height 14
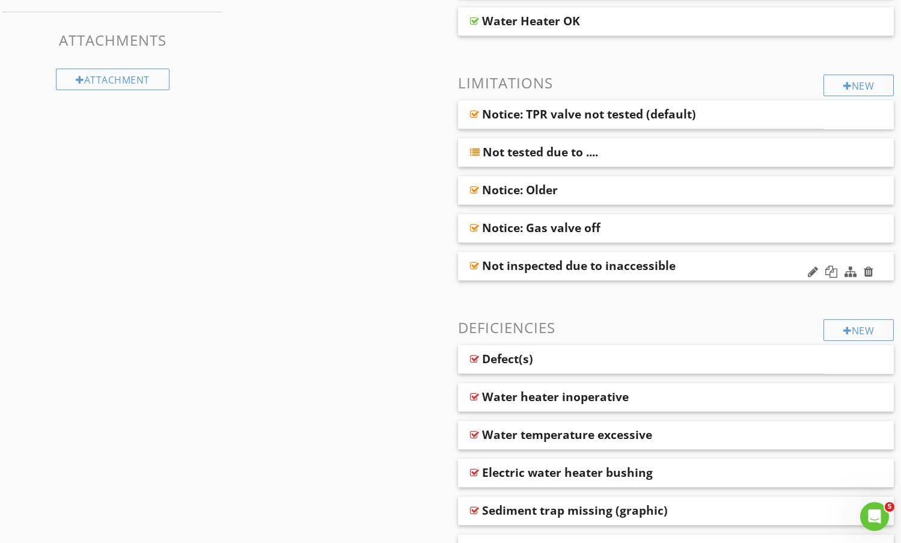
click at [694, 265] on div "Not inspected due to inaccessible" at bounding box center [636, 266] width 309 height 14
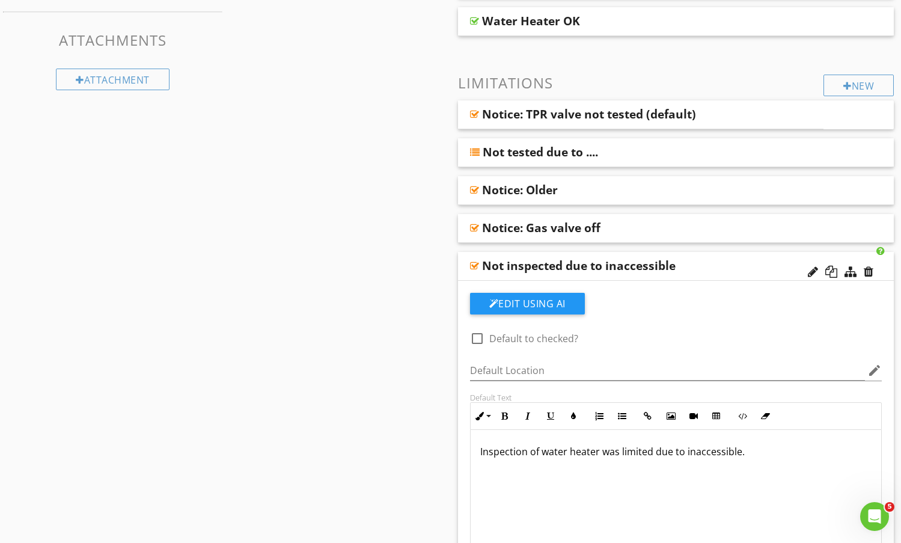
click at [734, 262] on div "Not inspected due to inaccessible" at bounding box center [636, 266] width 309 height 14
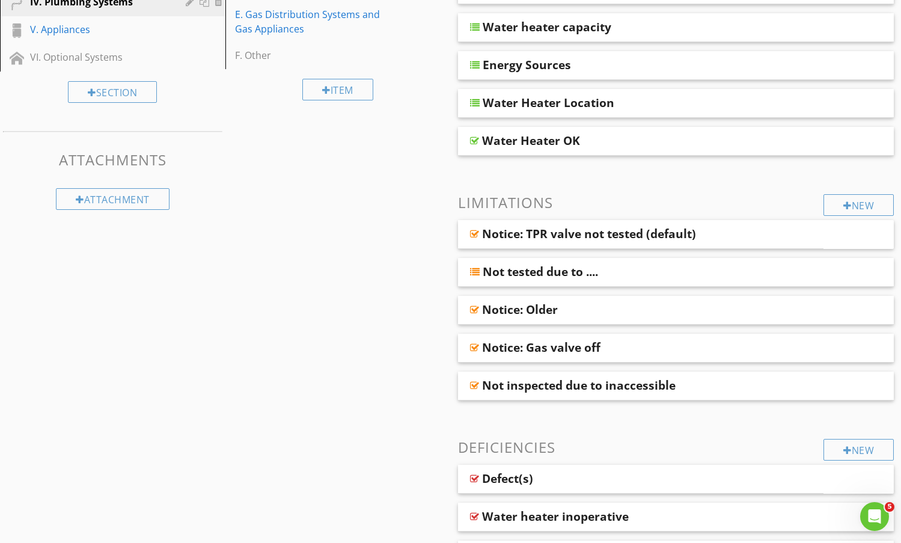
scroll to position [120, 0]
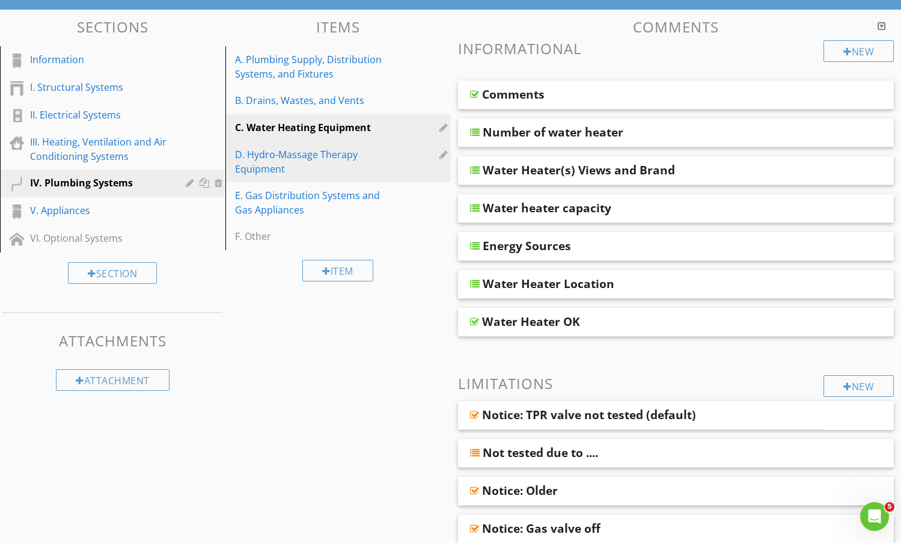
click at [342, 164] on div "D. Hydro-Massage Therapy Equipment" at bounding box center [317, 161] width 165 height 29
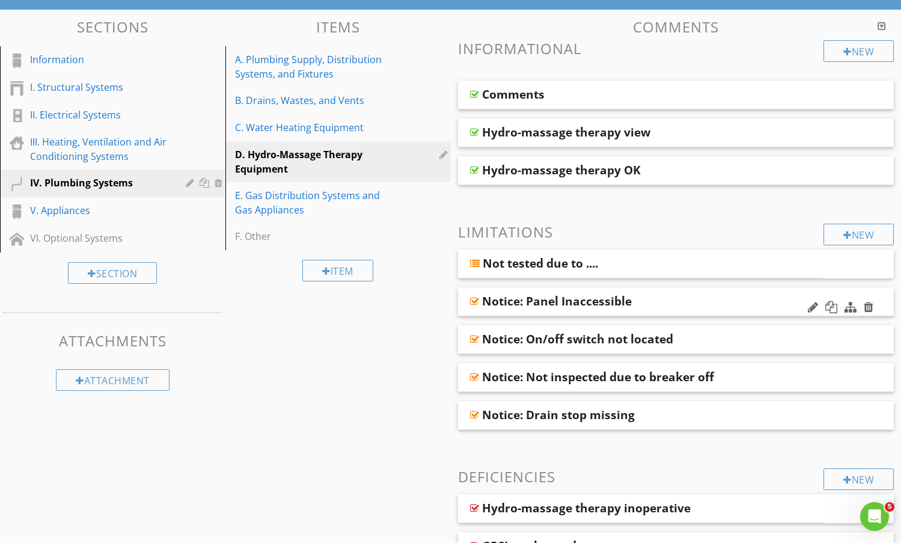
click at [696, 294] on div "Notice: Panel Inaccessible" at bounding box center [636, 301] width 309 height 14
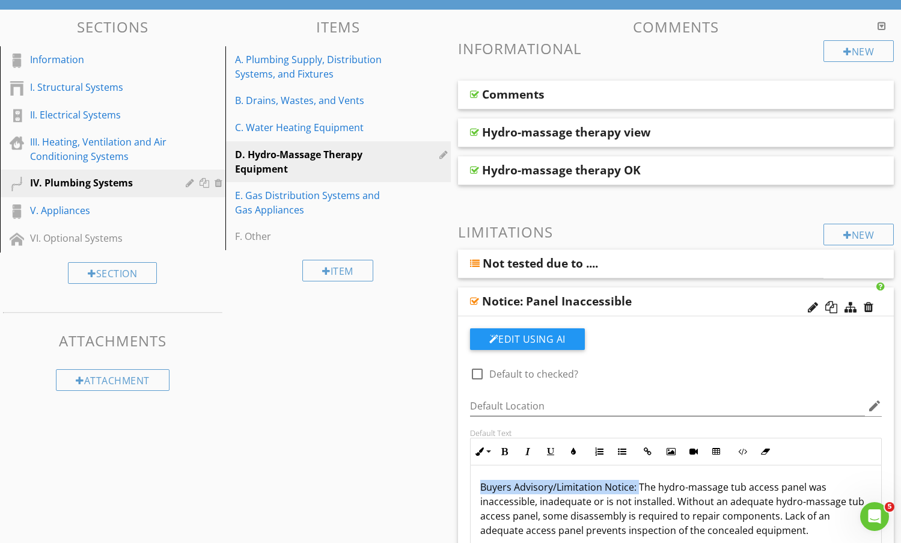
drag, startPoint x: 639, startPoint y: 488, endPoint x: 451, endPoint y: 482, distance: 187.7
click at [451, 482] on div "Comments New Informational Comments Hydro-massage therapy view Hydro-massage th…" at bounding box center [676, 546] width 451 height 1055
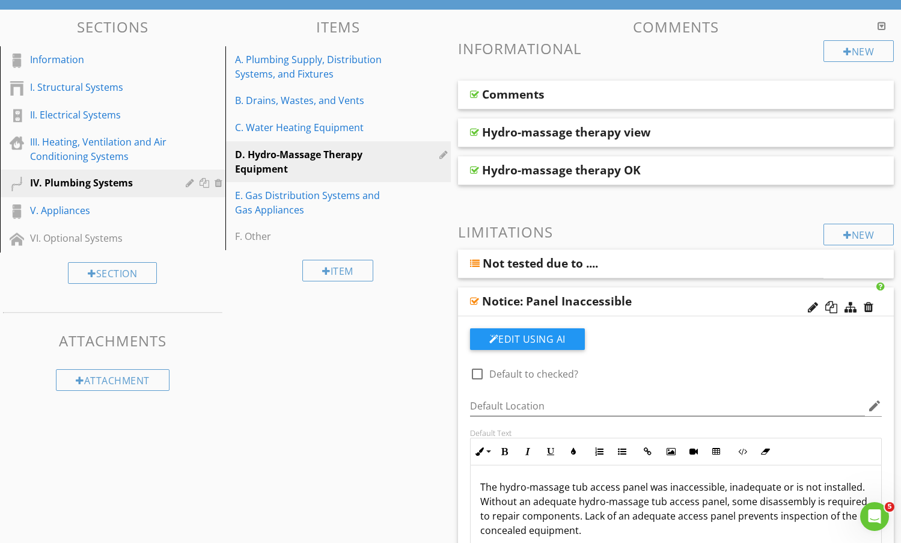
click at [672, 303] on div "Notice: Panel Inaccessible" at bounding box center [636, 301] width 309 height 14
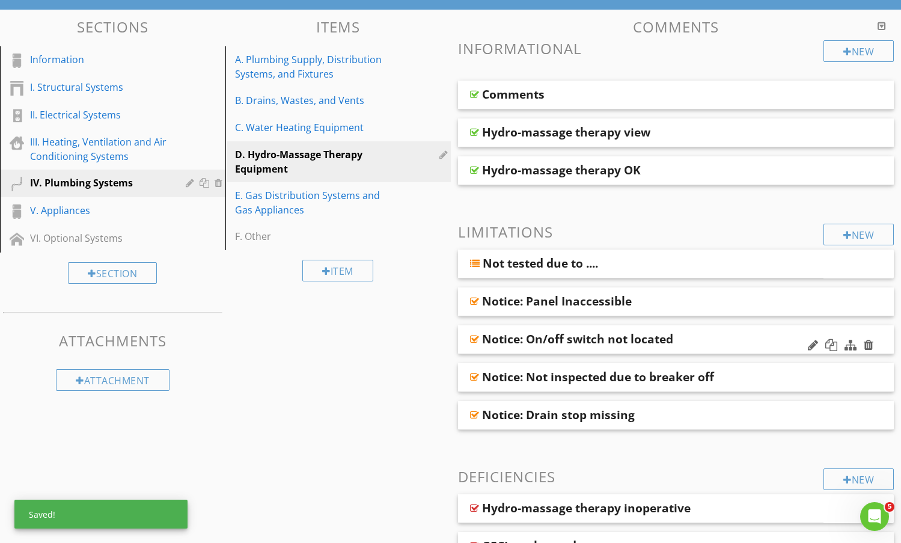
click at [707, 333] on div "Notice: On/off switch not located" at bounding box center [636, 339] width 309 height 14
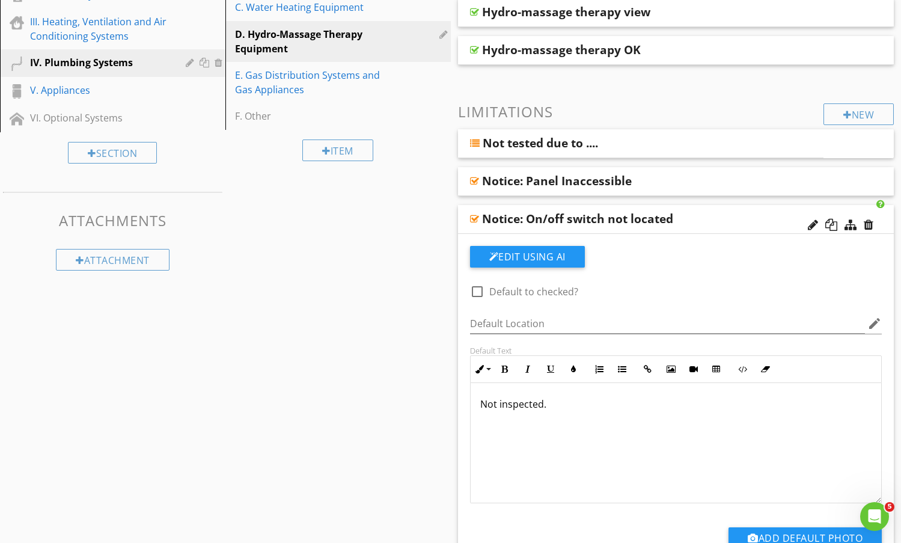
scroll to position [0, 0]
click at [749, 218] on div "Notice: On/off switch not located" at bounding box center [636, 219] width 309 height 14
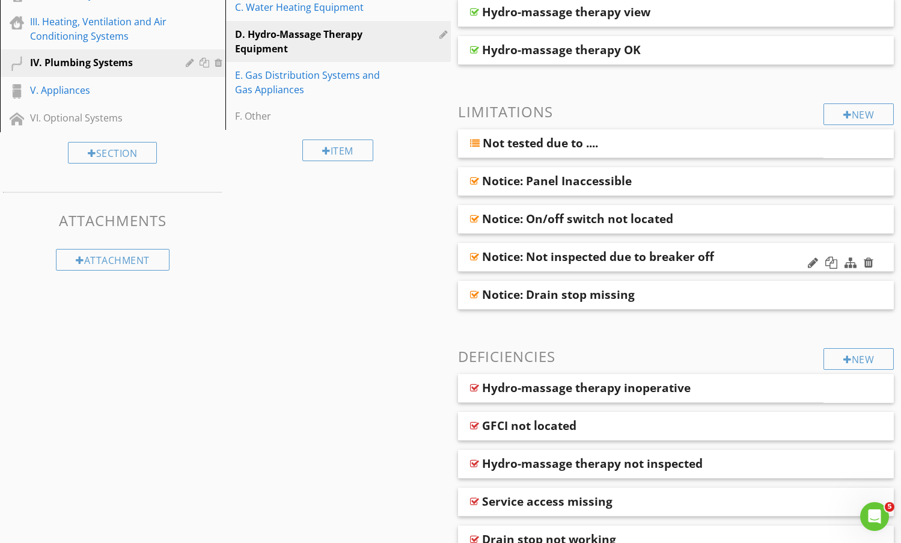
click at [753, 262] on div "Notice: Not inspected due to breaker off" at bounding box center [636, 257] width 309 height 14
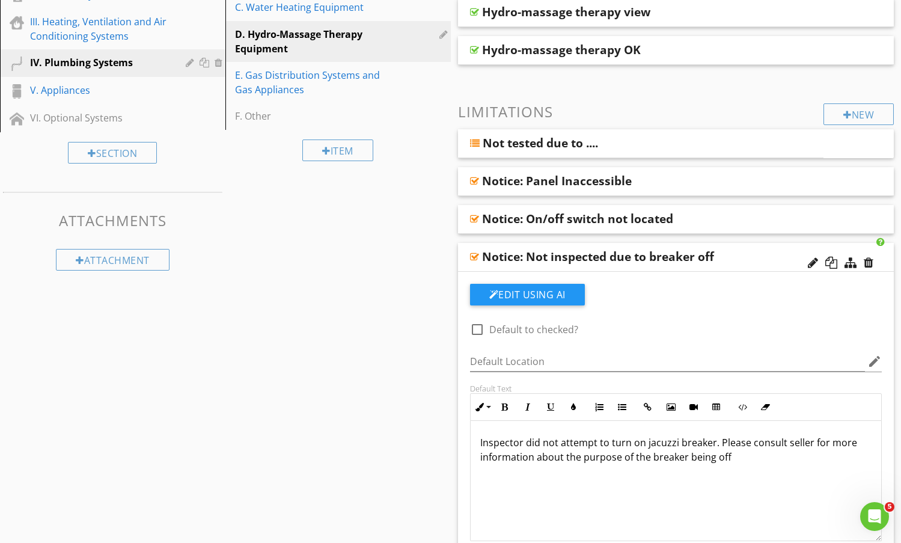
click at [780, 259] on div "Notice: Not inspected due to breaker off" at bounding box center [636, 257] width 309 height 14
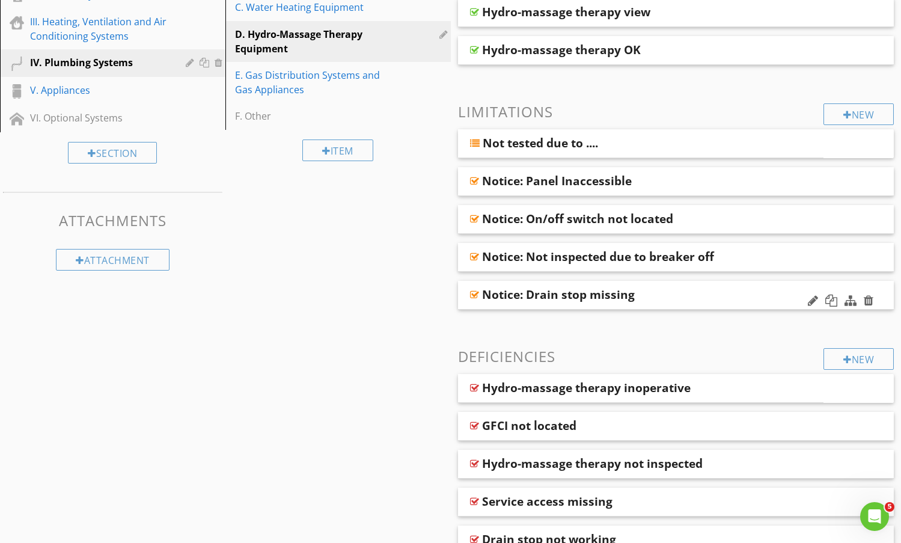
click at [754, 295] on div "Notice: Drain stop missing" at bounding box center [636, 294] width 309 height 14
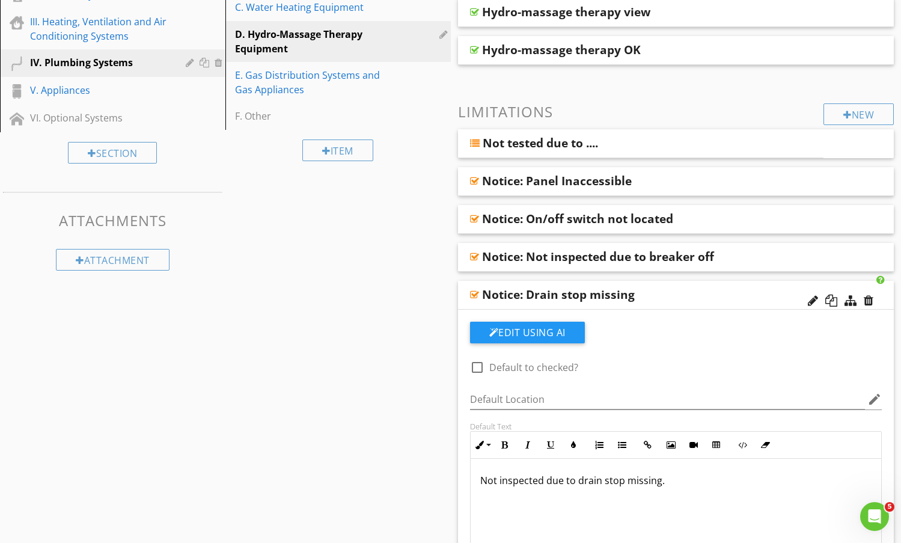
click at [752, 290] on div "Notice: Drain stop missing" at bounding box center [636, 294] width 309 height 14
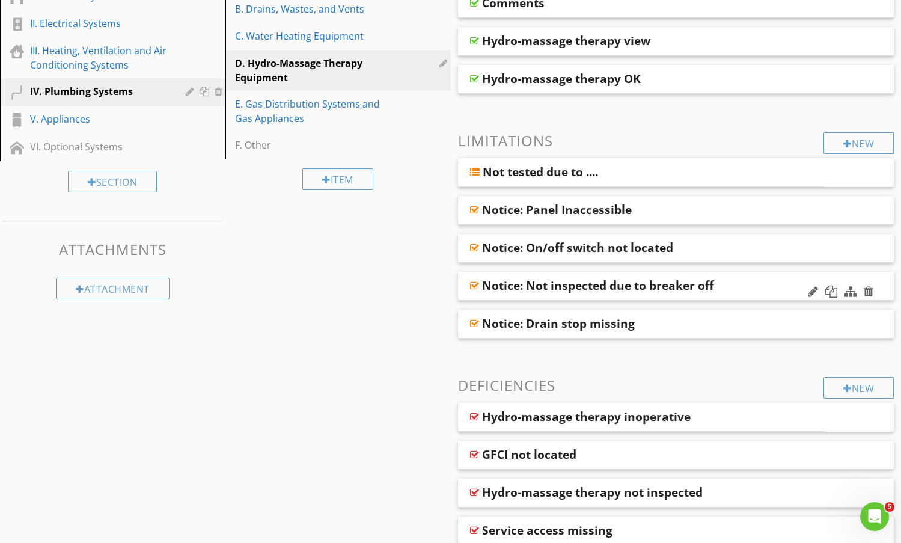
scroll to position [62, 0]
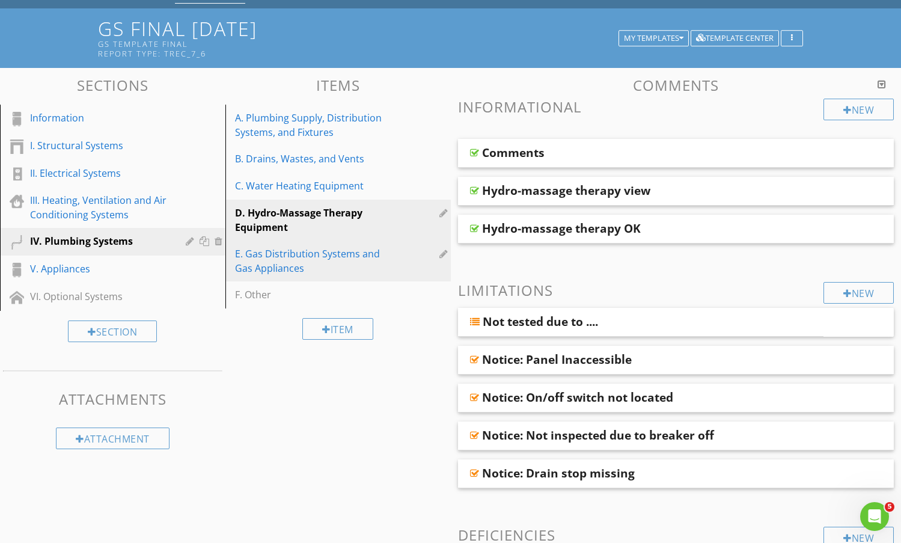
click at [292, 250] on div "E. Gas Distribution Systems and Gas Appliances" at bounding box center [317, 261] width 165 height 29
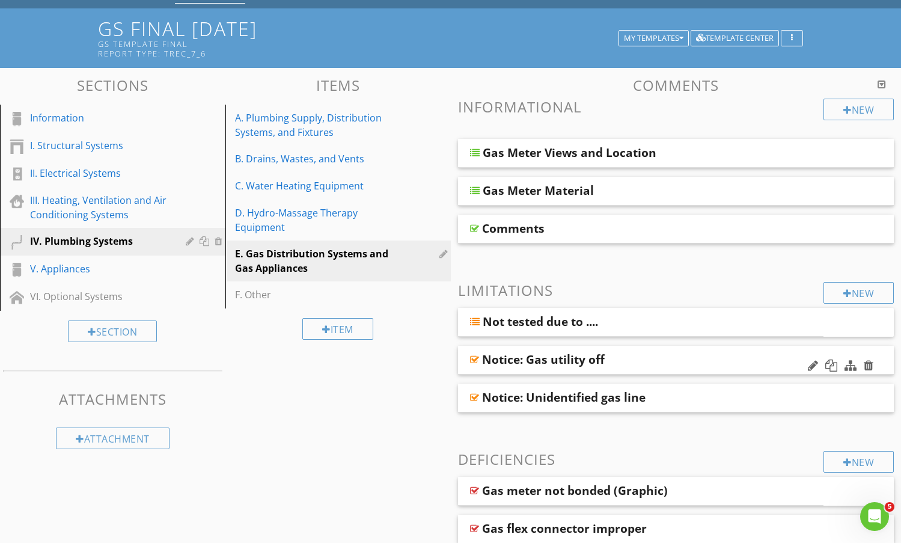
click at [705, 364] on div "Notice: Gas utility off" at bounding box center [636, 359] width 309 height 14
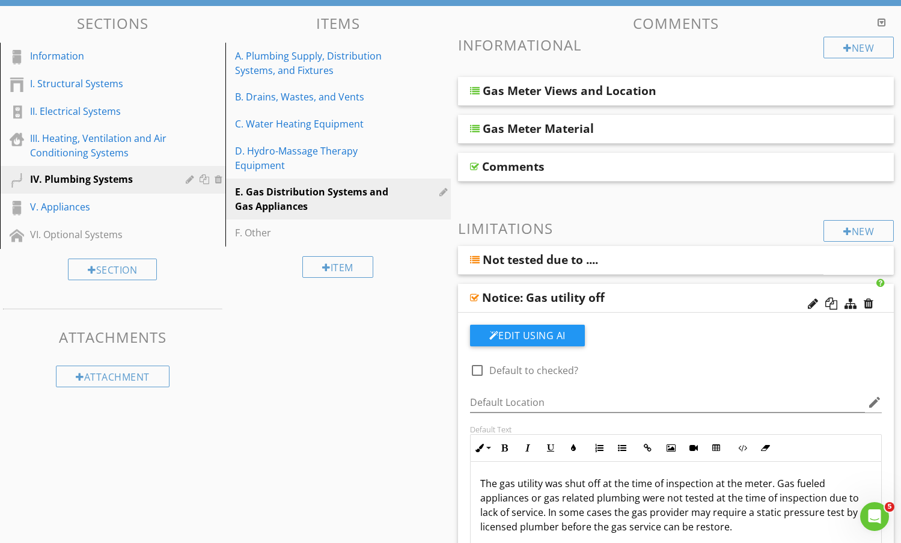
scroll to position [182, 0]
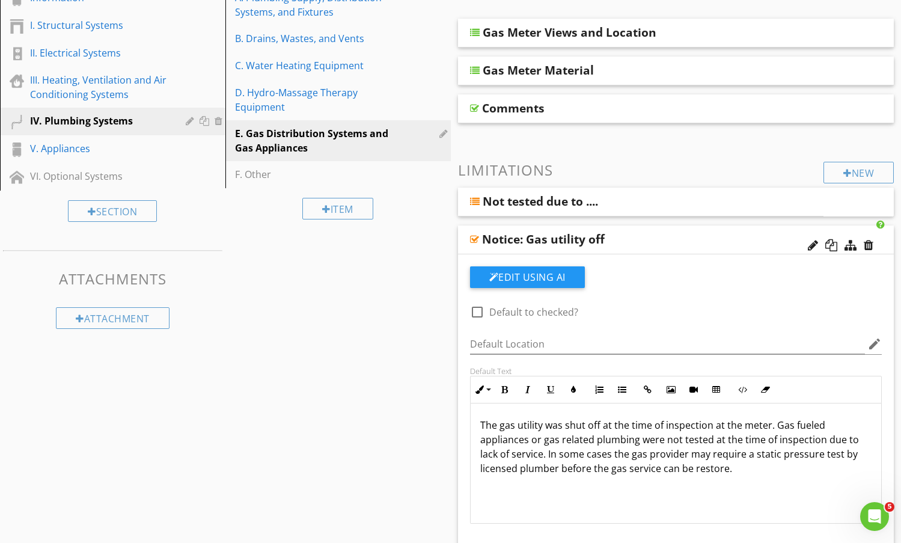
click at [681, 229] on div "Notice: Gas utility off" at bounding box center [676, 240] width 437 height 29
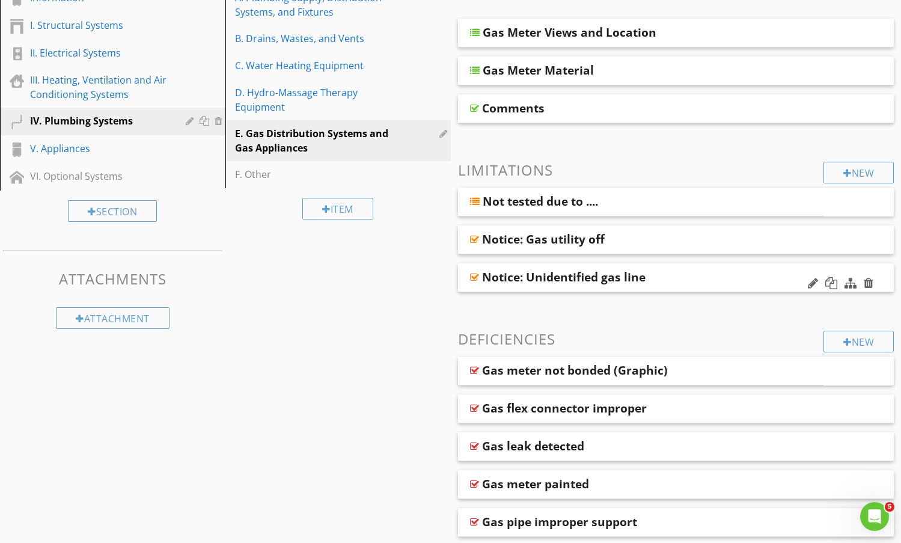
click at [685, 269] on div "Notice: Unidentified gas line" at bounding box center [676, 277] width 437 height 29
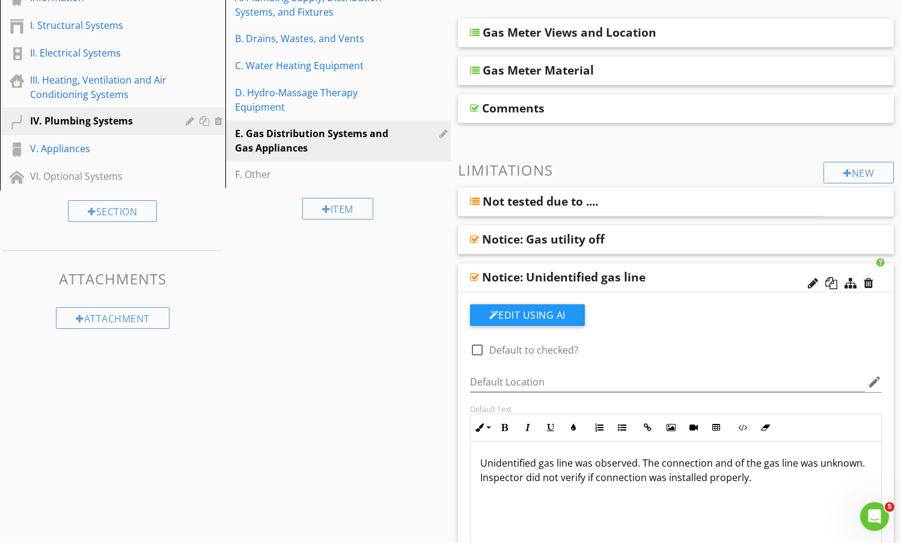
click at [704, 277] on div "Notice: Unidentified gas line" at bounding box center [636, 277] width 309 height 14
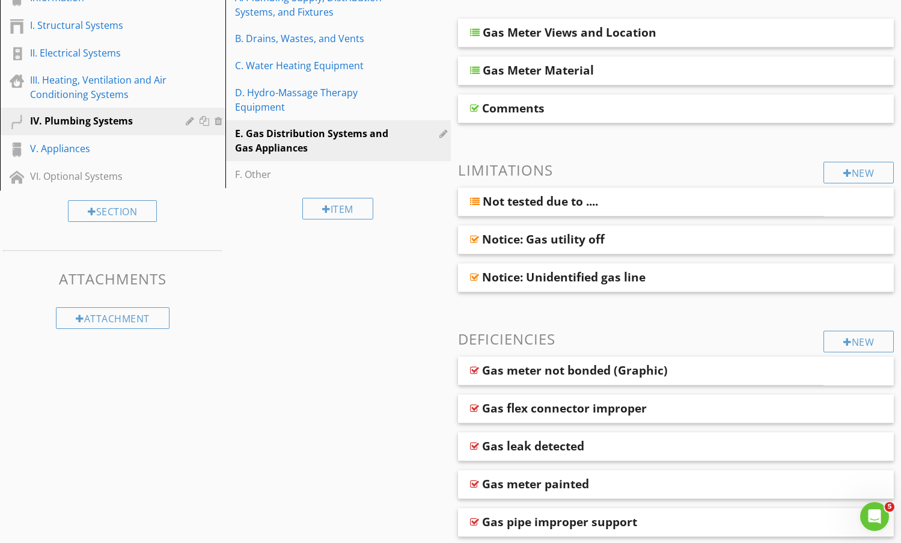
click at [337, 373] on div "Sections Information I. Structural Systems II. Electrical Systems III. Heating,…" at bounding box center [450, 281] width 901 height 666
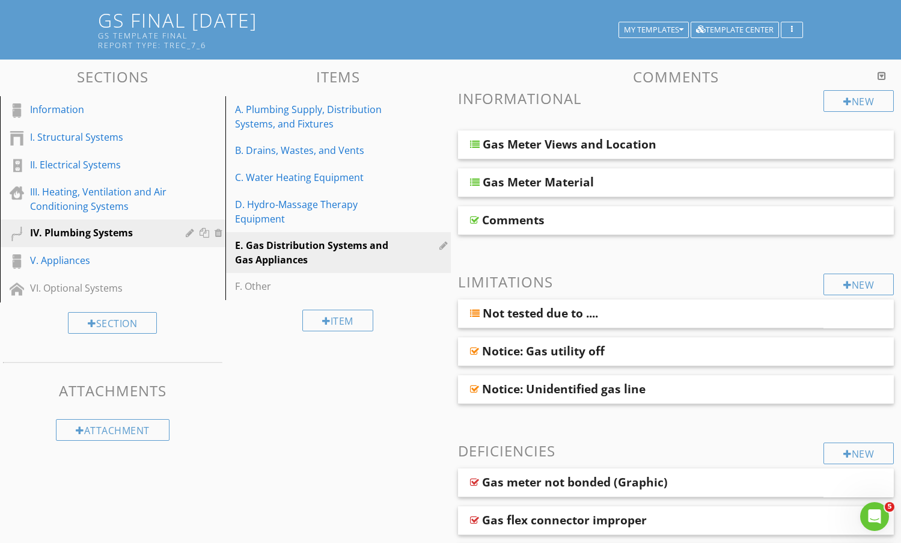
scroll to position [62, 0]
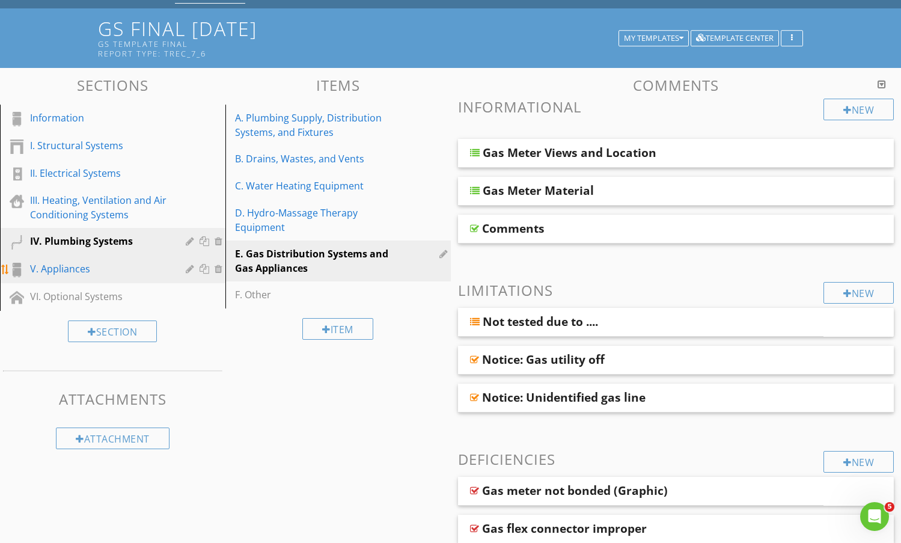
click at [57, 274] on div "V. Appliances" at bounding box center [99, 269] width 138 height 14
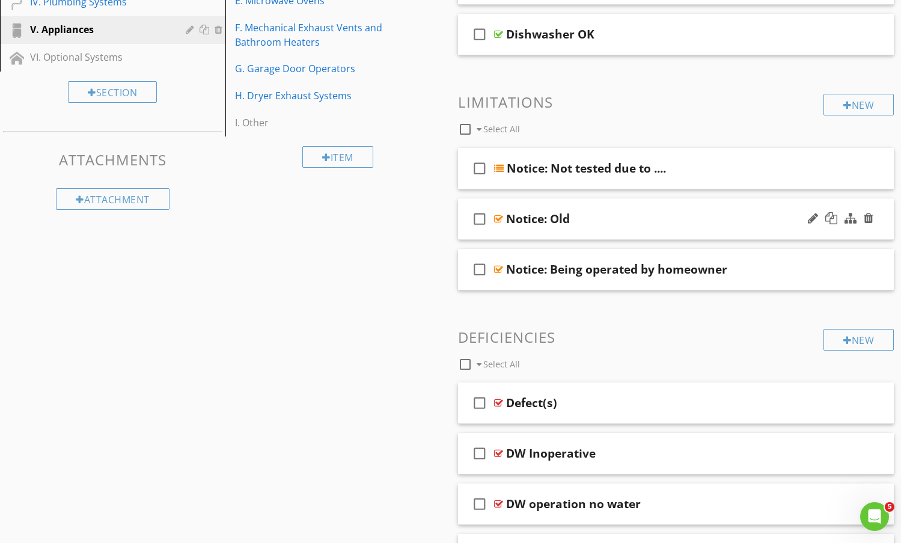
scroll to position [303, 0]
click at [715, 221] on div "Notice: Old" at bounding box center [660, 217] width 309 height 14
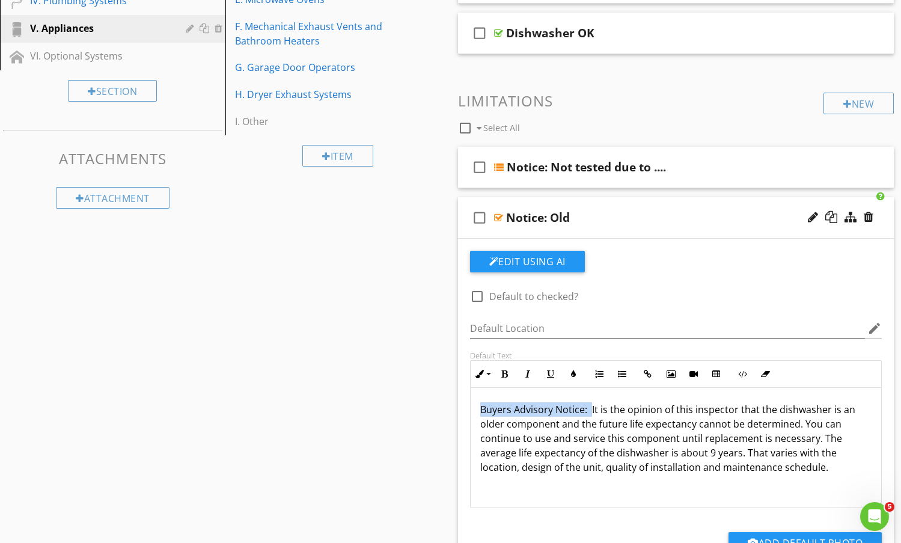
drag, startPoint x: 590, startPoint y: 410, endPoint x: 432, endPoint y: 407, distance: 157.6
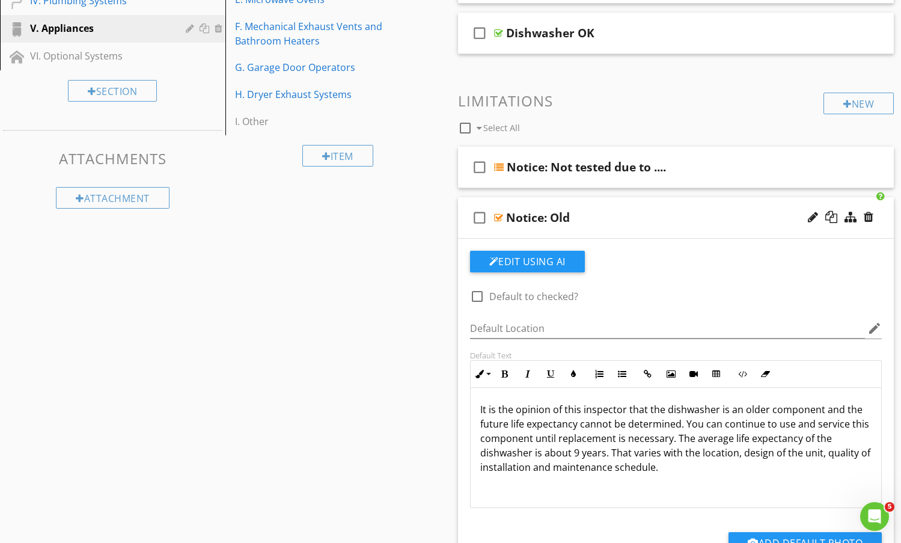
click at [633, 218] on div "Notice: Old" at bounding box center [660, 217] width 309 height 14
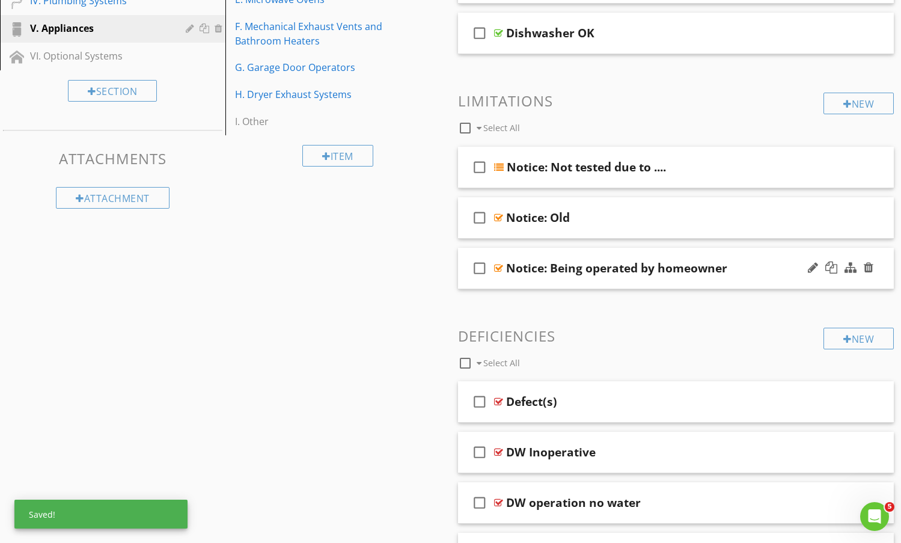
click at [776, 273] on div "Notice: Being operated by homeowner" at bounding box center [660, 268] width 309 height 14
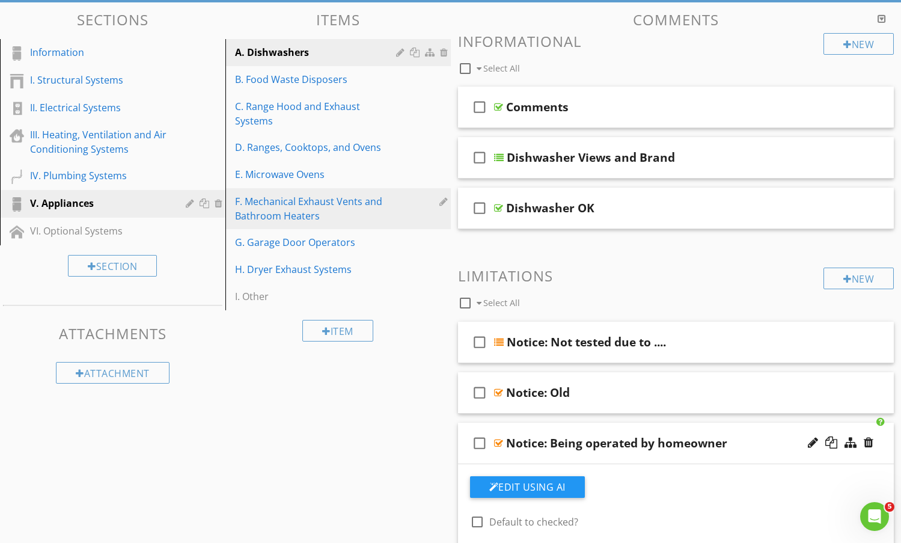
scroll to position [122, 0]
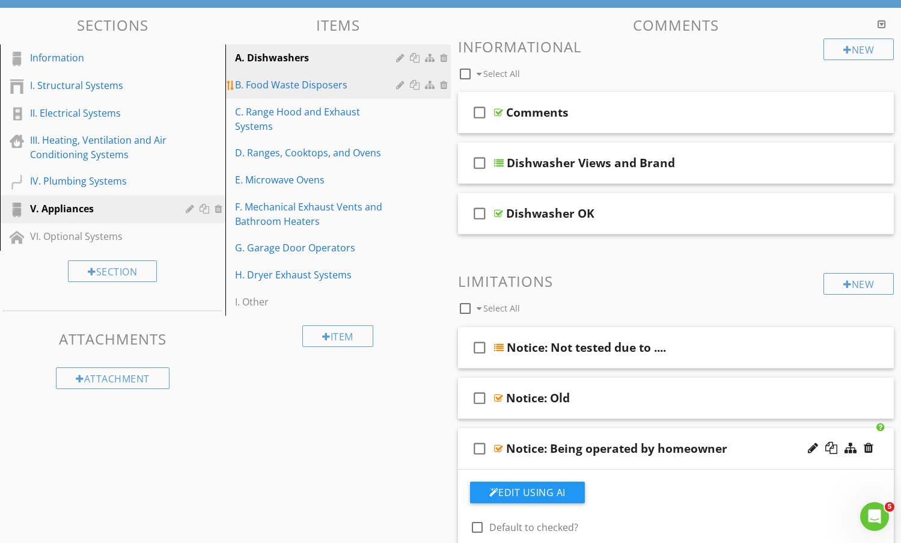
click at [295, 90] on div "B. Food Waste Disposers" at bounding box center [317, 85] width 165 height 14
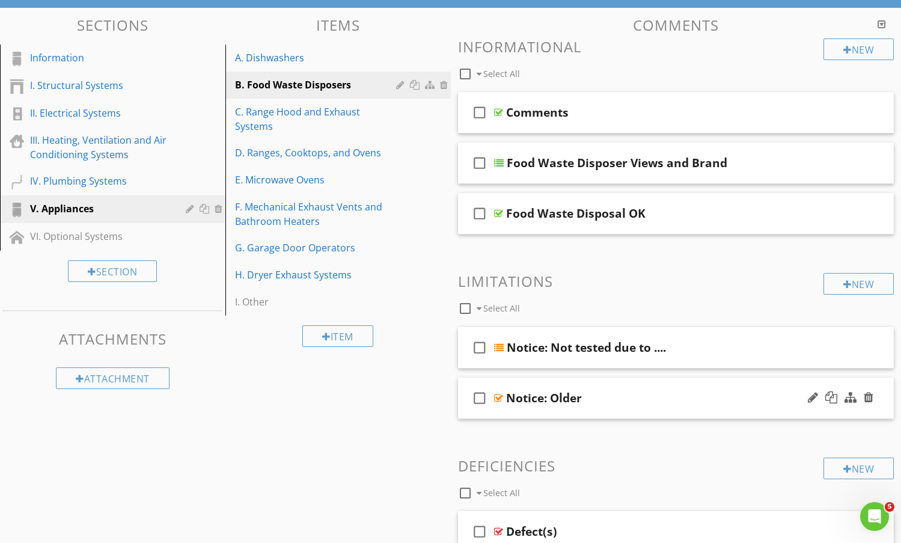
click at [720, 399] on div "Notice: Older" at bounding box center [660, 398] width 309 height 14
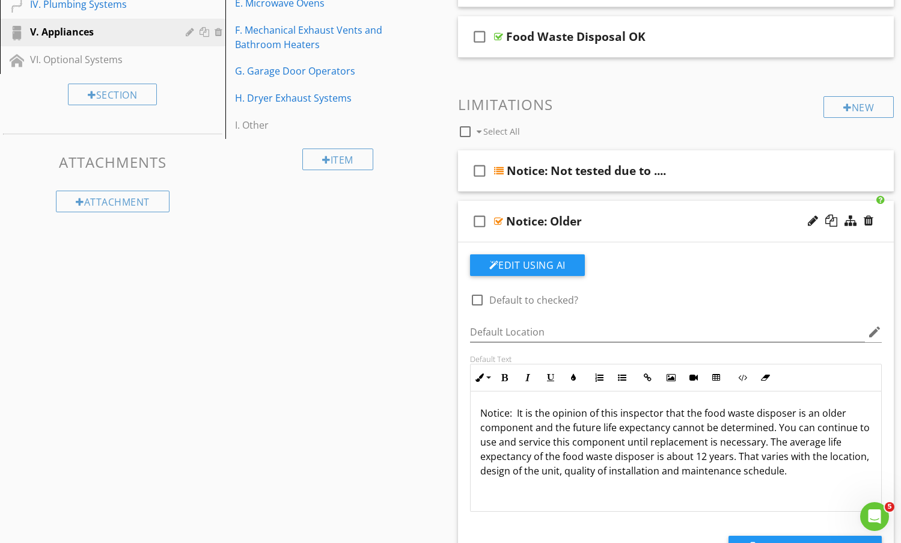
scroll to position [303, 0]
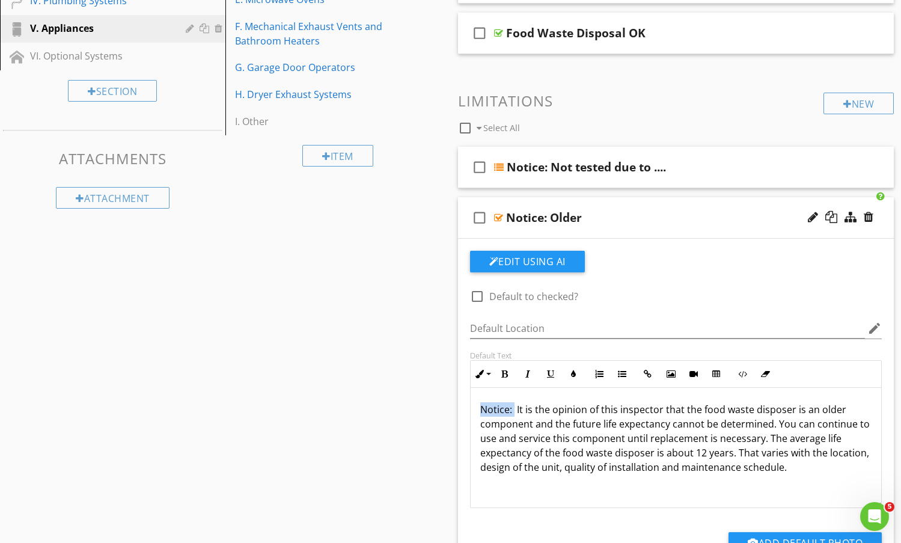
drag, startPoint x: 515, startPoint y: 410, endPoint x: 434, endPoint y: 399, distance: 81.9
click at [434, 399] on div "Sections Information I. Structural Systems II. Electrical Systems III. Heating,…" at bounding box center [450, 551] width 901 height 1449
click at [686, 207] on div "check_box_outline_blank Notice: Older" at bounding box center [676, 217] width 437 height 41
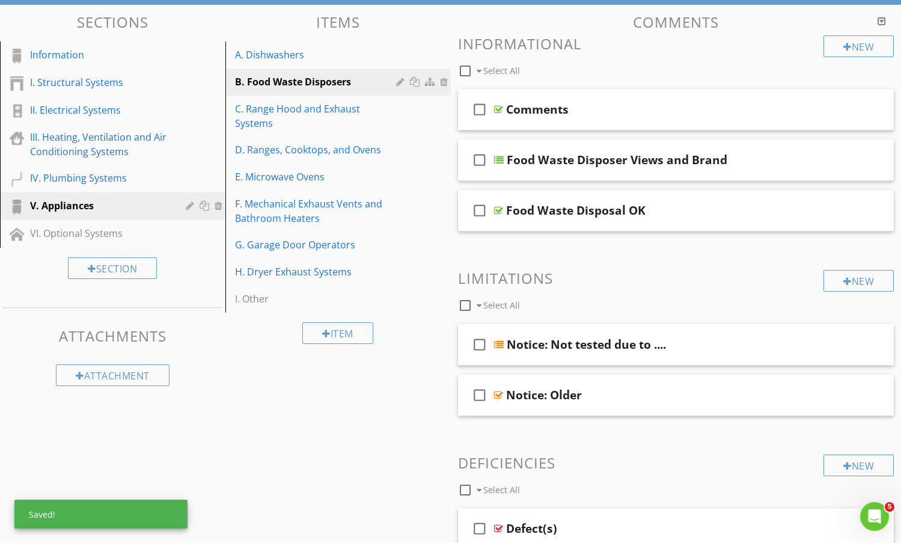
scroll to position [122, 0]
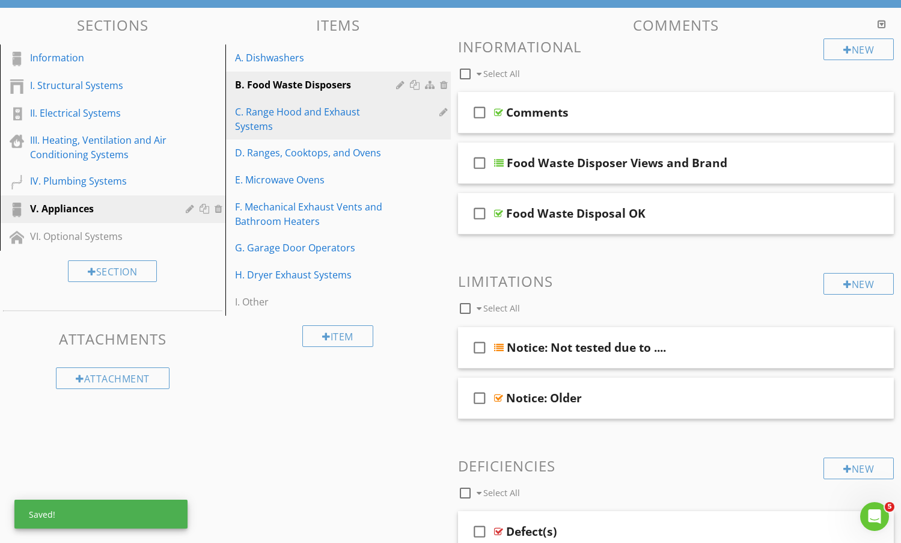
click at [299, 116] on div "C. Range Hood and Exhaust Systems" at bounding box center [317, 119] width 165 height 29
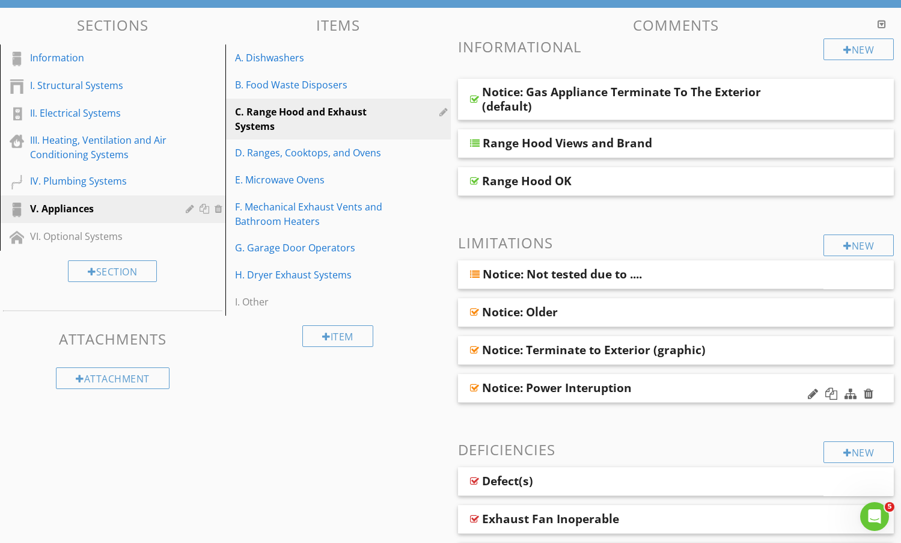
click at [763, 392] on div "Notice: Power Interuption" at bounding box center [636, 388] width 309 height 14
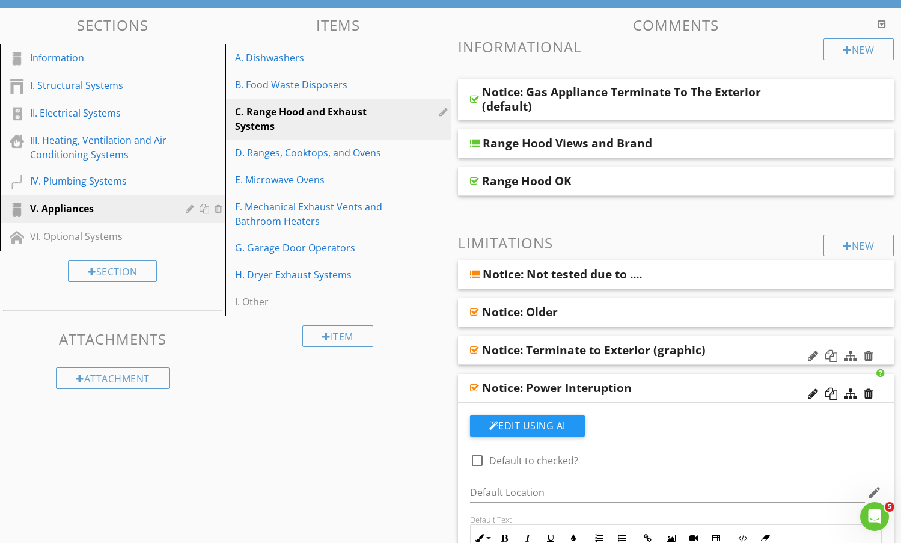
click at [768, 349] on div "Notice: Terminate to Exterior (graphic)" at bounding box center [636, 350] width 309 height 14
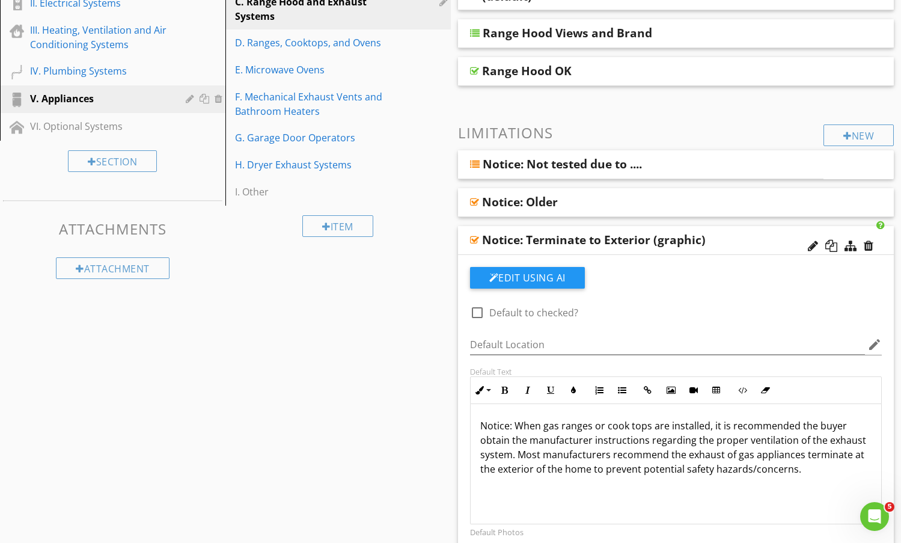
scroll to position [363, 0]
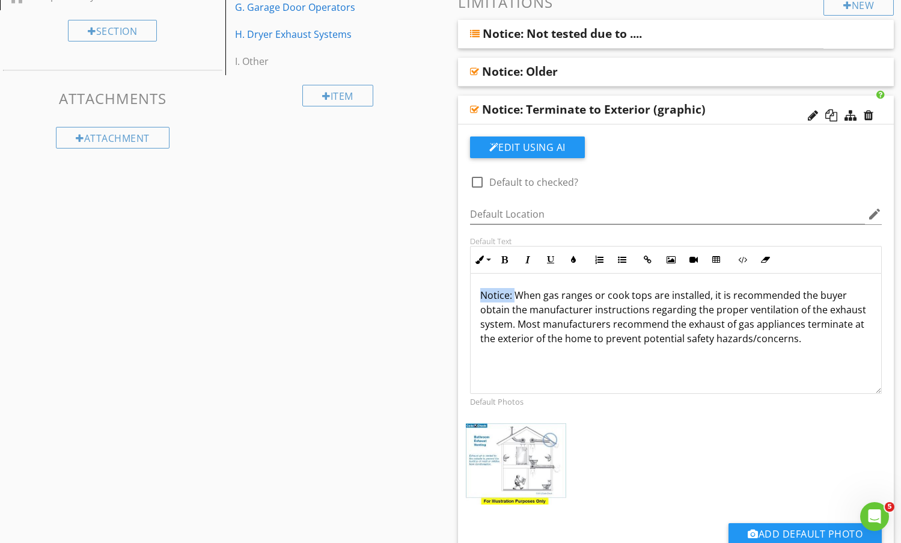
drag, startPoint x: 513, startPoint y: 298, endPoint x: 465, endPoint y: 290, distance: 48.1
click at [465, 290] on div "Default Text Inline Style XLarge Large Normal Small Light Small/Light Bold Ital…" at bounding box center [676, 315] width 427 height 158
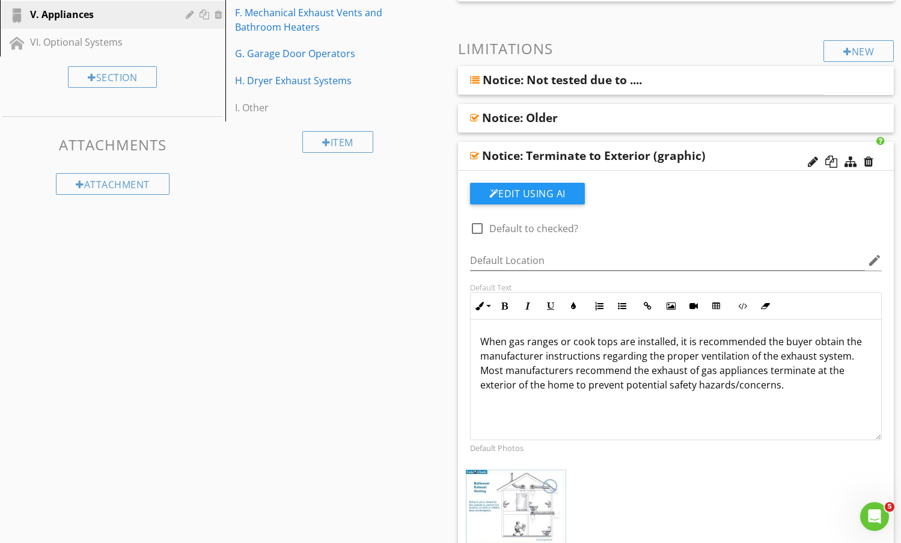
scroll to position [242, 0]
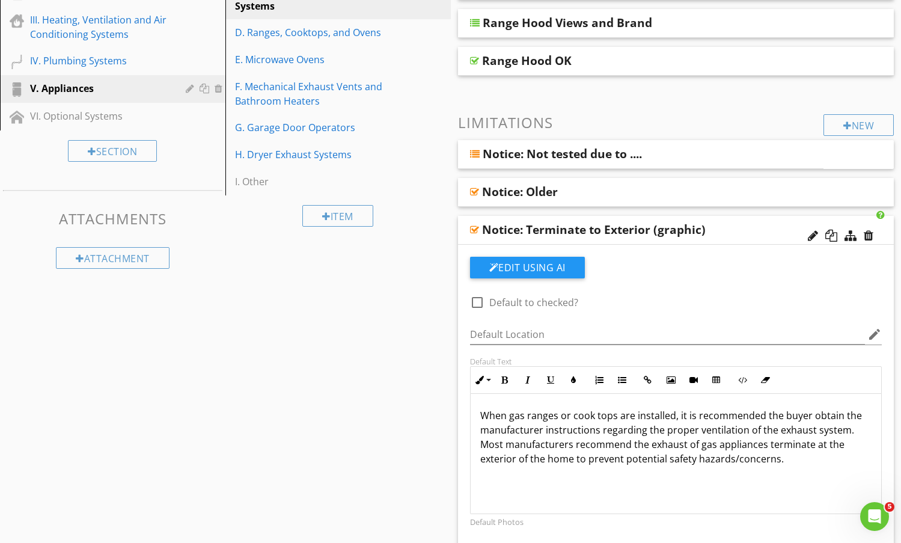
click at [771, 235] on div "Notice: Terminate to Exterior (graphic)" at bounding box center [636, 230] width 309 height 14
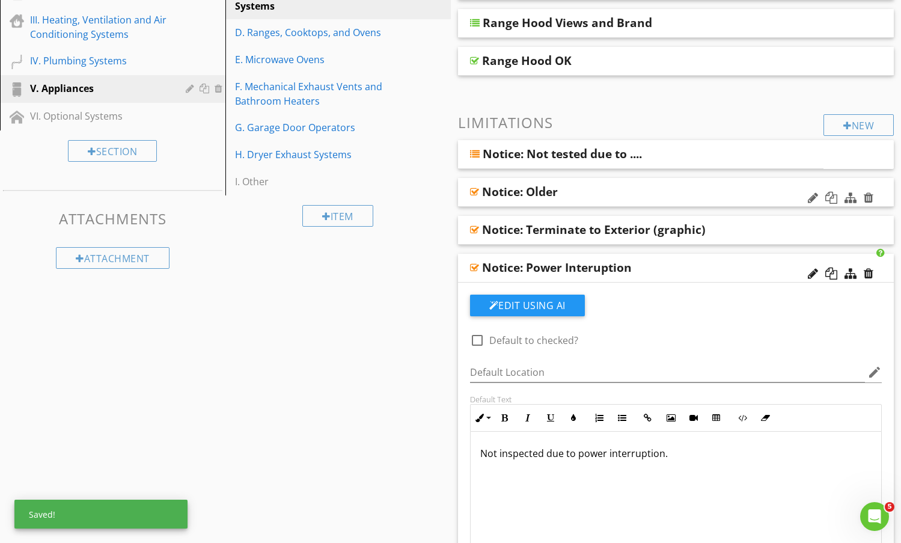
click at [695, 189] on div "Notice: Older" at bounding box center [636, 192] width 309 height 14
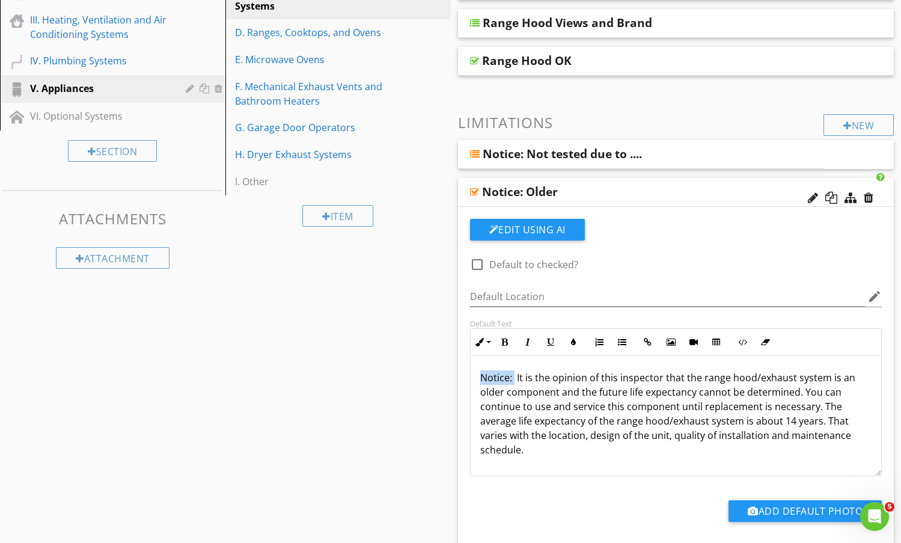
drag, startPoint x: 515, startPoint y: 375, endPoint x: 437, endPoint y: 372, distance: 78.2
click at [659, 190] on div "Notice: Older" at bounding box center [636, 192] width 309 height 14
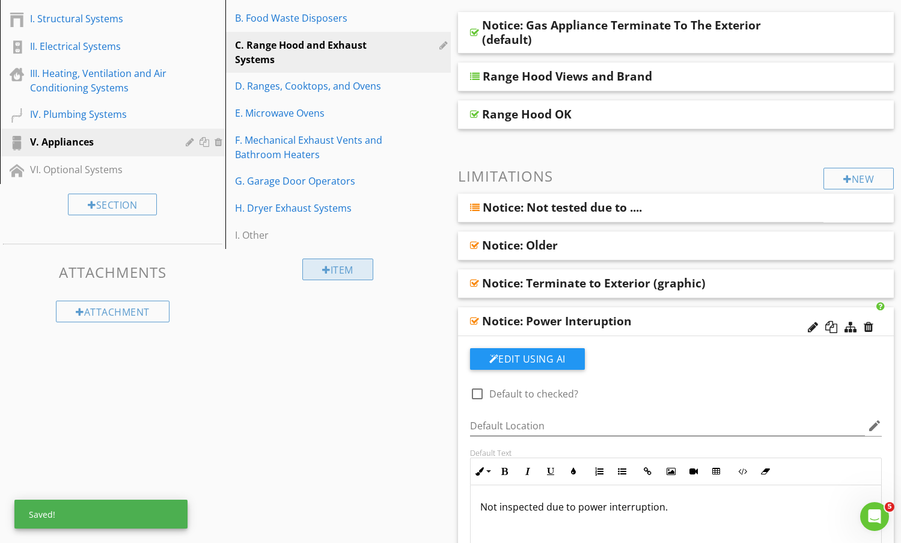
scroll to position [122, 0]
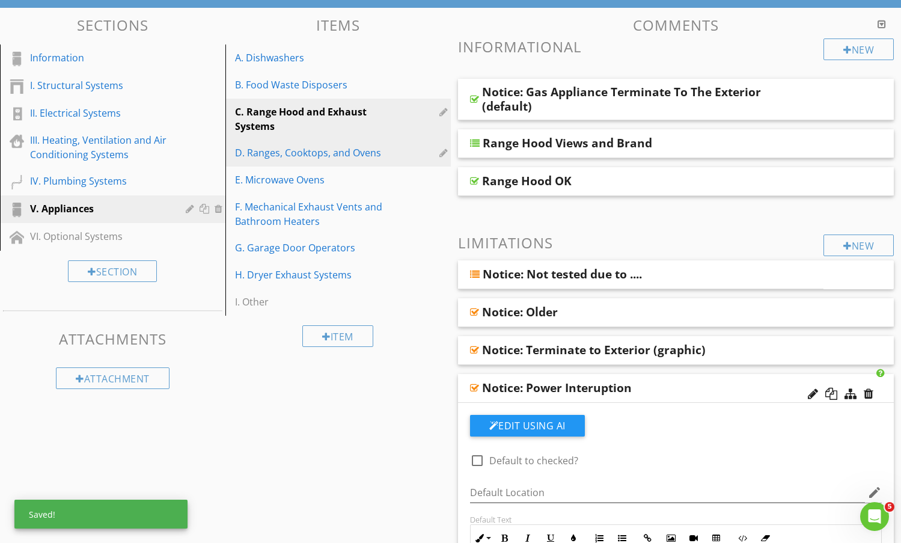
click at [322, 152] on div "D. Ranges, Cooktops, and Ovens" at bounding box center [317, 153] width 165 height 14
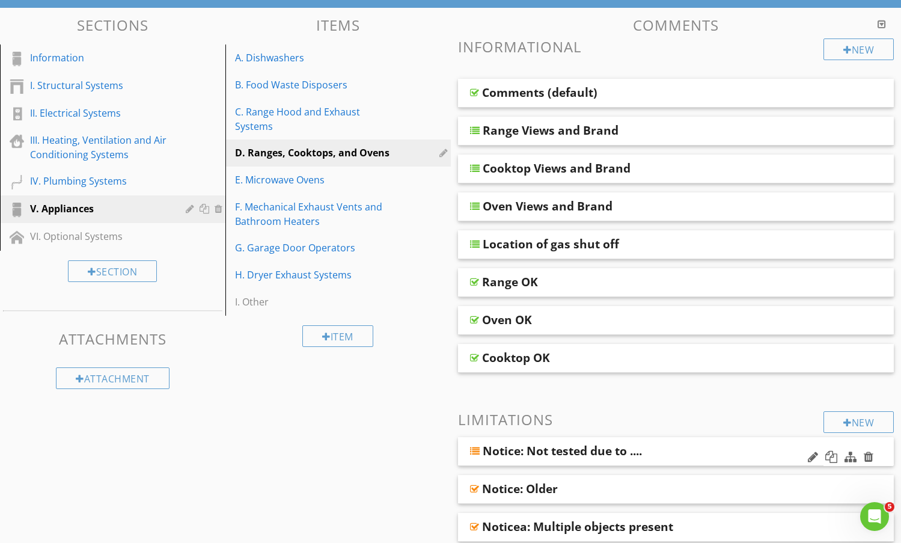
scroll to position [303, 0]
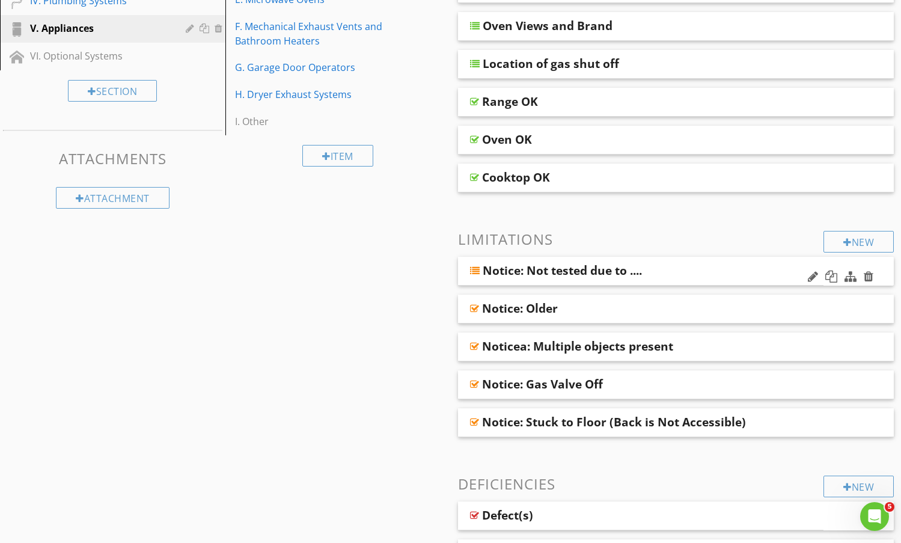
click at [665, 271] on div "Notice: Not tested due to ...." at bounding box center [611, 270] width 256 height 14
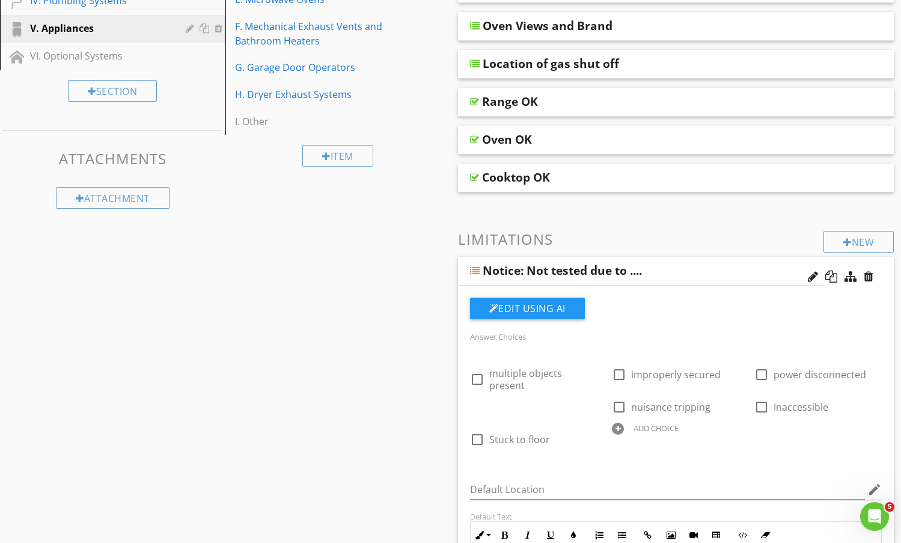
click at [665, 270] on div "Notice: Not tested due to ...." at bounding box center [611, 270] width 256 height 14
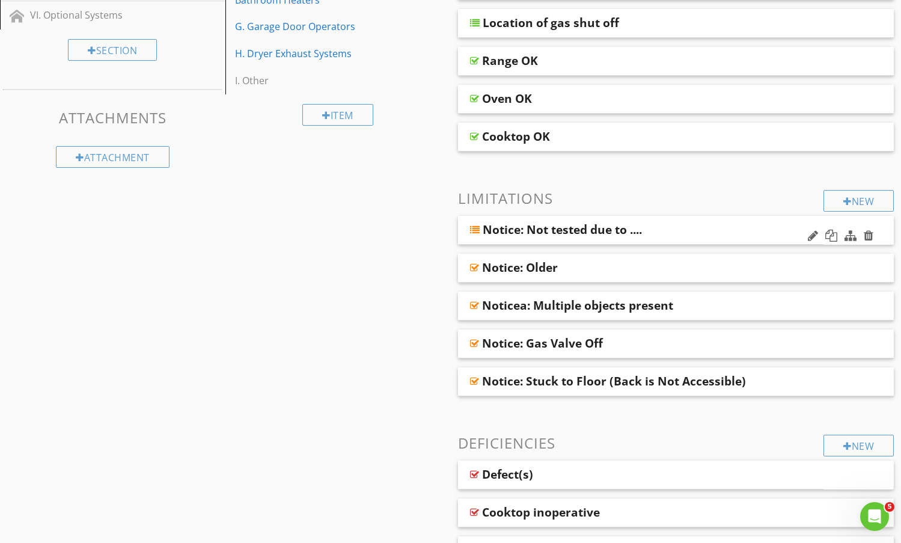
scroll to position [363, 0]
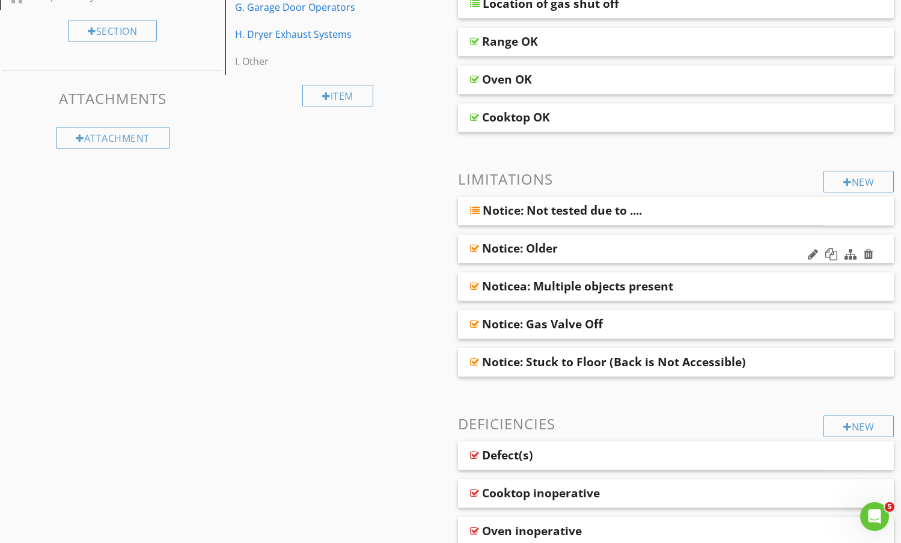
click at [648, 249] on div "Notice: Older" at bounding box center [636, 248] width 309 height 14
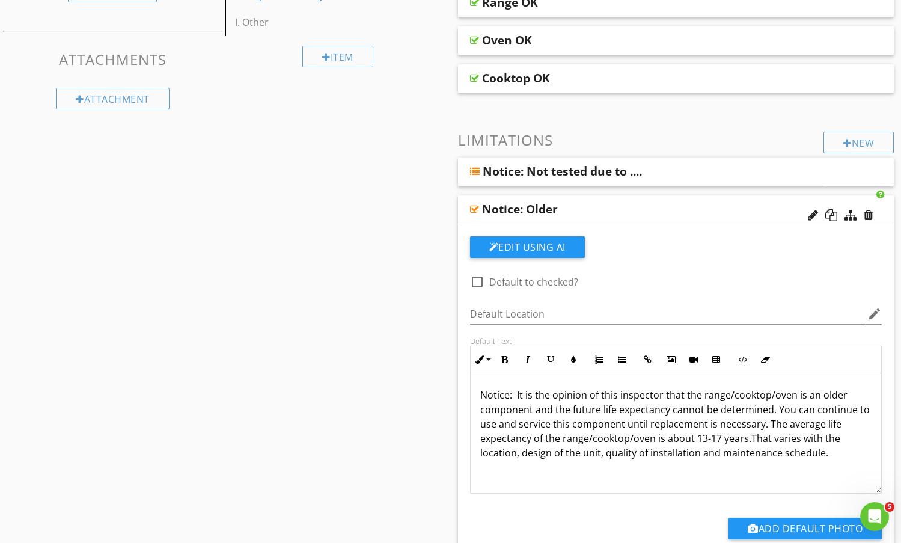
scroll to position [423, 0]
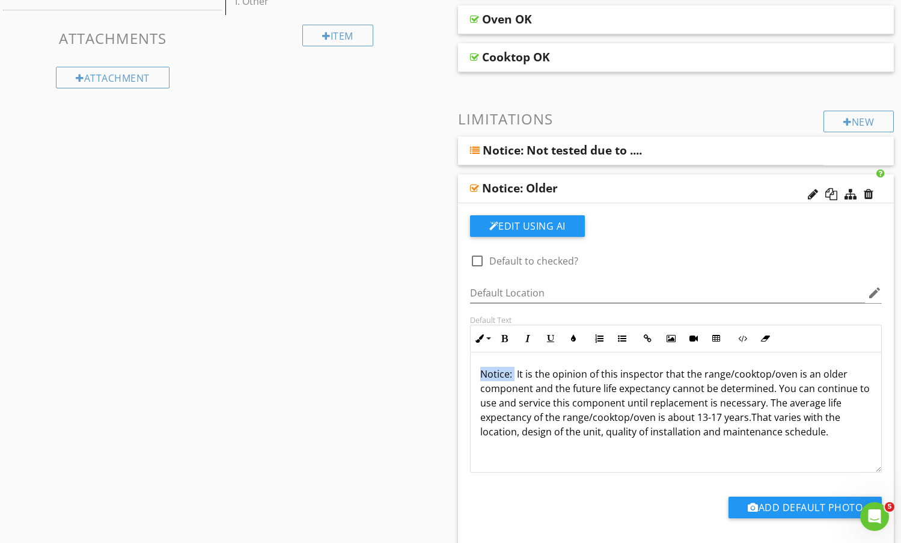
drag, startPoint x: 515, startPoint y: 375, endPoint x: 473, endPoint y: 371, distance: 42.3
click at [473, 371] on div "Notice: It is the opinion of this inspector that the range/cooktop/oven is an o…" at bounding box center [676, 412] width 411 height 120
click at [693, 189] on div "Notice: Older" at bounding box center [636, 188] width 309 height 14
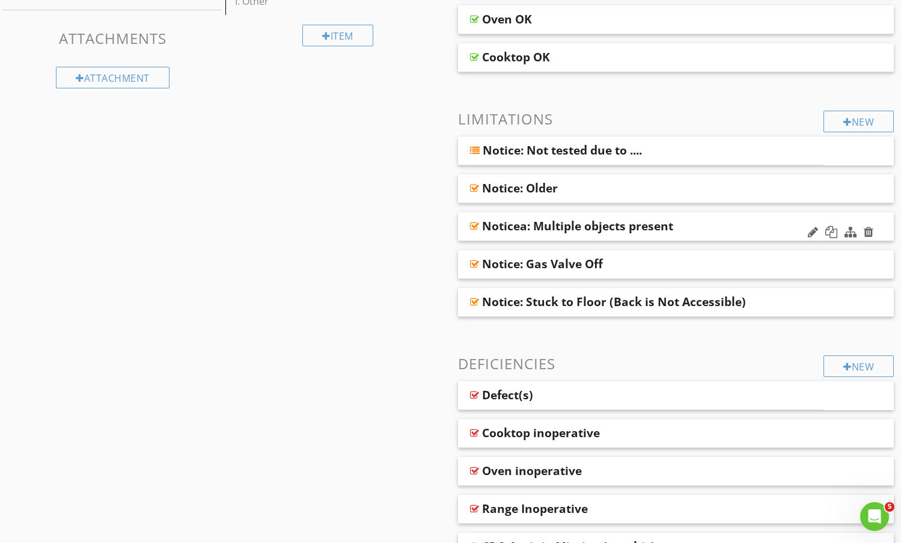
click at [708, 223] on div "Noticea: Multiple objects present" at bounding box center [636, 226] width 309 height 14
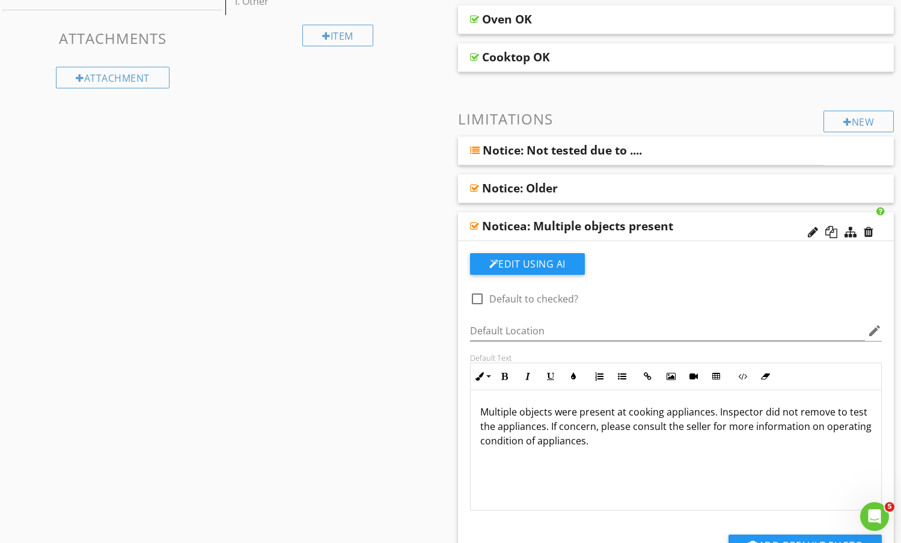
click at [707, 223] on div "Noticea: Multiple objects present" at bounding box center [636, 226] width 309 height 14
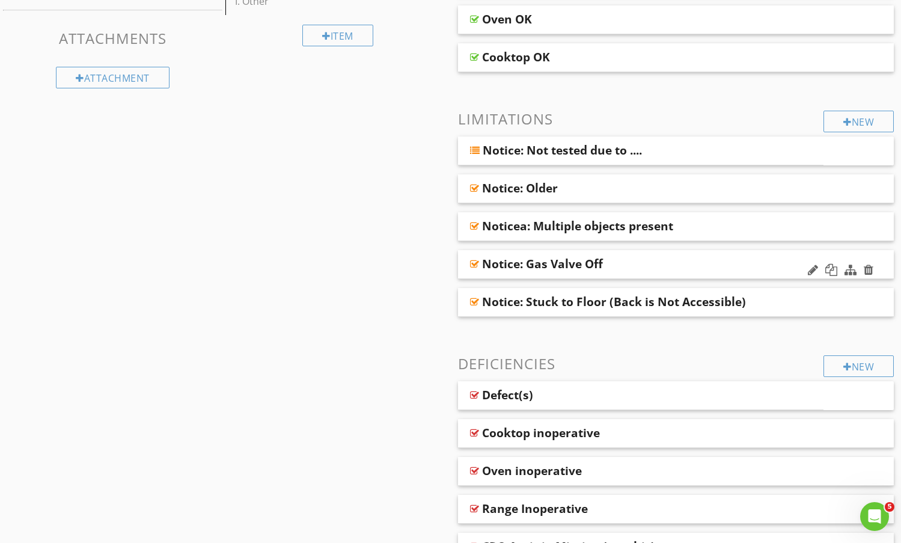
click at [726, 266] on div "Notice: Gas Valve Off" at bounding box center [636, 264] width 309 height 14
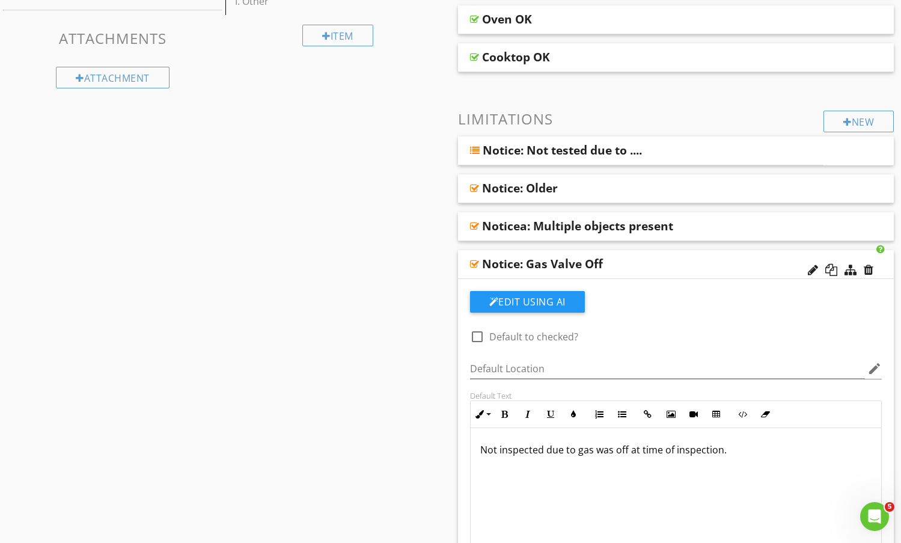
click at [726, 266] on div "Notice: Gas Valve Off" at bounding box center [636, 264] width 309 height 14
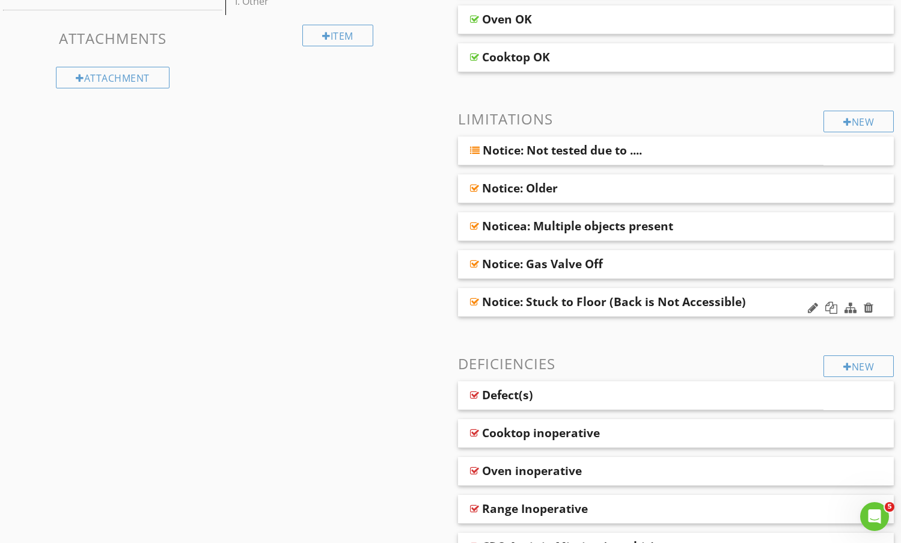
click at [760, 298] on div "Notice: Stuck to Floor (Back is Not Accessible)" at bounding box center [636, 302] width 309 height 14
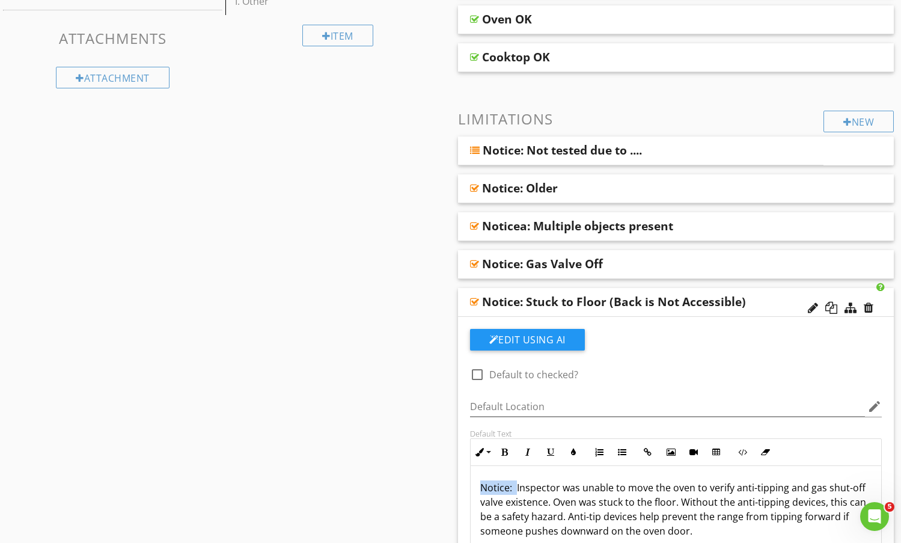
drag, startPoint x: 516, startPoint y: 491, endPoint x: 461, endPoint y: 488, distance: 54.8
click at [461, 488] on div "Edit Using AI check_box_outline_blank Default to checked? Default Location edit…" at bounding box center [676, 497] width 437 height 360
click at [767, 306] on div "Notice: Stuck to Floor (Back is Not Accessible)" at bounding box center [636, 302] width 309 height 14
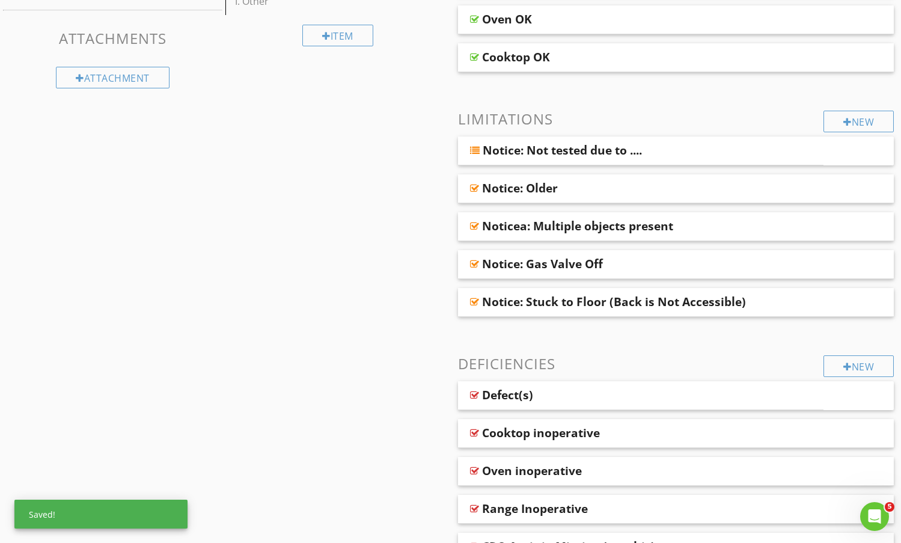
click at [289, 319] on div "Sections Information I. Structural Systems II. Electrical Systems III. Heating,…" at bounding box center [450, 513] width 901 height 1613
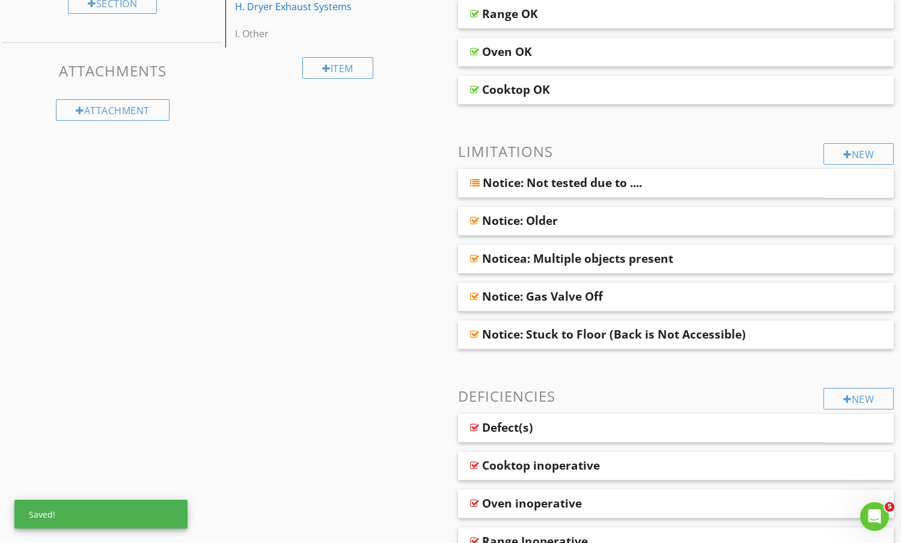
scroll to position [182, 0]
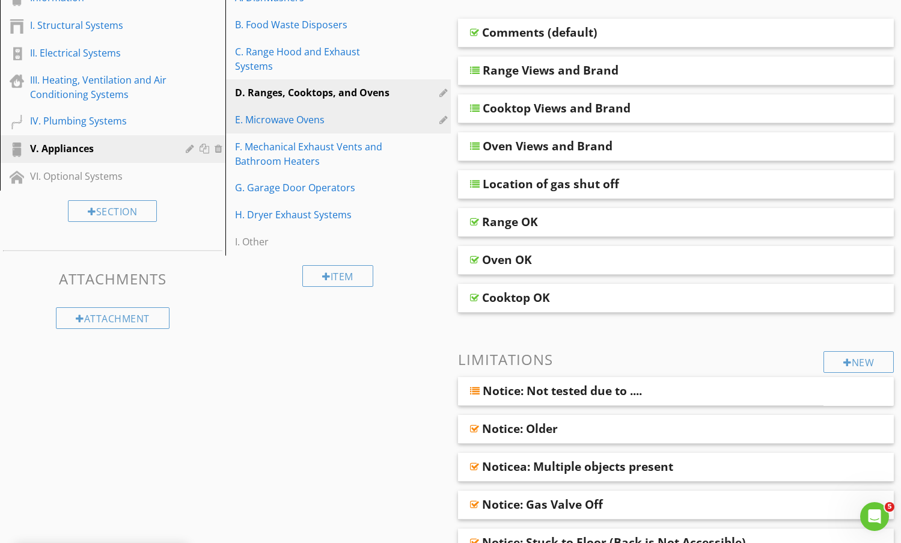
click at [296, 112] on div "E. Microwave Ovens" at bounding box center [317, 119] width 165 height 14
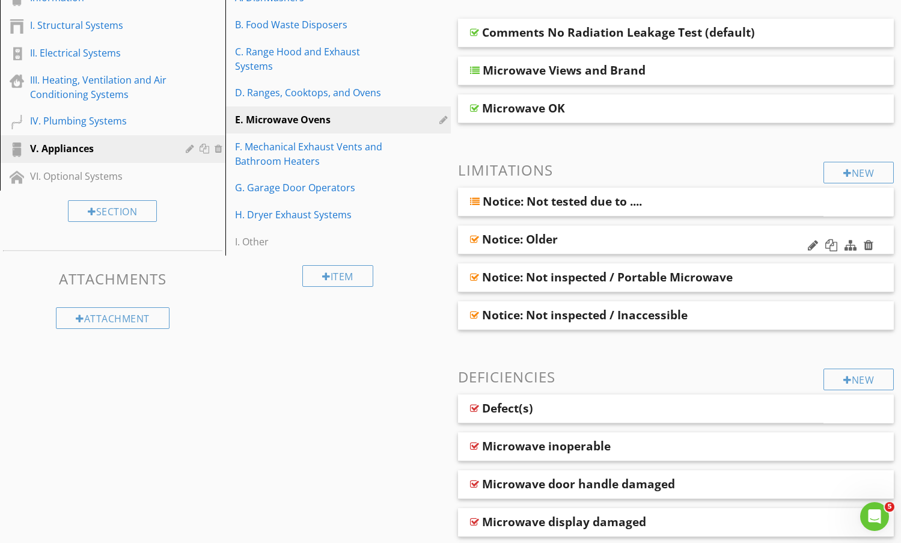
click at [723, 232] on div "Notice: Older" at bounding box center [676, 240] width 437 height 29
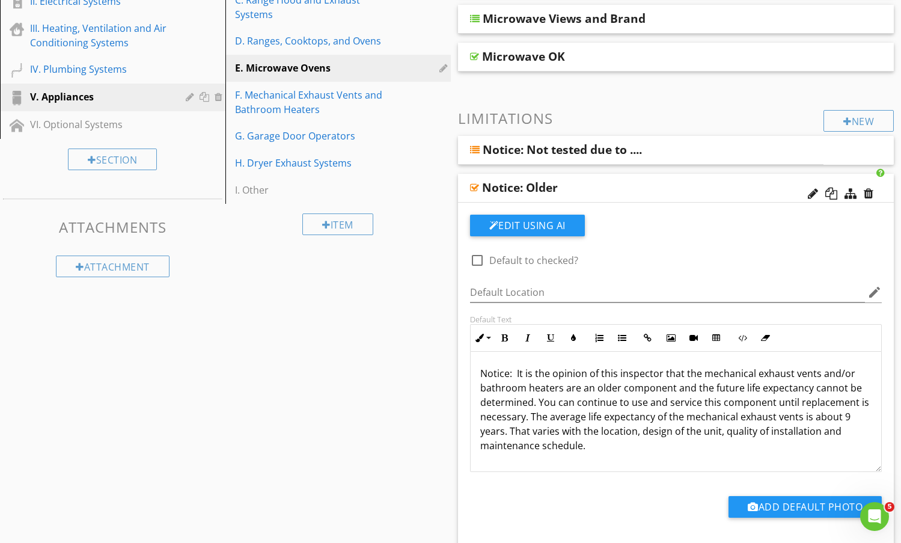
scroll to position [303, 0]
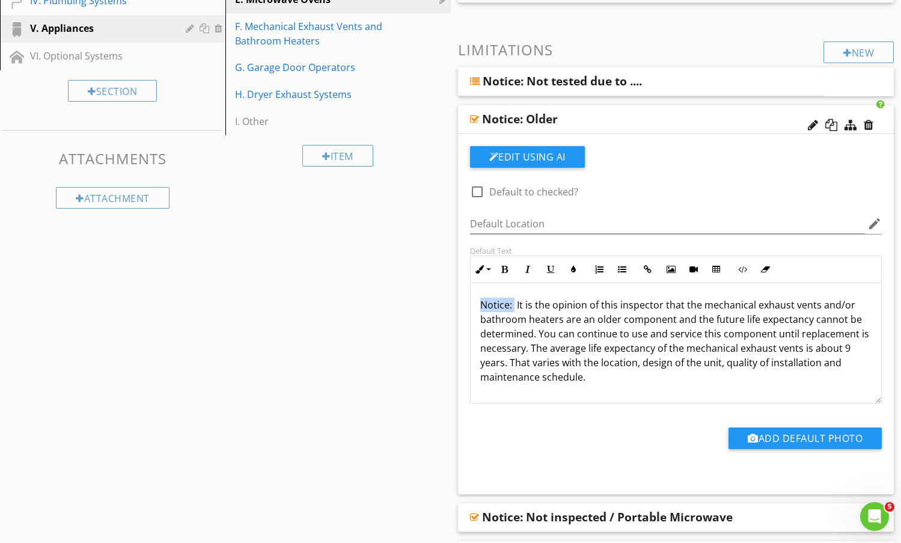
drag, startPoint x: 515, startPoint y: 306, endPoint x: 460, endPoint y: 309, distance: 54.8
click at [460, 309] on div "Edit Using AI check_box_outline_blank Default to checked? Default Location edit…" at bounding box center [676, 314] width 437 height 360
click at [716, 118] on div "Notice: Older" at bounding box center [636, 119] width 309 height 14
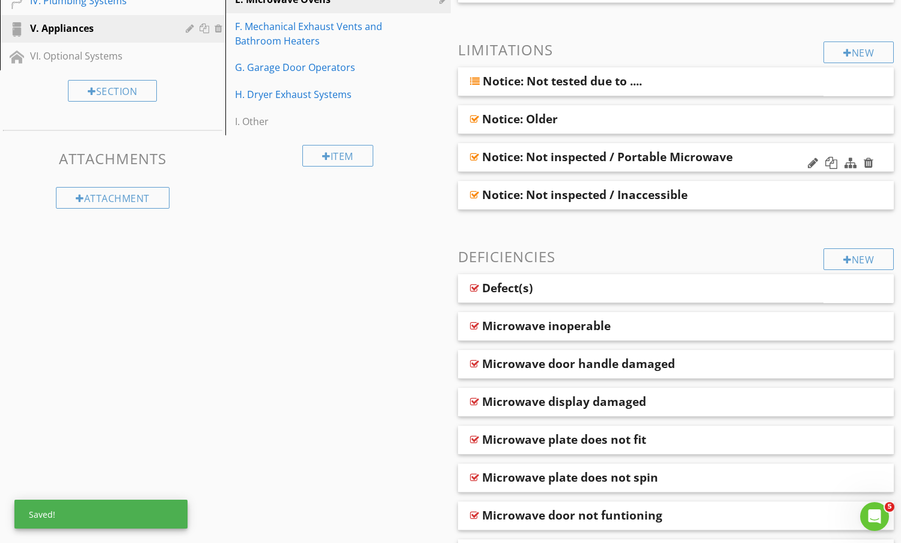
click at [756, 164] on div "Notice: Not inspected / Portable Microwave" at bounding box center [636, 157] width 309 height 14
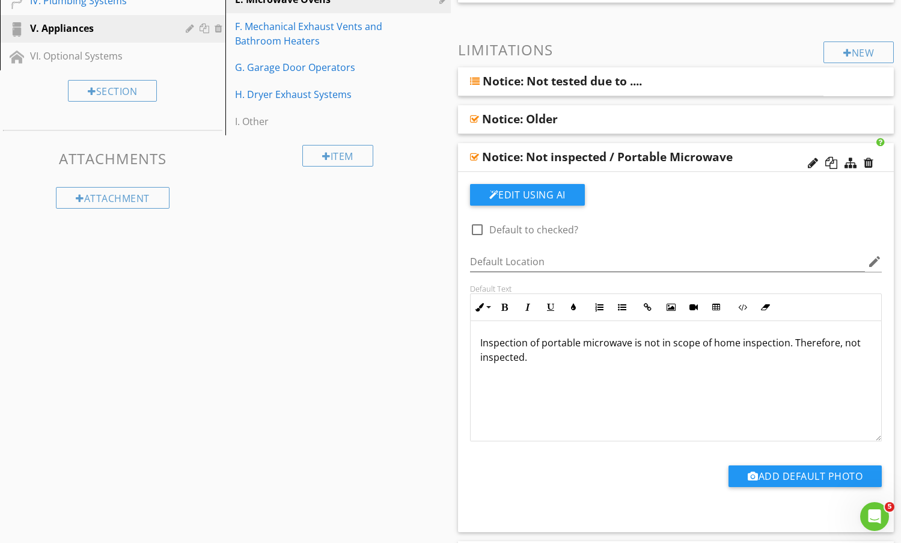
click at [752, 154] on div "Notice: Not inspected / Portable Microwave" at bounding box center [636, 157] width 309 height 14
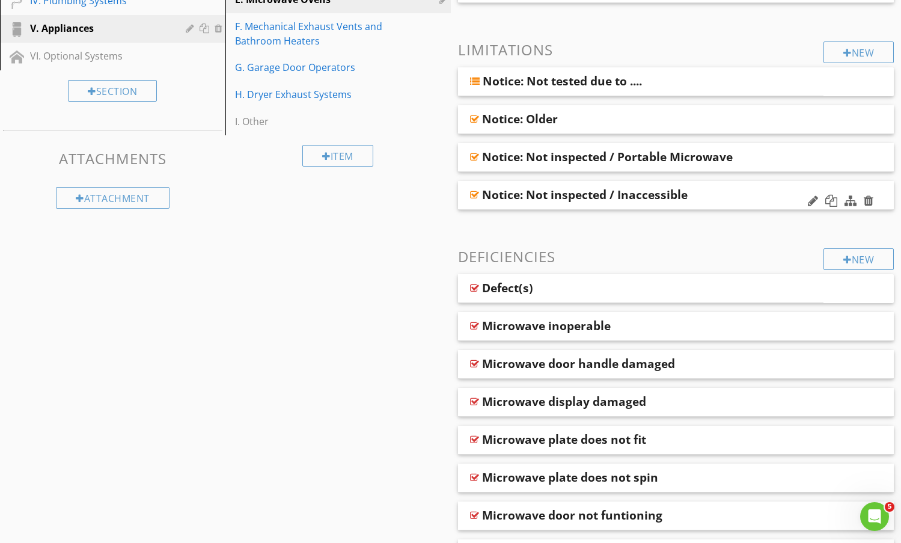
click at [726, 191] on div "Notice: Not inspected / Inaccessible" at bounding box center [636, 195] width 309 height 14
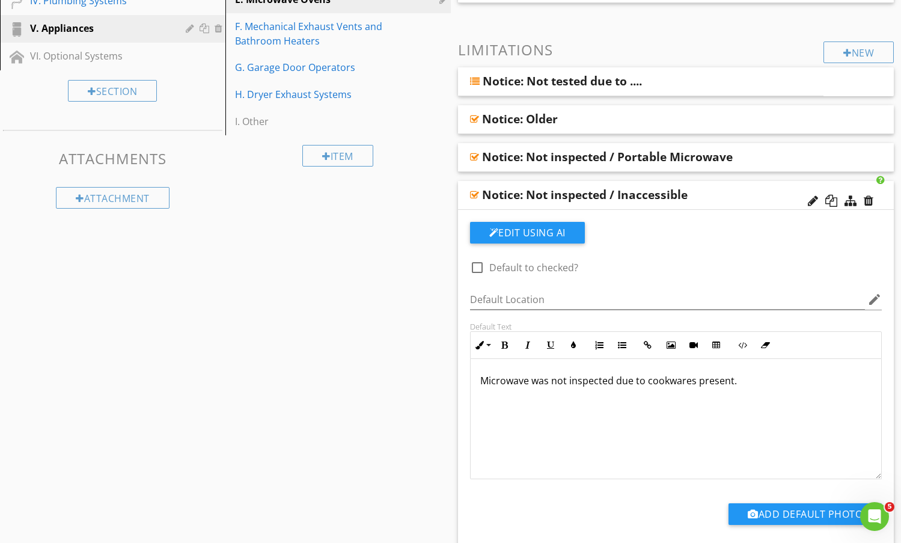
click at [742, 201] on div "Notice: Not inspected / Inaccessible" at bounding box center [636, 195] width 309 height 14
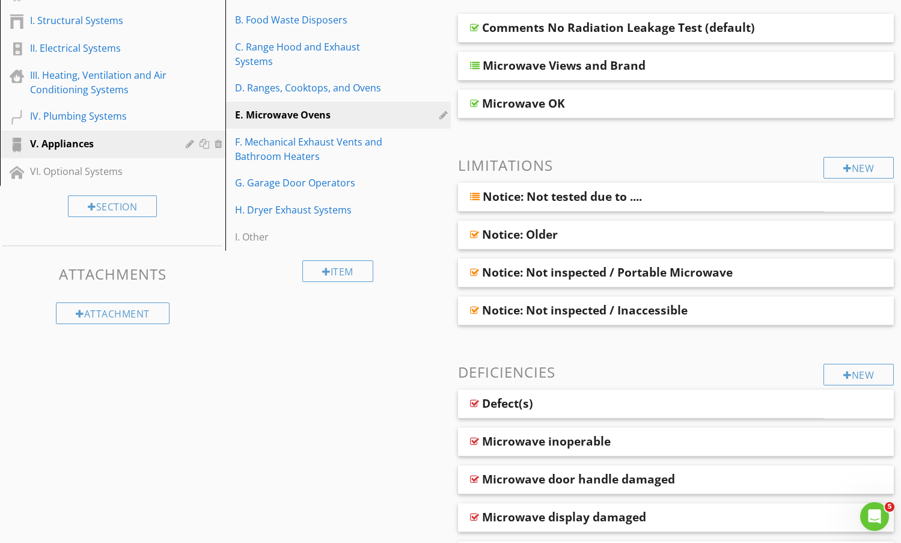
scroll to position [182, 0]
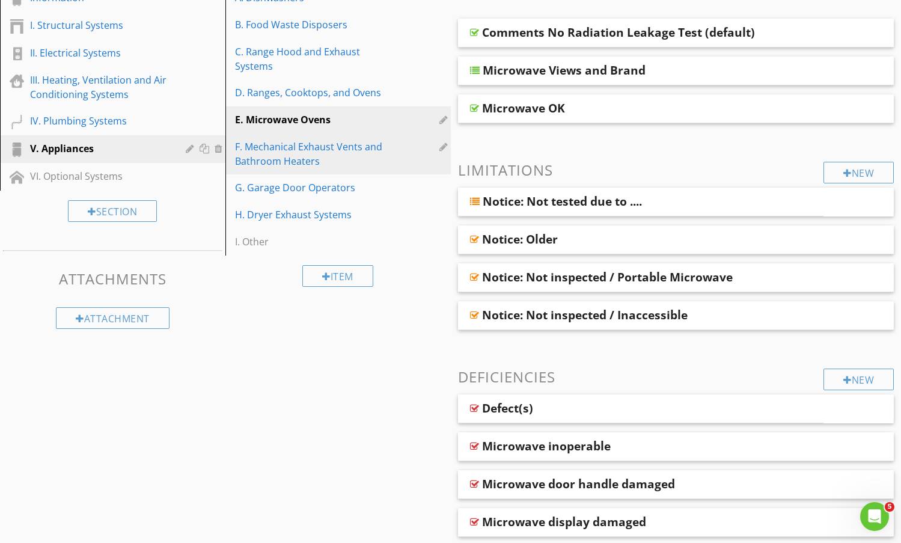
click at [335, 143] on div "F. Mechanical Exhaust Vents and Bathroom Heaters" at bounding box center [317, 154] width 165 height 29
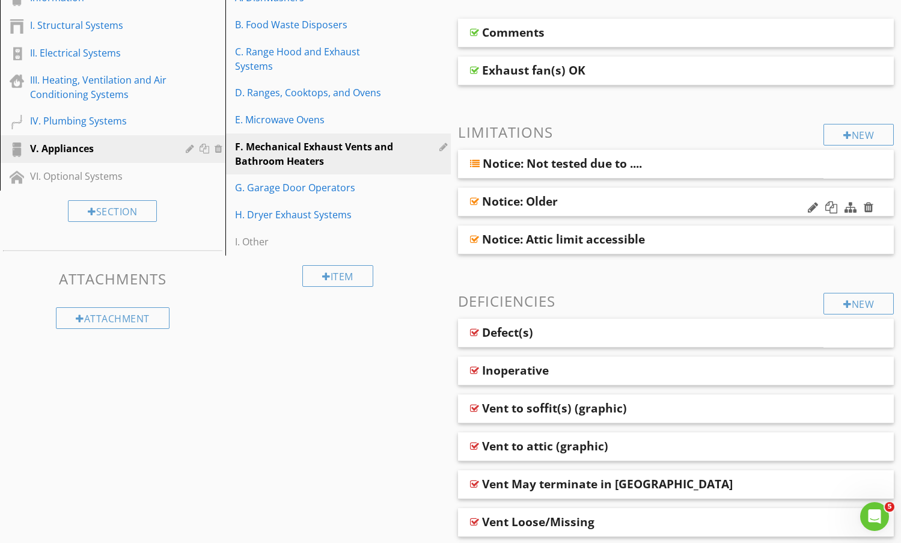
click at [711, 198] on div "Notice: Older" at bounding box center [636, 201] width 309 height 14
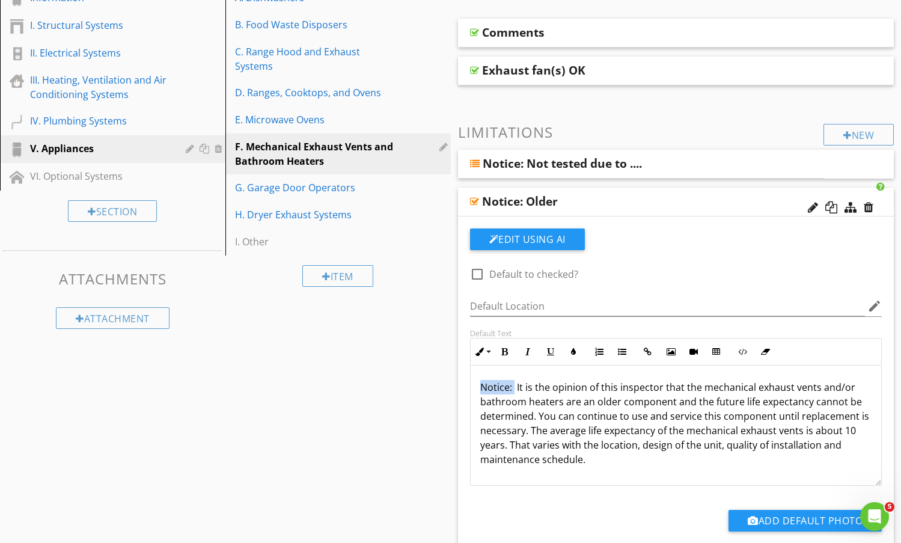
drag, startPoint x: 515, startPoint y: 385, endPoint x: 449, endPoint y: 388, distance: 65.6
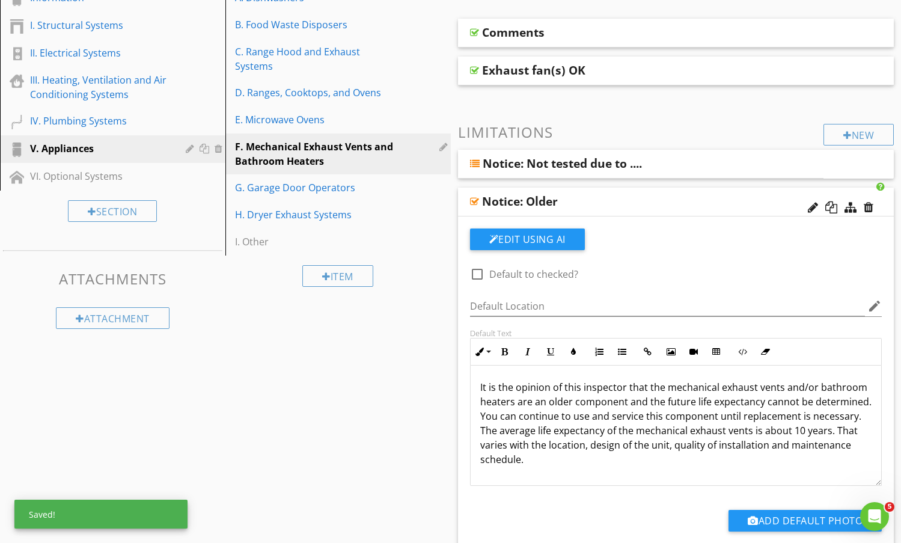
click at [655, 197] on div "Notice: Older" at bounding box center [636, 201] width 309 height 14
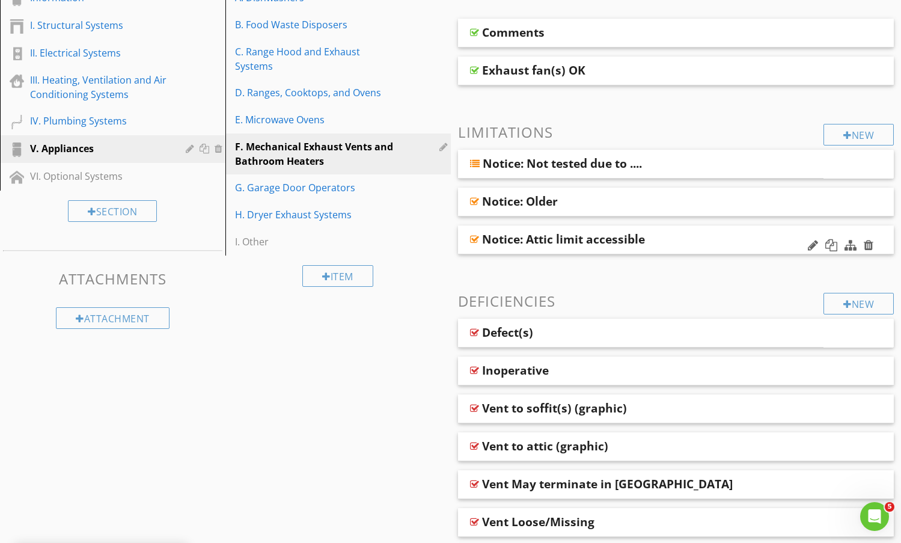
click at [716, 238] on div "Notice: Attic limit accessible" at bounding box center [636, 239] width 309 height 14
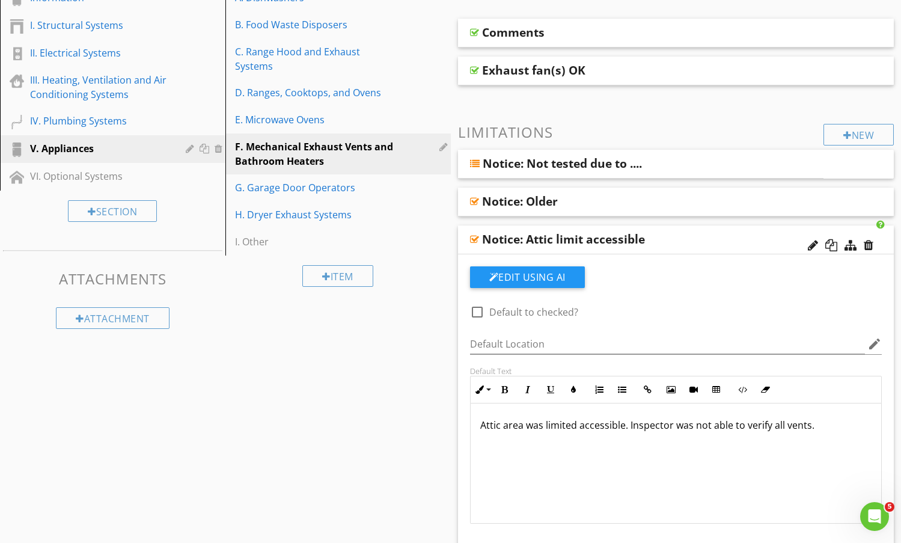
click at [699, 241] on div "Notice: Attic limit accessible" at bounding box center [636, 239] width 309 height 14
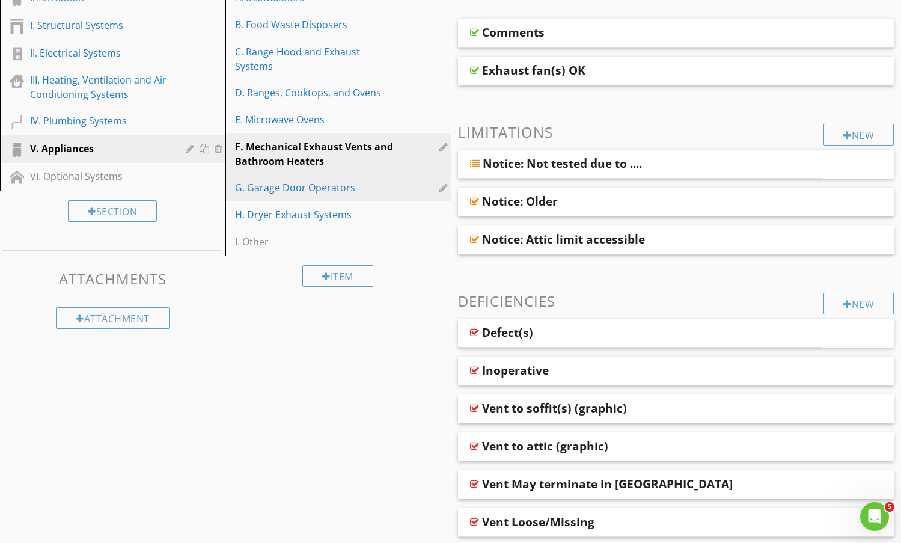
click at [375, 180] on div "G. Garage Door Operators" at bounding box center [317, 187] width 165 height 14
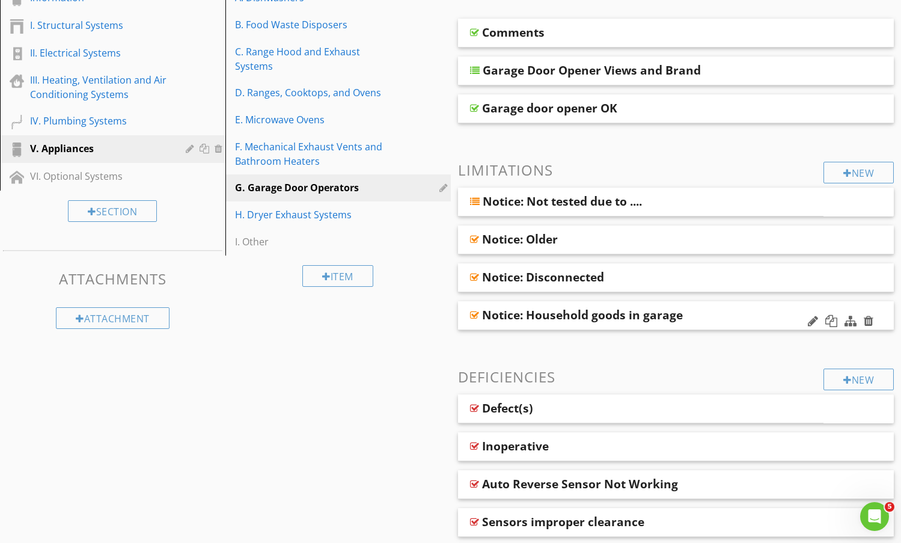
scroll to position [242, 0]
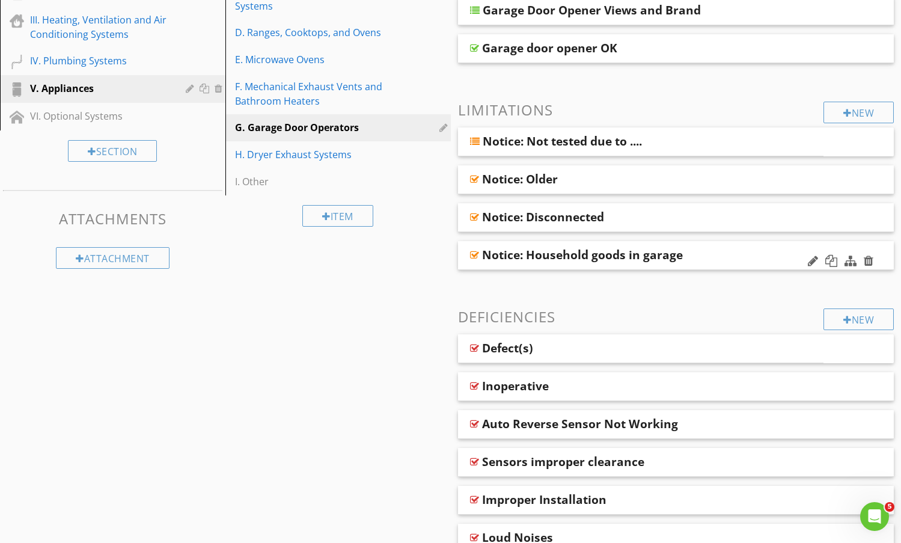
click at [706, 263] on div "Notice: Household goods in garage" at bounding box center [676, 255] width 437 height 29
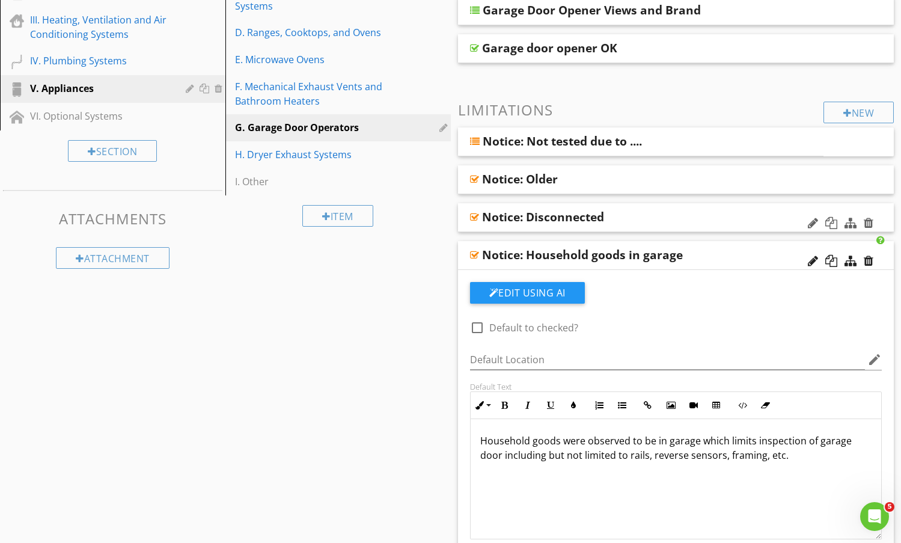
click at [700, 214] on div "Notice: Disconnected" at bounding box center [636, 217] width 309 height 14
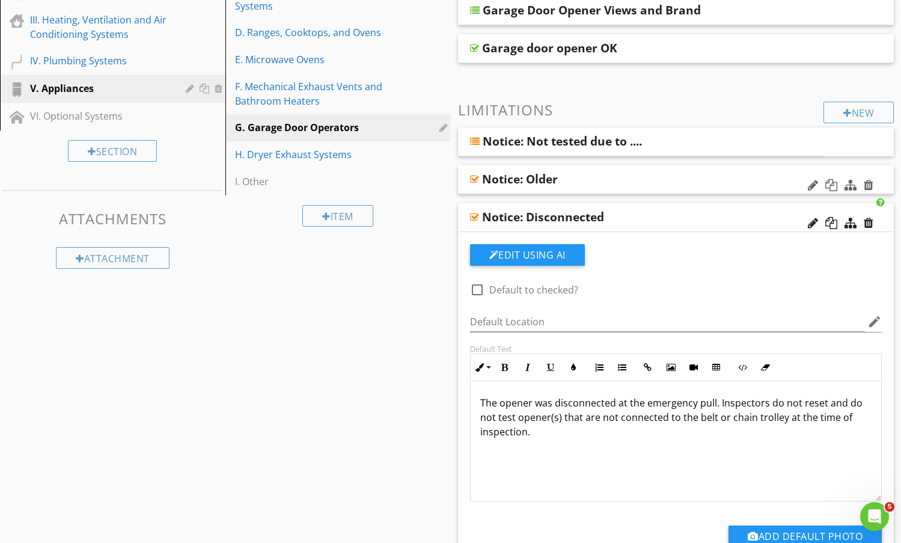
click at [700, 176] on div "Notice: Older" at bounding box center [636, 179] width 309 height 14
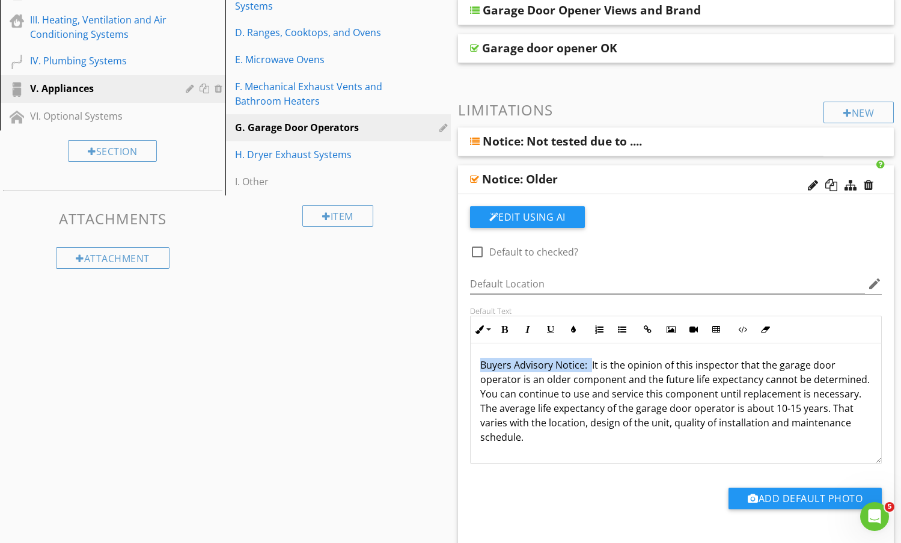
drag, startPoint x: 590, startPoint y: 365, endPoint x: 423, endPoint y: 350, distance: 167.3
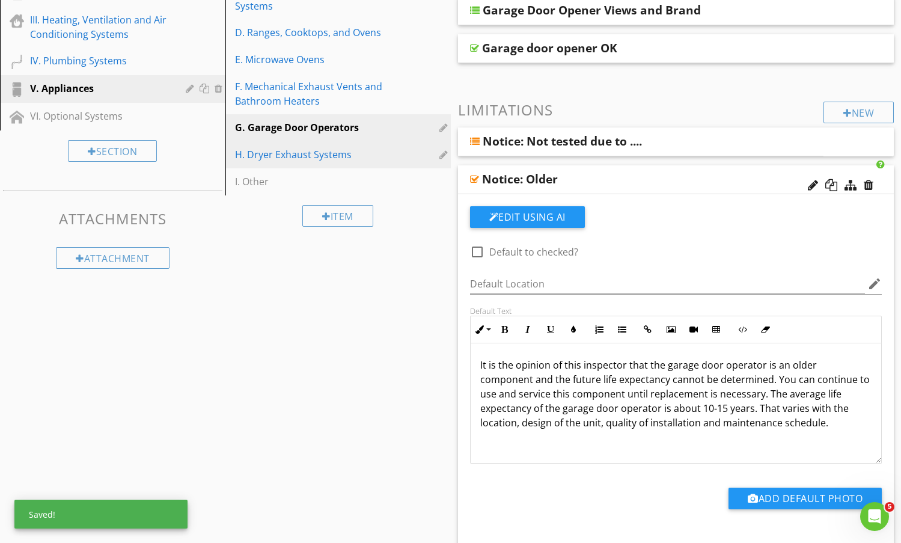
click at [359, 147] on div "H. Dryer Exhaust Systems" at bounding box center [317, 154] width 165 height 14
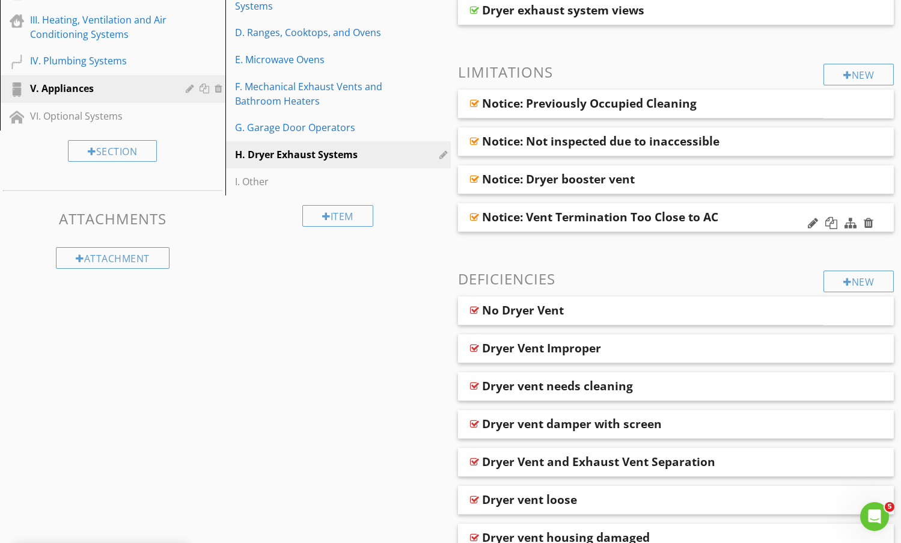
click at [774, 221] on div "Notice: Vent Termination Too Close to AC" at bounding box center [636, 217] width 309 height 14
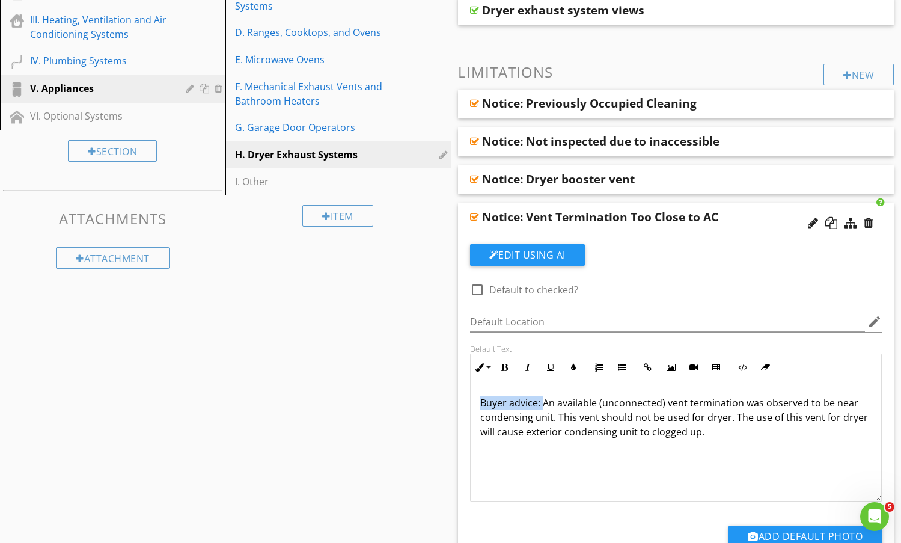
drag, startPoint x: 542, startPoint y: 407, endPoint x: 470, endPoint y: 405, distance: 72.2
click at [470, 405] on div "Buyer advice: An available (unconnected) vent termination was observed to be ne…" at bounding box center [676, 441] width 413 height 120
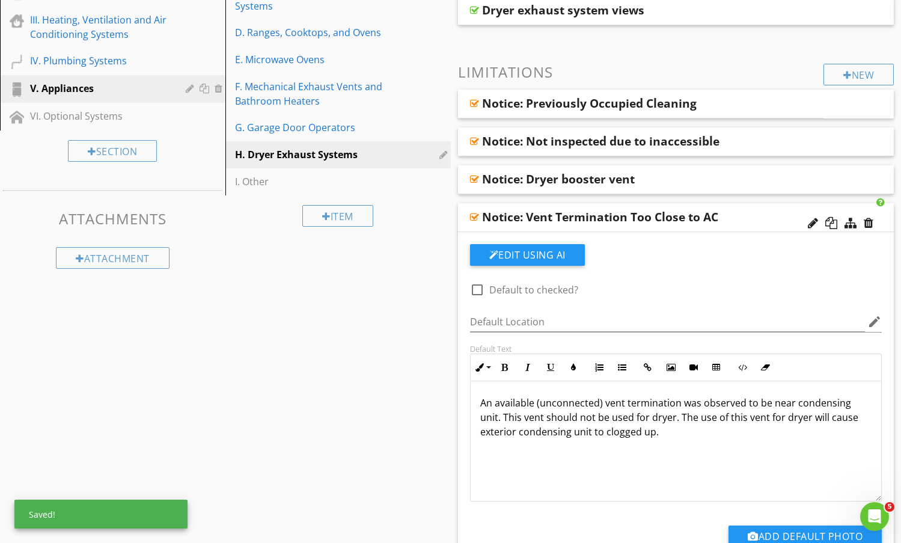
click at [748, 221] on div "Notice: Vent Termination Too Close to AC" at bounding box center [636, 217] width 309 height 14
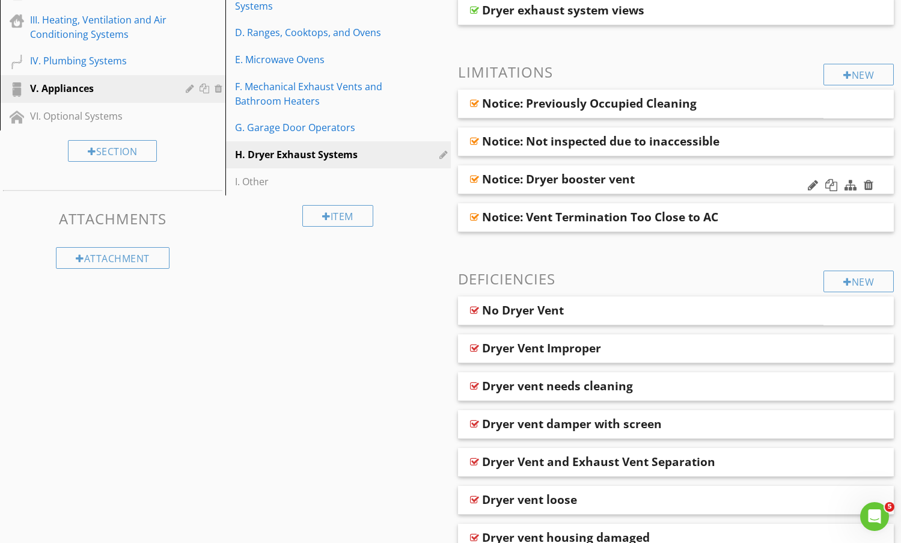
click at [751, 175] on div "Notice: Dryer booster vent" at bounding box center [636, 179] width 309 height 14
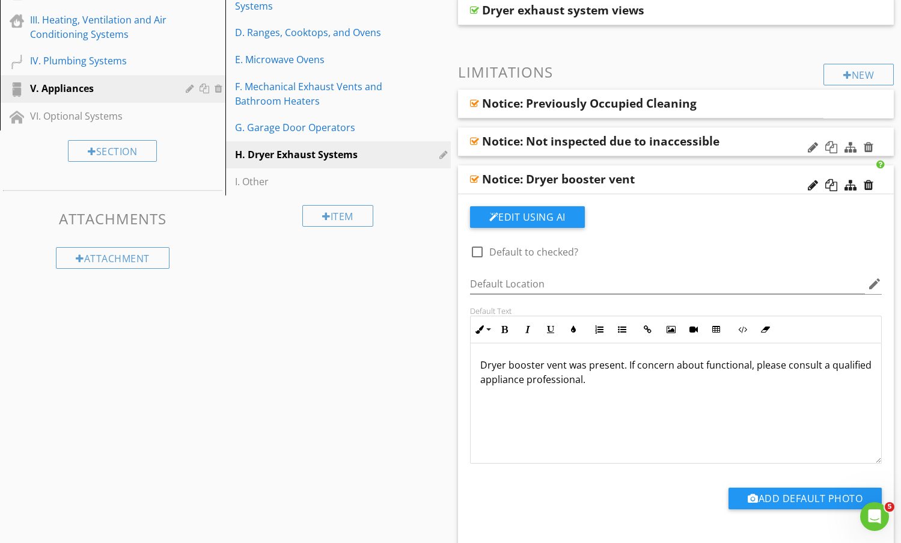
click at [749, 136] on div "Notice: Not inspected due to inaccessible" at bounding box center [636, 141] width 309 height 14
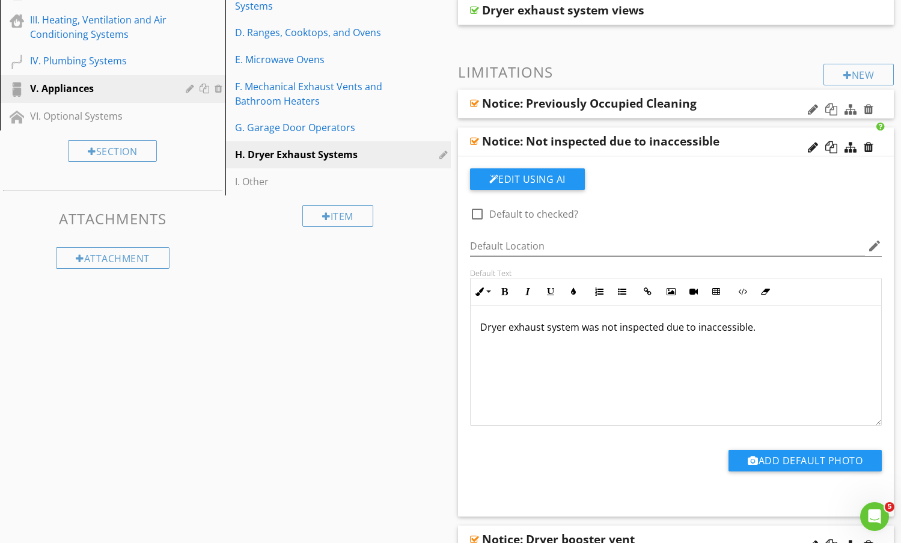
click at [734, 101] on div "Notice: Previously Occupied Cleaning" at bounding box center [610, 103] width 256 height 14
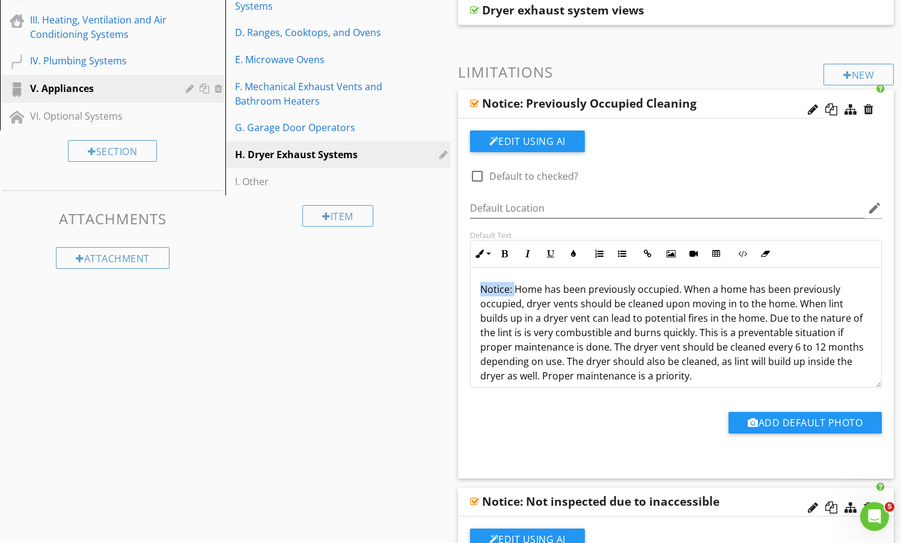
drag, startPoint x: 514, startPoint y: 290, endPoint x: 443, endPoint y: 289, distance: 71.0
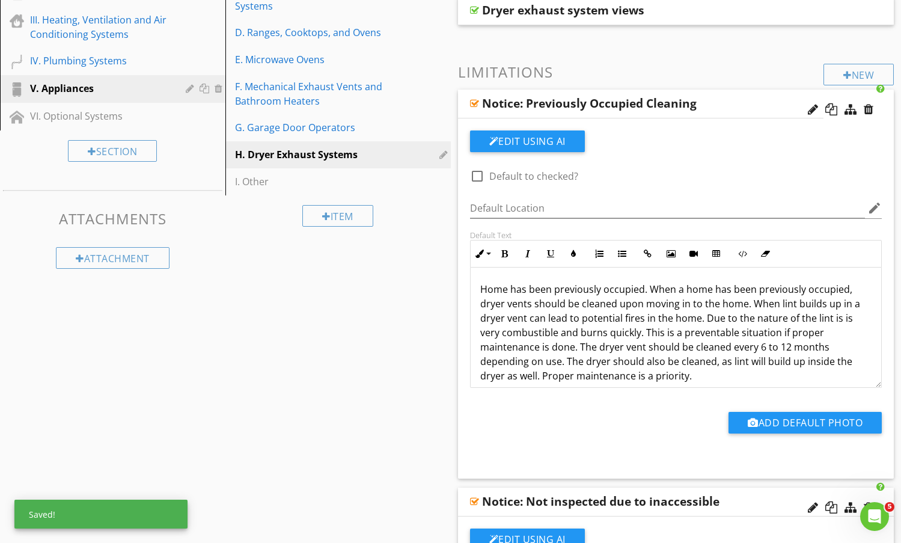
click at [735, 99] on div "Notice: Previously Occupied Cleaning" at bounding box center [610, 103] width 256 height 14
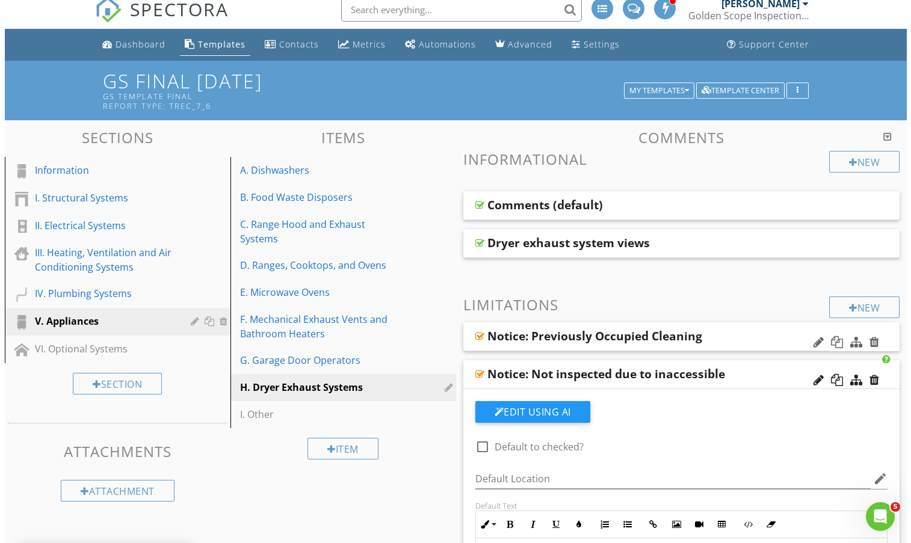
scroll to position [2, 0]
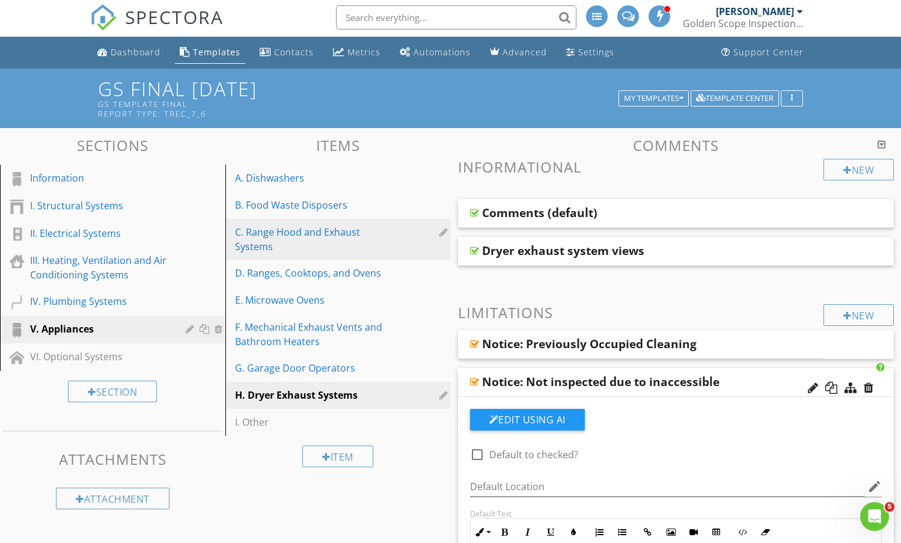
click at [254, 234] on div "C. Range Hood and Exhaust Systems" at bounding box center [317, 239] width 165 height 29
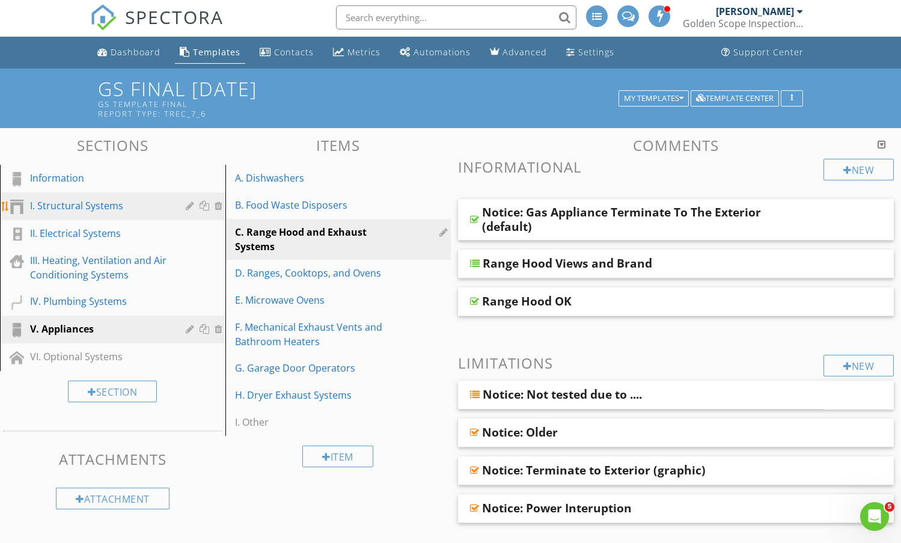
click at [79, 208] on div "I. Structural Systems" at bounding box center [99, 205] width 138 height 14
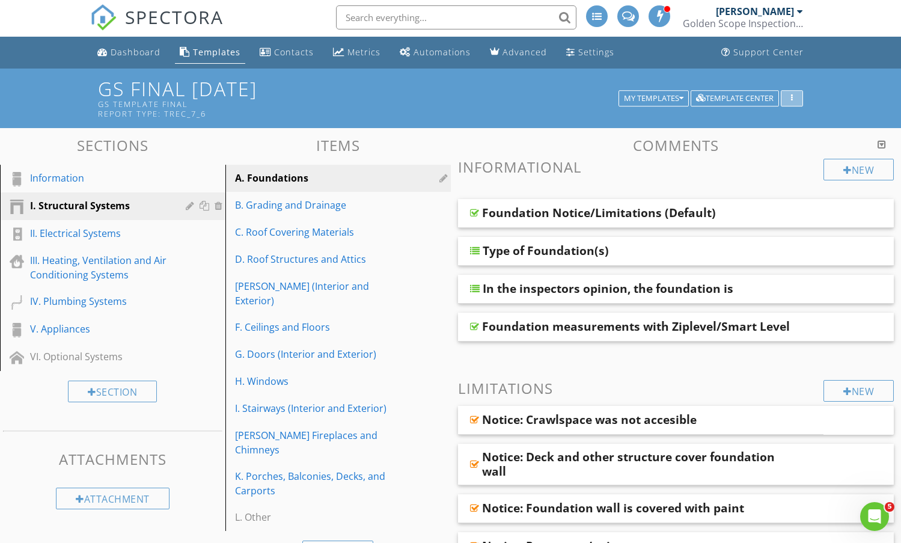
click at [793, 95] on icon "button" at bounding box center [792, 98] width 2 height 8
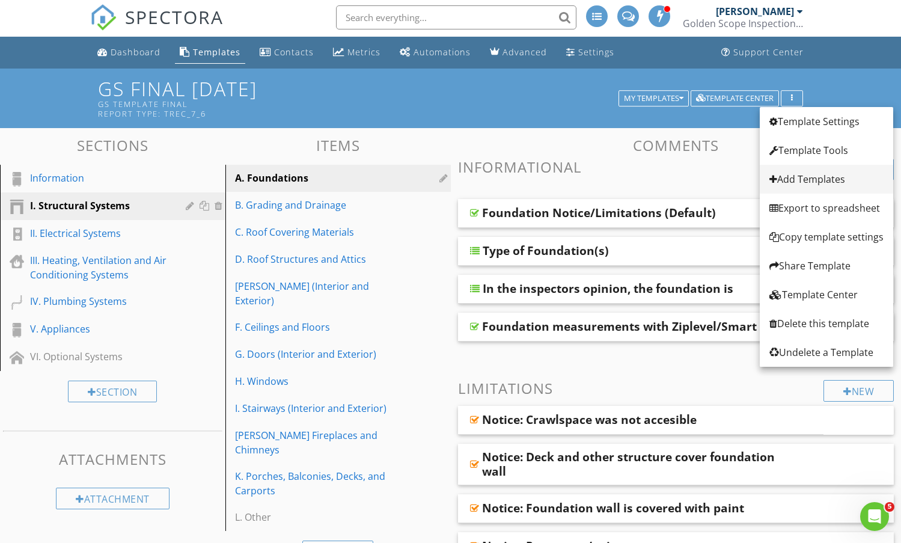
click at [791, 179] on div "Add Templates" at bounding box center [827, 179] width 114 height 14
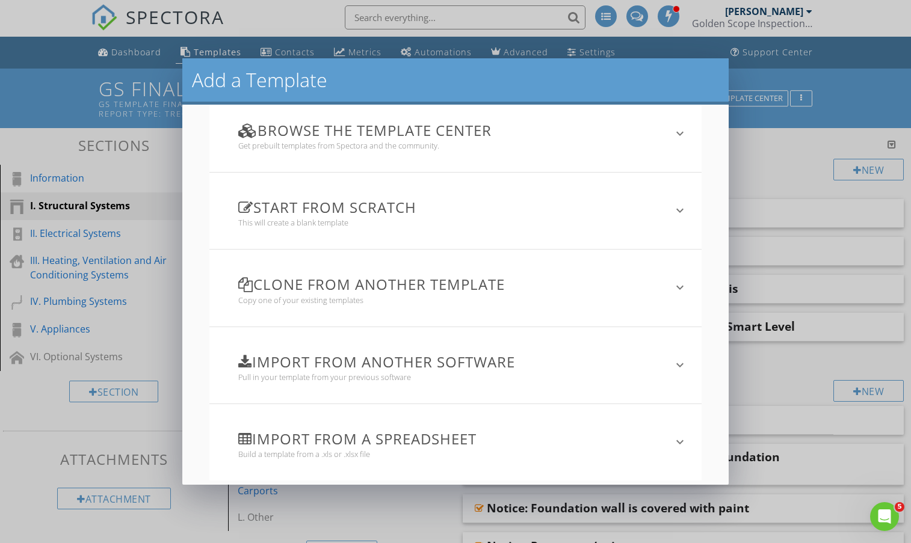
scroll to position [34, 0]
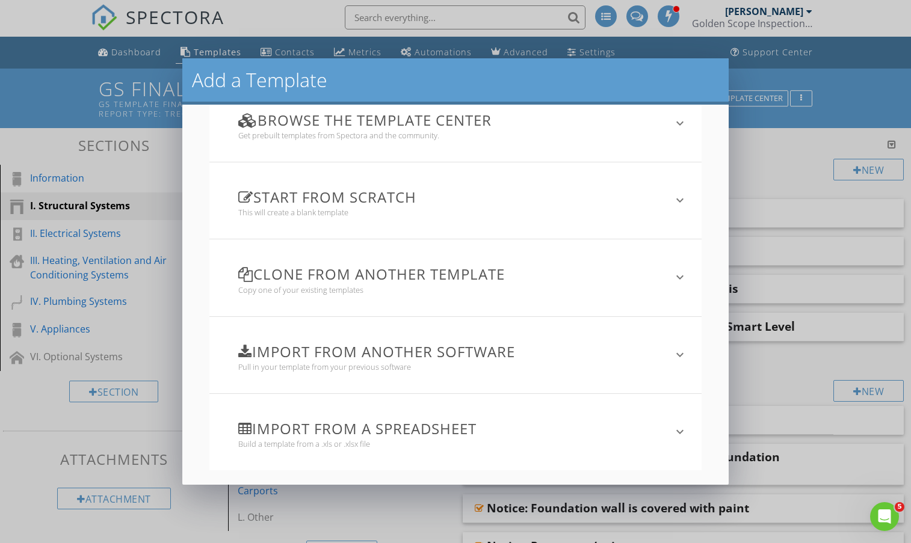
click at [659, 278] on div "Clone from another template Copy one of your existing templates" at bounding box center [448, 278] width 448 height 62
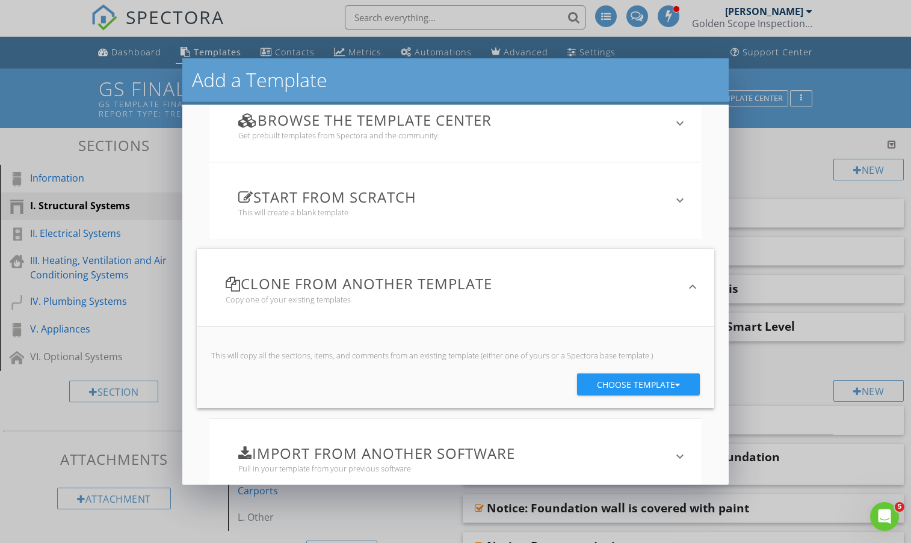
click at [625, 384] on div "Choose template" at bounding box center [638, 385] width 83 height 22
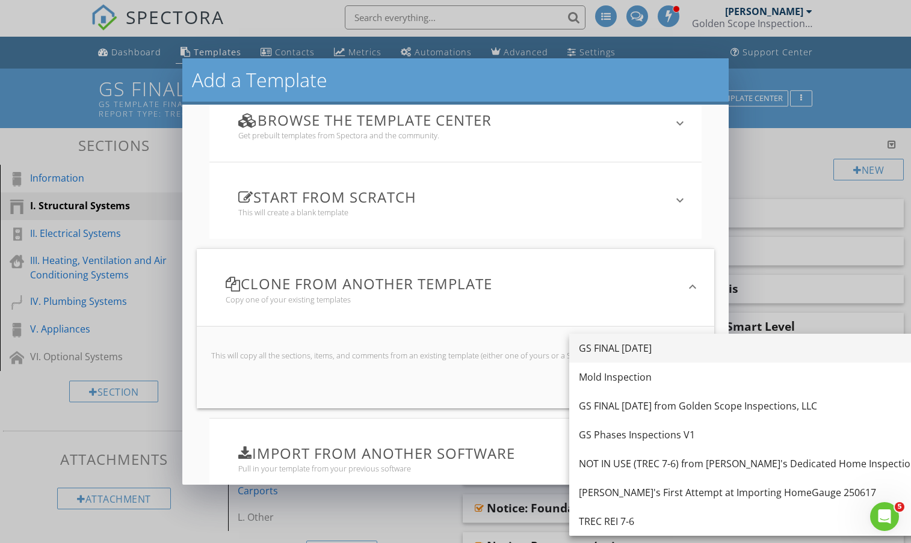
click at [630, 346] on div "GS FINAL 2025Aug" at bounding box center [750, 348] width 342 height 14
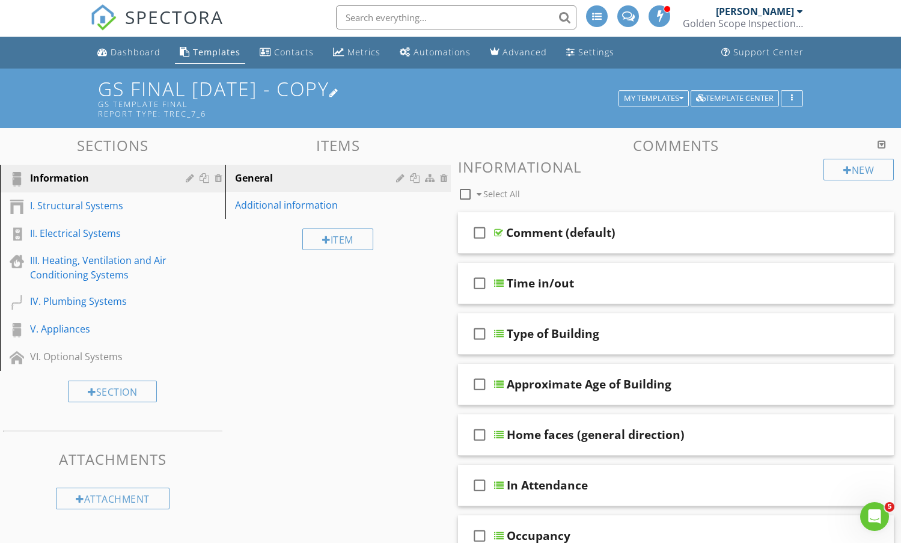
click at [339, 93] on div at bounding box center [335, 93] width 10 height 10
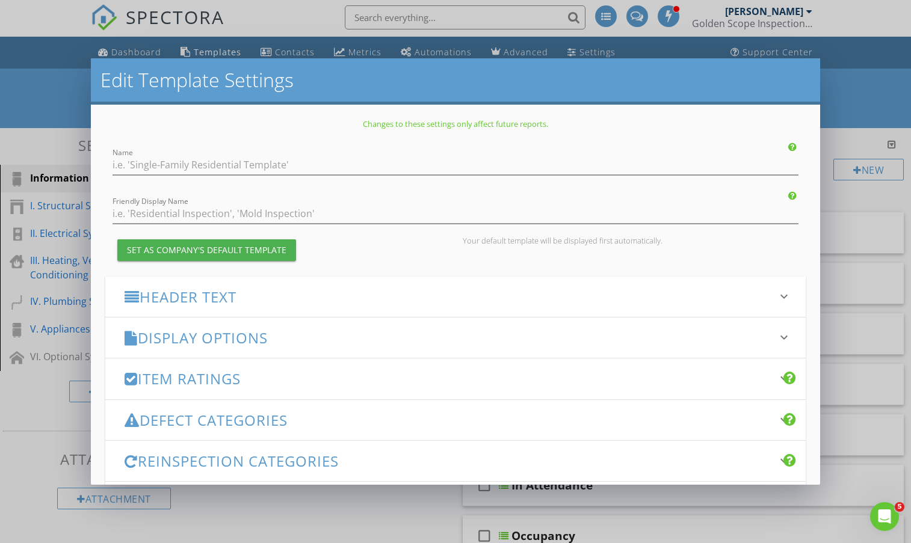
type input "GS FINAL 2025Aug - Copy"
type input "GS Template FINAL"
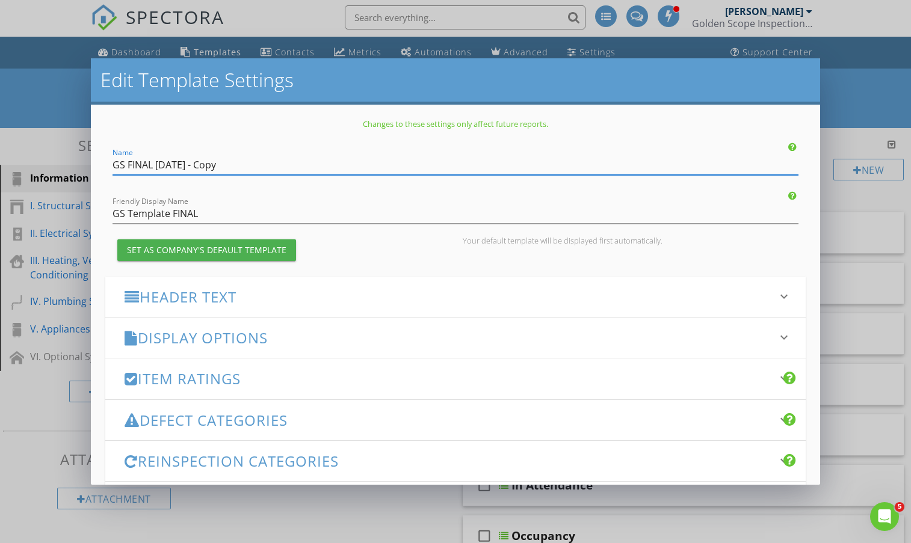
click at [248, 173] on input "GS FINAL 2025Aug - Copy" at bounding box center [454, 165] width 685 height 20
type input "GS FINAL Template - DoNotUse"
click at [224, 210] on input "GS Template FINAL" at bounding box center [454, 214] width 685 height 20
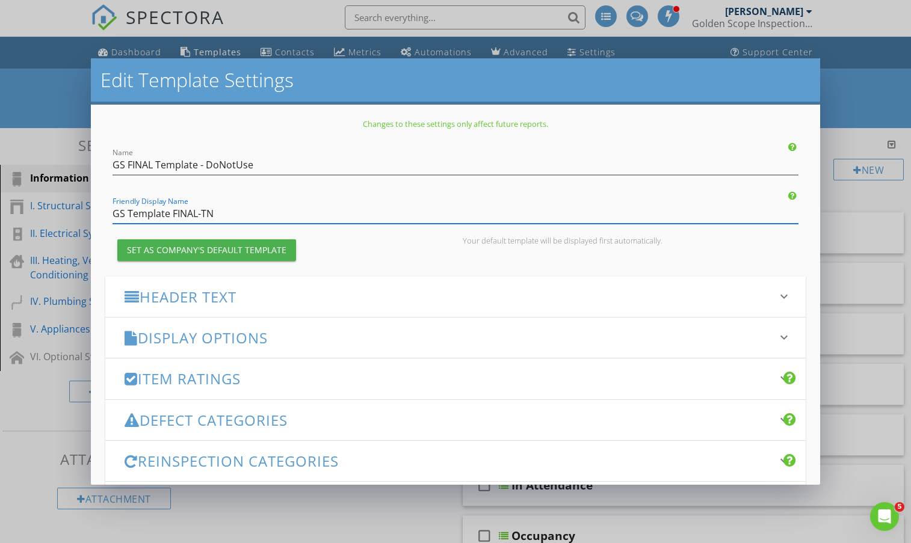
type input "GS Template FINAL-TN"
click at [588, 79] on h2 "Edit Template Settings" at bounding box center [454, 80] width 709 height 24
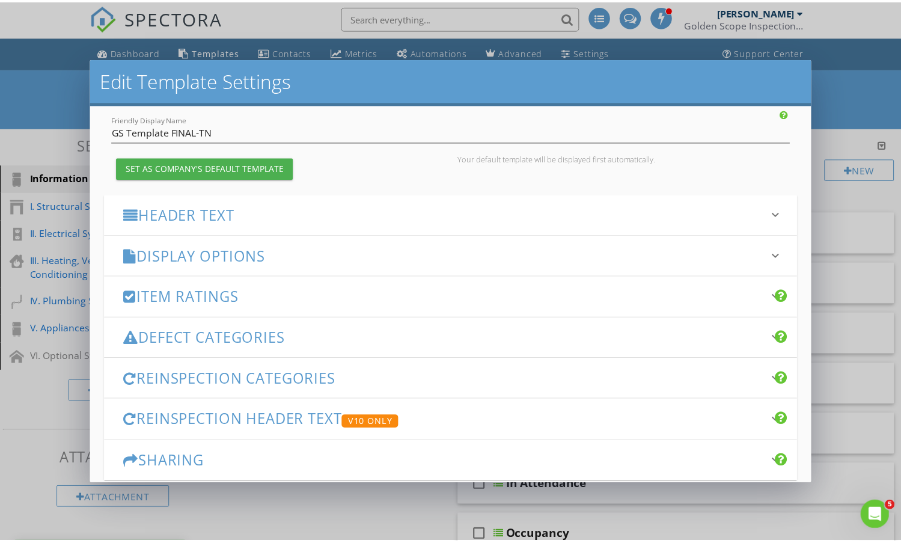
scroll to position [142, 0]
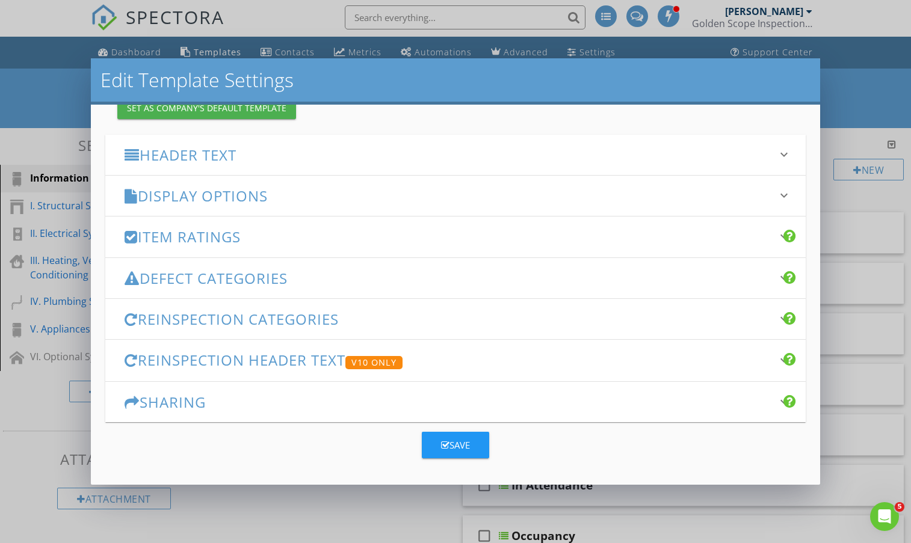
click at [461, 443] on div "Save" at bounding box center [455, 445] width 29 height 14
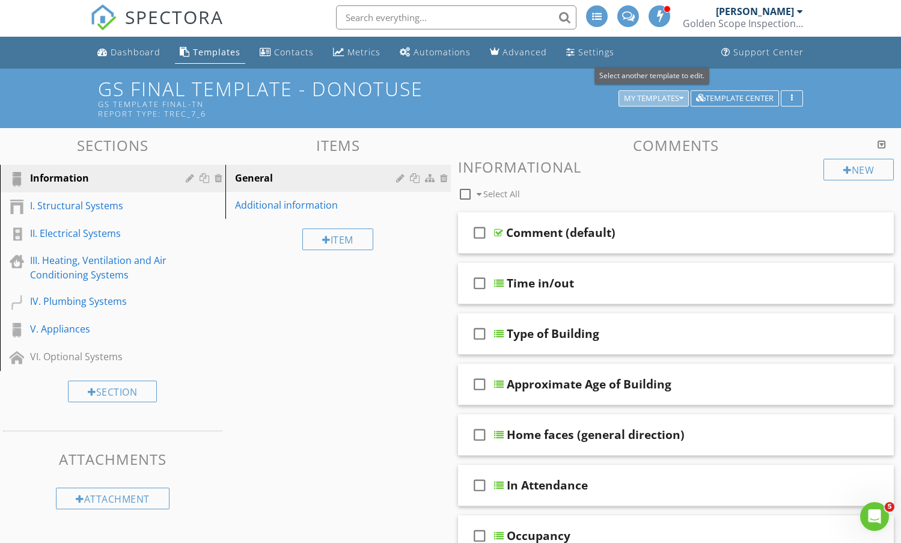
click at [674, 96] on div "My Templates" at bounding box center [654, 98] width 60 height 8
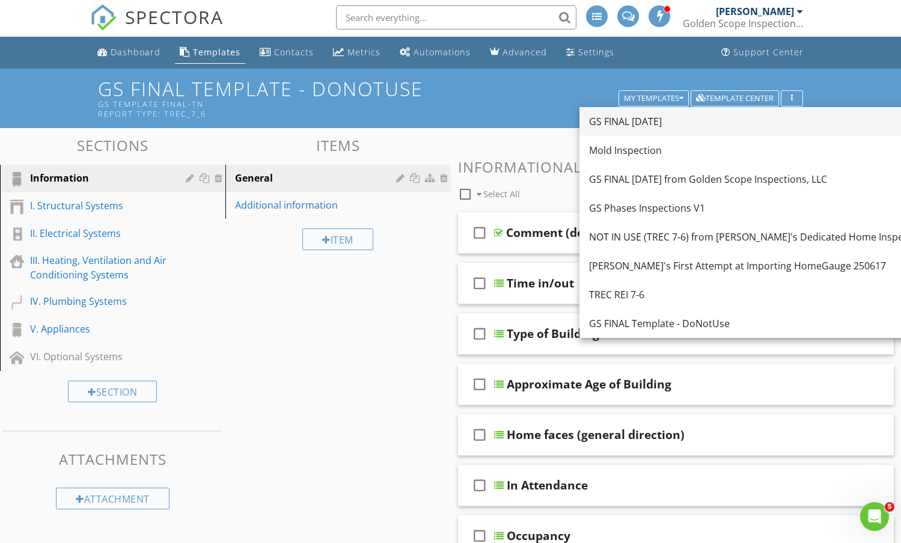
click at [640, 123] on div "GS FINAL 2025Aug" at bounding box center [760, 121] width 342 height 14
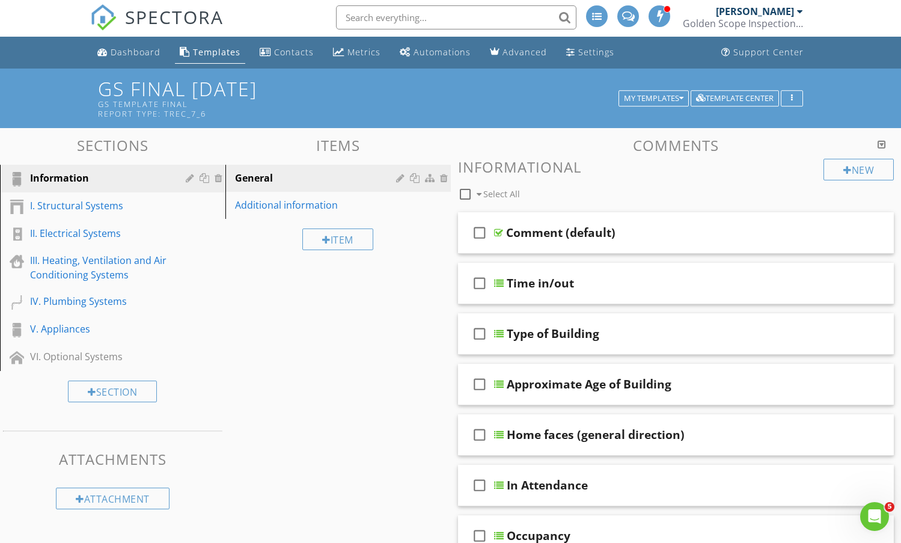
click at [582, 53] on div "Settings" at bounding box center [597, 51] width 36 height 11
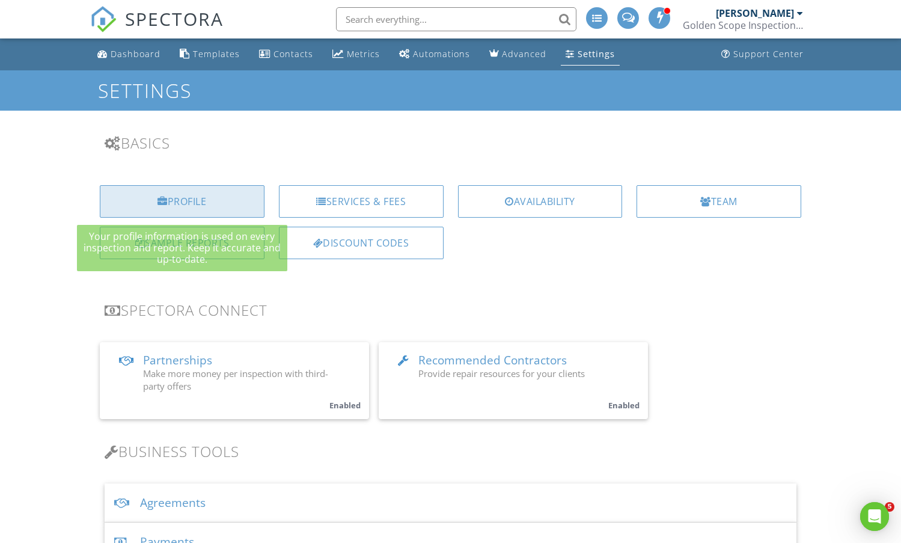
click at [149, 194] on div "Profile" at bounding box center [182, 201] width 165 height 32
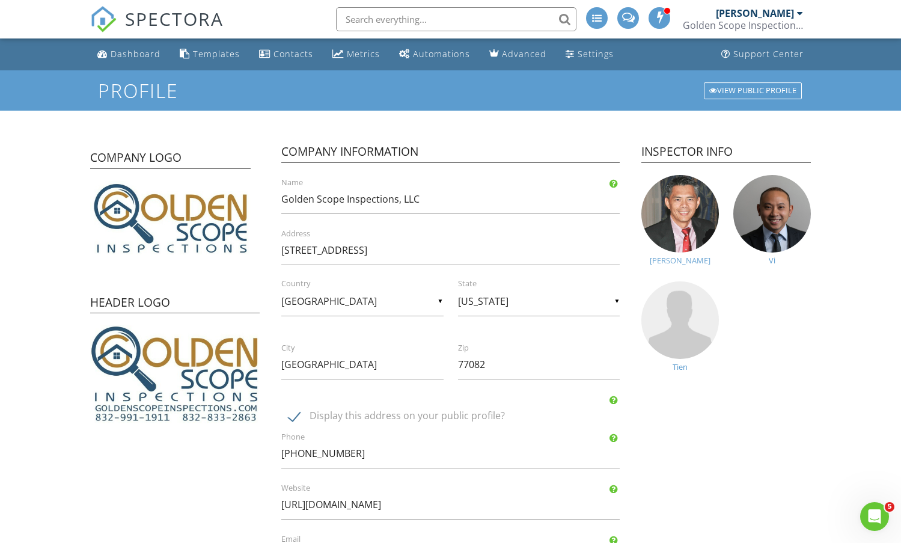
click at [673, 215] on img at bounding box center [681, 214] width 78 height 78
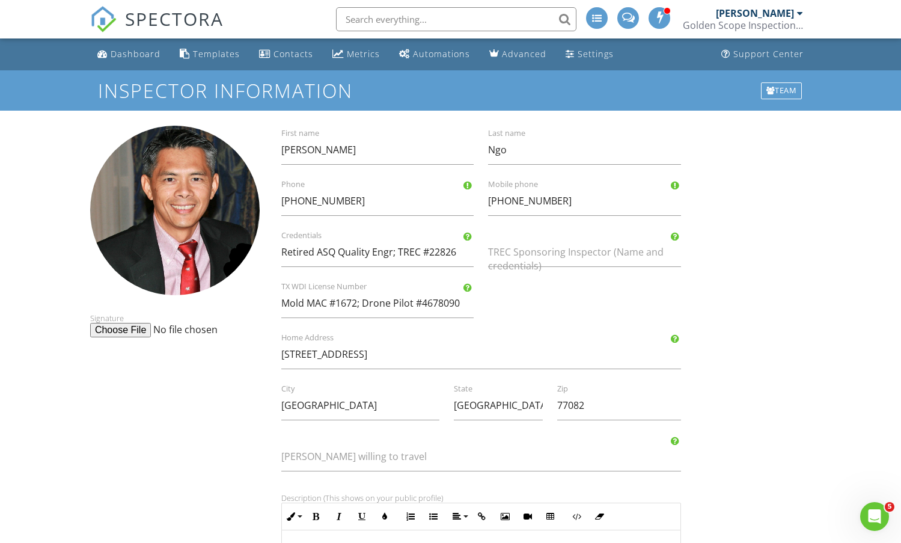
drag, startPoint x: 778, startPoint y: 356, endPoint x: 769, endPoint y: 352, distance: 9.7
click at [778, 356] on div "Signature Tony First name Ngo Last name 832-606-8669 Phone 832-606-8669 Mobile …" at bounding box center [451, 515] width 736 height 779
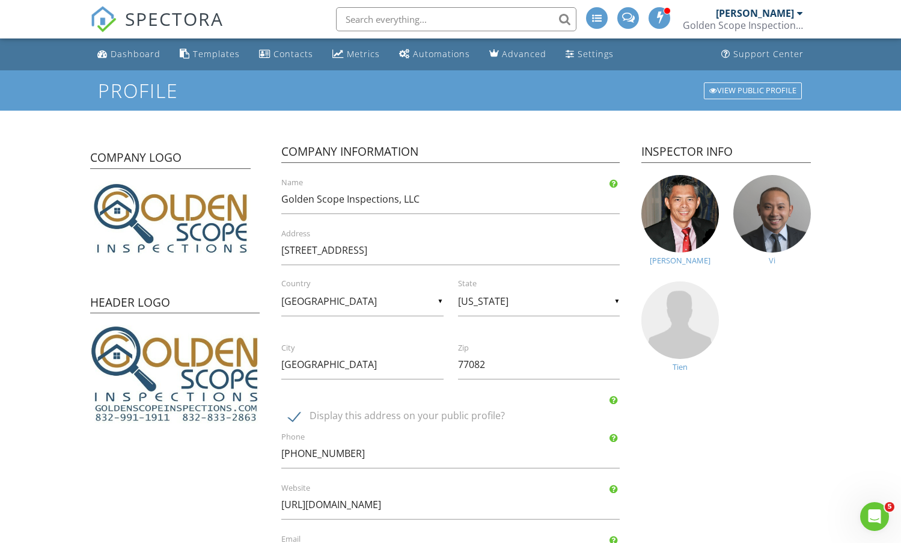
click at [783, 226] on img at bounding box center [773, 214] width 78 height 78
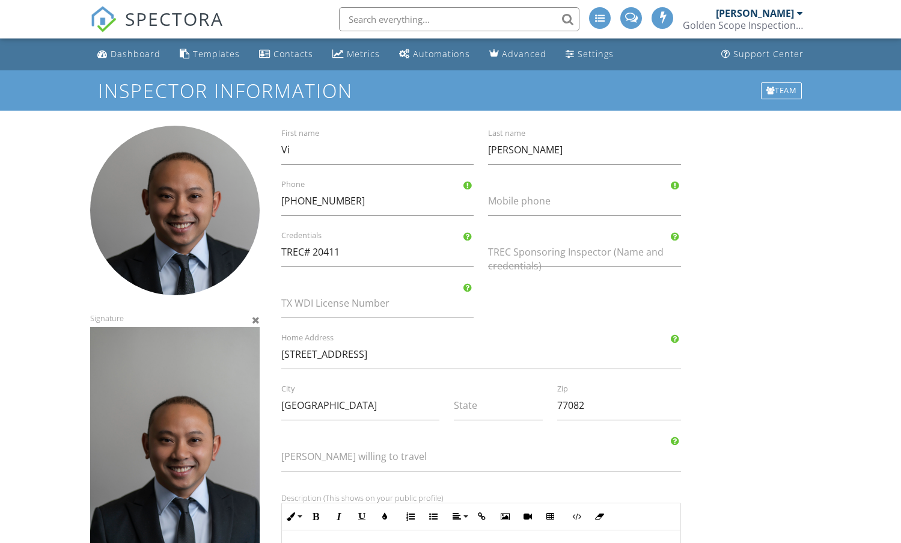
click at [776, 359] on div "Signature Vi First name [PERSON_NAME] Last name [PHONE_NUMBER] Phone Mobile pho…" at bounding box center [451, 515] width 736 height 779
